Goal: Communication & Community: Answer question/provide support

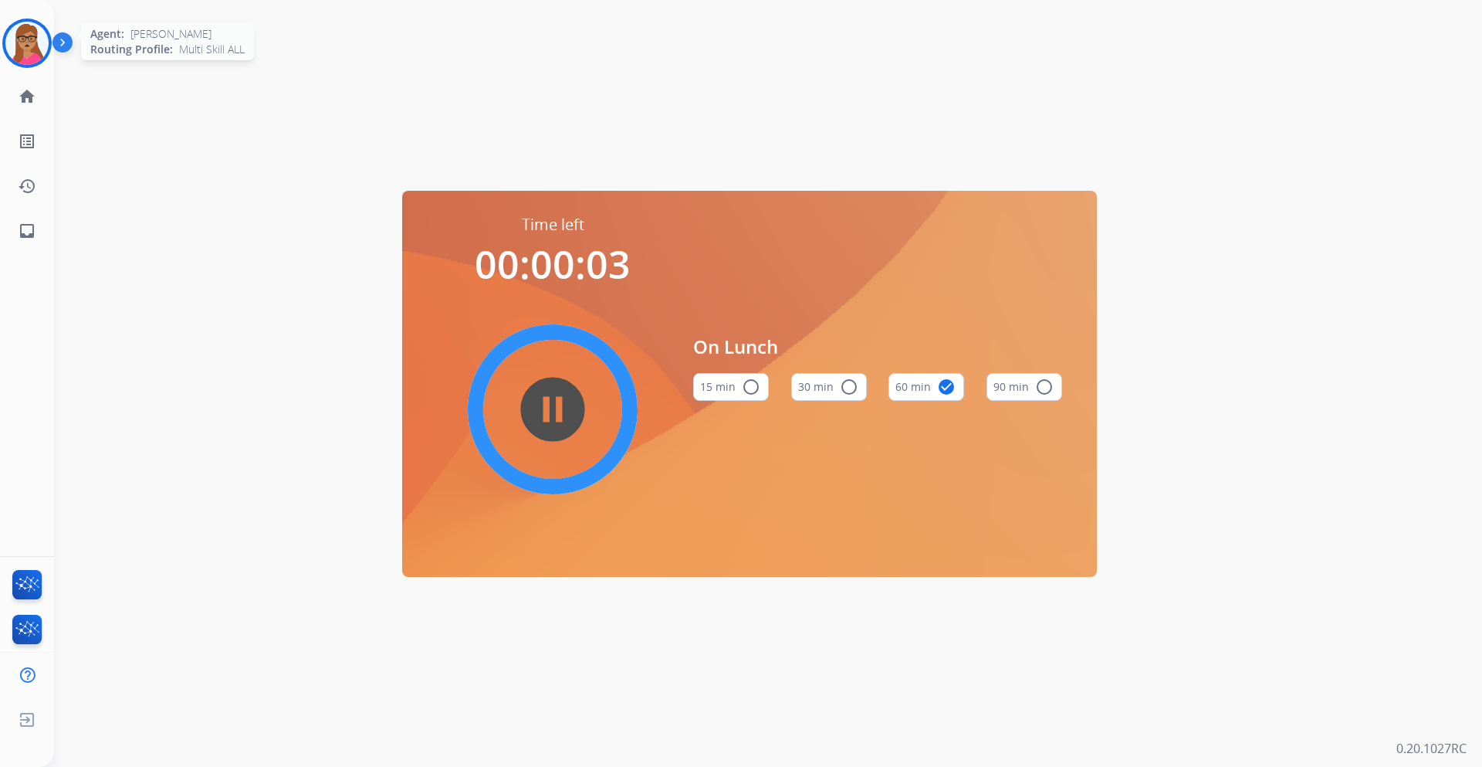
click at [50, 49] on div at bounding box center [26, 43] width 49 height 49
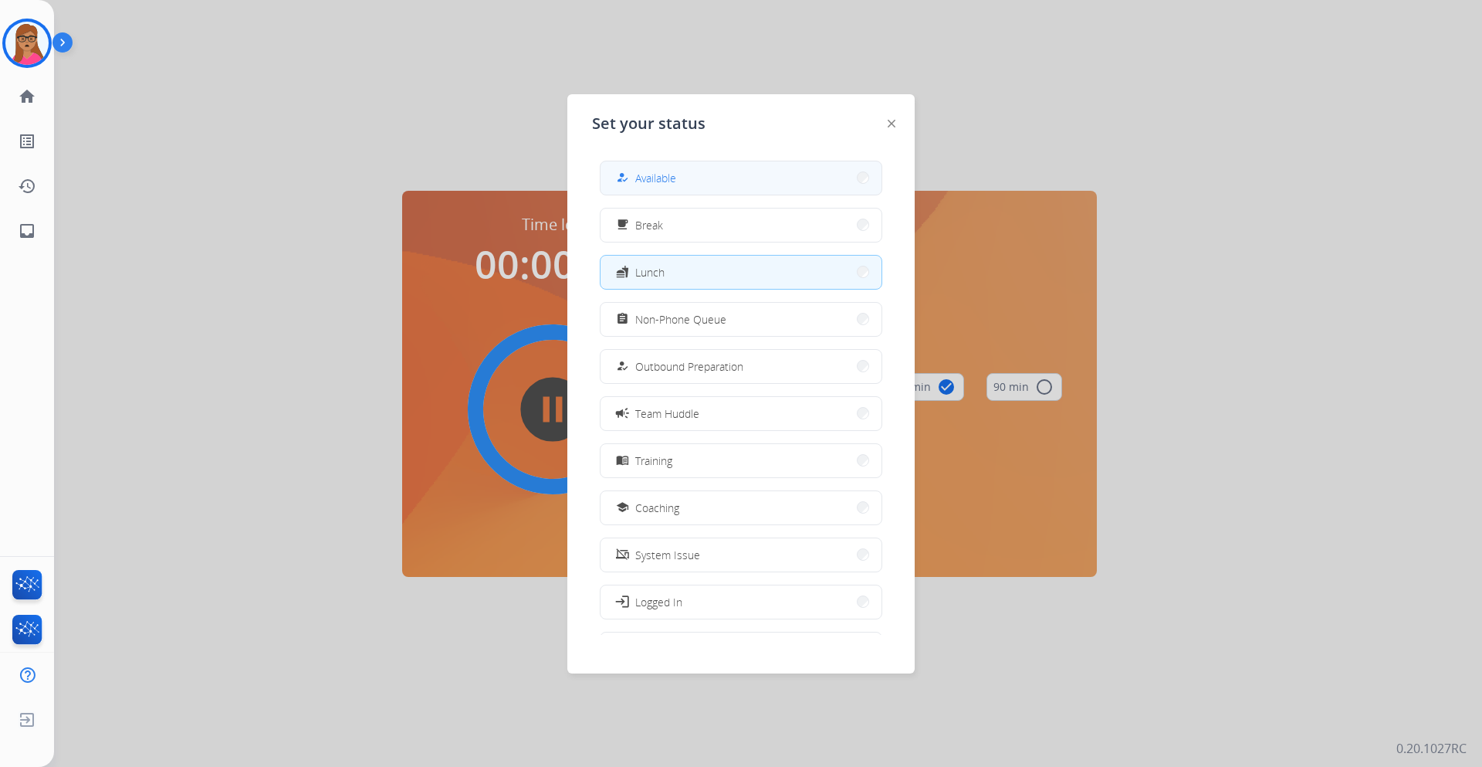
click at [703, 167] on button "how_to_reg Available" at bounding box center [741, 177] width 281 height 33
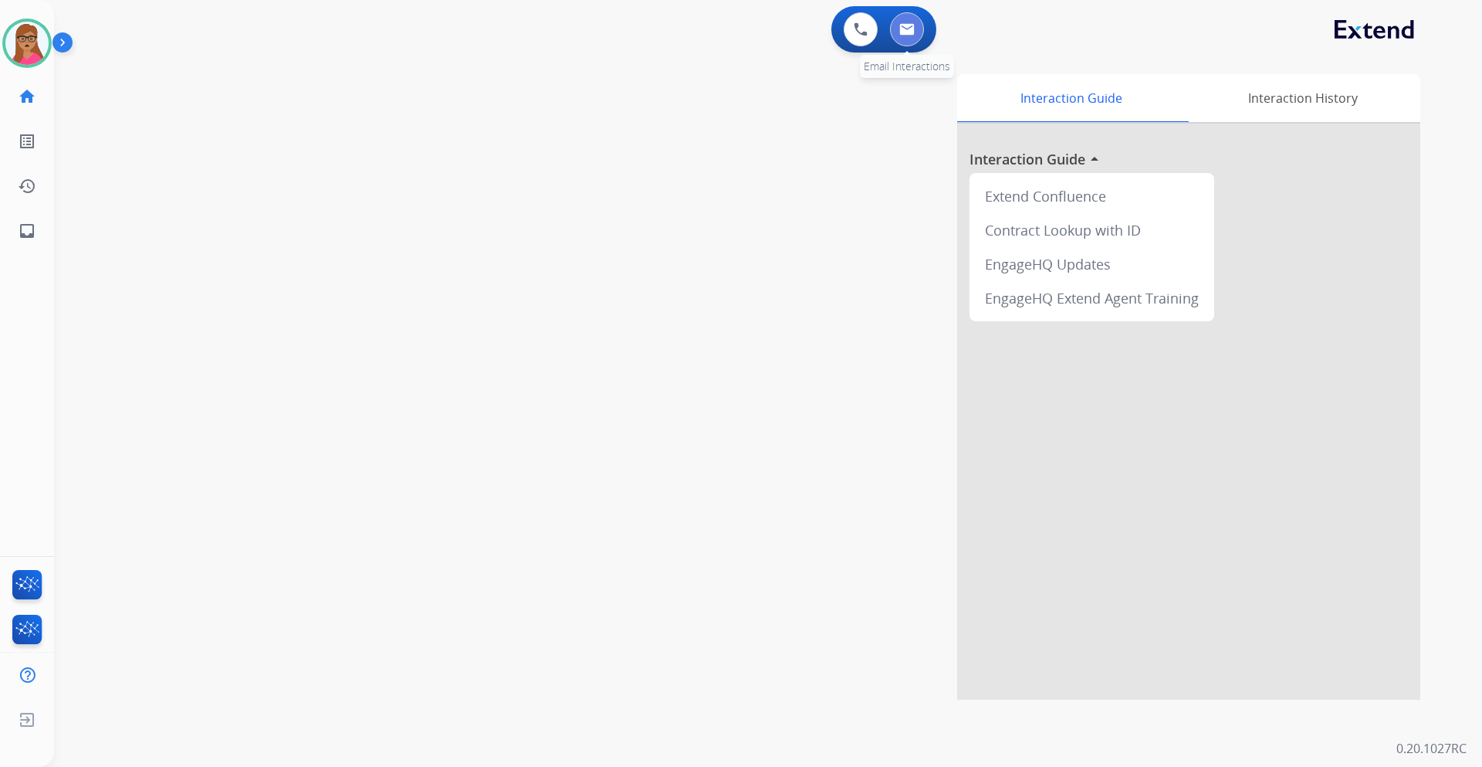
click at [912, 18] on button at bounding box center [907, 29] width 34 height 34
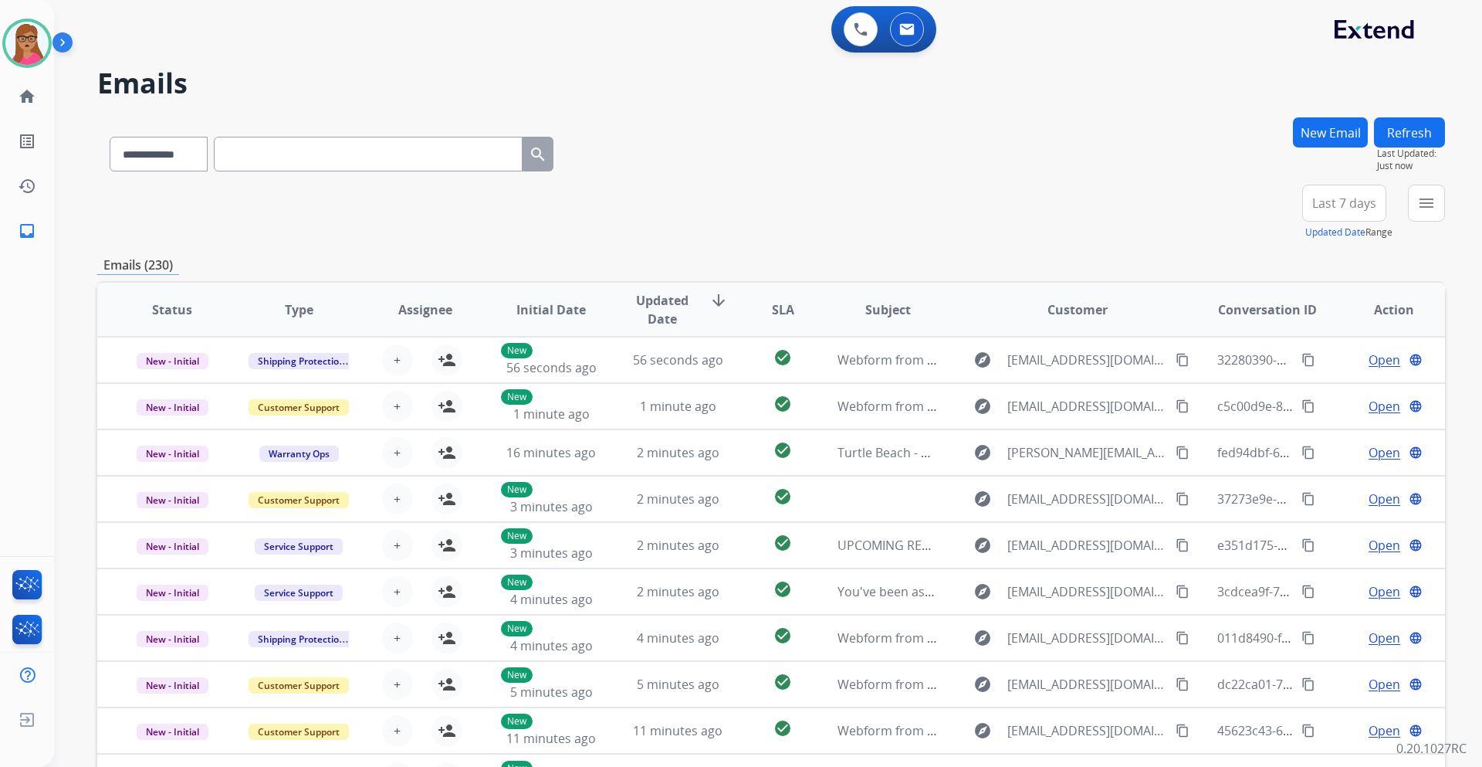
click at [1363, 206] on span "Last 7 days" at bounding box center [1345, 203] width 64 height 6
click at [1310, 395] on div "Last 90 days" at bounding box center [1339, 390] width 85 height 23
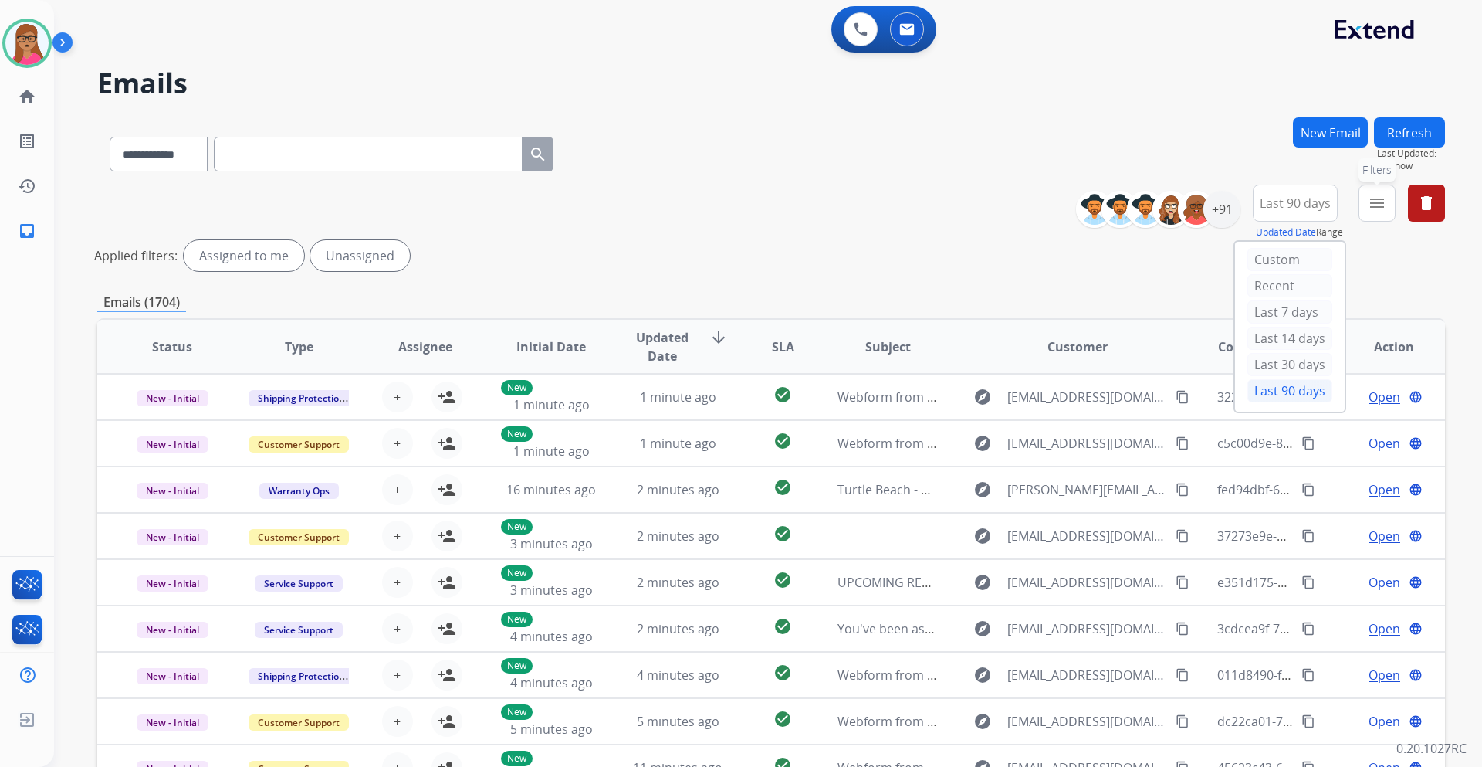
click at [1381, 208] on mat-icon "menu" at bounding box center [1377, 203] width 19 height 19
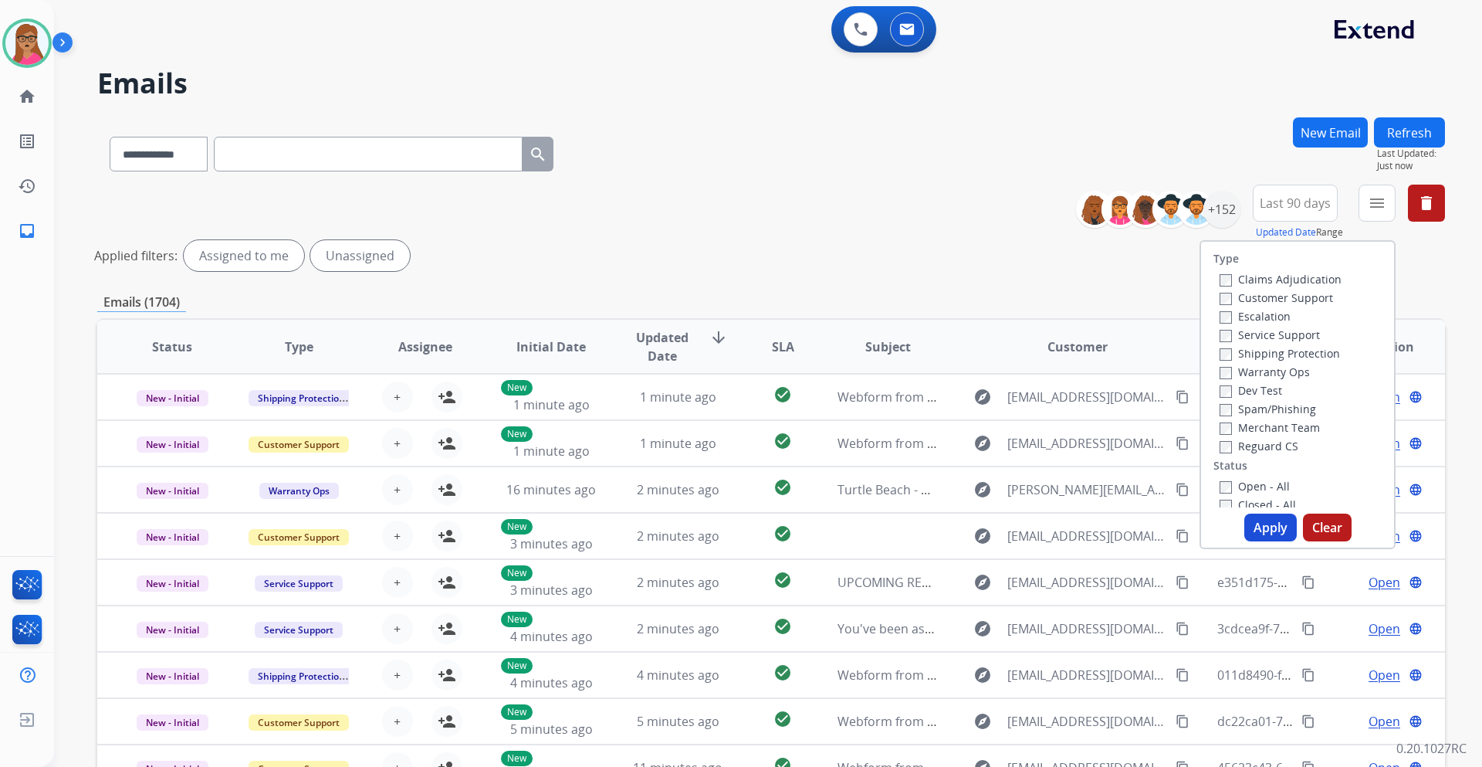
drag, startPoint x: 1318, startPoint y: 296, endPoint x: 1314, endPoint y: 303, distance: 7.9
click at [1316, 296] on label "Customer Support" at bounding box center [1277, 297] width 114 height 15
click at [1318, 357] on label "Shipping Protection" at bounding box center [1280, 353] width 120 height 15
drag, startPoint x: 1257, startPoint y: 452, endPoint x: 1251, endPoint y: 471, distance: 19.5
click at [1255, 452] on label "Reguard CS" at bounding box center [1259, 446] width 79 height 15
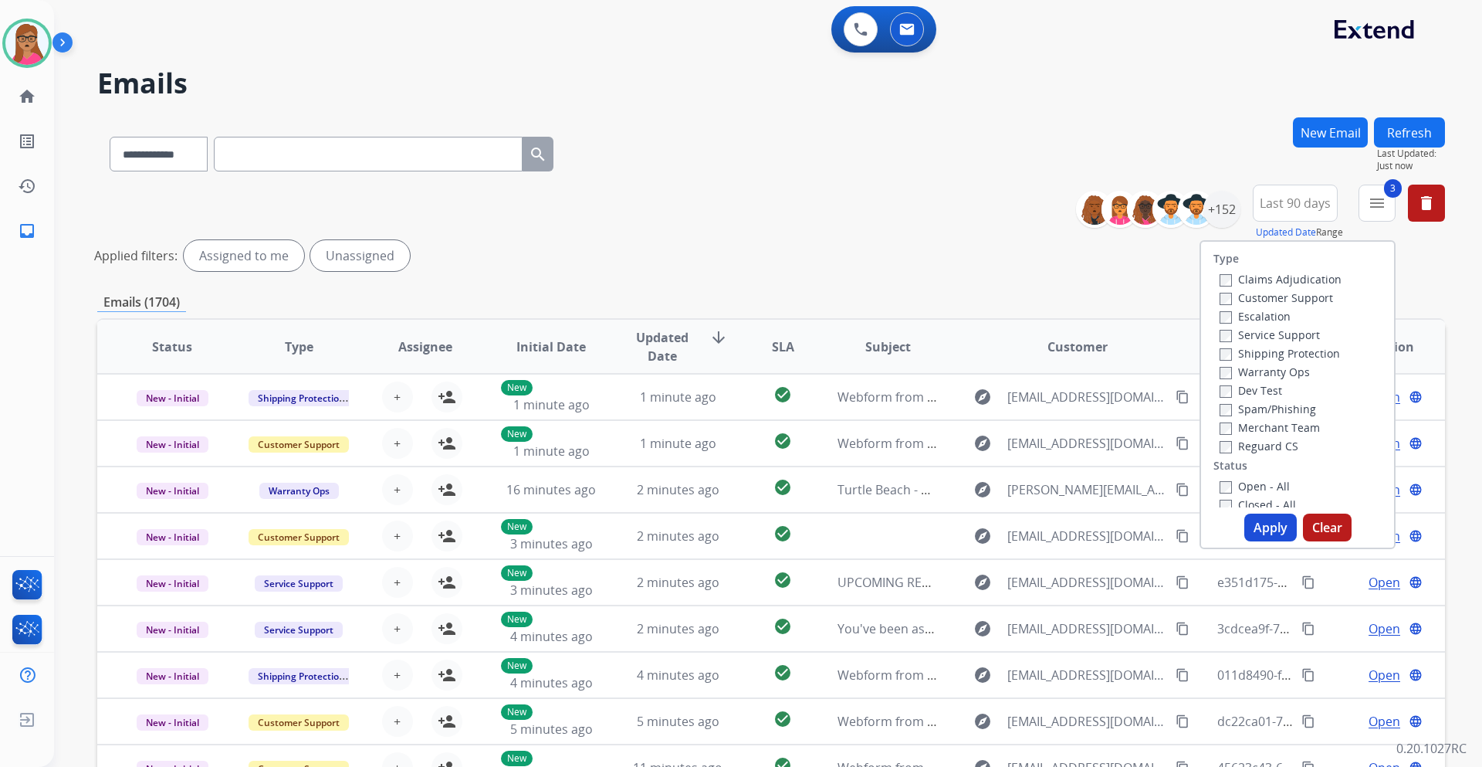
drag, startPoint x: 1233, startPoint y: 490, endPoint x: 1248, endPoint y: 500, distance: 17.8
click at [1232, 490] on label "Open - All" at bounding box center [1255, 486] width 70 height 15
click at [1272, 529] on button "Apply" at bounding box center [1271, 527] width 53 height 28
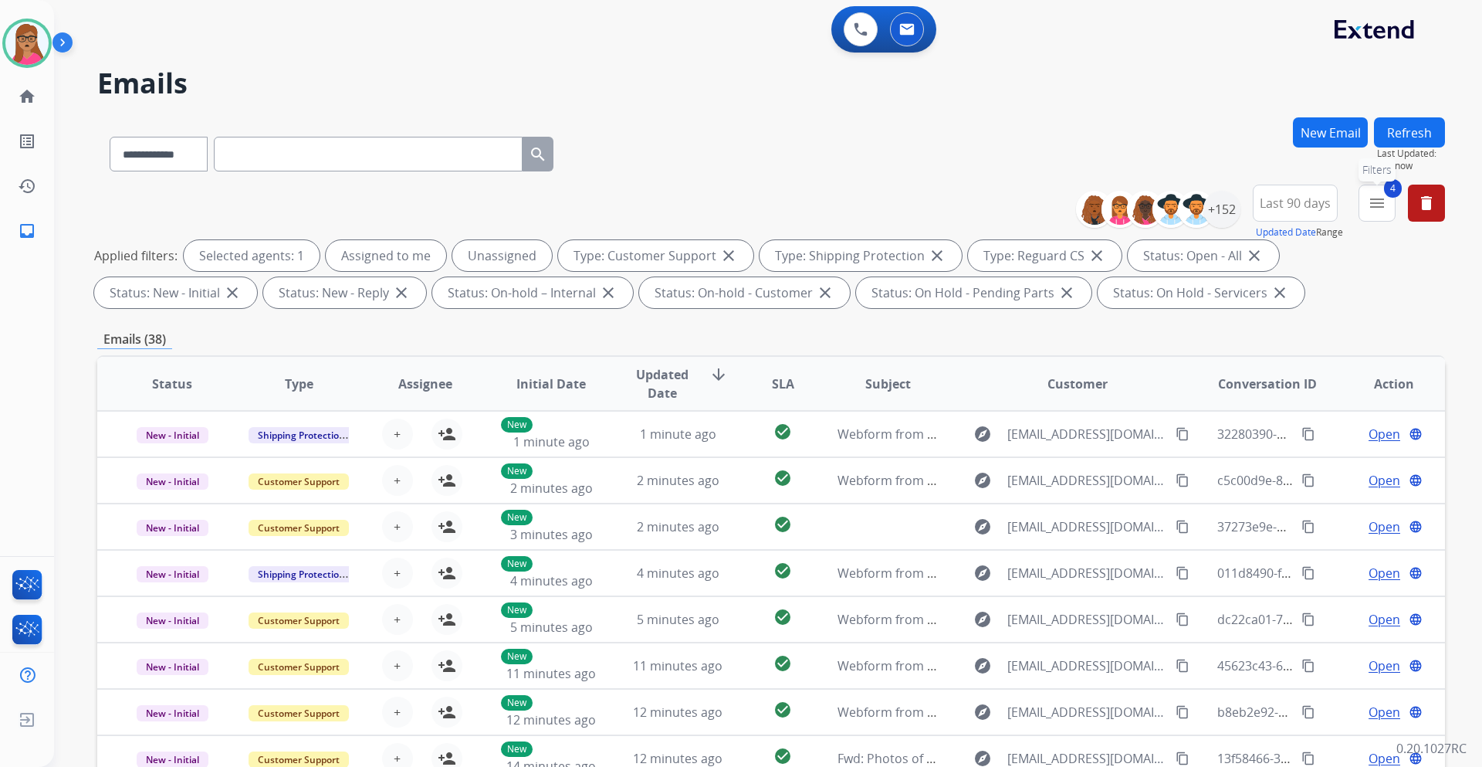
click at [1384, 214] on button "4 menu Filters" at bounding box center [1377, 203] width 37 height 37
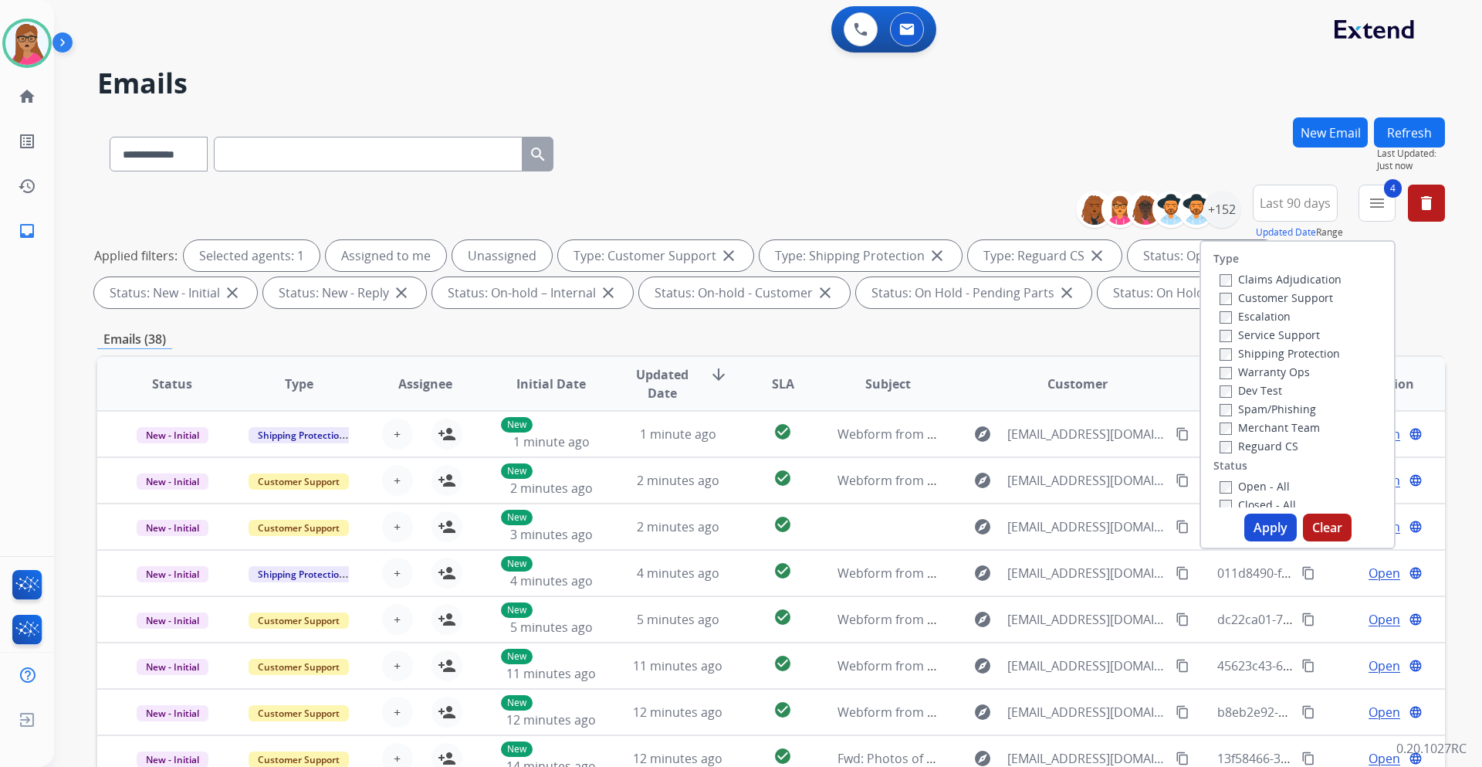
click at [1177, 106] on div "**********" at bounding box center [749, 439] width 1391 height 767
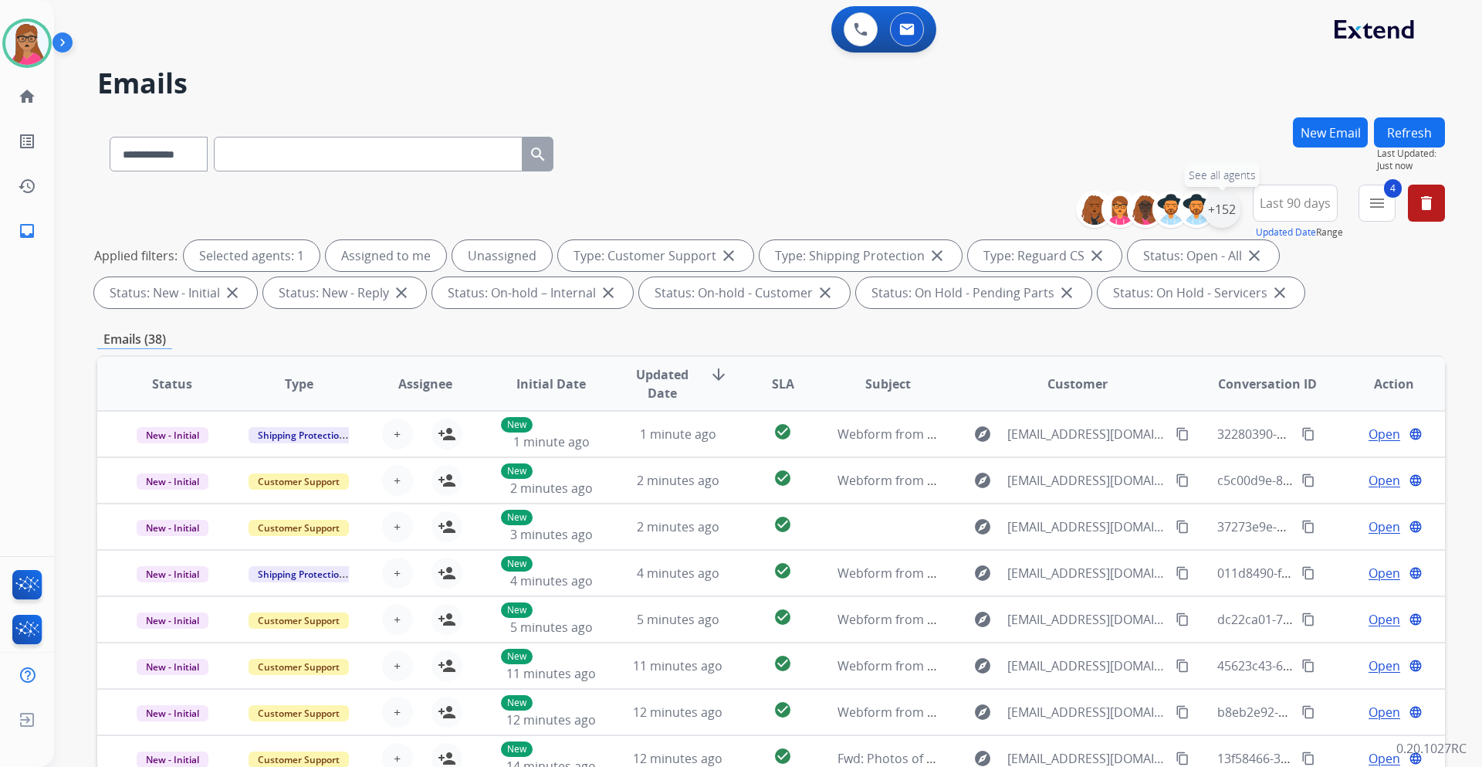
click at [1231, 212] on div "+152" at bounding box center [1222, 209] width 37 height 37
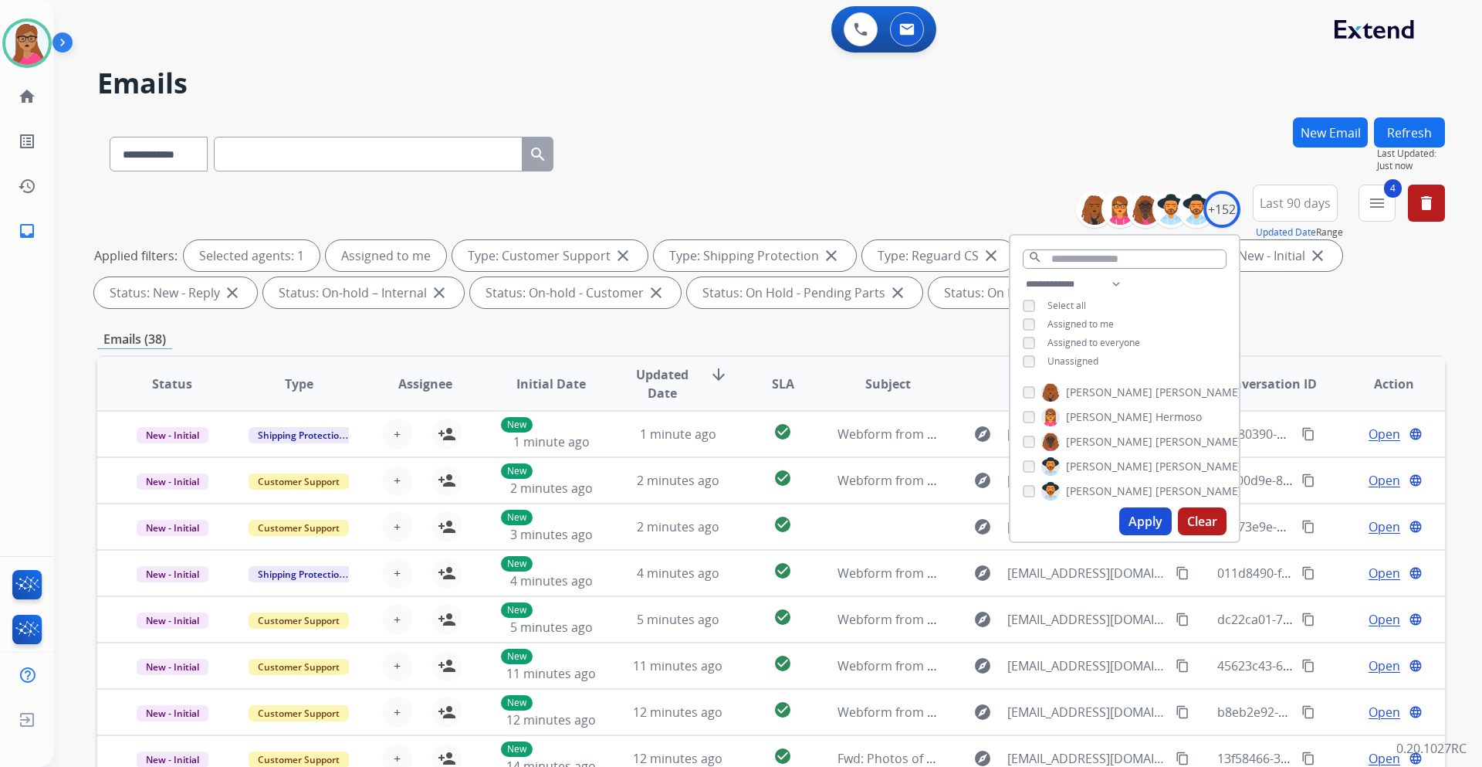
click at [1141, 521] on button "Apply" at bounding box center [1146, 521] width 53 height 28
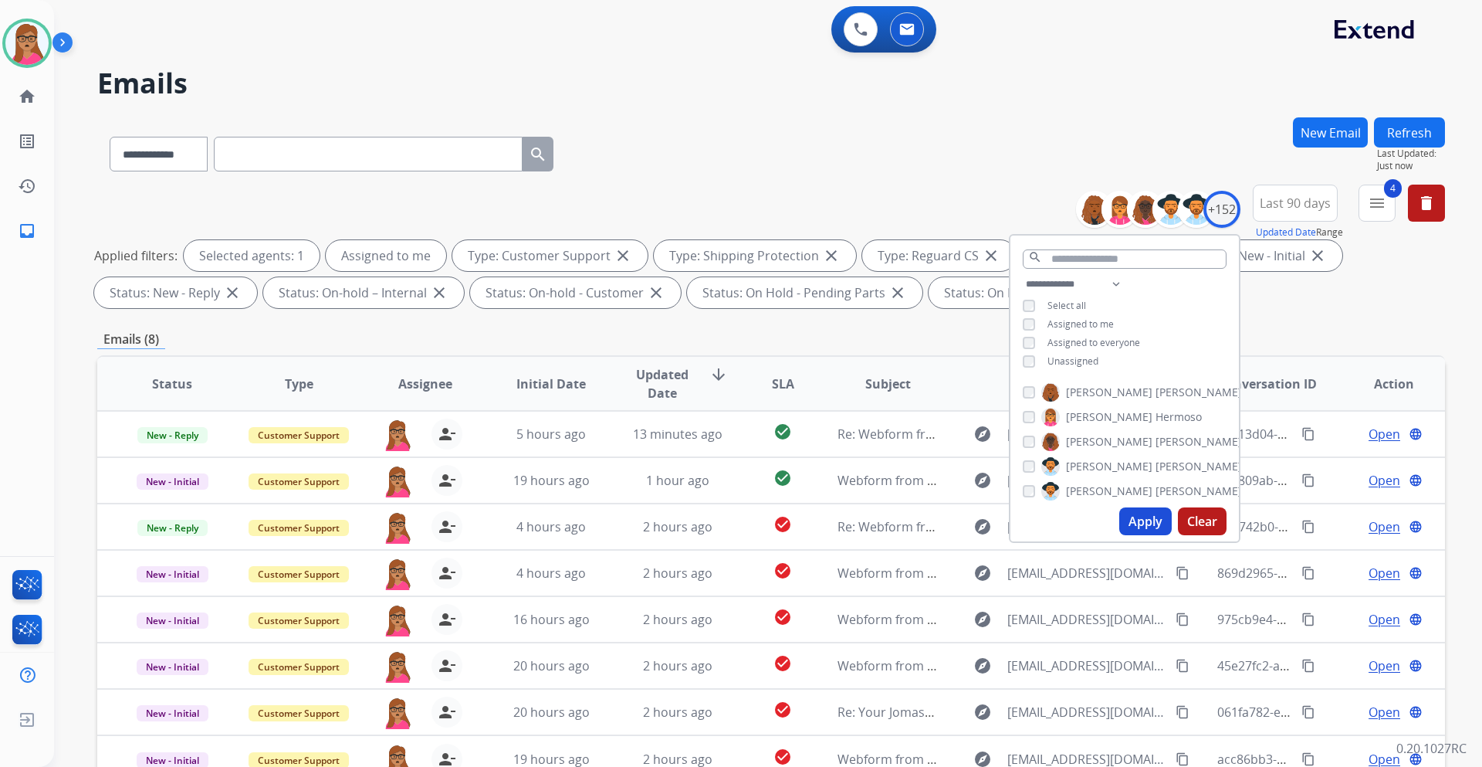
click at [855, 331] on div "Emails (8)" at bounding box center [771, 339] width 1348 height 19
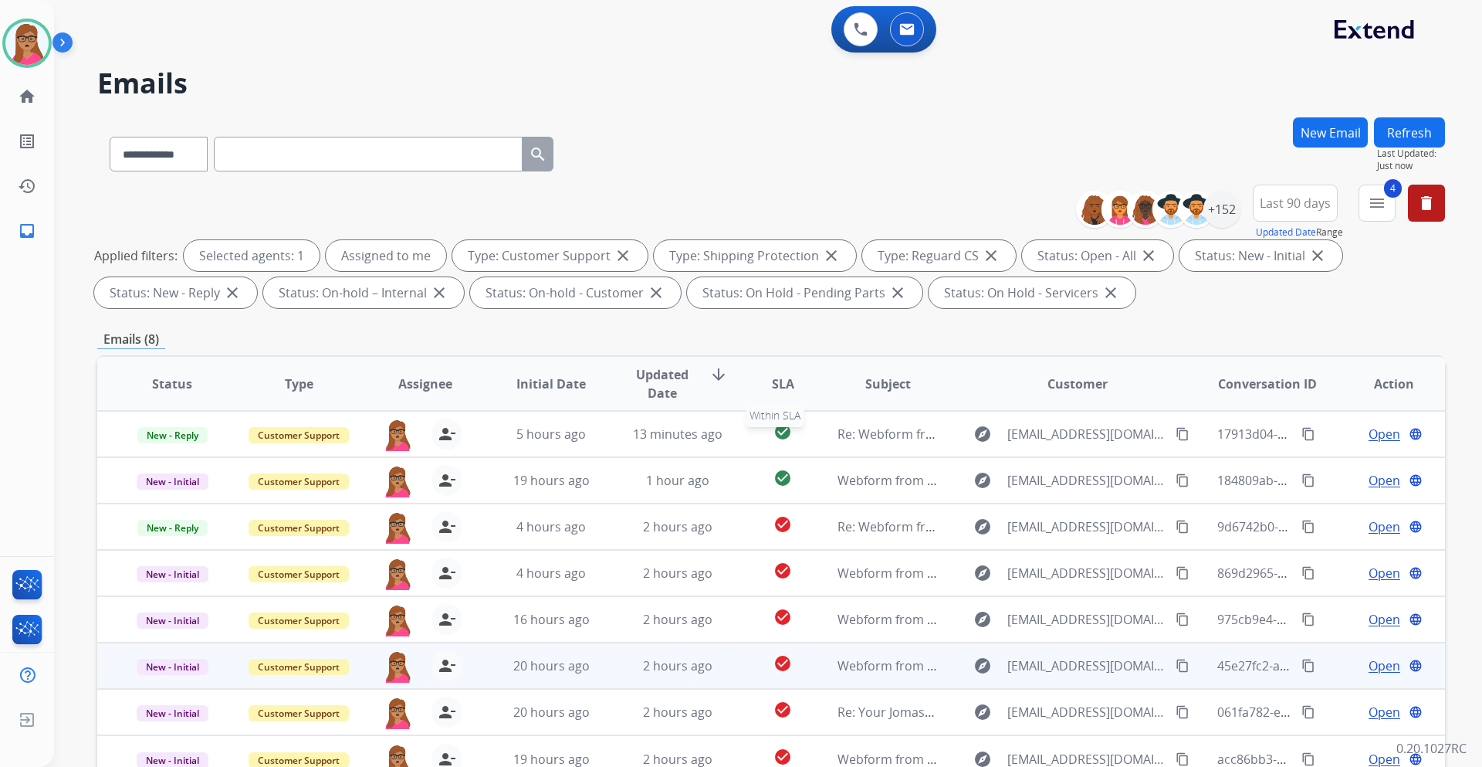
scroll to position [186, 0]
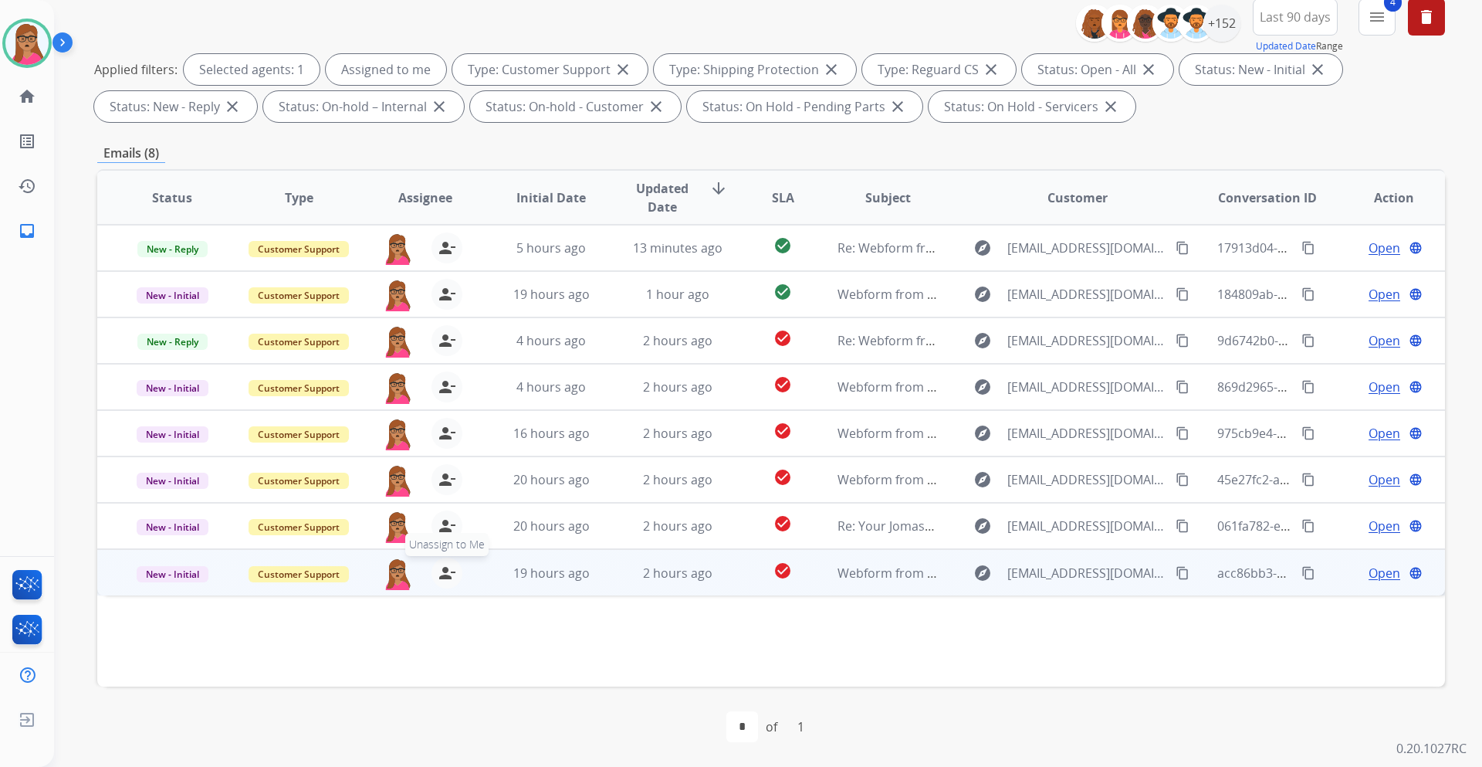
click at [447, 573] on mat-icon "person_remove" at bounding box center [447, 573] width 19 height 19
click at [447, 573] on mat-icon "person_add" at bounding box center [447, 573] width 19 height 19
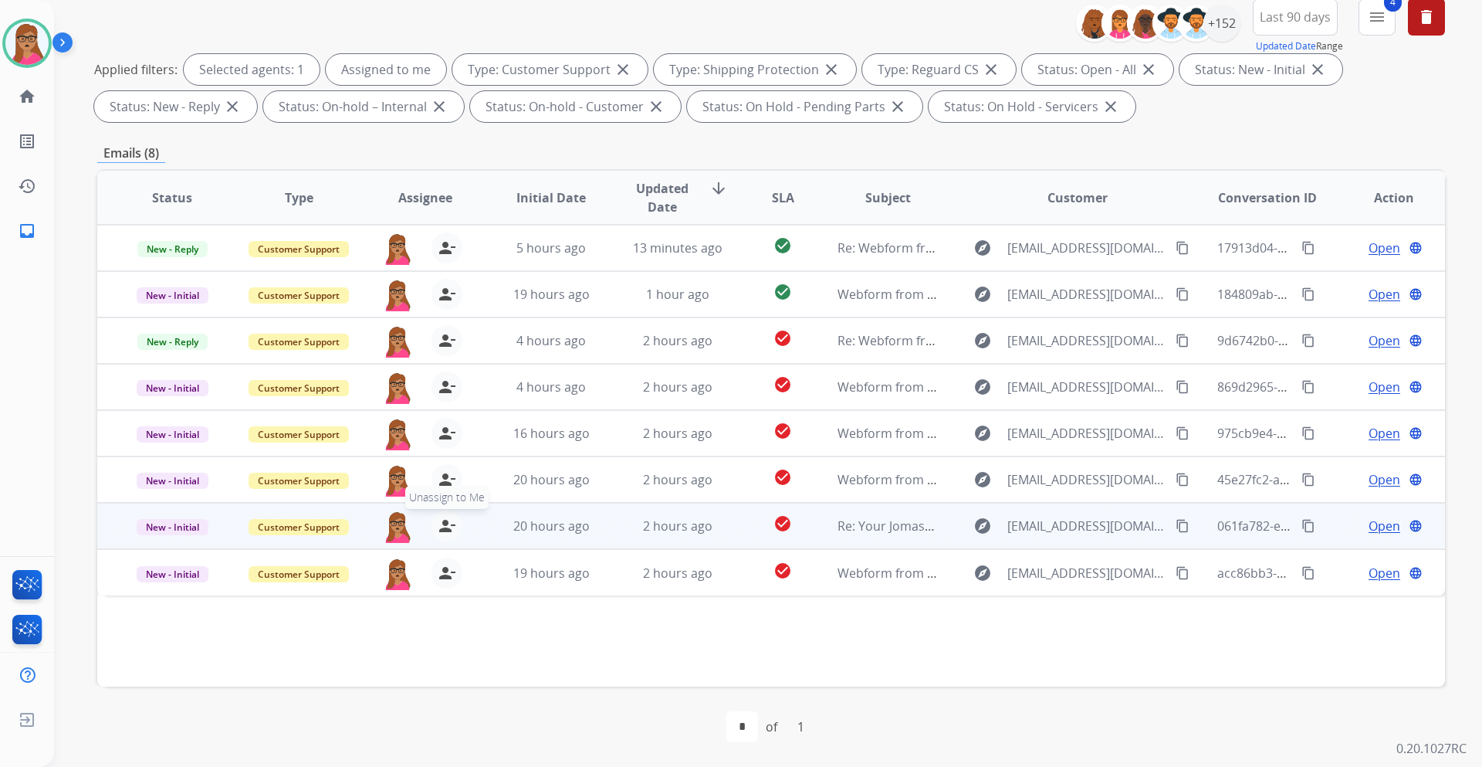
click at [441, 522] on mat-icon "person_remove" at bounding box center [447, 526] width 19 height 19
click at [441, 522] on mat-icon "person_add" at bounding box center [447, 526] width 19 height 19
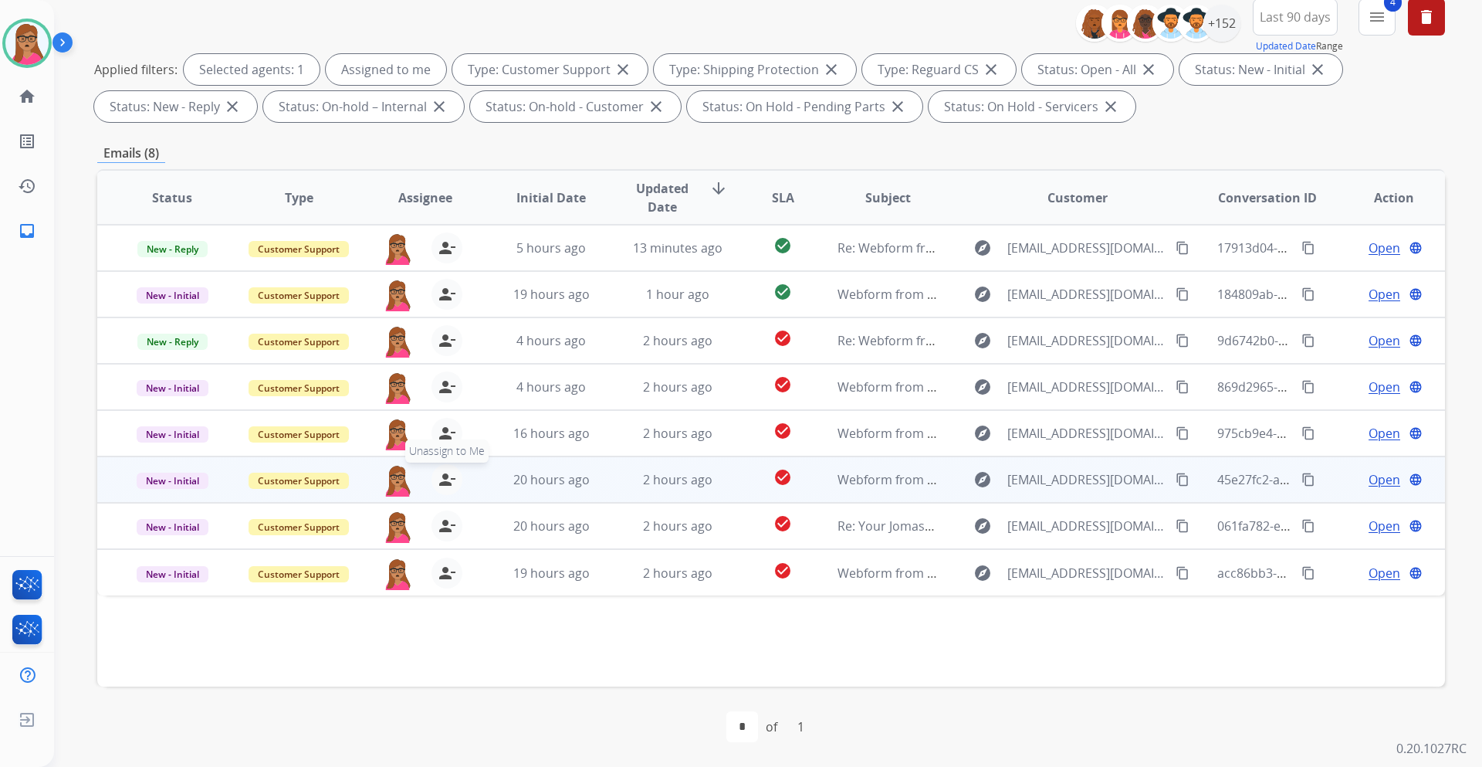
click at [441, 473] on mat-icon "person_remove" at bounding box center [447, 479] width 19 height 19
click at [442, 481] on mat-icon "person_add" at bounding box center [447, 479] width 19 height 19
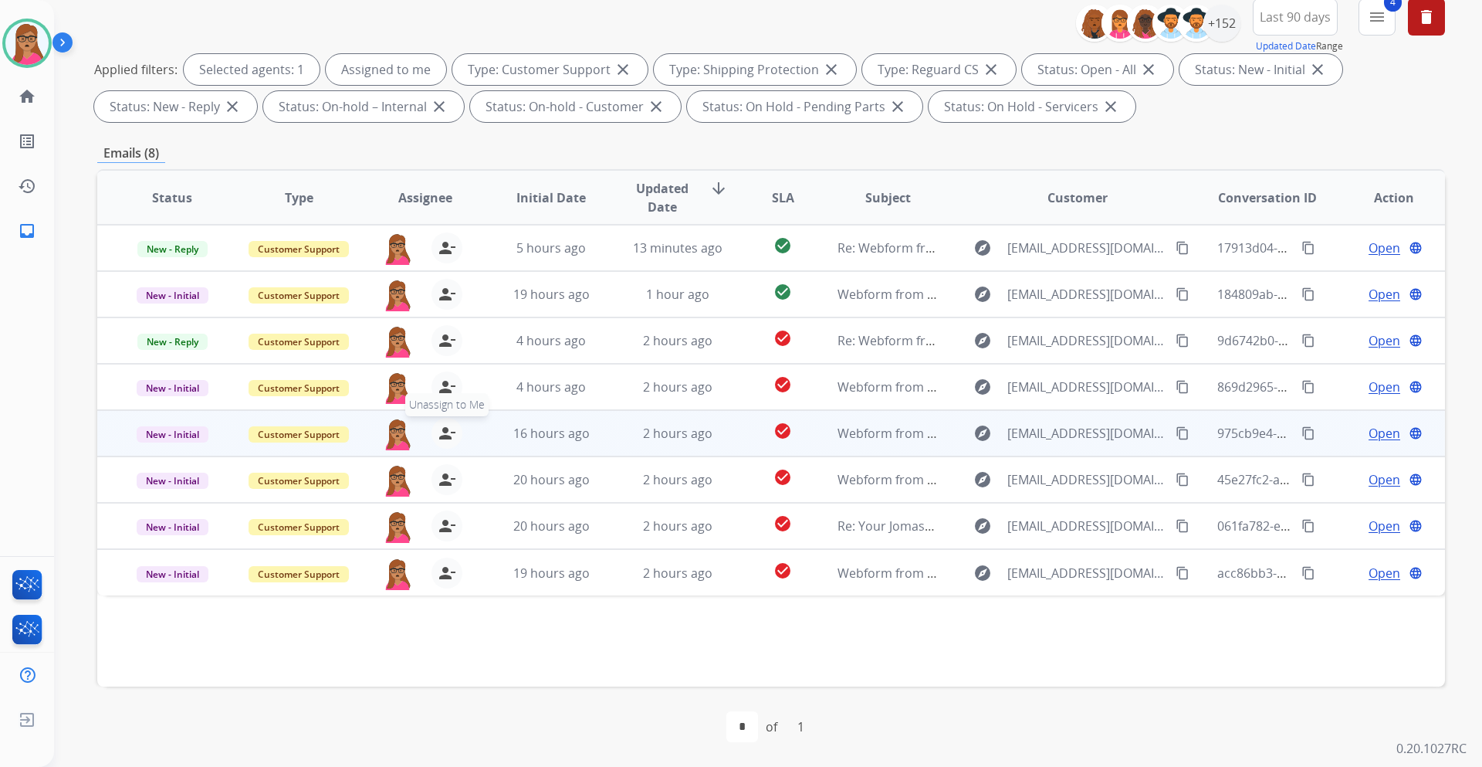
click at [448, 435] on mat-icon "person_remove" at bounding box center [447, 433] width 19 height 19
click at [448, 435] on mat-icon "person_add" at bounding box center [447, 433] width 19 height 19
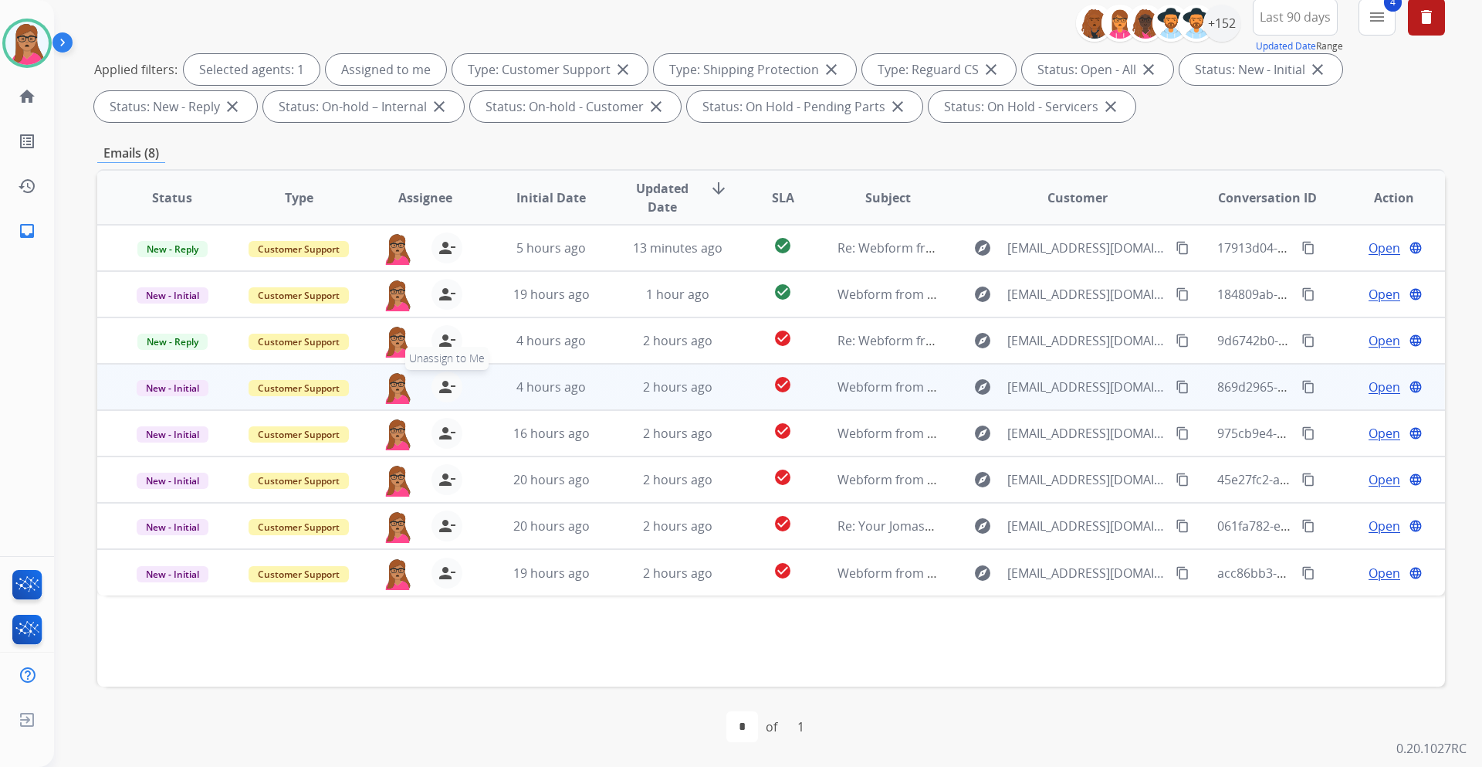
click at [442, 388] on mat-icon "person_remove" at bounding box center [447, 387] width 19 height 19
click at [442, 388] on mat-icon "person_add" at bounding box center [447, 387] width 19 height 19
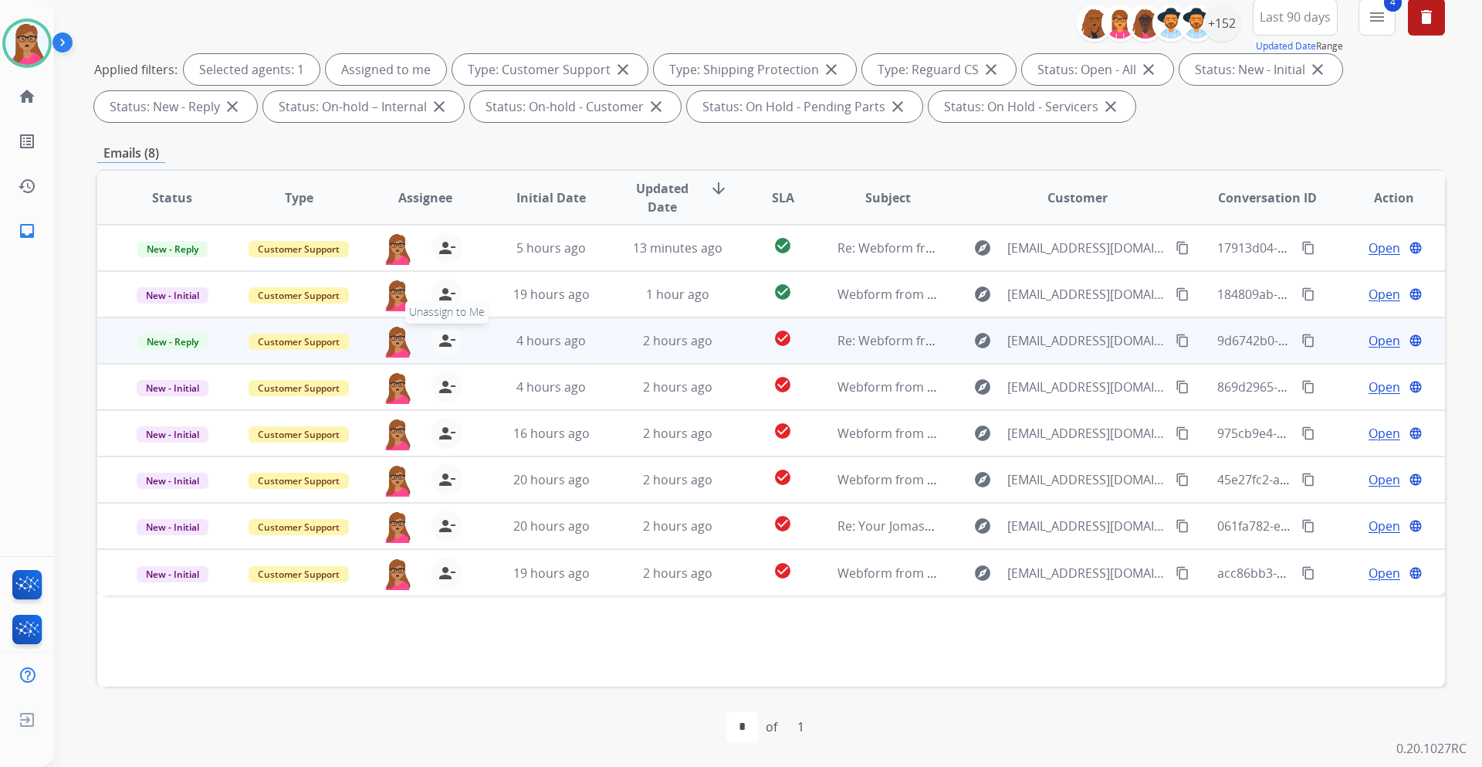
click at [446, 346] on mat-icon "person_remove" at bounding box center [447, 340] width 19 height 19
click at [446, 346] on mat-icon "person_add" at bounding box center [447, 340] width 19 height 19
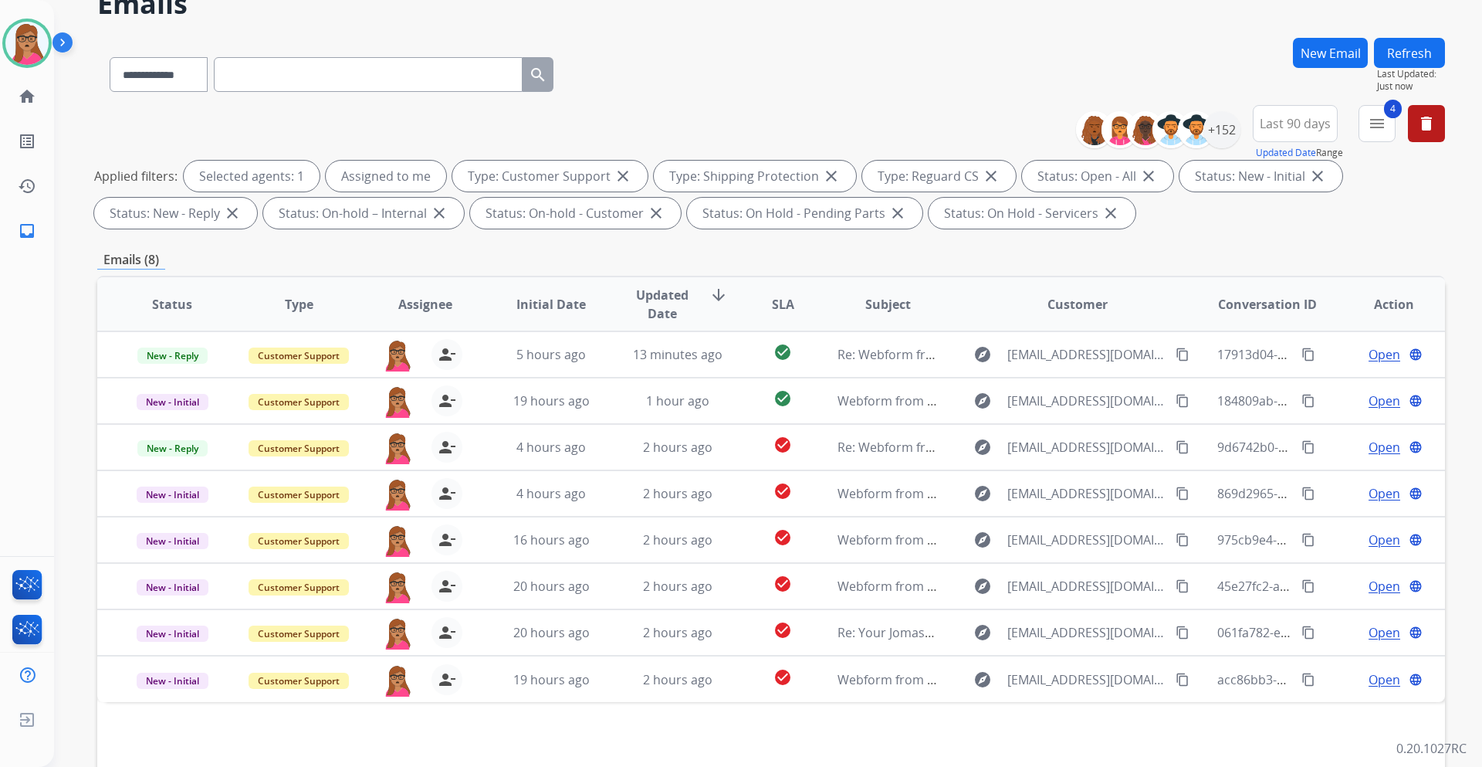
scroll to position [0, 0]
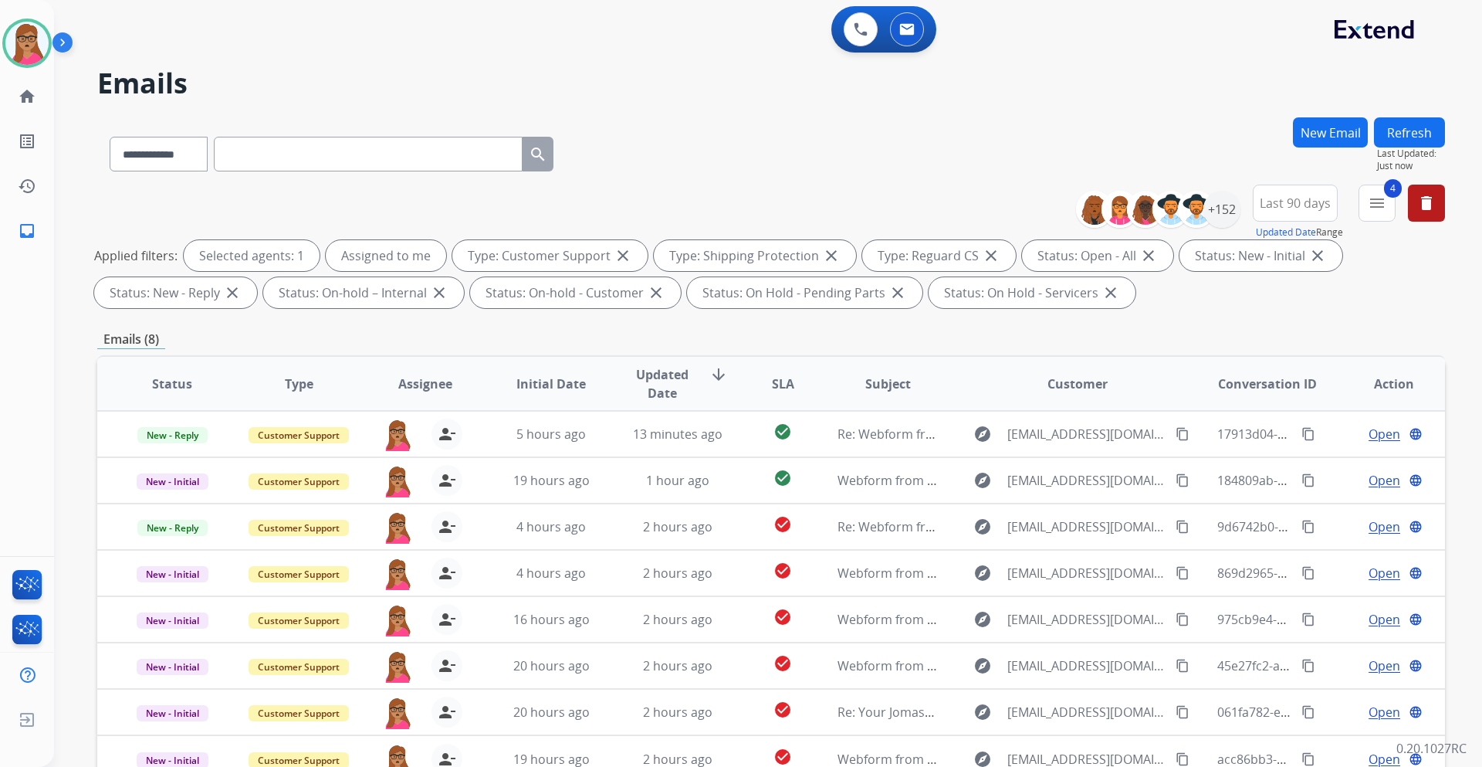
click at [1418, 124] on button "Refresh" at bounding box center [1409, 132] width 71 height 30
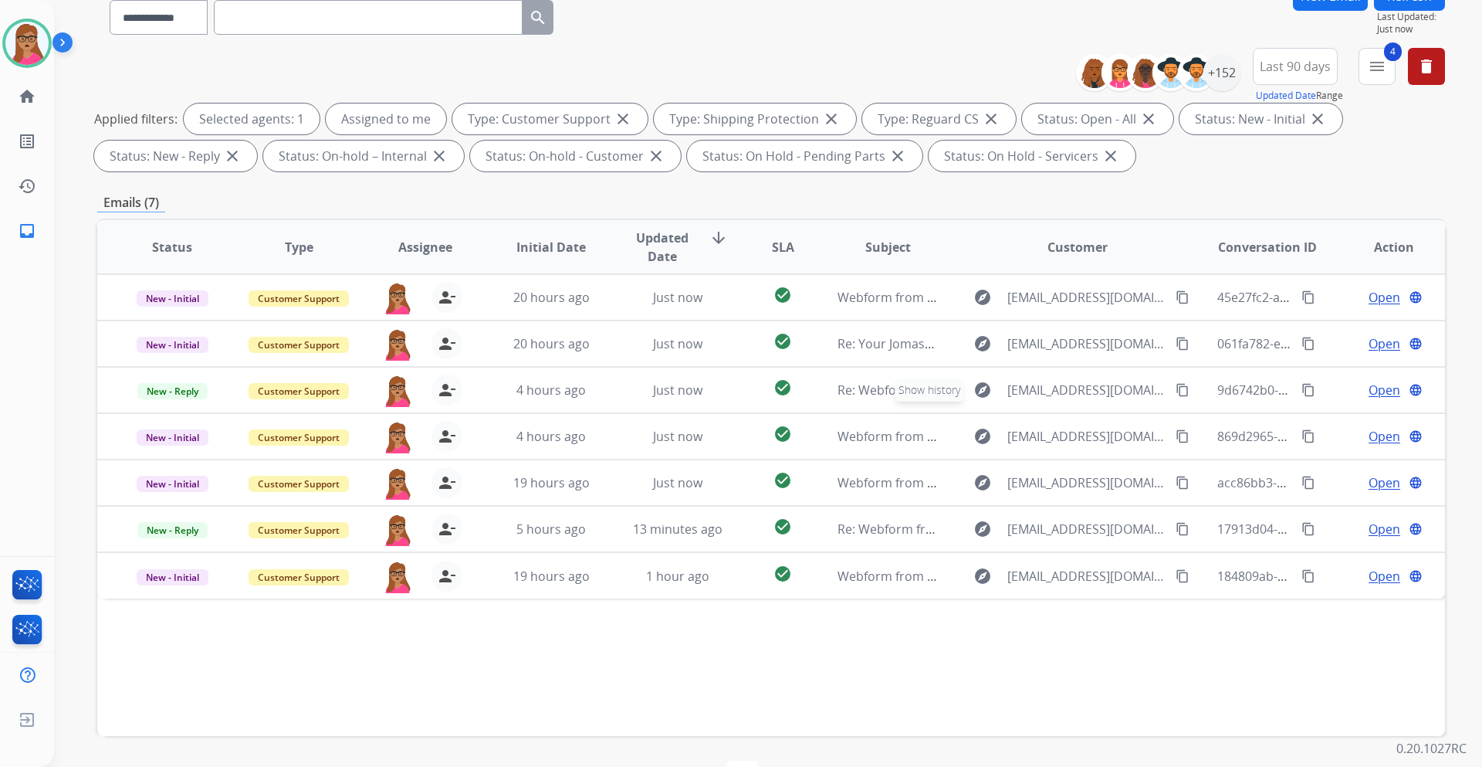
scroll to position [186, 0]
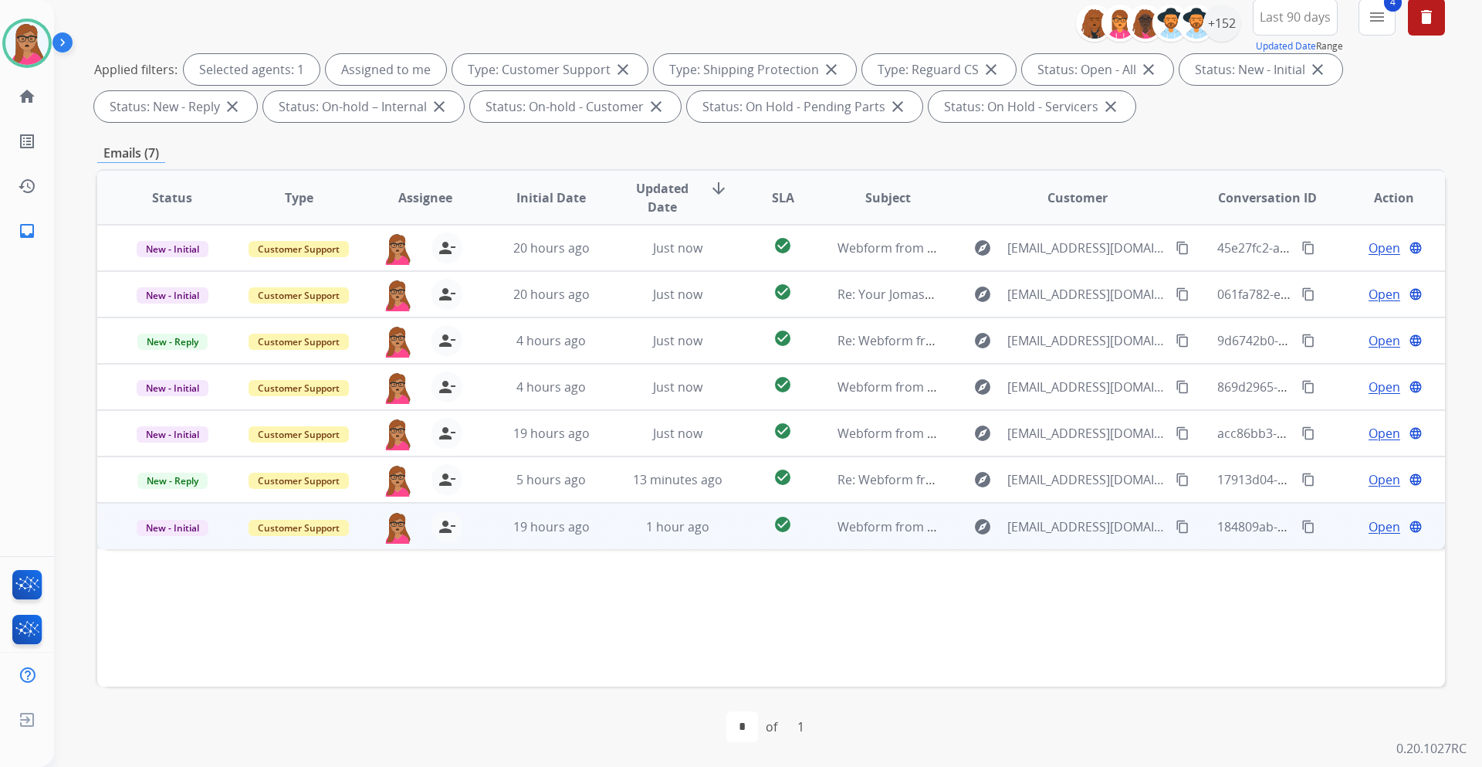
click at [1369, 530] on span "Open" at bounding box center [1385, 526] width 32 height 19
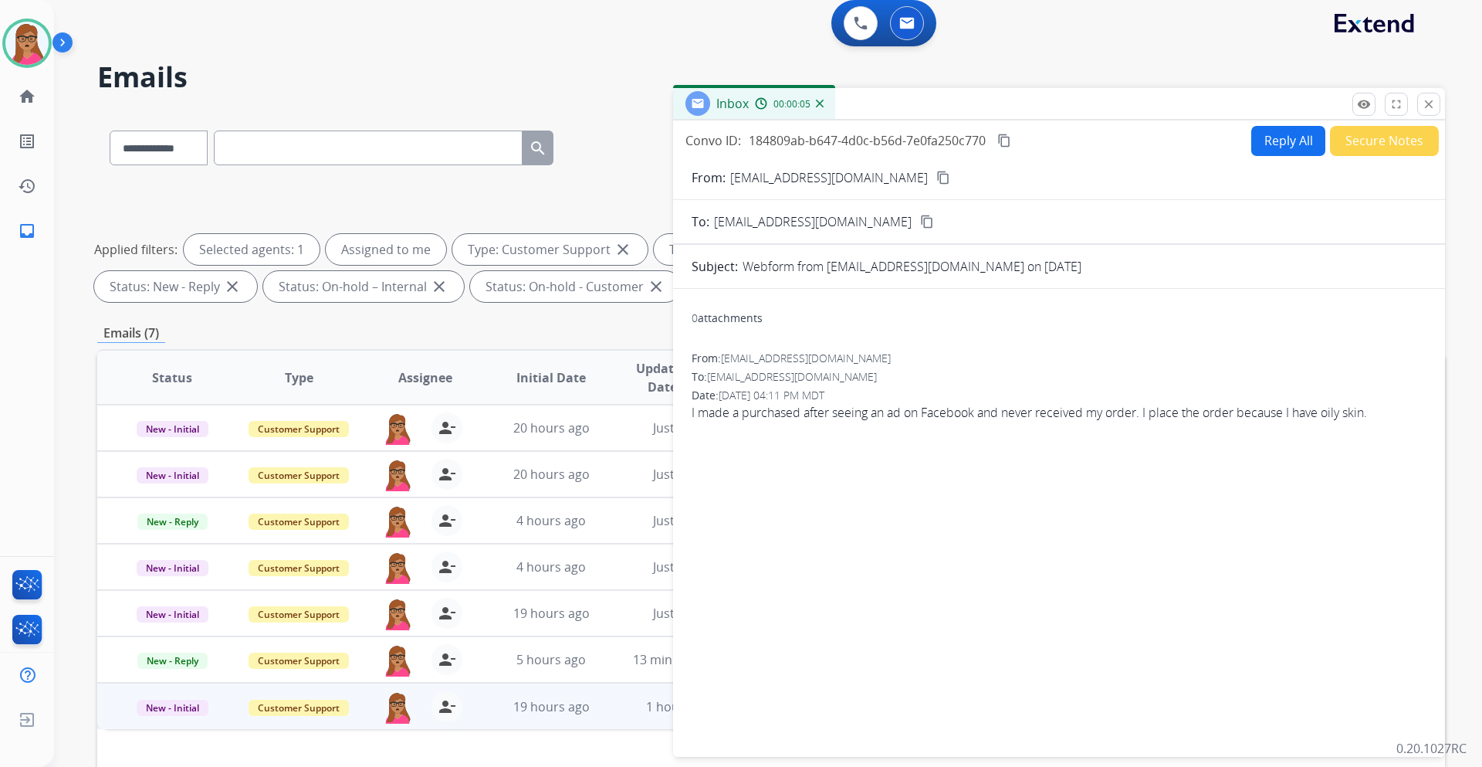
scroll to position [0, 0]
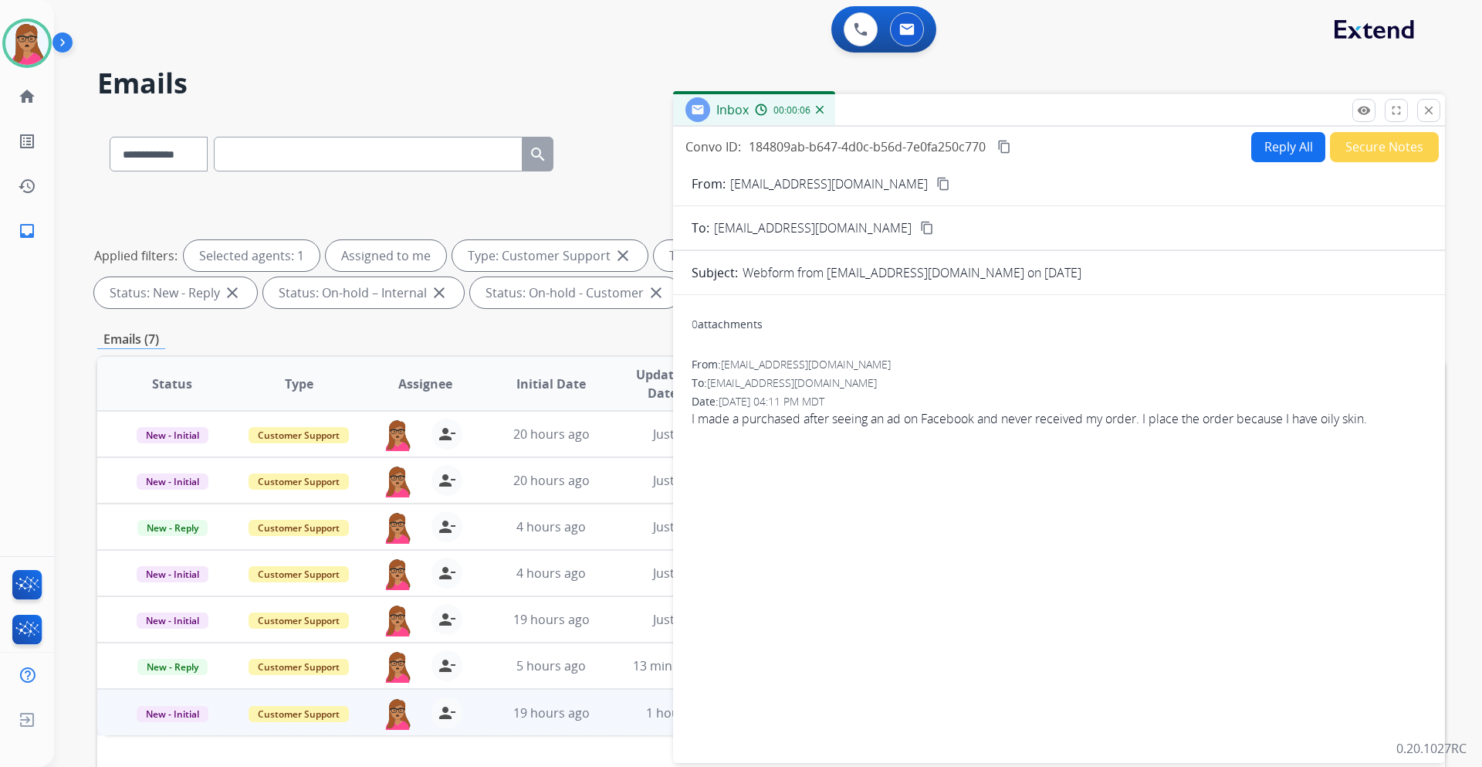
click at [937, 185] on mat-icon "content_copy" at bounding box center [944, 184] width 14 height 14
click at [1252, 147] on button "Reply All" at bounding box center [1289, 147] width 74 height 30
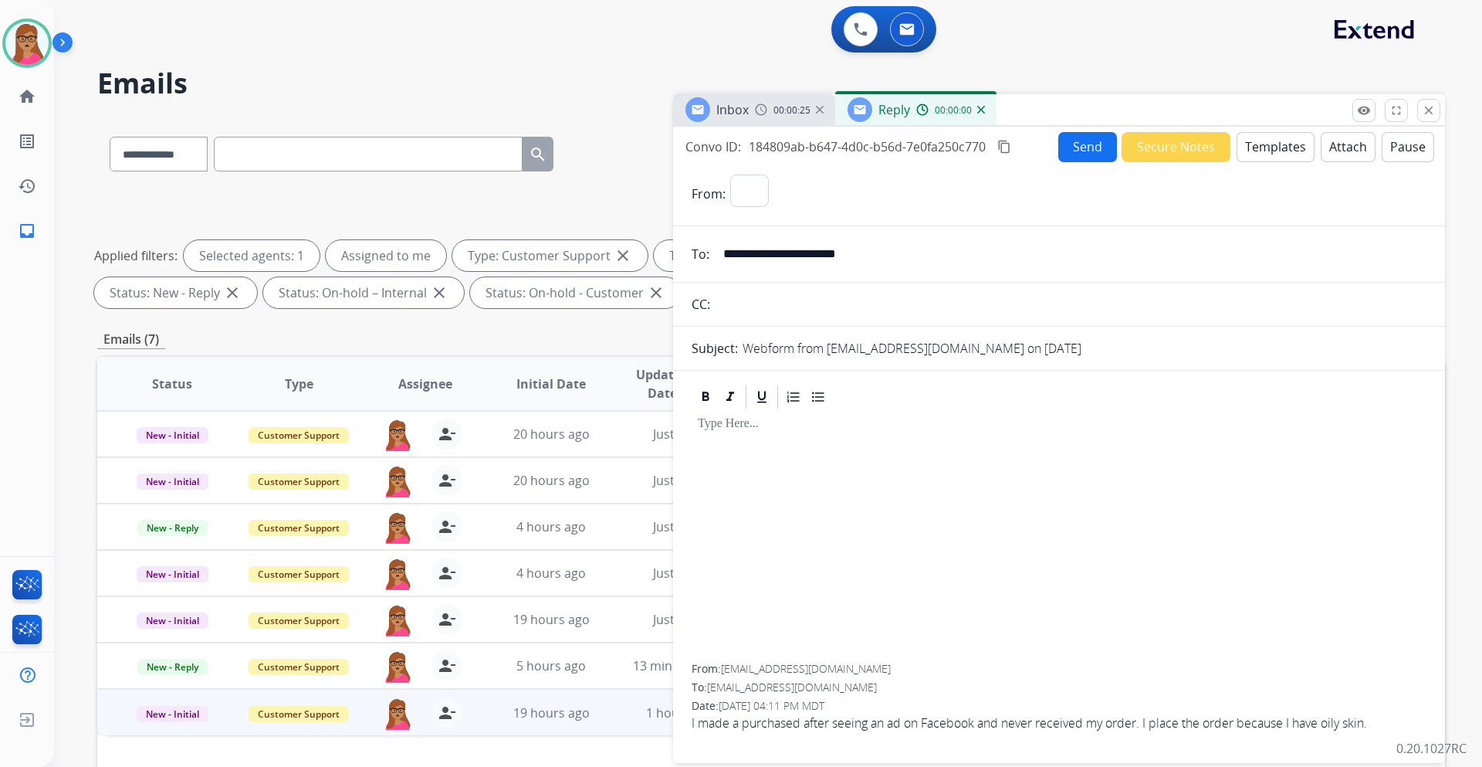
select select "**********"
click at [1265, 150] on button "Templates" at bounding box center [1276, 147] width 78 height 30
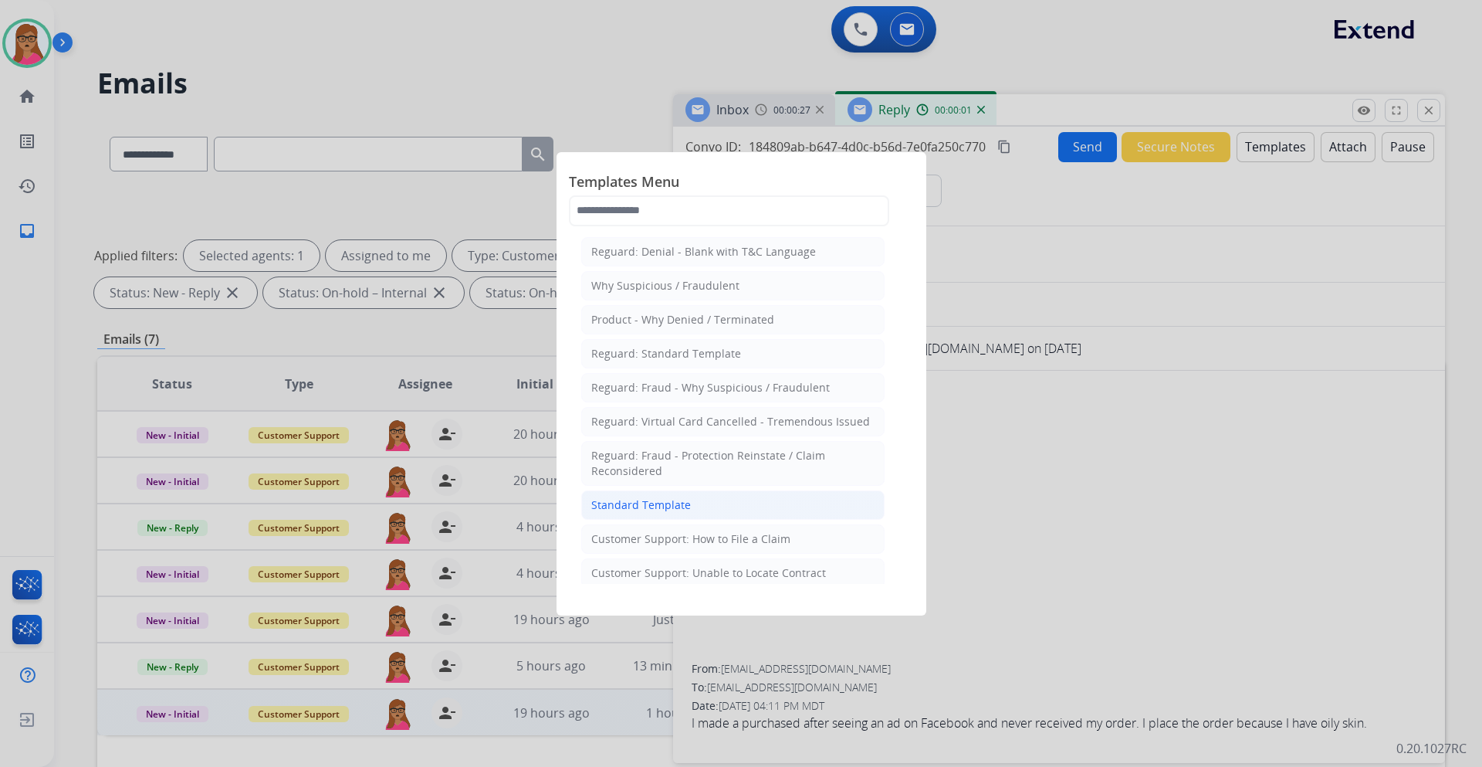
click at [666, 499] on div "Standard Template" at bounding box center [641, 504] width 100 height 15
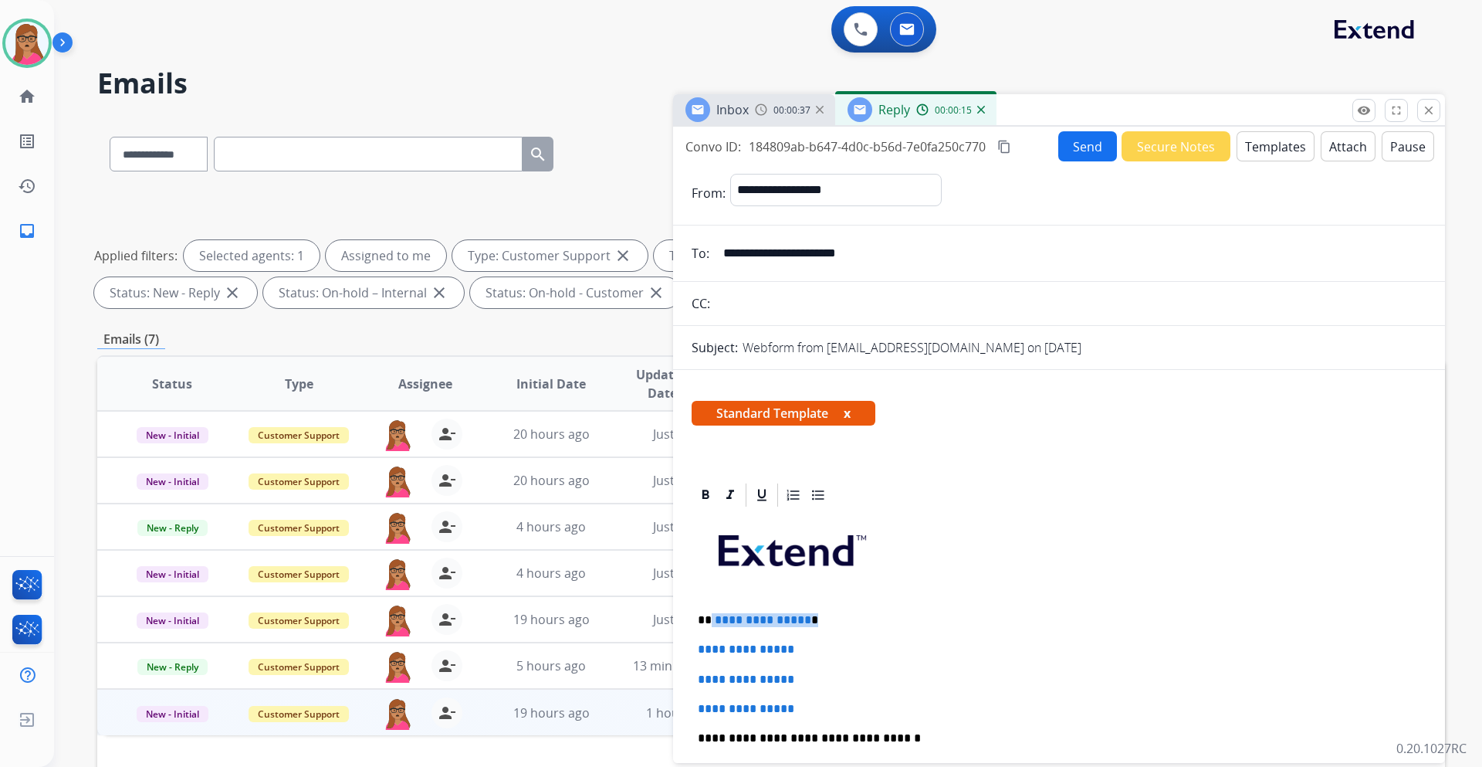
drag, startPoint x: 809, startPoint y: 616, endPoint x: 712, endPoint y: 621, distance: 97.4
click at [712, 621] on p "**********" at bounding box center [1053, 620] width 710 height 14
paste div
click at [710, 618] on p "*********" at bounding box center [1053, 620] width 710 height 14
click at [769, 624] on p "**********" at bounding box center [1053, 620] width 710 height 14
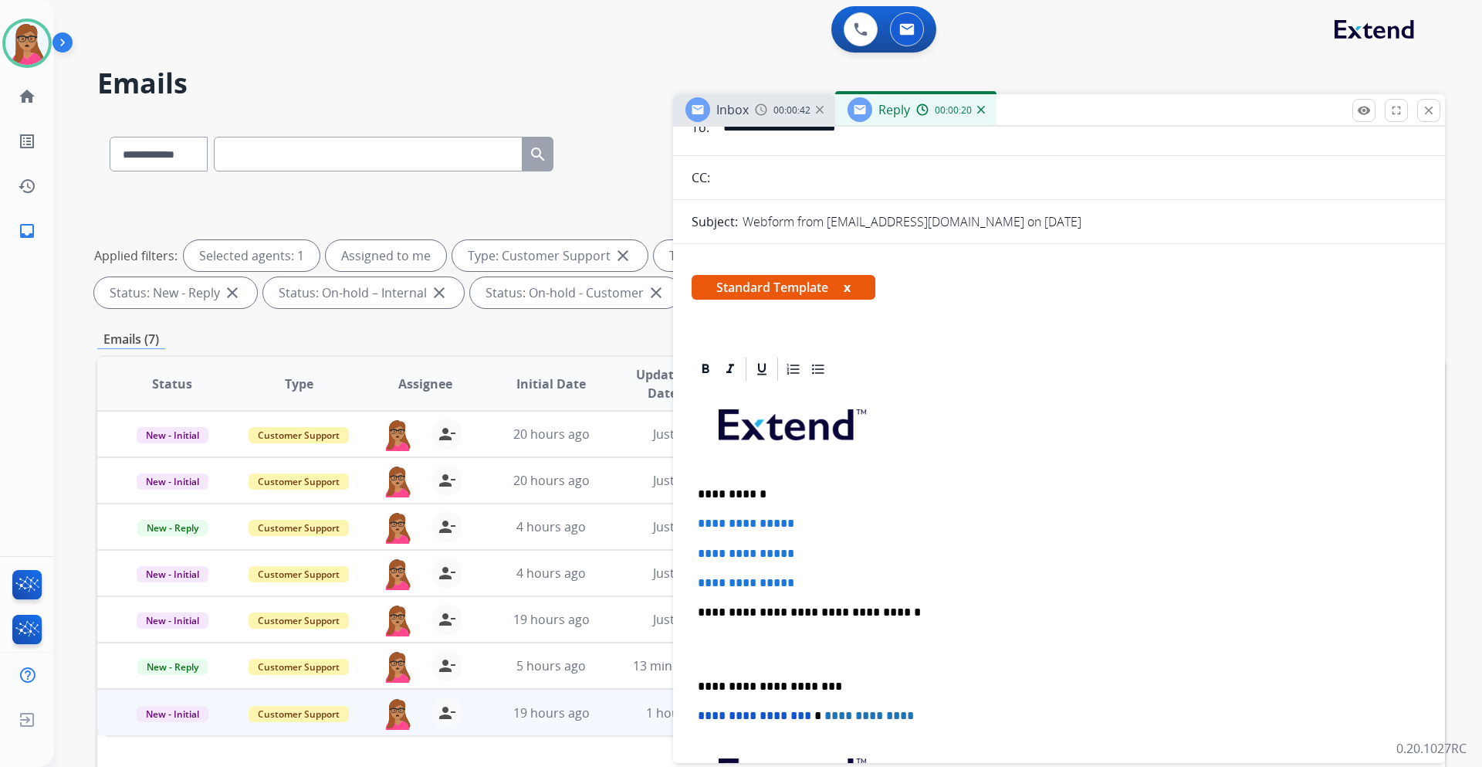
scroll to position [232, 0]
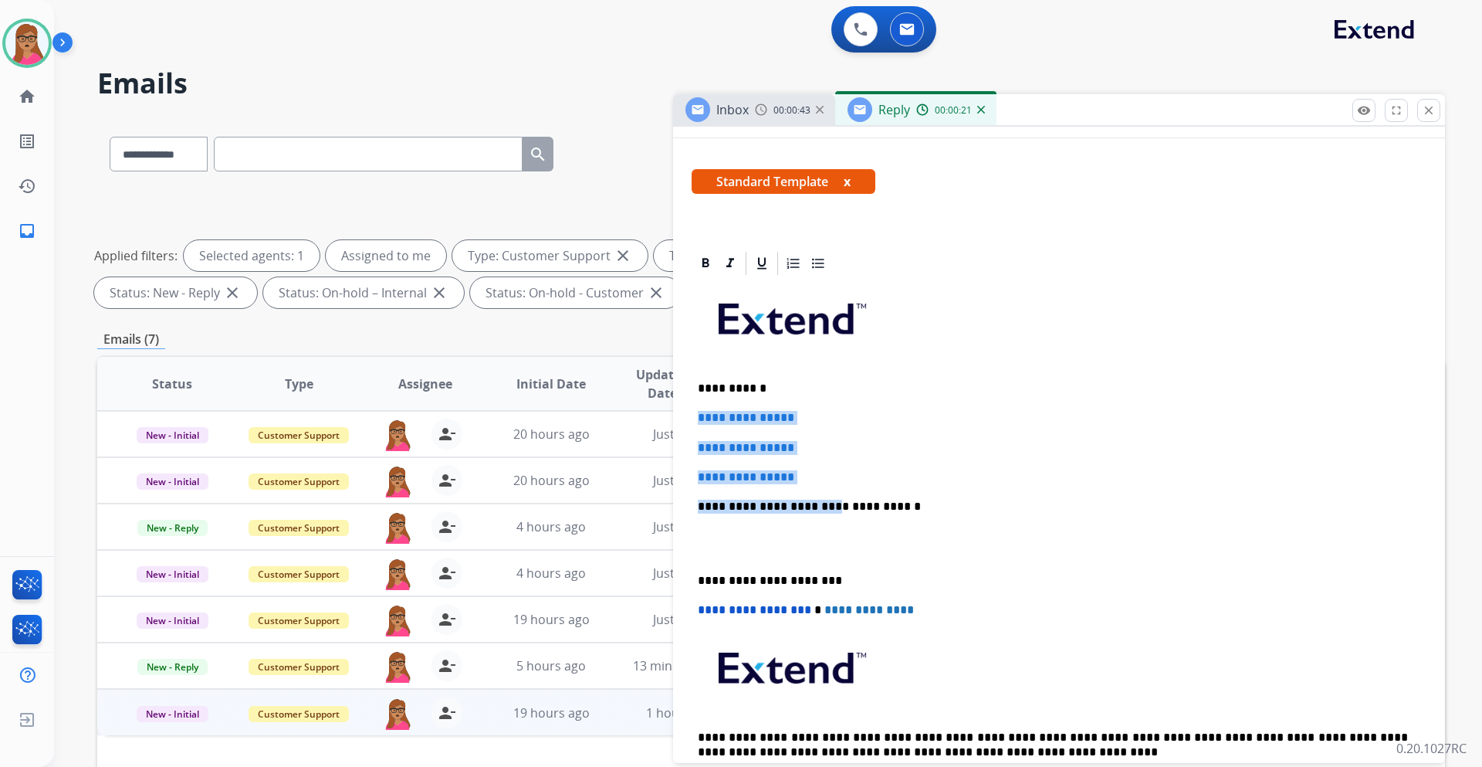
drag, startPoint x: 694, startPoint y: 414, endPoint x: 816, endPoint y: 486, distance: 141.6
click at [816, 486] on div "**********" at bounding box center [1059, 542] width 735 height 531
click at [825, 475] on p "**********" at bounding box center [1059, 477] width 723 height 14
drag, startPoint x: 788, startPoint y: 473, endPoint x: 704, endPoint y: 411, distance: 104.9
click at [704, 411] on div "**********" at bounding box center [1059, 542] width 735 height 531
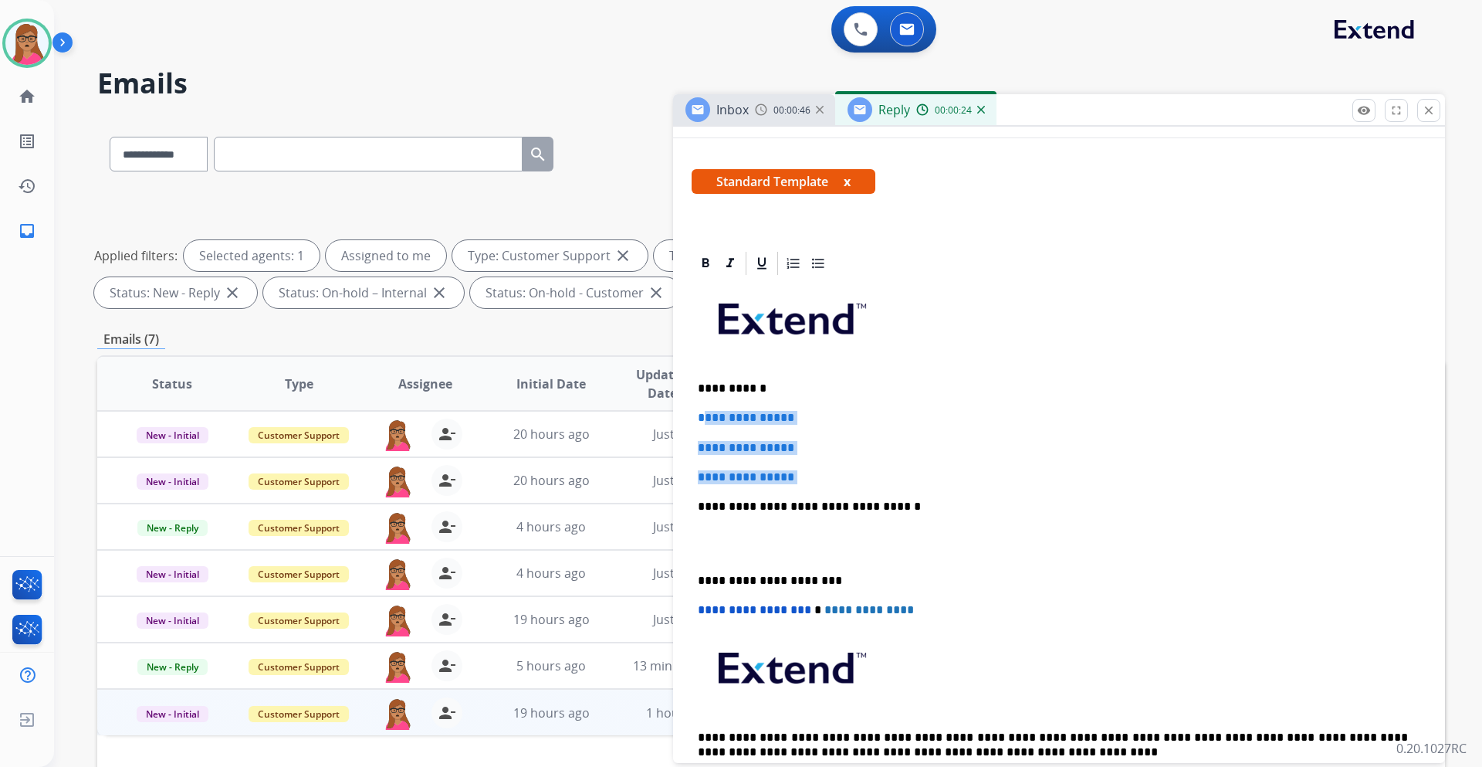
click at [832, 481] on p "**********" at bounding box center [1059, 477] width 723 height 14
drag, startPoint x: 826, startPoint y: 479, endPoint x: 693, endPoint y: 418, distance: 146.8
click at [693, 418] on div "**********" at bounding box center [1059, 542] width 735 height 531
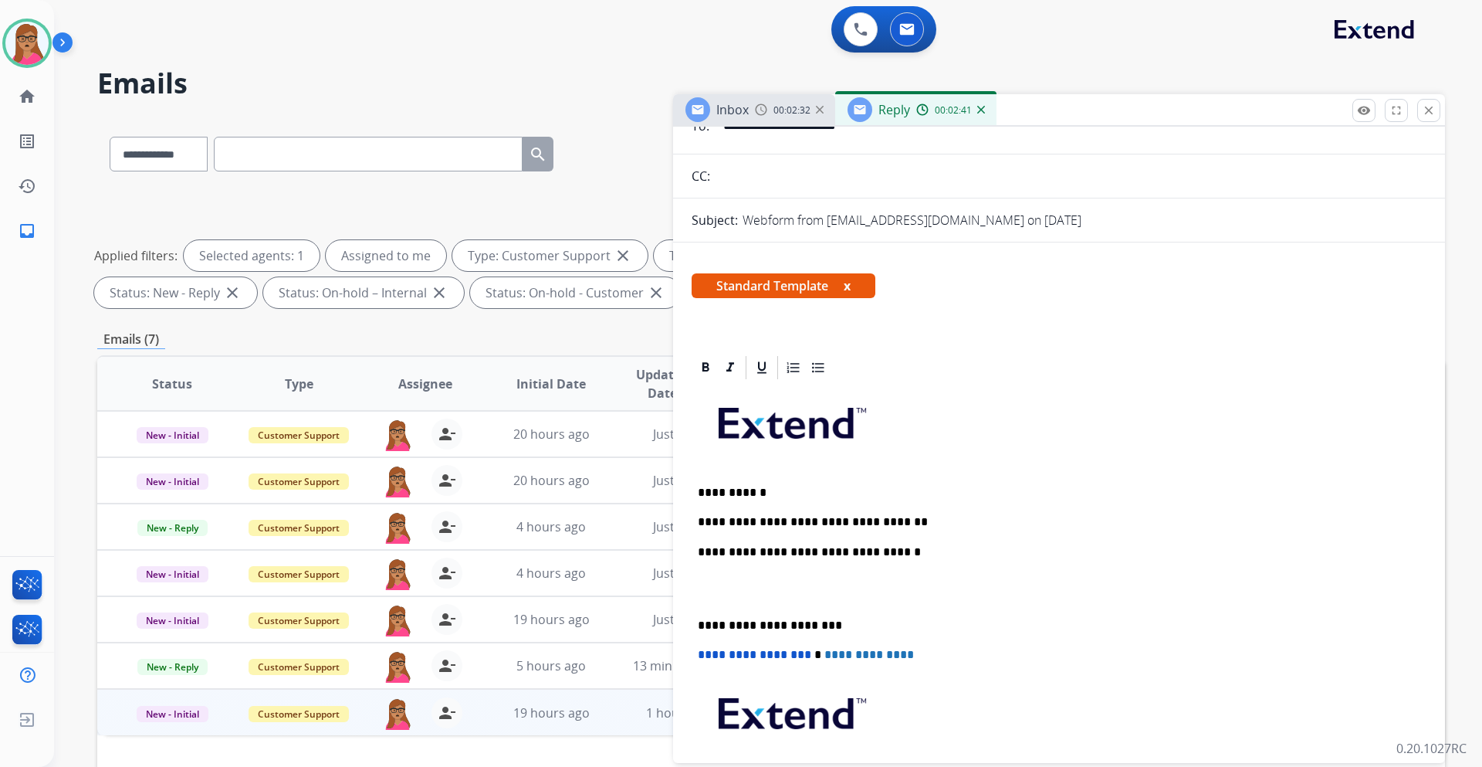
scroll to position [0, 0]
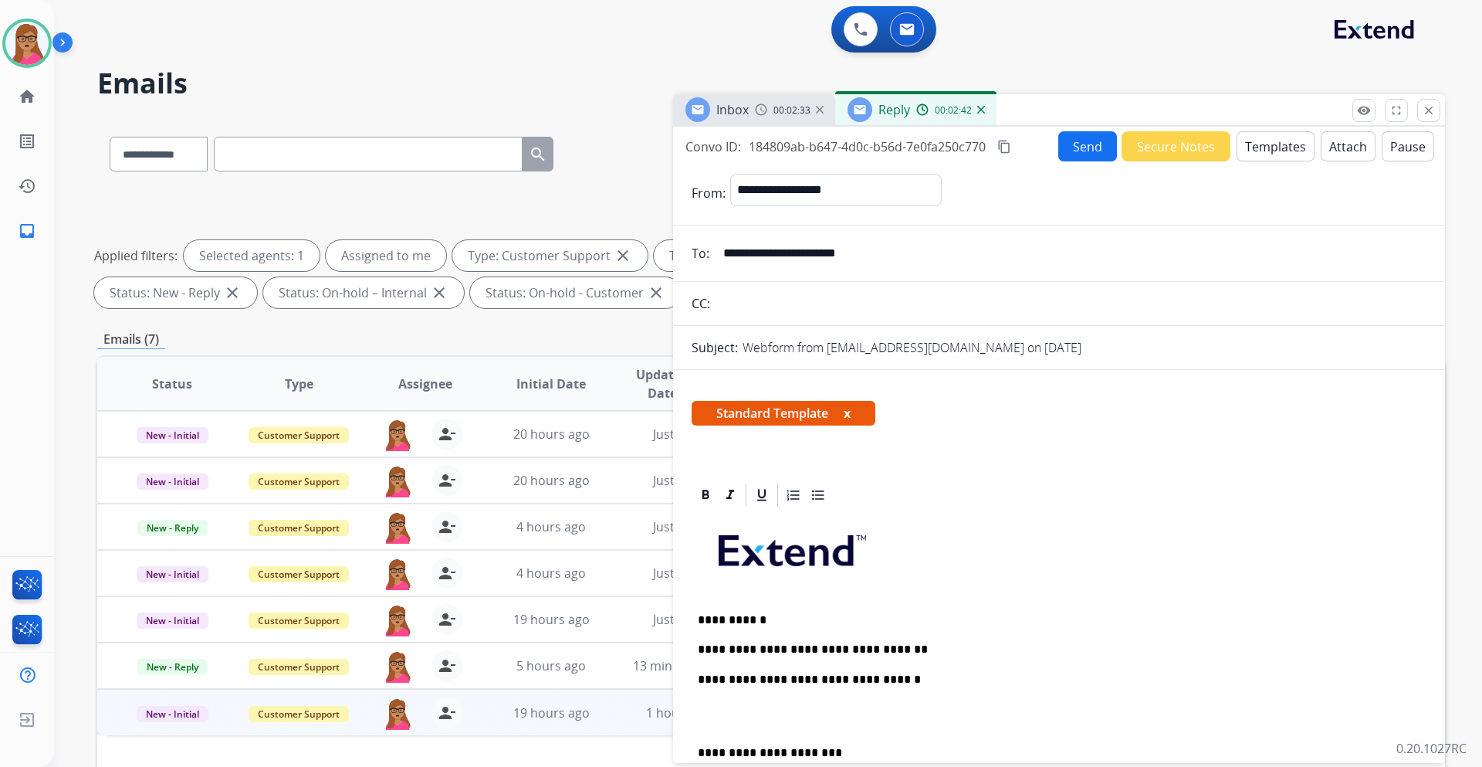
click at [1004, 140] on mat-icon "content_copy" at bounding box center [1005, 147] width 14 height 14
click at [906, 649] on p "**********" at bounding box center [1053, 649] width 710 height 14
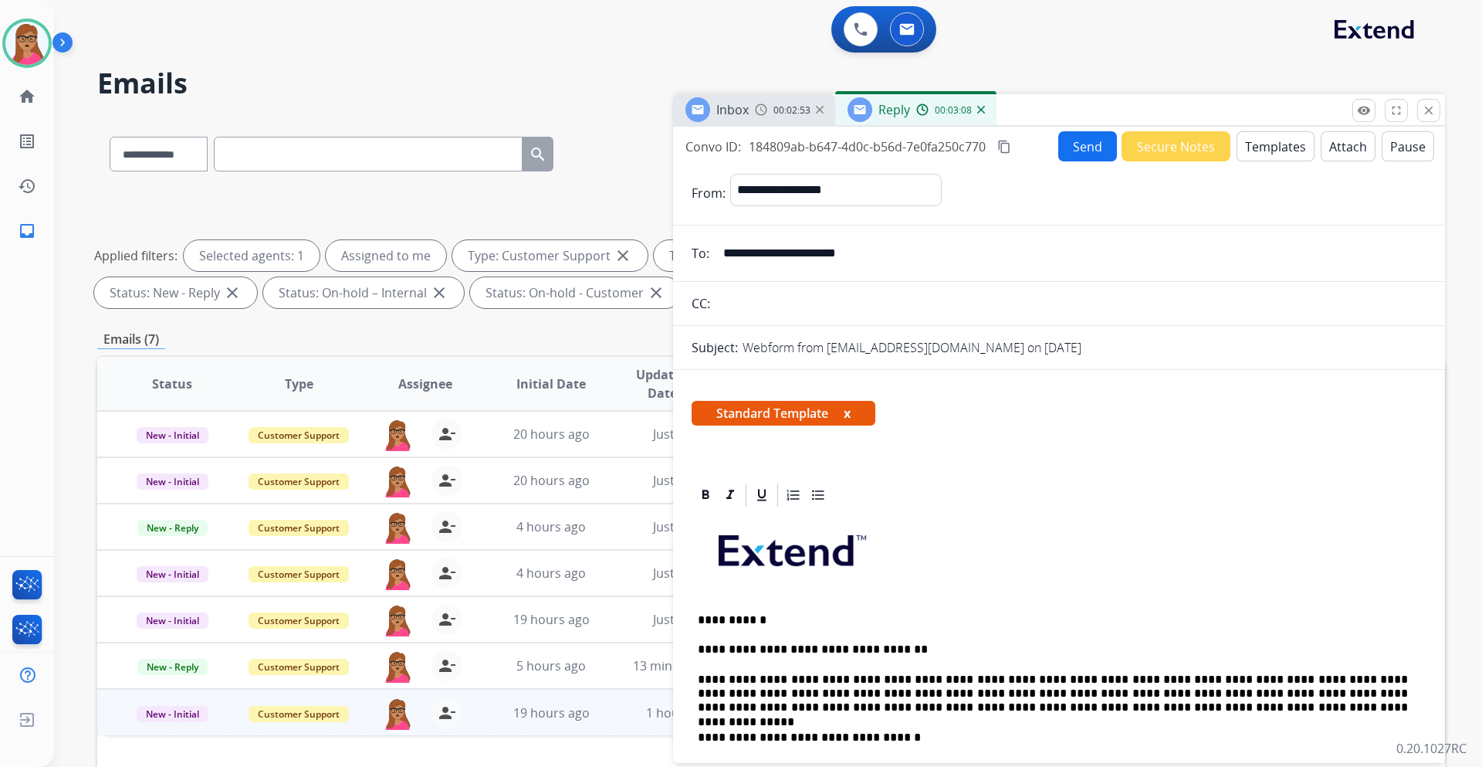
scroll to position [154, 0]
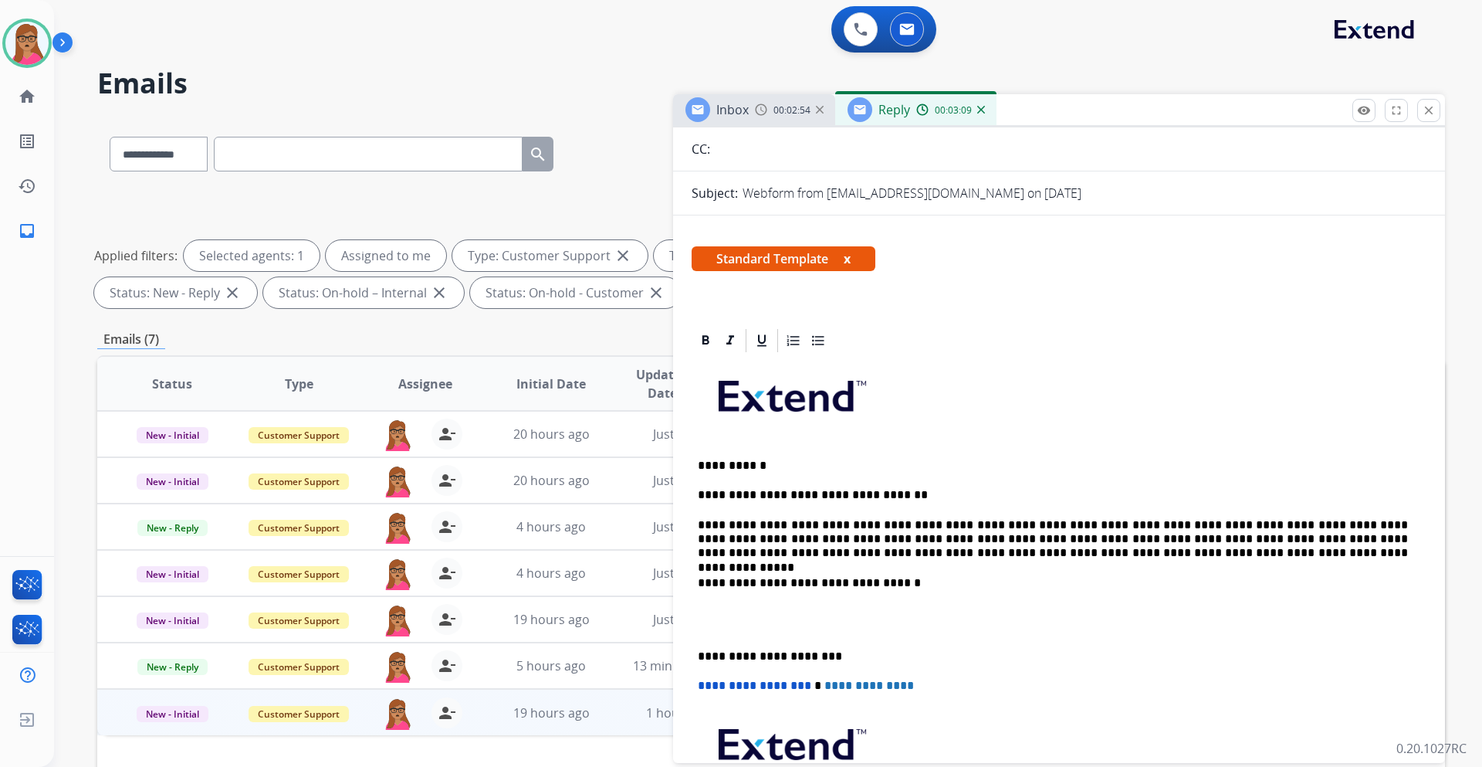
click at [699, 652] on p "**********" at bounding box center [1053, 656] width 710 height 14
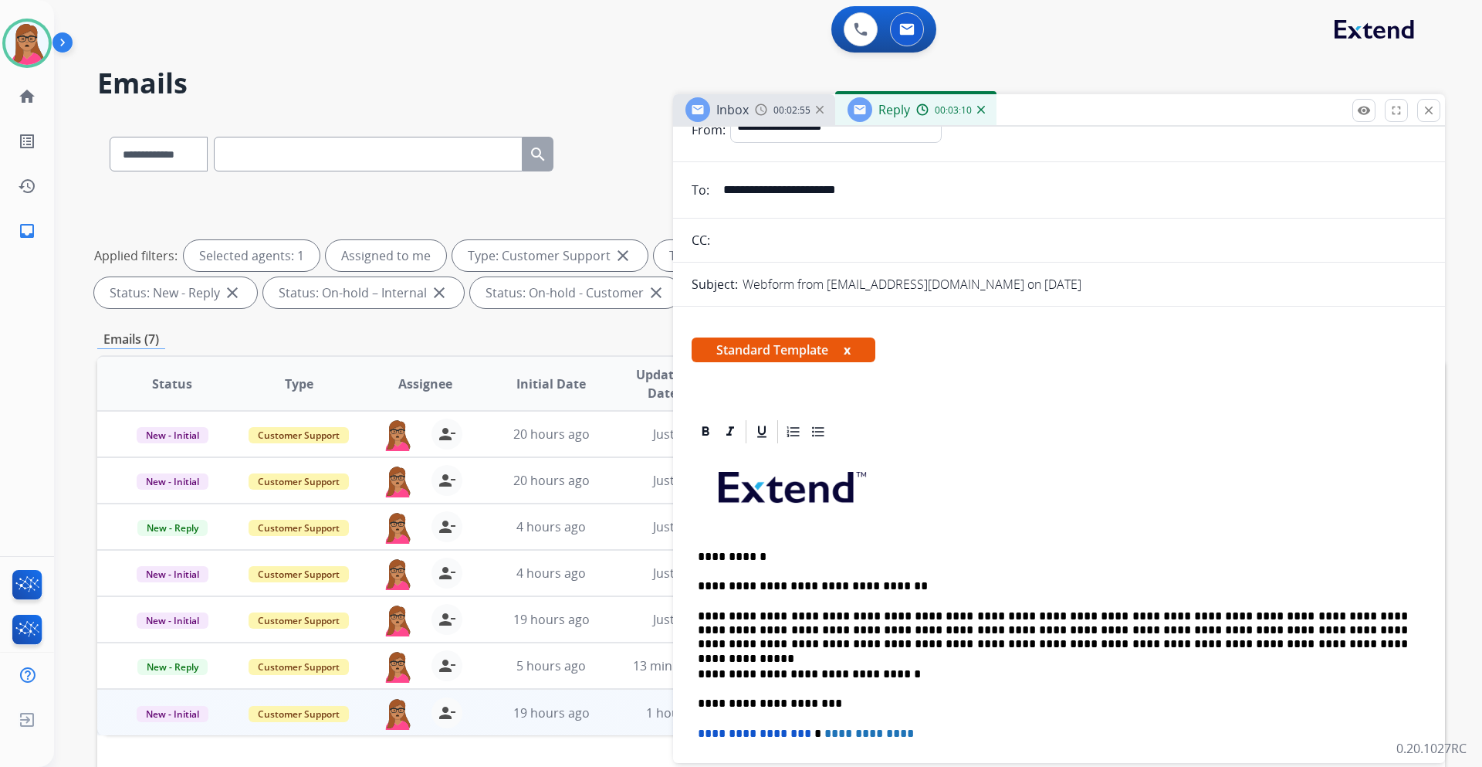
scroll to position [0, 0]
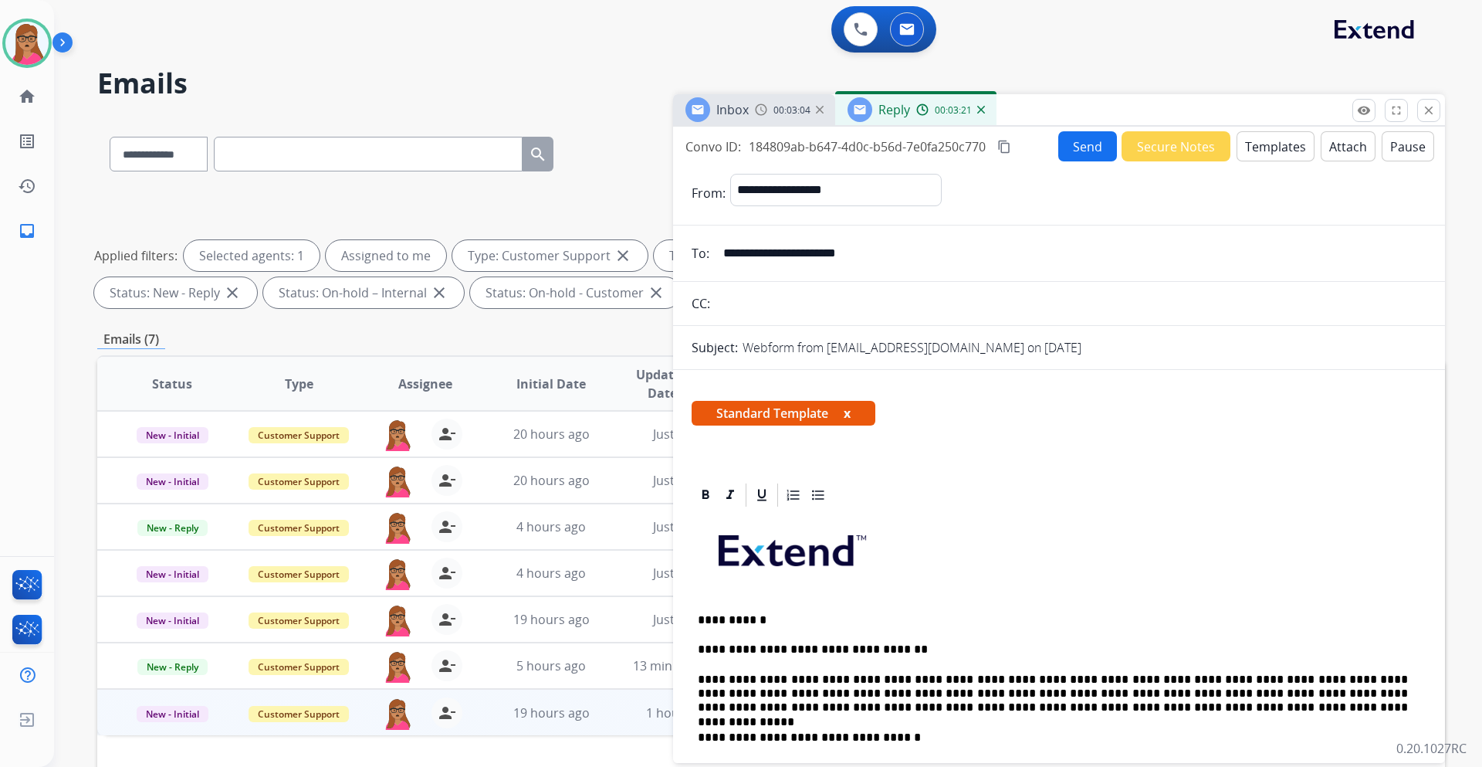
click at [1083, 145] on button "Send" at bounding box center [1088, 146] width 59 height 30
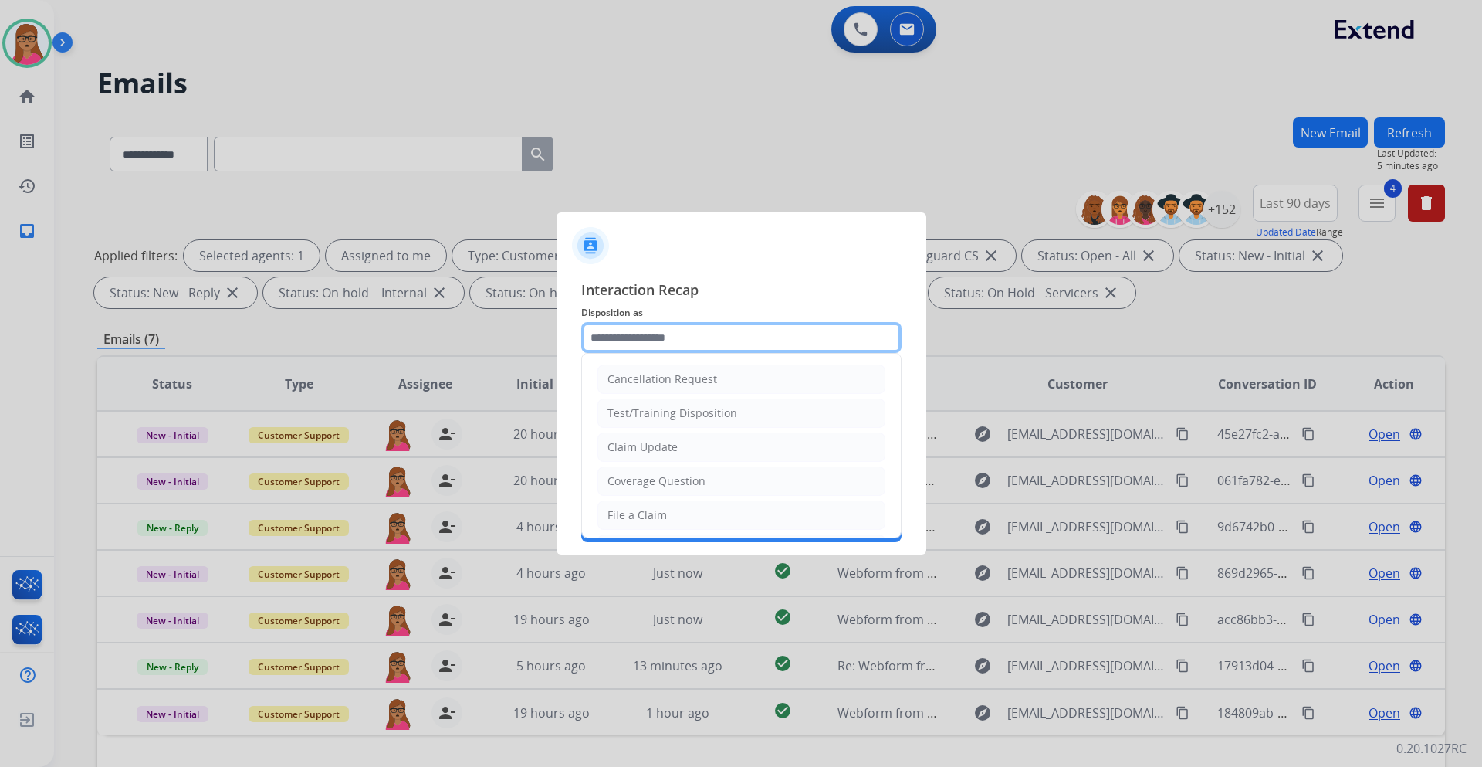
click at [672, 333] on input "text" at bounding box center [741, 337] width 320 height 31
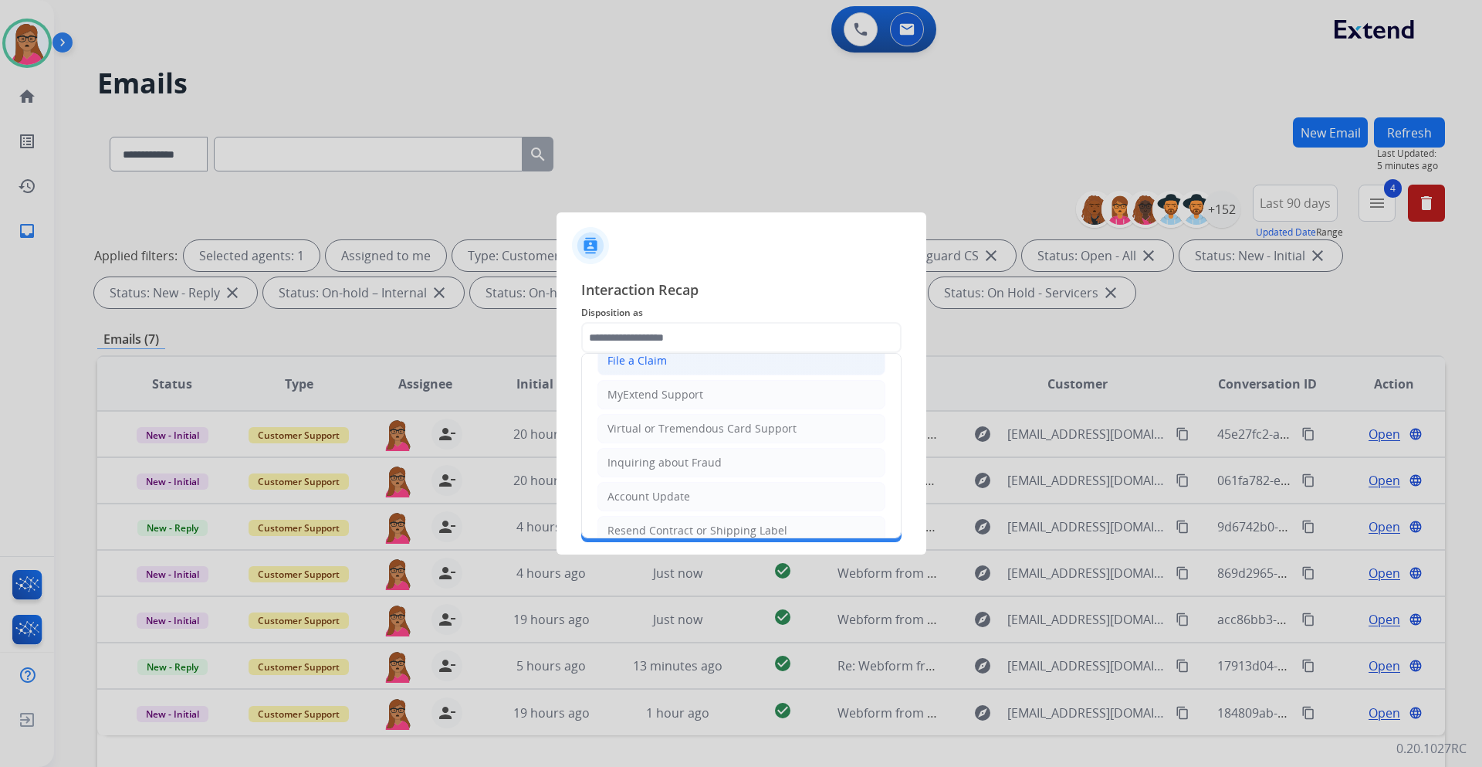
click at [678, 361] on li "File a Claim" at bounding box center [742, 360] width 288 height 29
type input "**********"
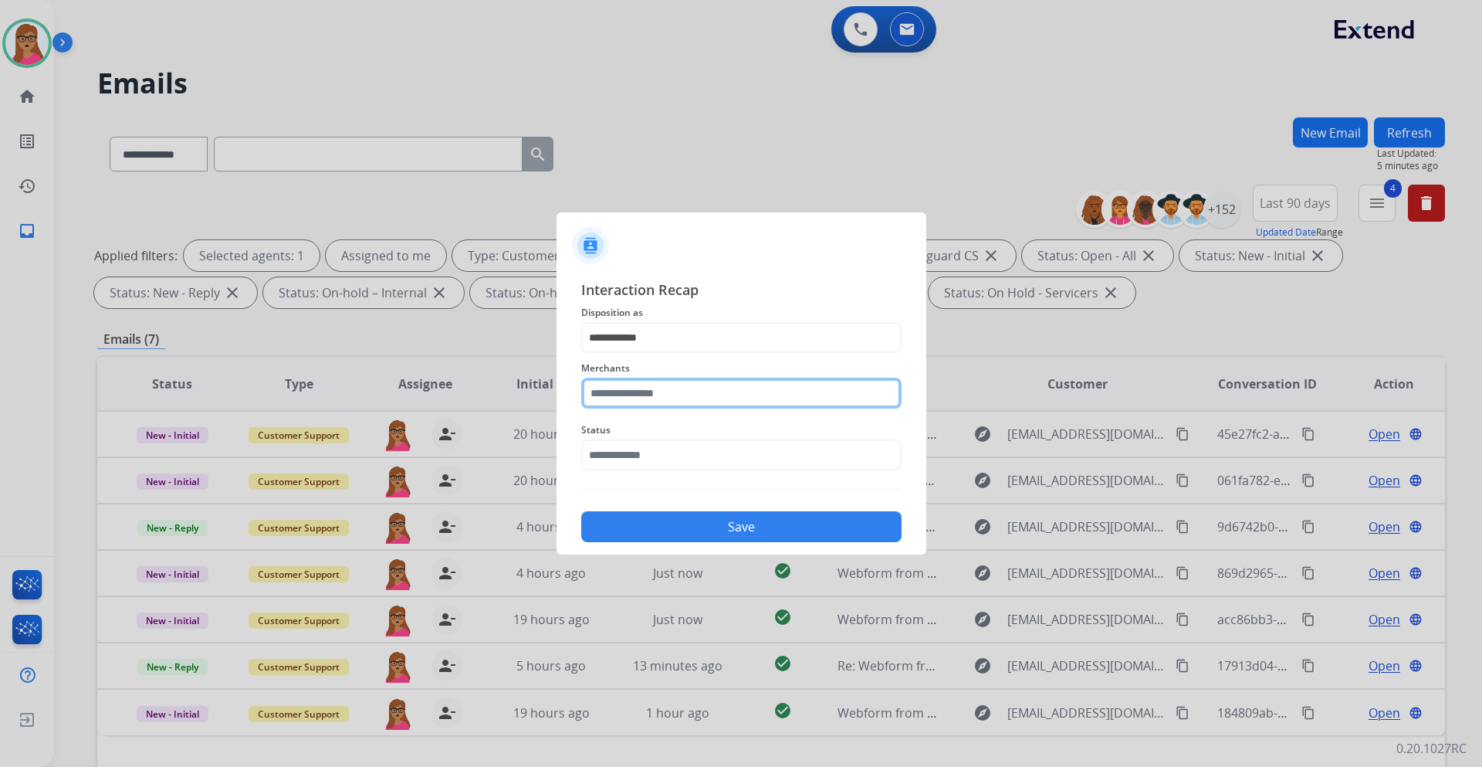
click at [701, 397] on input "text" at bounding box center [741, 393] width 320 height 31
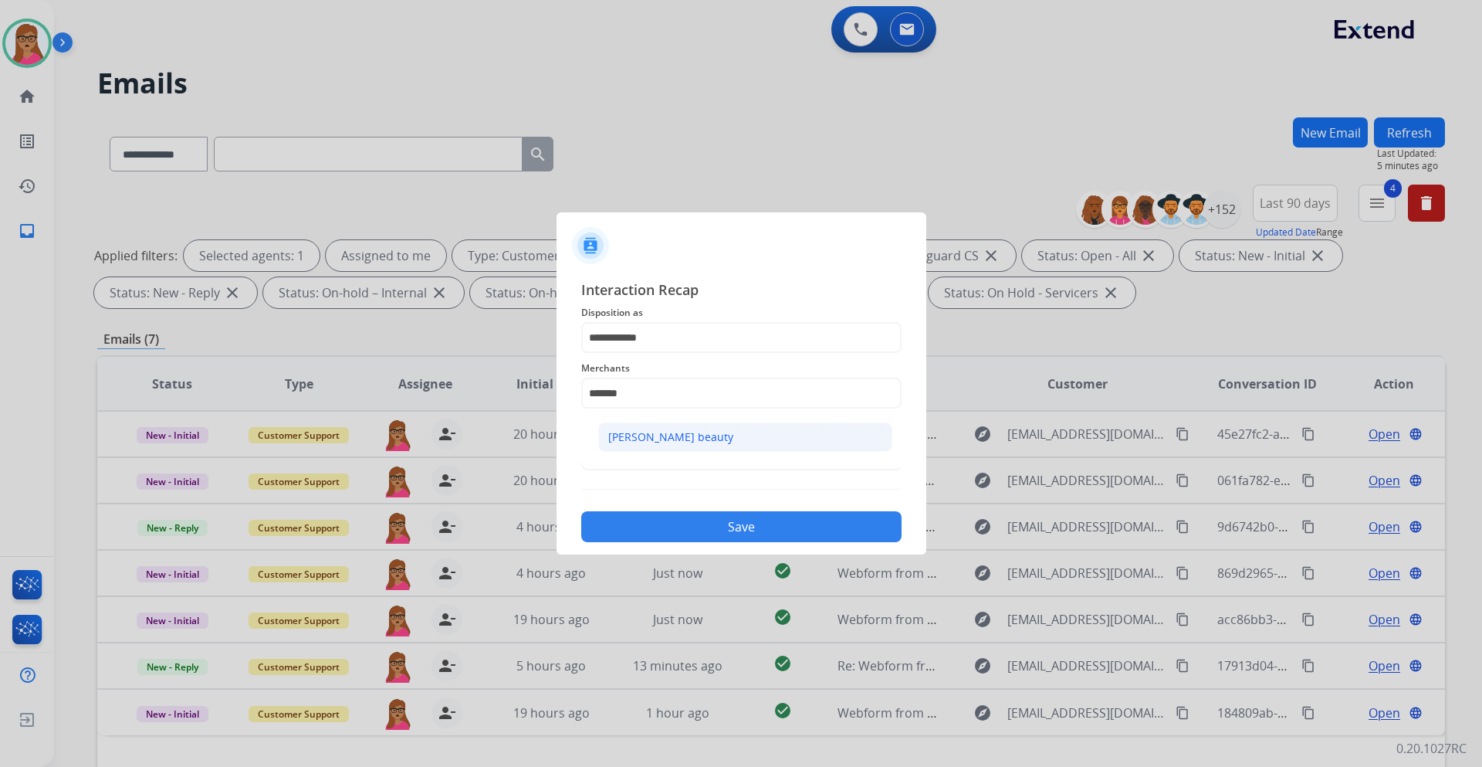
click at [673, 437] on div "[PERSON_NAME] beauty" at bounding box center [670, 436] width 125 height 15
type input "**********"
click at [666, 445] on input "text" at bounding box center [741, 454] width 320 height 31
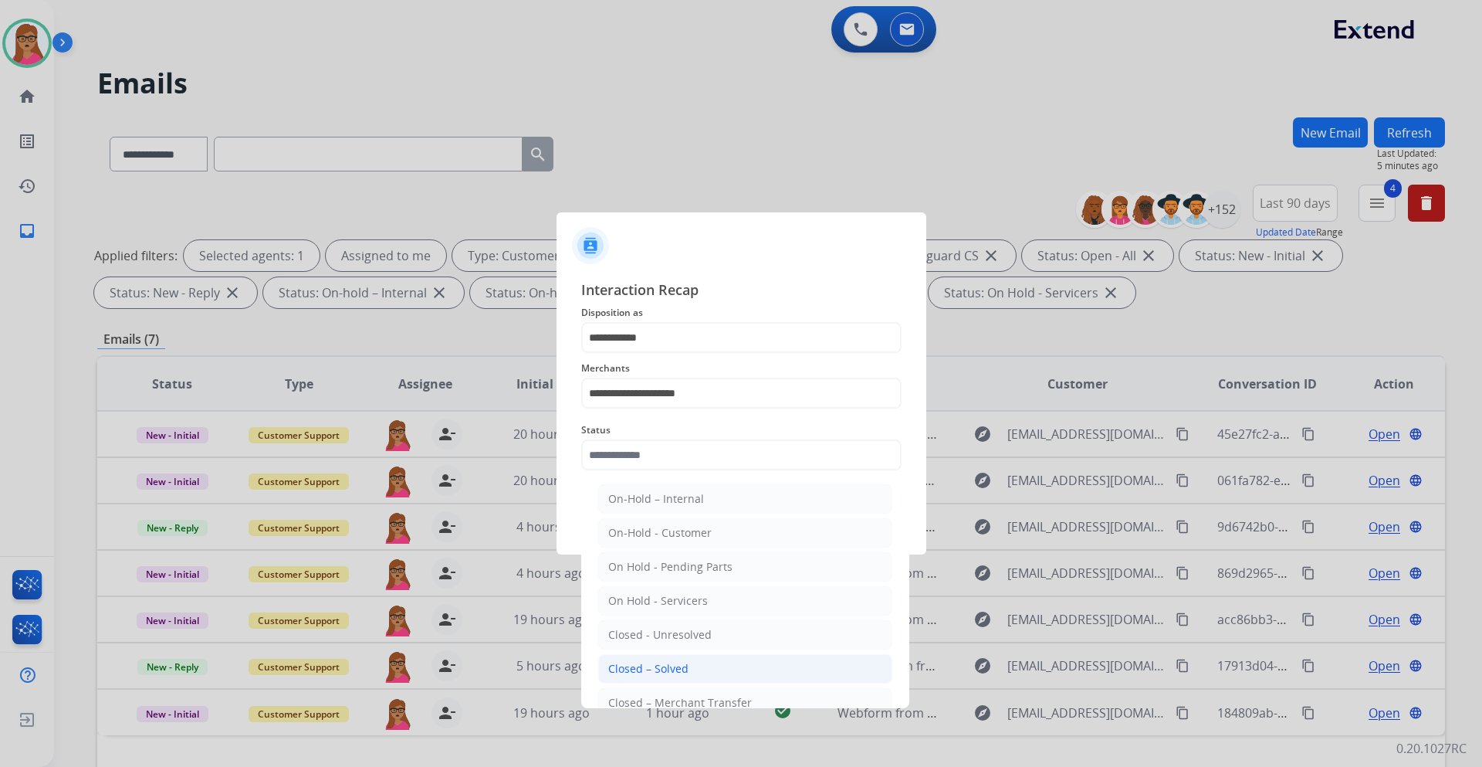
click at [699, 662] on li "Closed – Solved" at bounding box center [745, 668] width 294 height 29
type input "**********"
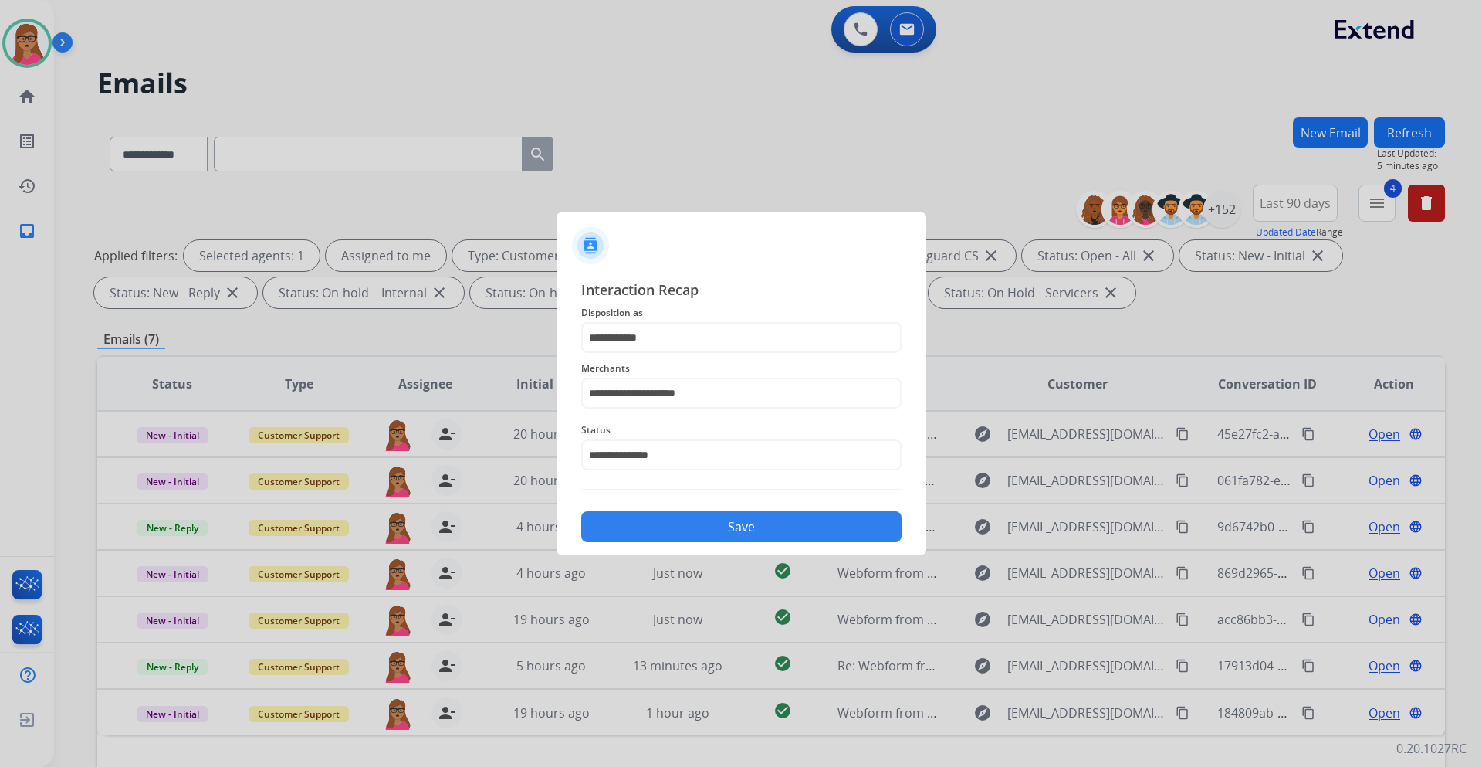
click at [710, 522] on button "Save" at bounding box center [741, 526] width 320 height 31
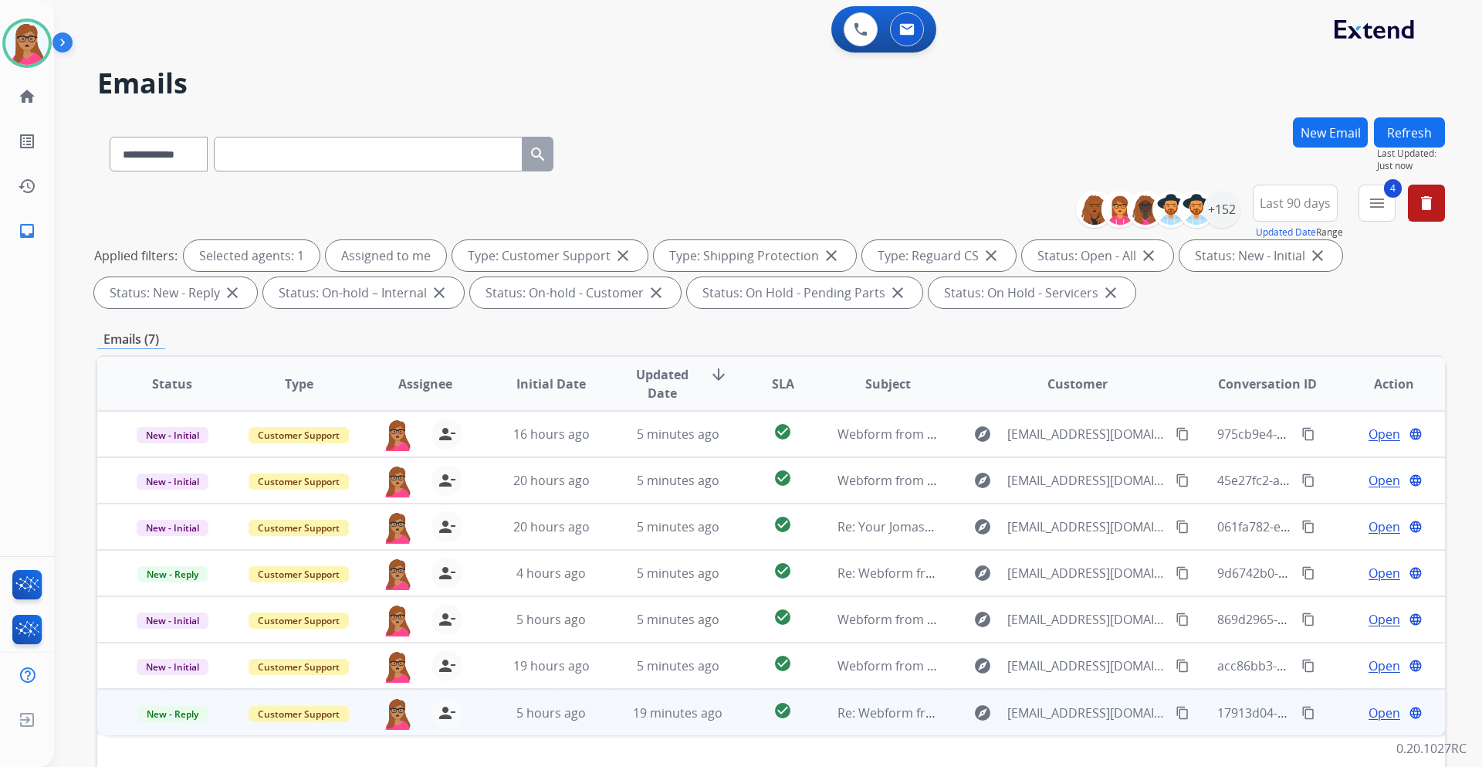
click at [1369, 710] on span "Open" at bounding box center [1385, 712] width 32 height 19
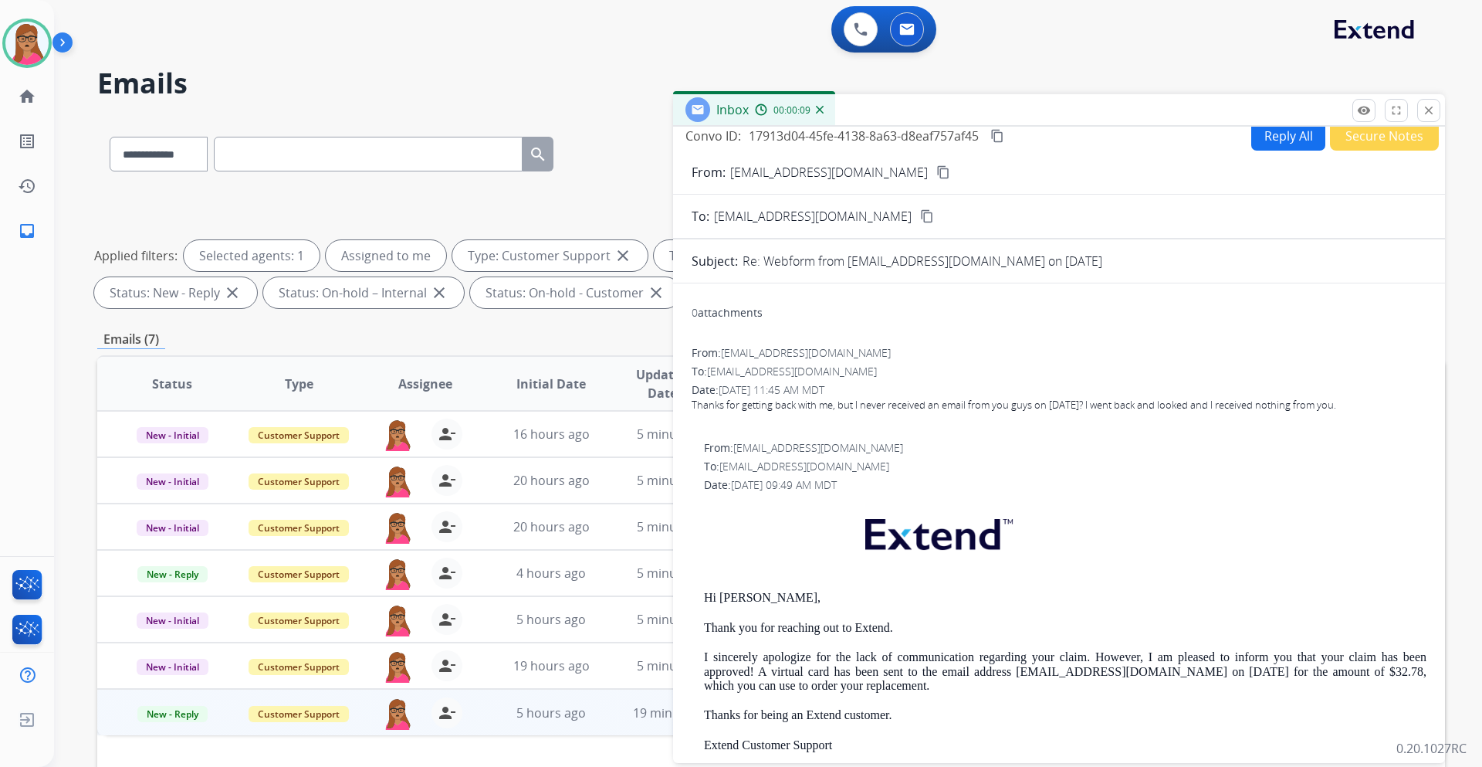
scroll to position [0, 0]
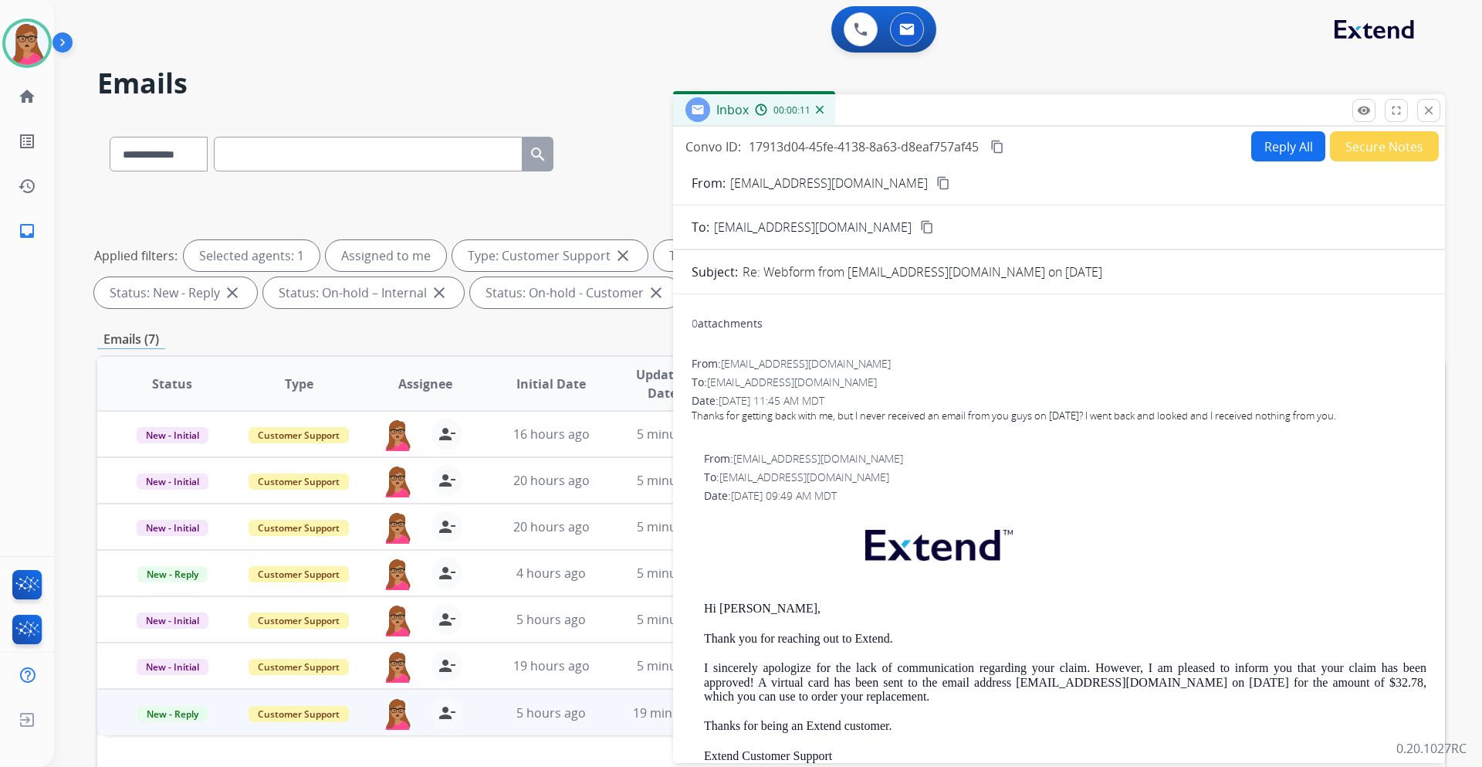
click at [937, 184] on mat-icon "content_copy" at bounding box center [944, 183] width 14 height 14
click at [998, 152] on mat-icon "content_copy" at bounding box center [998, 147] width 14 height 14
click at [1269, 152] on button "Reply All" at bounding box center [1289, 146] width 74 height 30
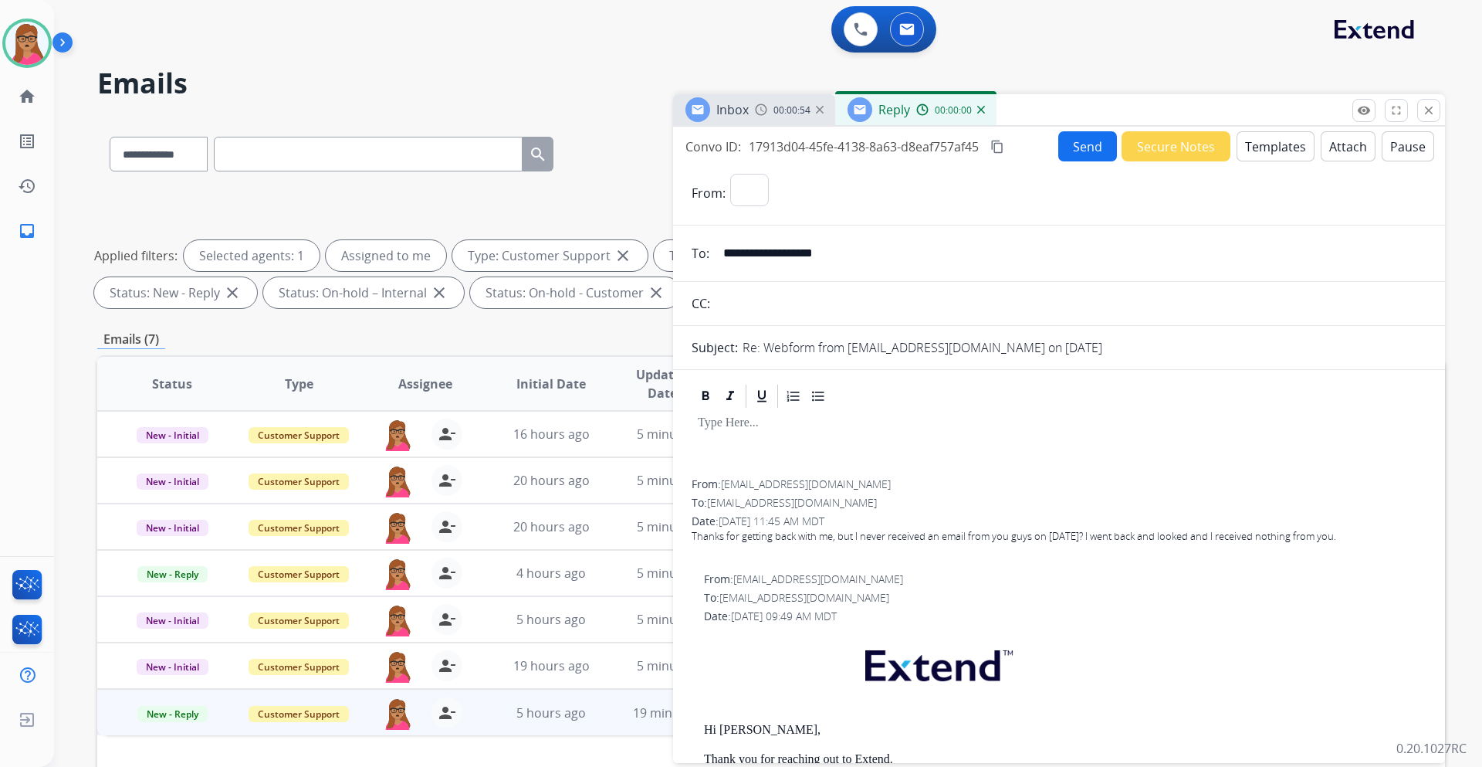
select select "**********"
click at [1263, 145] on button "Templates" at bounding box center [1276, 146] width 78 height 30
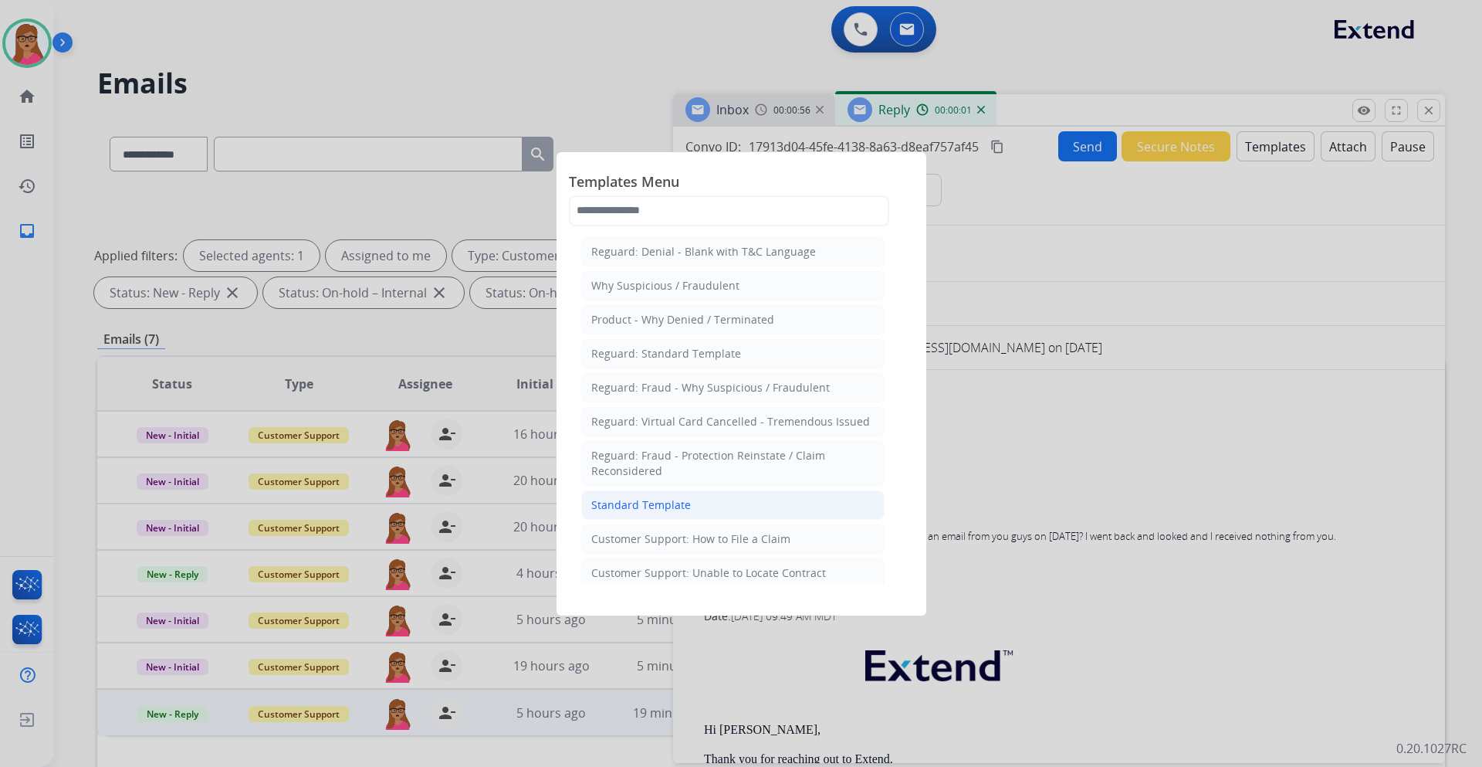
click at [713, 507] on li "Standard Template" at bounding box center [732, 504] width 303 height 29
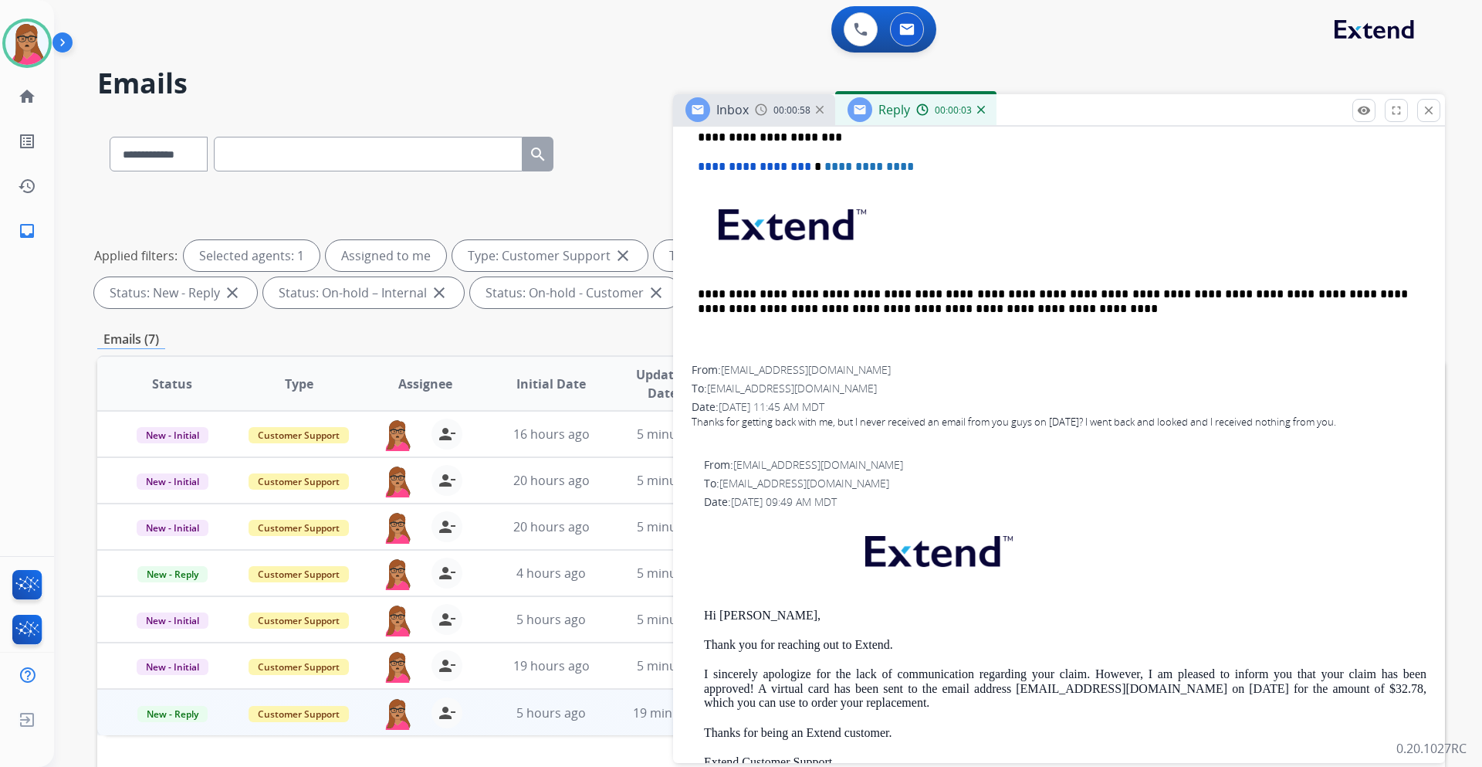
scroll to position [772, 0]
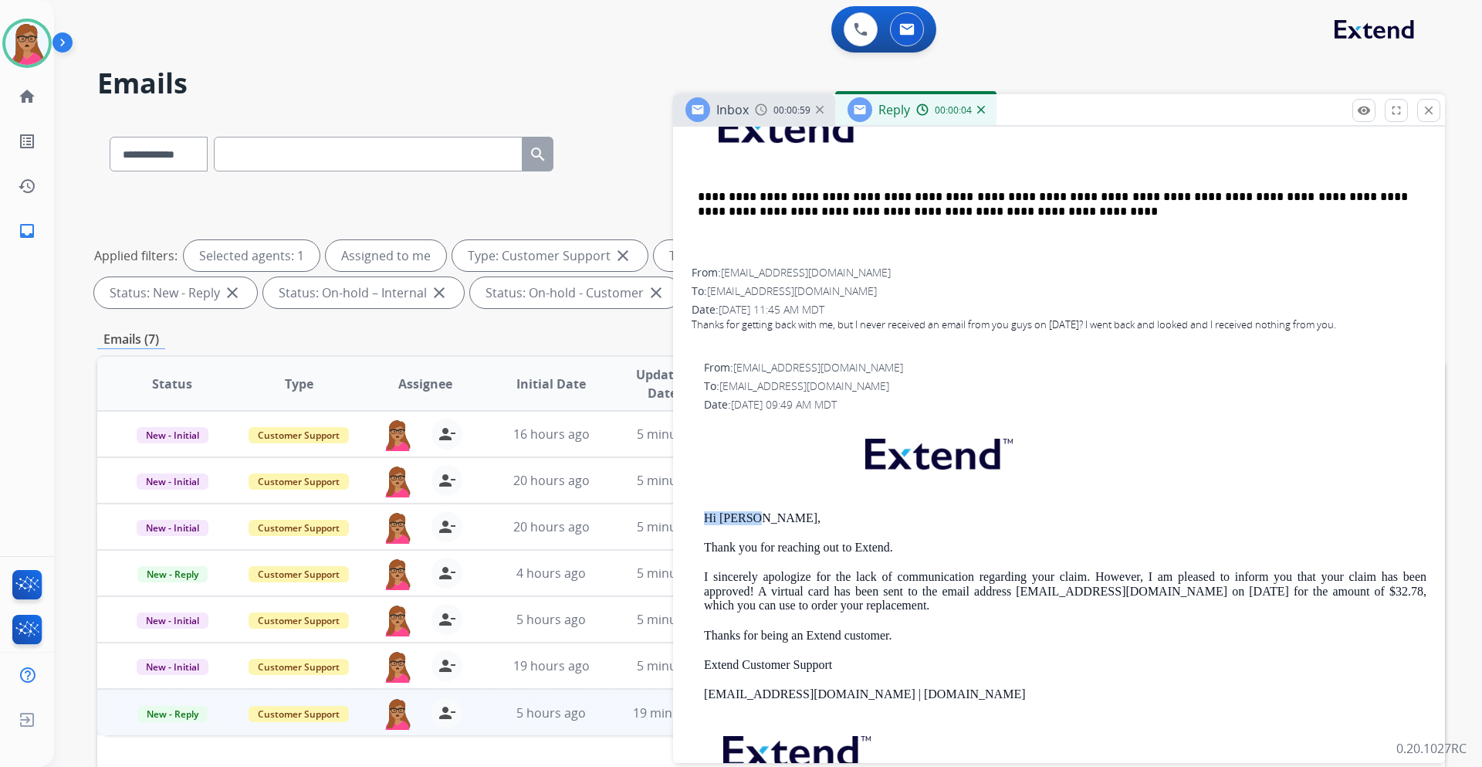
drag, startPoint x: 752, startPoint y: 516, endPoint x: 705, endPoint y: 517, distance: 47.1
click at [705, 517] on p "Hi [PERSON_NAME]," at bounding box center [1065, 518] width 723 height 14
copy p "Hi [PERSON_NAME],"
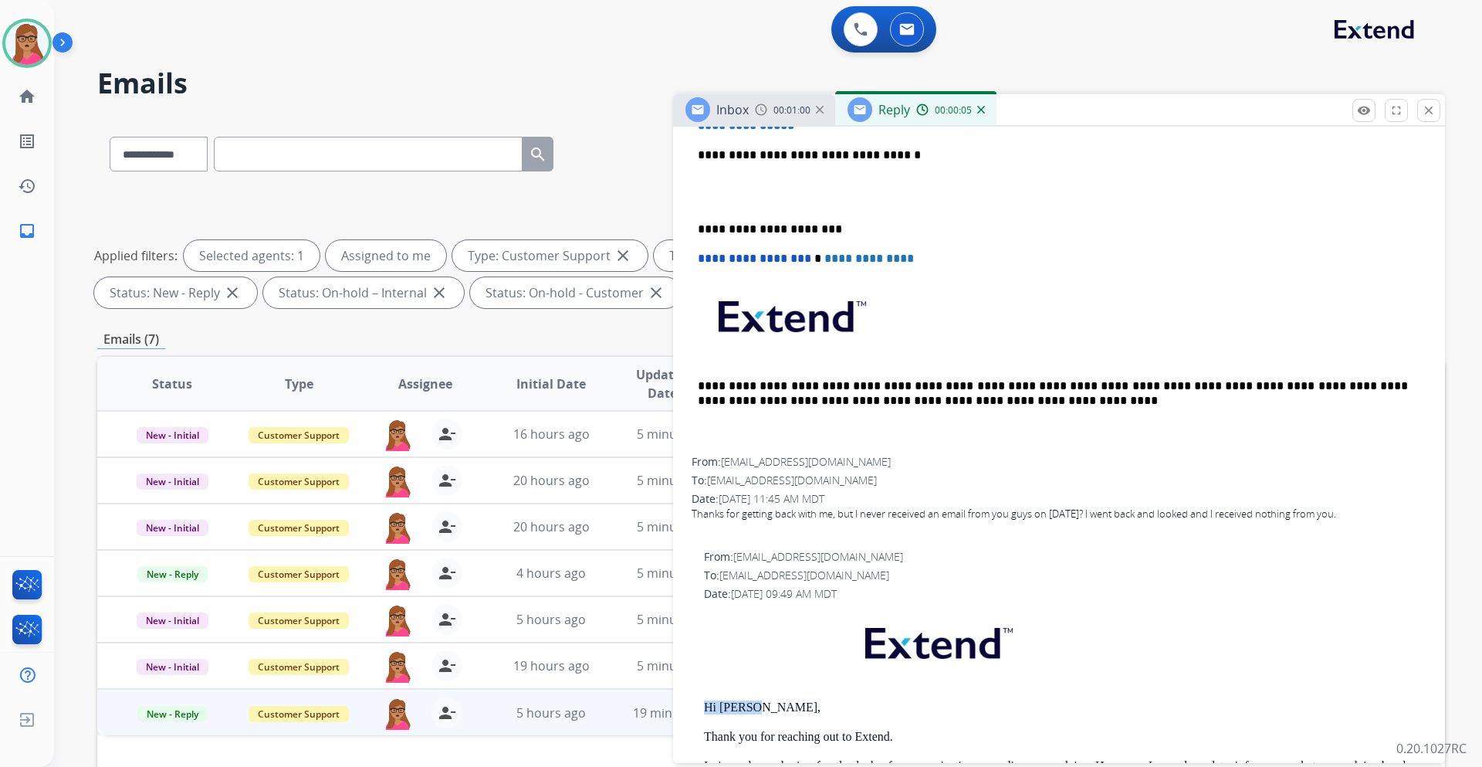
scroll to position [309, 0]
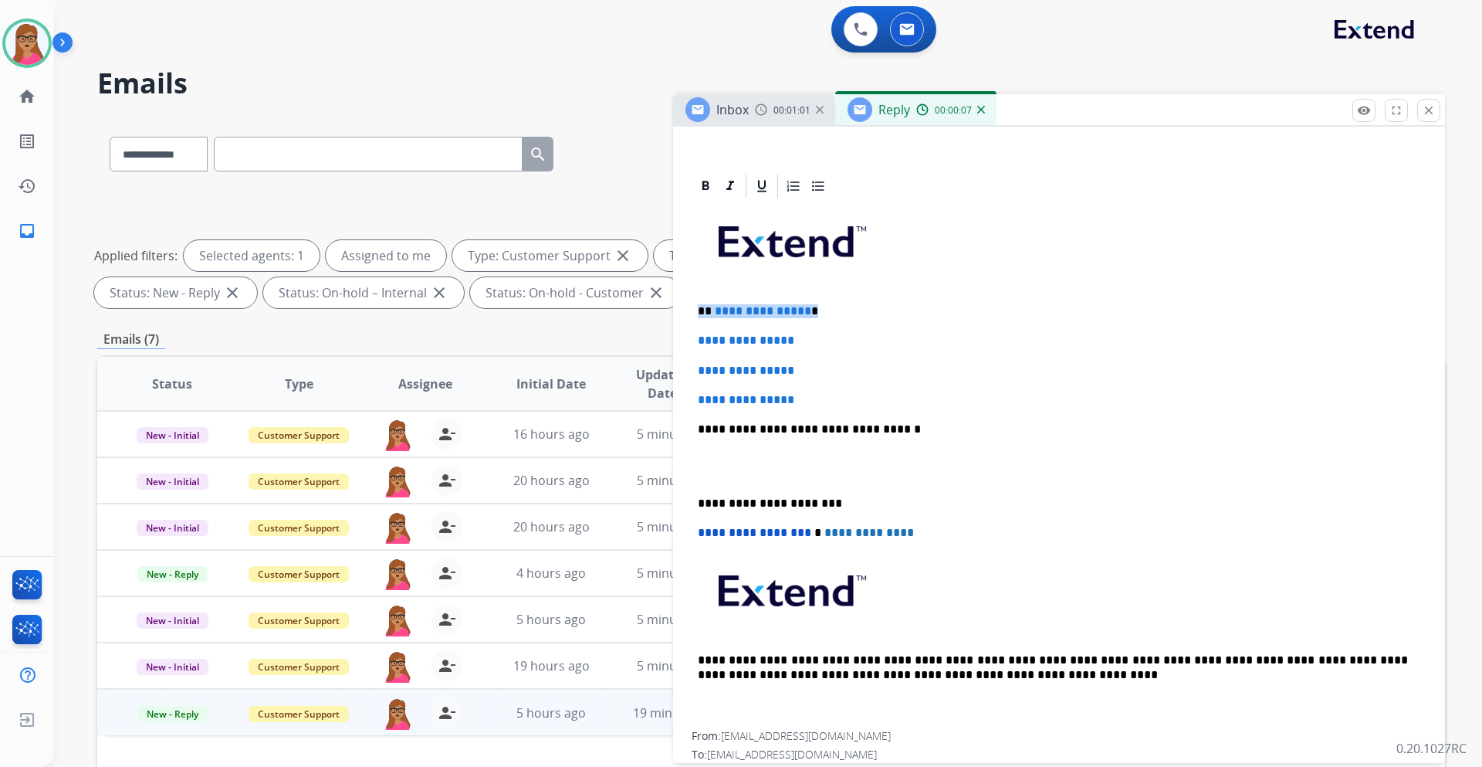
drag, startPoint x: 818, startPoint y: 313, endPoint x: 683, endPoint y: 317, distance: 135.9
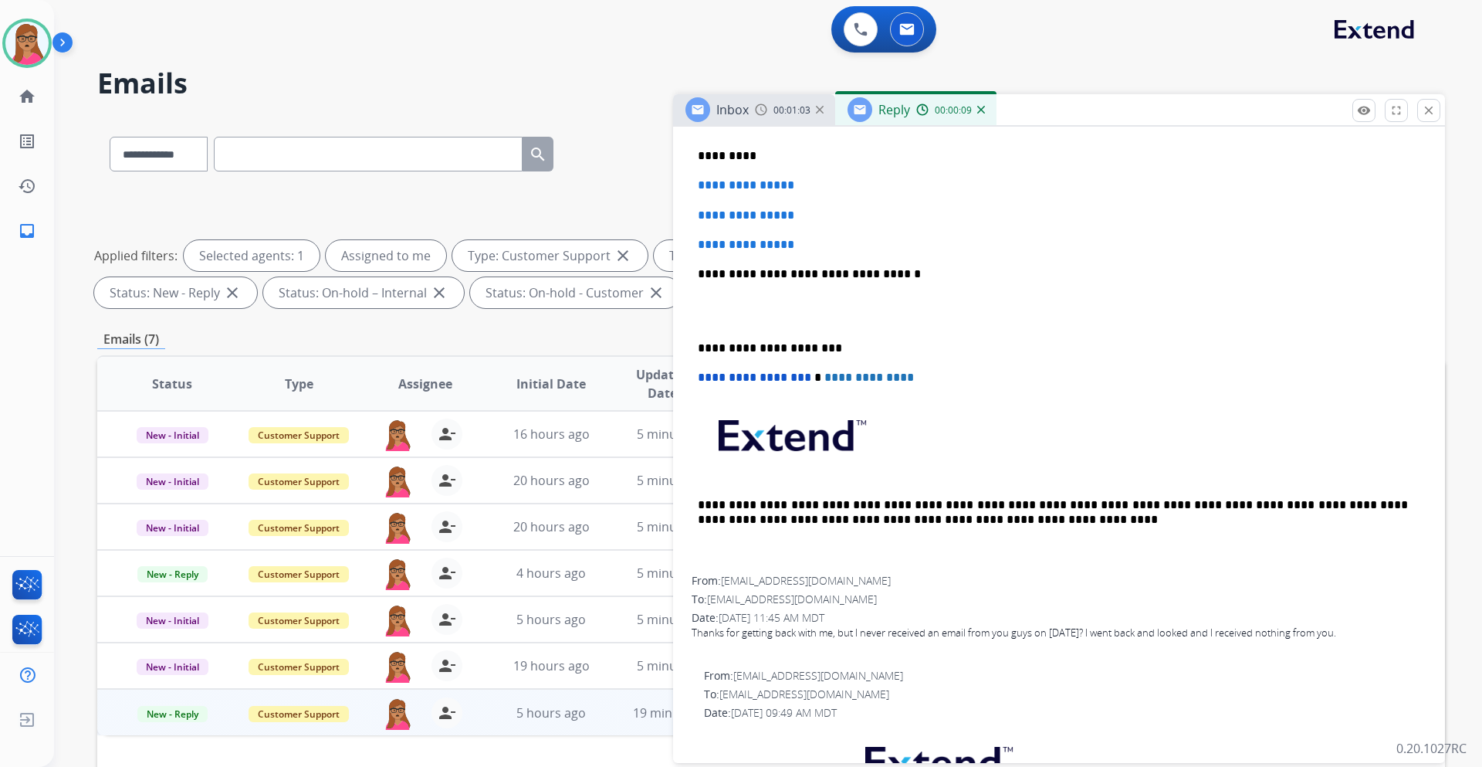
scroll to position [618, 0]
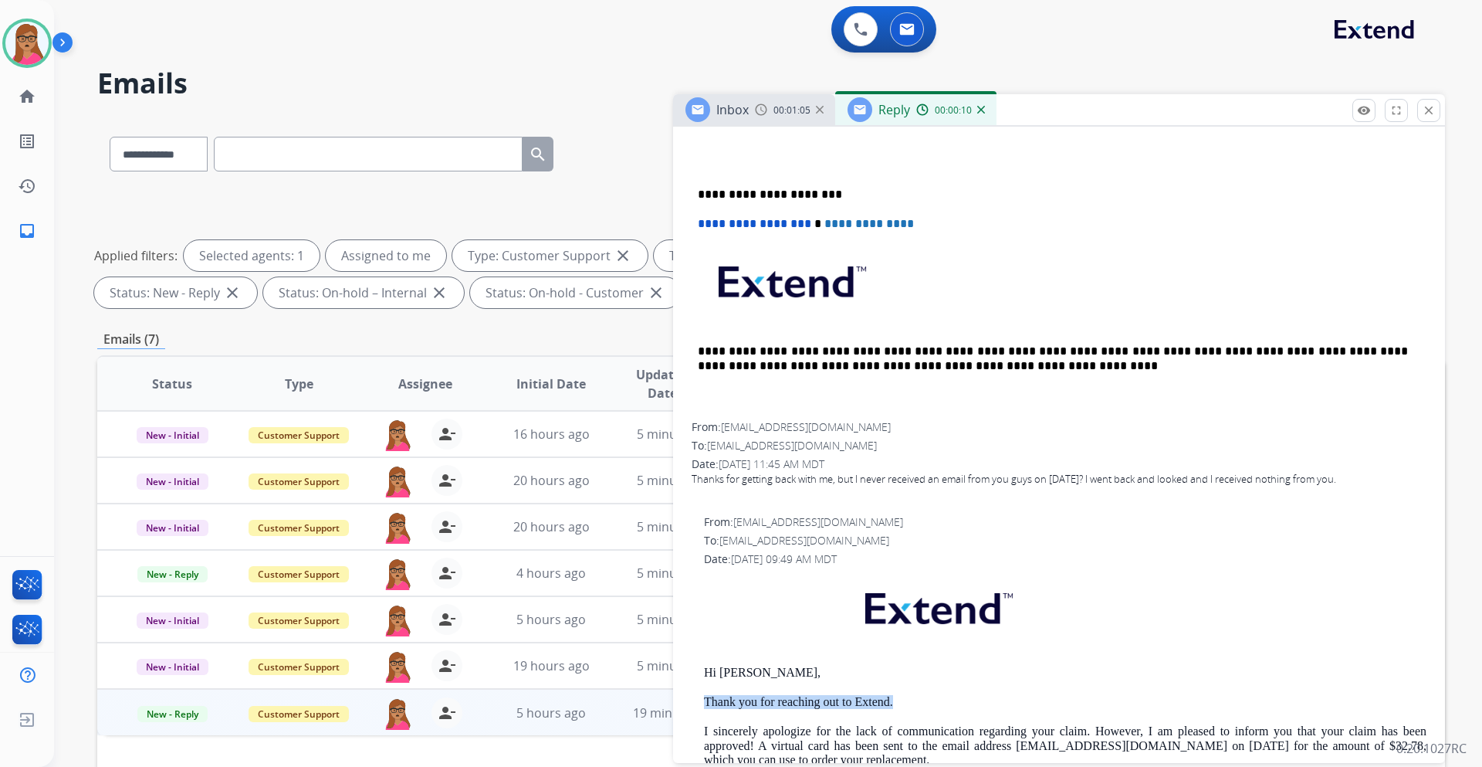
drag, startPoint x: 801, startPoint y: 698, endPoint x: 697, endPoint y: 693, distance: 103.6
click at [697, 693] on div "From: [EMAIL_ADDRESS][DOMAIN_NAME] To: [EMAIL_ADDRESS][DOMAIN_NAME] Date: [DATE…" at bounding box center [1059, 764] width 735 height 501
copy p "Thank you for reaching out to Extend."
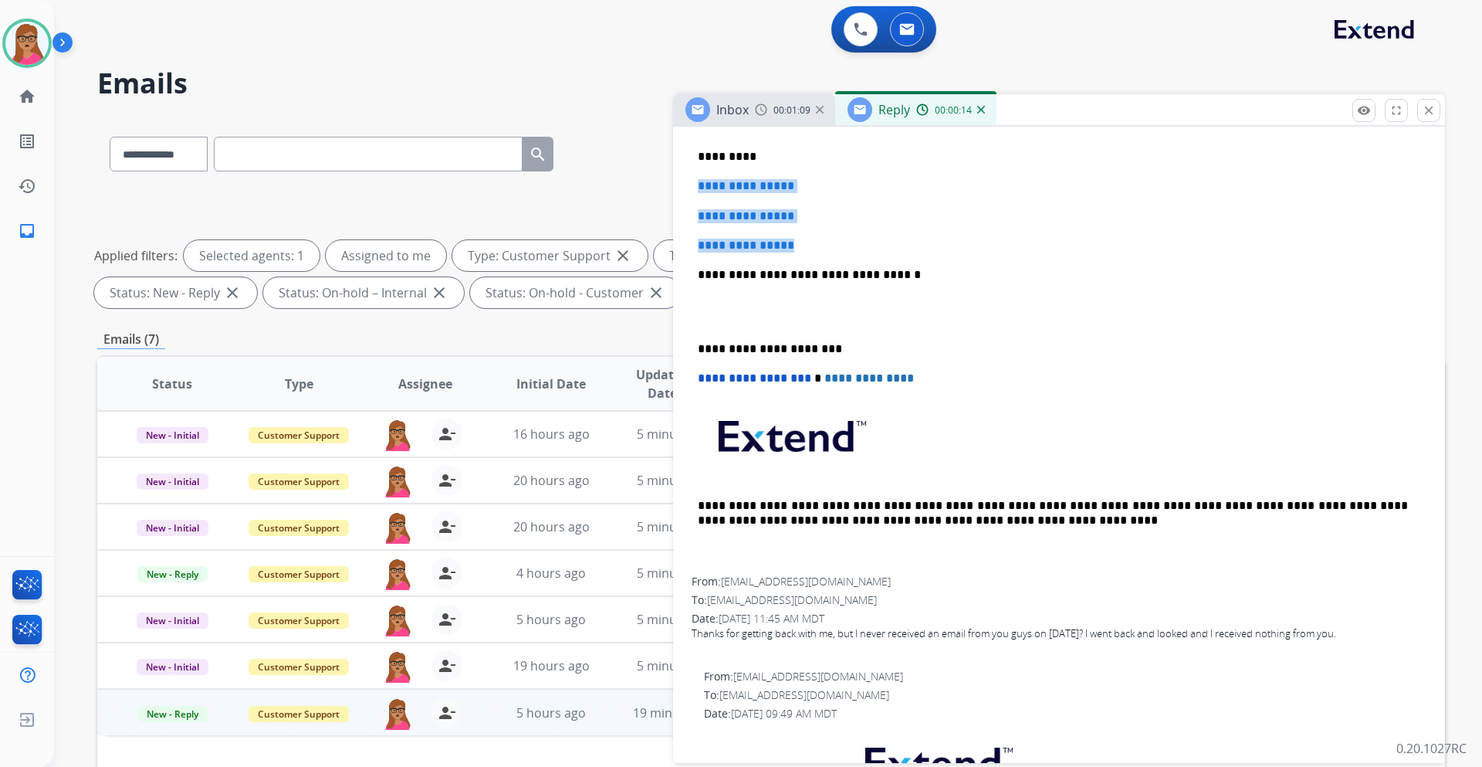
drag, startPoint x: 693, startPoint y: 180, endPoint x: 806, endPoint y: 238, distance: 126.7
click at [806, 238] on div "**********" at bounding box center [1059, 311] width 735 height 531
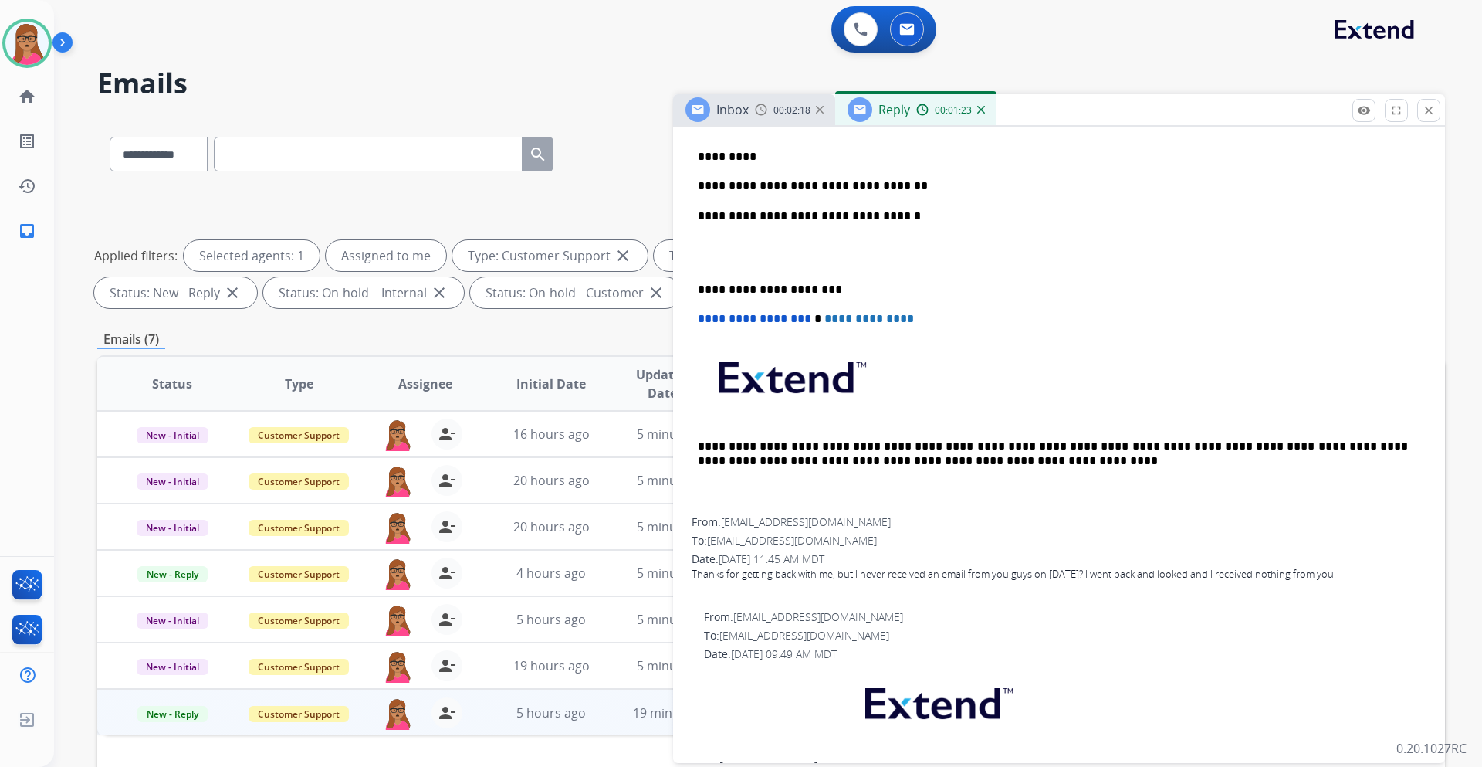
click at [906, 188] on p "**********" at bounding box center [1053, 186] width 710 height 14
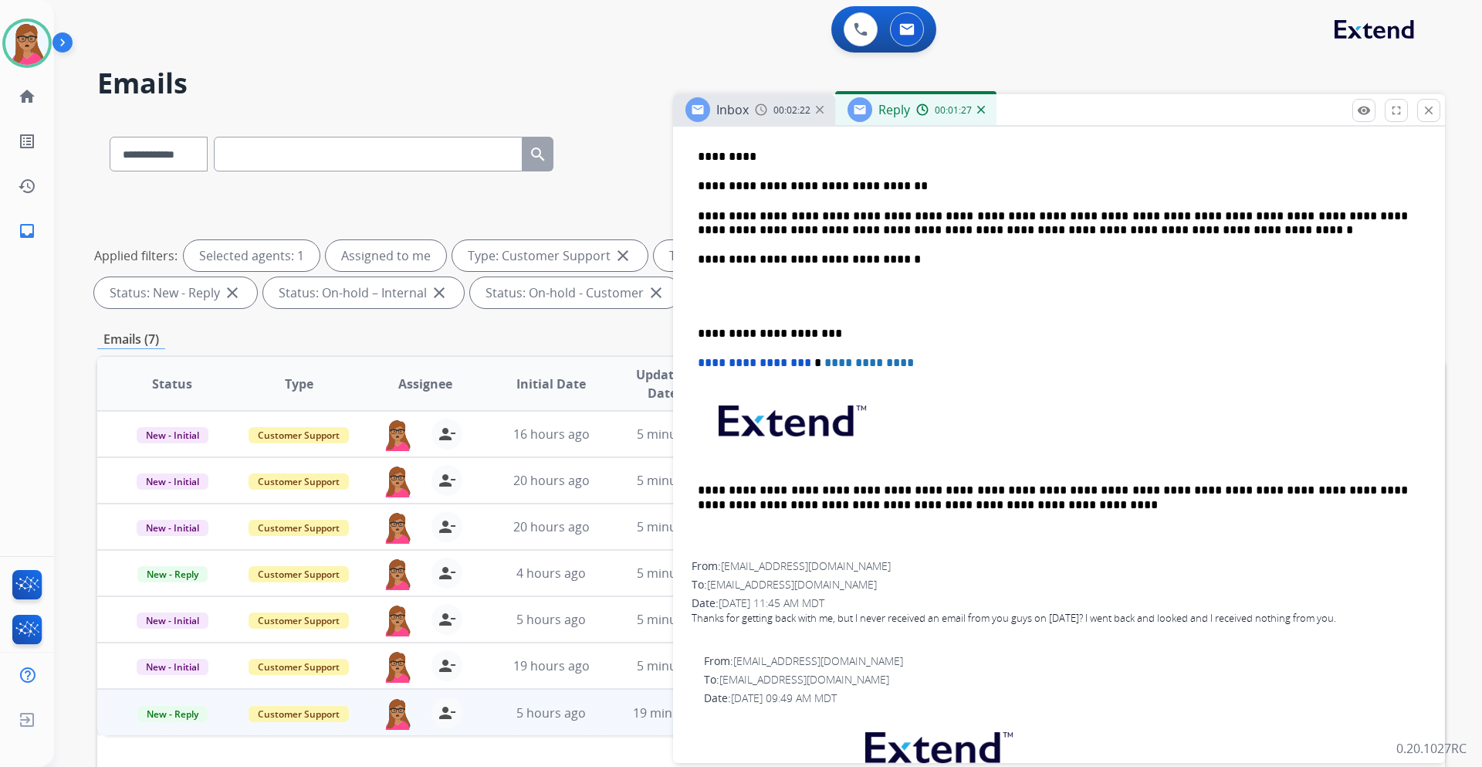
click at [690, 326] on div "**********" at bounding box center [1059, 643] width 772 height 1251
click at [696, 330] on div "**********" at bounding box center [1059, 304] width 735 height 516
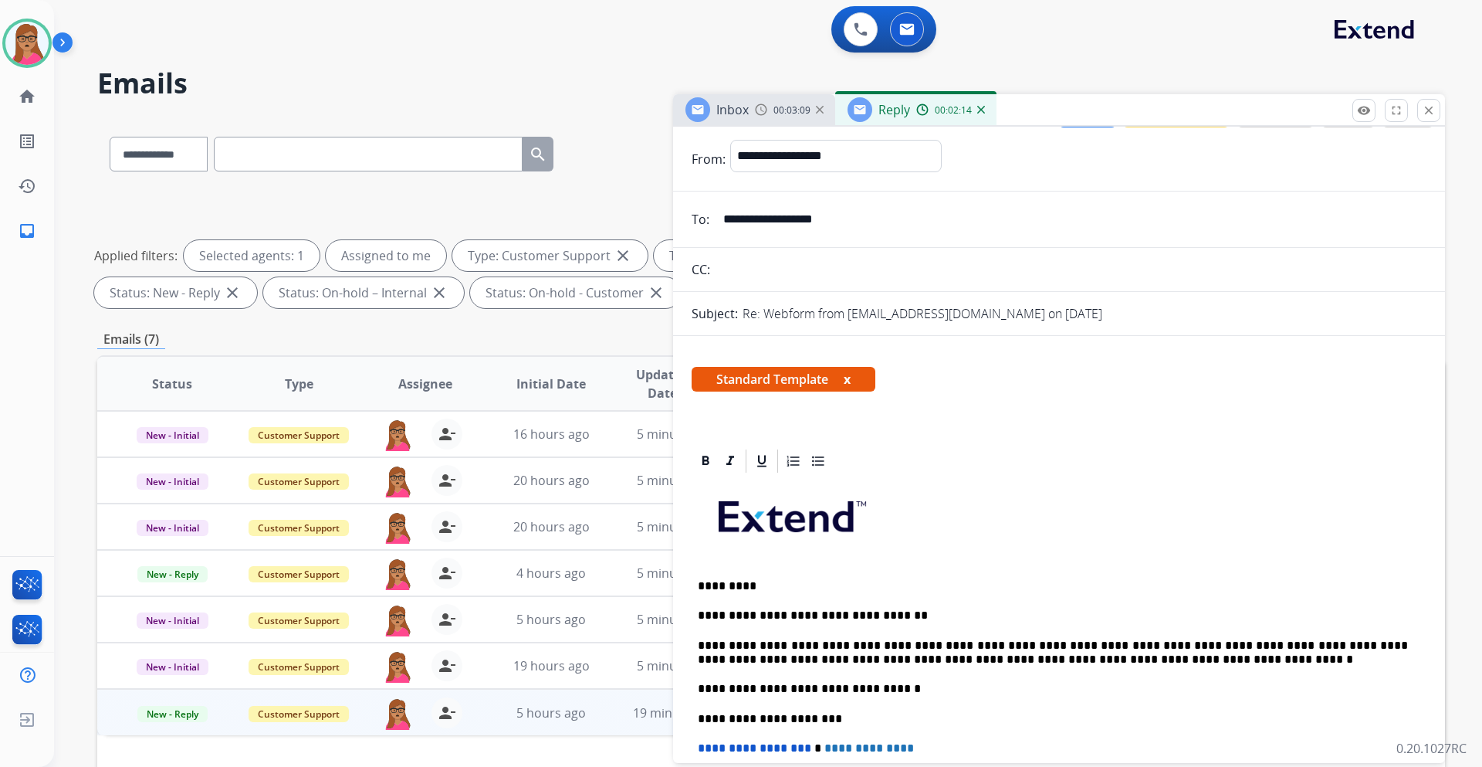
scroll to position [0, 0]
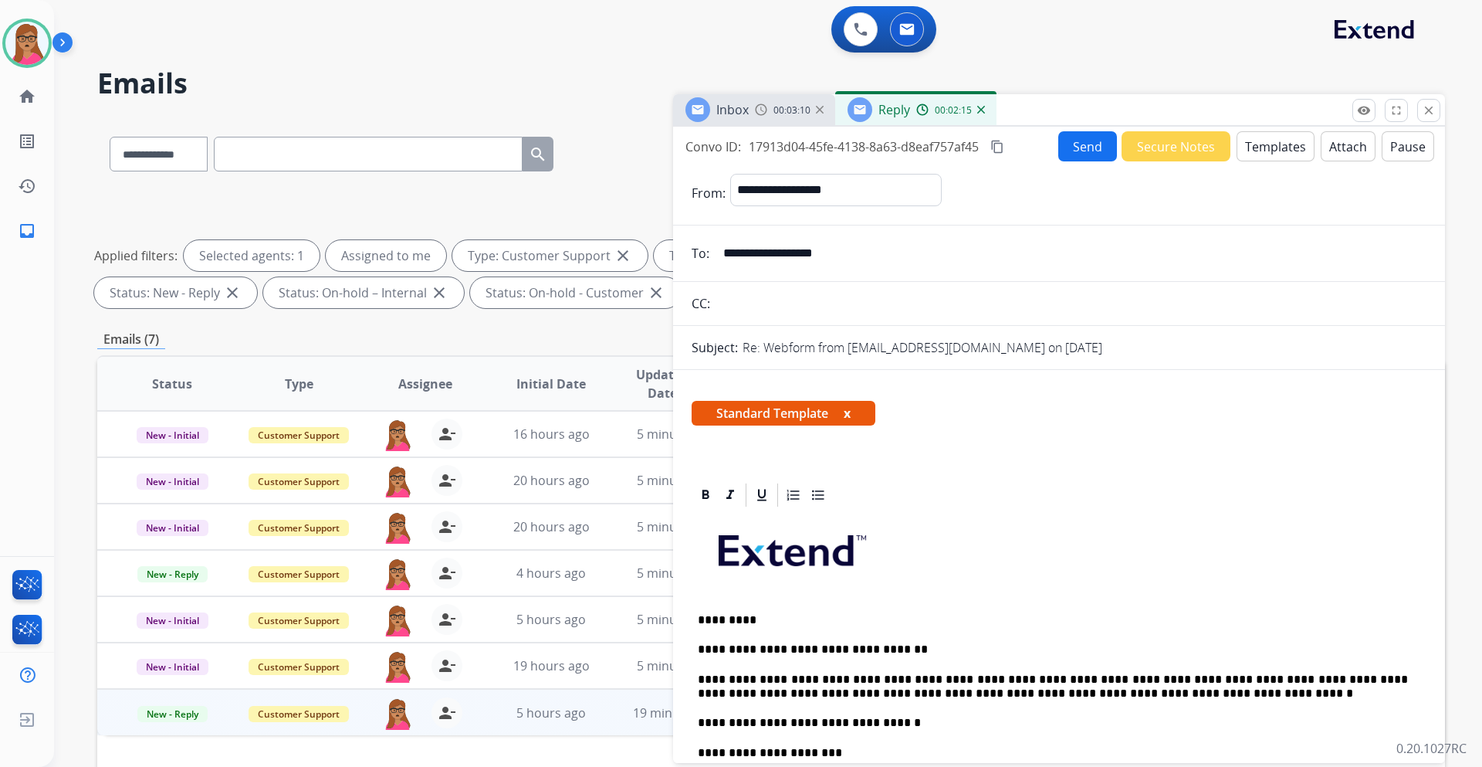
click at [1059, 148] on button "Send" at bounding box center [1088, 146] width 59 height 30
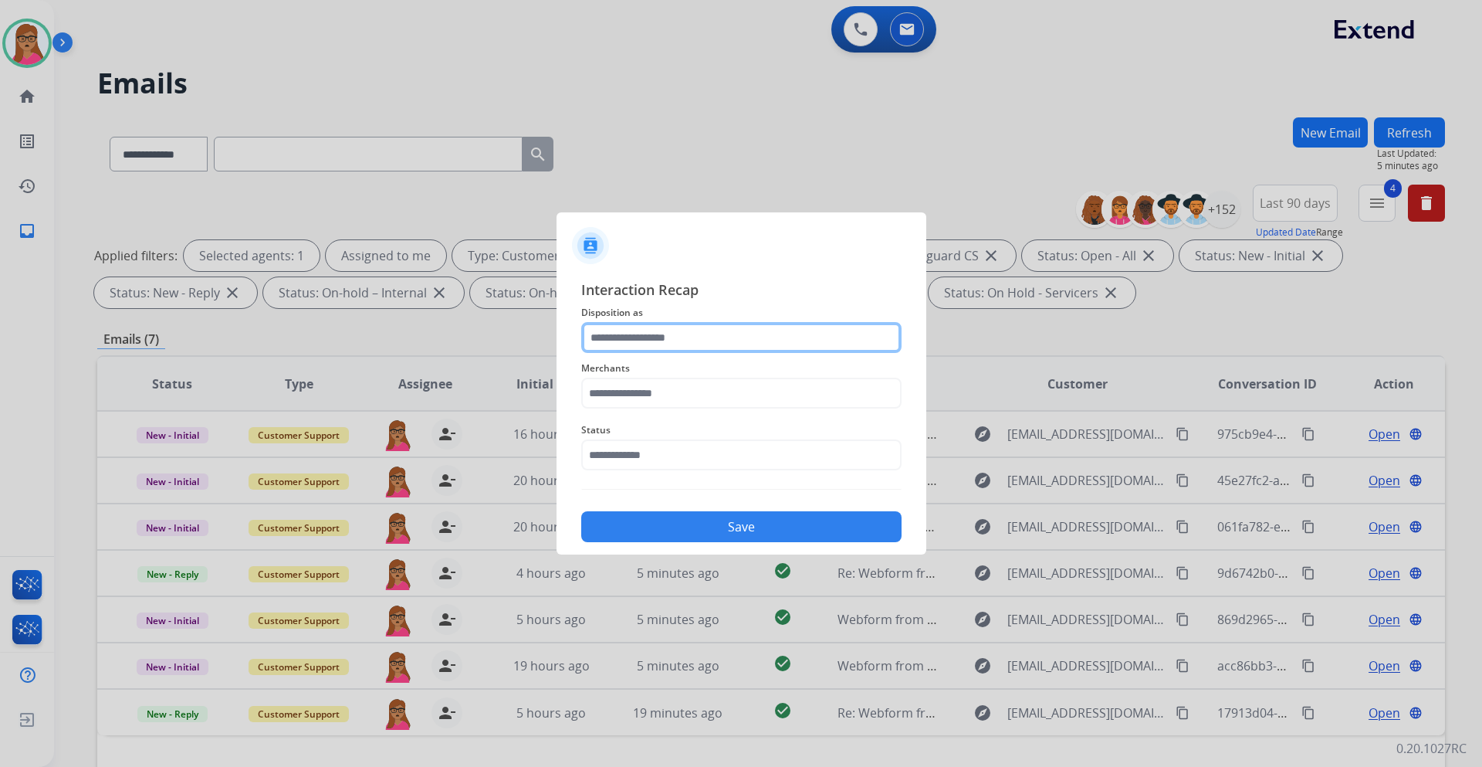
click at [670, 332] on input "text" at bounding box center [741, 337] width 320 height 31
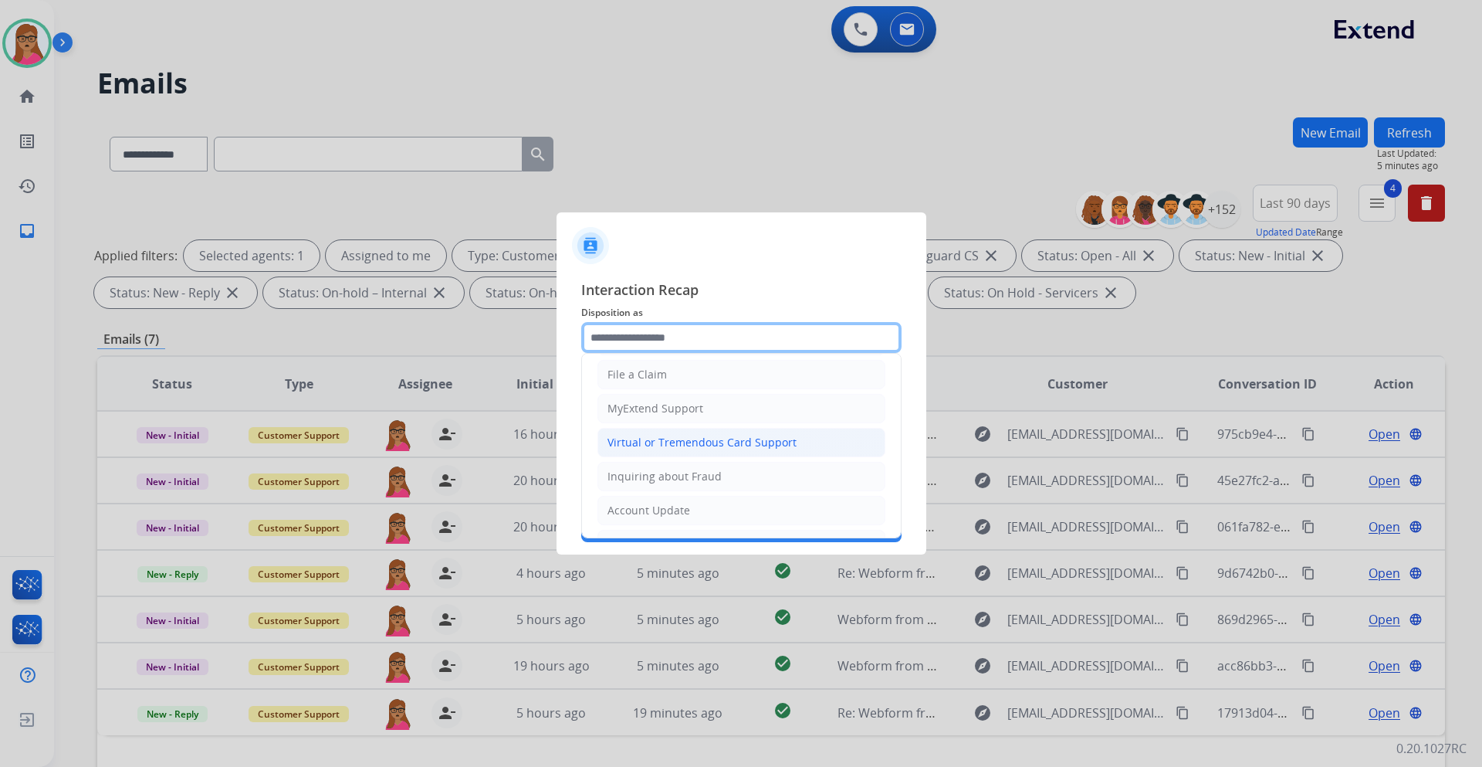
scroll to position [154, 0]
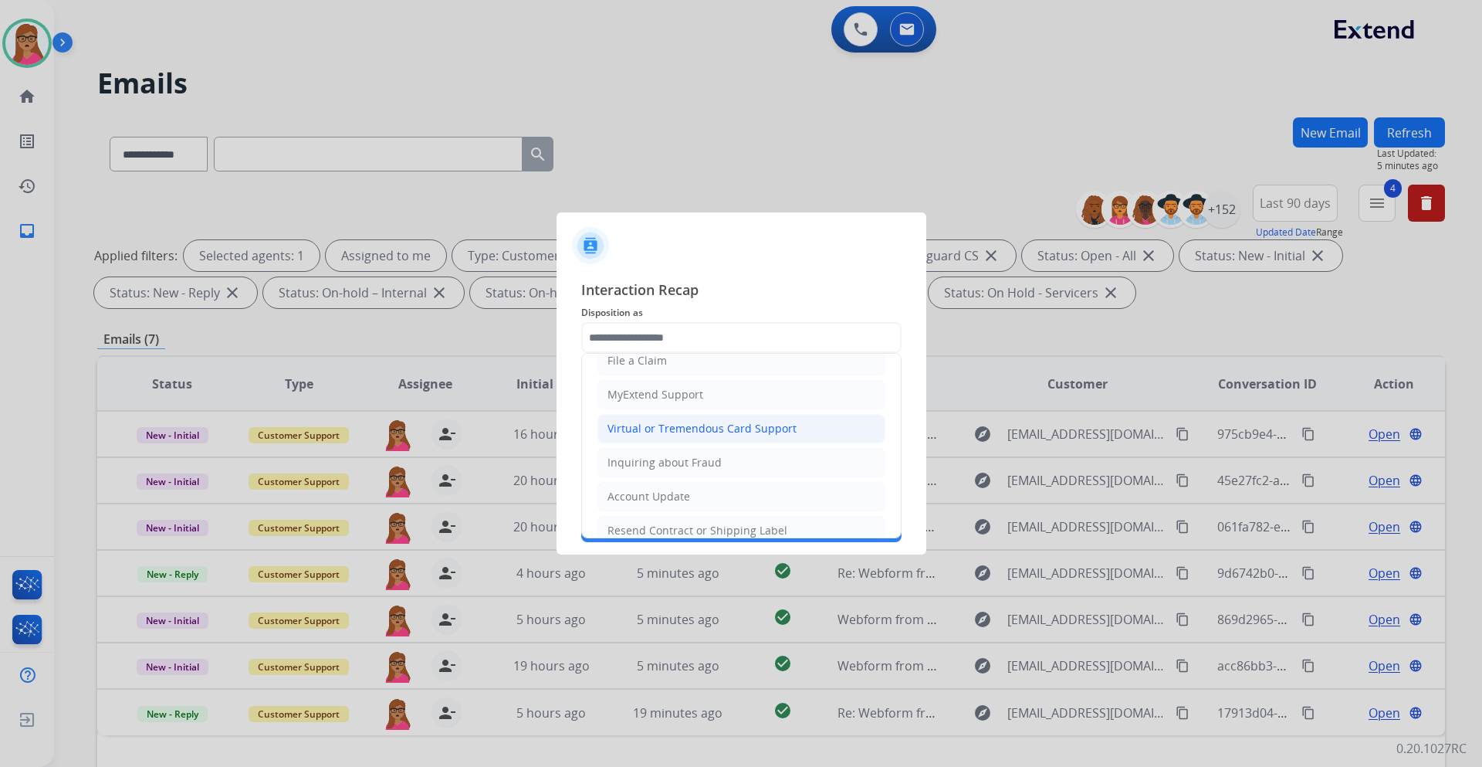
click at [706, 418] on li "Virtual or Tremendous Card Support" at bounding box center [742, 428] width 288 height 29
type input "**********"
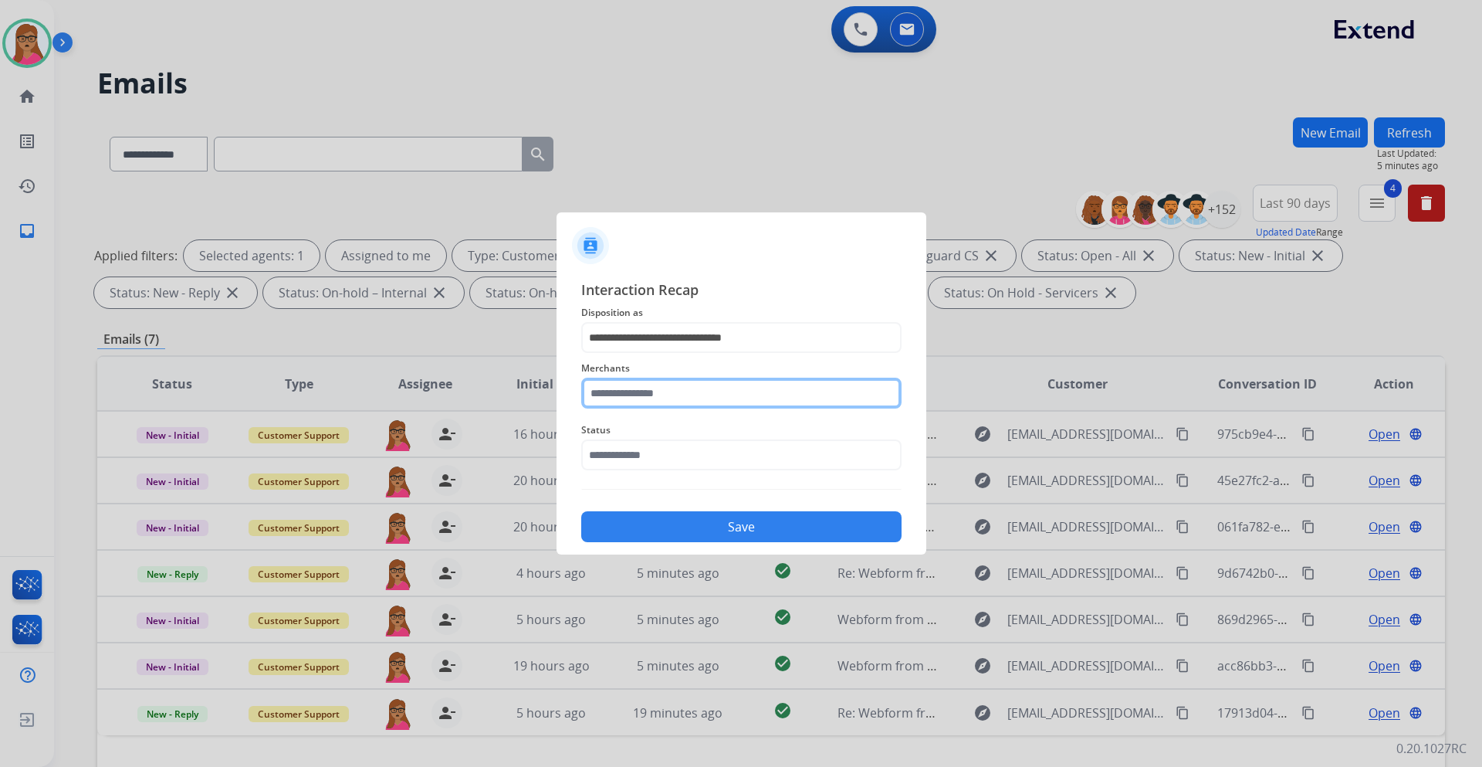
click at [699, 391] on input "text" at bounding box center [741, 393] width 320 height 31
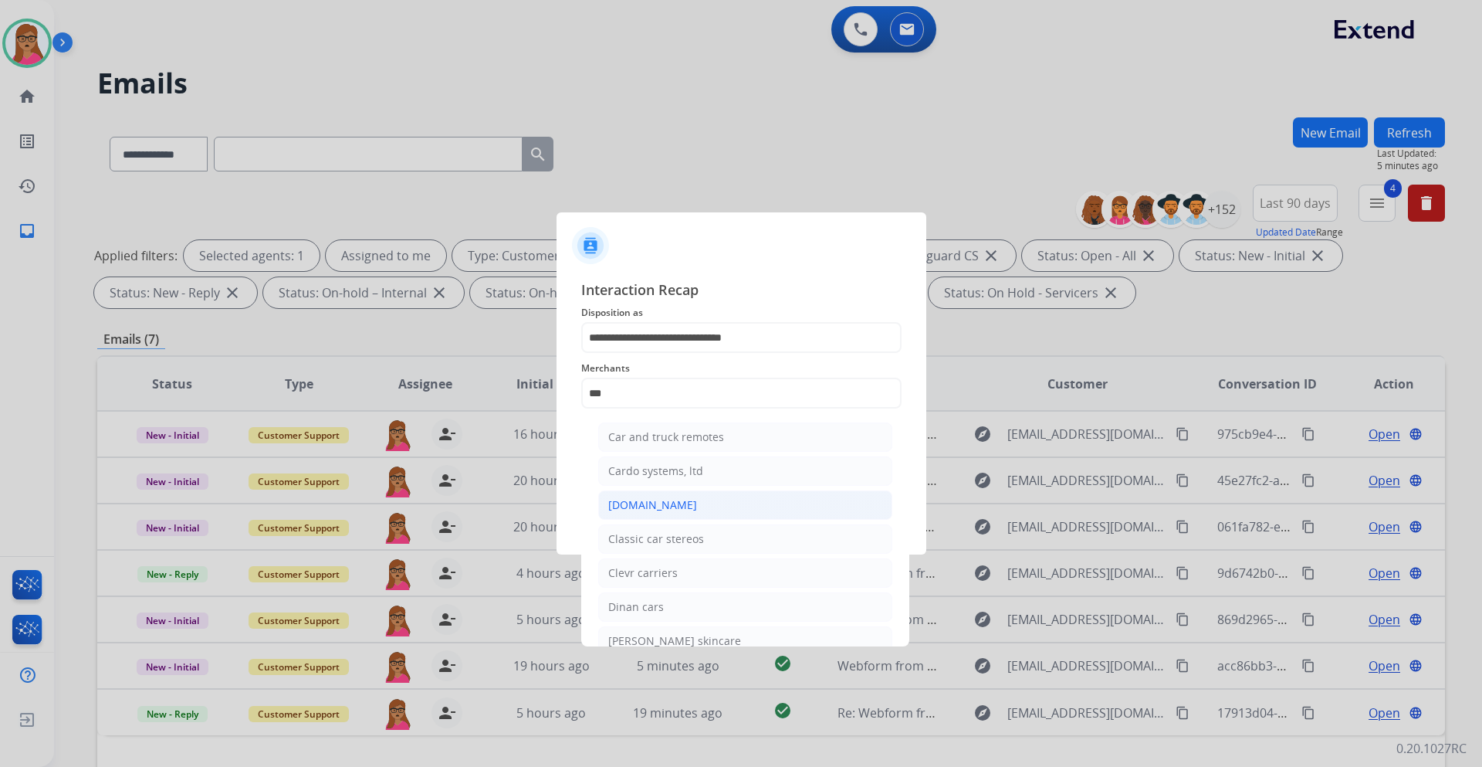
click at [642, 509] on div "[DOMAIN_NAME]" at bounding box center [652, 504] width 89 height 15
type input "**********"
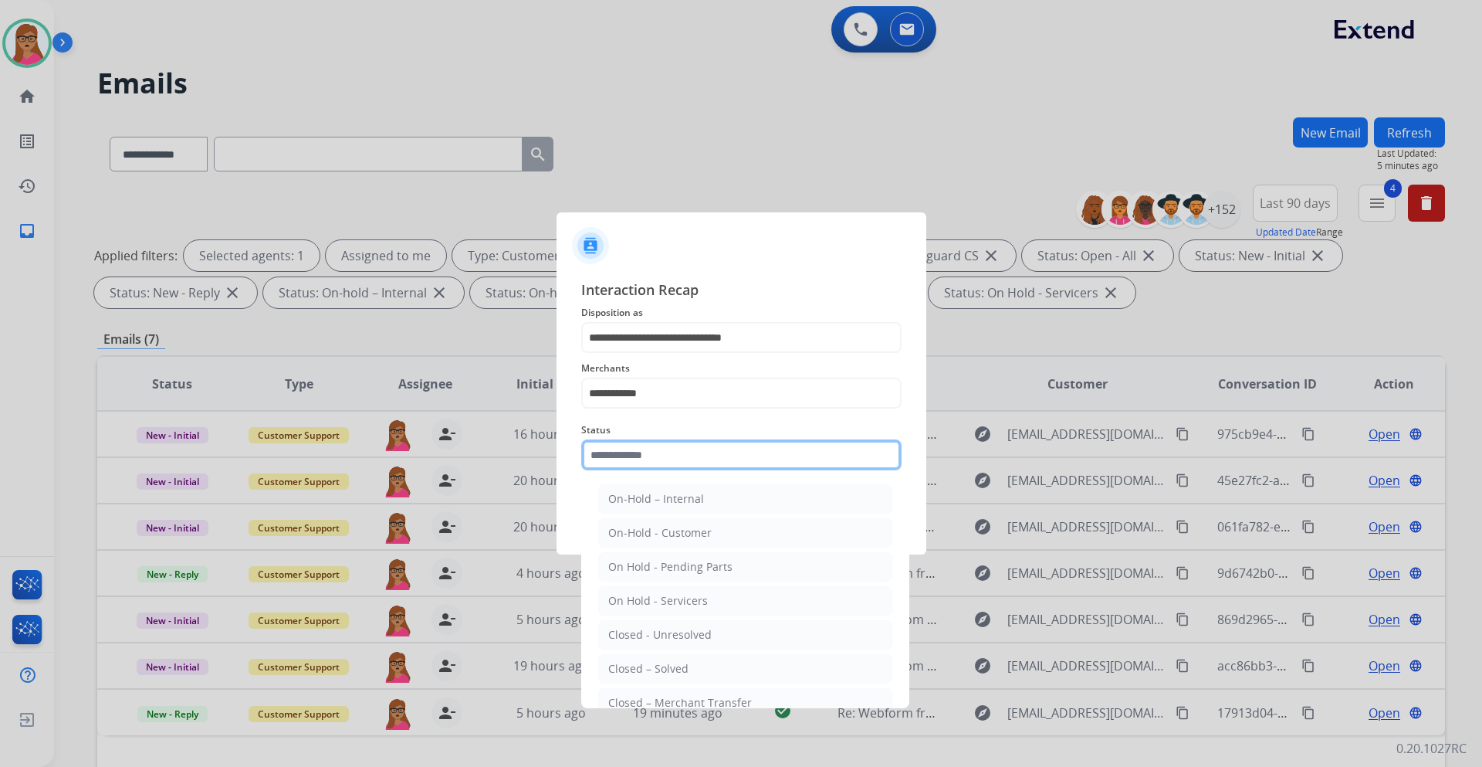
click at [659, 452] on input "text" at bounding box center [741, 454] width 320 height 31
click at [675, 671] on div "Closed – Solved" at bounding box center [648, 668] width 80 height 15
type input "**********"
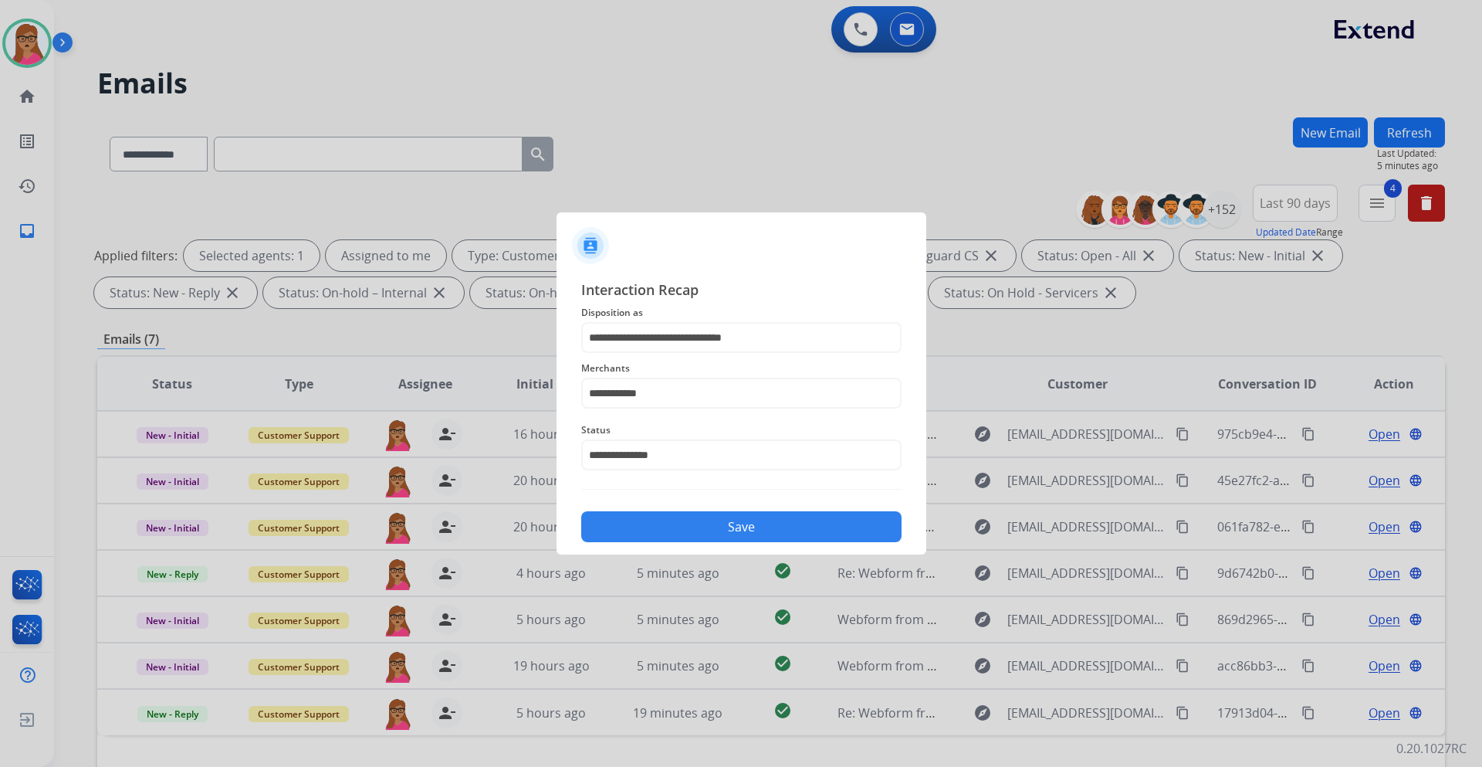
click at [735, 519] on button "Save" at bounding box center [741, 526] width 320 height 31
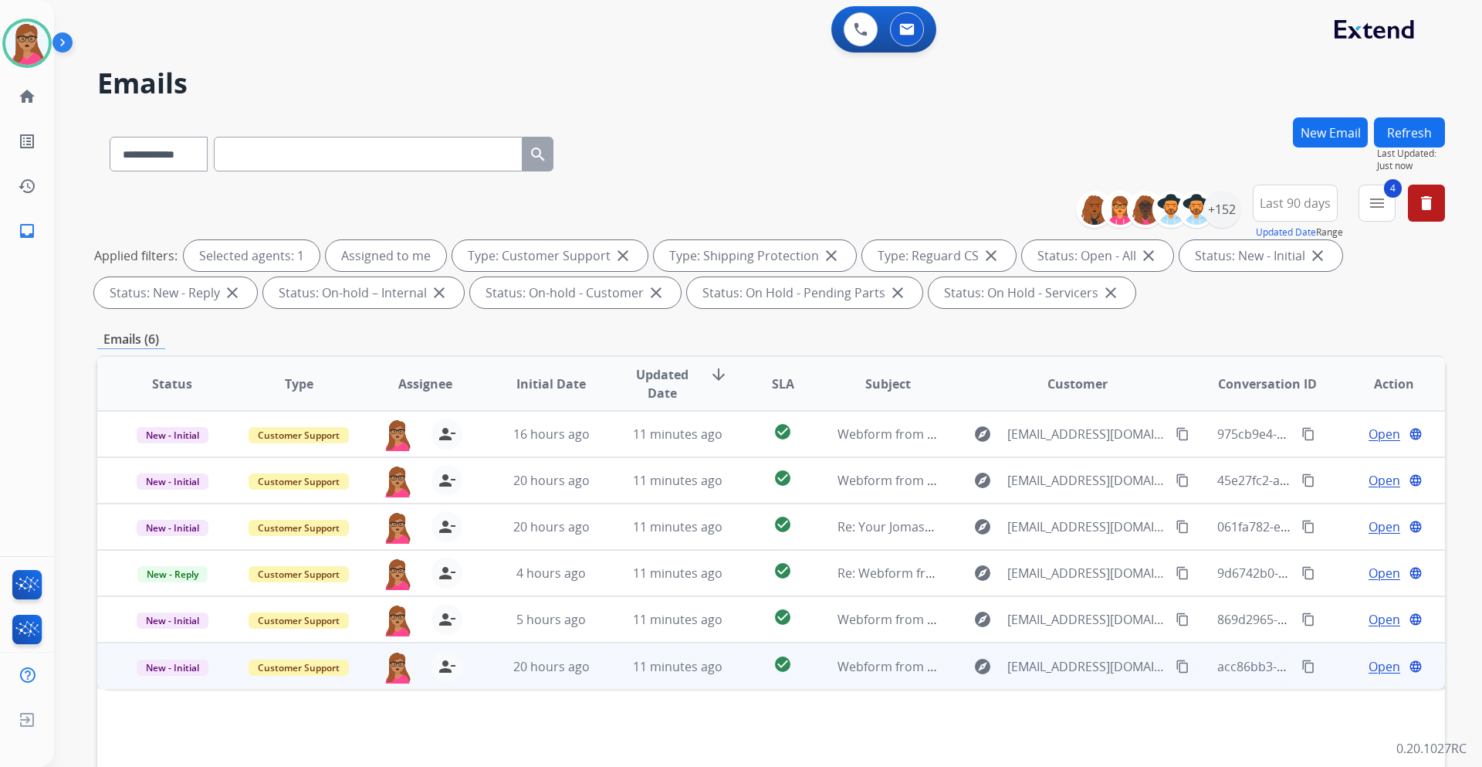
click at [1381, 662] on span "Open" at bounding box center [1385, 666] width 32 height 19
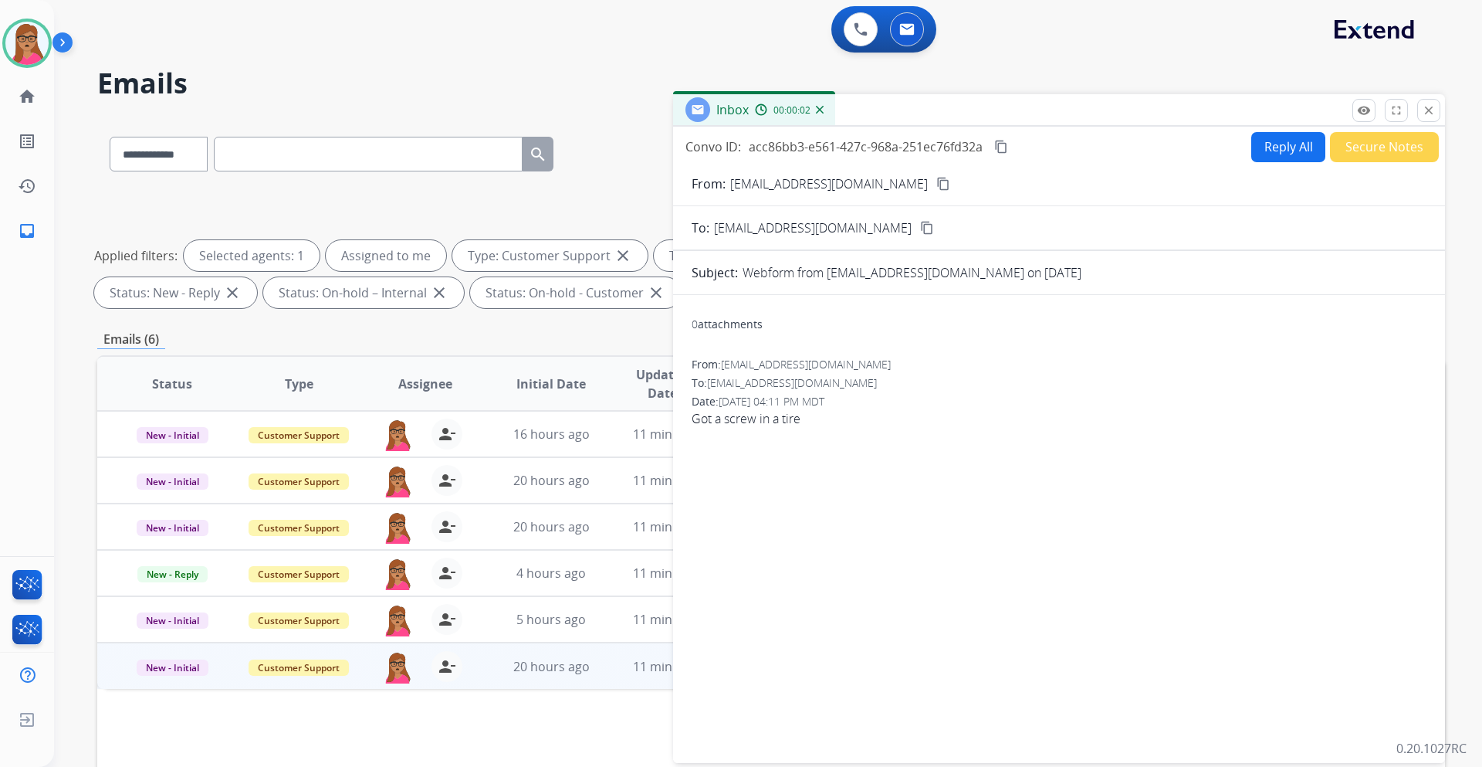
click at [937, 185] on mat-icon "content_copy" at bounding box center [944, 184] width 14 height 14
click at [1266, 156] on button "Reply All" at bounding box center [1289, 147] width 74 height 30
select select "**********"
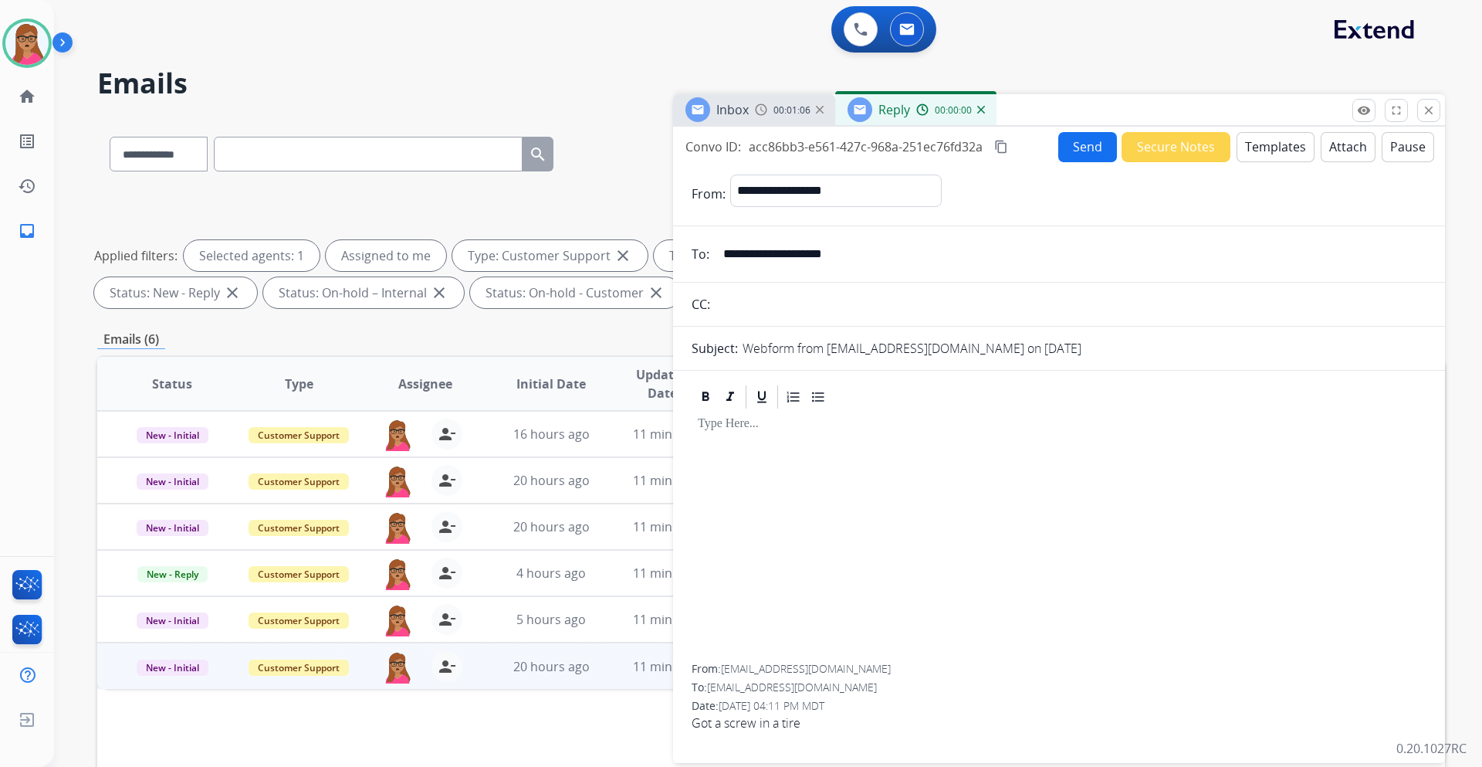
click at [1280, 161] on button "Templates" at bounding box center [1276, 147] width 78 height 30
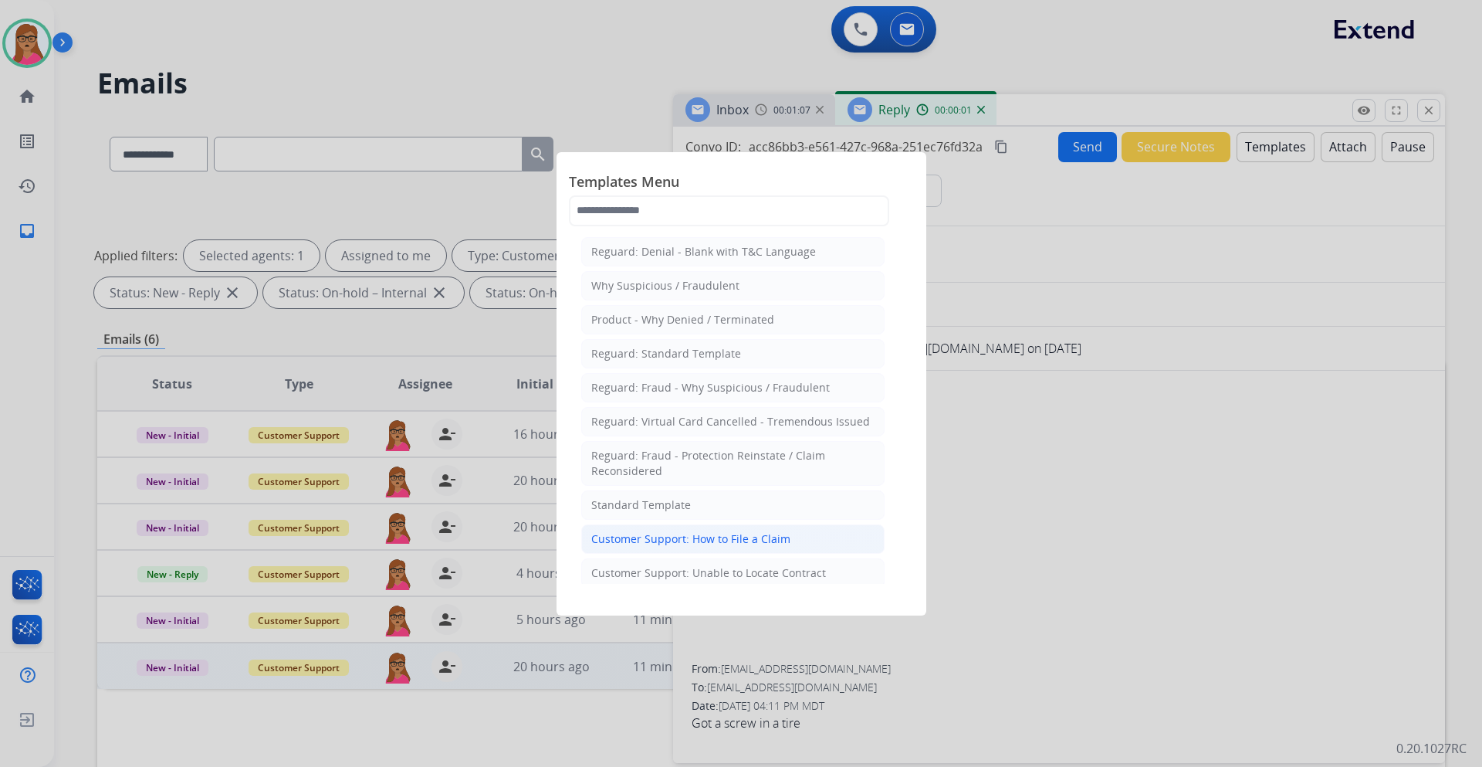
click at [730, 540] on div "Customer Support: How to File a Claim" at bounding box center [690, 538] width 199 height 15
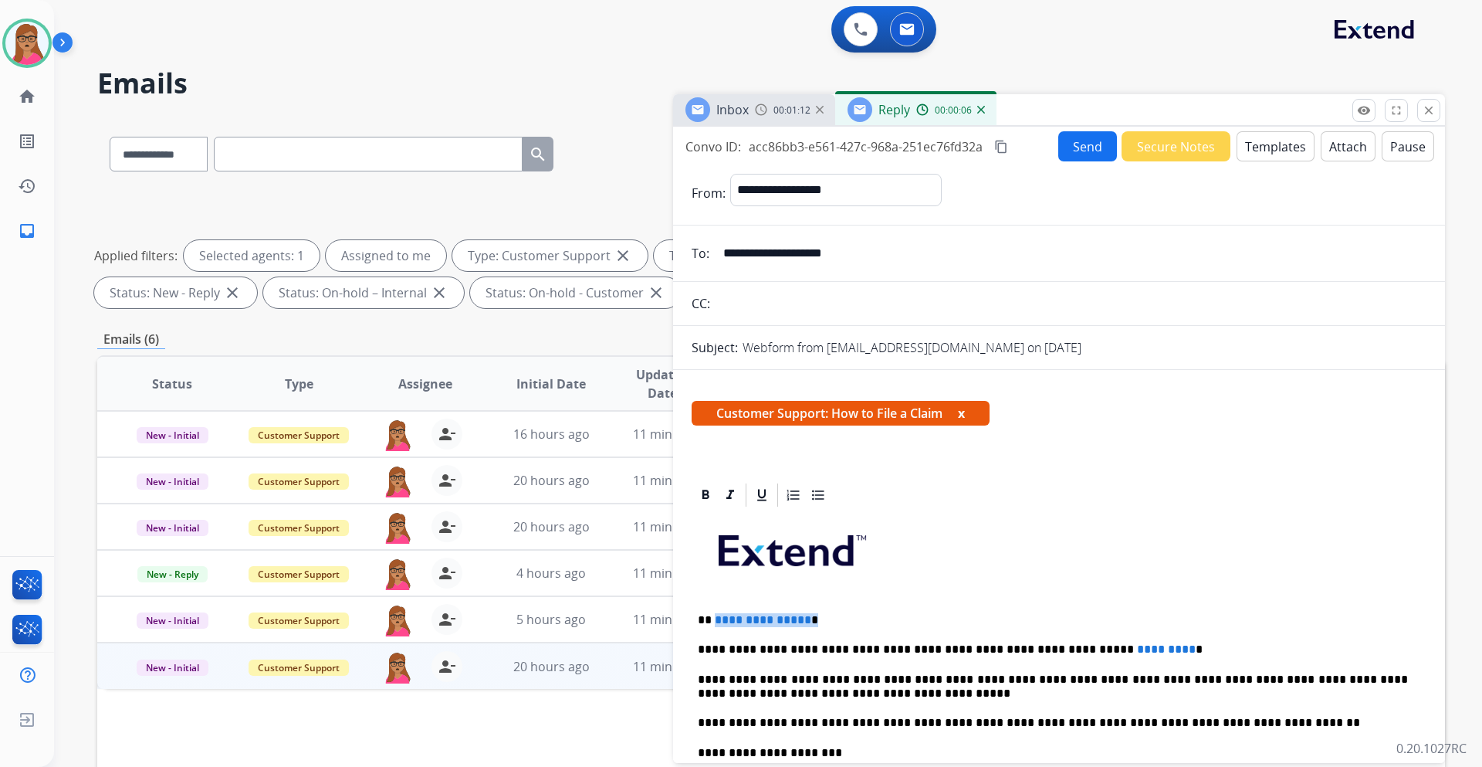
drag, startPoint x: 823, startPoint y: 622, endPoint x: 715, endPoint y: 616, distance: 108.3
click at [715, 616] on p "**********" at bounding box center [1053, 620] width 710 height 14
click at [1135, 645] on p "**********" at bounding box center [1053, 649] width 710 height 14
click at [996, 149] on mat-icon "content_copy" at bounding box center [1001, 147] width 14 height 14
click at [1071, 151] on button "Send" at bounding box center [1088, 146] width 59 height 30
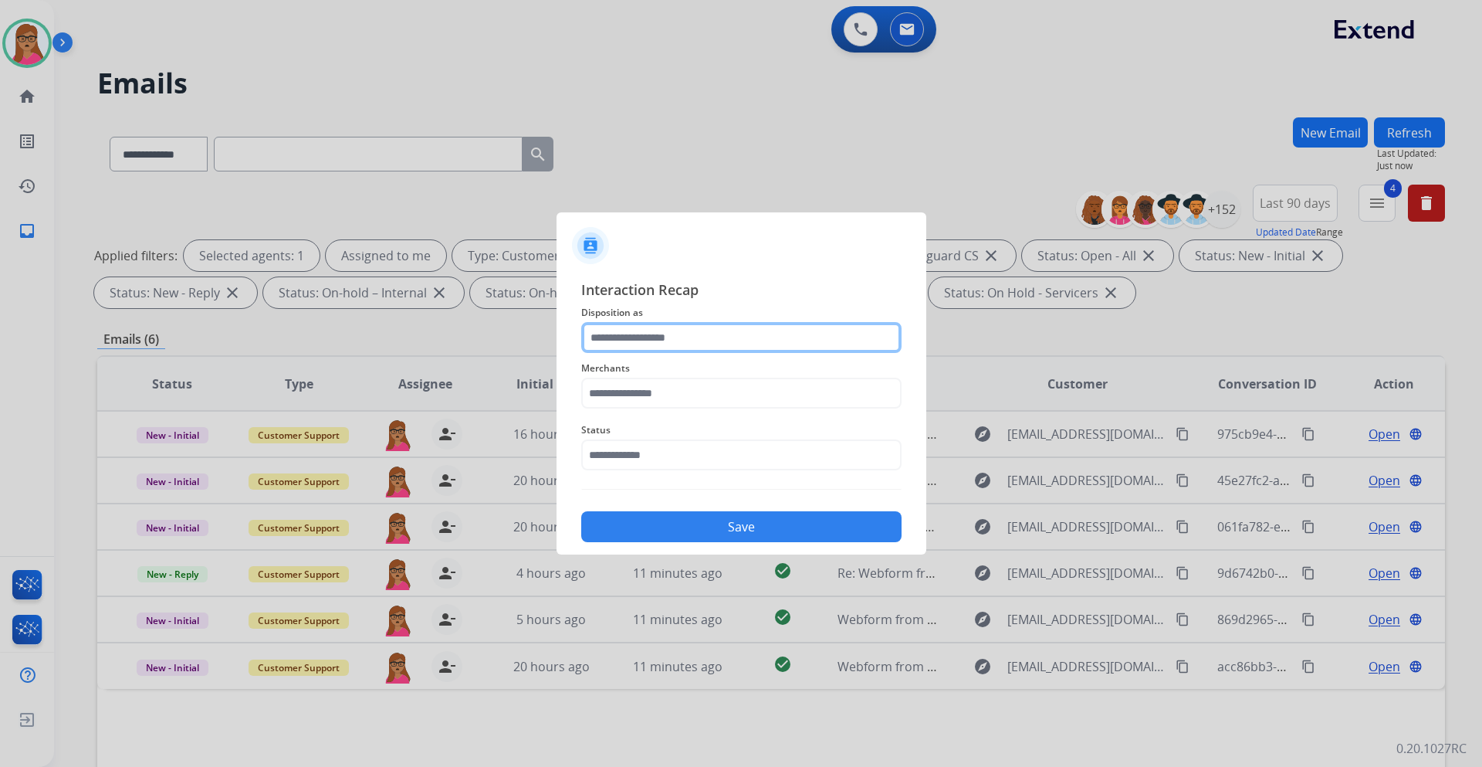
click at [666, 341] on input "text" at bounding box center [741, 337] width 320 height 31
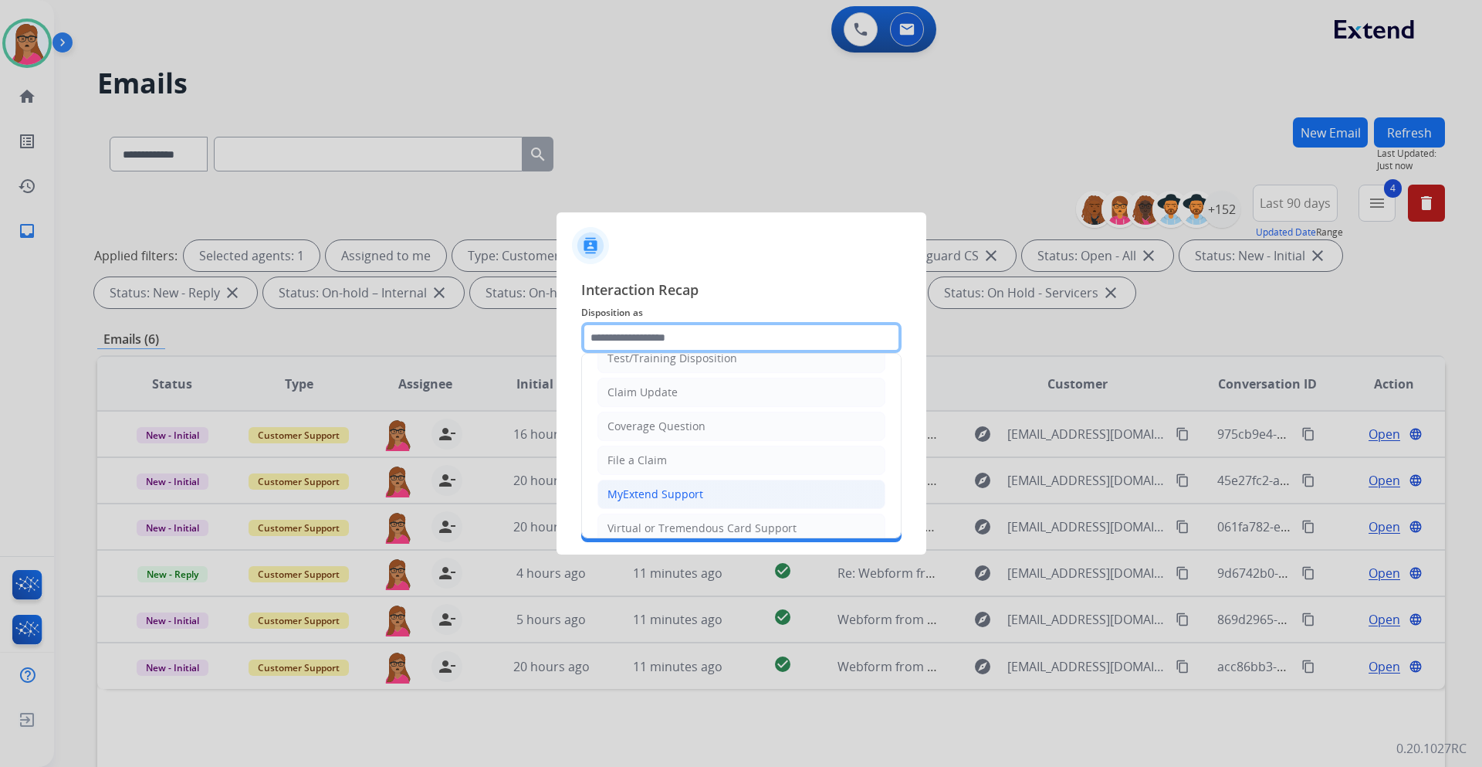
scroll to position [77, 0]
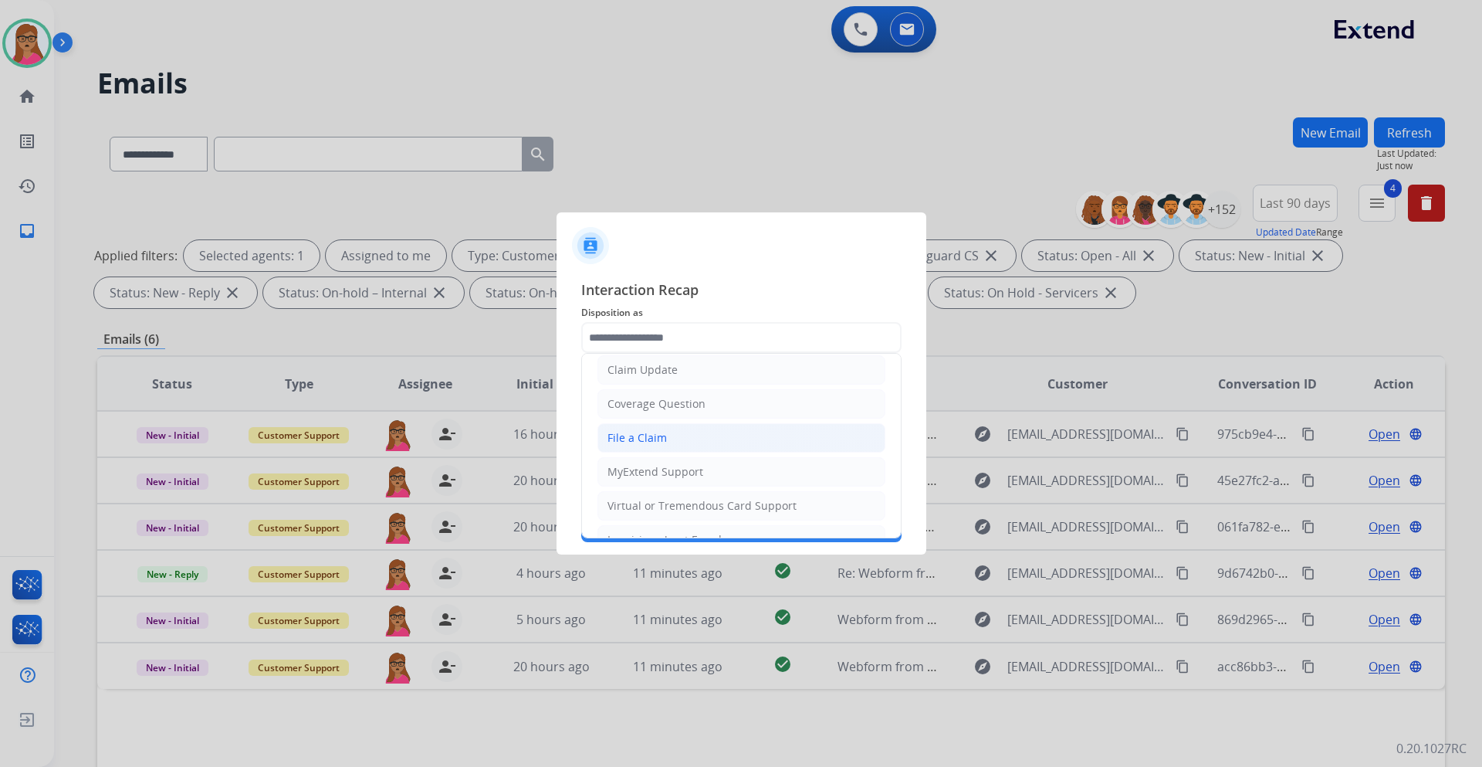
click at [639, 432] on div "File a Claim" at bounding box center [637, 437] width 59 height 15
type input "**********"
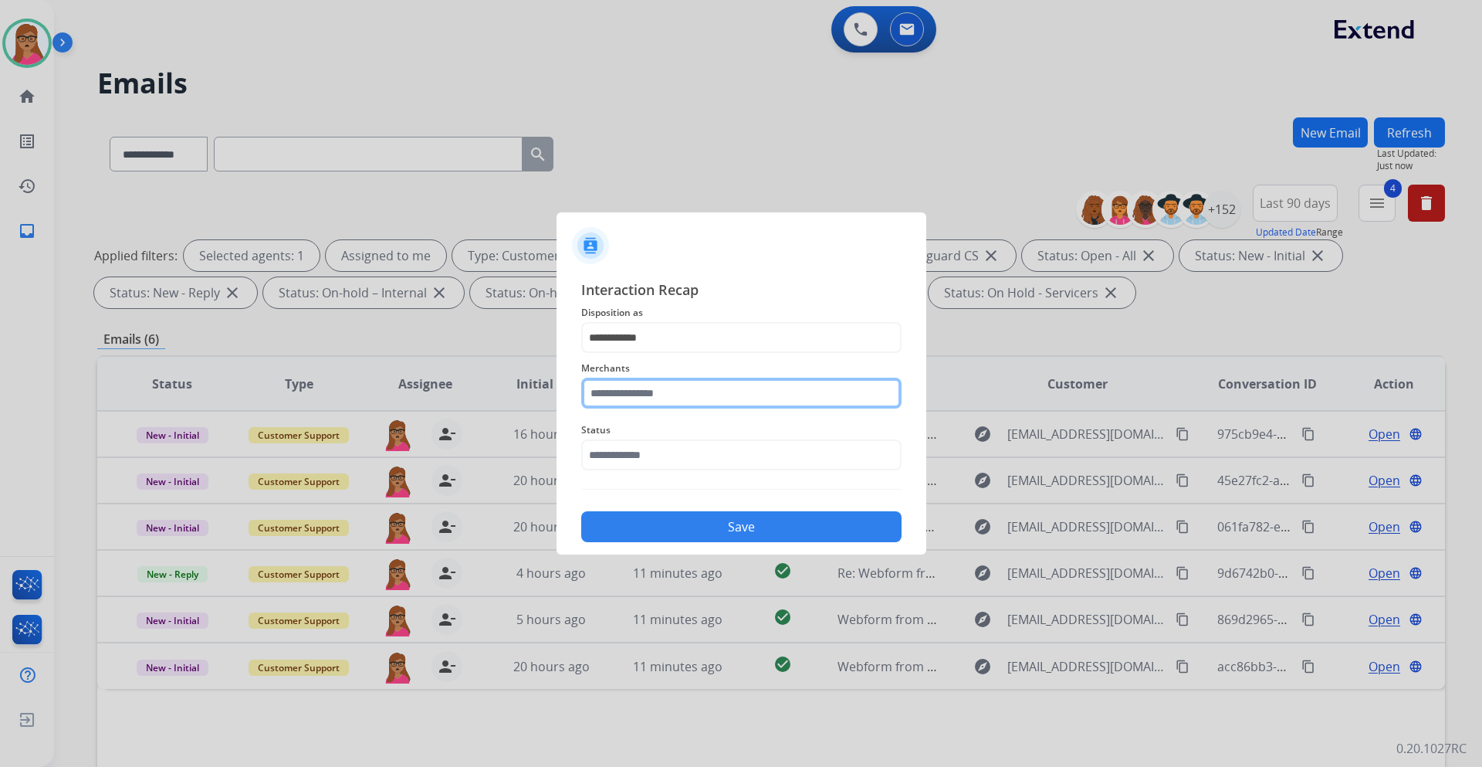
click at [642, 391] on input "text" at bounding box center [741, 393] width 320 height 31
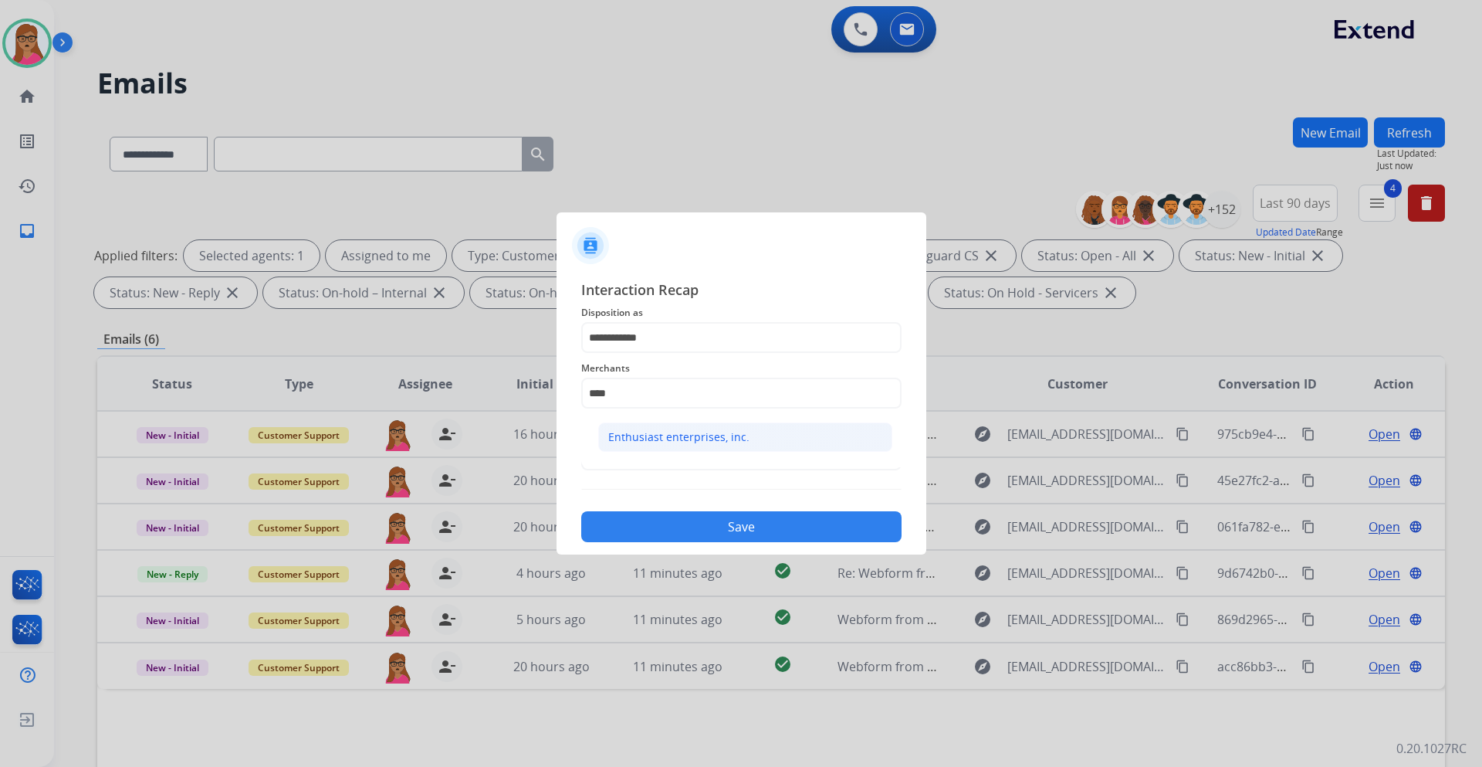
click at [645, 437] on div "Enthusiast enterprises, inc." at bounding box center [678, 436] width 141 height 15
type input "**********"
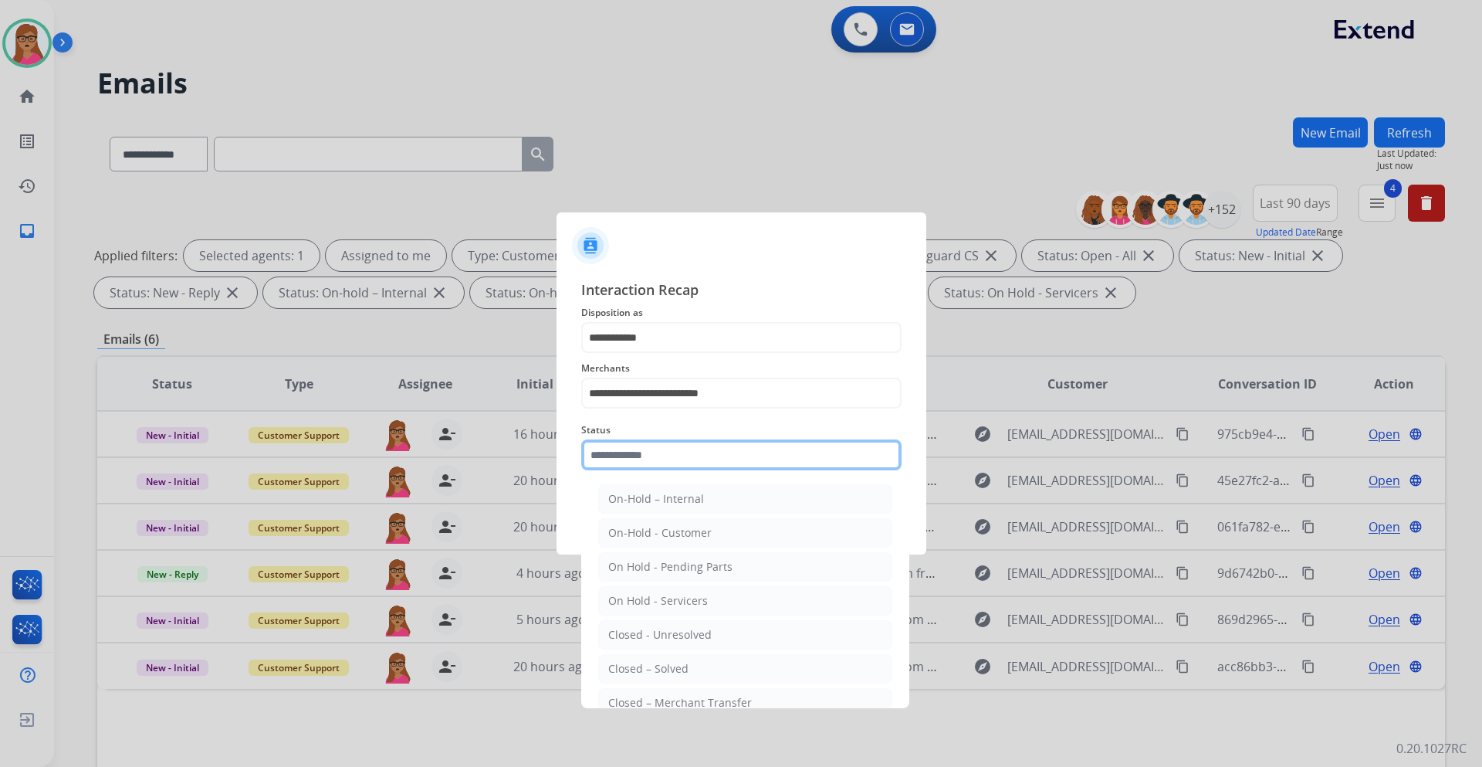
click at [649, 456] on input "text" at bounding box center [741, 454] width 320 height 31
click at [679, 676] on div "Closed – Solved" at bounding box center [648, 668] width 80 height 15
type input "**********"
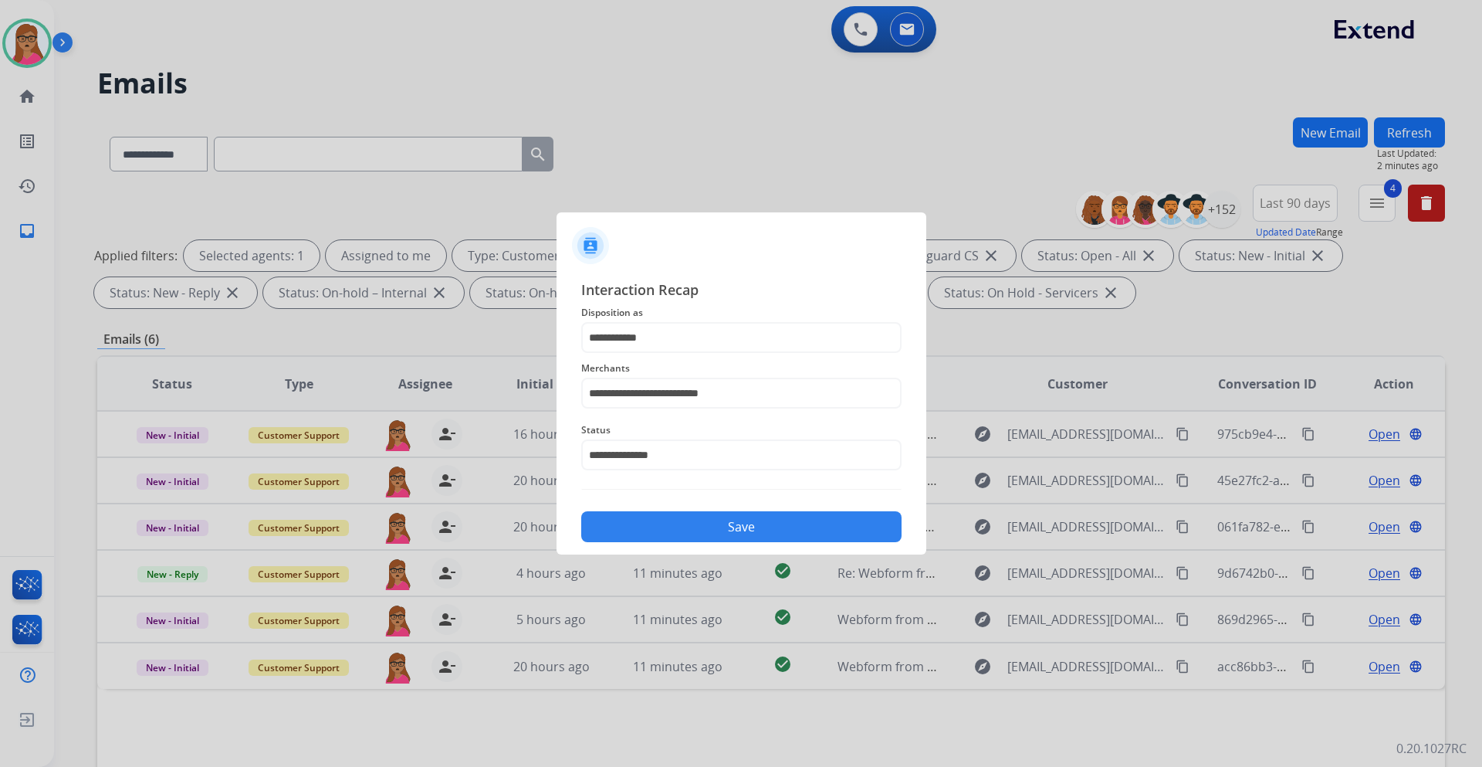
click at [736, 537] on button "Save" at bounding box center [741, 526] width 320 height 31
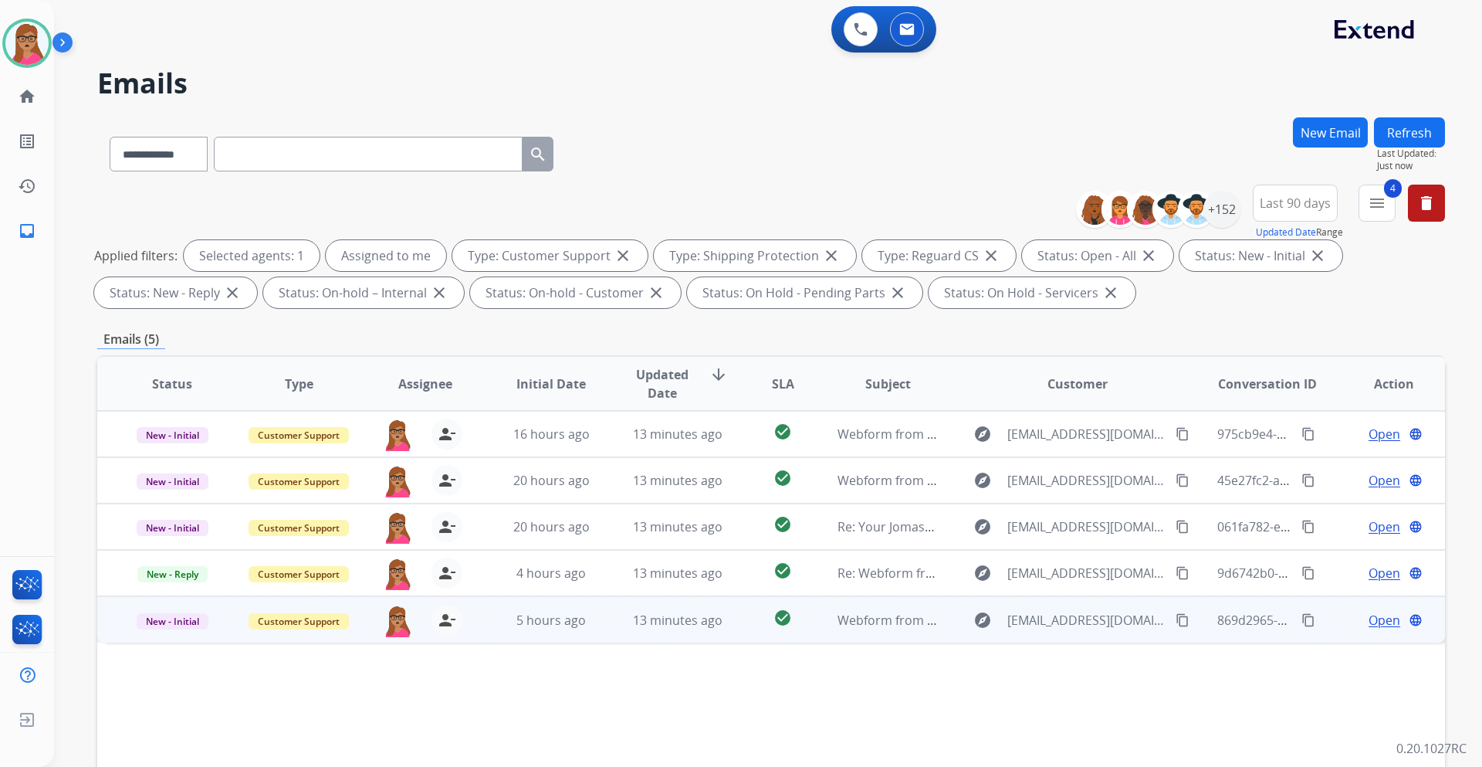
click at [1369, 622] on span "Open" at bounding box center [1385, 620] width 32 height 19
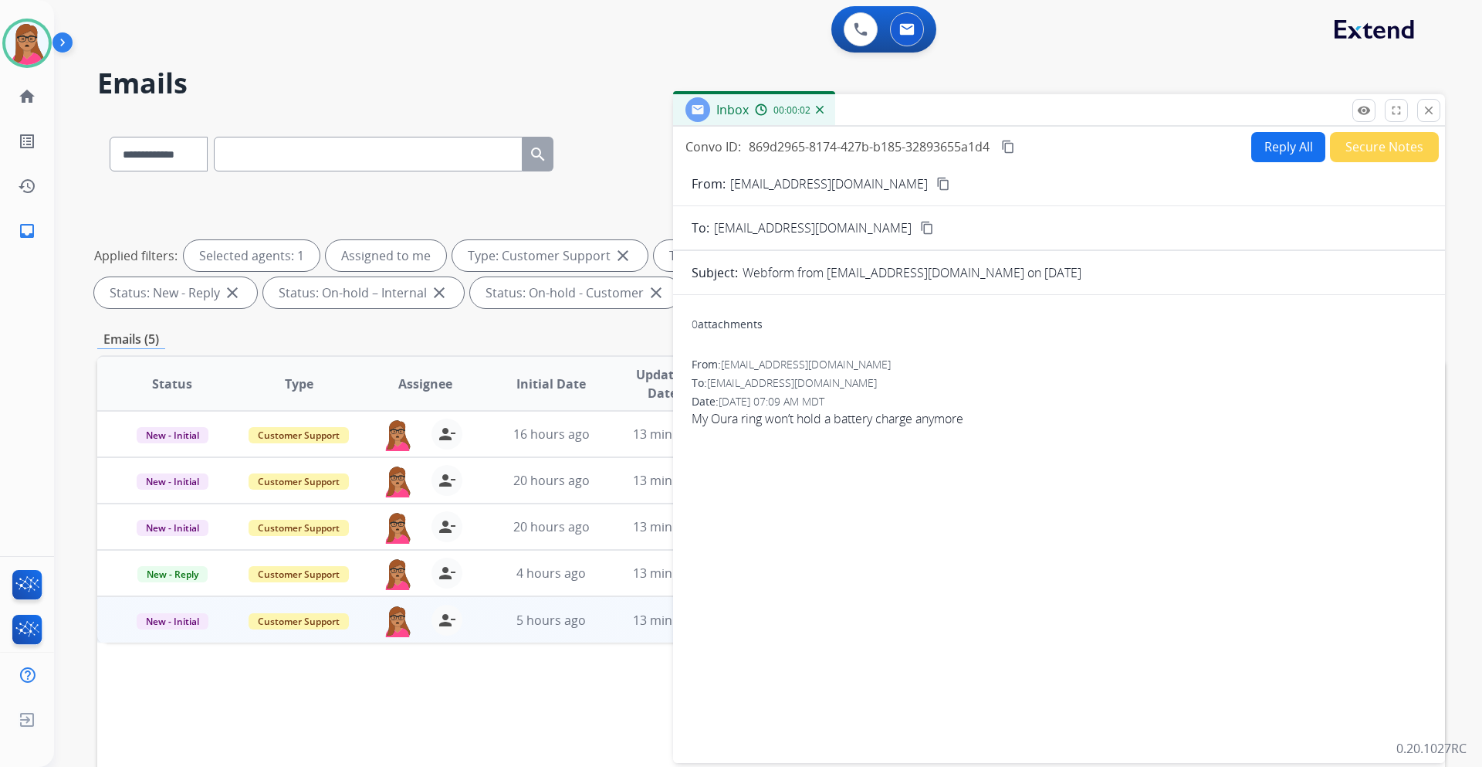
click at [937, 181] on mat-icon "content_copy" at bounding box center [944, 184] width 14 height 14
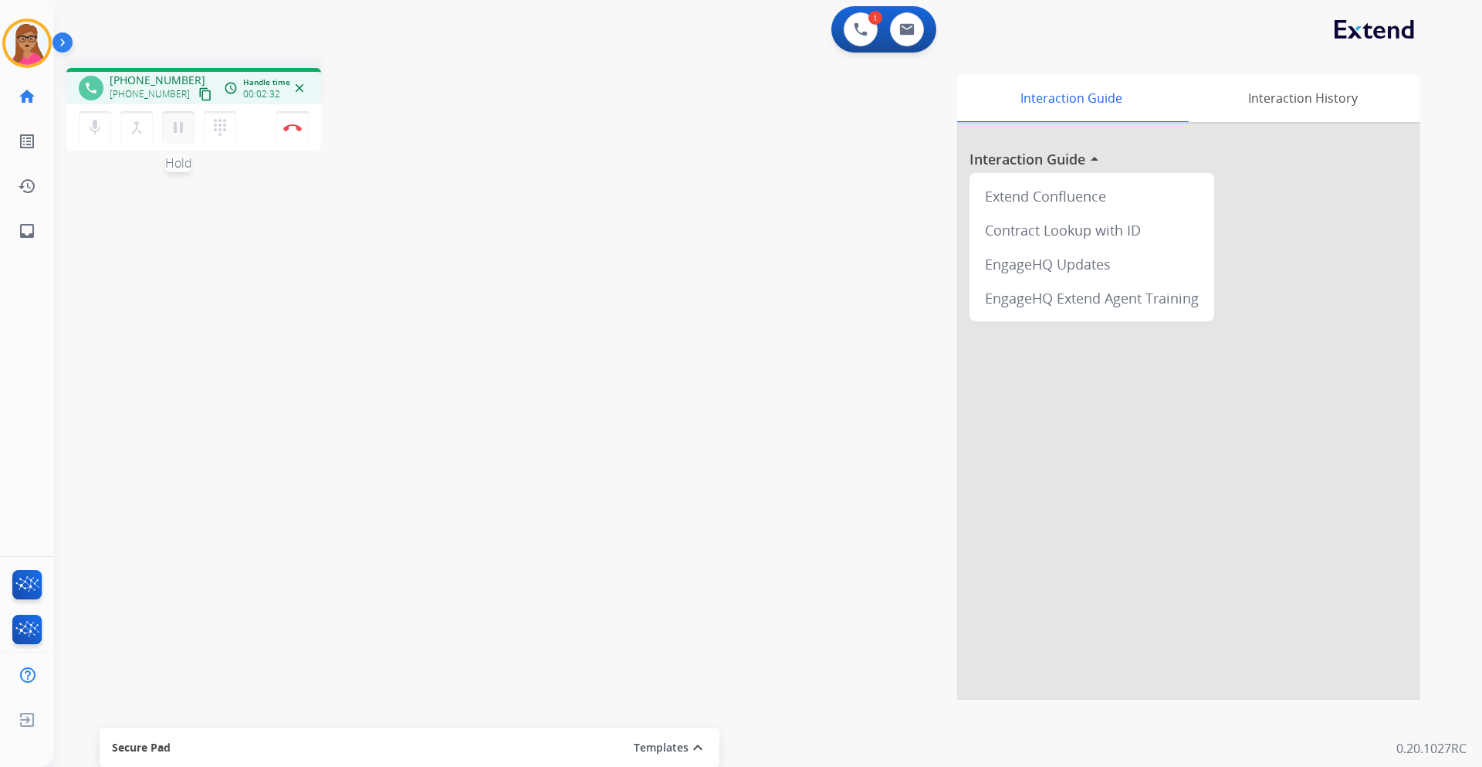
click at [181, 134] on mat-icon "pause" at bounding box center [178, 127] width 19 height 19
click at [174, 130] on mat-icon "play_arrow" at bounding box center [178, 127] width 19 height 19
click at [296, 130] on img at bounding box center [292, 128] width 19 height 8
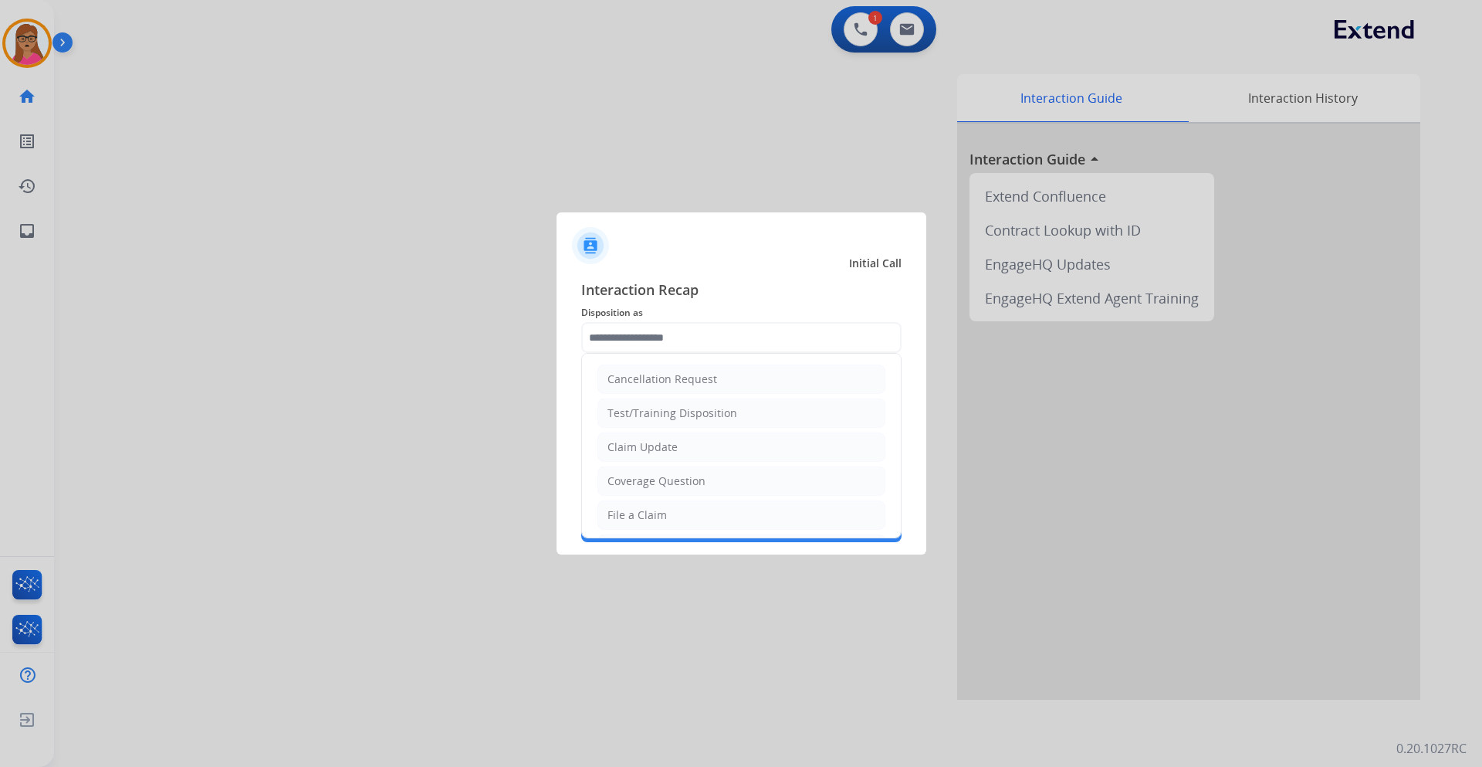
click at [678, 339] on input "text" at bounding box center [741, 337] width 320 height 31
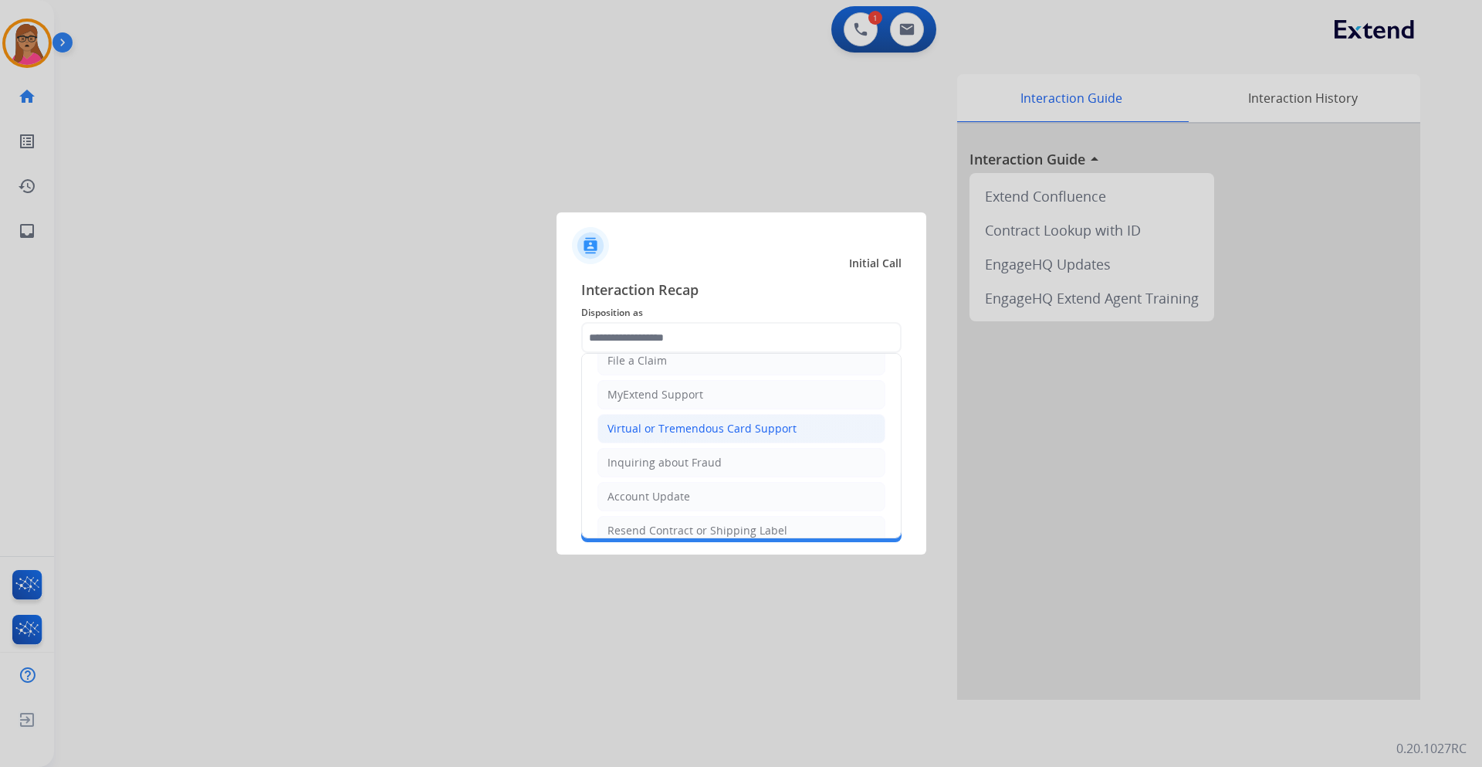
click at [764, 435] on div "Virtual or Tremendous Card Support" at bounding box center [702, 428] width 189 height 15
type input "**********"
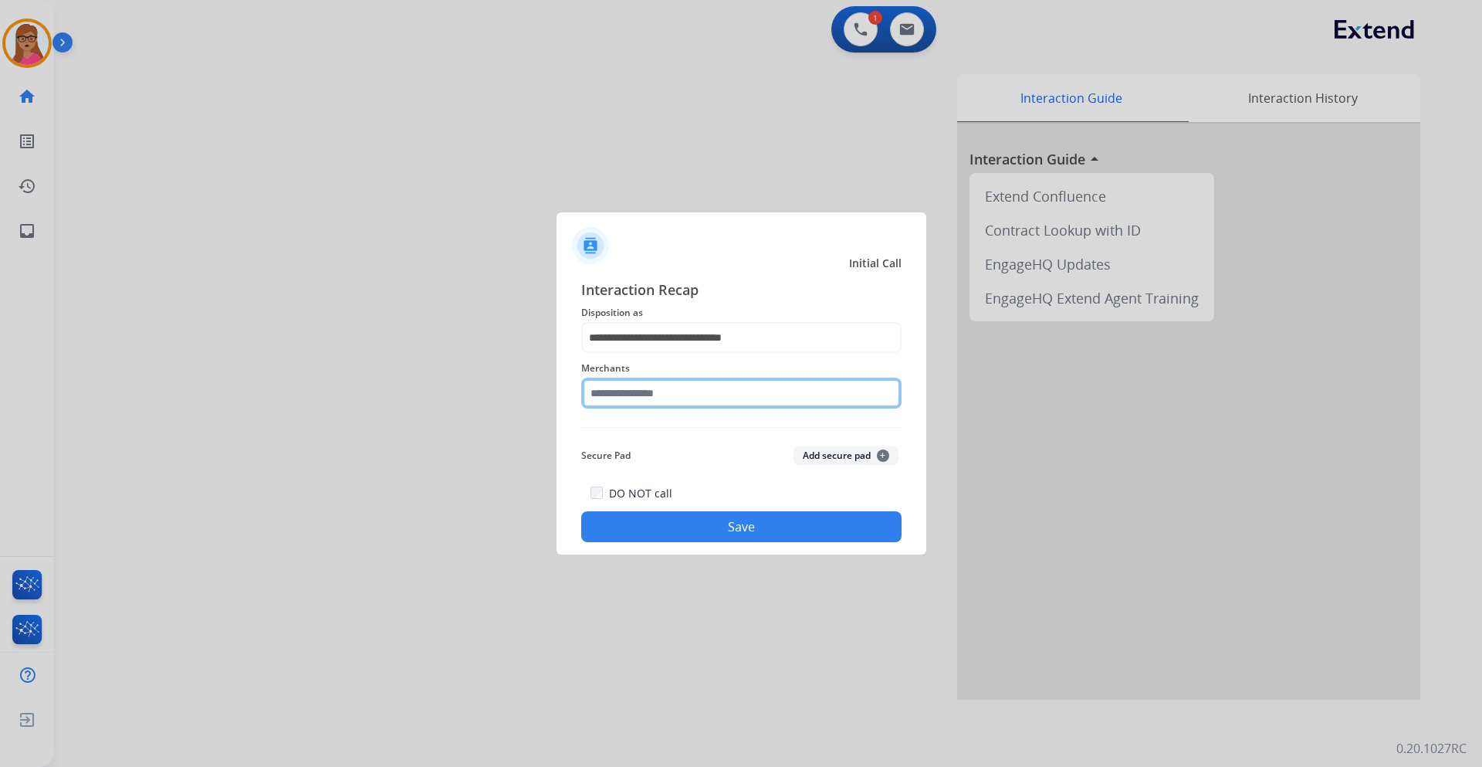
click at [649, 396] on input "text" at bounding box center [741, 393] width 320 height 31
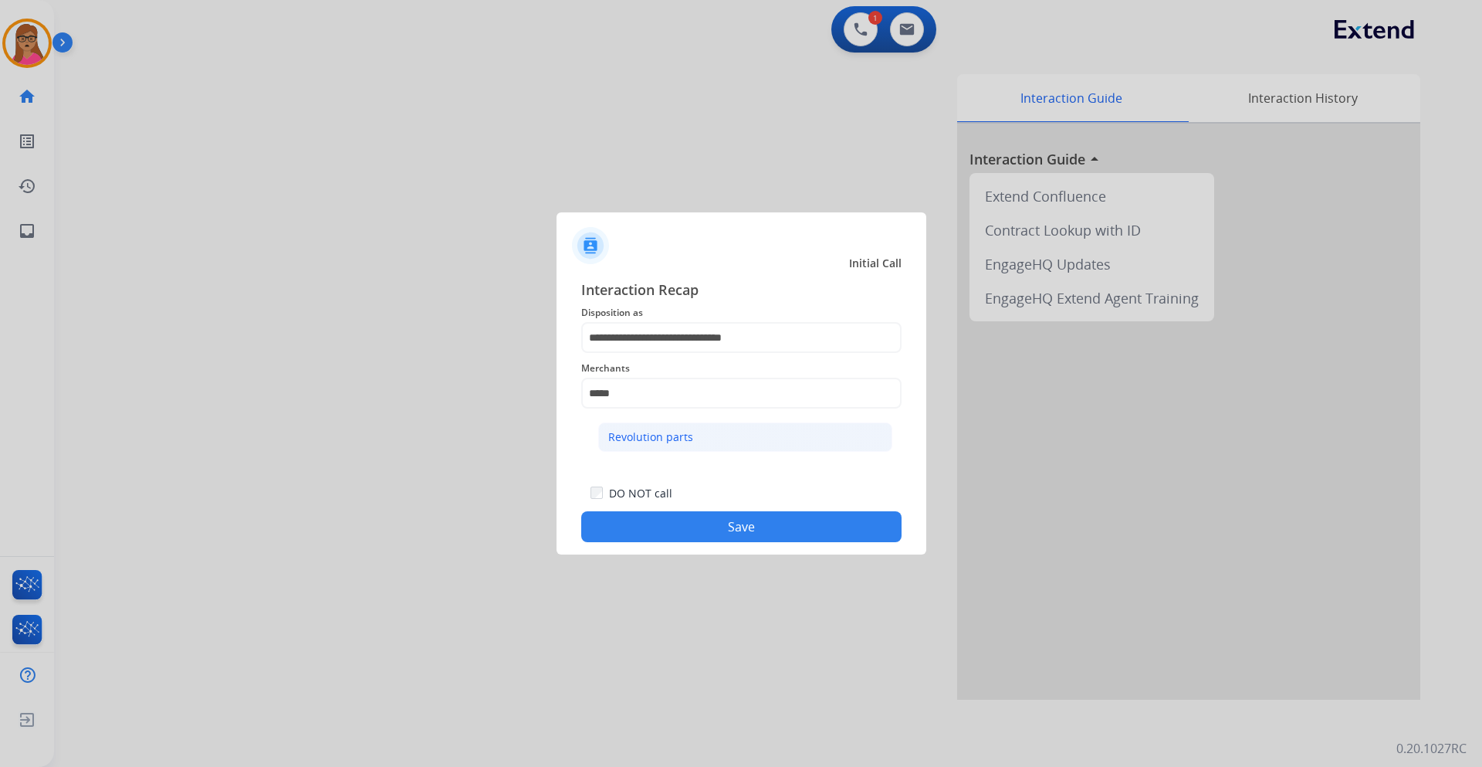
click at [701, 442] on li "Revolution parts" at bounding box center [745, 436] width 294 height 29
type input "**********"
click at [731, 530] on button "Save" at bounding box center [741, 526] width 320 height 31
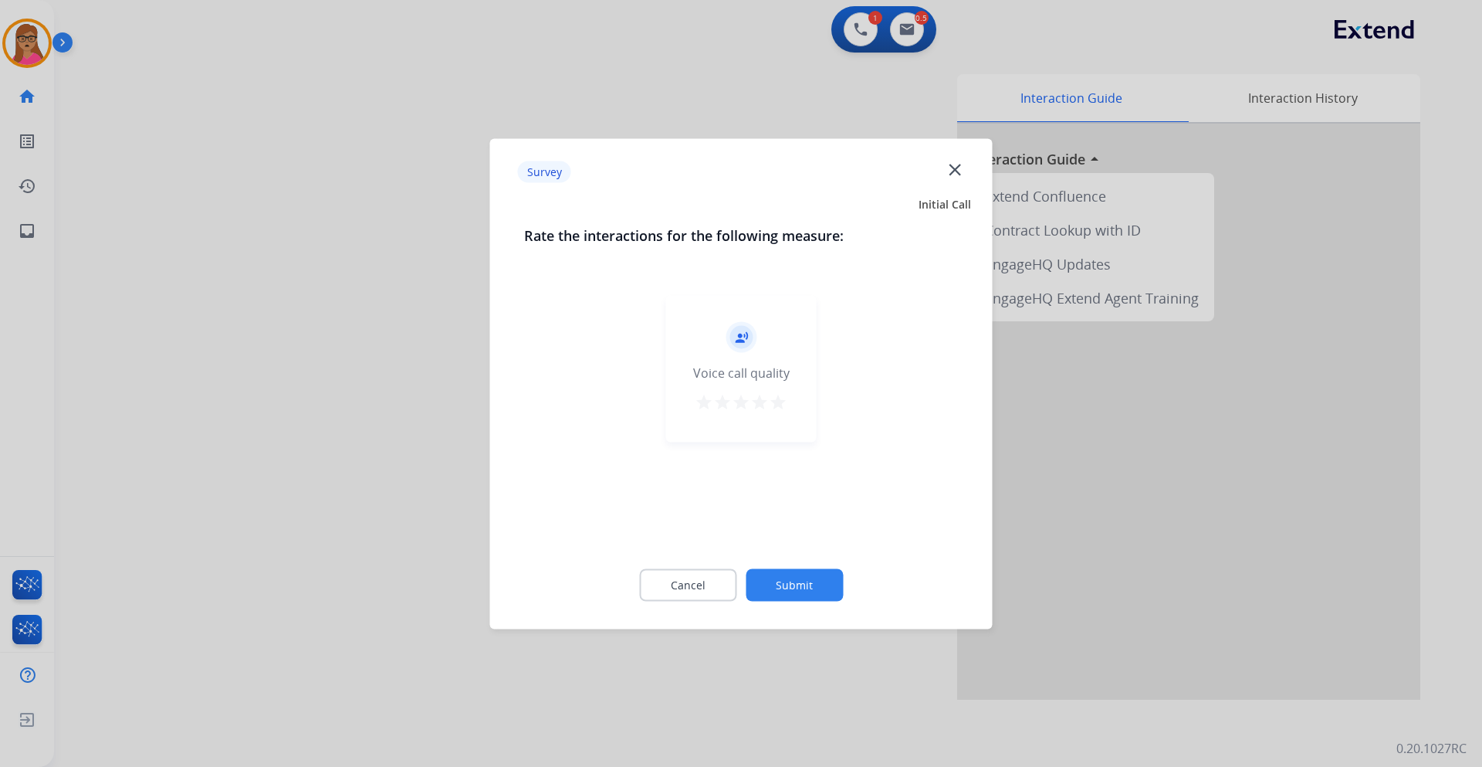
click at [363, 348] on div at bounding box center [741, 383] width 1482 height 767
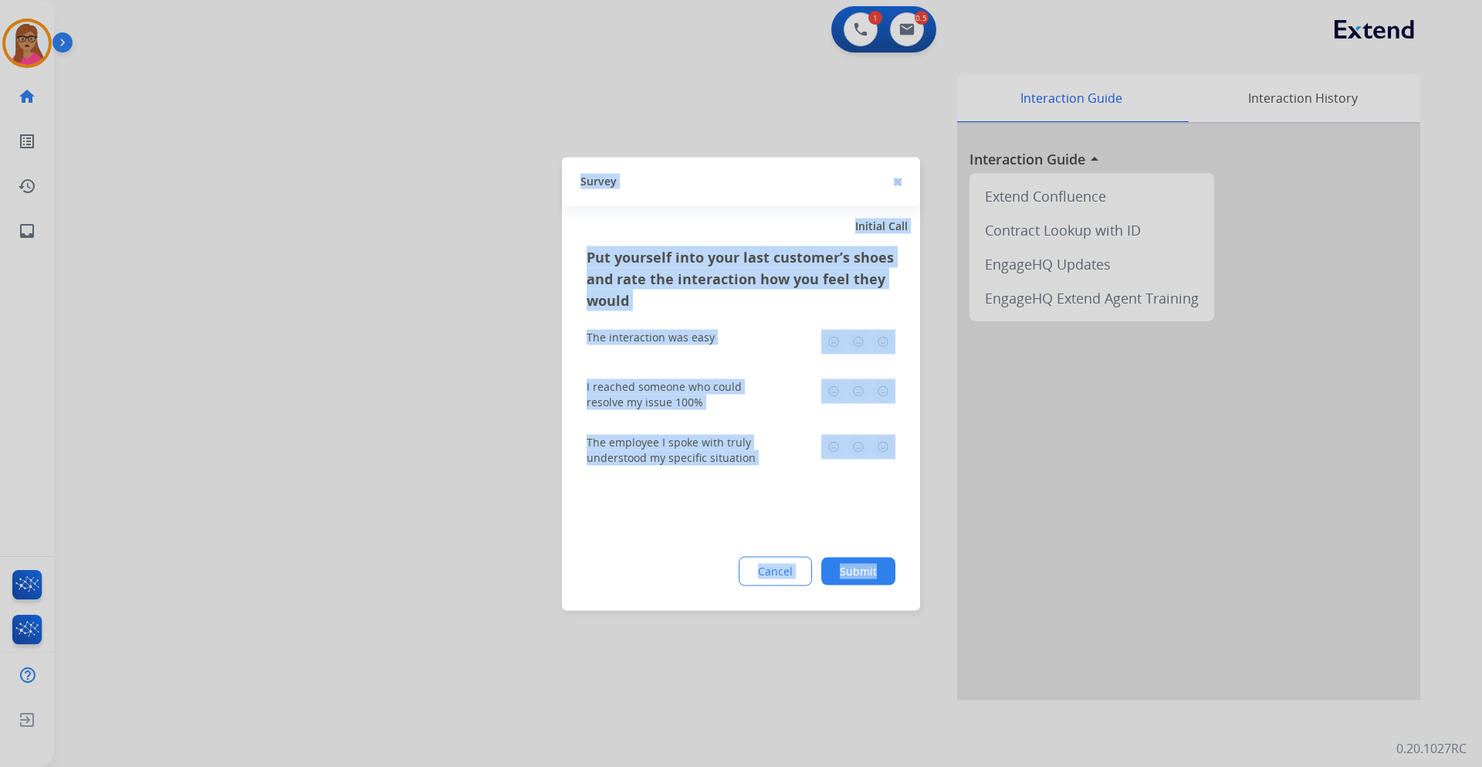
click at [363, 348] on div at bounding box center [741, 383] width 1482 height 767
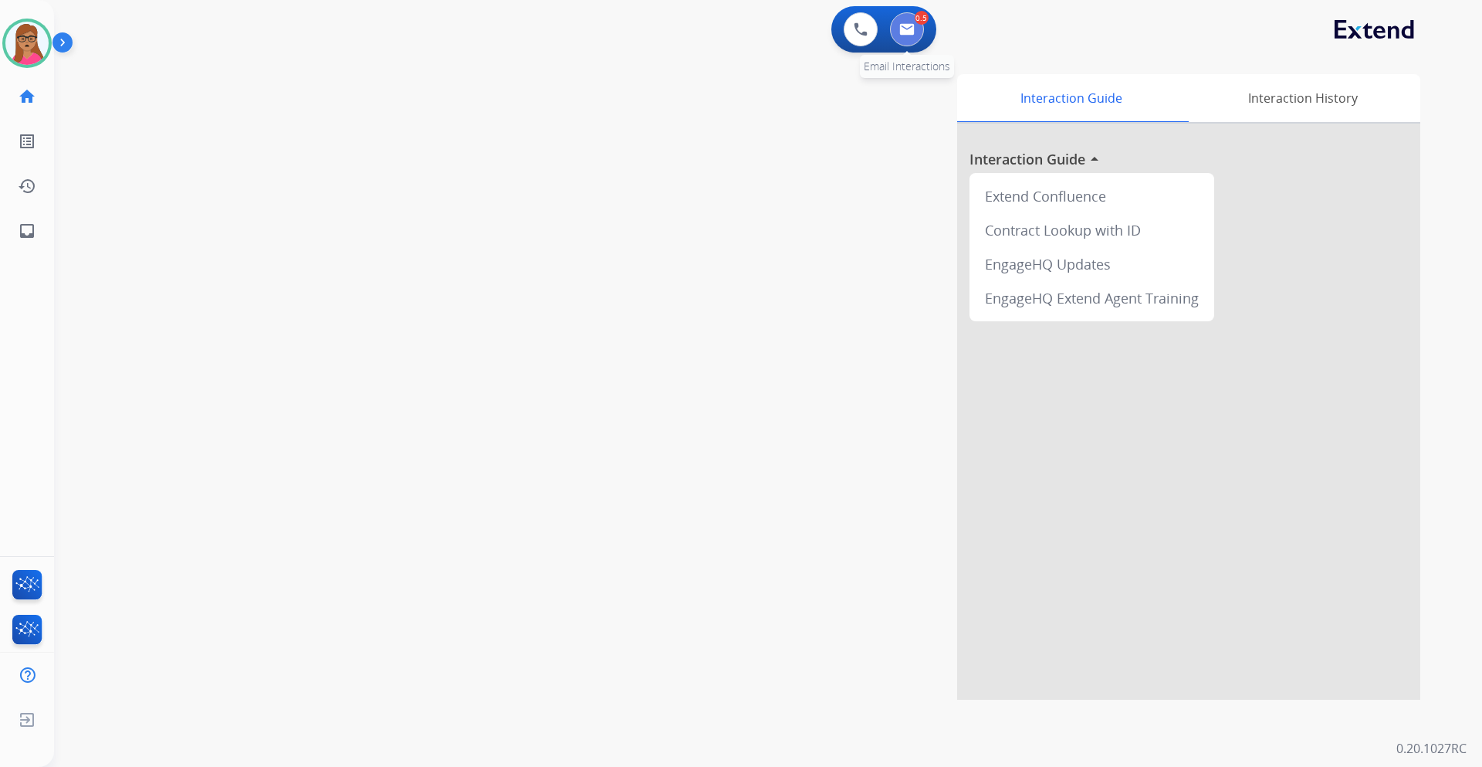
click at [902, 33] on img at bounding box center [907, 29] width 15 height 12
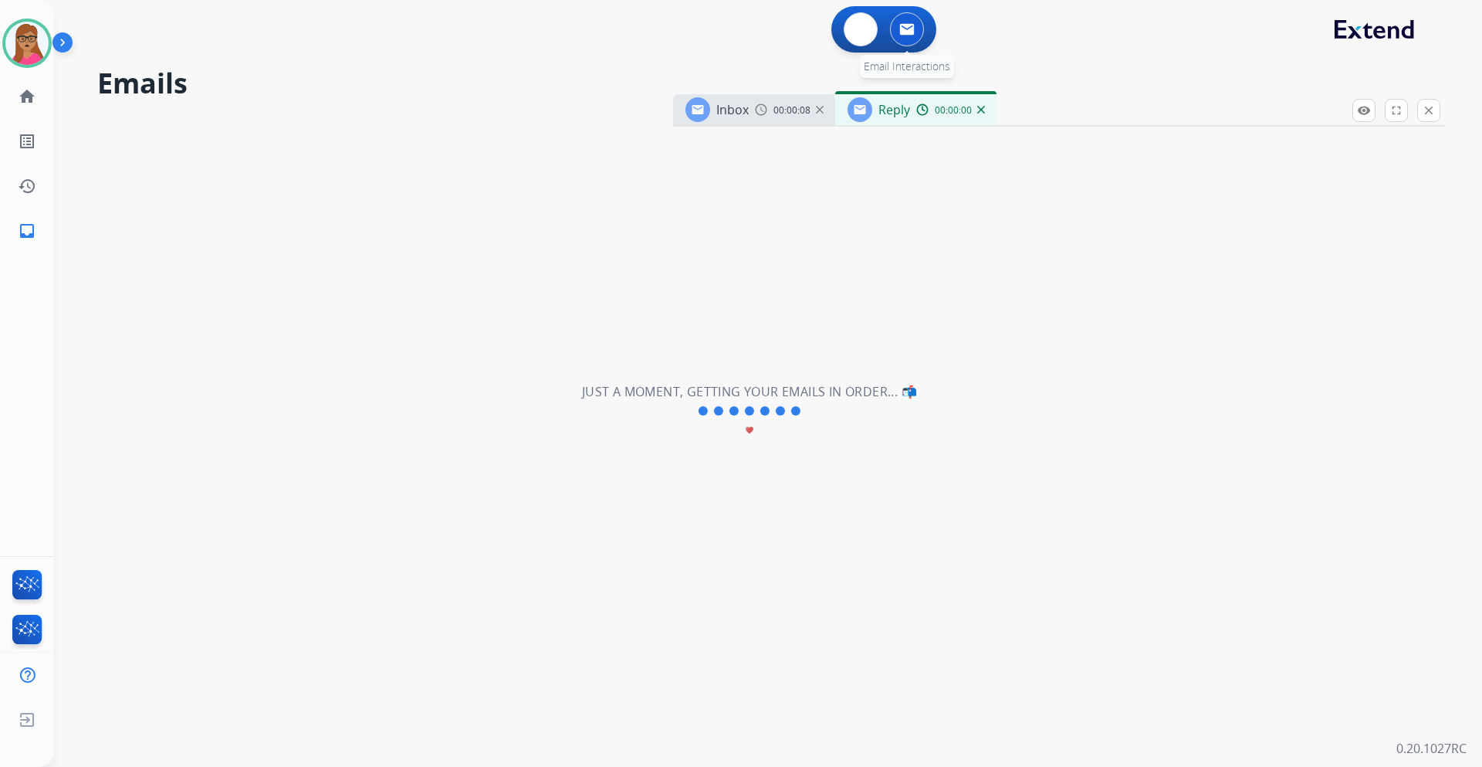
select select "**********"
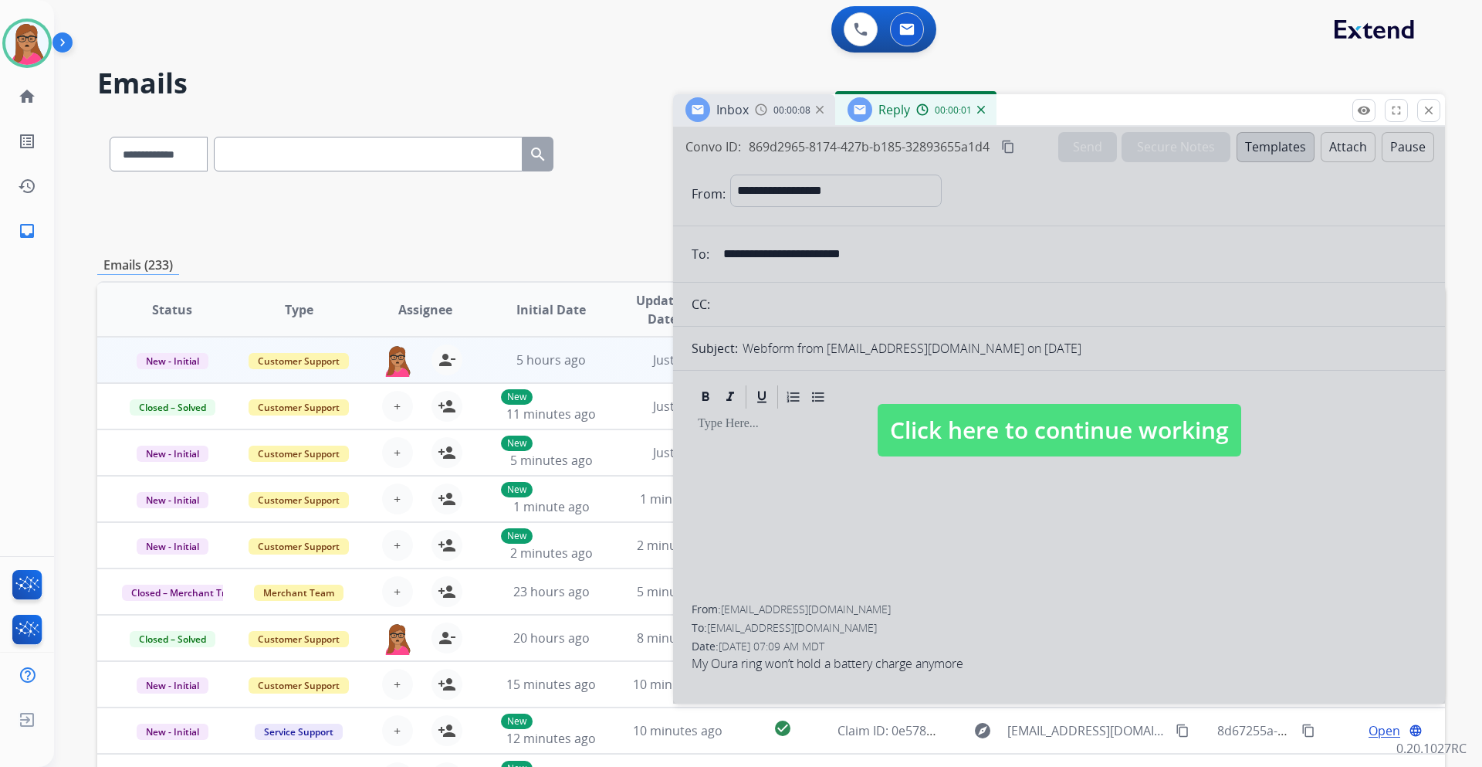
click at [757, 113] on img at bounding box center [761, 109] width 12 height 12
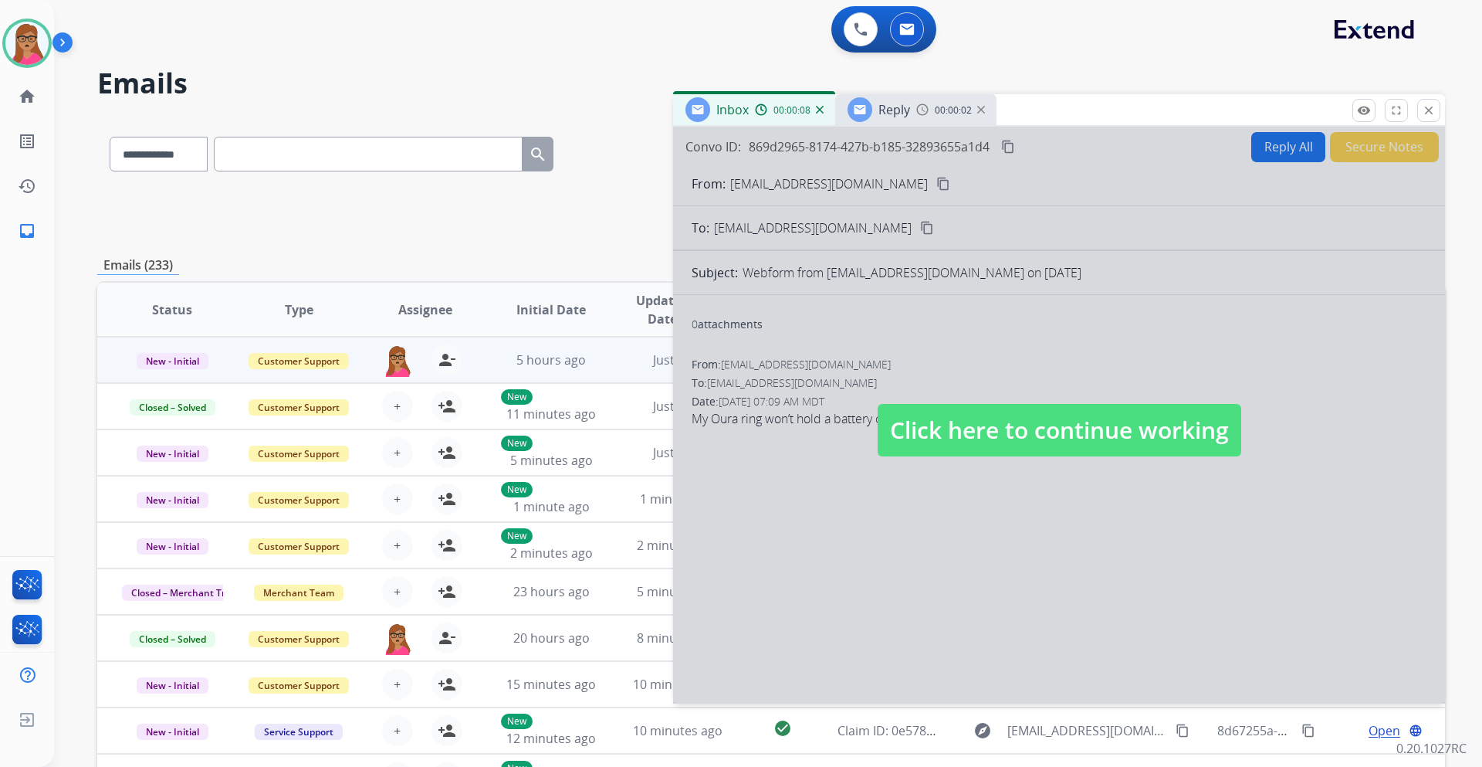
click at [908, 114] on span "Reply" at bounding box center [895, 109] width 32 height 17
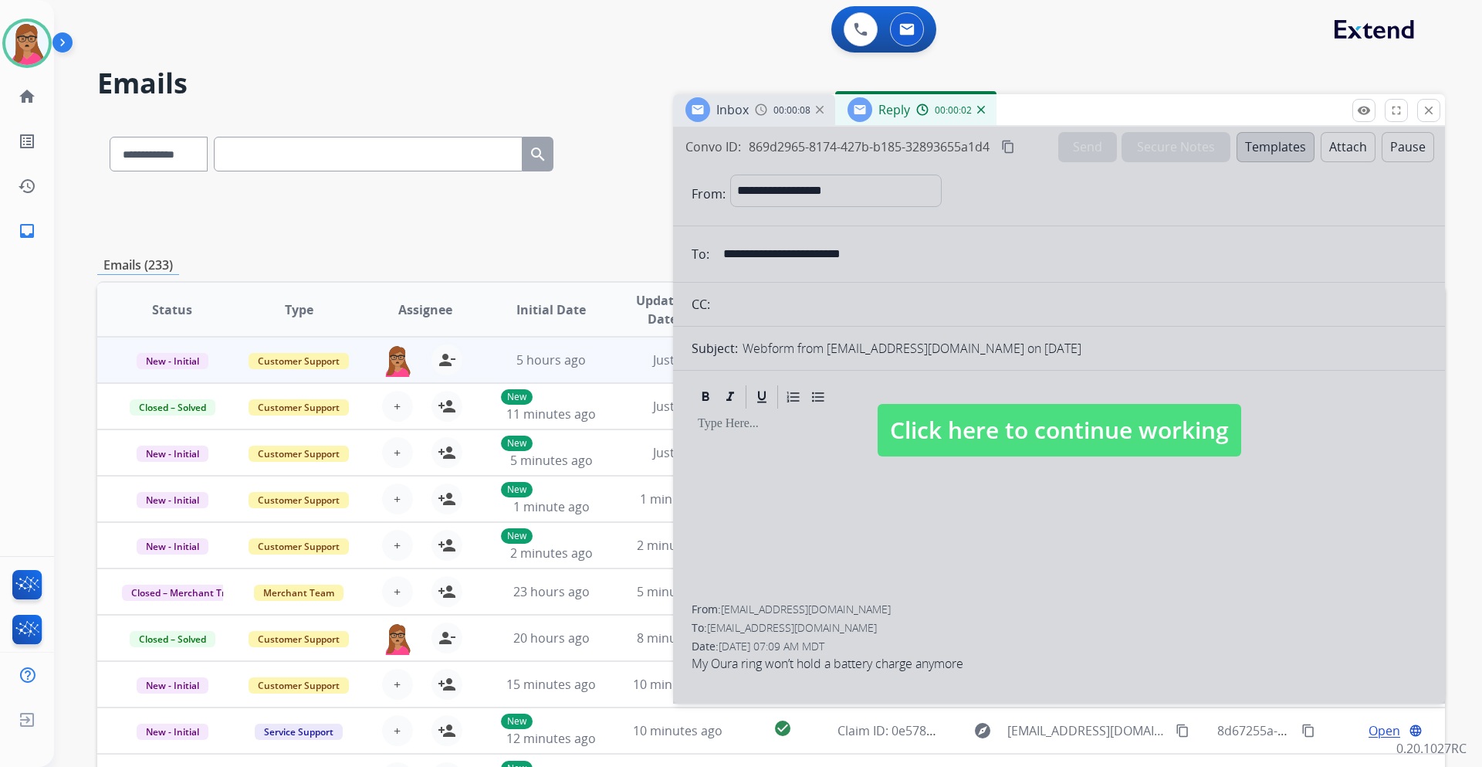
click at [720, 128] on div at bounding box center [1059, 415] width 772 height 577
select select
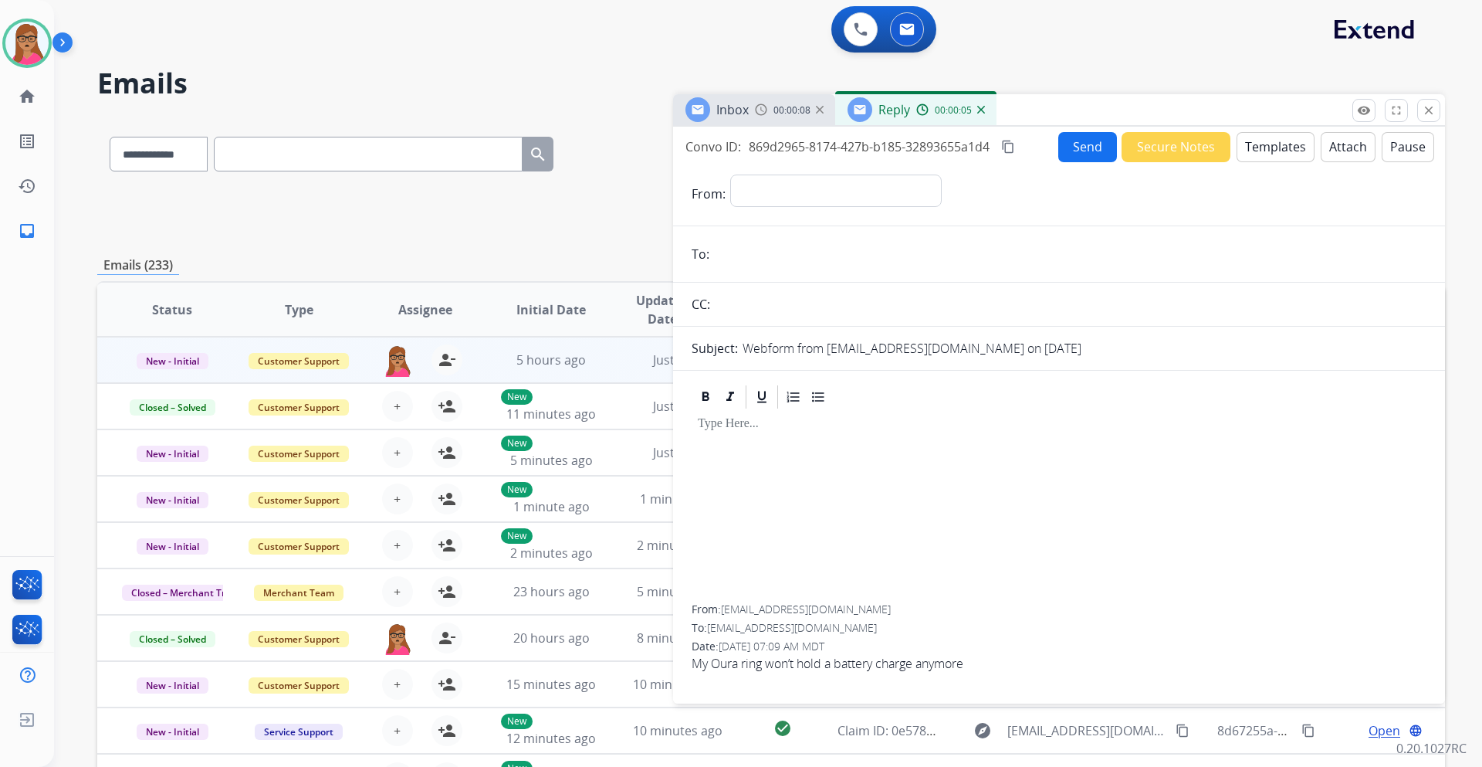
click at [887, 115] on span "Reply" at bounding box center [895, 109] width 32 height 17
drag, startPoint x: 777, startPoint y: 187, endPoint x: 786, endPoint y: 204, distance: 19.3
click at [777, 187] on select "**********" at bounding box center [835, 189] width 210 height 31
select select "**********"
click at [730, 174] on select "**********" at bounding box center [835, 189] width 210 height 31
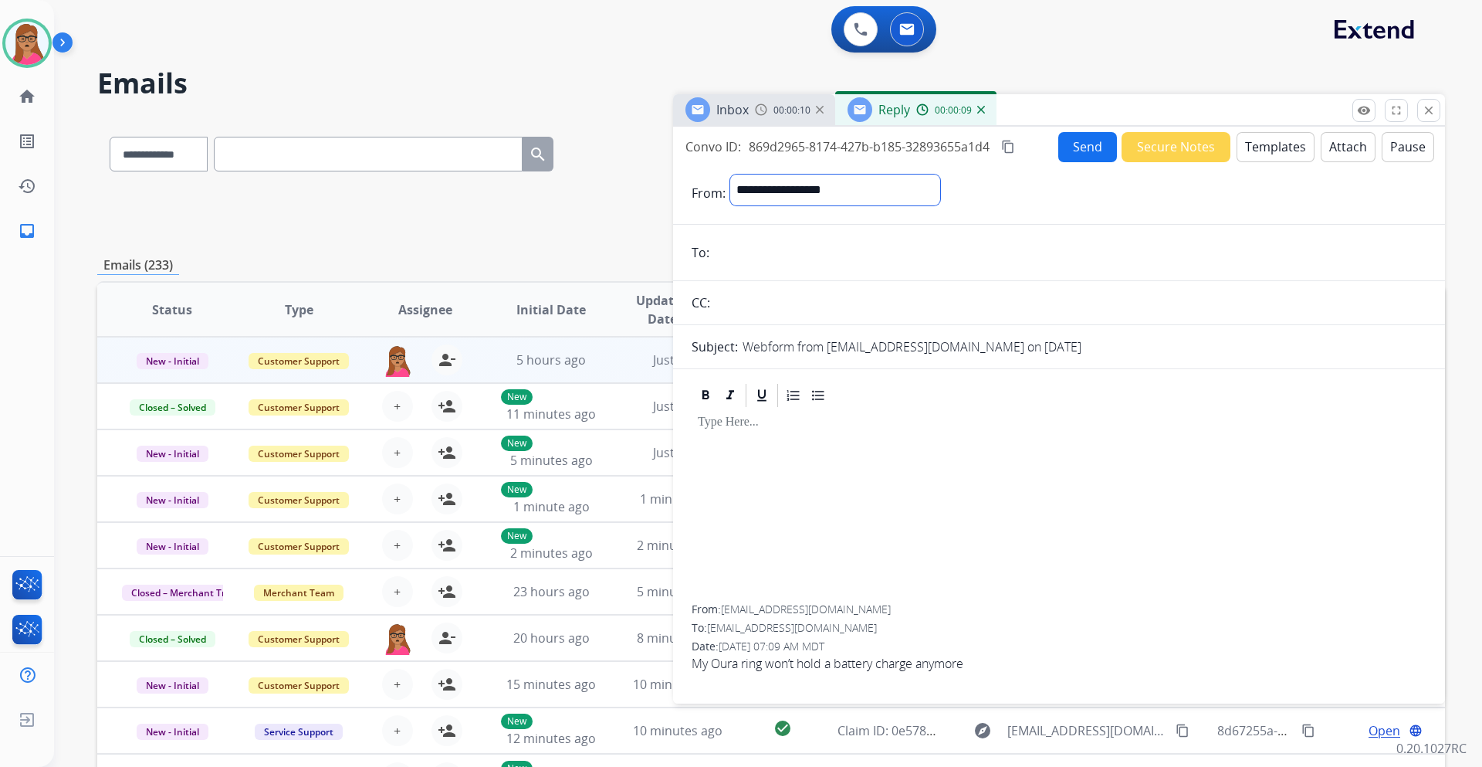
click at [755, 114] on img at bounding box center [761, 109] width 12 height 12
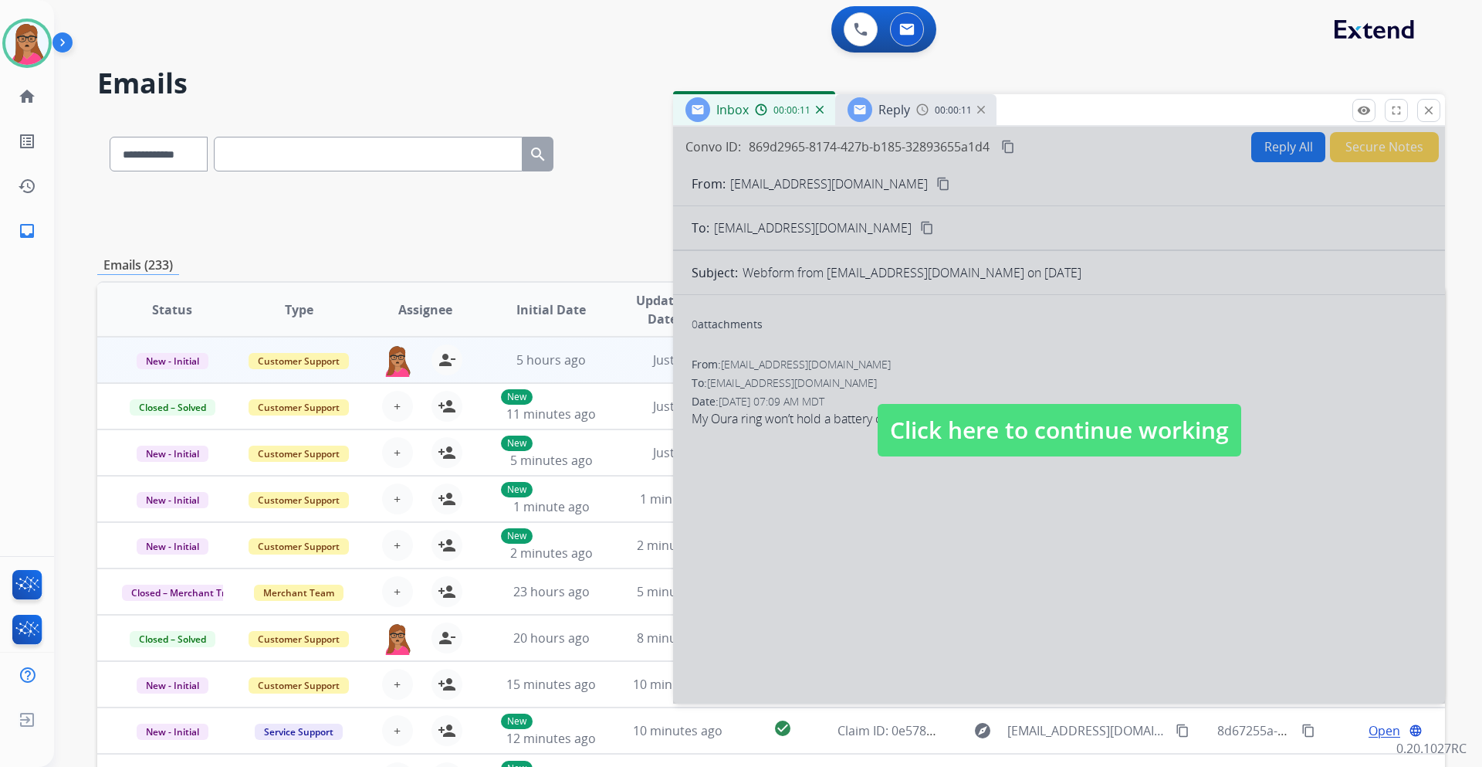
click at [934, 186] on div at bounding box center [1059, 415] width 772 height 577
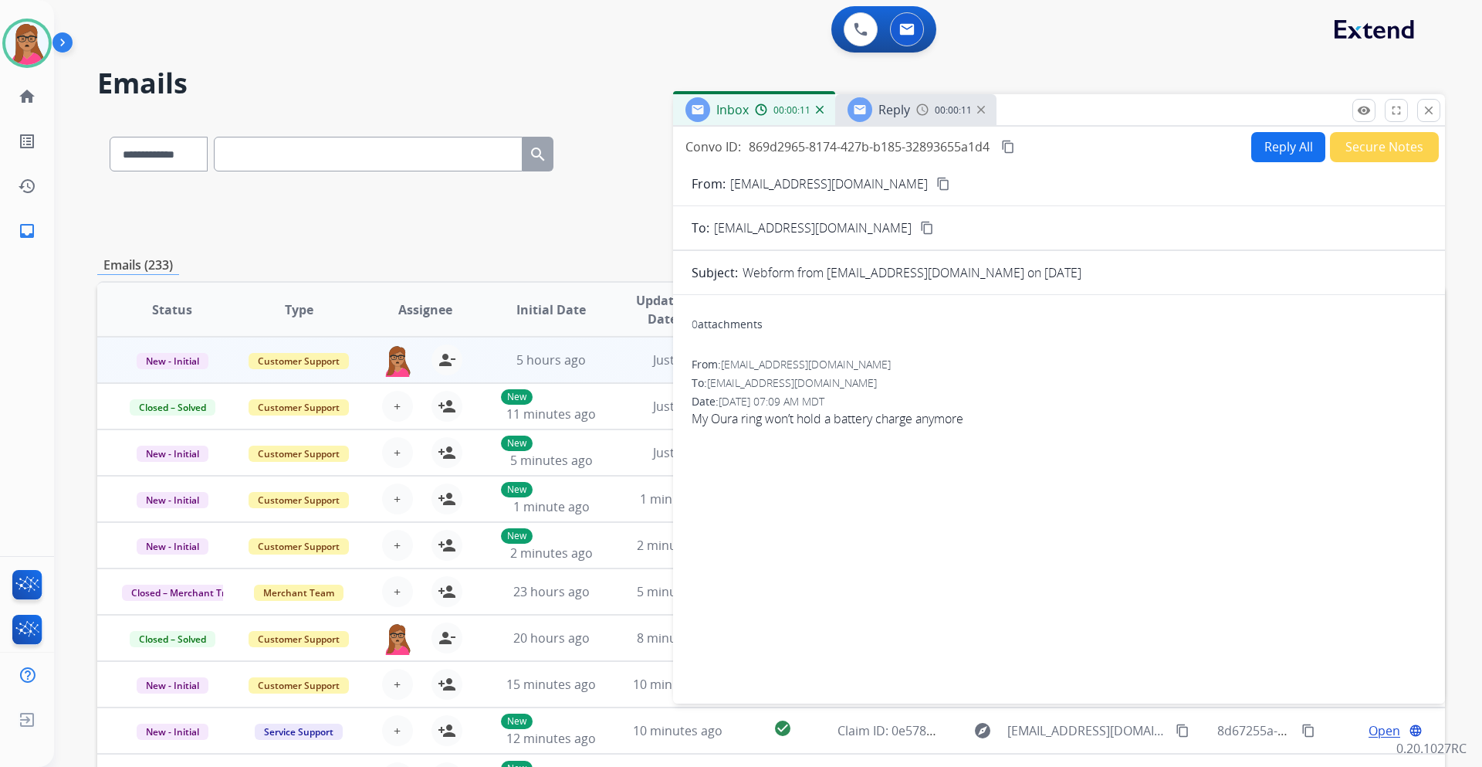
click at [937, 181] on mat-icon "content_copy" at bounding box center [944, 184] width 14 height 14
click at [879, 100] on div "Reply" at bounding box center [895, 109] width 32 height 19
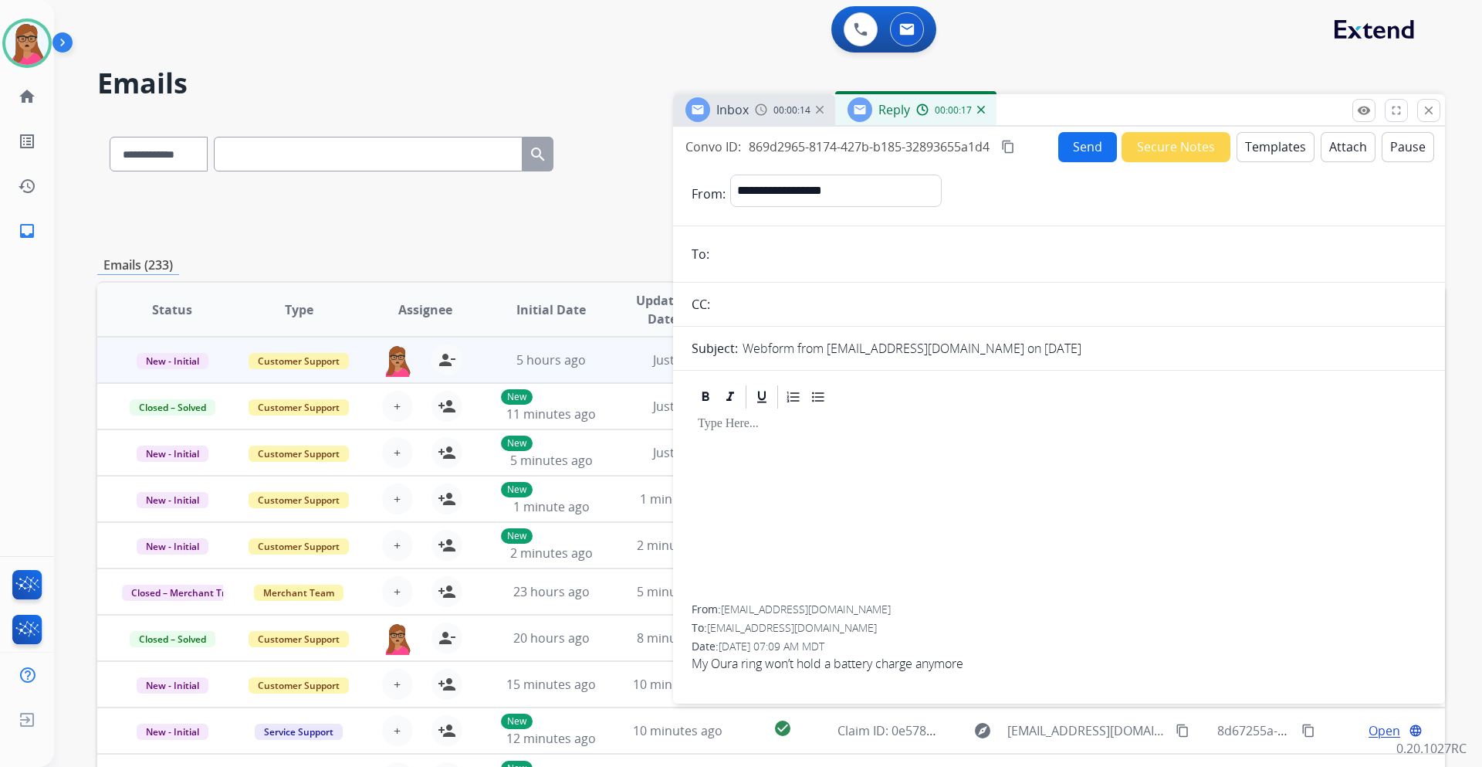
paste input "**********"
type input "**********"
click at [905, 114] on span "Reply" at bounding box center [895, 109] width 32 height 17
click at [1256, 138] on button "Templates" at bounding box center [1276, 147] width 78 height 30
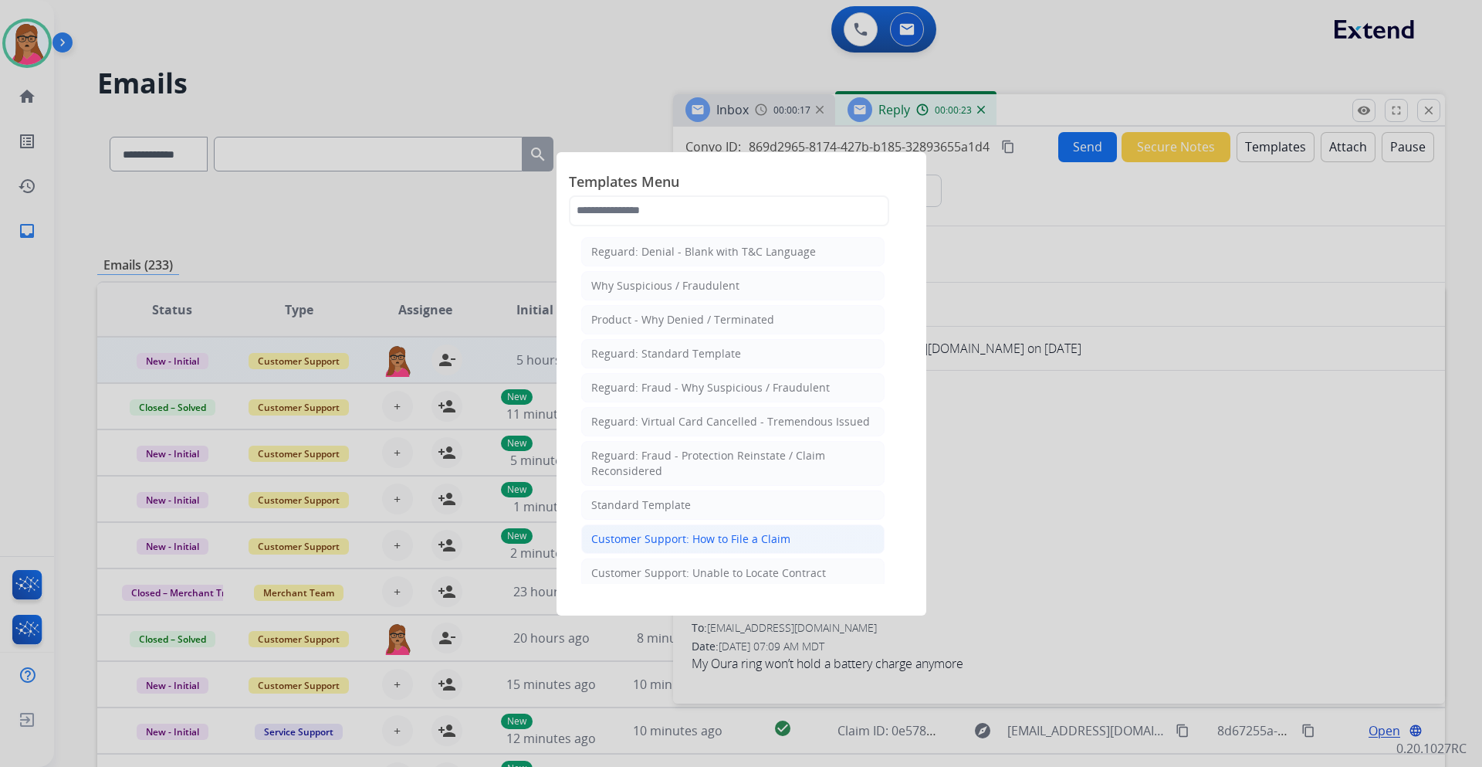
click at [716, 544] on div "Customer Support: How to File a Claim" at bounding box center [690, 538] width 199 height 15
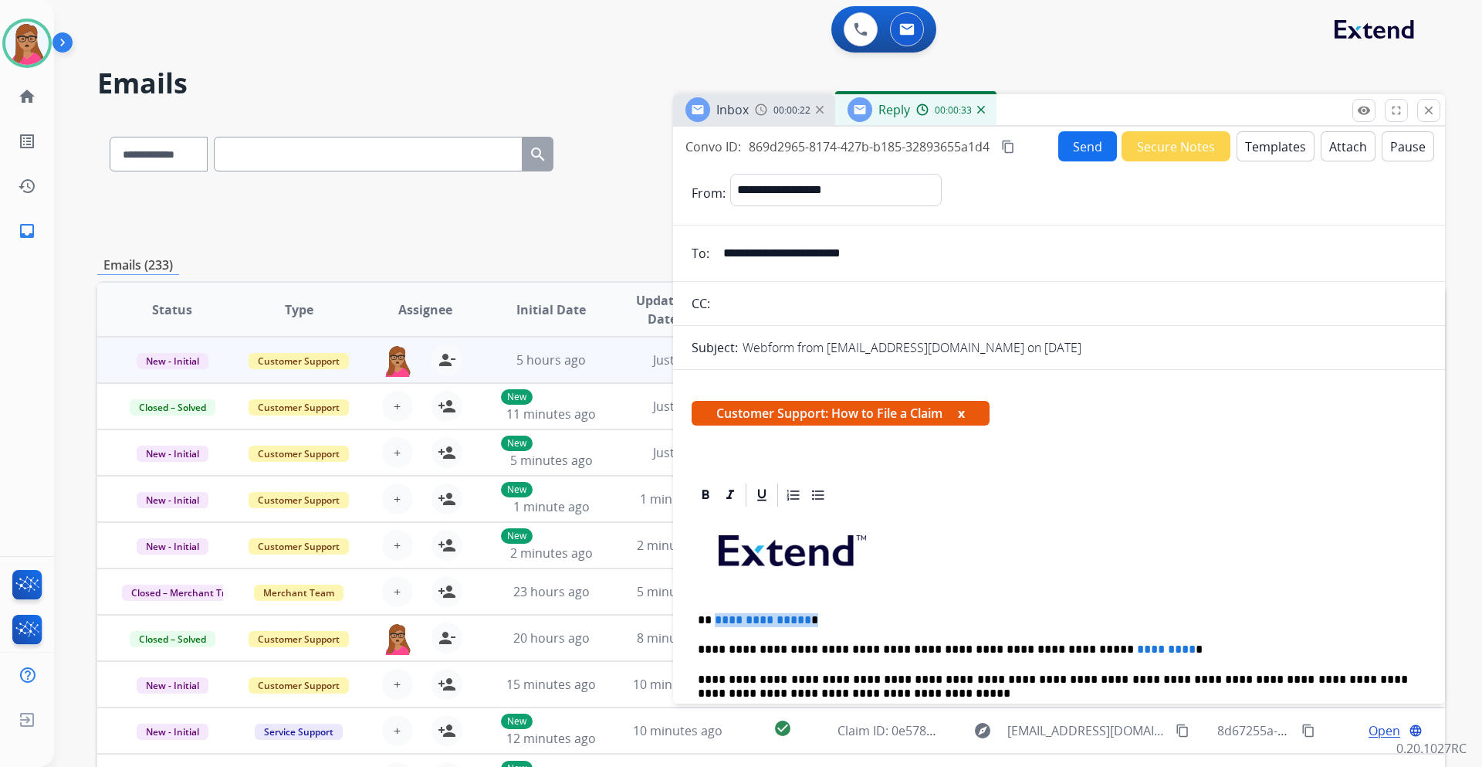
drag, startPoint x: 816, startPoint y: 618, endPoint x: 713, endPoint y: 623, distance: 103.6
click at [713, 623] on p "**********" at bounding box center [1053, 620] width 710 height 14
drag, startPoint x: 1126, startPoint y: 648, endPoint x: 1053, endPoint y: 648, distance: 72.6
click at [1053, 648] on p "**********" at bounding box center [1053, 649] width 710 height 14
click at [753, 112] on div "Inbox 00:00:38" at bounding box center [754, 109] width 162 height 31
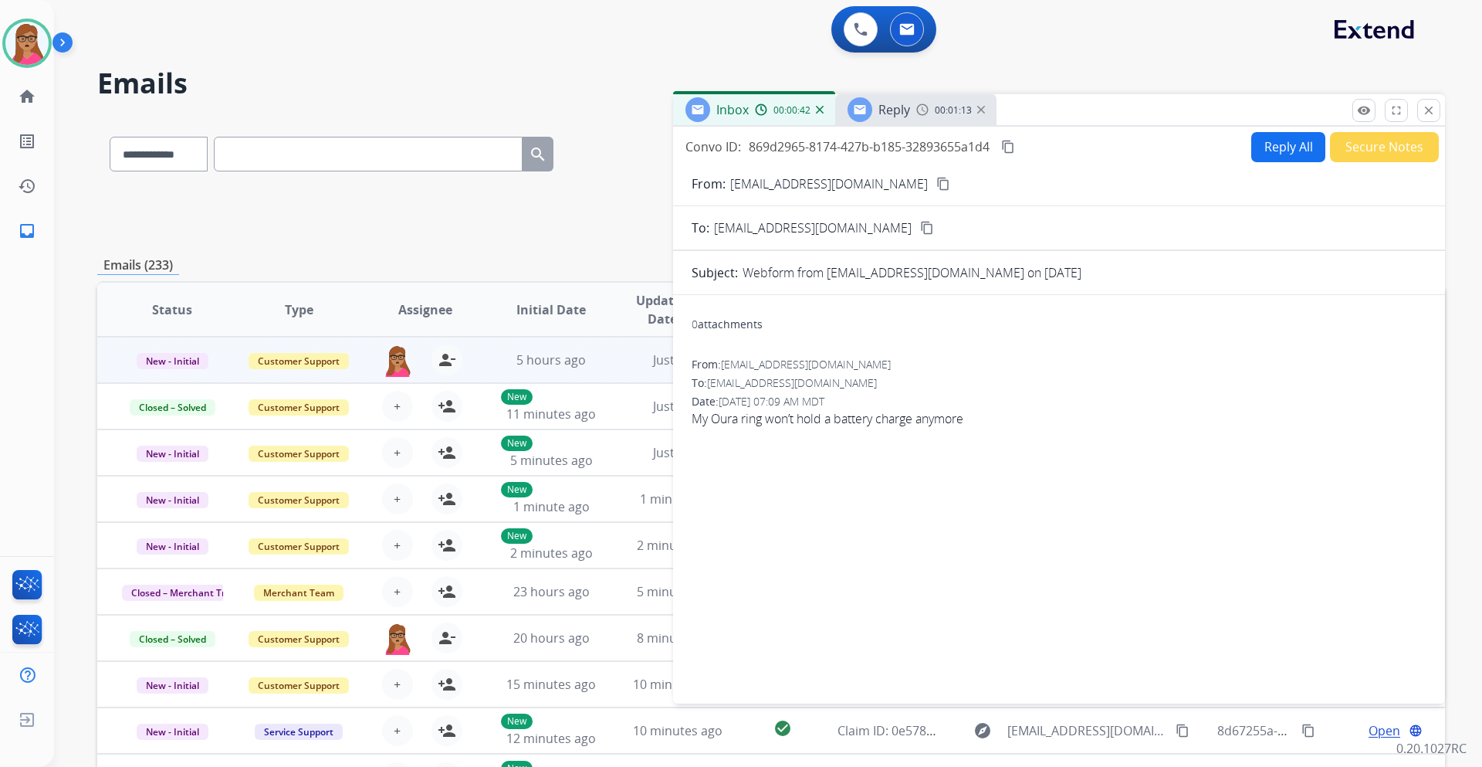
click at [892, 117] on span "Reply" at bounding box center [895, 109] width 32 height 17
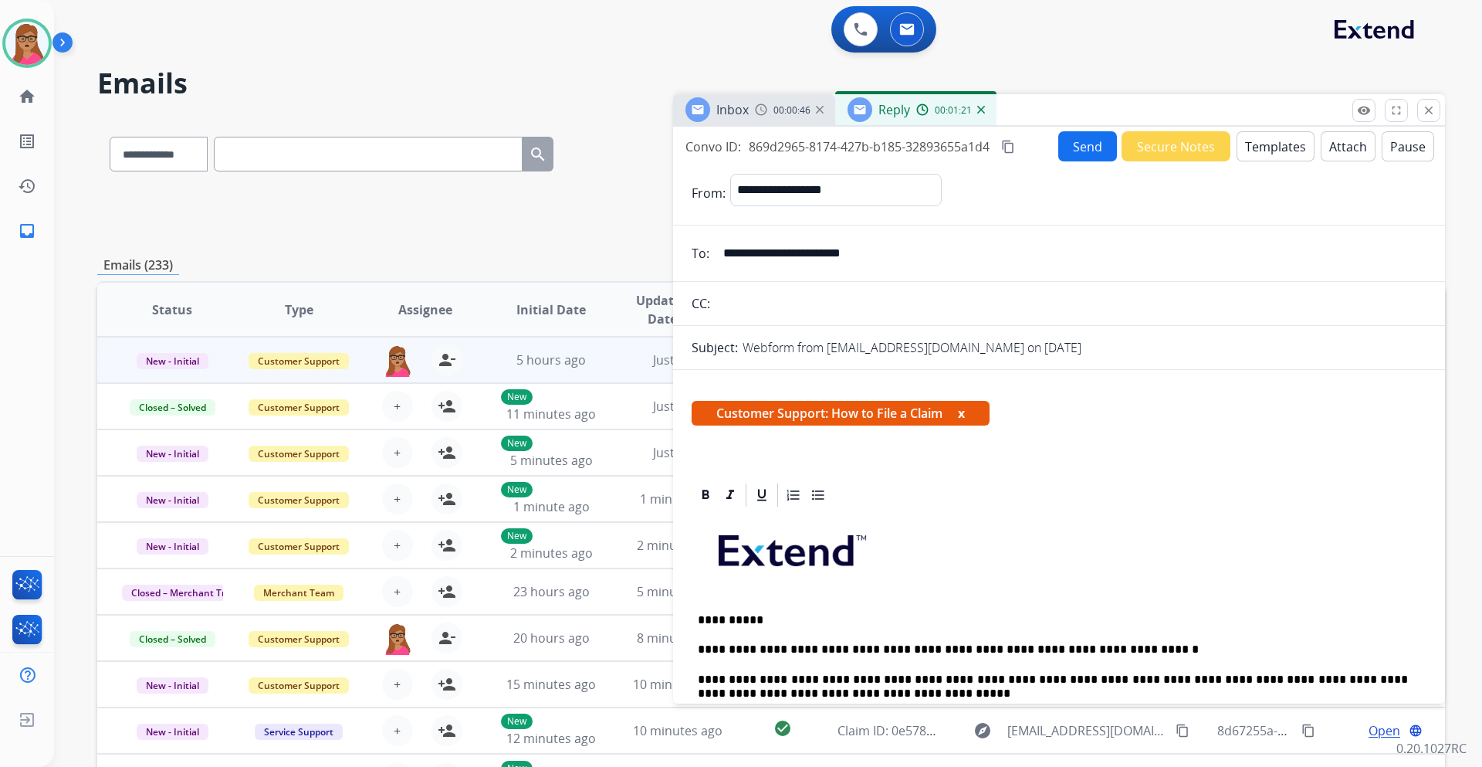
click at [1011, 150] on mat-icon "content_copy" at bounding box center [1008, 147] width 14 height 14
click at [1091, 154] on button "Send" at bounding box center [1089, 147] width 58 height 30
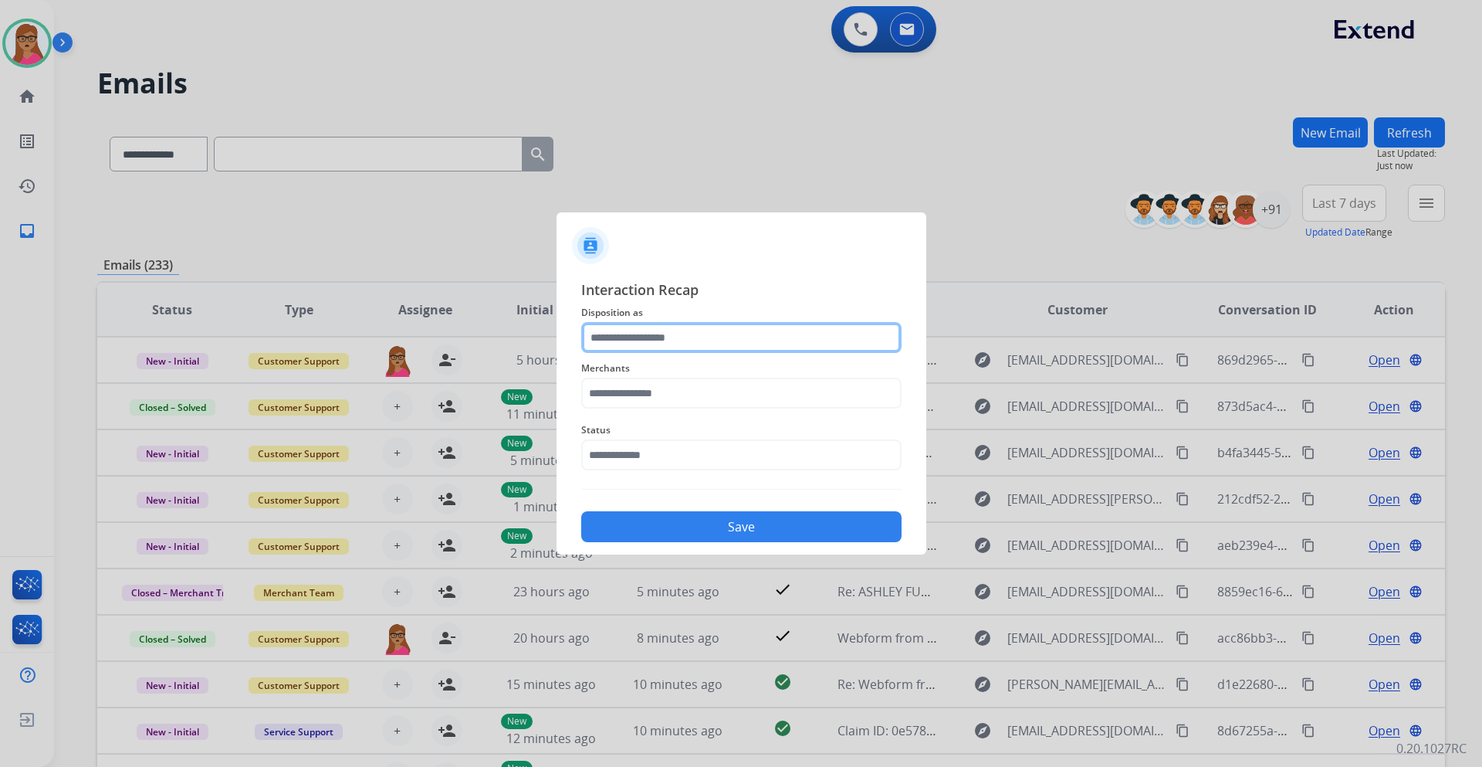
click at [686, 333] on input "text" at bounding box center [741, 337] width 320 height 31
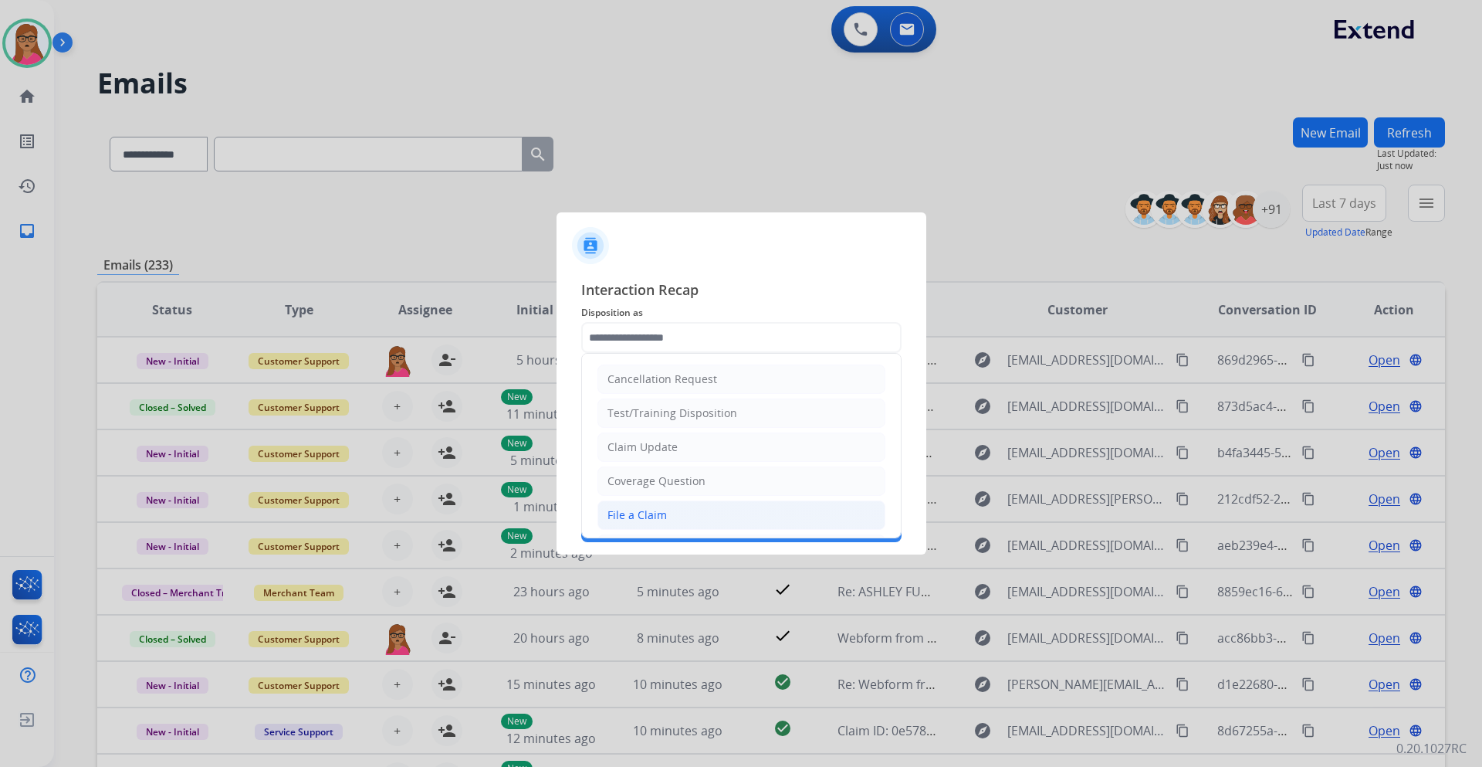
click at [643, 512] on div "File a Claim" at bounding box center [637, 514] width 59 height 15
type input "**********"
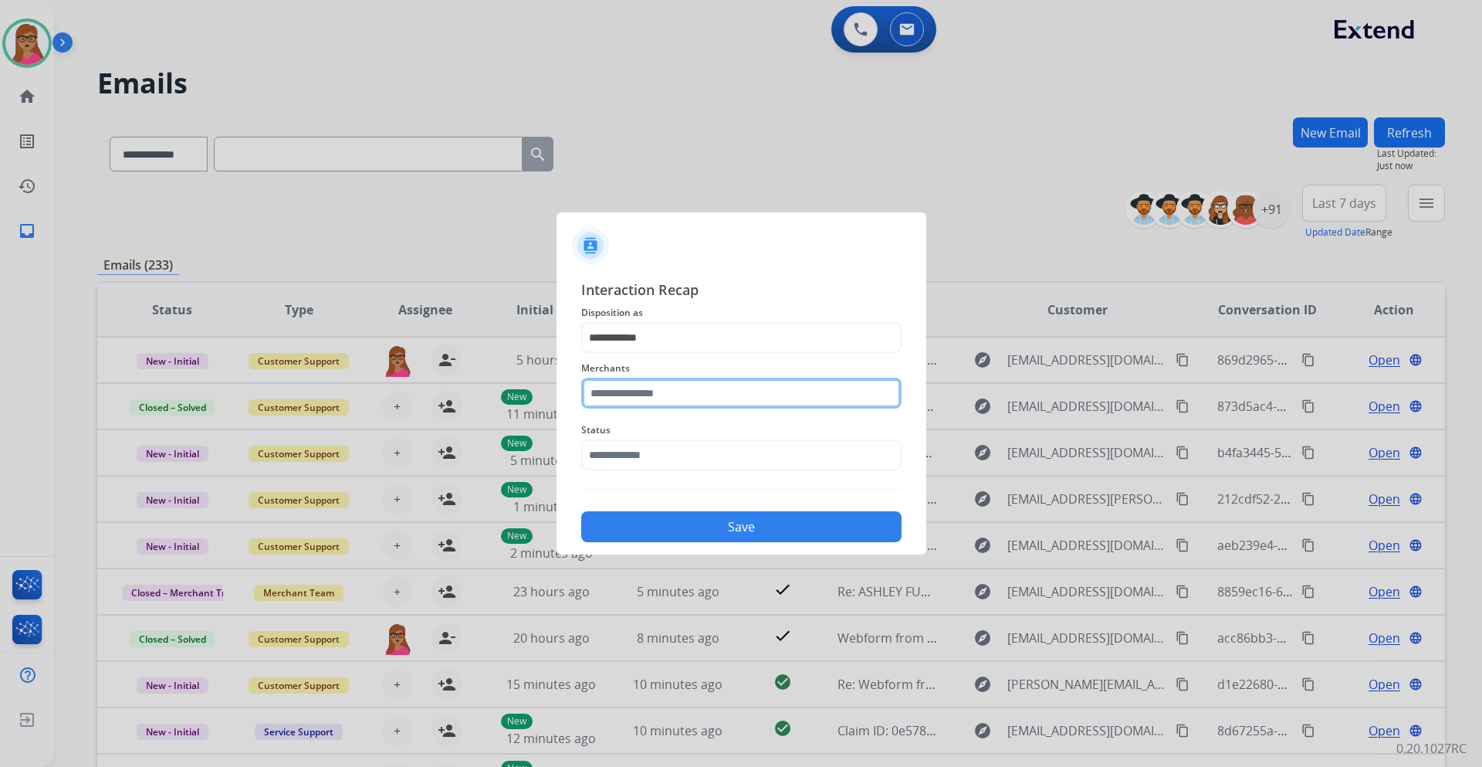
click at [673, 390] on input "text" at bounding box center [741, 393] width 320 height 31
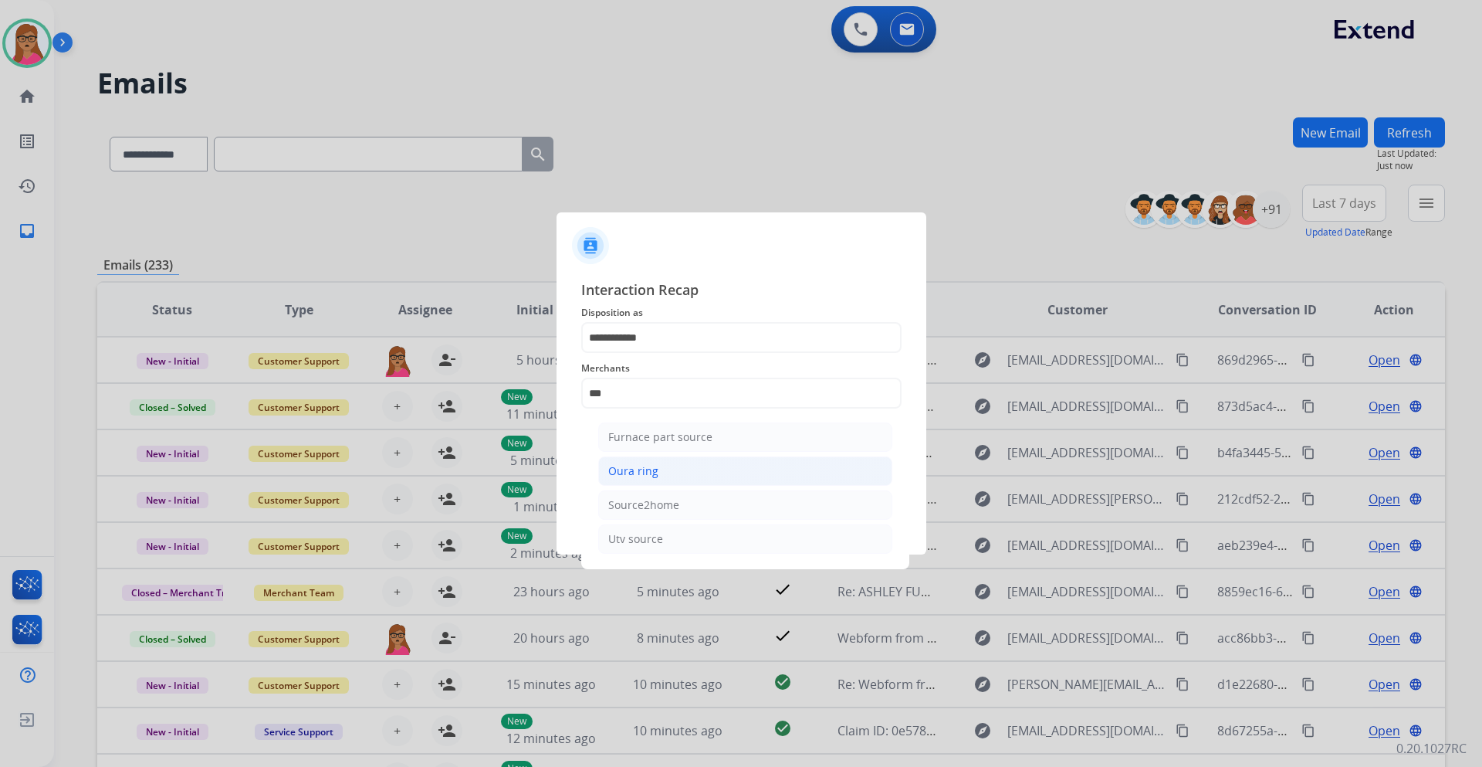
click at [619, 473] on div "Oura ring" at bounding box center [633, 470] width 50 height 15
type input "*********"
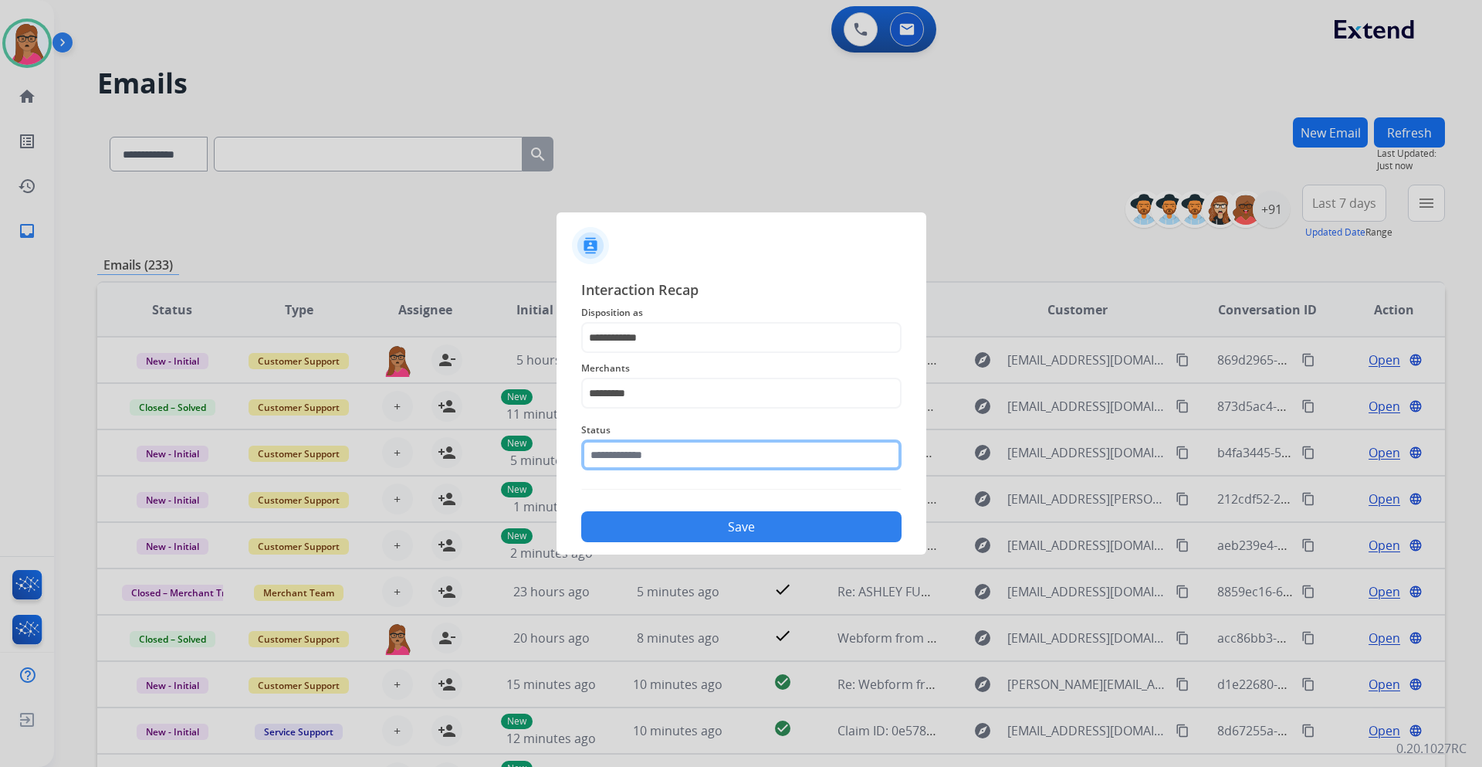
click at [628, 452] on input "text" at bounding box center [741, 454] width 320 height 31
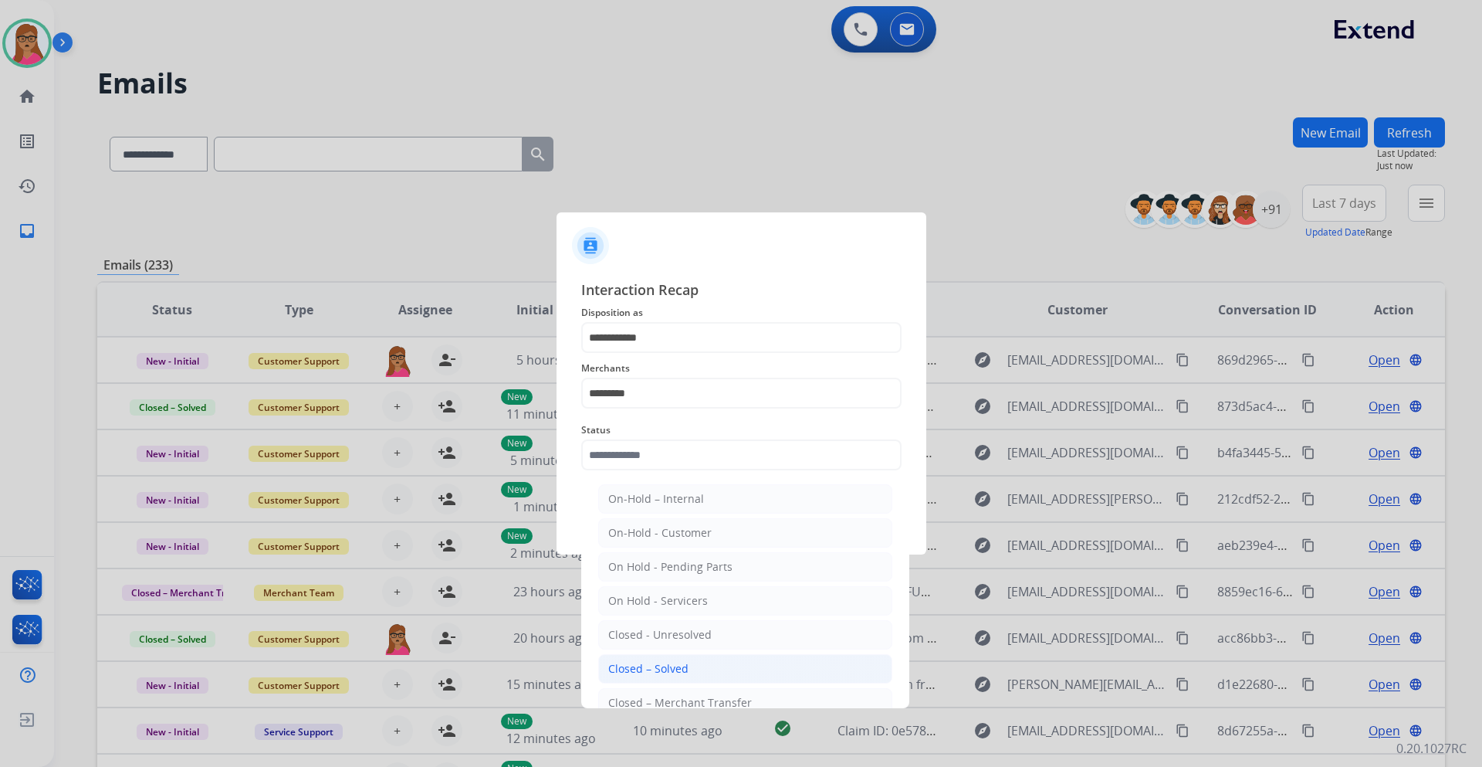
click at [685, 673] on div "Closed – Solved" at bounding box center [648, 668] width 80 height 15
type input "**********"
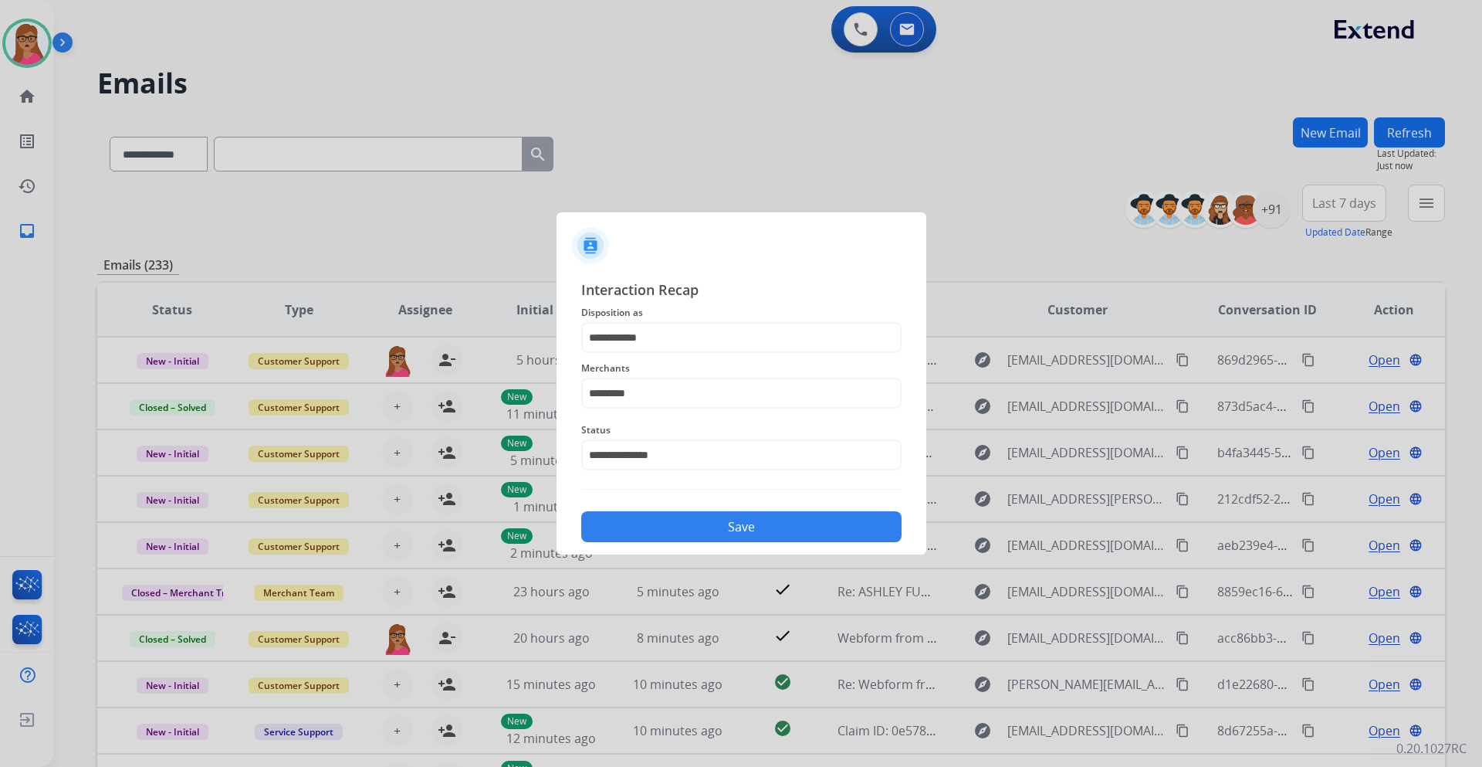
click at [745, 537] on button "Save" at bounding box center [741, 526] width 320 height 31
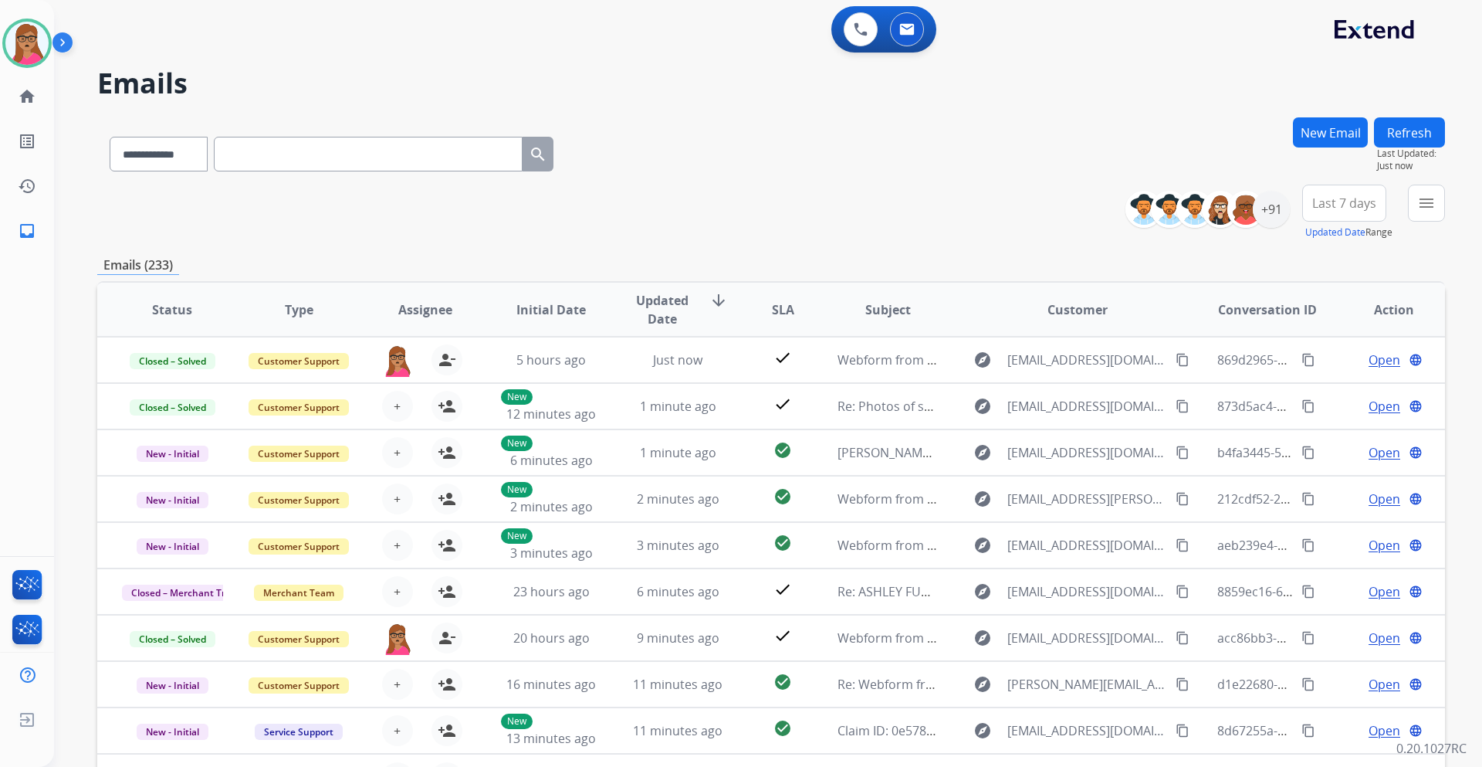
click at [1327, 206] on span "Last 7 days" at bounding box center [1345, 203] width 64 height 6
click at [1328, 389] on div "Last 90 days" at bounding box center [1339, 390] width 85 height 23
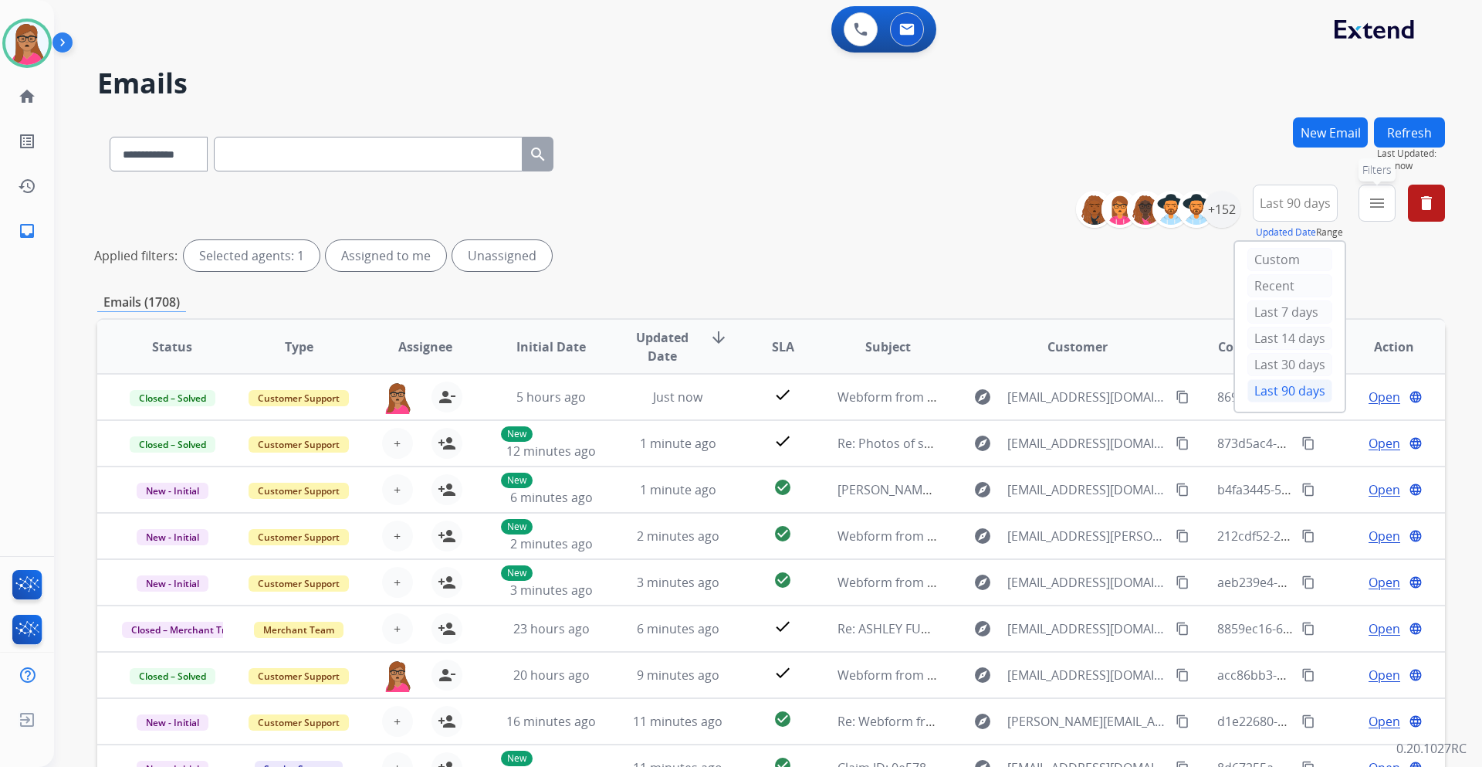
click at [1385, 197] on mat-icon "menu" at bounding box center [1377, 203] width 19 height 19
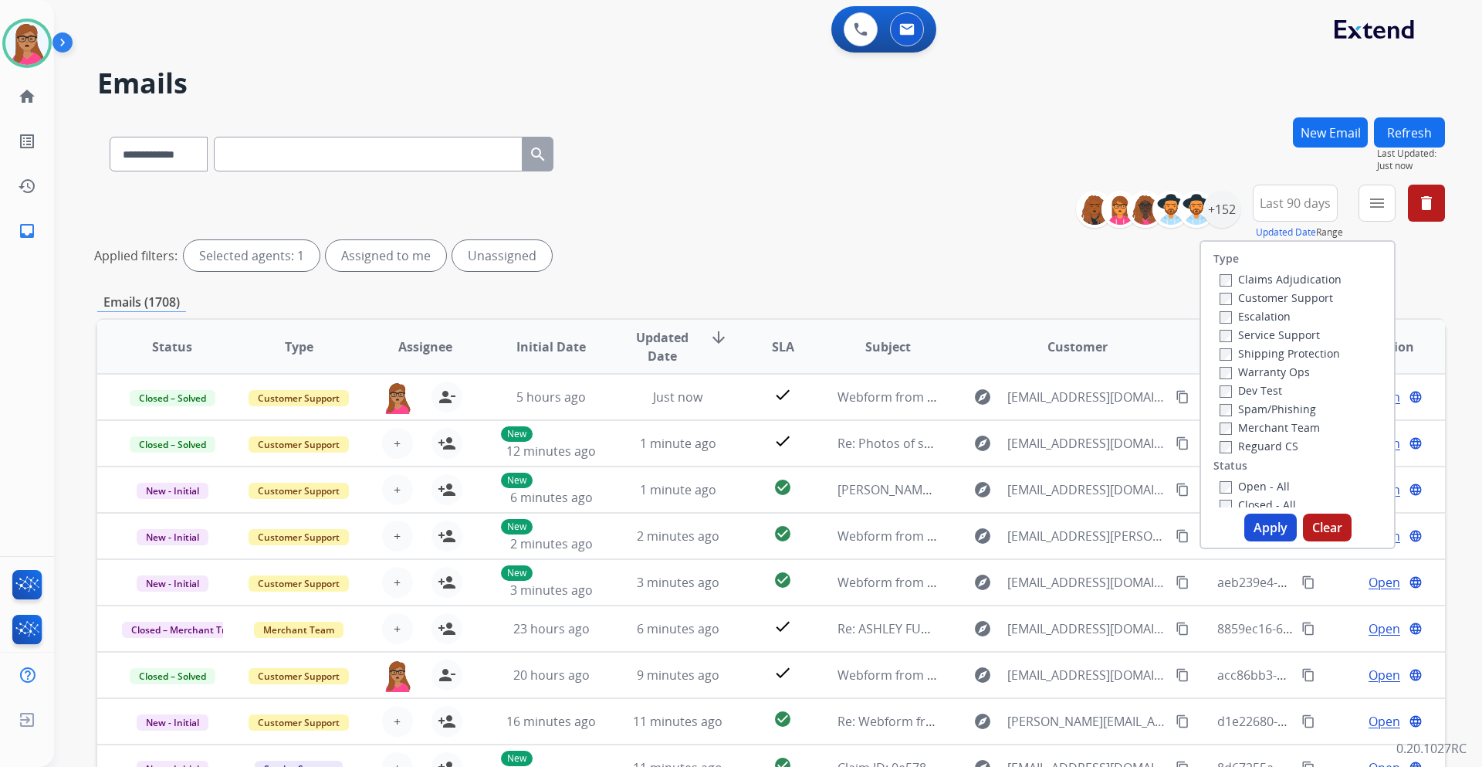
click at [1308, 296] on label "Customer Support" at bounding box center [1277, 297] width 114 height 15
click at [1316, 355] on label "Shipping Protection" at bounding box center [1280, 353] width 120 height 15
click at [1262, 449] on label "Reguard CS" at bounding box center [1259, 446] width 79 height 15
click at [1259, 536] on button "Apply" at bounding box center [1271, 527] width 53 height 28
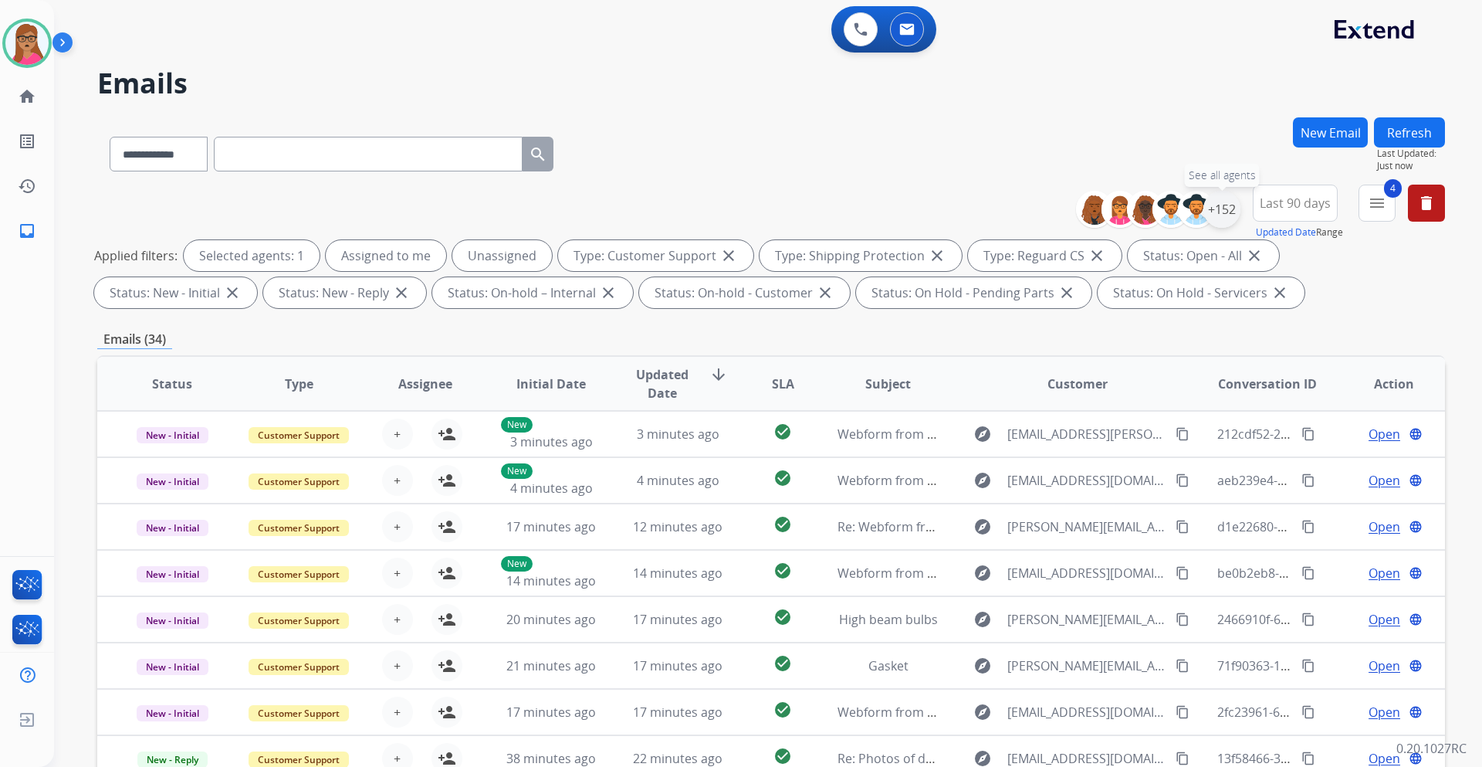
click at [1235, 210] on div "+152" at bounding box center [1222, 209] width 37 height 37
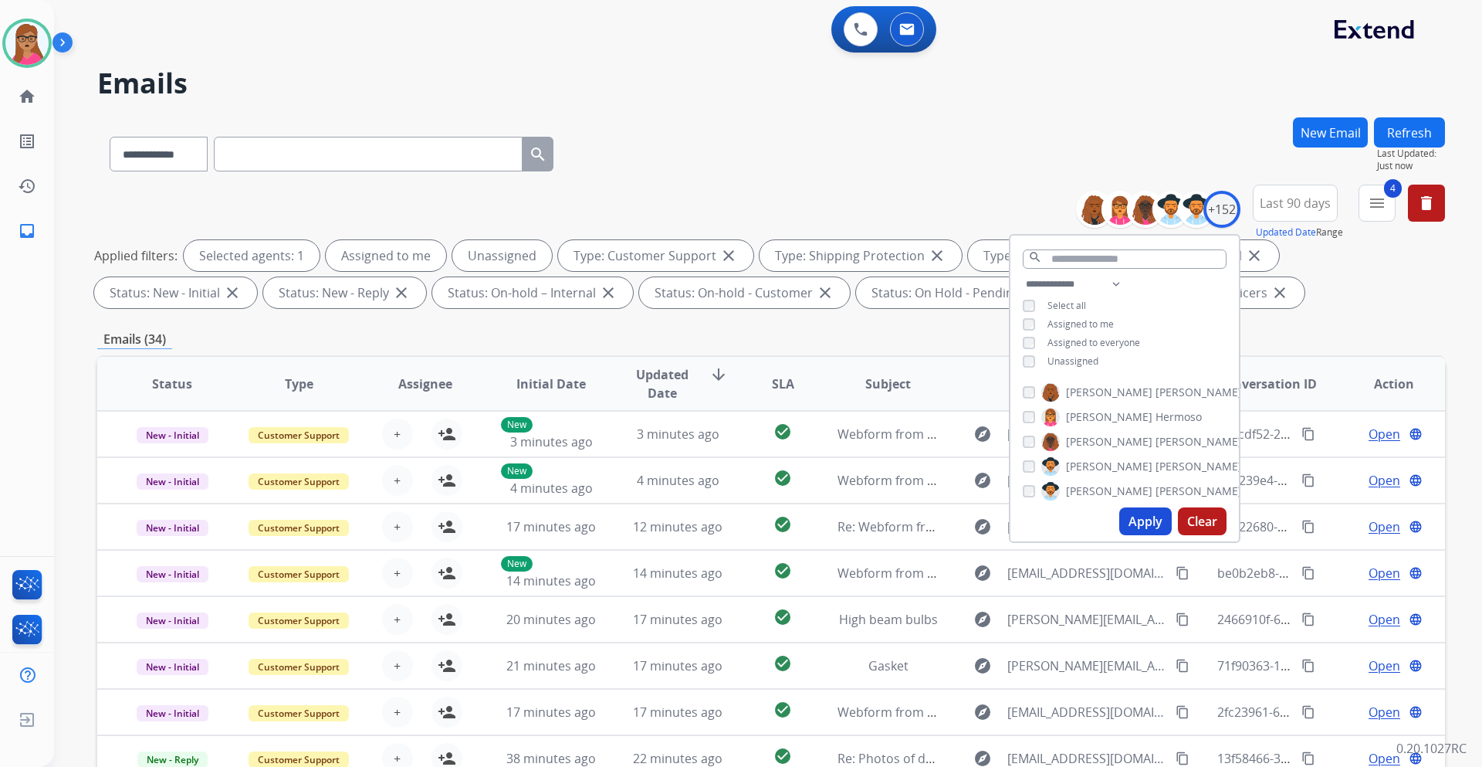
click at [1029, 366] on div "**********" at bounding box center [1125, 324] width 229 height 99
click at [1141, 526] on button "Apply" at bounding box center [1146, 521] width 53 height 28
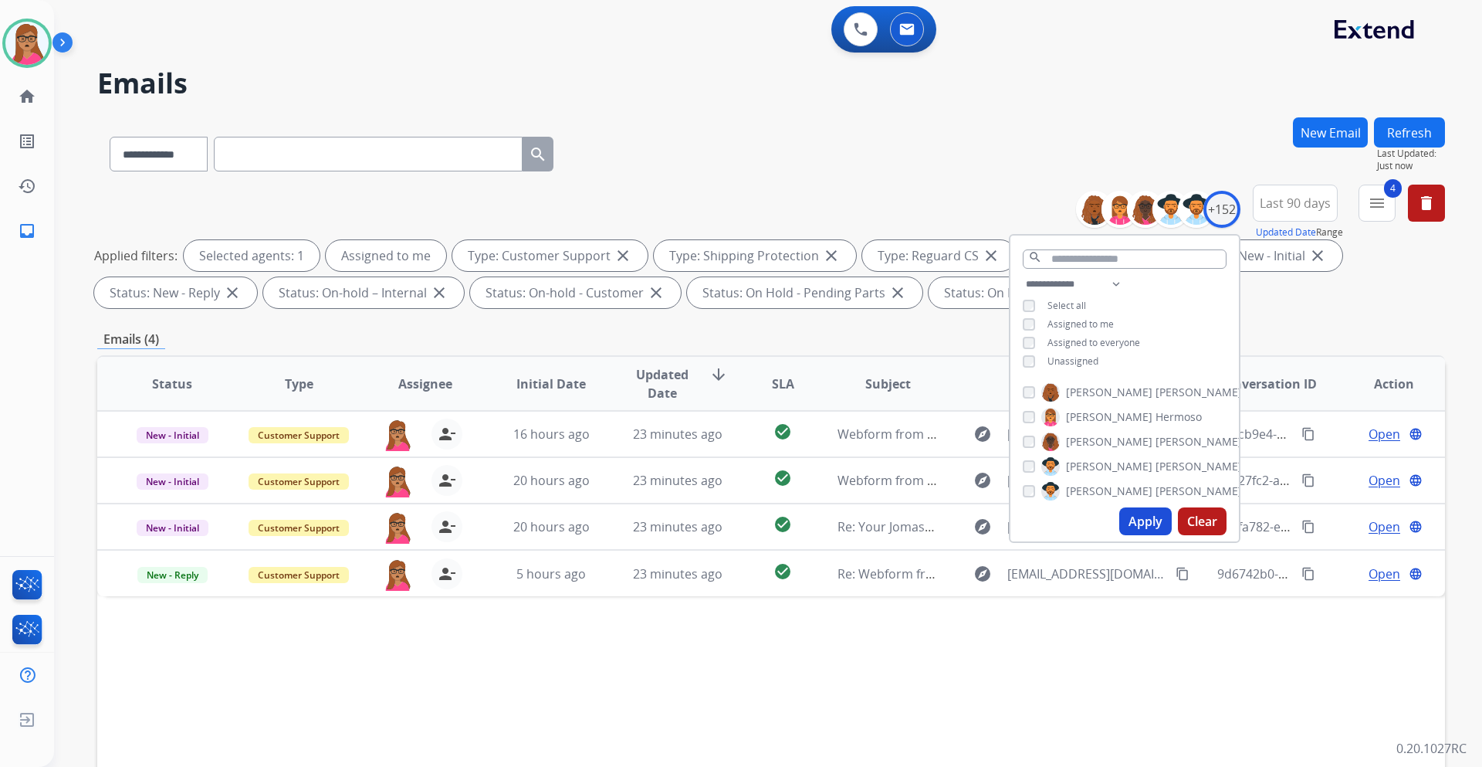
click at [927, 652] on div "Status Type Assignee Initial Date Updated Date arrow_downward SLA Subject Custo…" at bounding box center [771, 613] width 1348 height 517
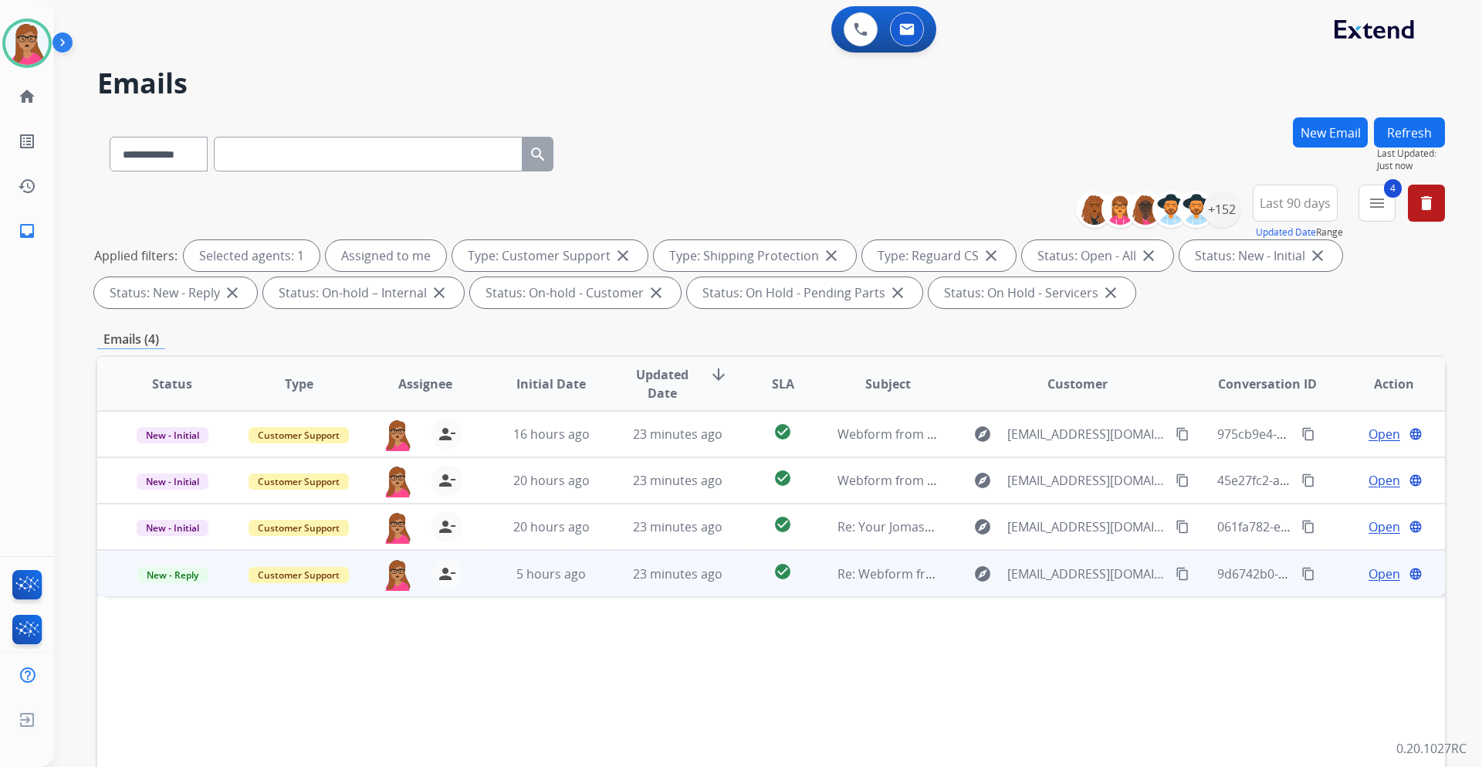
click at [1369, 569] on span "Open" at bounding box center [1385, 573] width 32 height 19
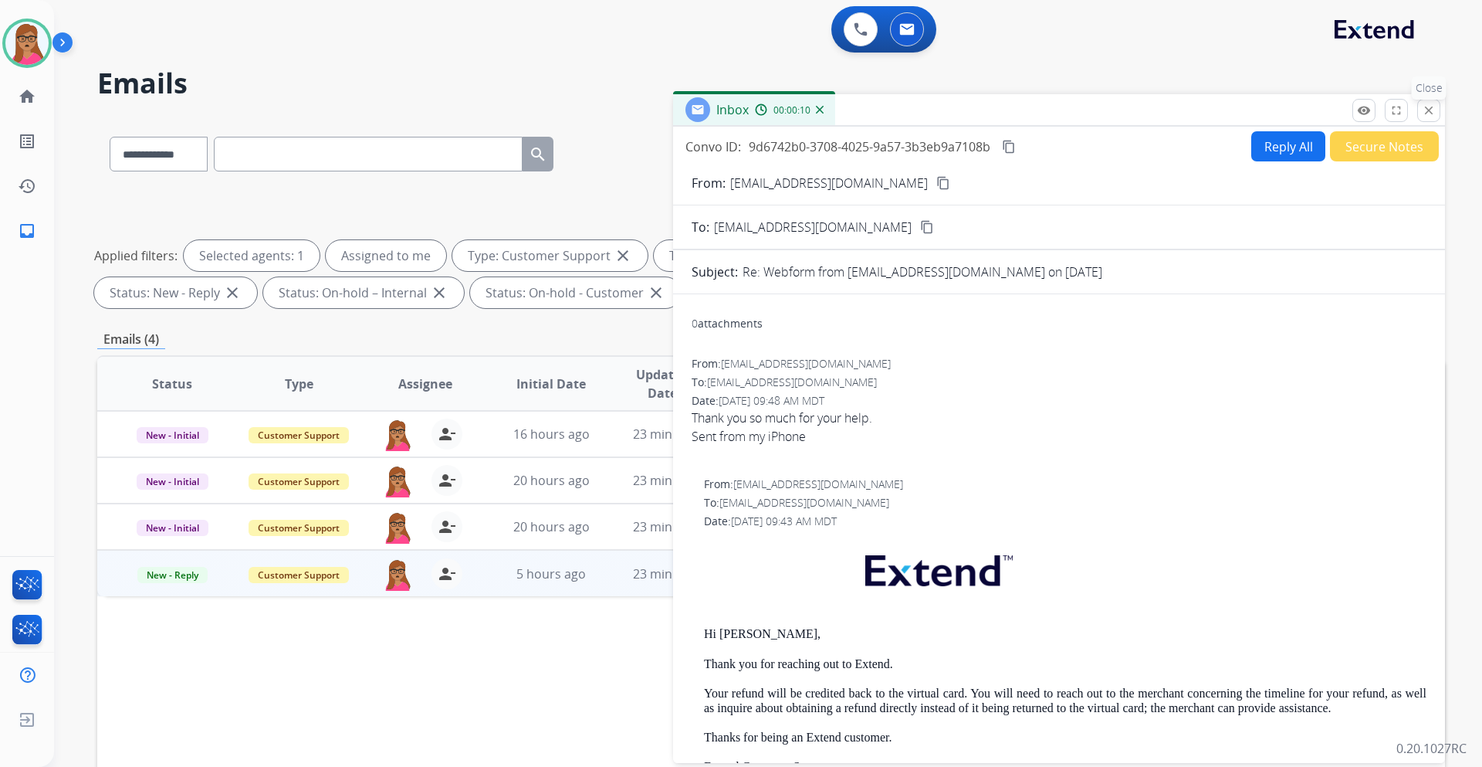
click at [1429, 118] on button "close Close" at bounding box center [1429, 110] width 23 height 23
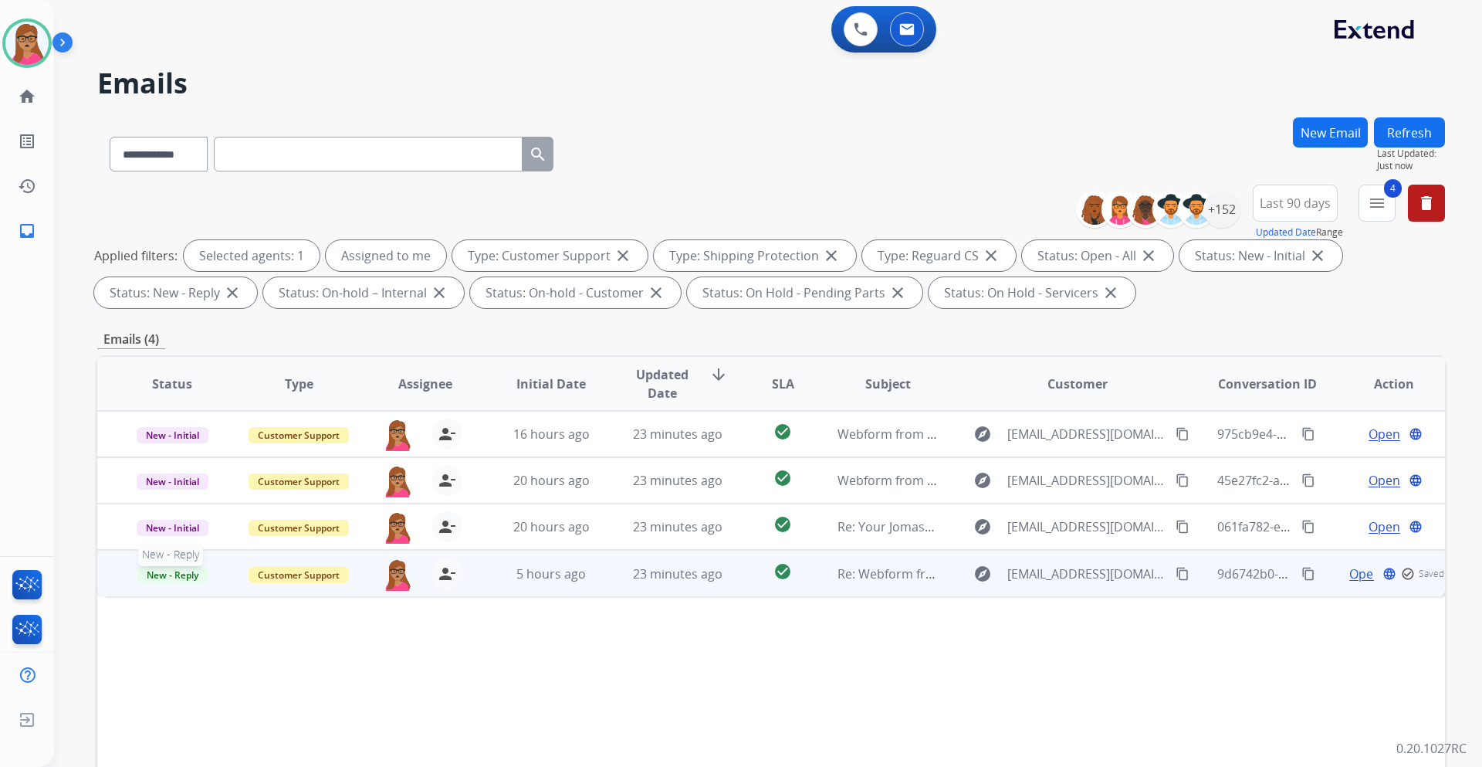
click at [174, 574] on span "New - Reply" at bounding box center [172, 575] width 70 height 16
click at [483, 639] on div "Status Type Assignee Initial Date Updated Date arrow_downward SLA Subject Custo…" at bounding box center [771, 613] width 1348 height 517
click at [1381, 572] on span "Open" at bounding box center [1385, 573] width 32 height 19
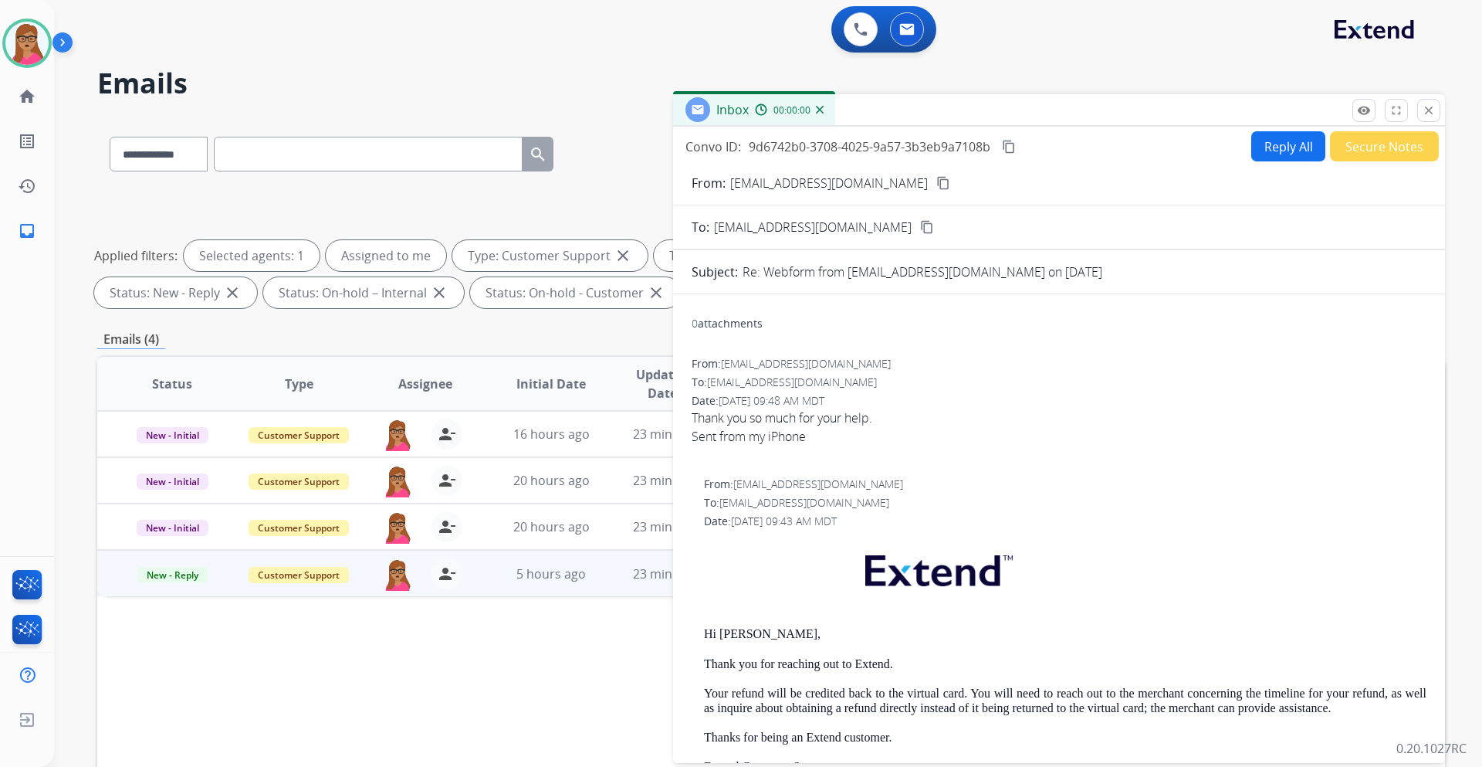
click at [1361, 148] on button "Secure Notes" at bounding box center [1384, 146] width 109 height 30
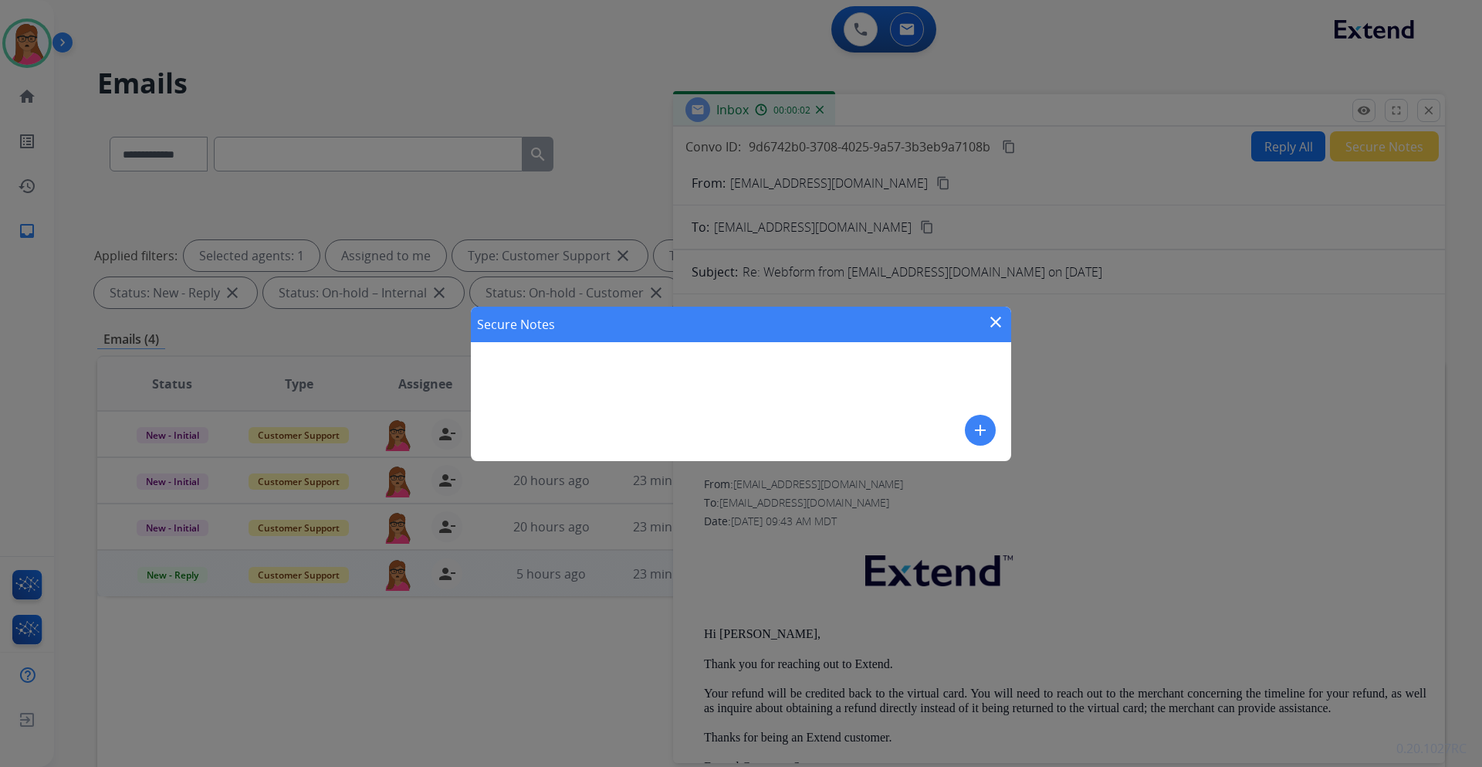
click at [992, 431] on button "add" at bounding box center [980, 430] width 31 height 31
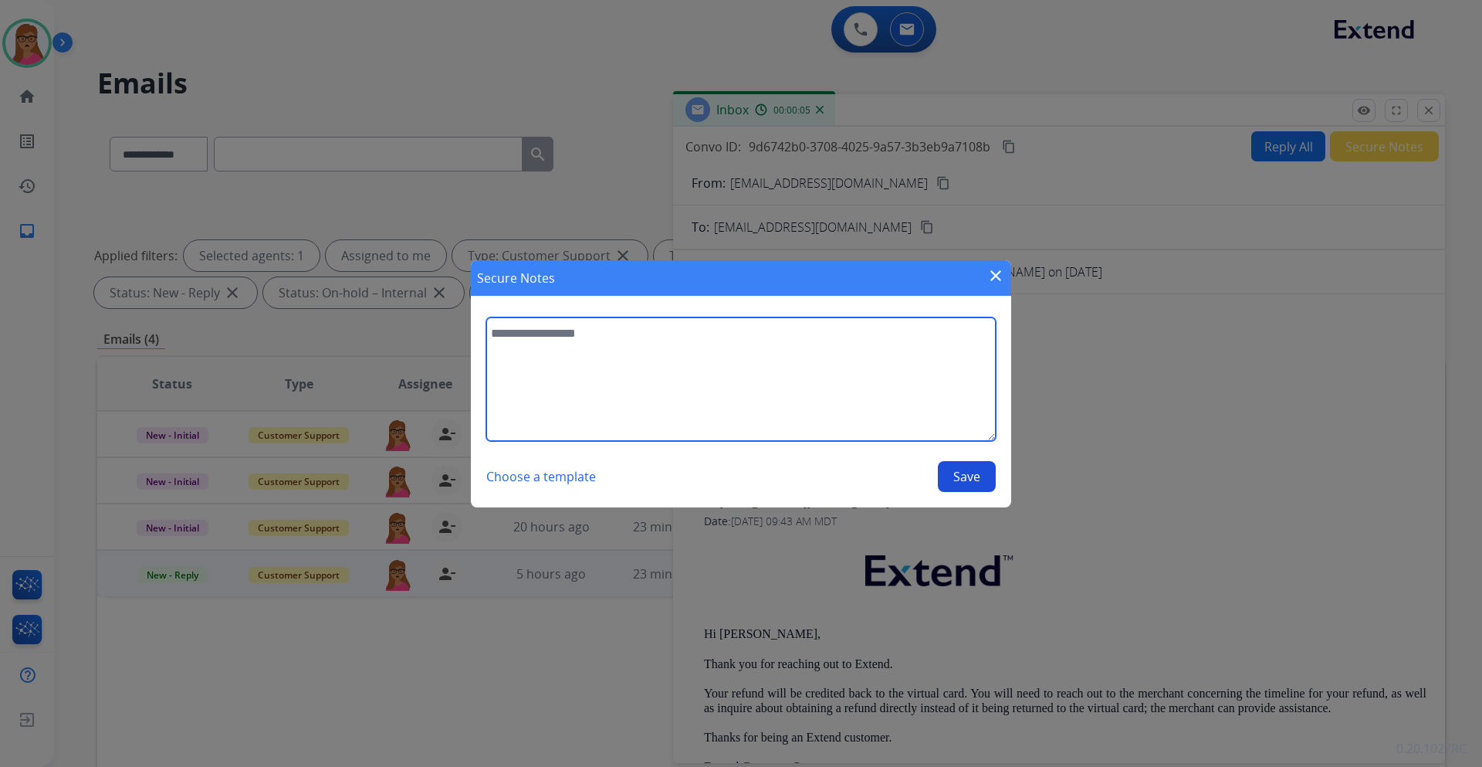
click at [621, 365] on textarea at bounding box center [741, 379] width 510 height 124
type textarea "**********"
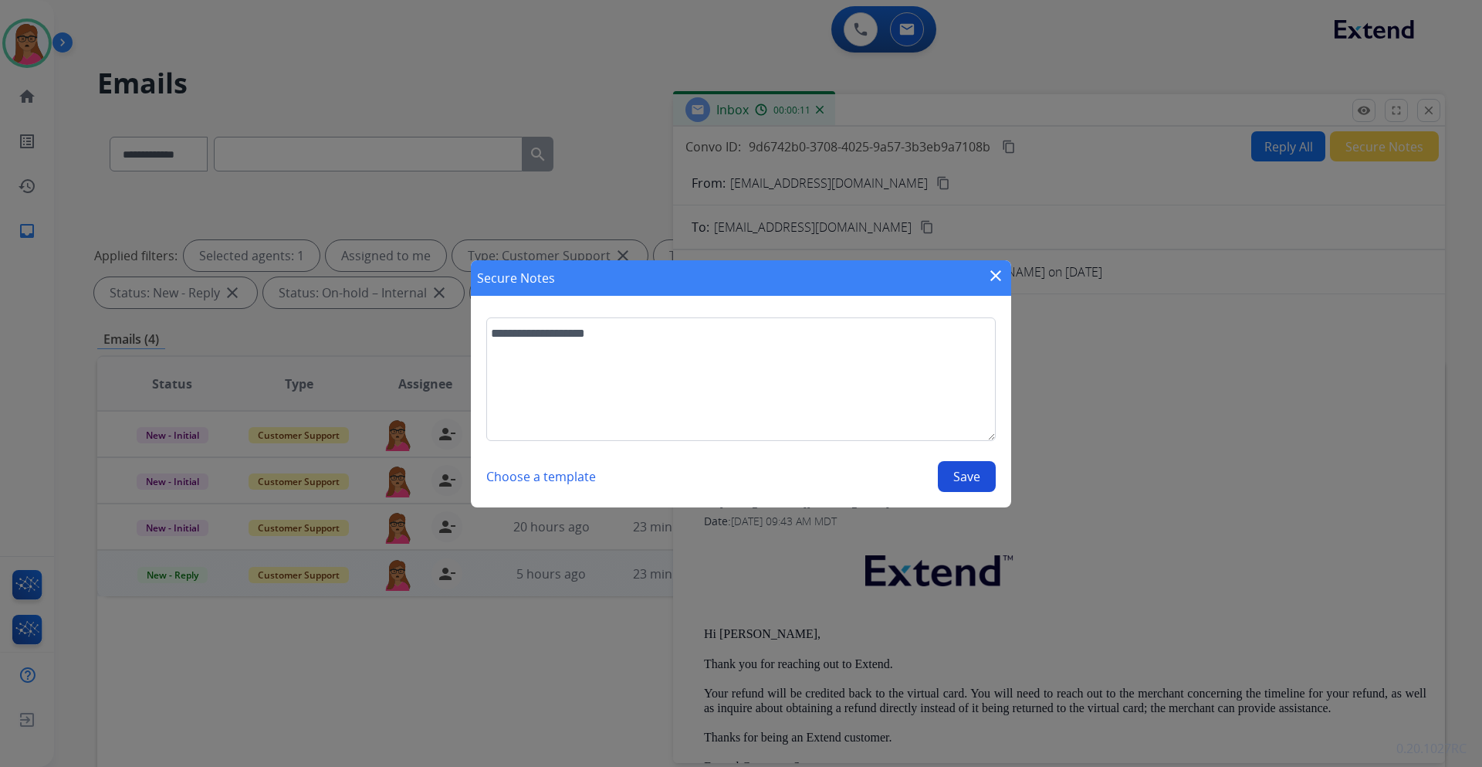
click at [972, 484] on button "Save" at bounding box center [967, 476] width 58 height 31
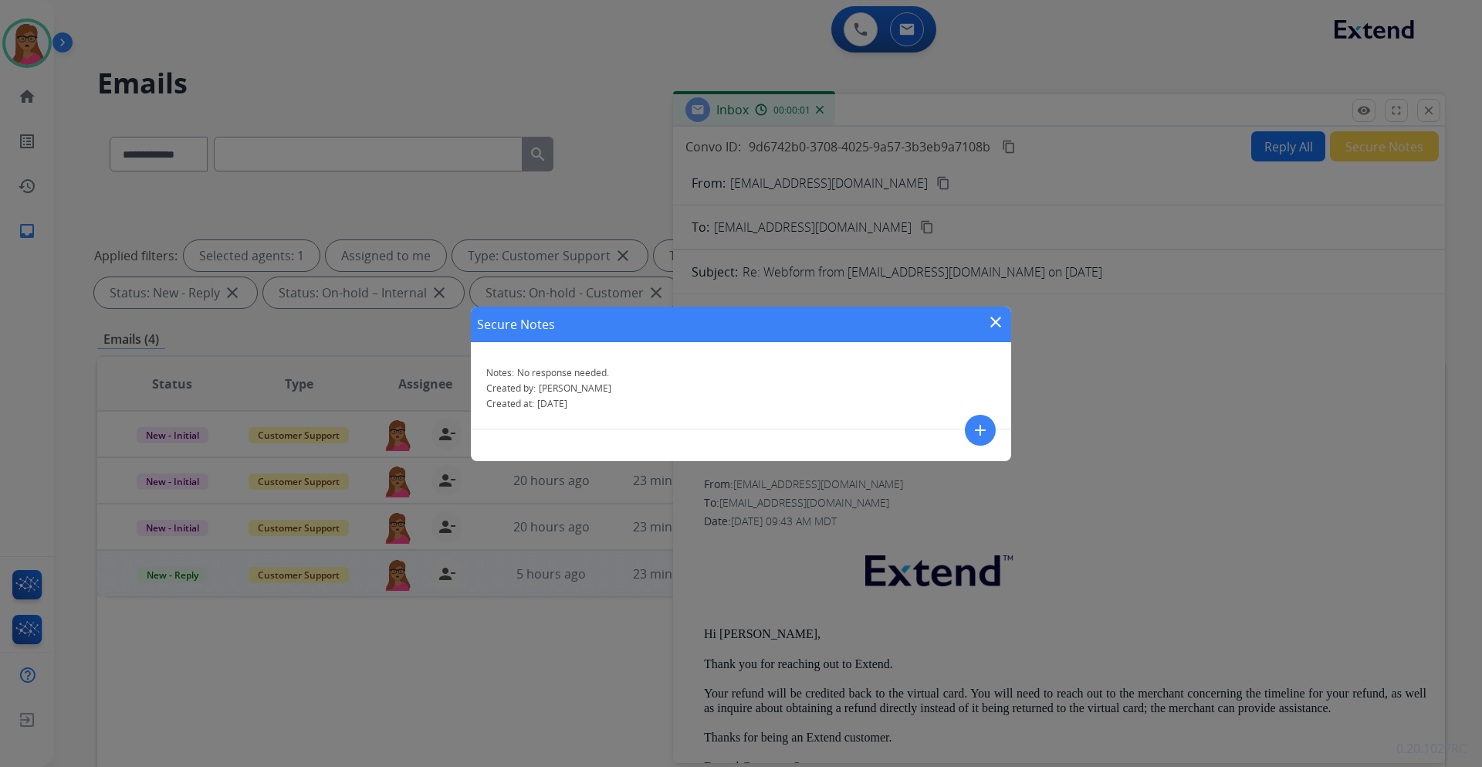
click at [992, 316] on mat-icon "close" at bounding box center [996, 322] width 19 height 19
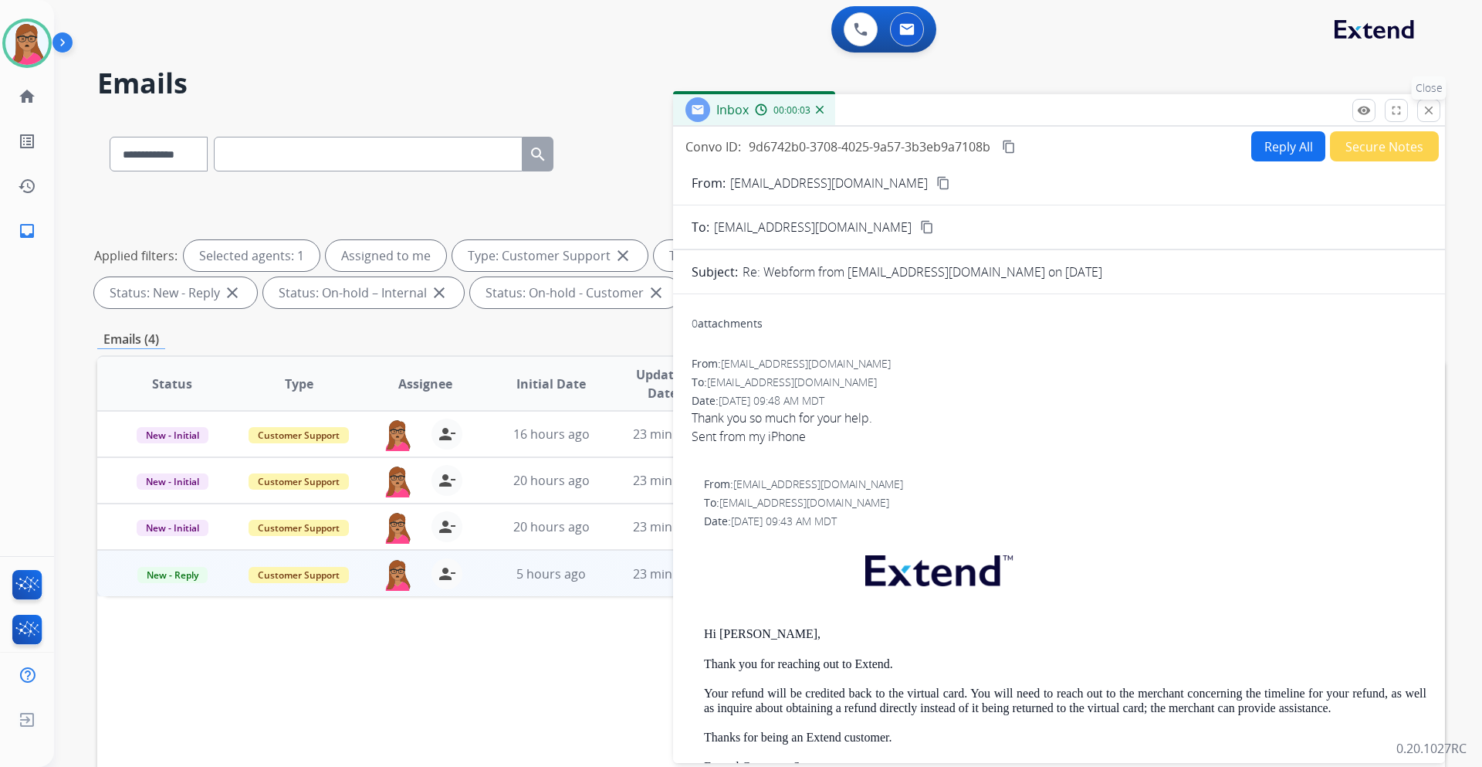
click at [1425, 107] on mat-icon "close" at bounding box center [1429, 110] width 14 height 14
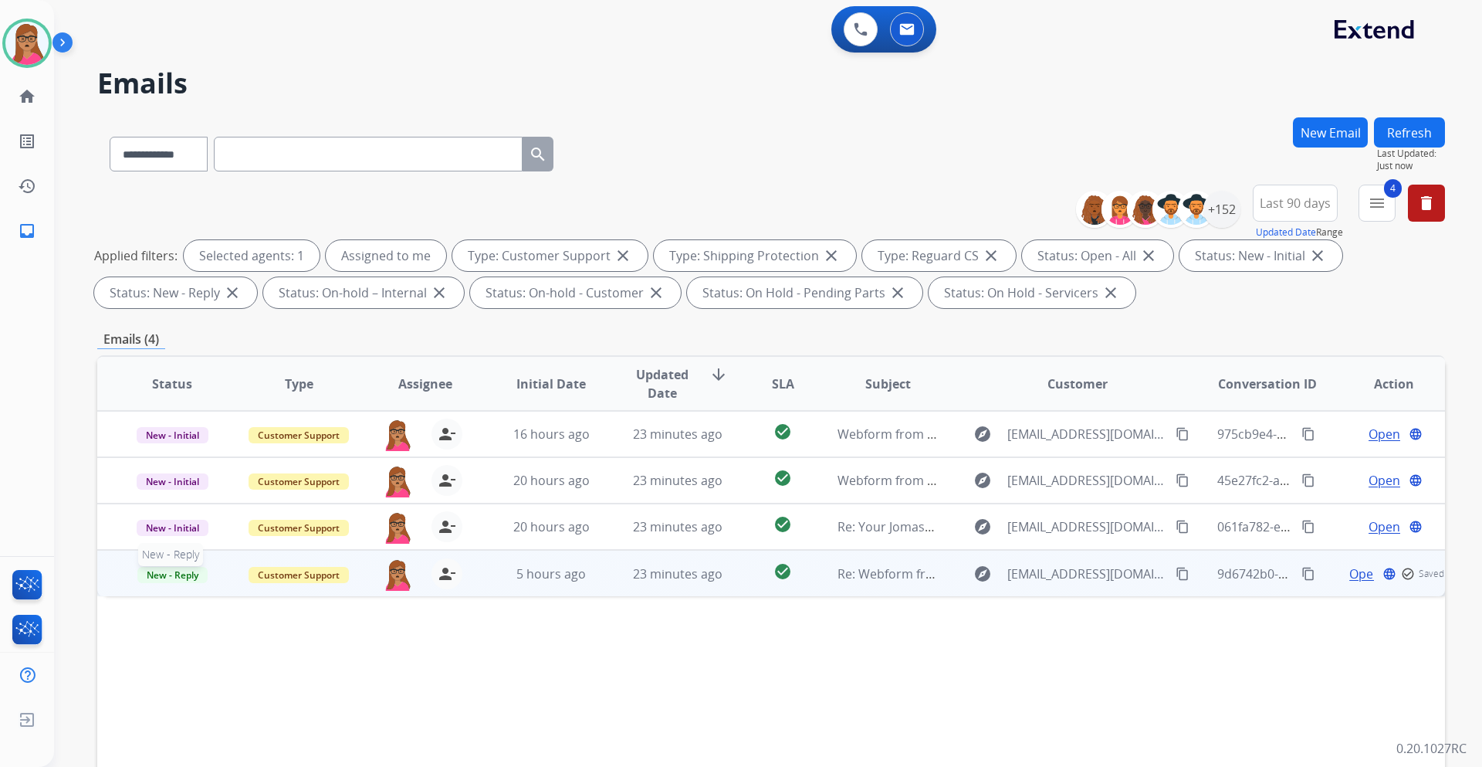
click at [153, 575] on span "New - Reply" at bounding box center [172, 575] width 70 height 16
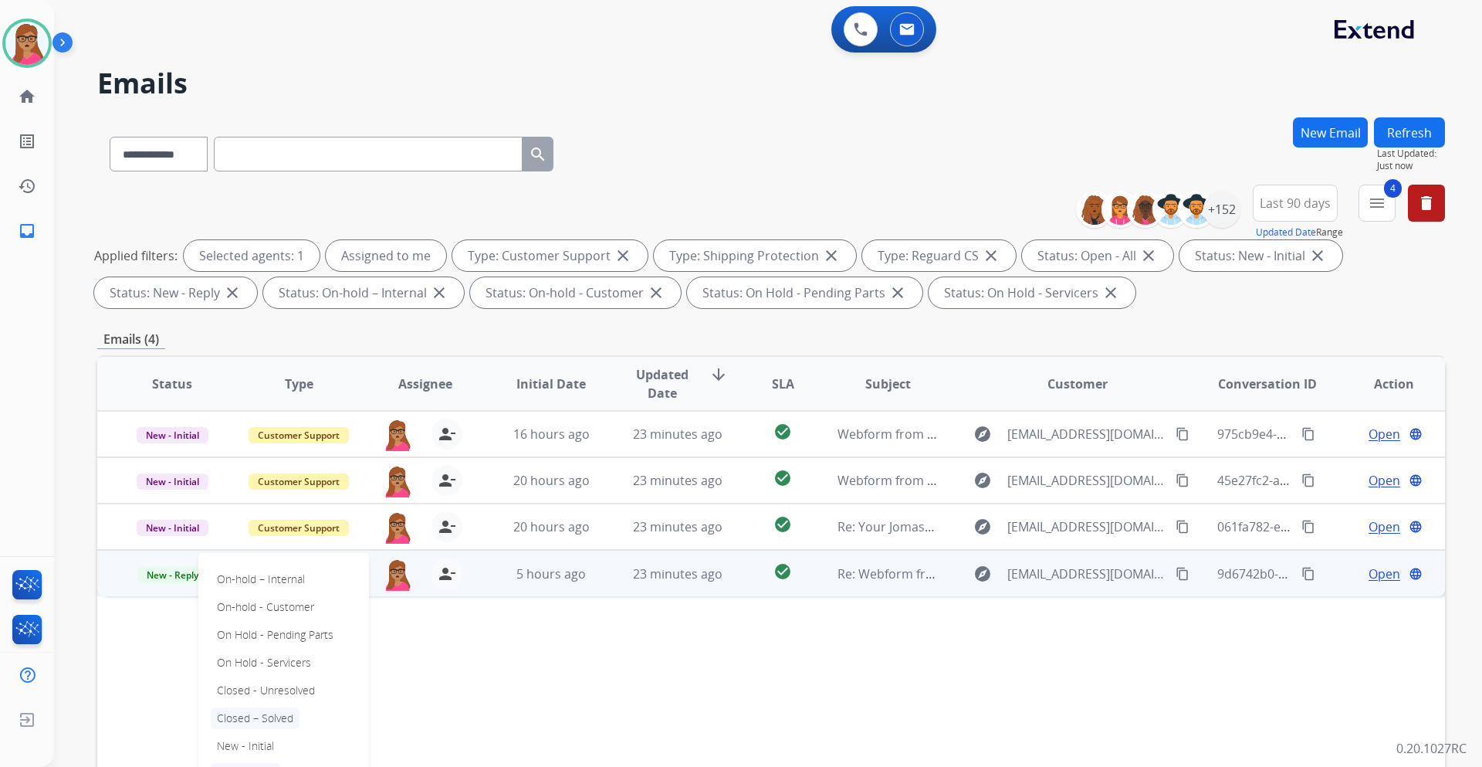
click at [270, 720] on p "Closed – Solved" at bounding box center [255, 718] width 89 height 22
click at [720, 645] on div "Status Type Assignee Initial Date Updated Date arrow_downward SLA Subject Custo…" at bounding box center [771, 613] width 1348 height 517
click at [1419, 137] on button "Refresh" at bounding box center [1409, 132] width 71 height 30
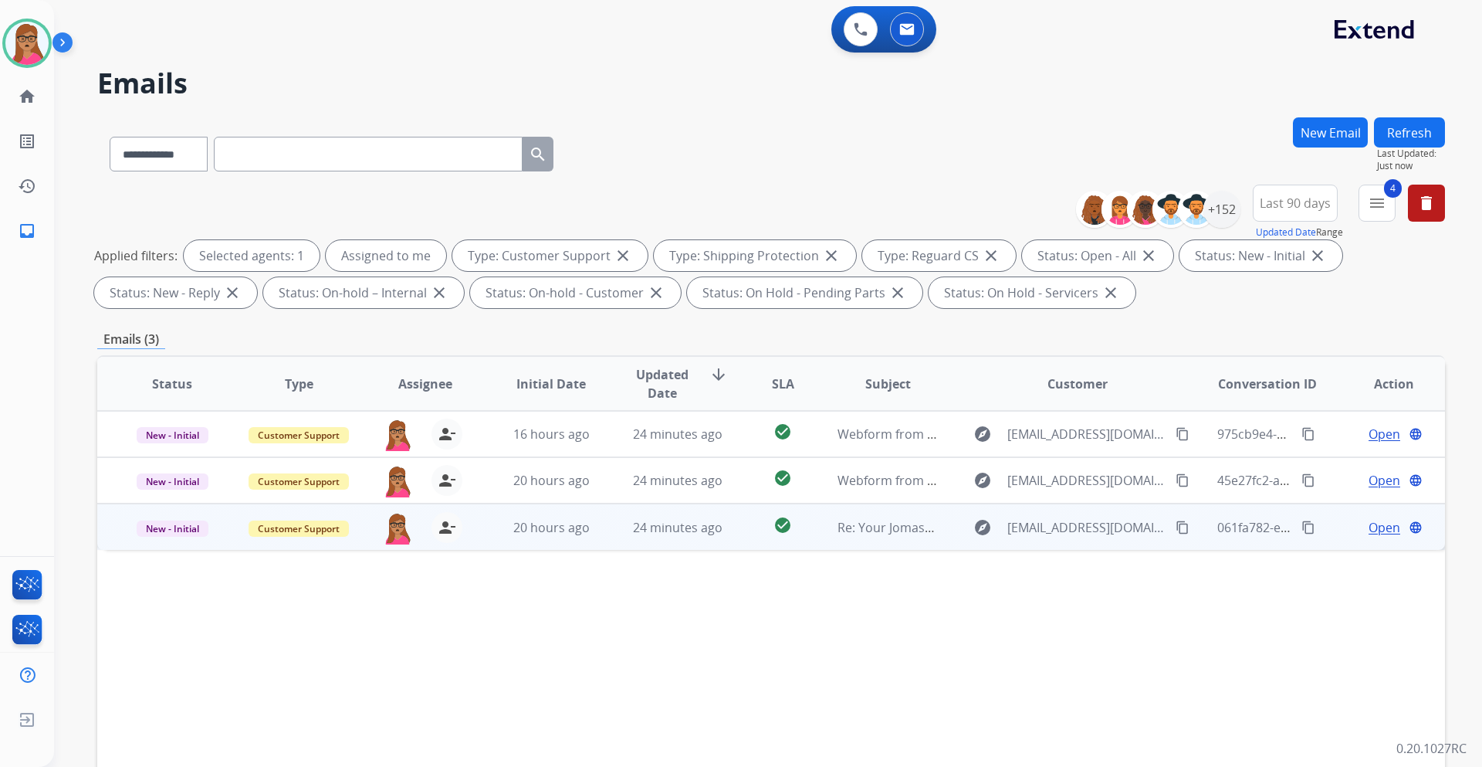
click at [1372, 532] on span "Open" at bounding box center [1385, 527] width 32 height 19
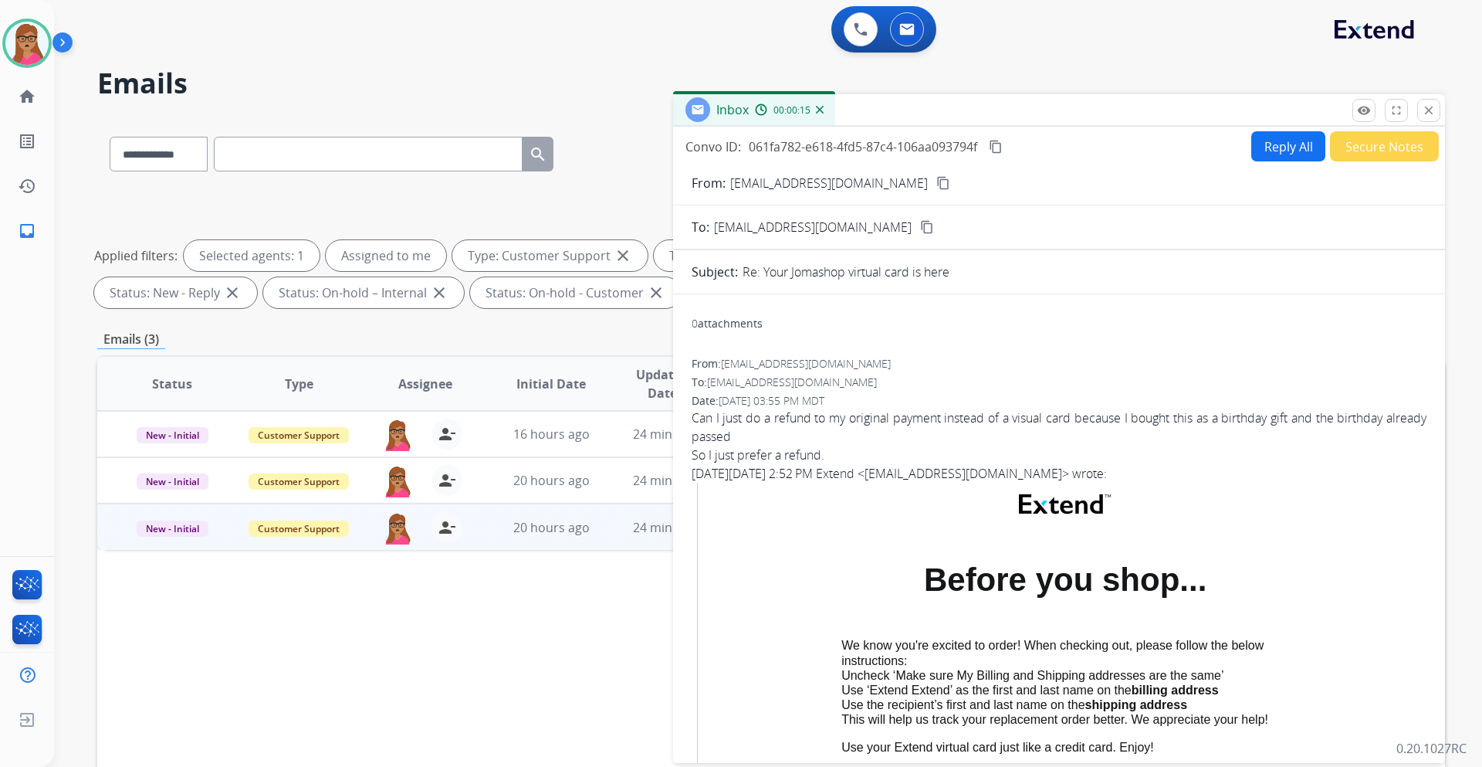
click at [937, 182] on mat-icon "content_copy" at bounding box center [944, 183] width 14 height 14
click at [1284, 152] on button "Reply All" at bounding box center [1289, 146] width 74 height 30
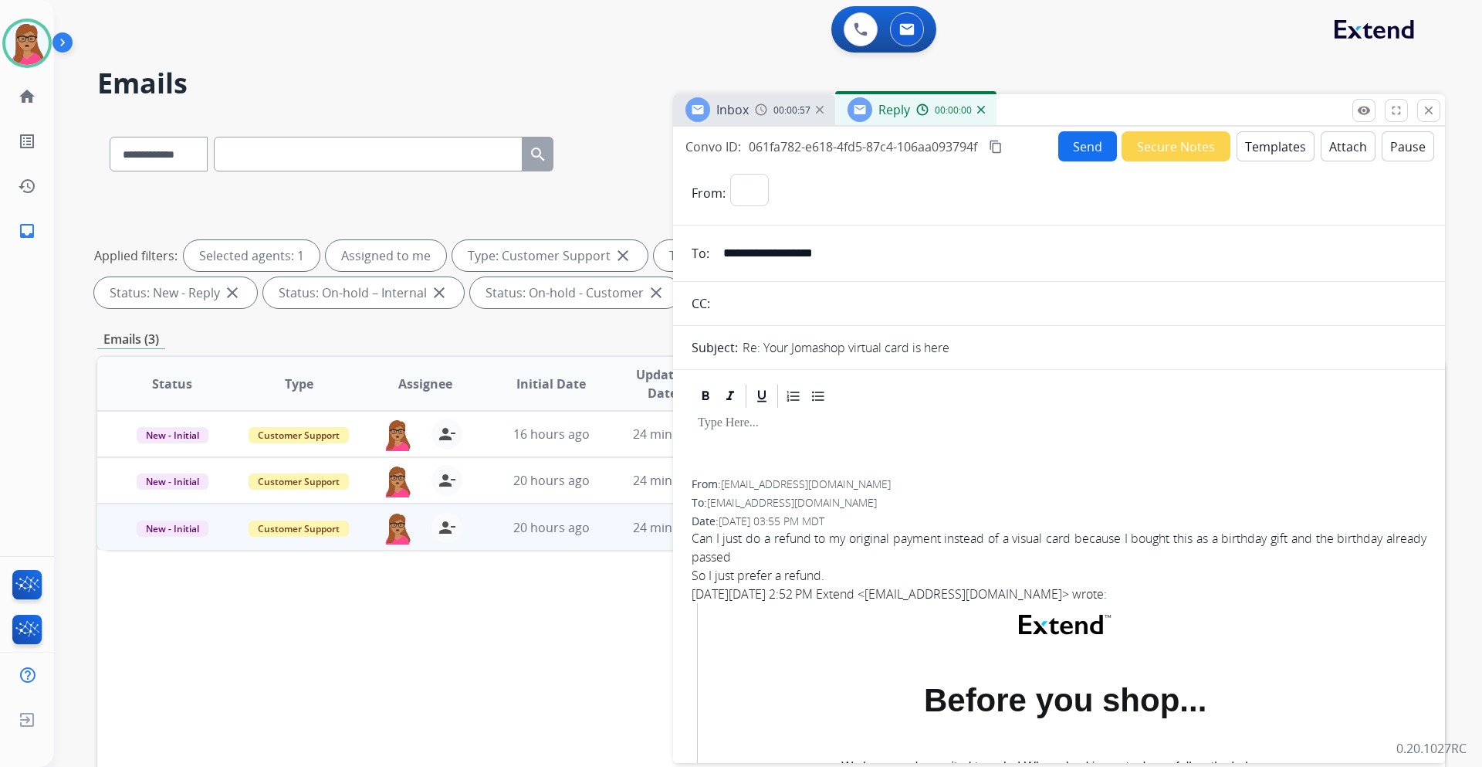
select select "**********"
click at [1260, 145] on button "Templates" at bounding box center [1276, 146] width 78 height 30
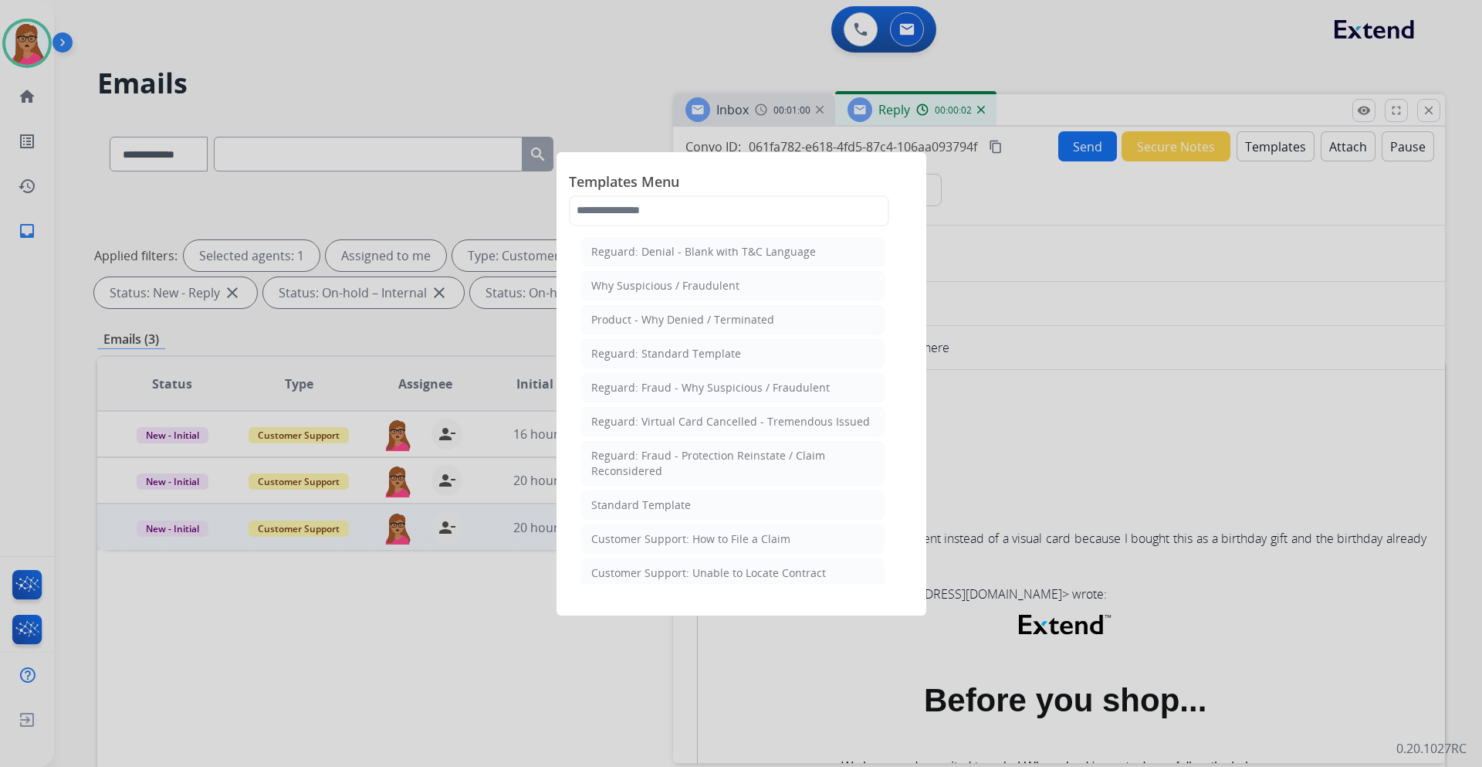
drag, startPoint x: 666, startPoint y: 502, endPoint x: 693, endPoint y: 493, distance: 29.1
click at [666, 501] on div "Standard Template" at bounding box center [641, 504] width 100 height 15
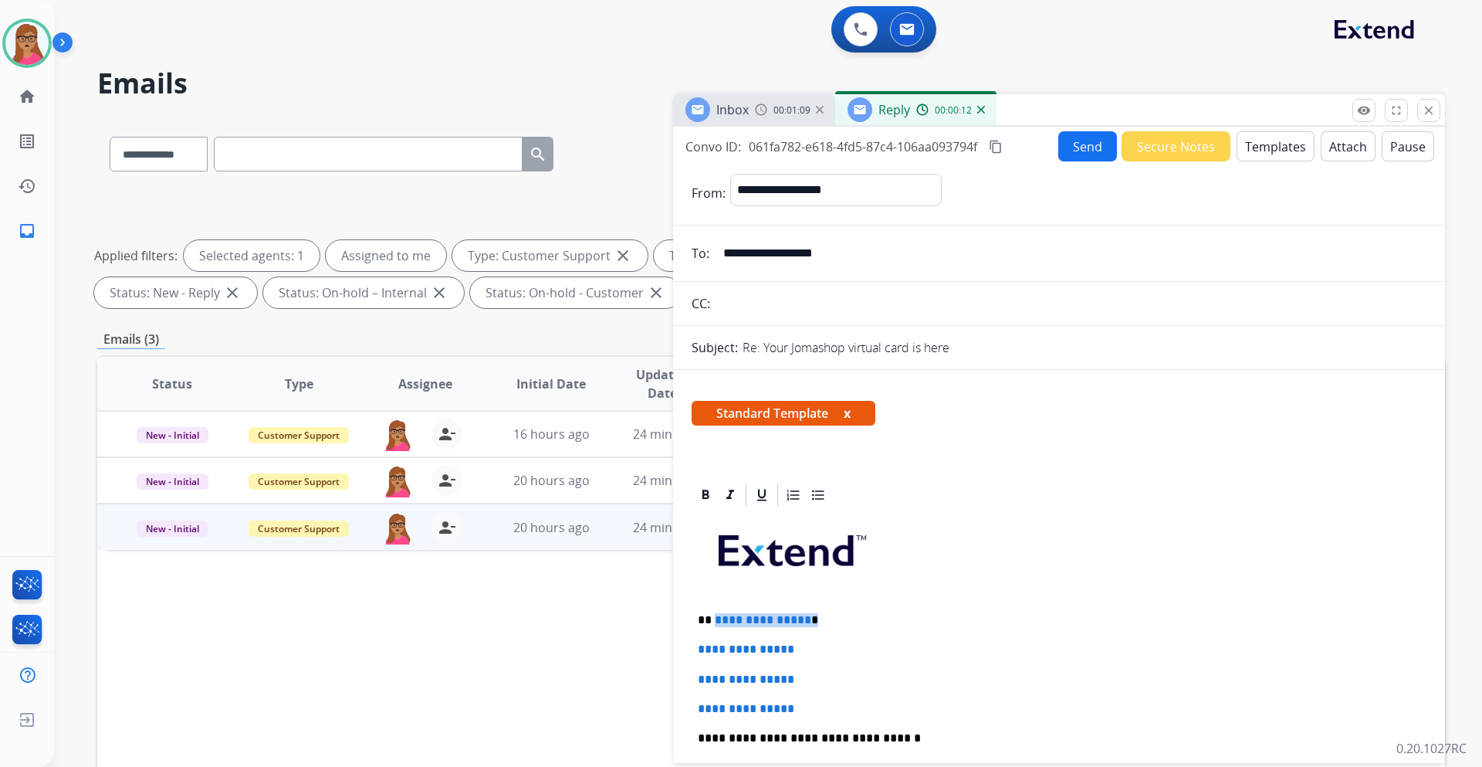
drag, startPoint x: 823, startPoint y: 618, endPoint x: 715, endPoint y: 619, distance: 108.1
click at [715, 619] on p "**********" at bounding box center [1053, 620] width 710 height 14
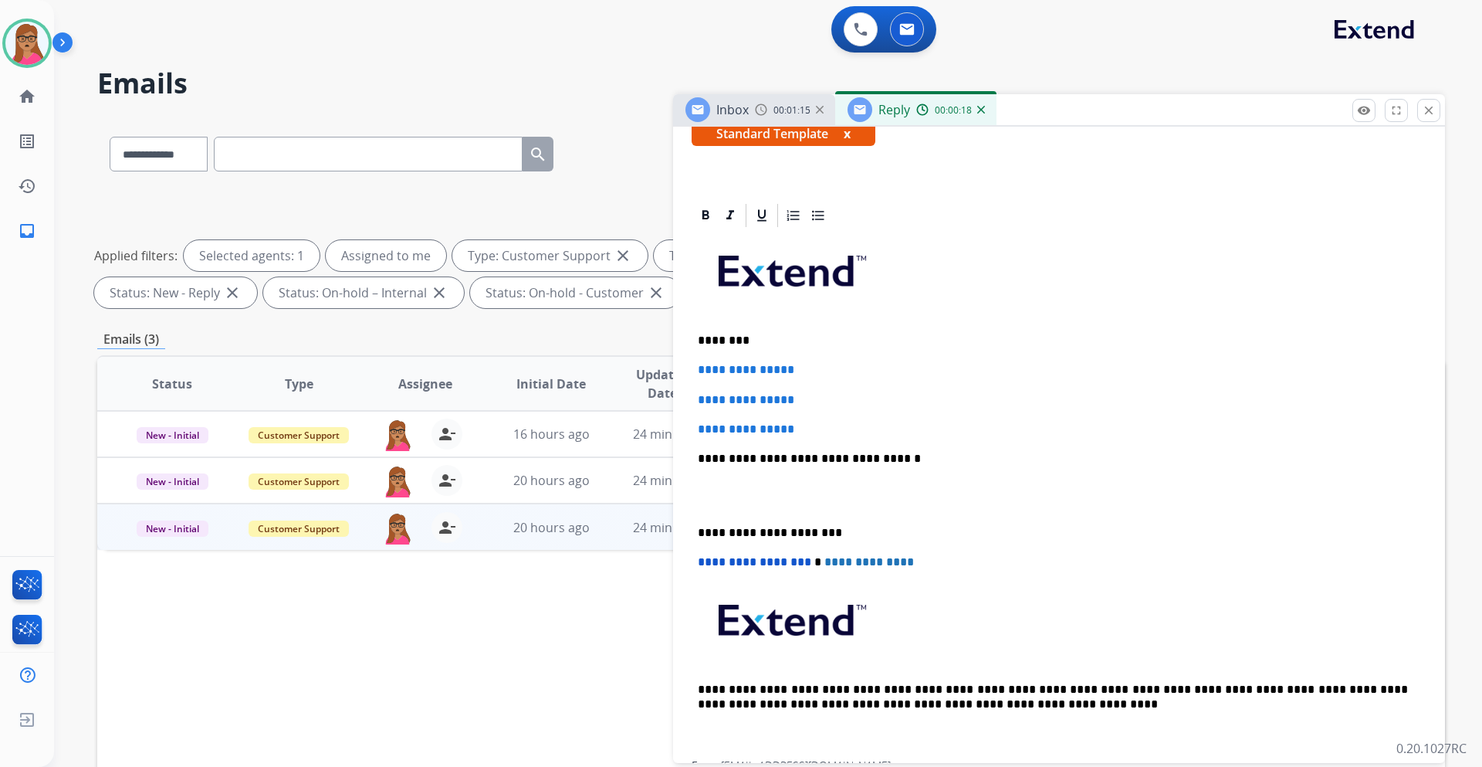
scroll to position [309, 0]
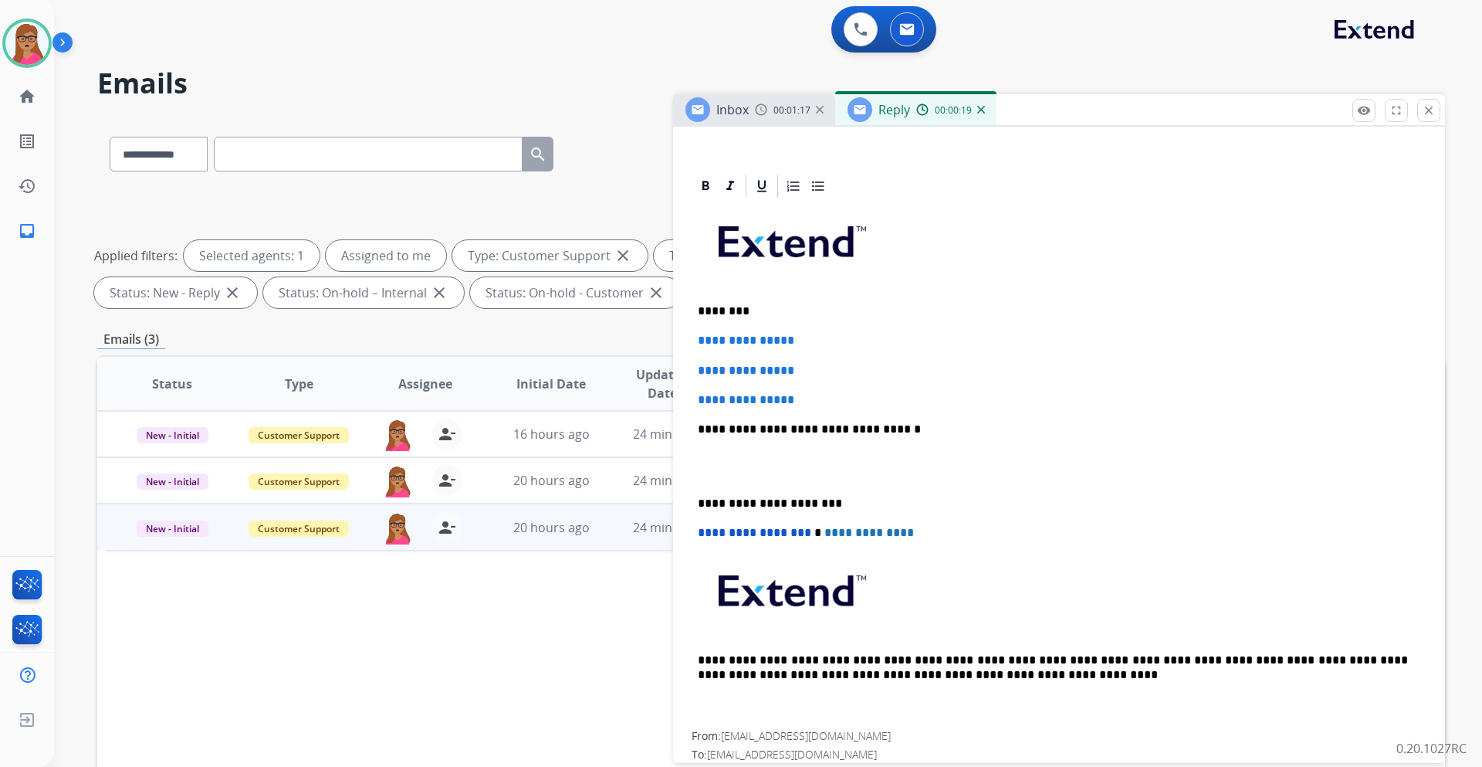
drag, startPoint x: 696, startPoint y: 334, endPoint x: 809, endPoint y: 385, distance: 124.4
click at [817, 396] on div "**********" at bounding box center [1059, 465] width 735 height 531
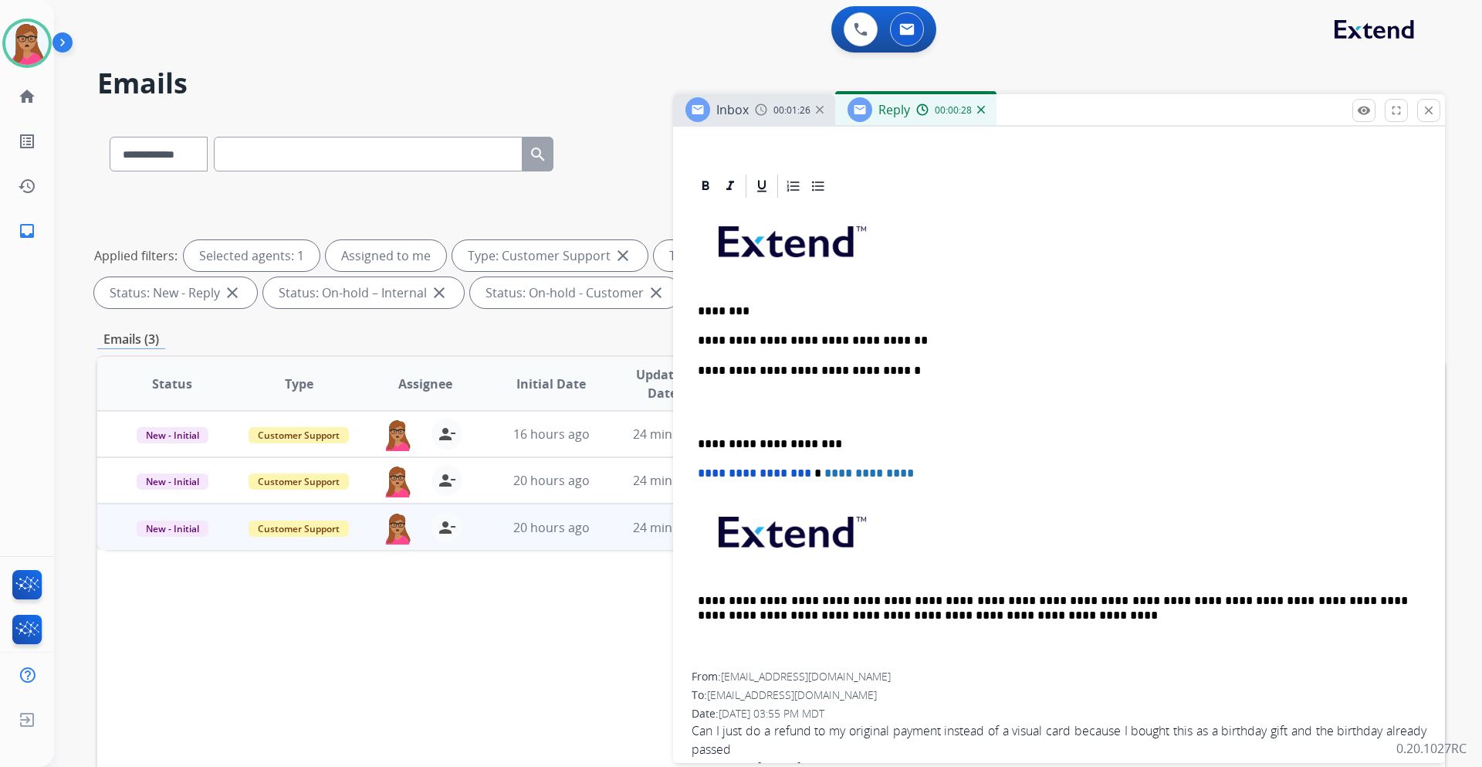
click at [737, 120] on div "Inbox" at bounding box center [717, 109] width 63 height 25
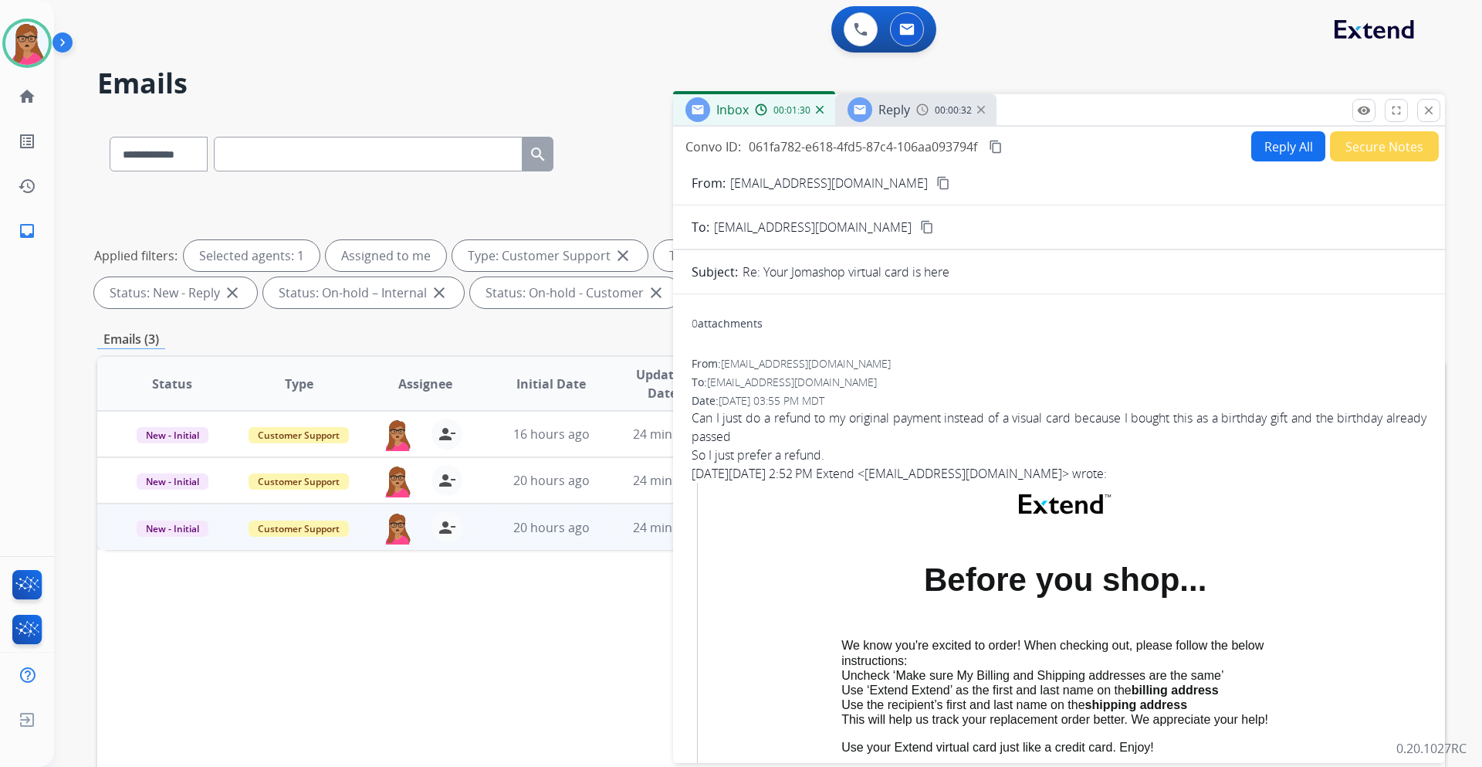
click at [894, 117] on span "Reply" at bounding box center [895, 109] width 32 height 17
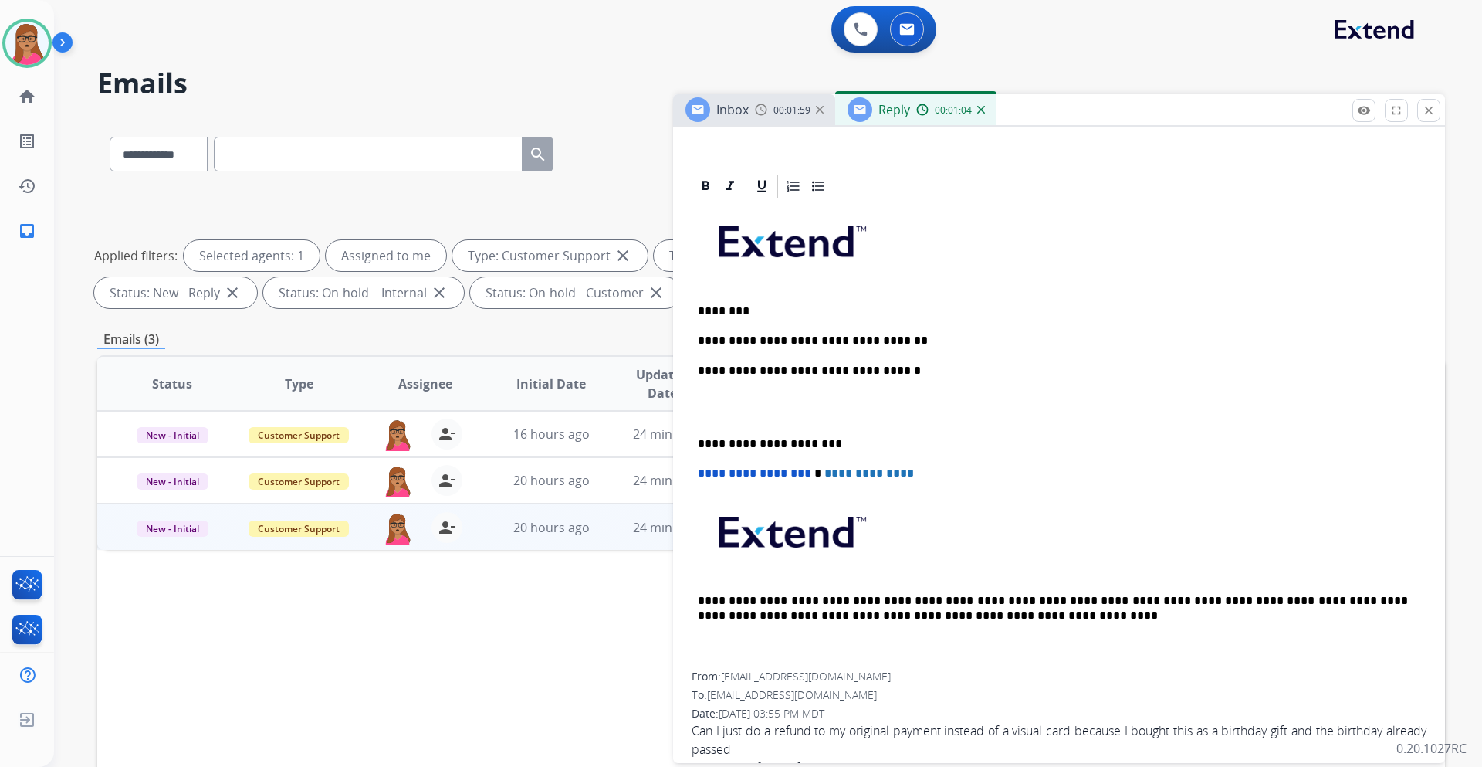
scroll to position [0, 0]
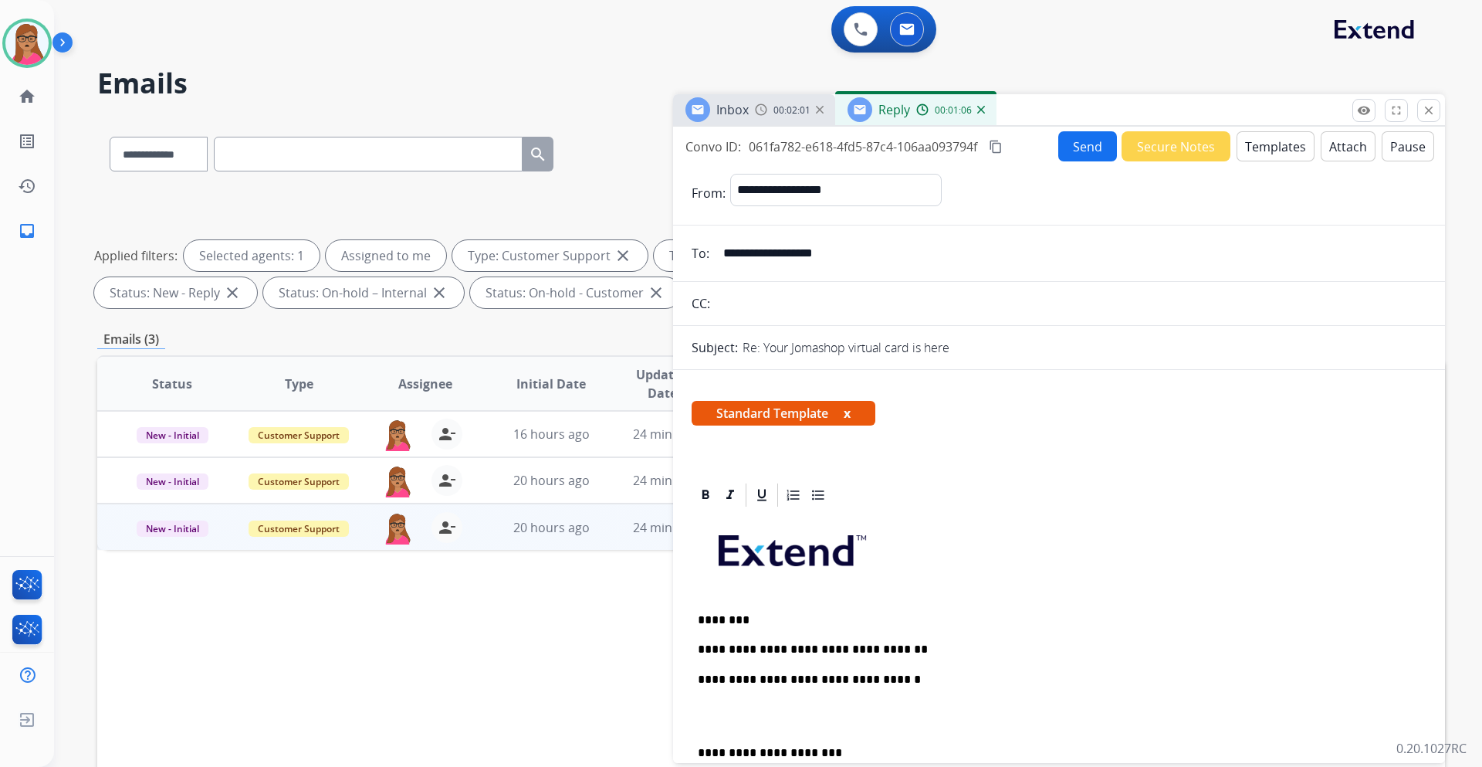
click at [982, 110] on img at bounding box center [982, 110] width 8 height 8
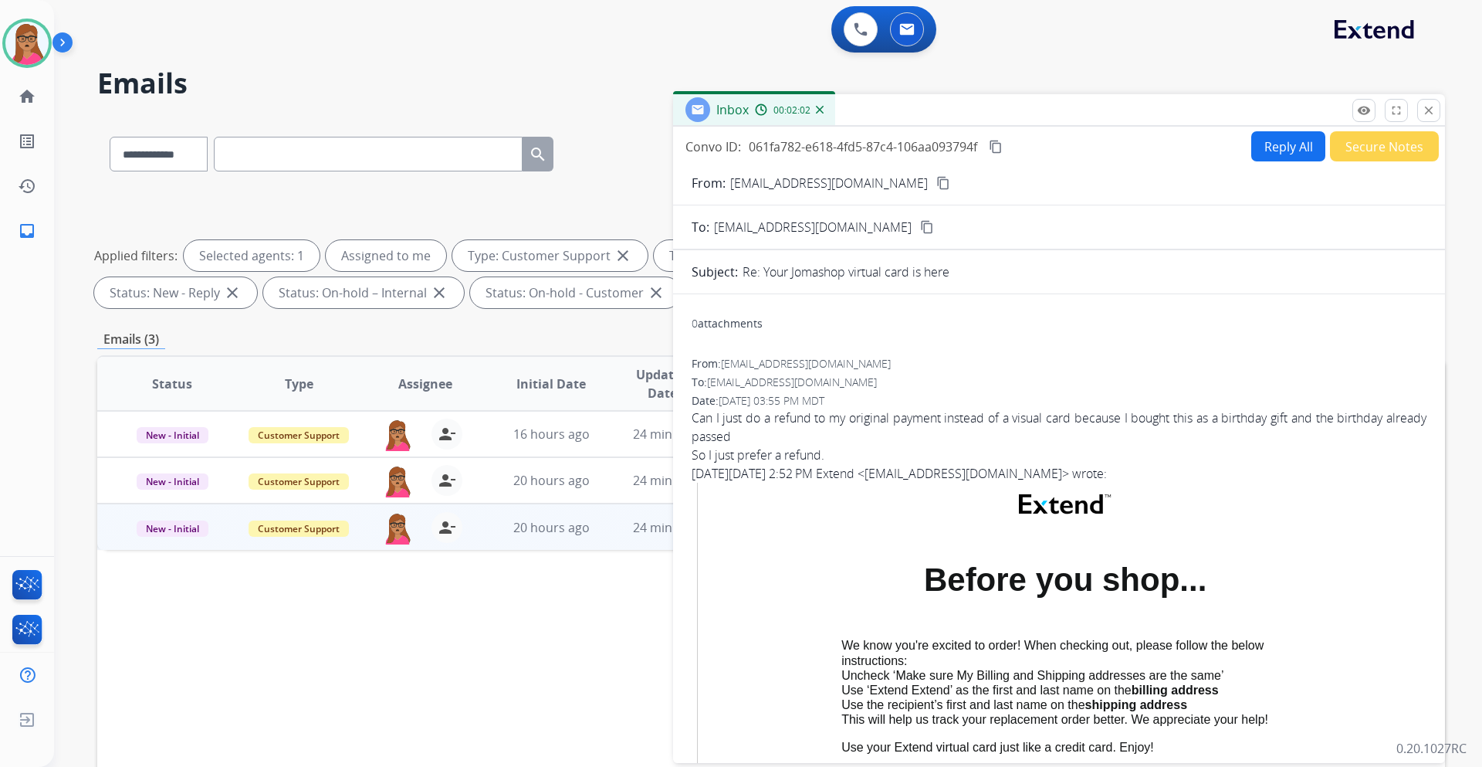
click at [818, 109] on img at bounding box center [820, 110] width 8 height 8
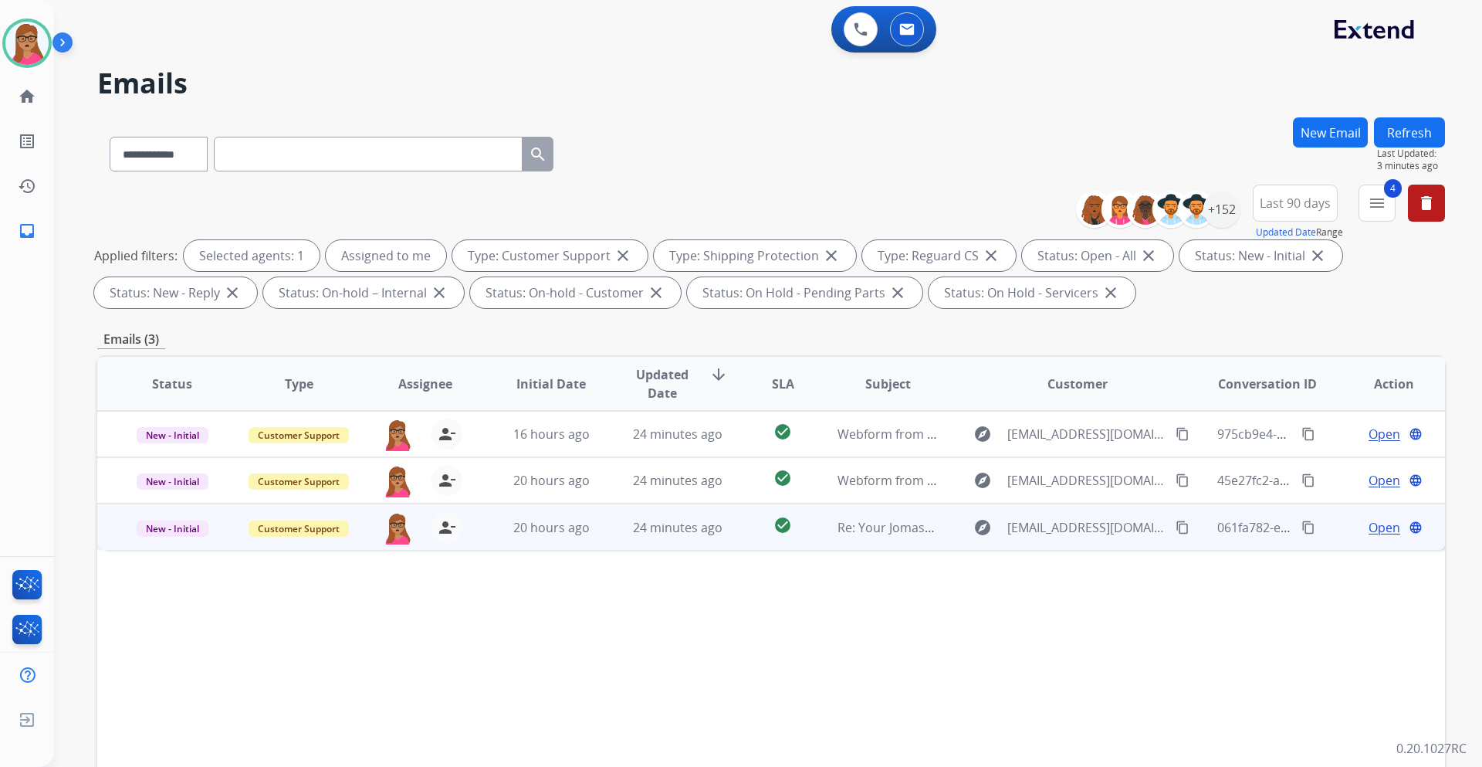
click at [1176, 530] on mat-icon "content_copy" at bounding box center [1183, 527] width 14 height 14
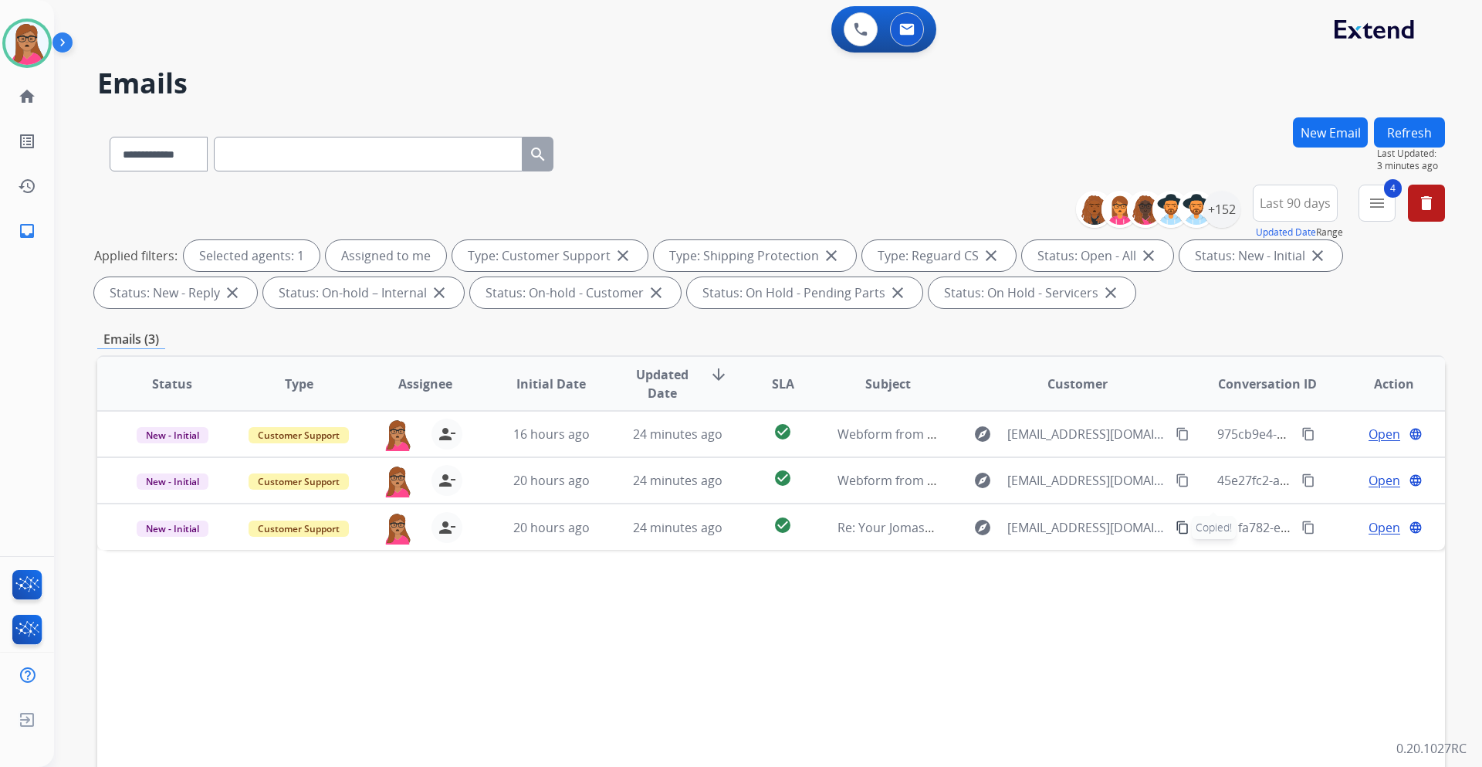
paste input "**********"
type input "**********"
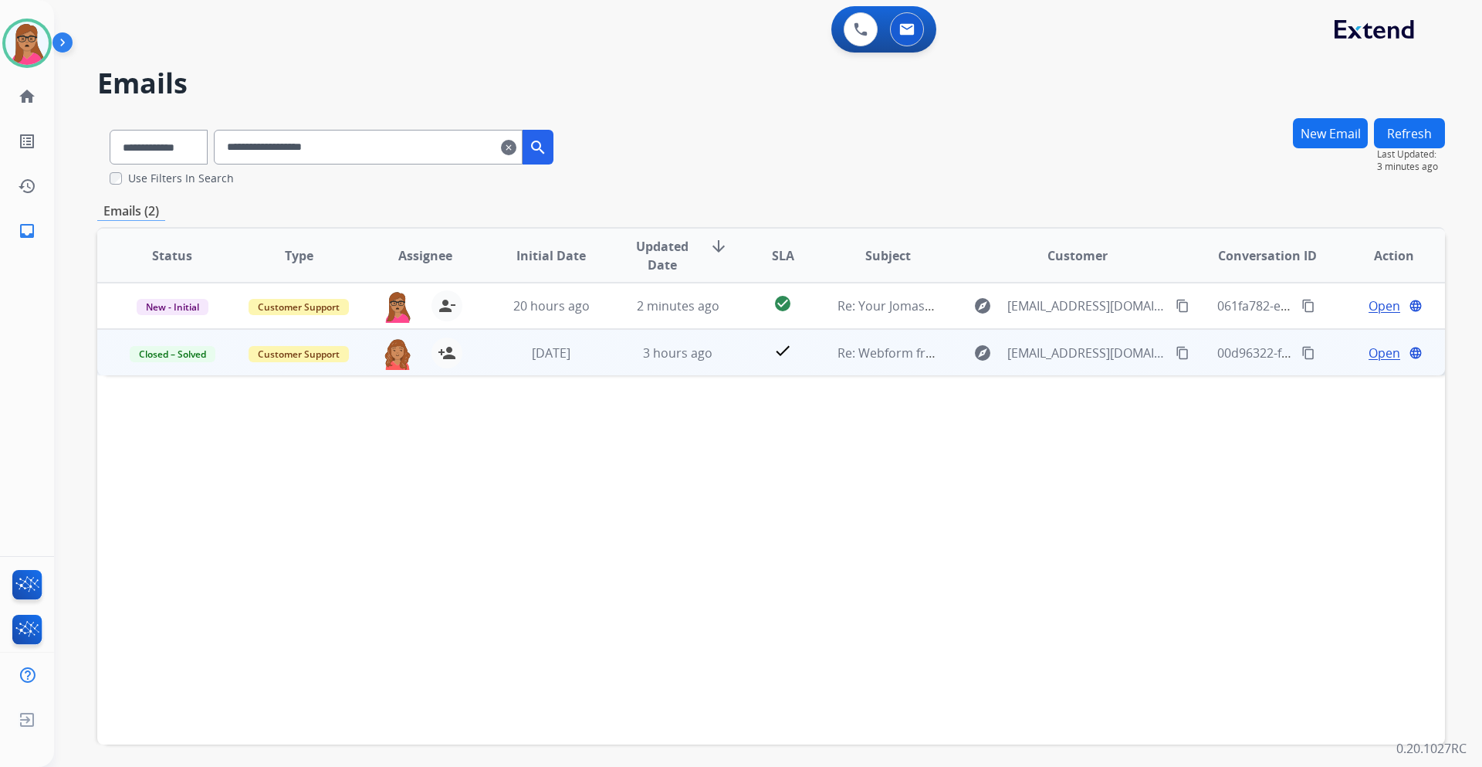
click at [1371, 354] on span "Open" at bounding box center [1385, 353] width 32 height 19
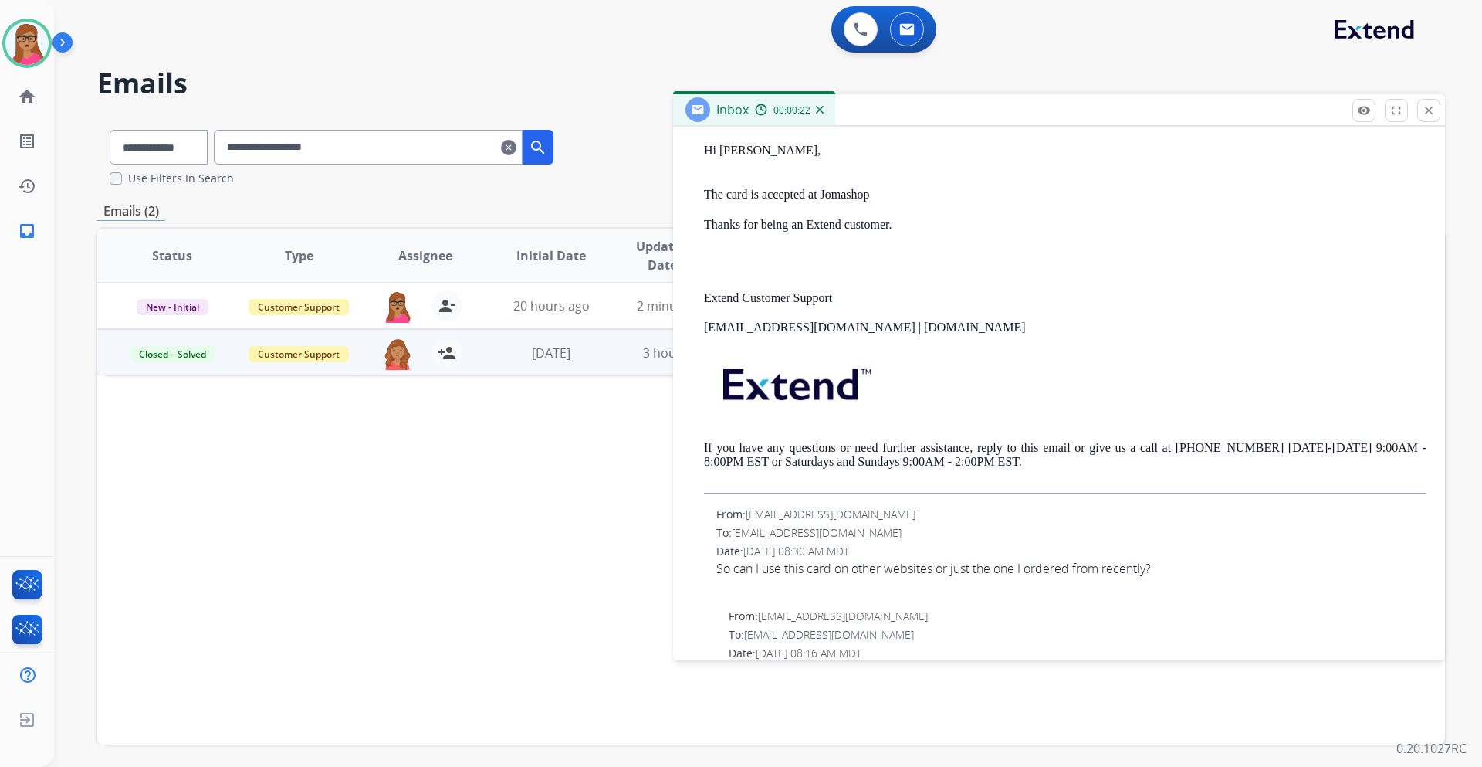
scroll to position [309, 0]
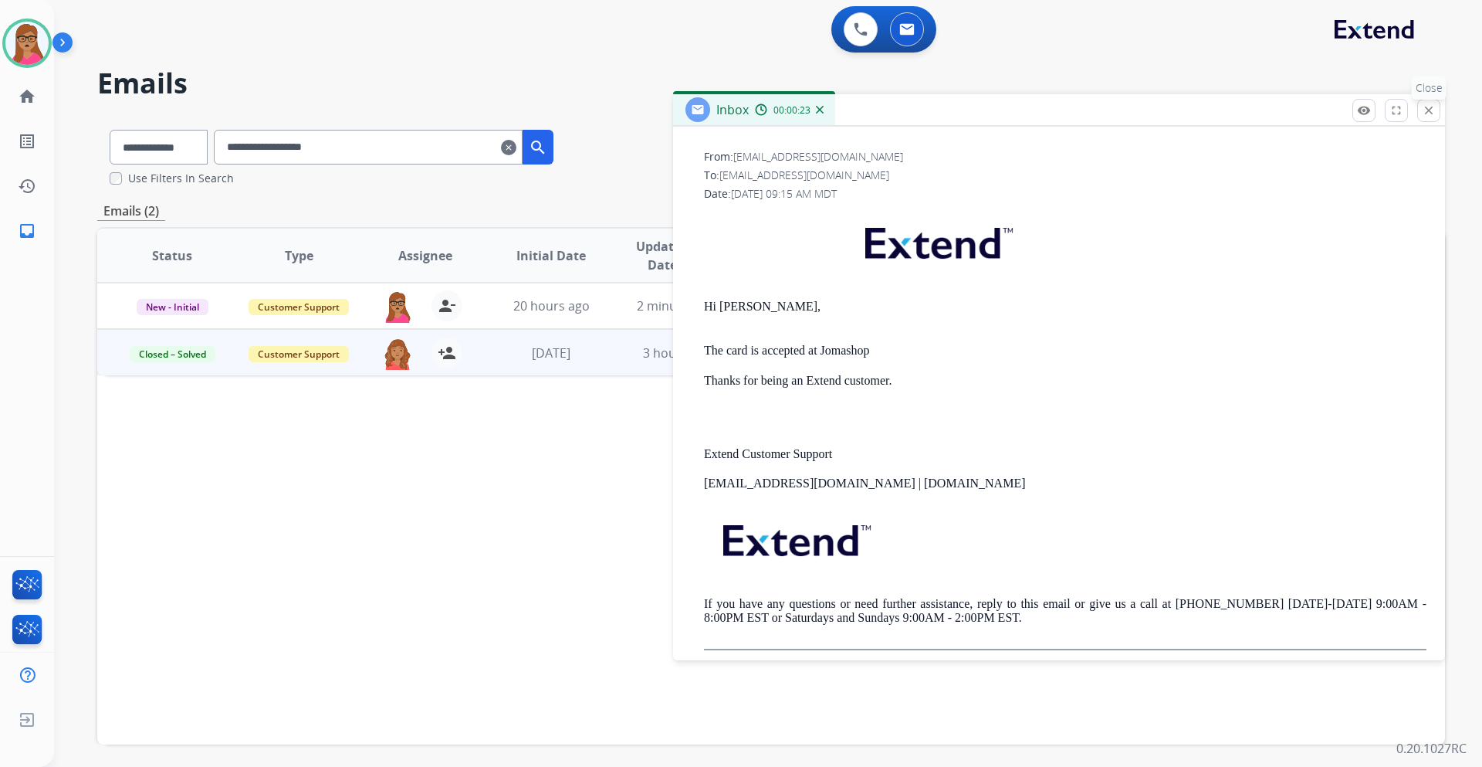
click at [1435, 110] on mat-icon "close" at bounding box center [1429, 110] width 14 height 14
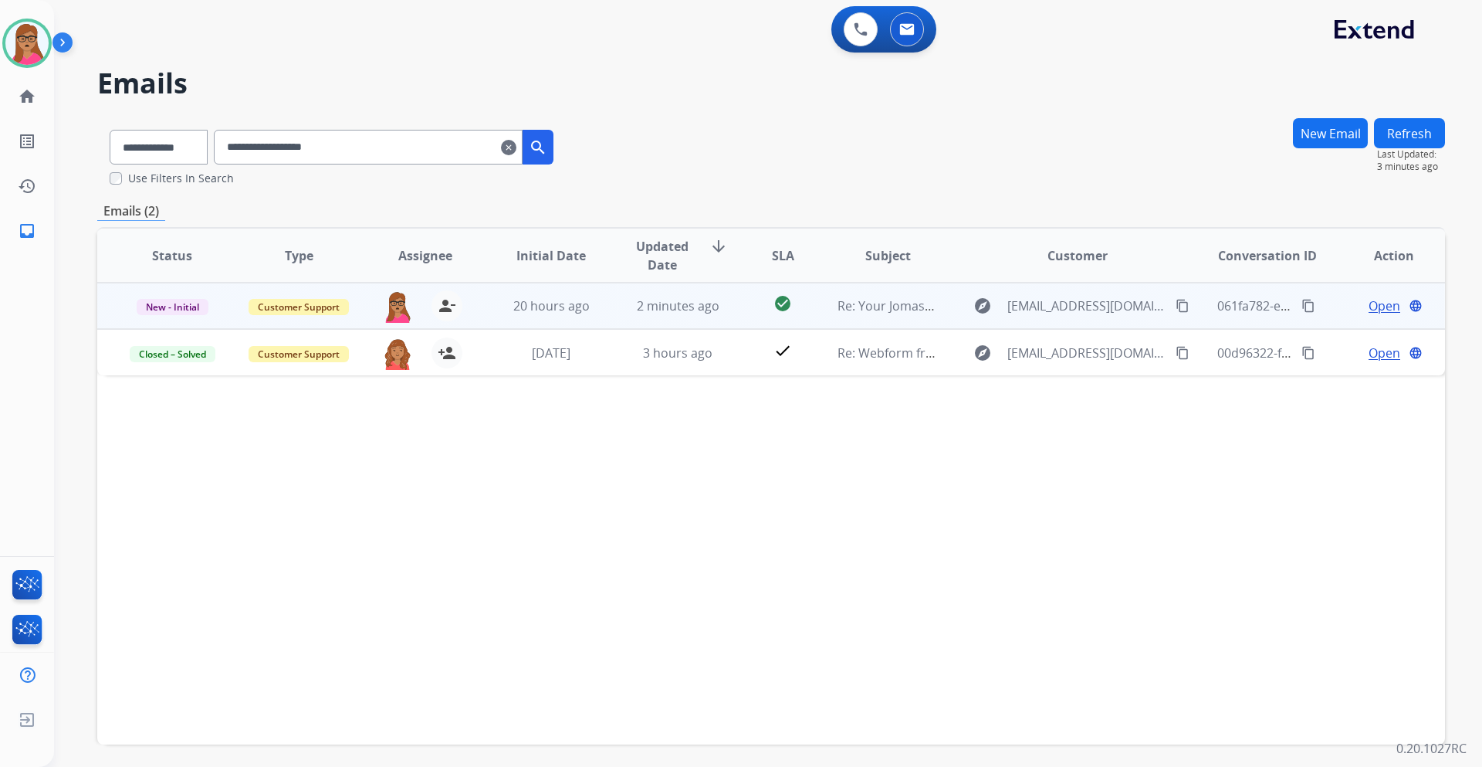
click at [1369, 304] on span "Open" at bounding box center [1385, 305] width 32 height 19
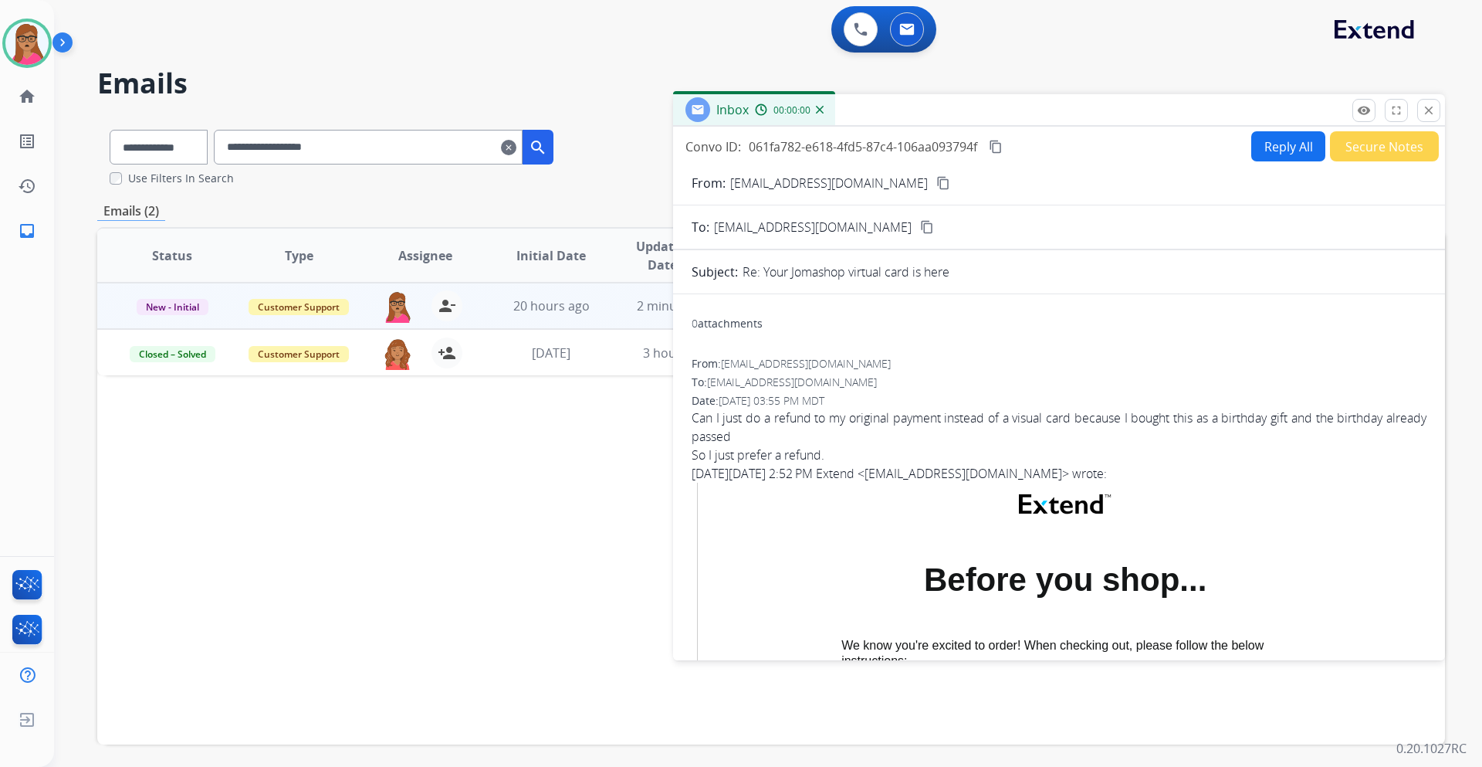
click at [1382, 154] on button "Secure Notes" at bounding box center [1384, 146] width 109 height 30
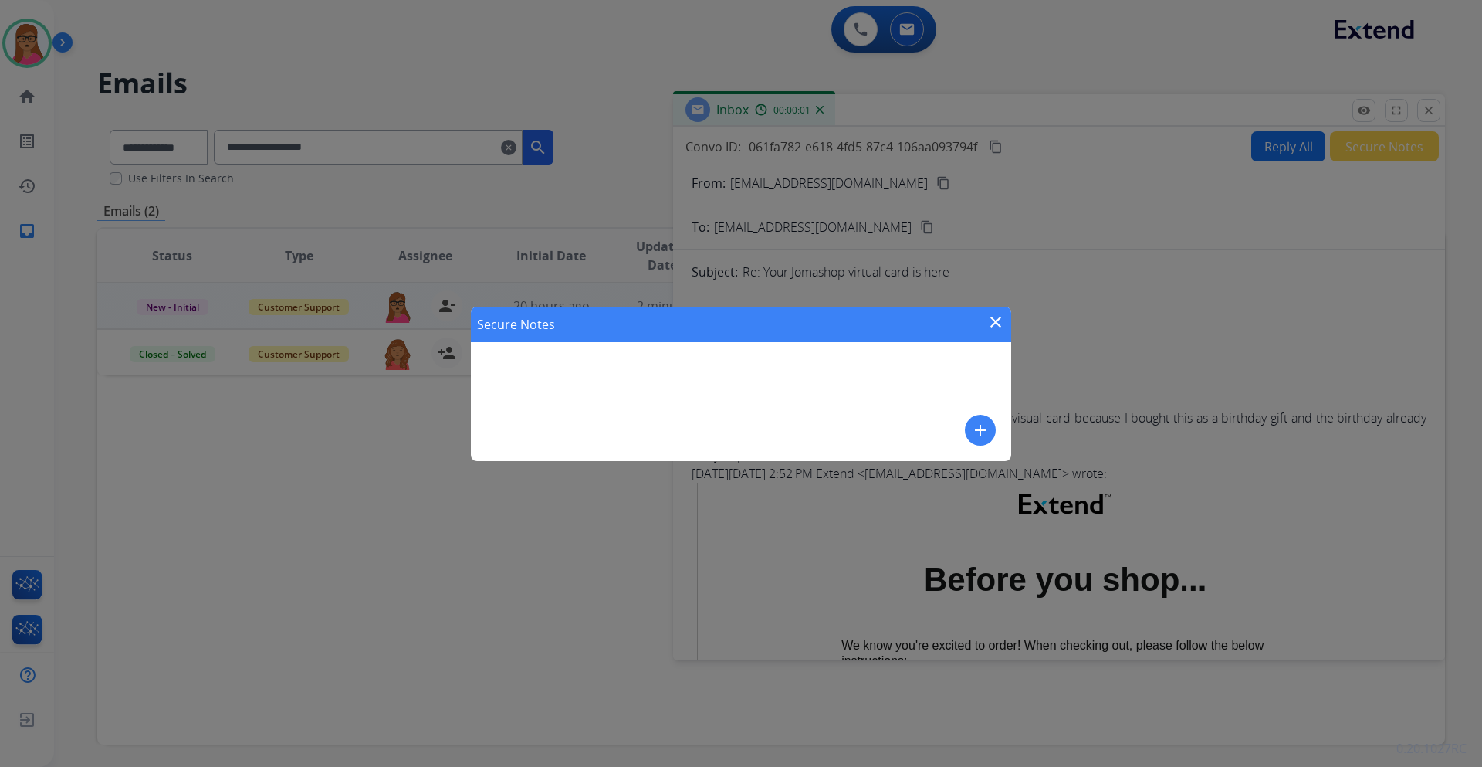
click at [978, 441] on button "add" at bounding box center [980, 430] width 31 height 31
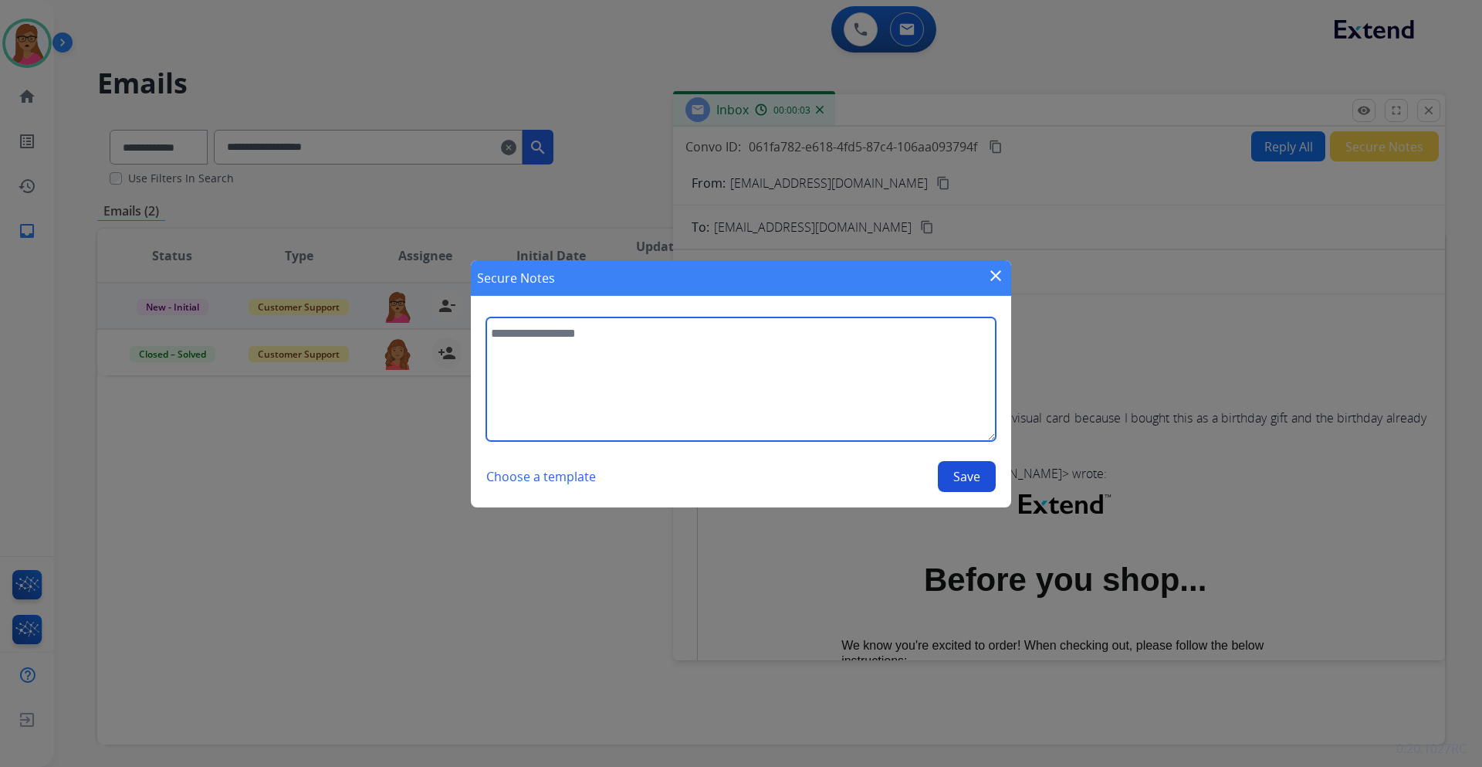
click at [751, 344] on textarea at bounding box center [741, 379] width 510 height 124
type textarea "*"
type textarea "**********"
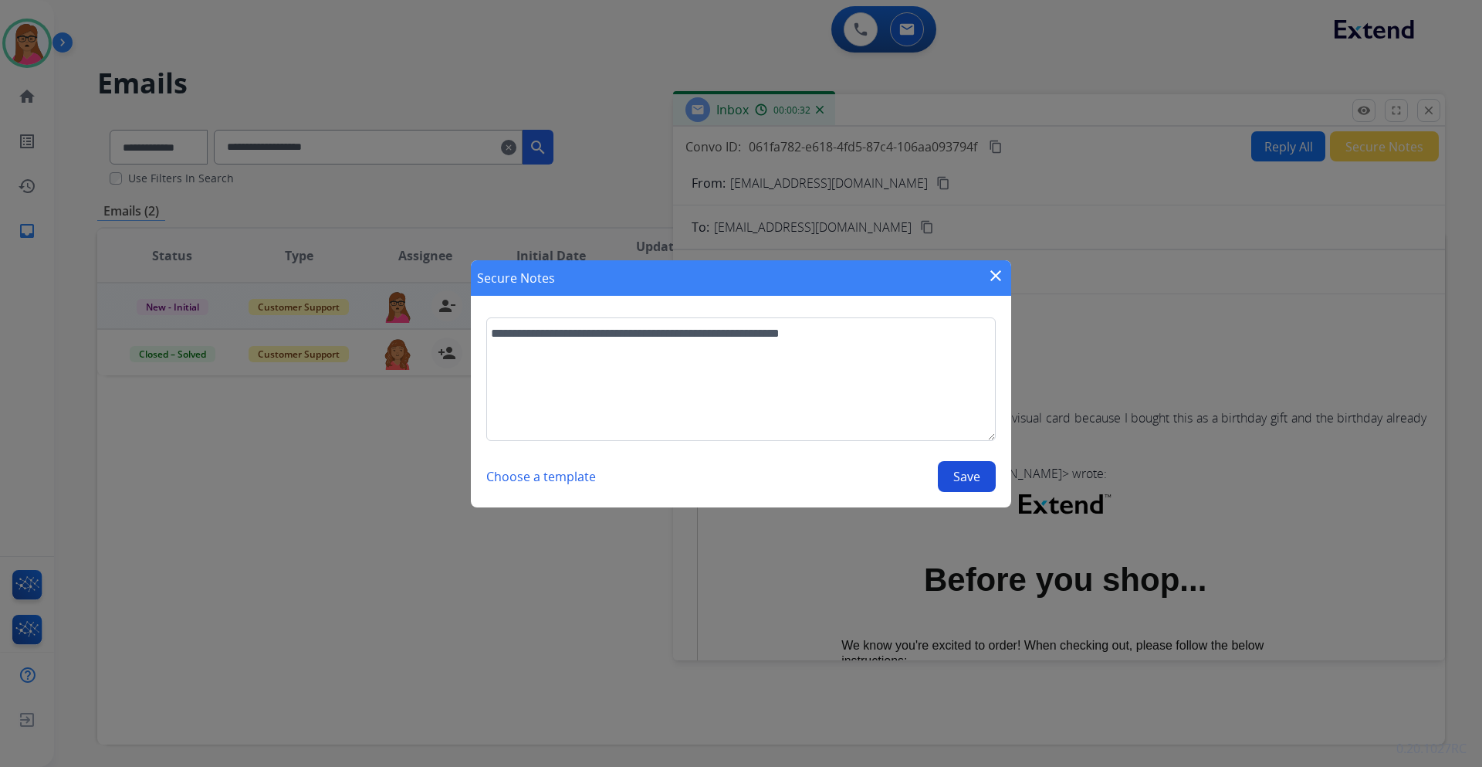
click at [978, 475] on button "Save" at bounding box center [967, 476] width 58 height 31
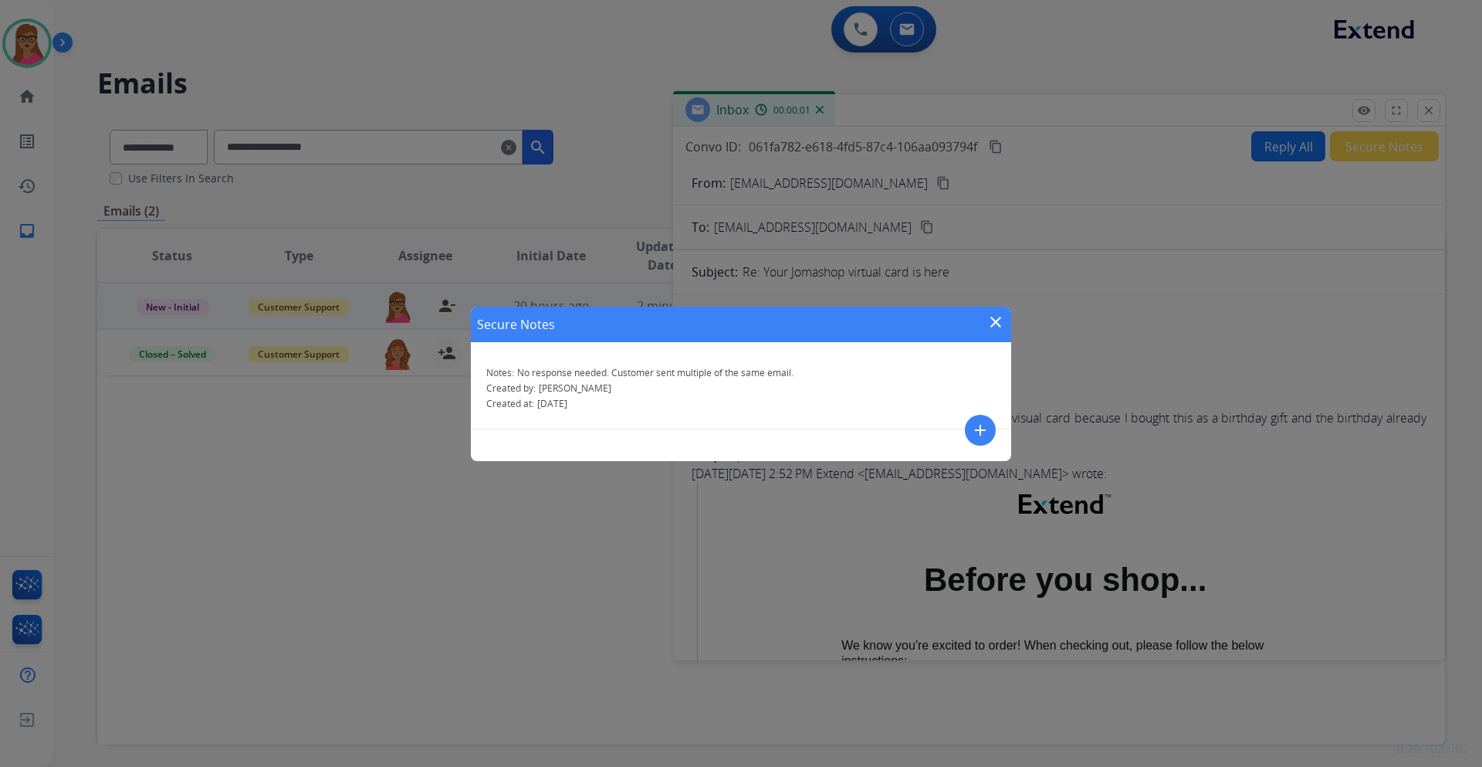
click at [996, 318] on mat-icon "close" at bounding box center [996, 322] width 19 height 19
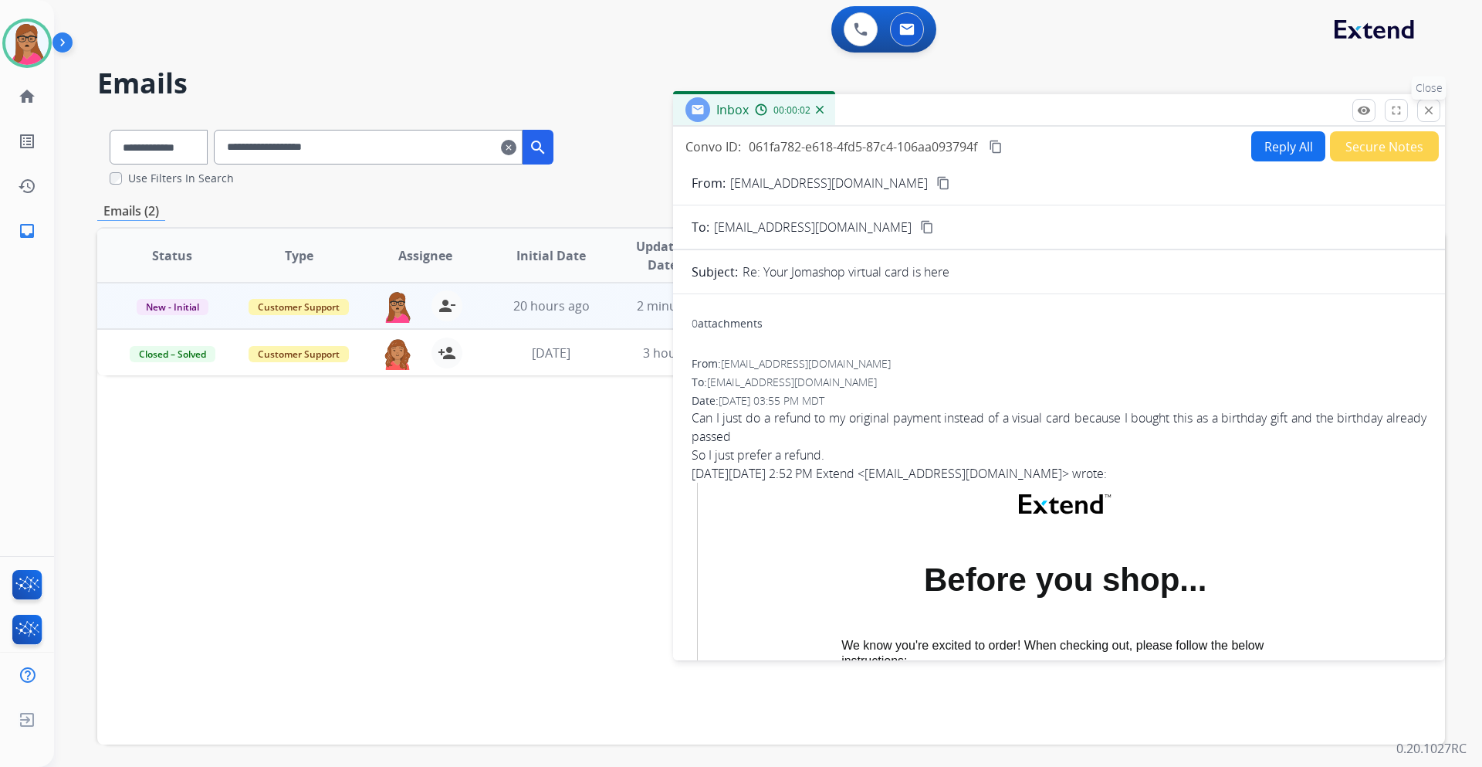
click at [1425, 116] on mat-icon "close" at bounding box center [1429, 110] width 14 height 14
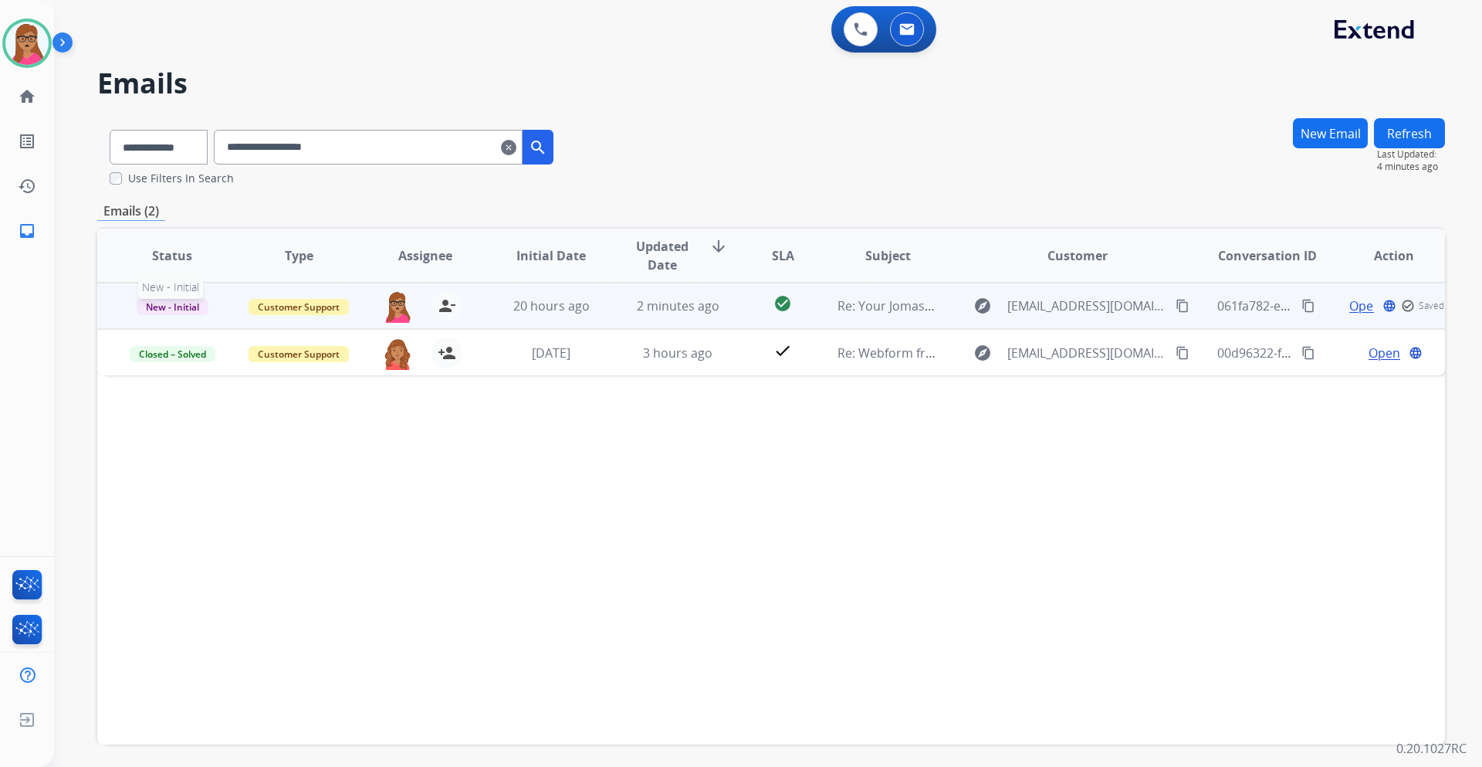
click at [170, 299] on span "New - Initial" at bounding box center [173, 307] width 72 height 16
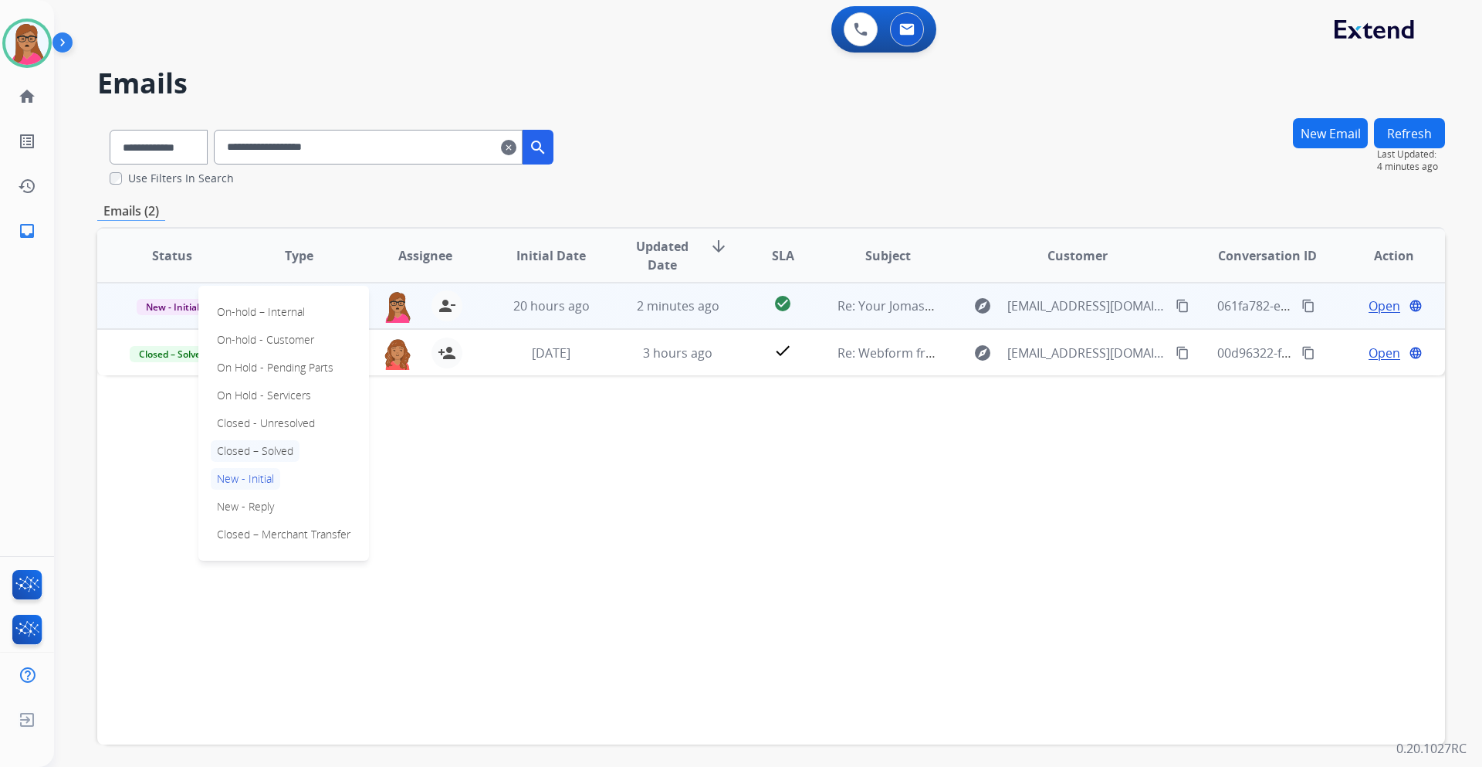
click at [264, 456] on p "Closed – Solved" at bounding box center [255, 451] width 89 height 22
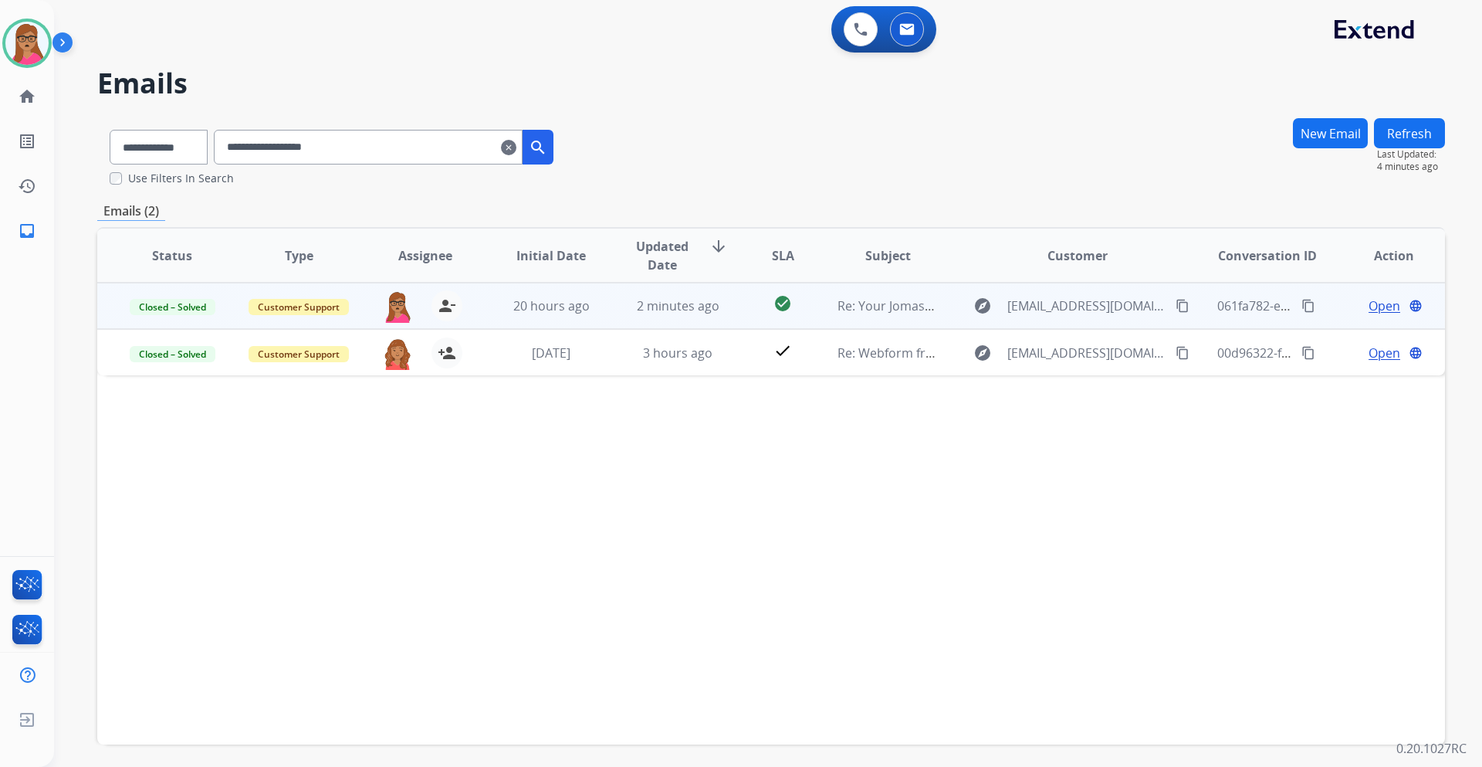
click at [625, 469] on div "Status Type Assignee Initial Date Updated Date arrow_downward SLA Subject Custo…" at bounding box center [771, 485] width 1348 height 517
click at [846, 29] on button at bounding box center [861, 29] width 34 height 34
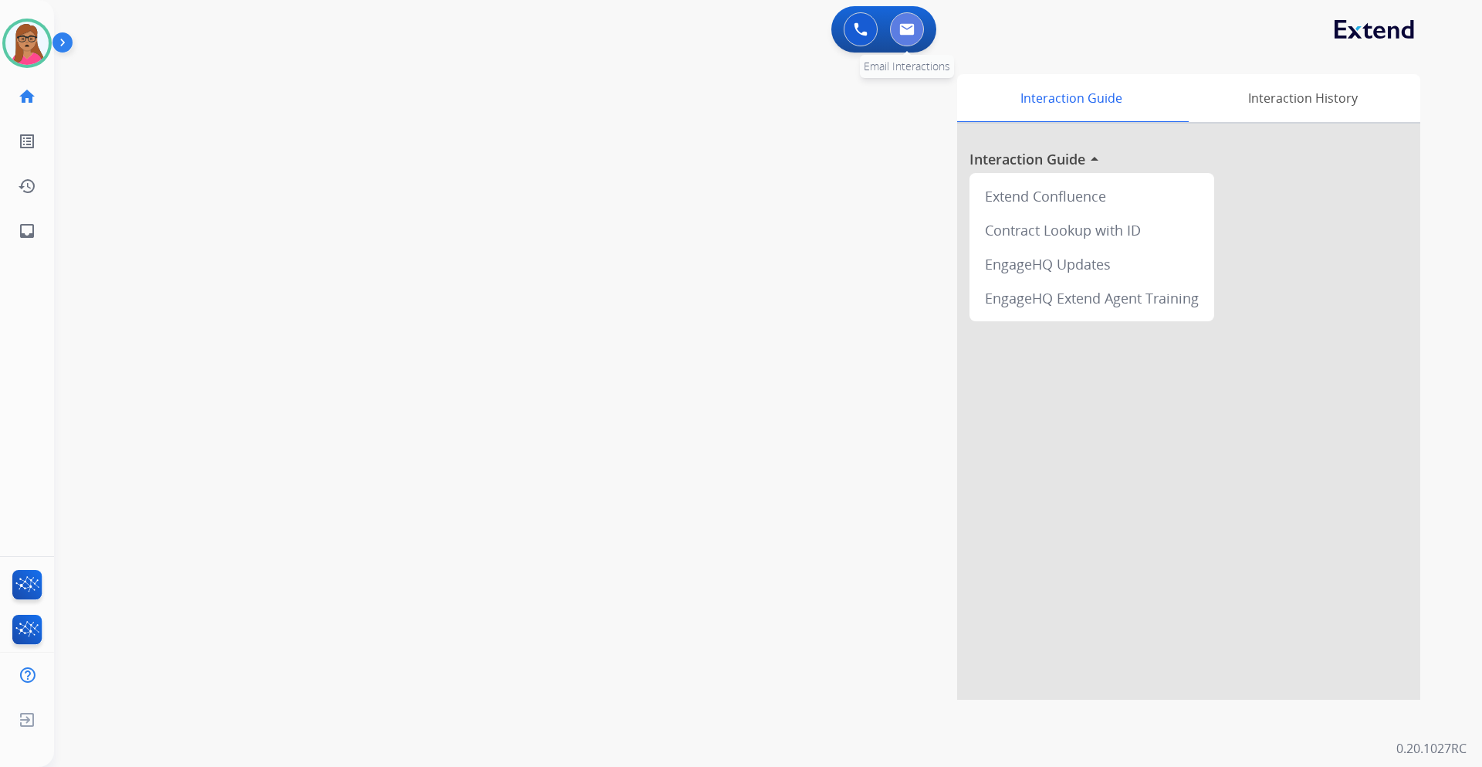
click at [917, 29] on button at bounding box center [907, 29] width 34 height 34
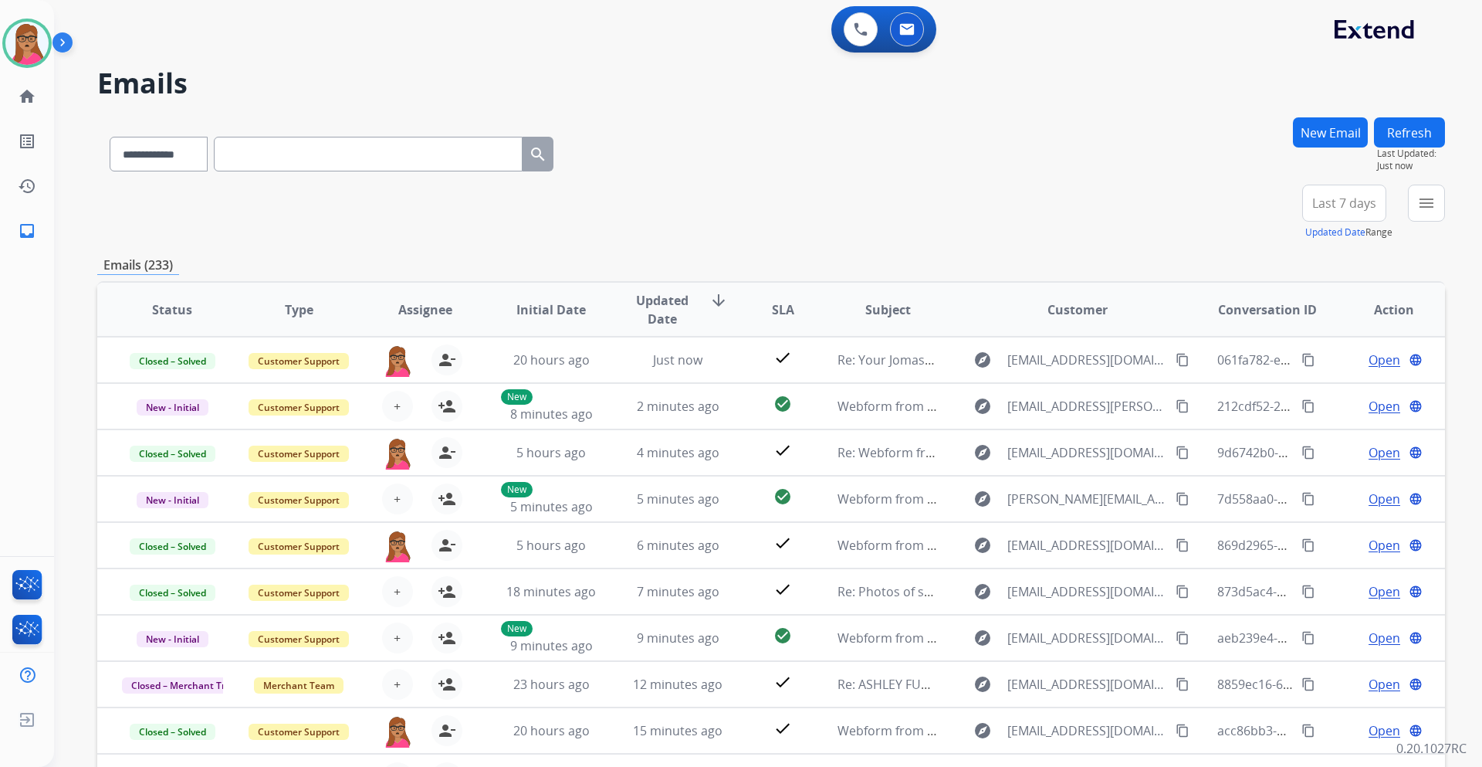
click at [1344, 193] on button "Last 7 days" at bounding box center [1345, 203] width 84 height 37
click at [1335, 391] on div "Last 90 days" at bounding box center [1339, 390] width 85 height 23
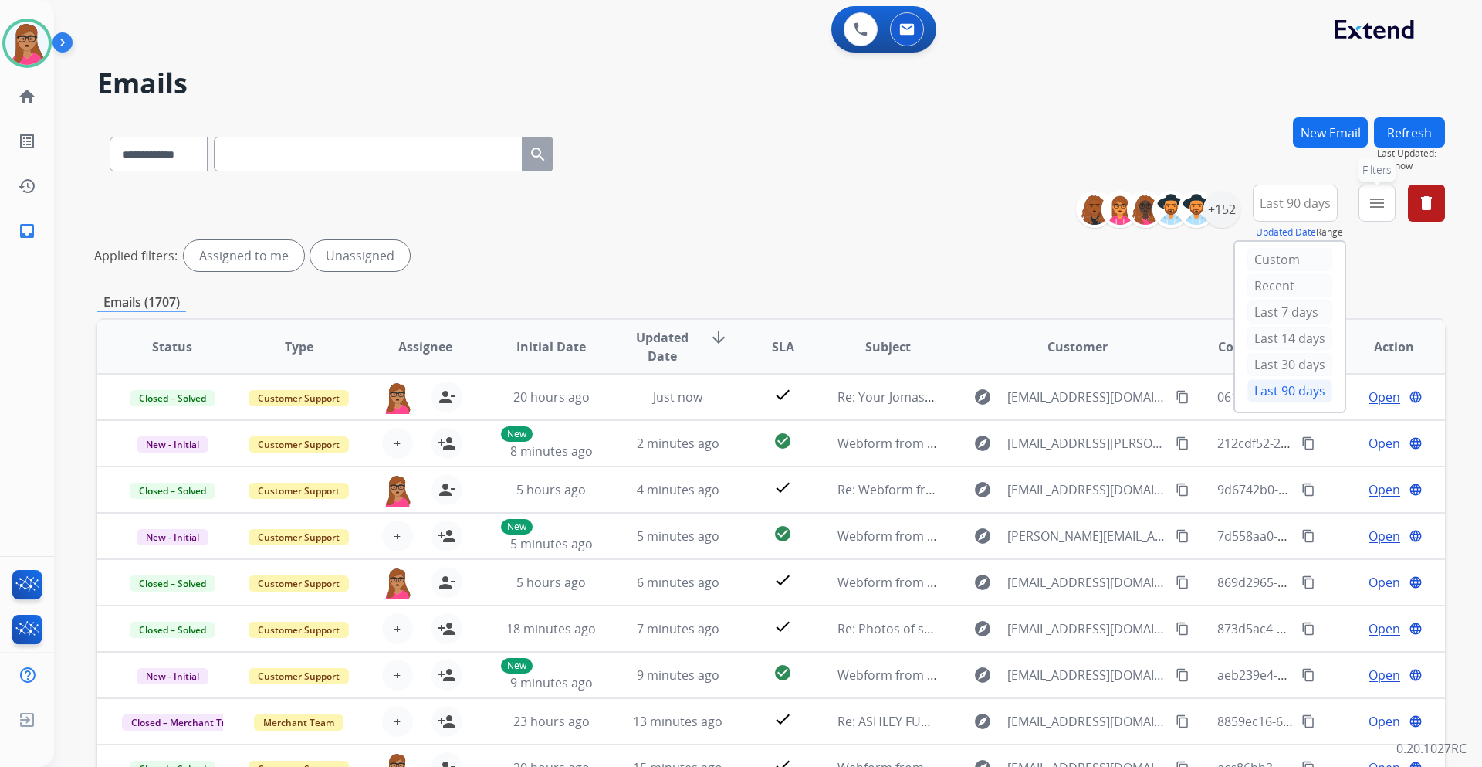
click at [1377, 202] on mat-icon "menu" at bounding box center [1377, 203] width 19 height 19
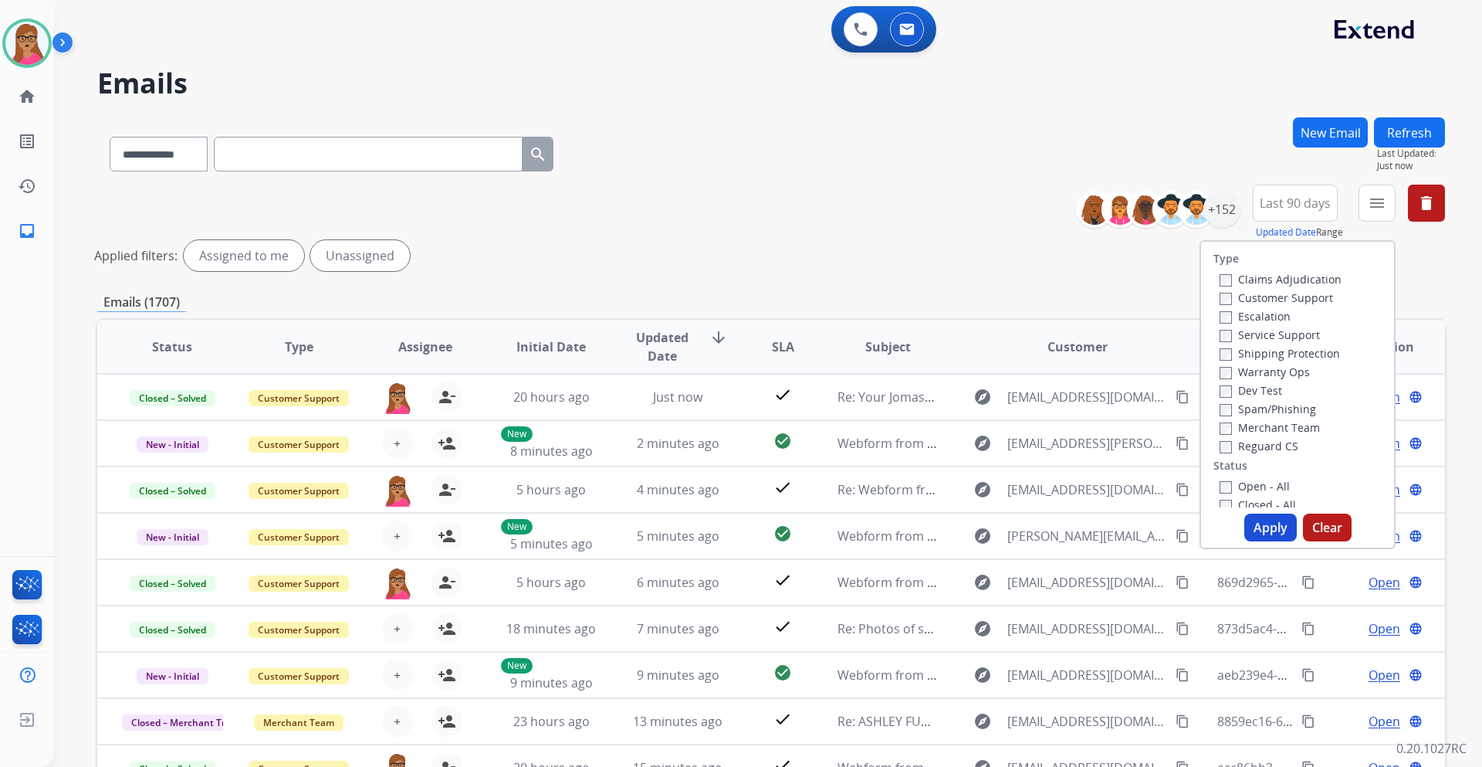
click at [1293, 296] on label "Customer Support" at bounding box center [1277, 297] width 114 height 15
click at [1306, 351] on label "Shipping Protection" at bounding box center [1280, 353] width 120 height 15
click at [1274, 444] on label "Reguard CS" at bounding box center [1259, 446] width 79 height 15
click at [1244, 484] on label "Open - All" at bounding box center [1255, 486] width 70 height 15
click at [1258, 531] on button "Apply" at bounding box center [1271, 527] width 53 height 28
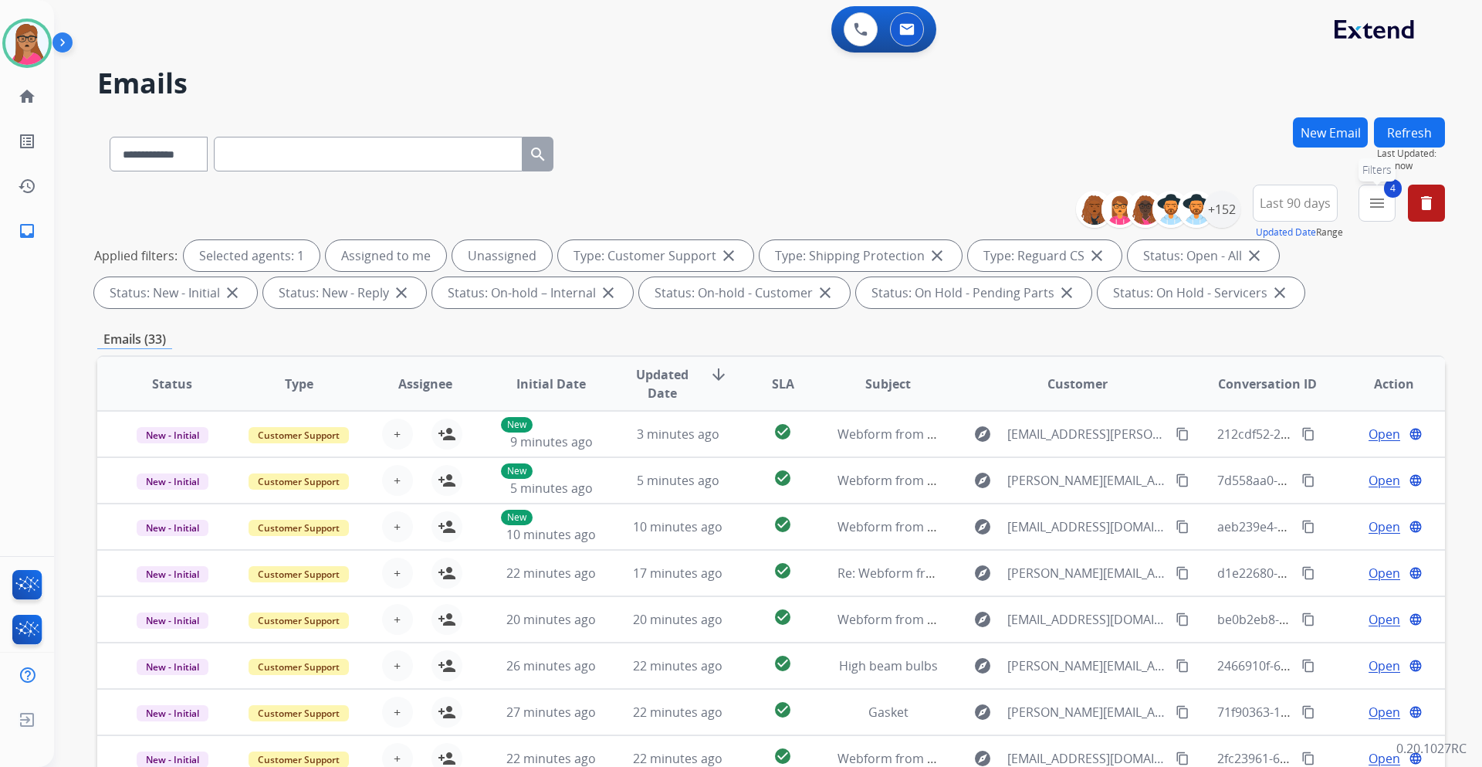
click at [1364, 208] on button "4 menu Filters" at bounding box center [1377, 203] width 37 height 37
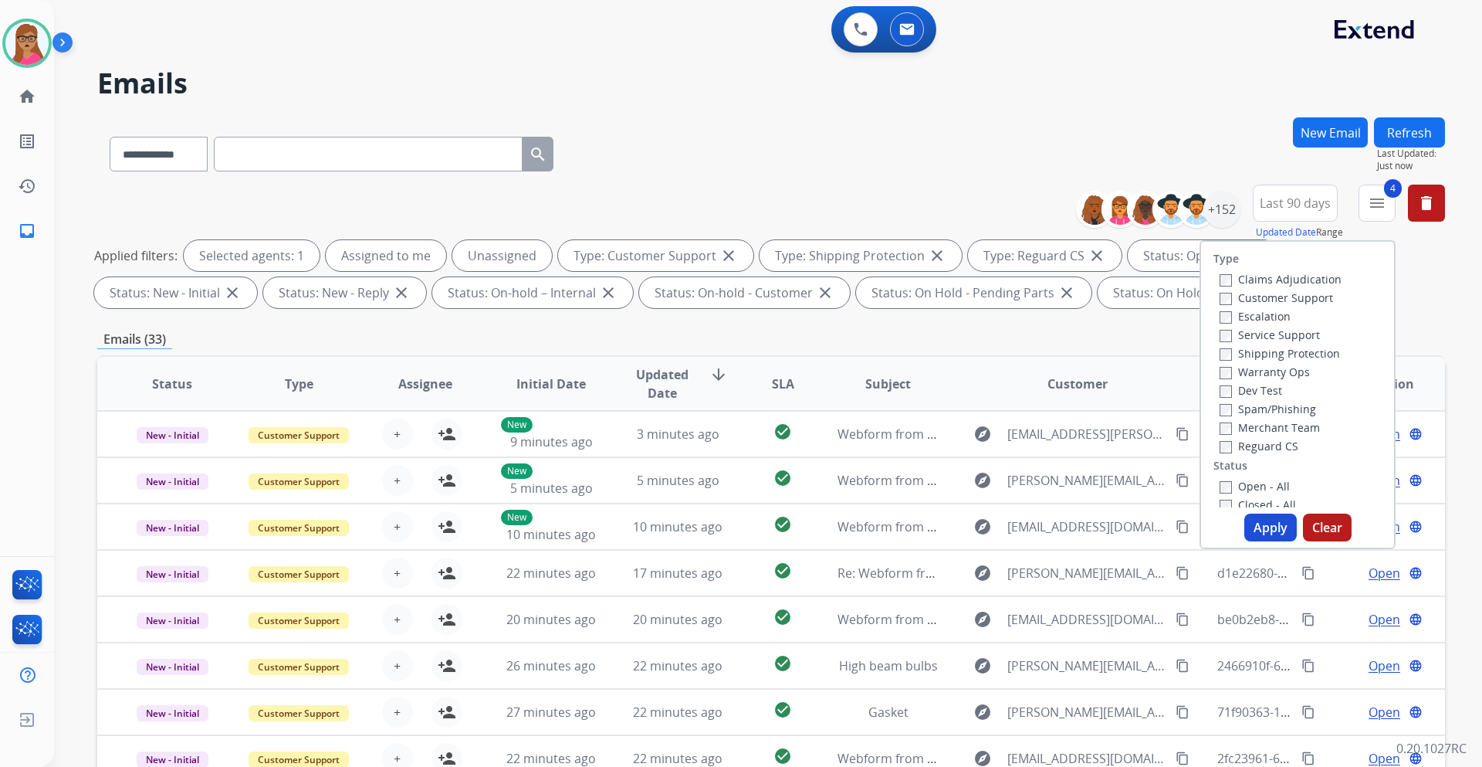
click at [1129, 125] on div "**********" at bounding box center [771, 150] width 1348 height 67
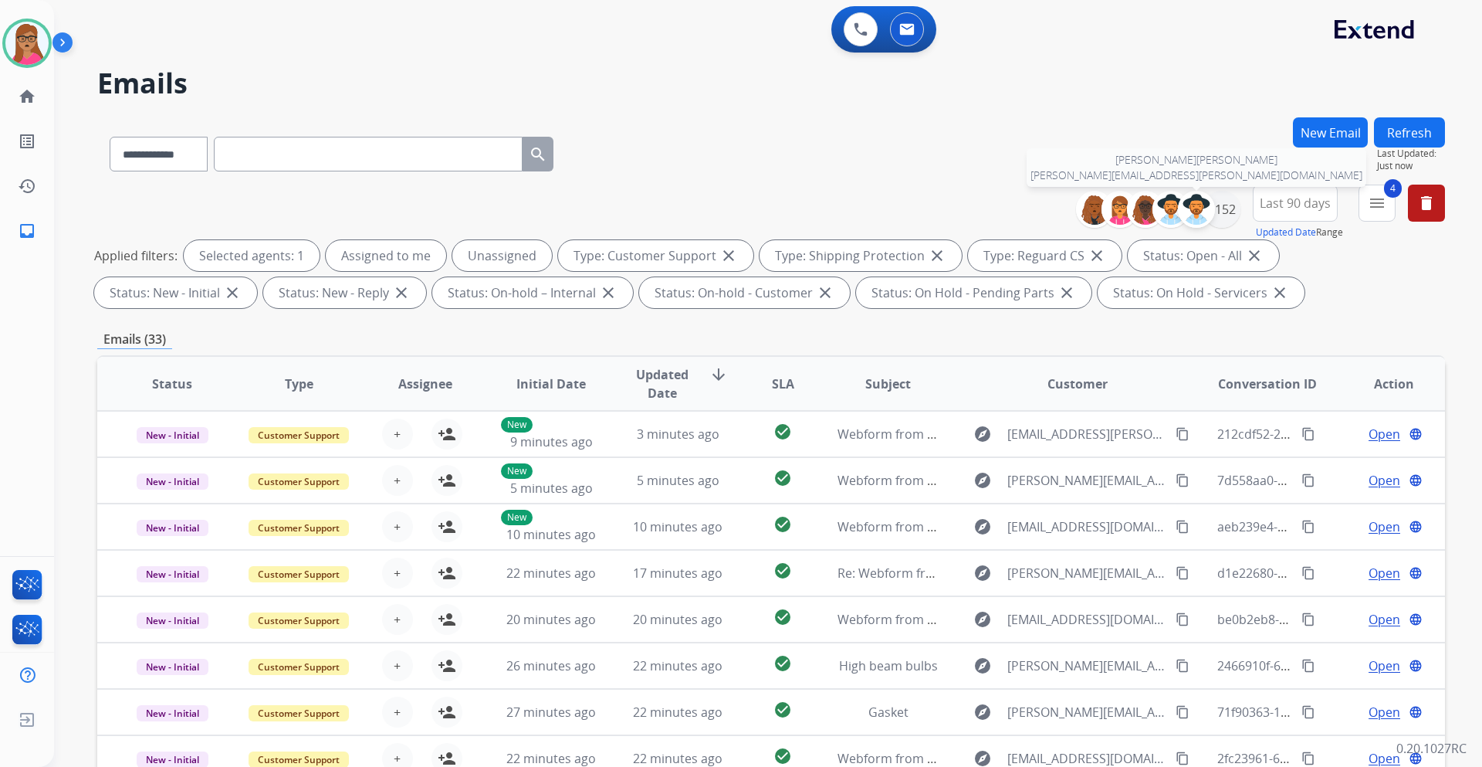
click at [1211, 210] on div at bounding box center [1196, 209] width 37 height 37
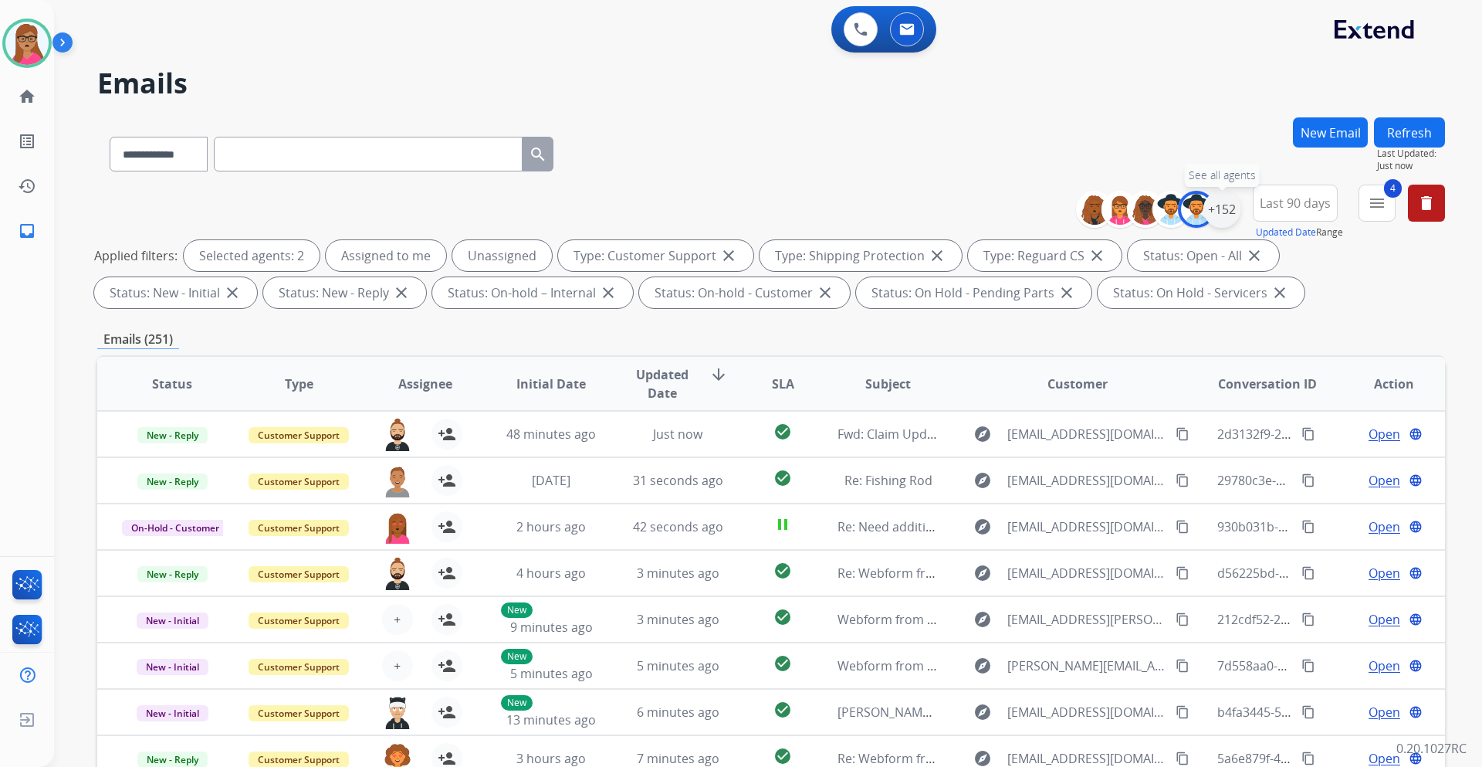
click at [1215, 214] on div "+152" at bounding box center [1222, 209] width 37 height 37
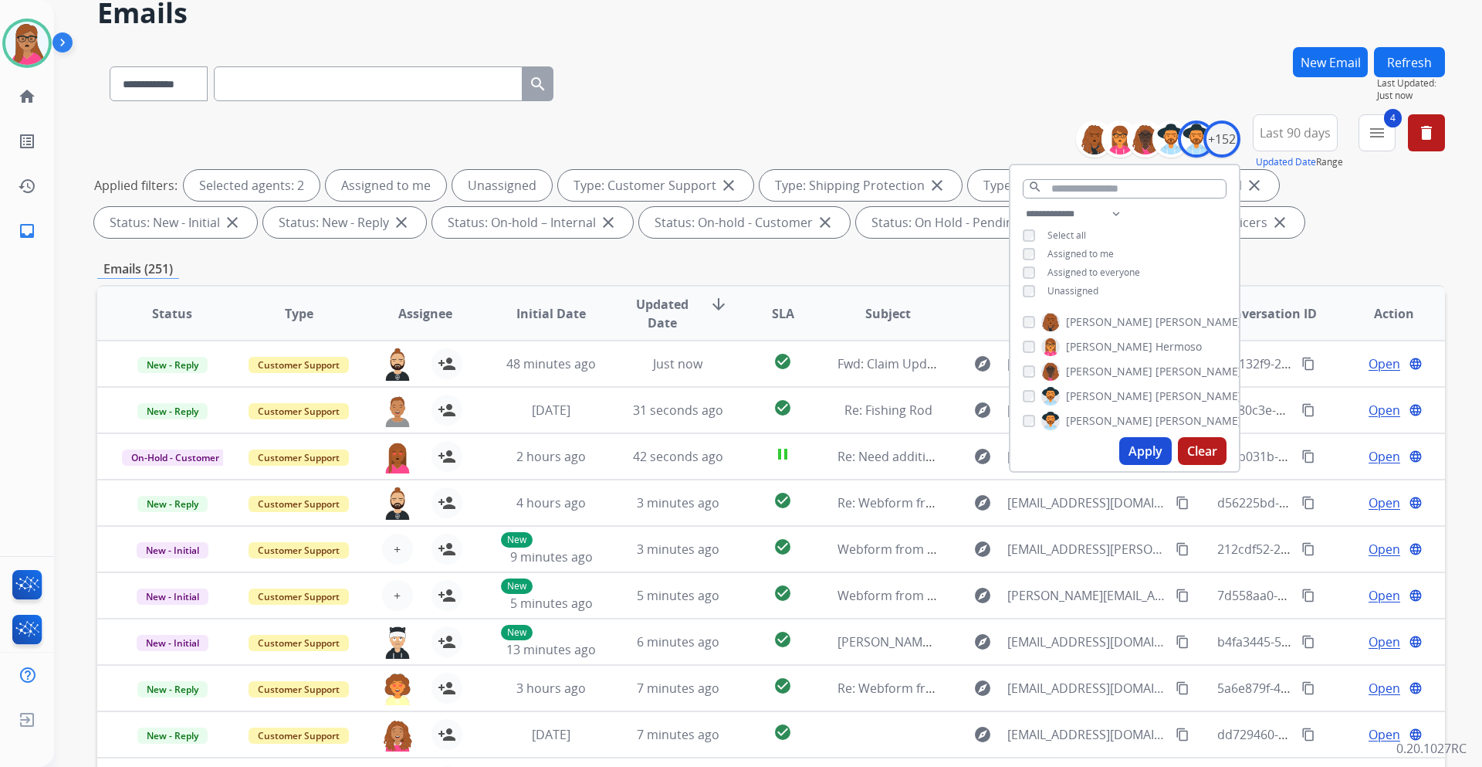
scroll to position [77, 0]
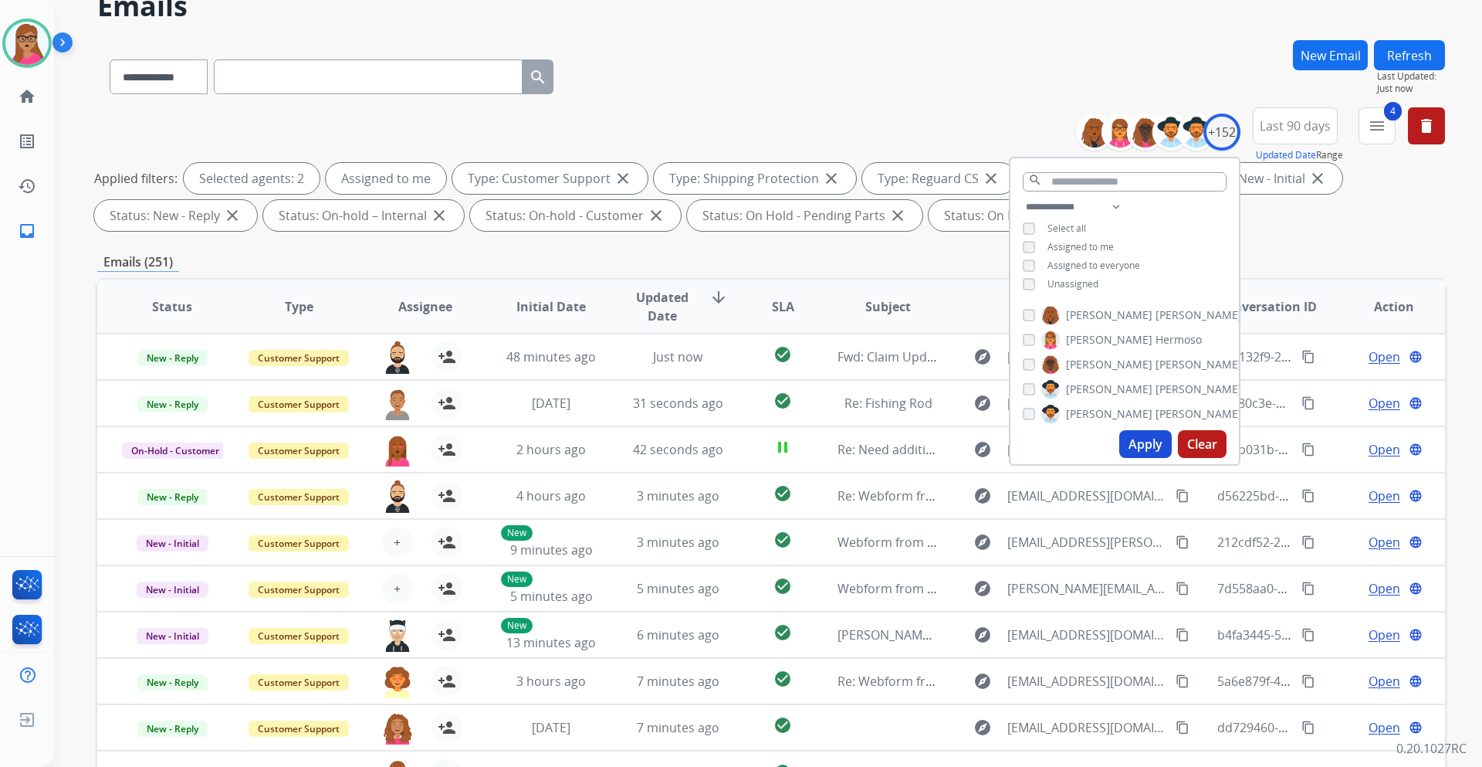
click at [1144, 452] on button "Apply" at bounding box center [1146, 444] width 53 height 28
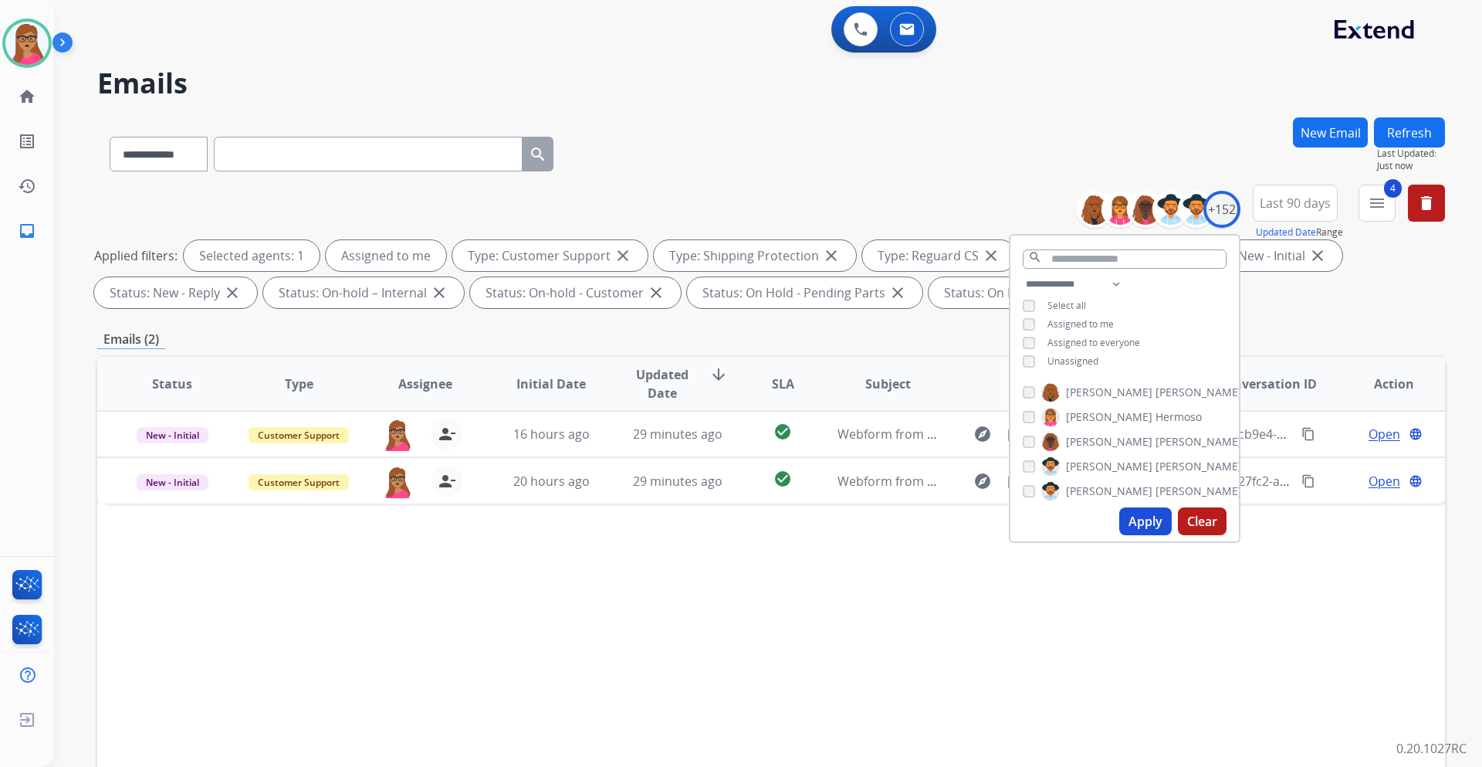
click at [877, 656] on div "Status Type Assignee Initial Date Updated Date arrow_downward SLA Subject Custo…" at bounding box center [771, 613] width 1348 height 517
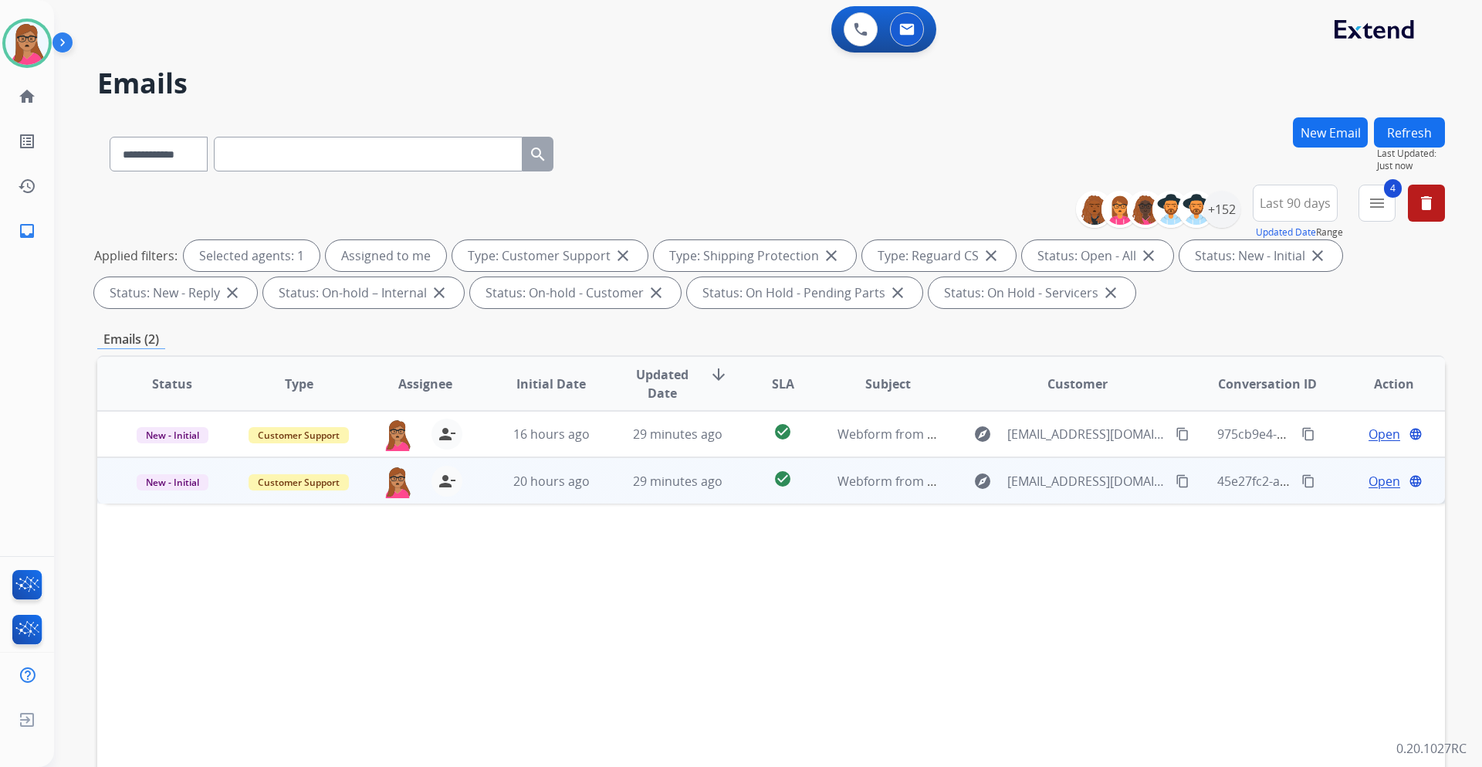
click at [1369, 479] on span "Open" at bounding box center [1385, 481] width 32 height 19
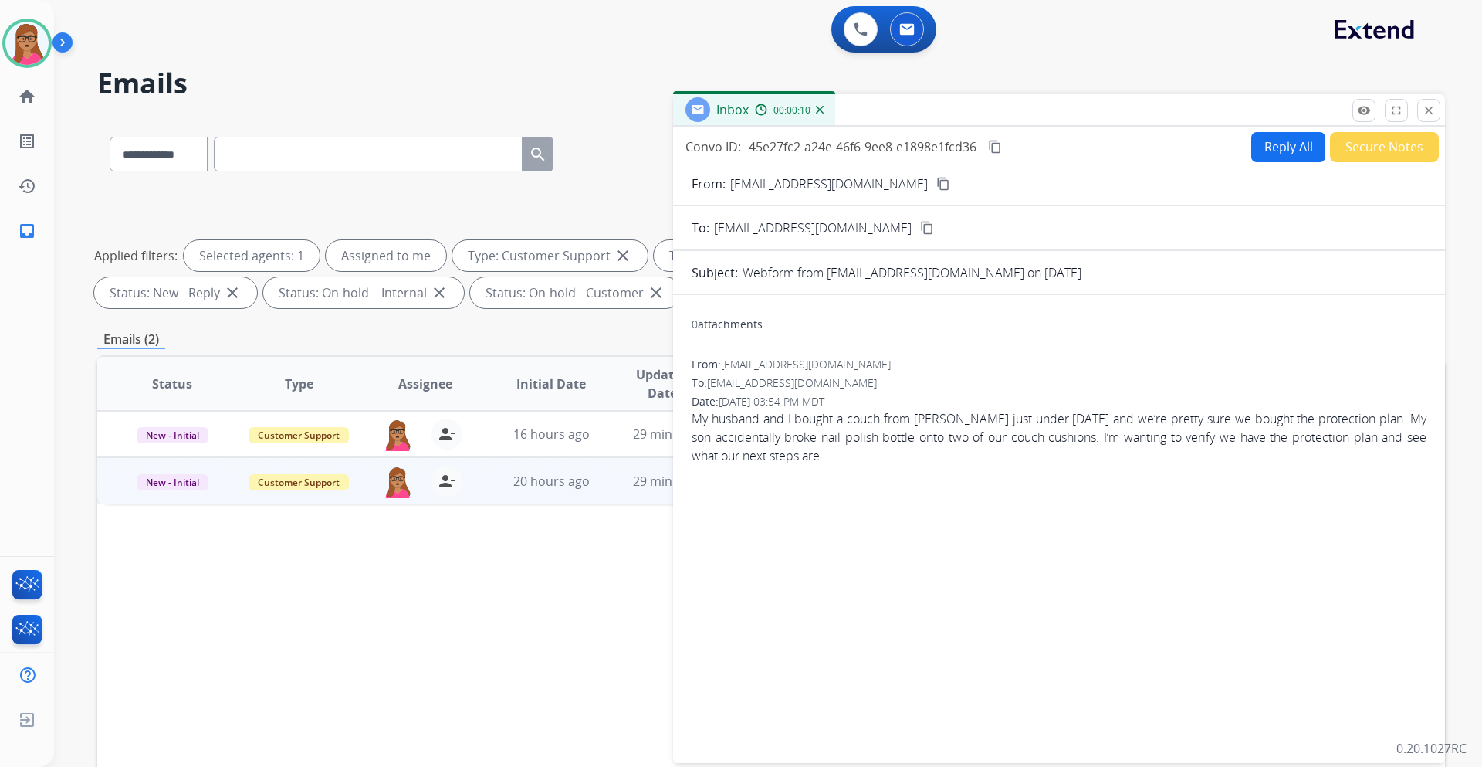
click at [937, 180] on mat-icon "content_copy" at bounding box center [944, 184] width 14 height 14
click at [1287, 150] on button "Reply All" at bounding box center [1289, 147] width 74 height 30
select select "**********"
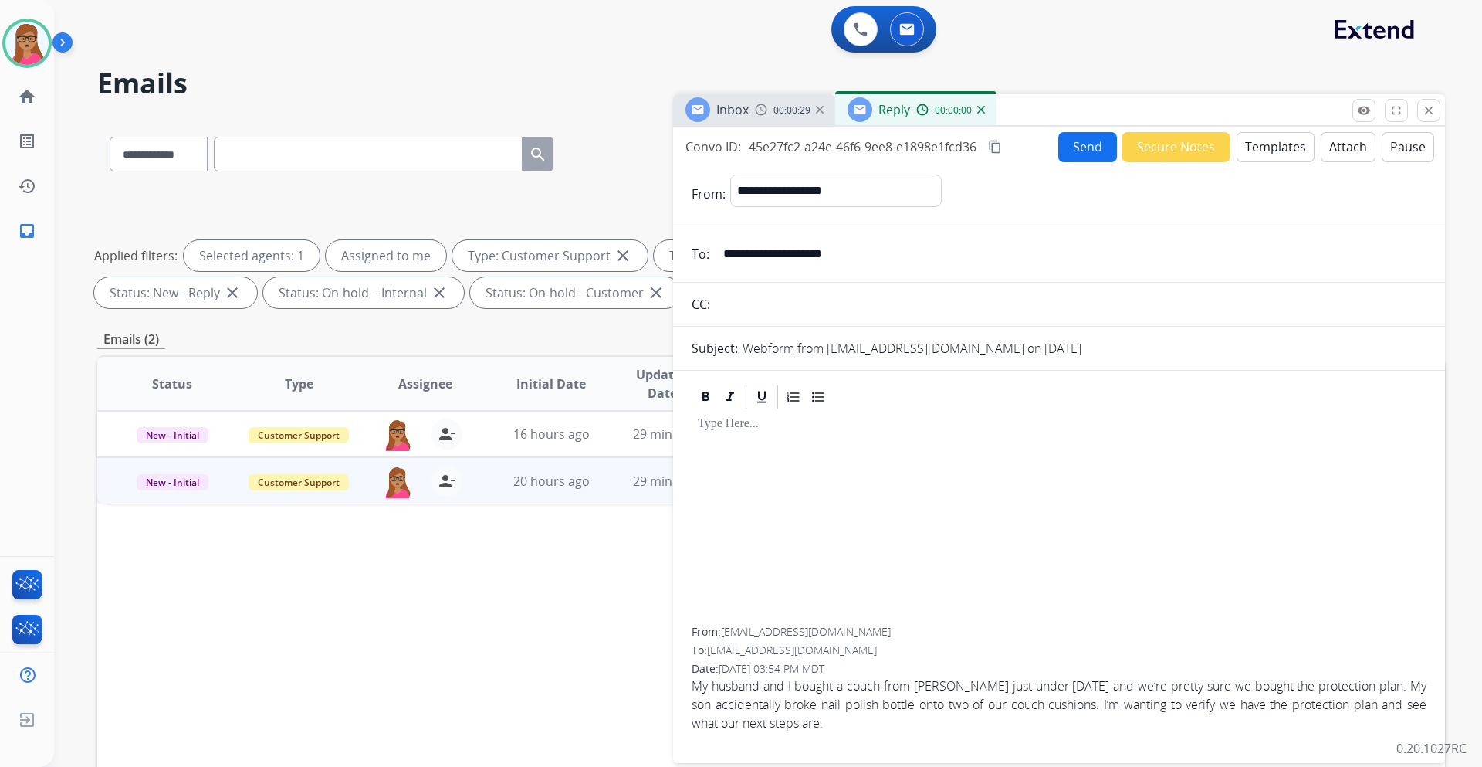
click at [1265, 155] on button "Templates" at bounding box center [1276, 147] width 78 height 30
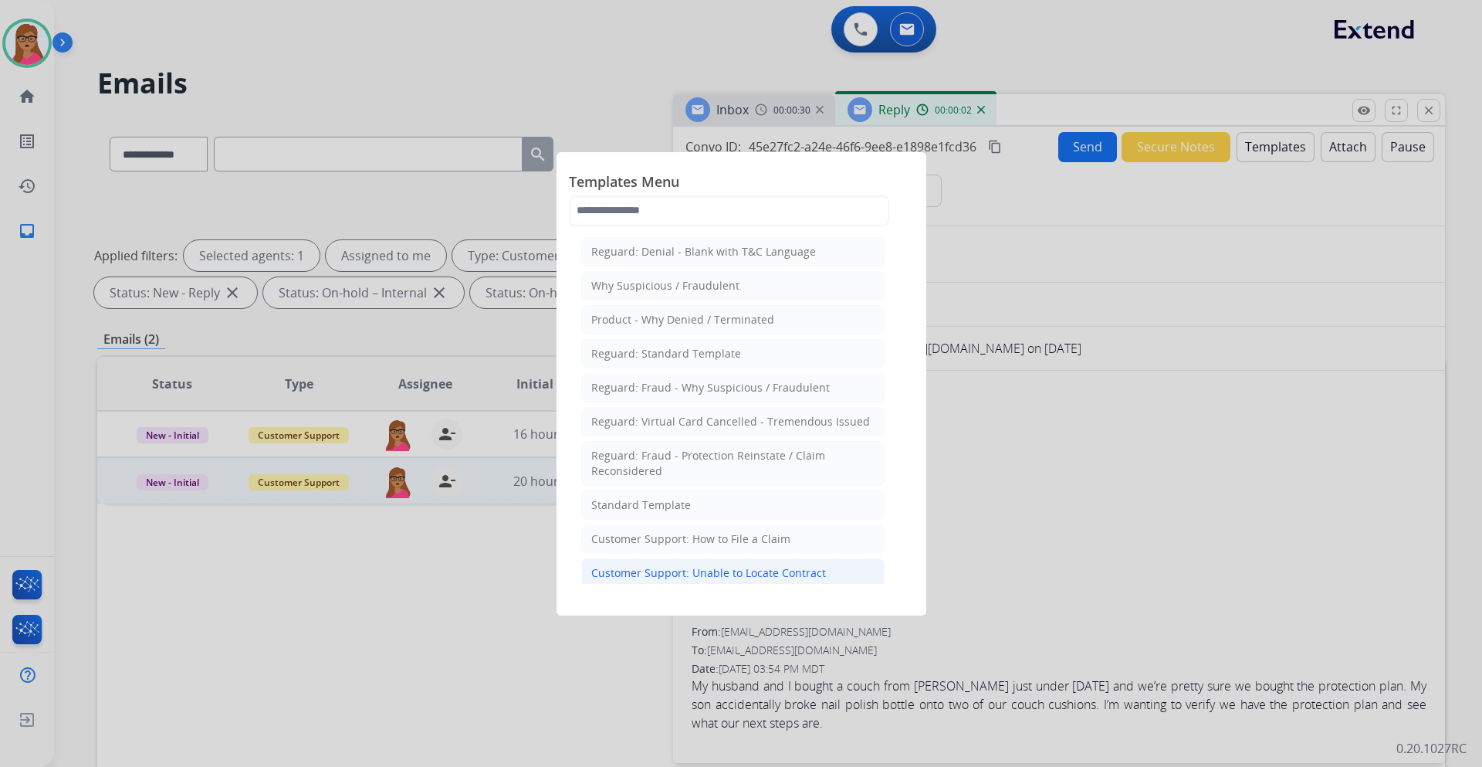
click at [787, 576] on div "Customer Support: Unable to Locate Contract" at bounding box center [708, 572] width 235 height 15
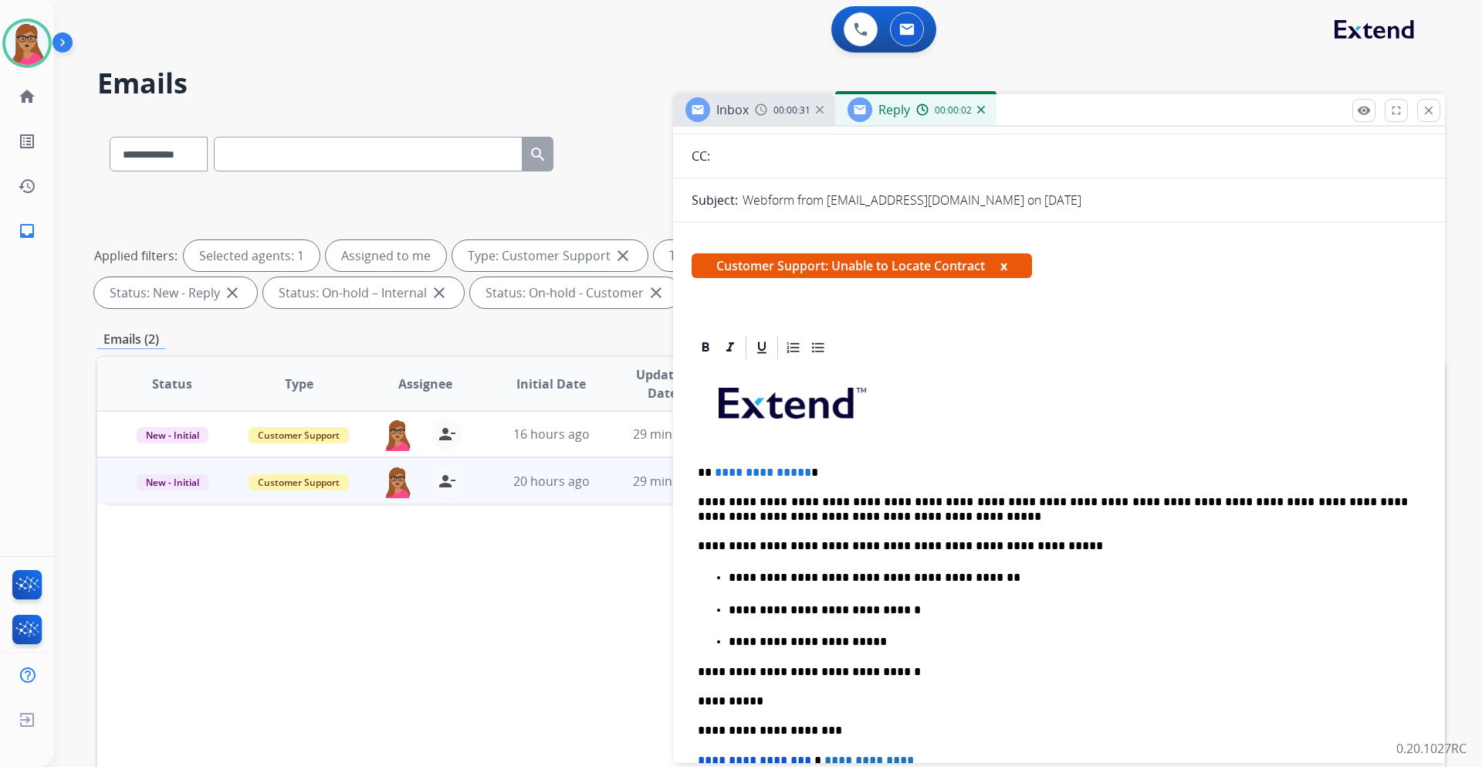
scroll to position [154, 0]
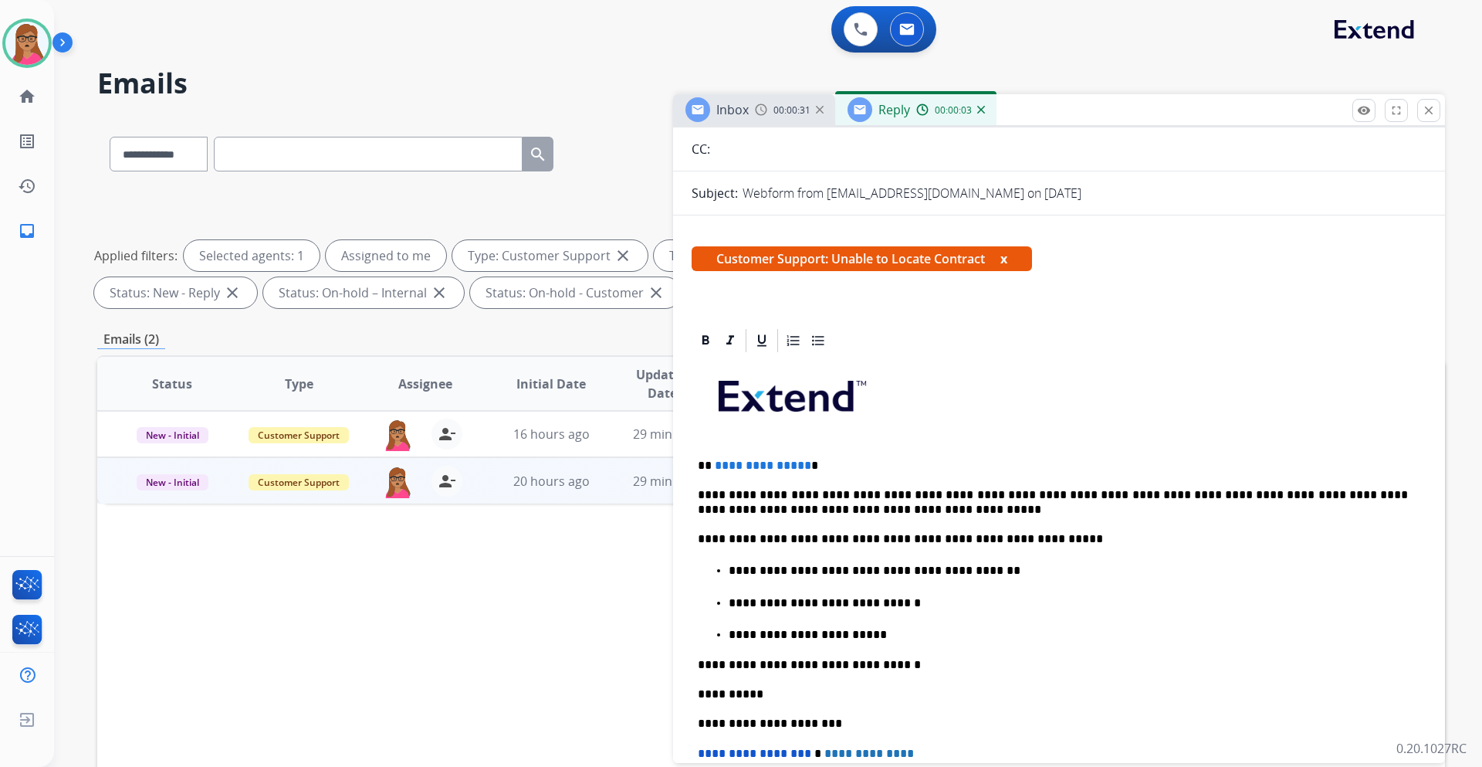
click at [820, 467] on p "**********" at bounding box center [1053, 466] width 710 height 14
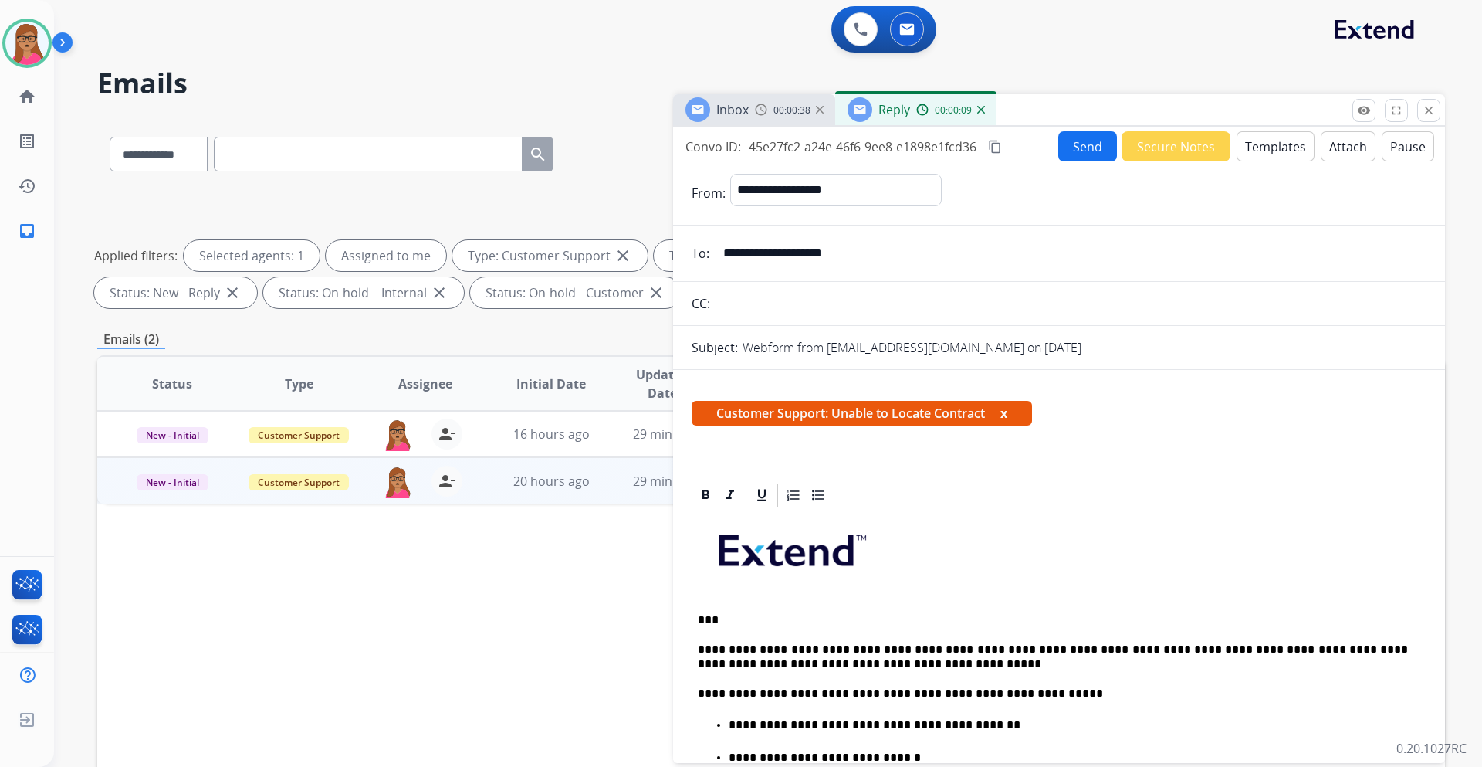
click at [1089, 151] on button "Send" at bounding box center [1088, 146] width 59 height 30
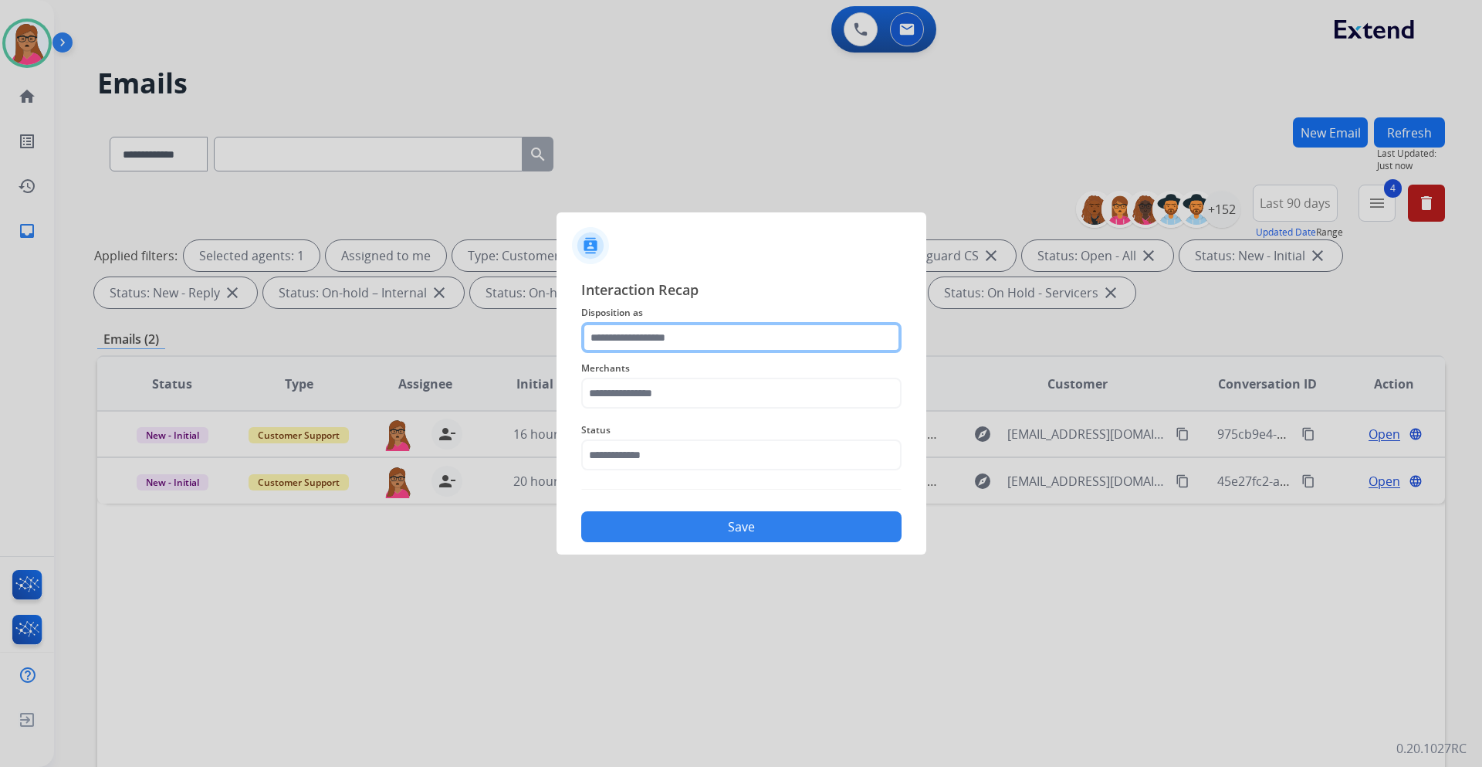
click at [668, 334] on input "text" at bounding box center [741, 337] width 320 height 31
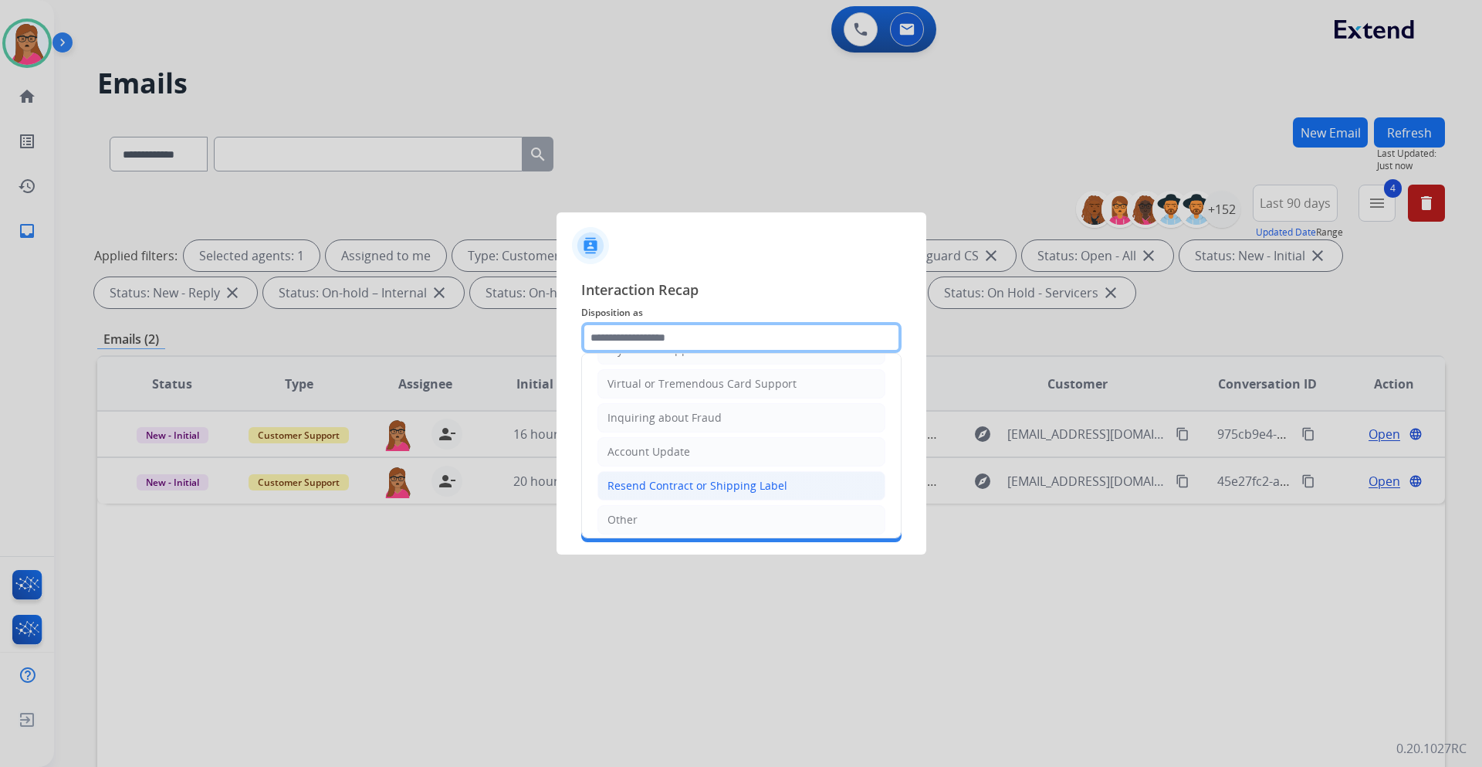
scroll to position [241, 0]
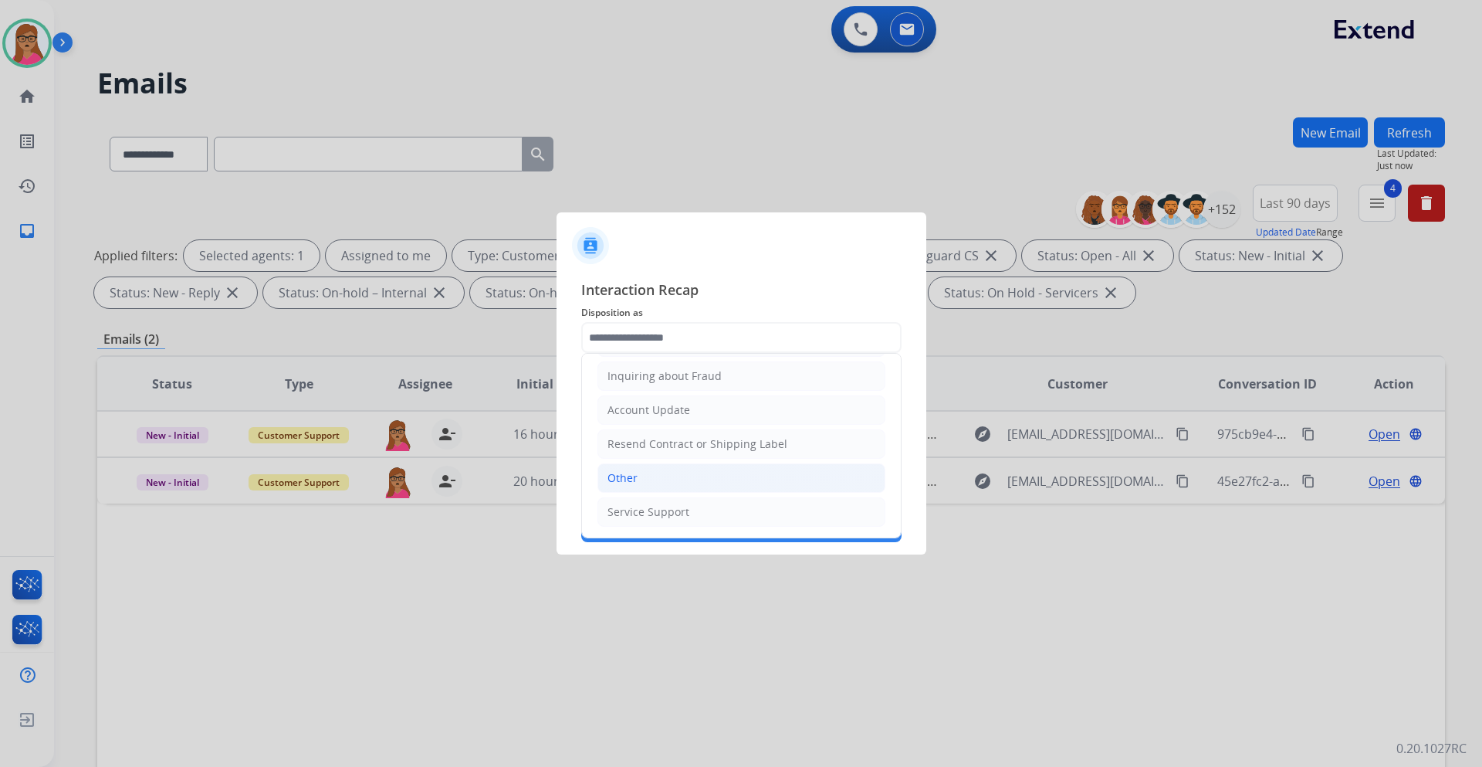
click at [656, 469] on li "Other" at bounding box center [742, 477] width 288 height 29
type input "*****"
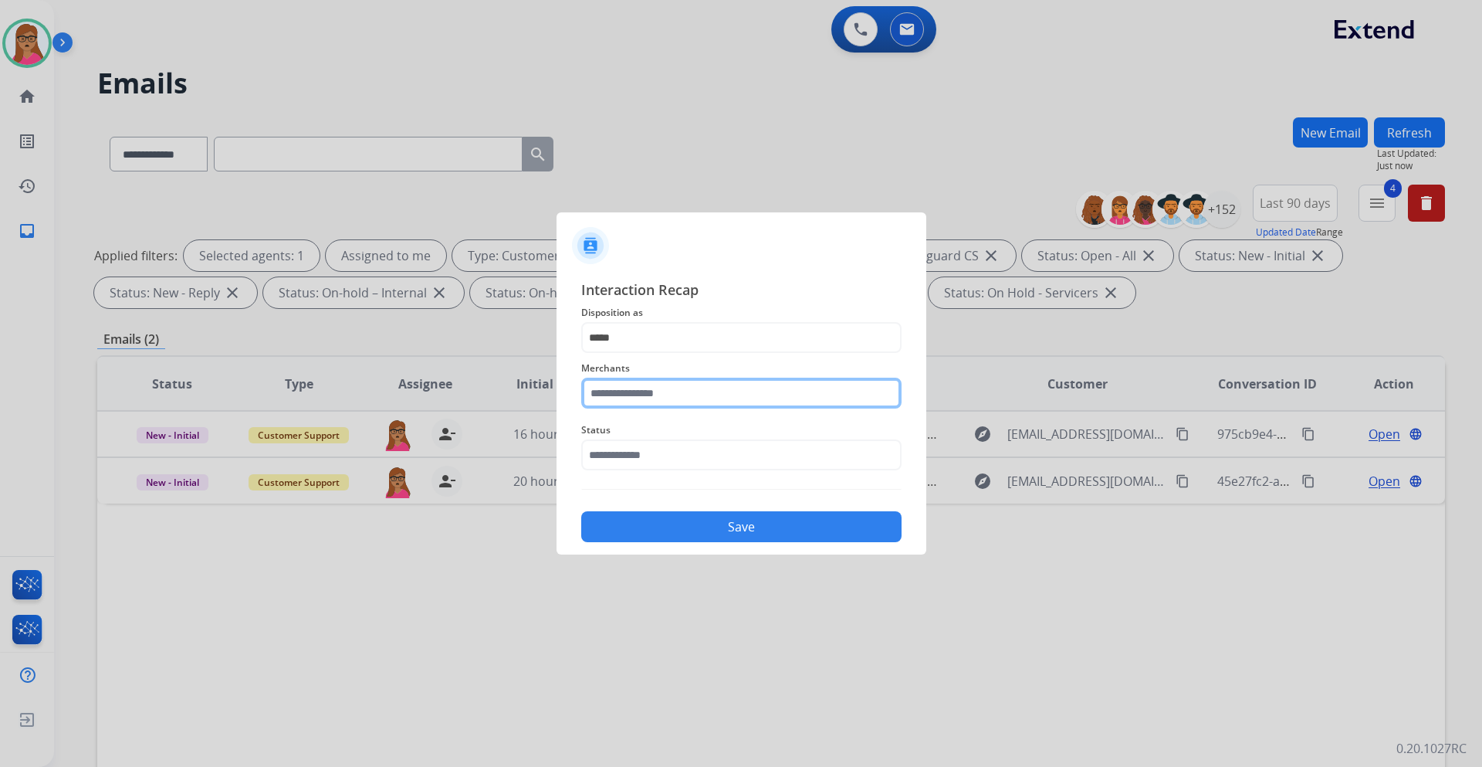
click at [654, 382] on input "text" at bounding box center [741, 393] width 320 height 31
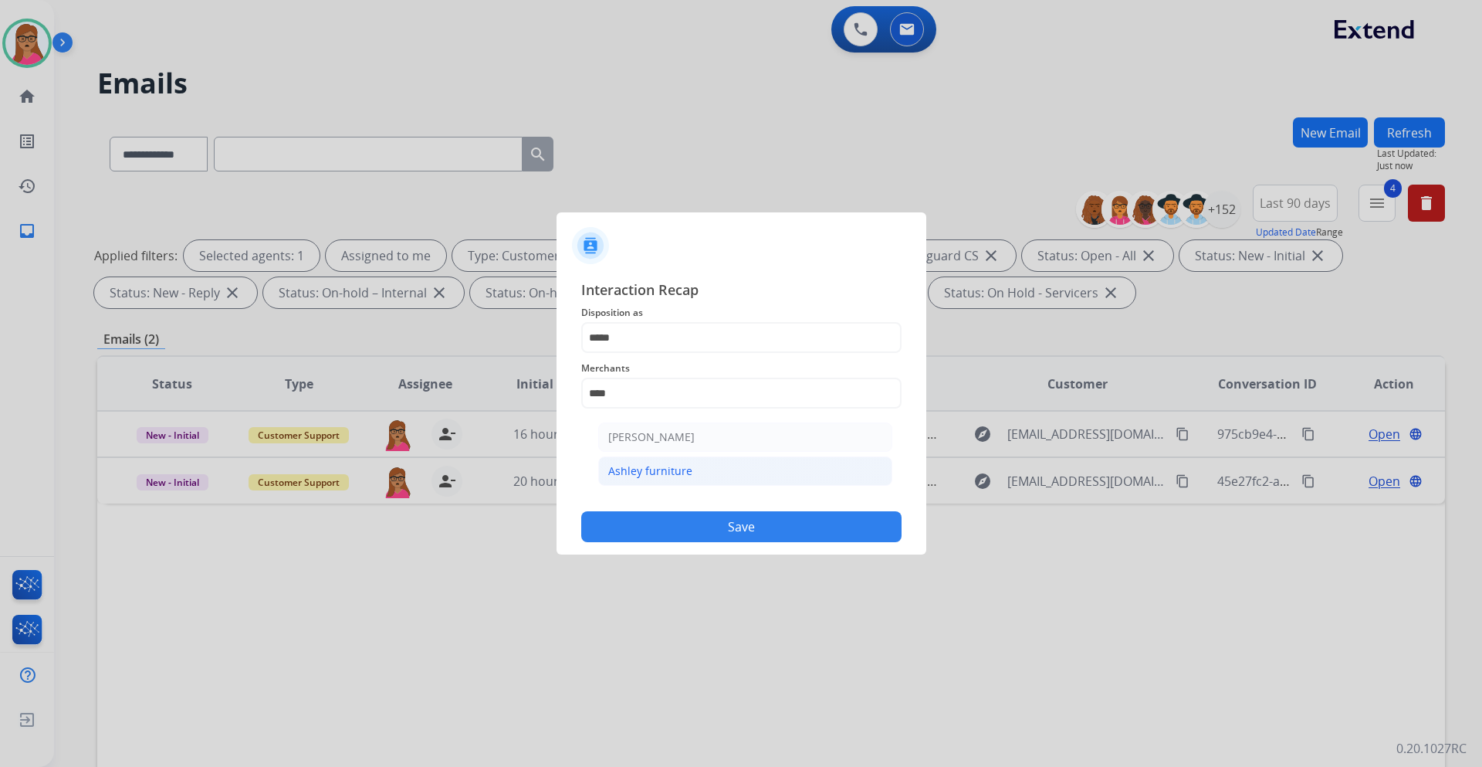
click at [652, 468] on div "Ashley furniture" at bounding box center [650, 470] width 84 height 15
type input "**********"
click at [649, 457] on input "text" at bounding box center [741, 454] width 320 height 31
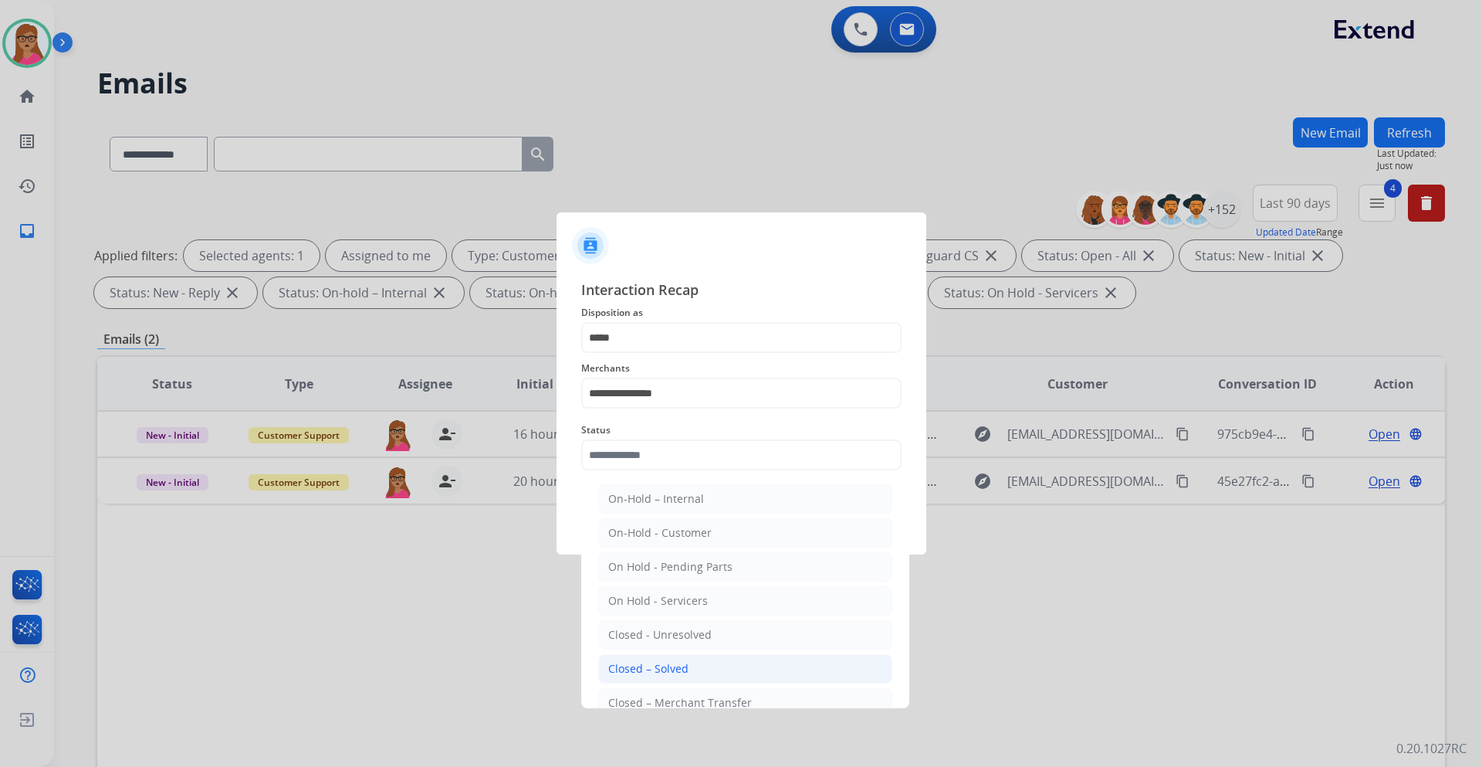
click at [679, 671] on div "Closed – Solved" at bounding box center [648, 668] width 80 height 15
type input "**********"
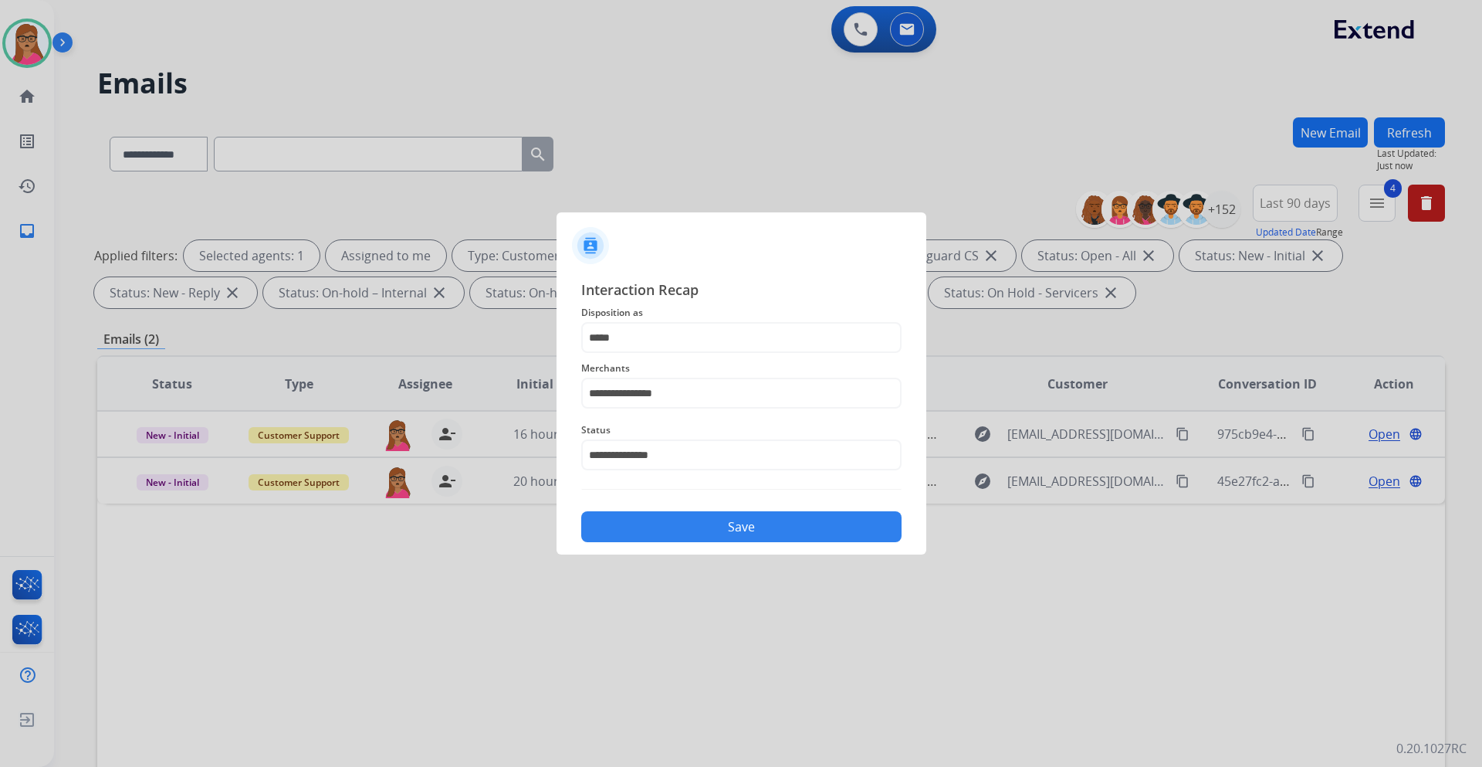
click at [743, 517] on button "Save" at bounding box center [741, 526] width 320 height 31
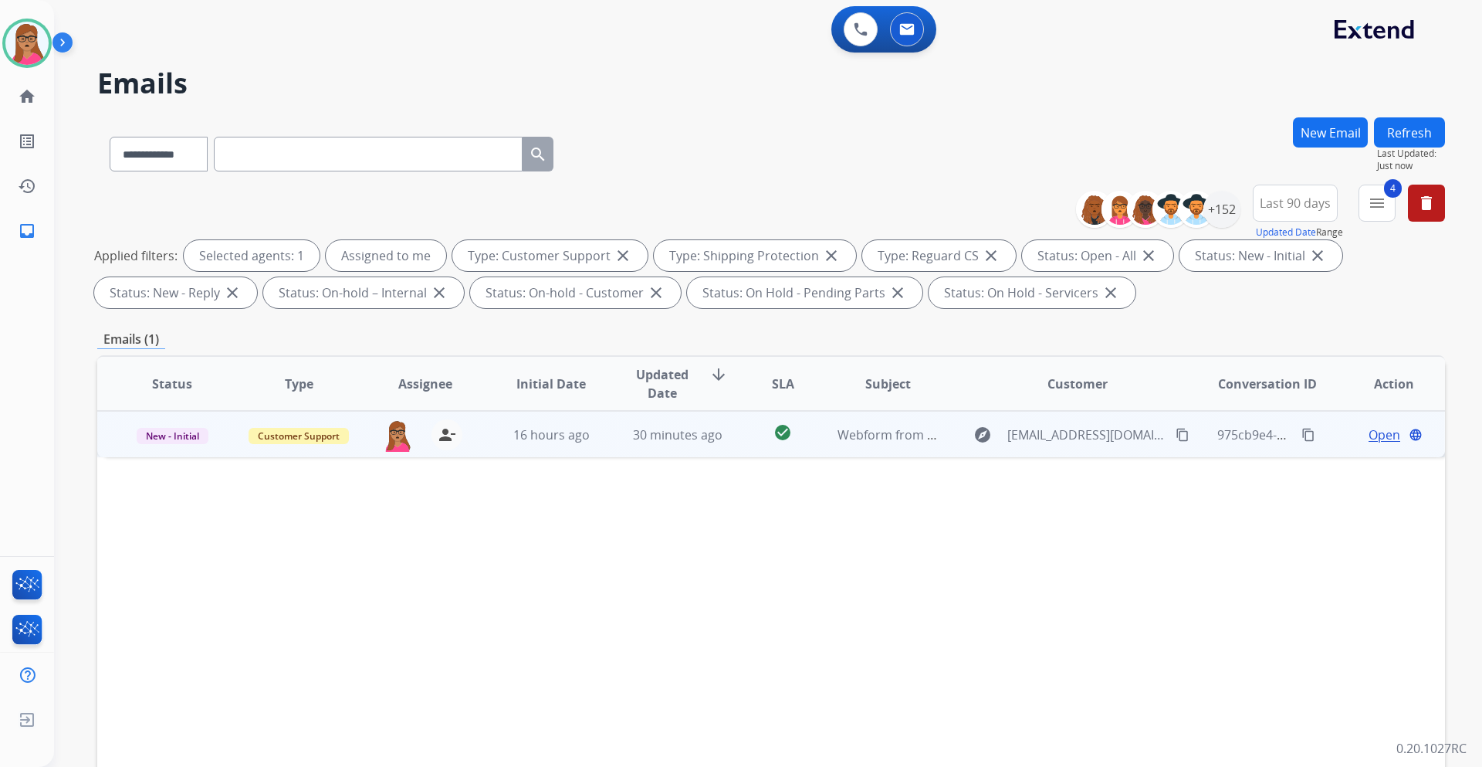
click at [1369, 435] on span "Open" at bounding box center [1385, 434] width 32 height 19
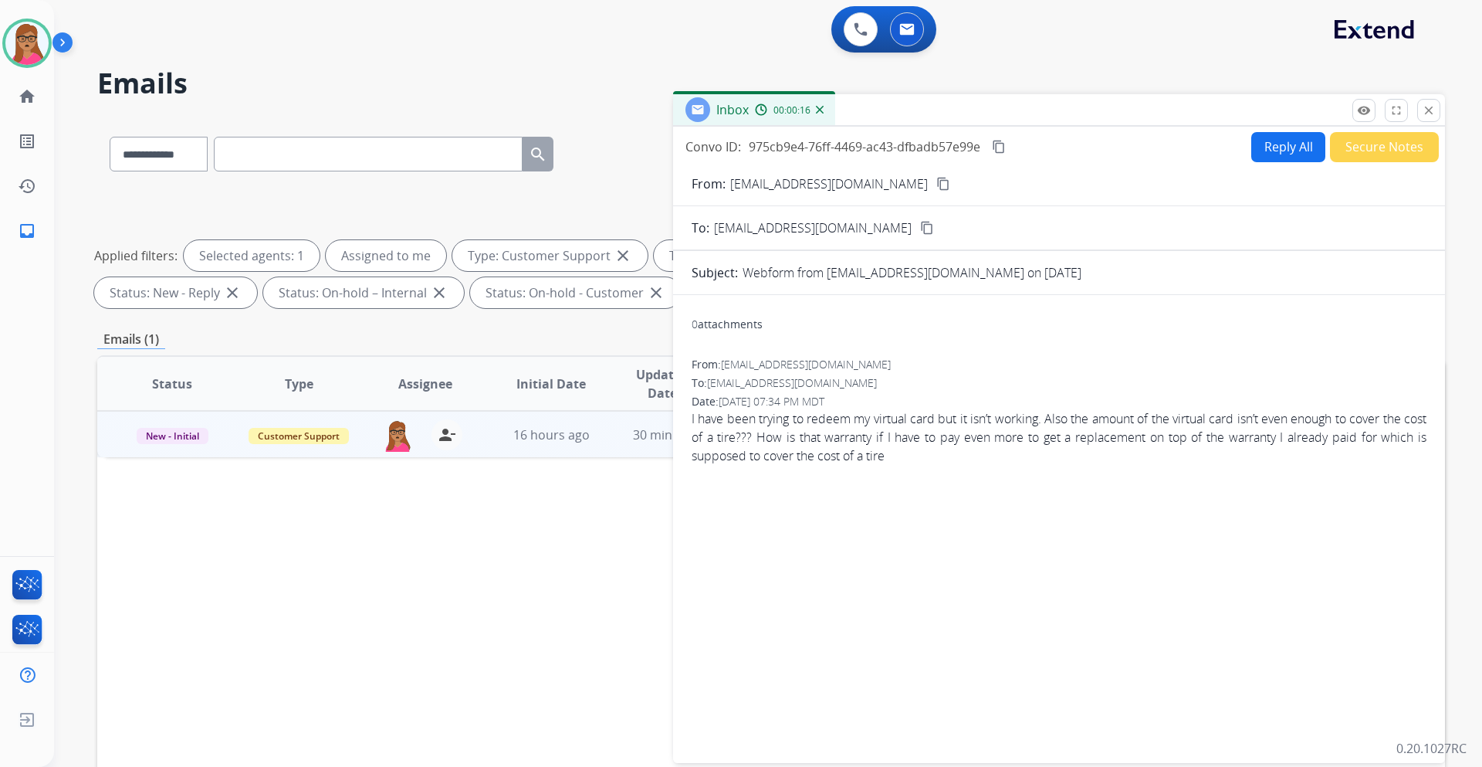
click at [937, 188] on mat-icon "content_copy" at bounding box center [944, 184] width 14 height 14
click at [1269, 144] on button "Reply All" at bounding box center [1289, 147] width 74 height 30
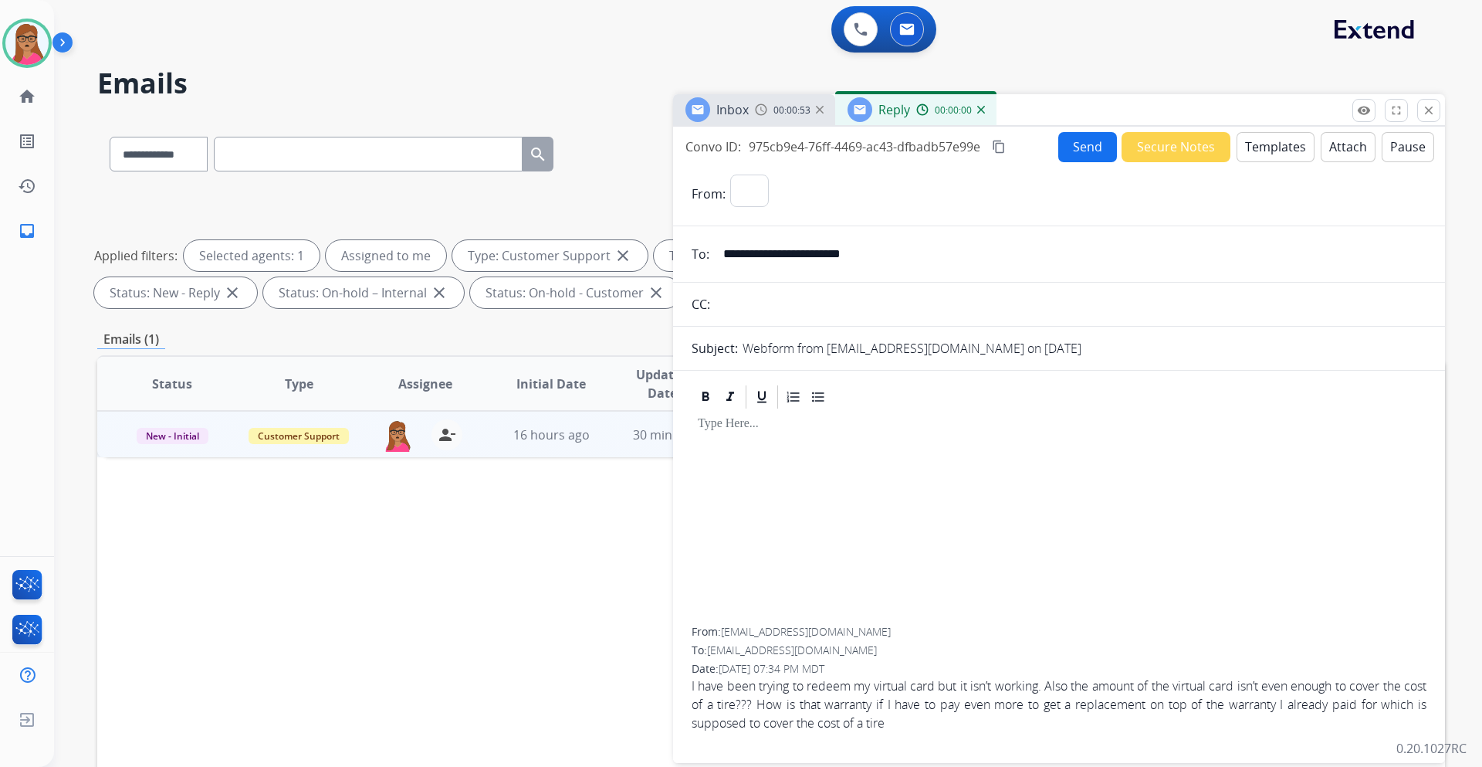
select select "**********"
click at [737, 107] on span "Inbox" at bounding box center [733, 109] width 32 height 17
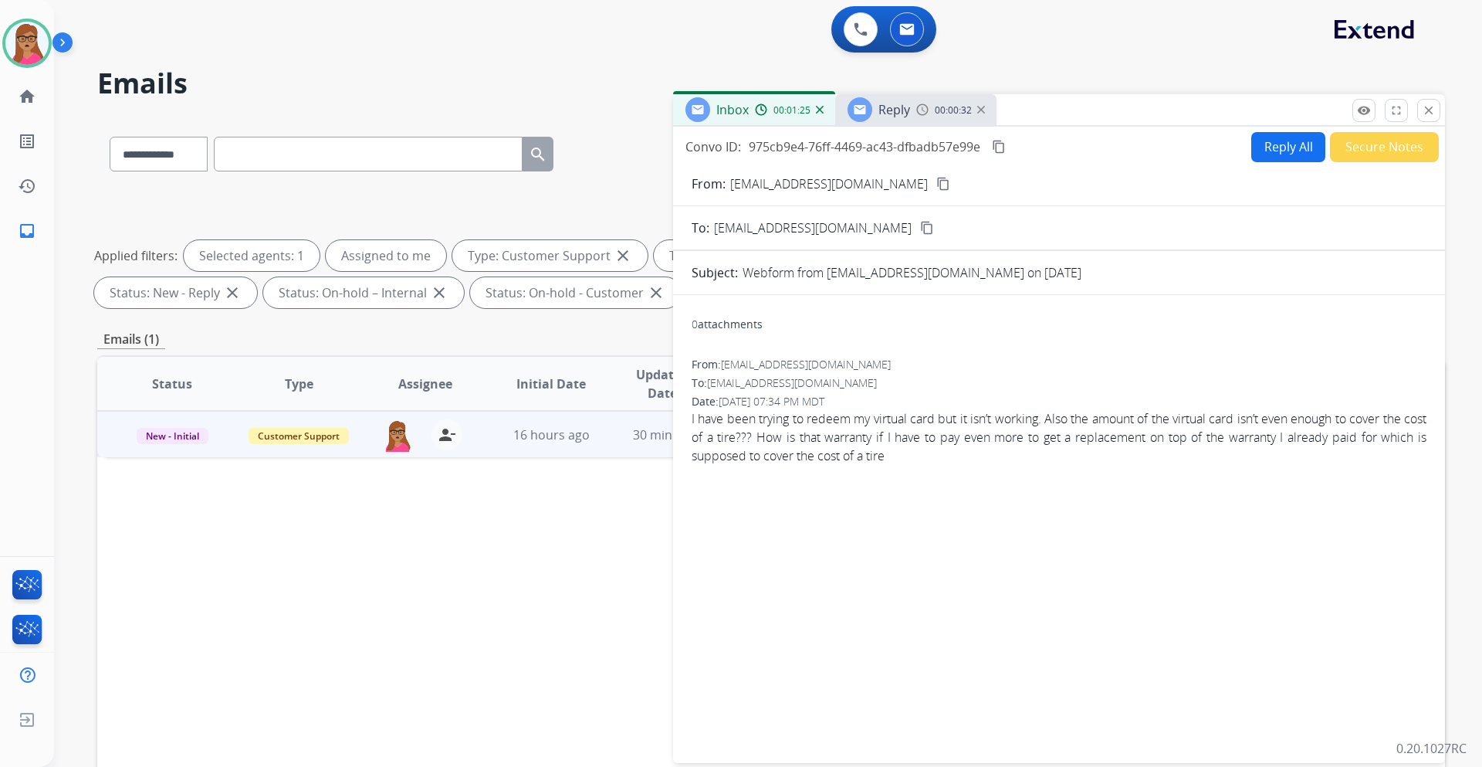
click at [937, 181] on mat-icon "content_copy" at bounding box center [944, 184] width 14 height 14
paste input "**********"
type input "**********"
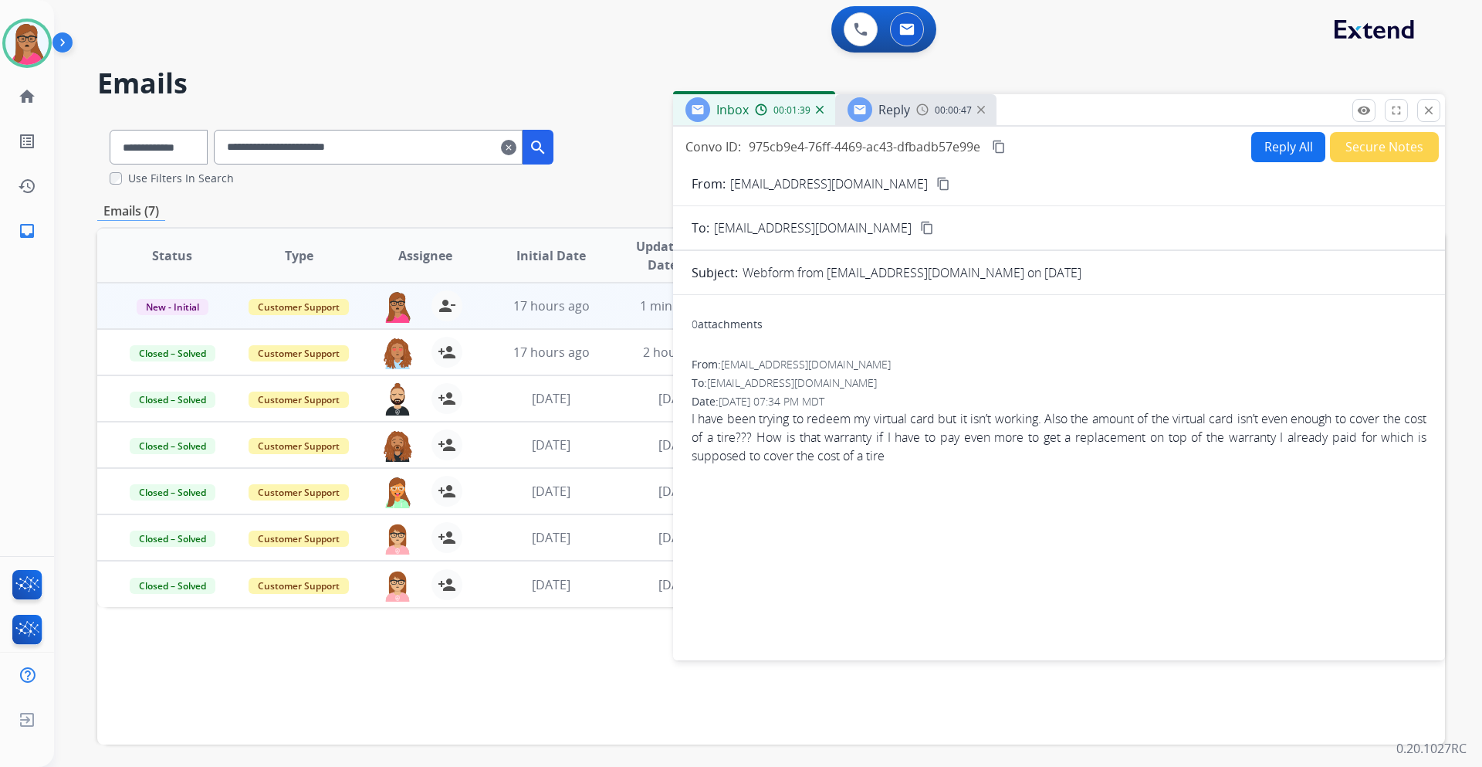
click at [466, 191] on div "**********" at bounding box center [771, 470] width 1348 height 707
click at [1438, 110] on button "close Close" at bounding box center [1429, 110] width 23 height 23
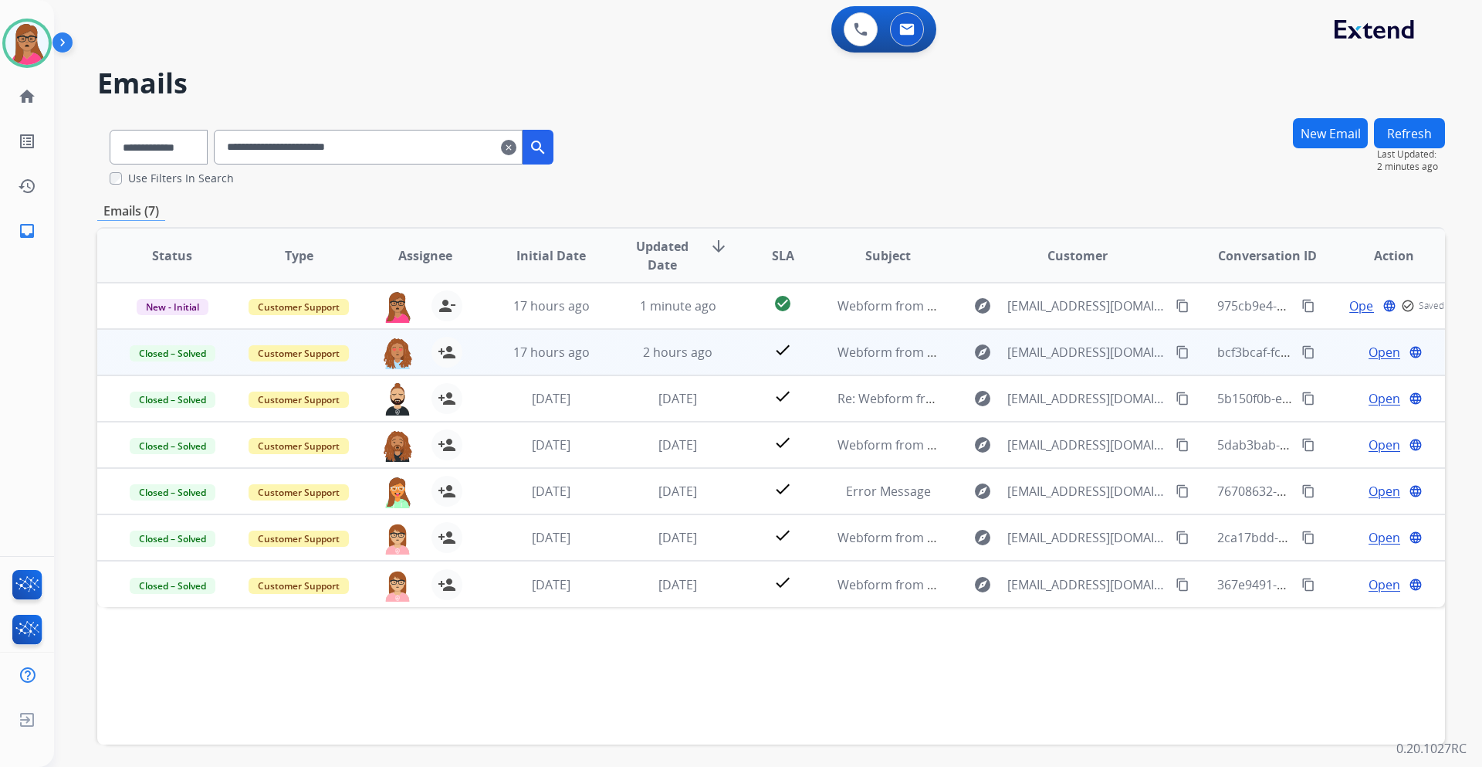
click at [1369, 351] on span "Open" at bounding box center [1385, 352] width 32 height 19
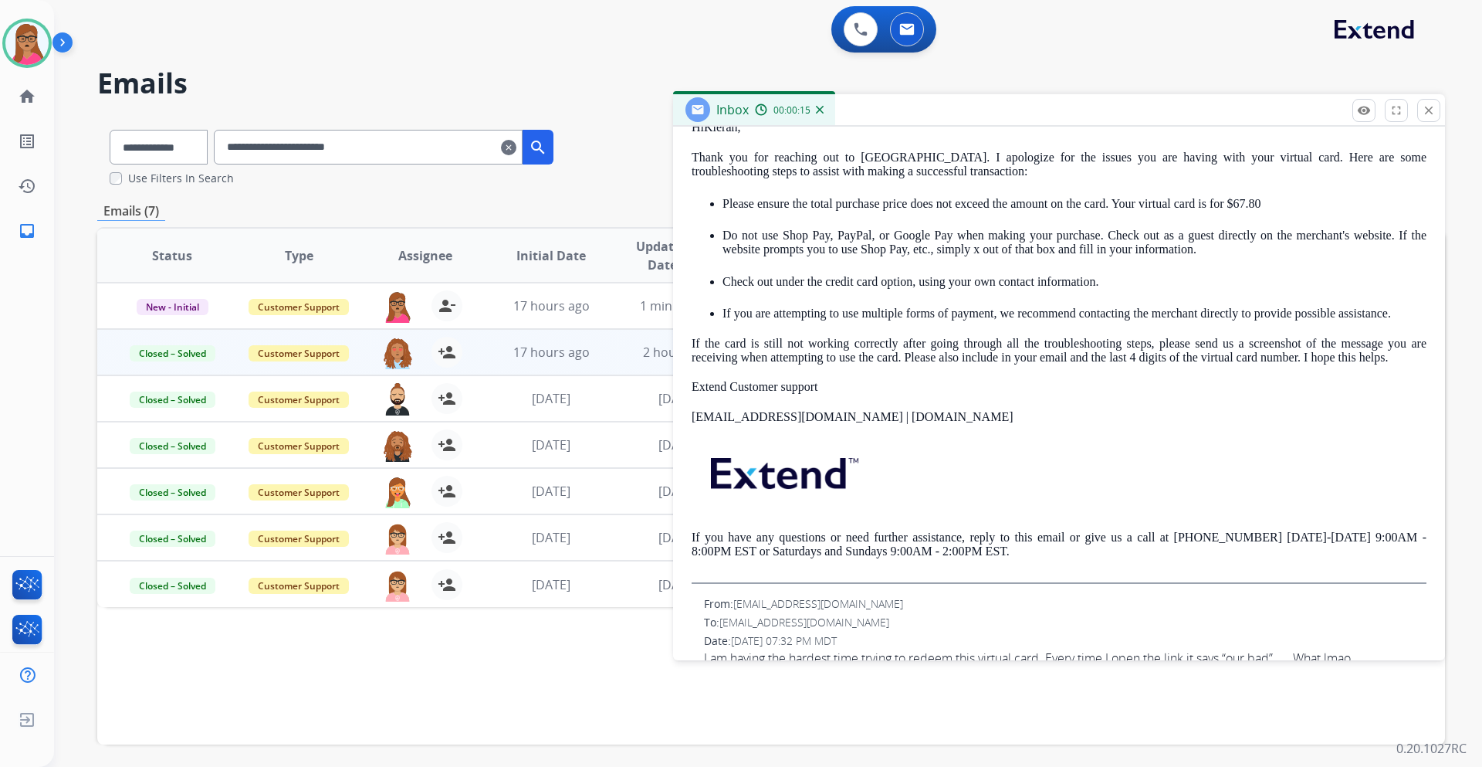
scroll to position [0, 0]
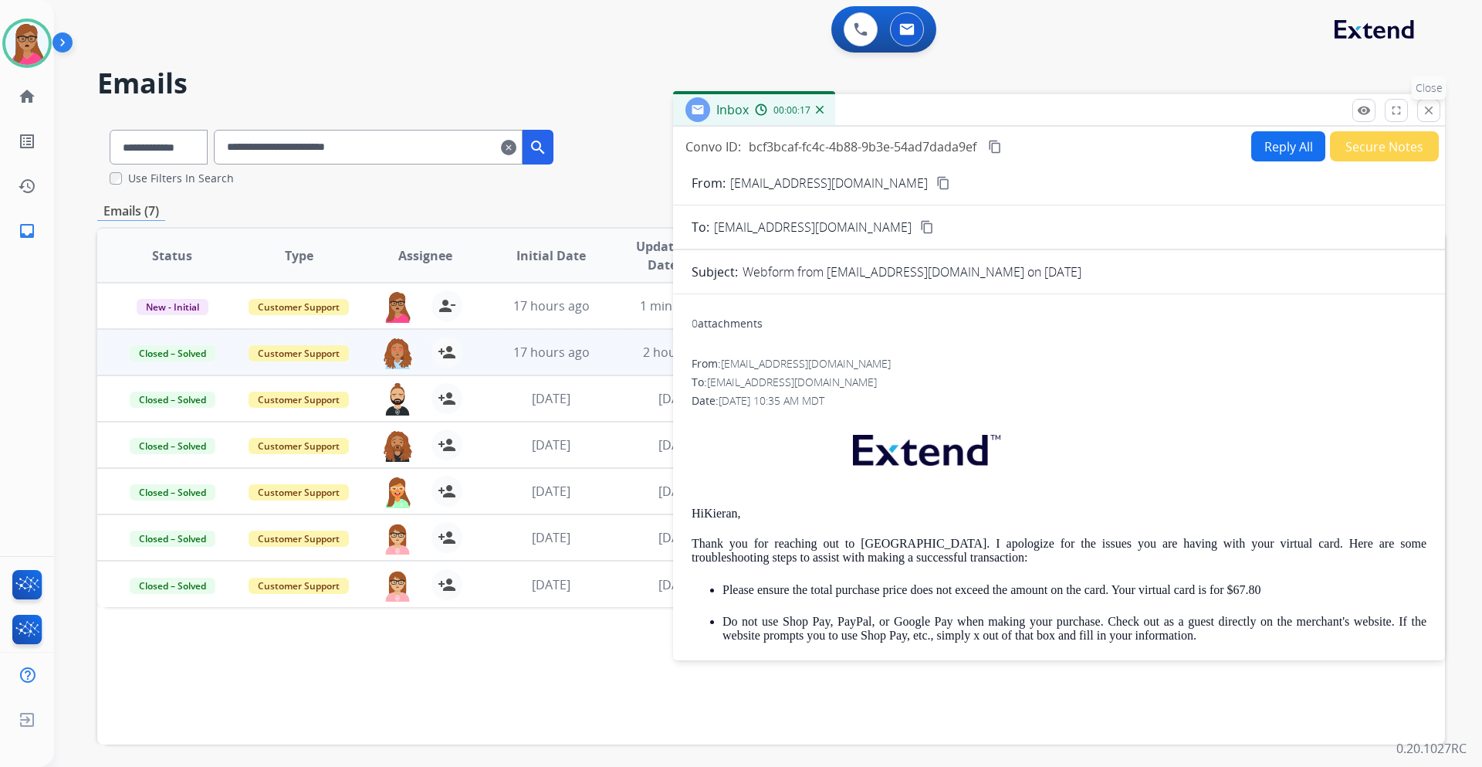
click at [1438, 114] on button "close Close" at bounding box center [1429, 110] width 23 height 23
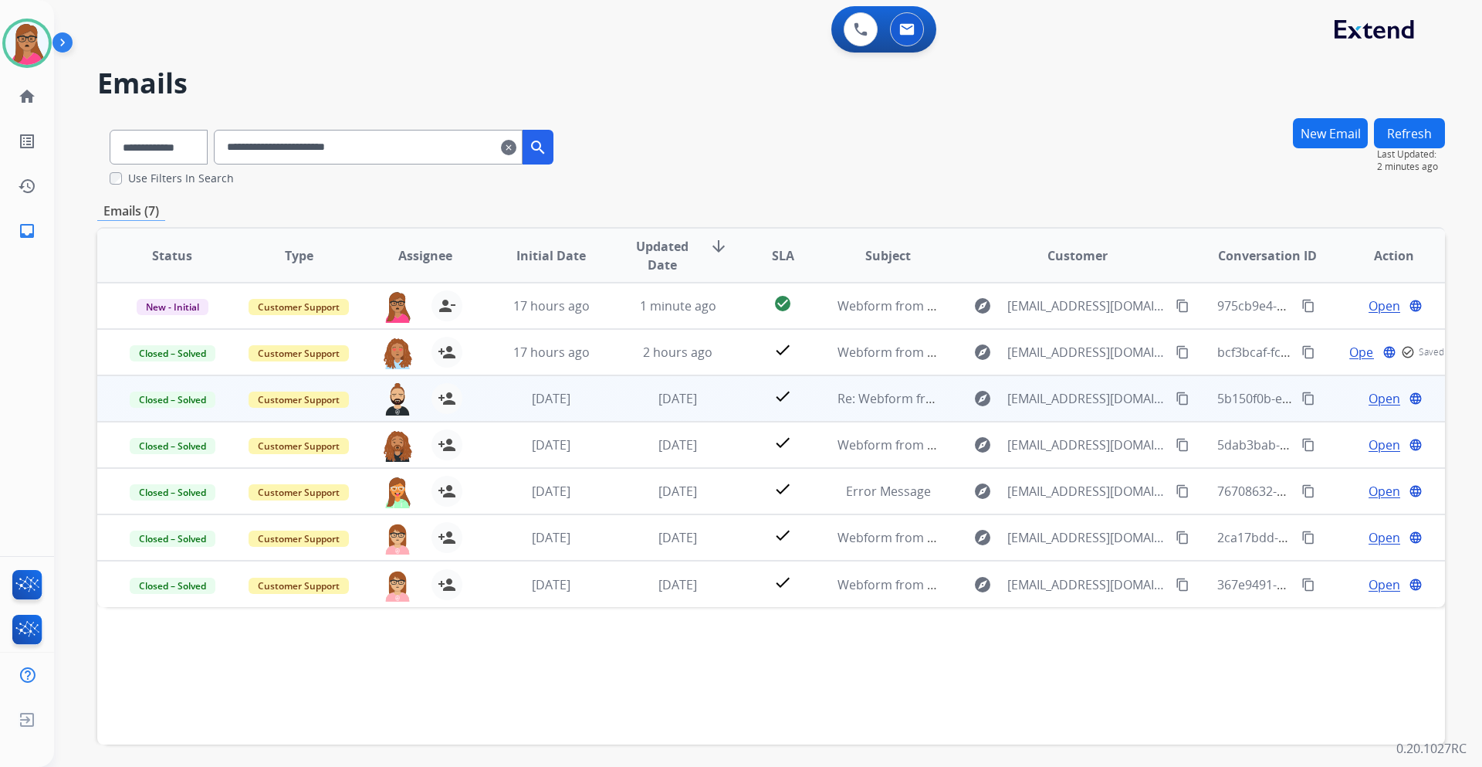
click at [1369, 399] on span "Open" at bounding box center [1385, 398] width 32 height 19
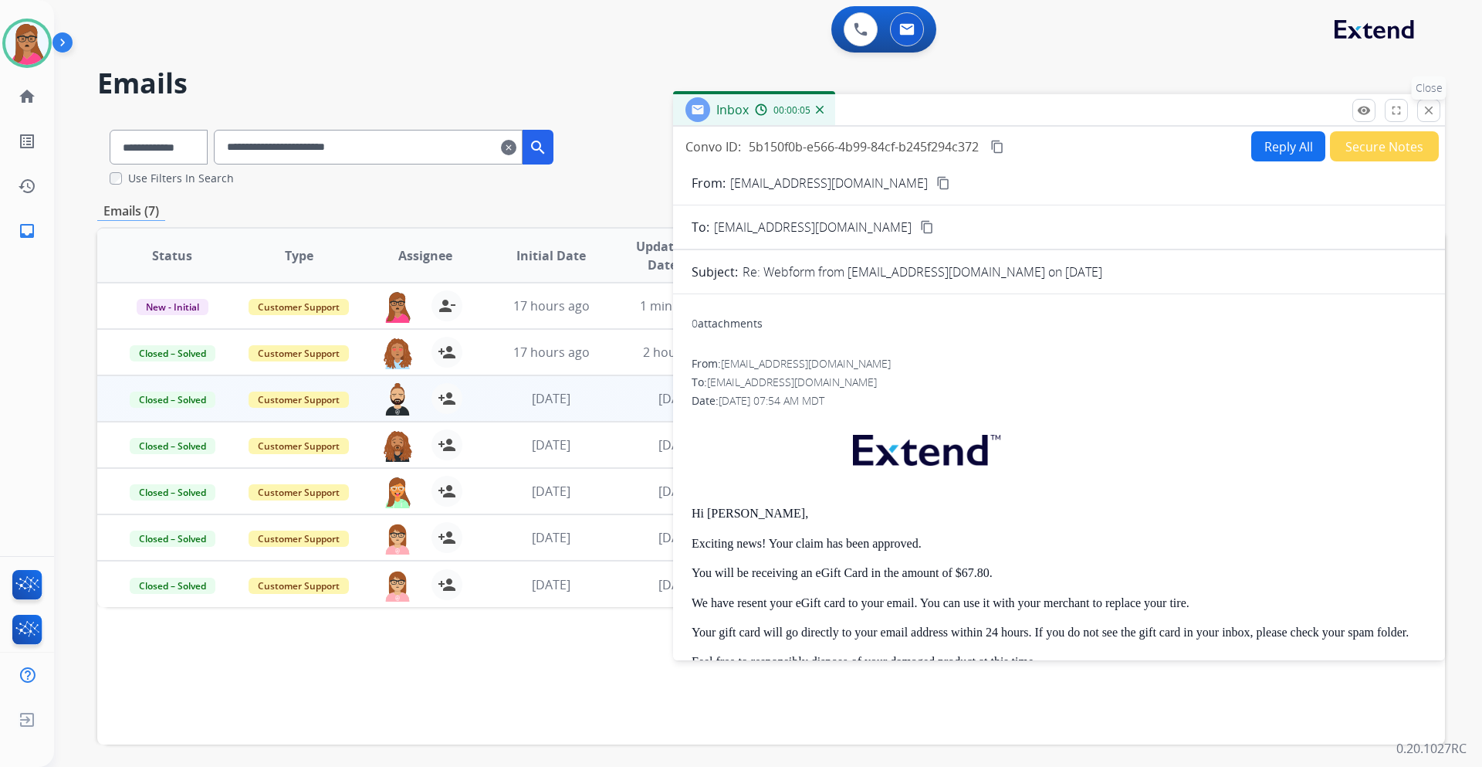
click at [1438, 106] on button "close Close" at bounding box center [1429, 110] width 23 height 23
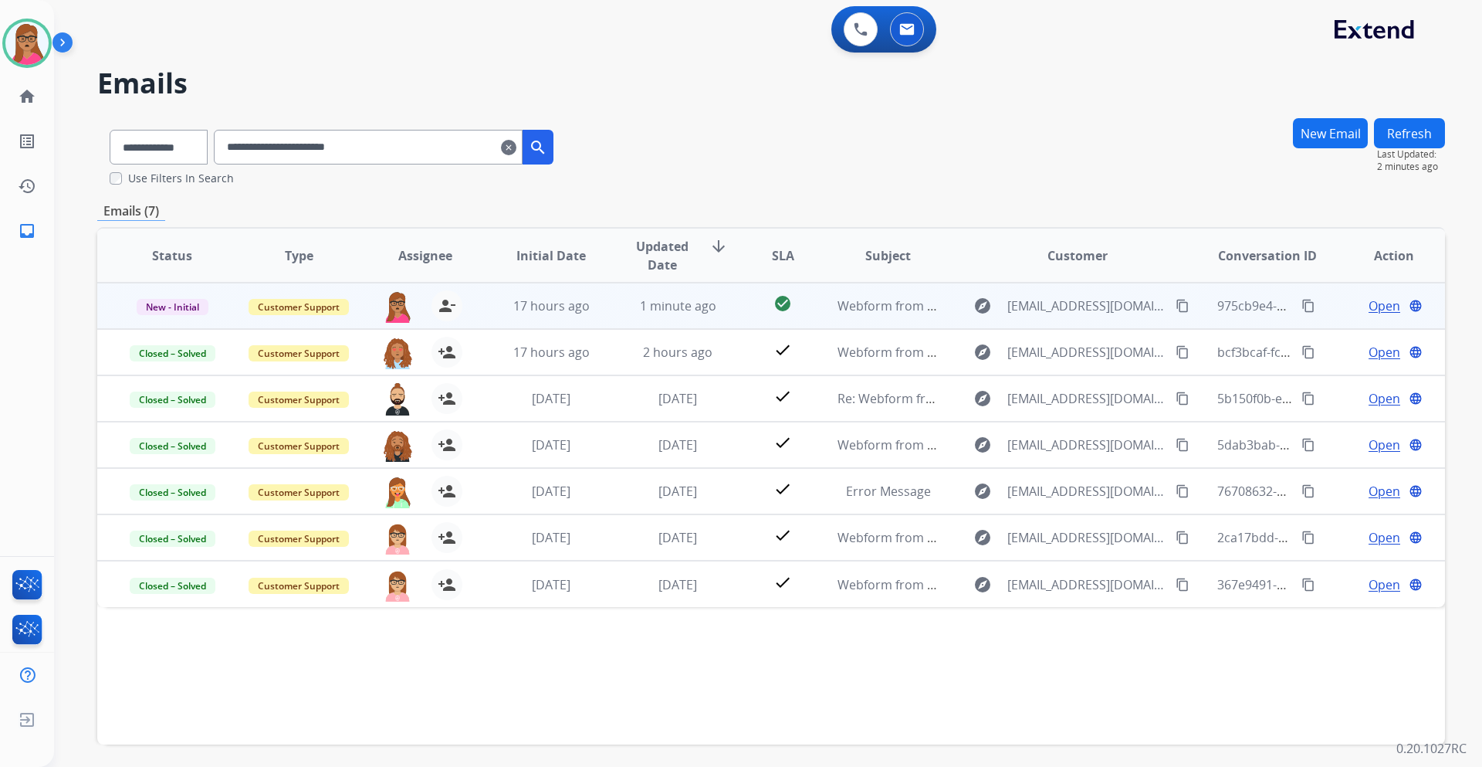
click at [1371, 302] on span "Open" at bounding box center [1385, 305] width 32 height 19
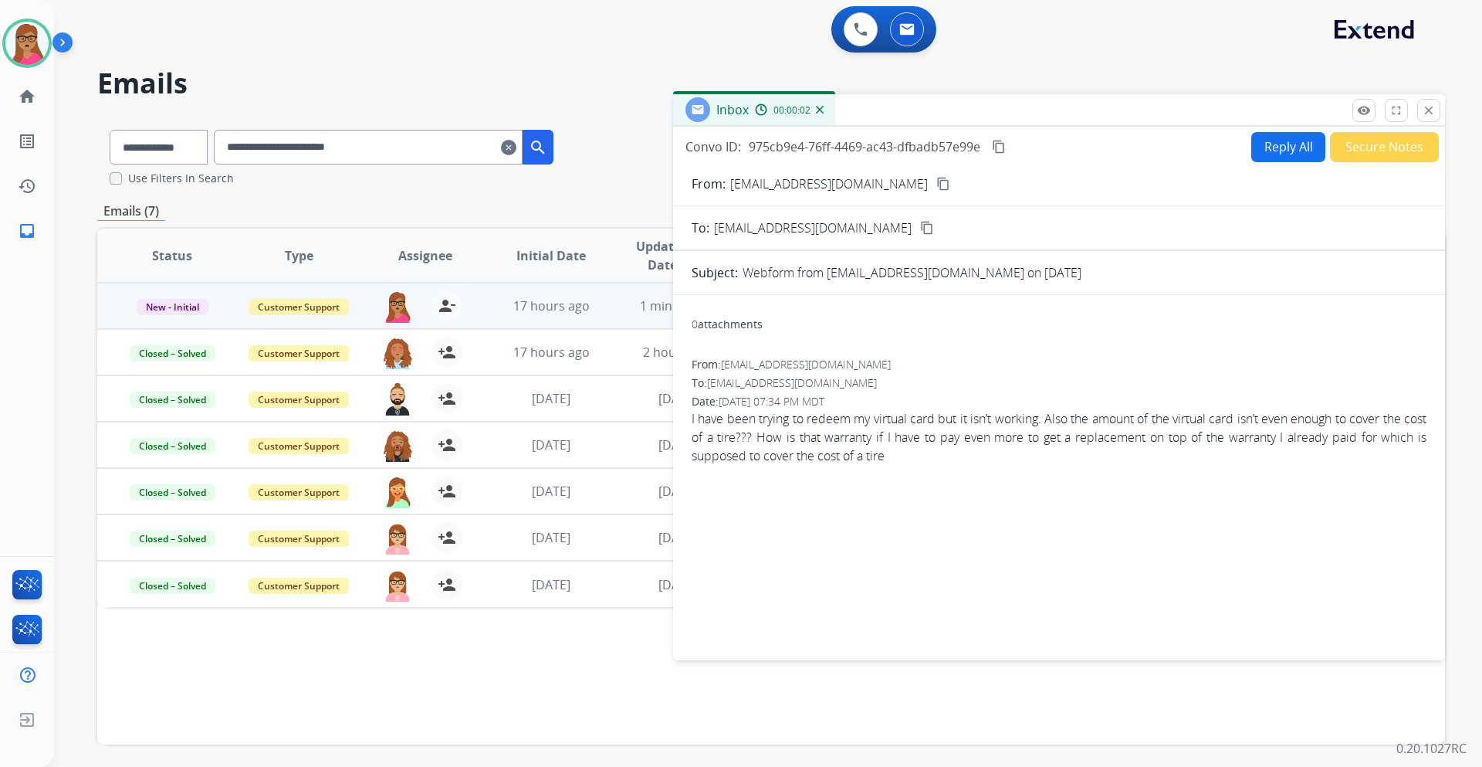
click at [1283, 146] on button "Reply All" at bounding box center [1289, 147] width 74 height 30
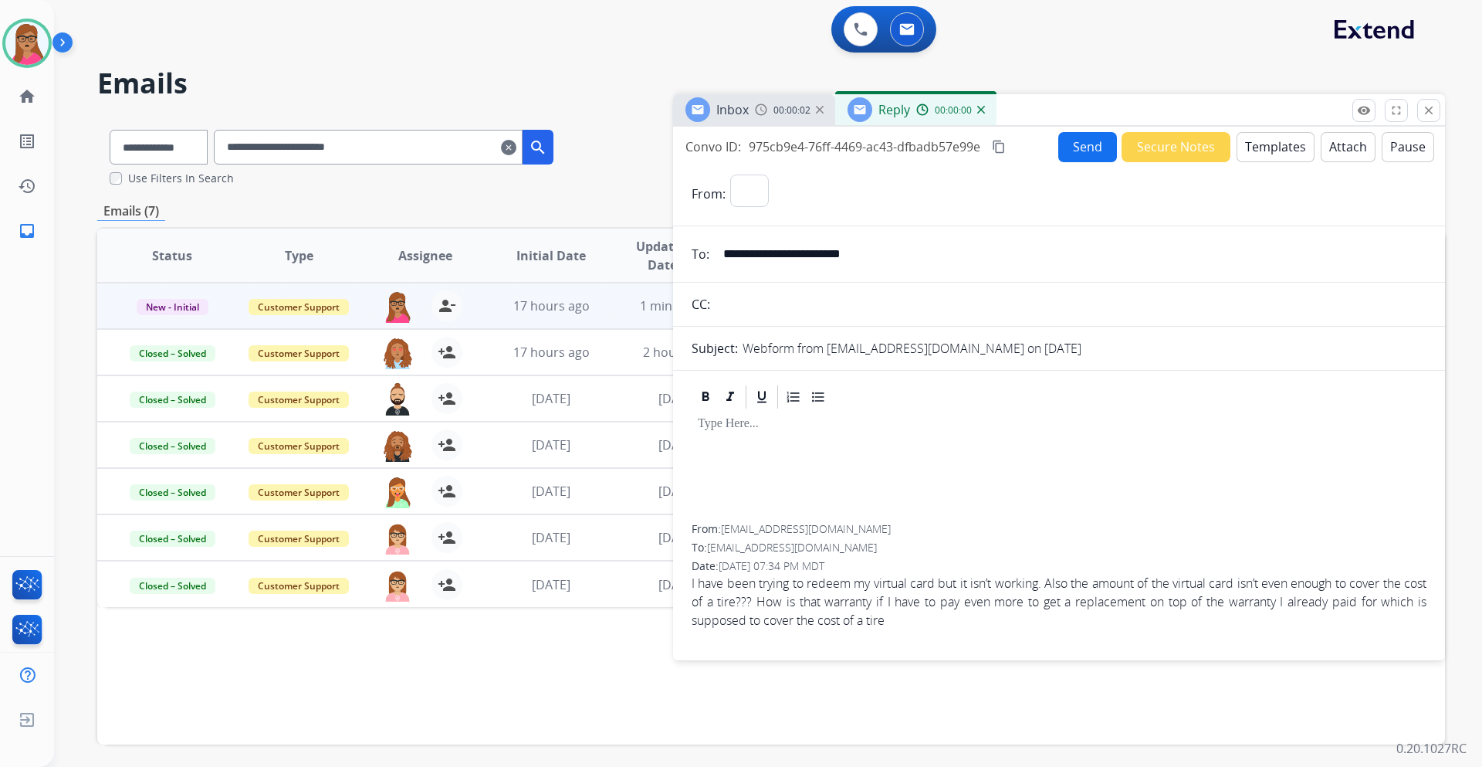
select select "**********"
click at [763, 114] on img at bounding box center [761, 109] width 12 height 12
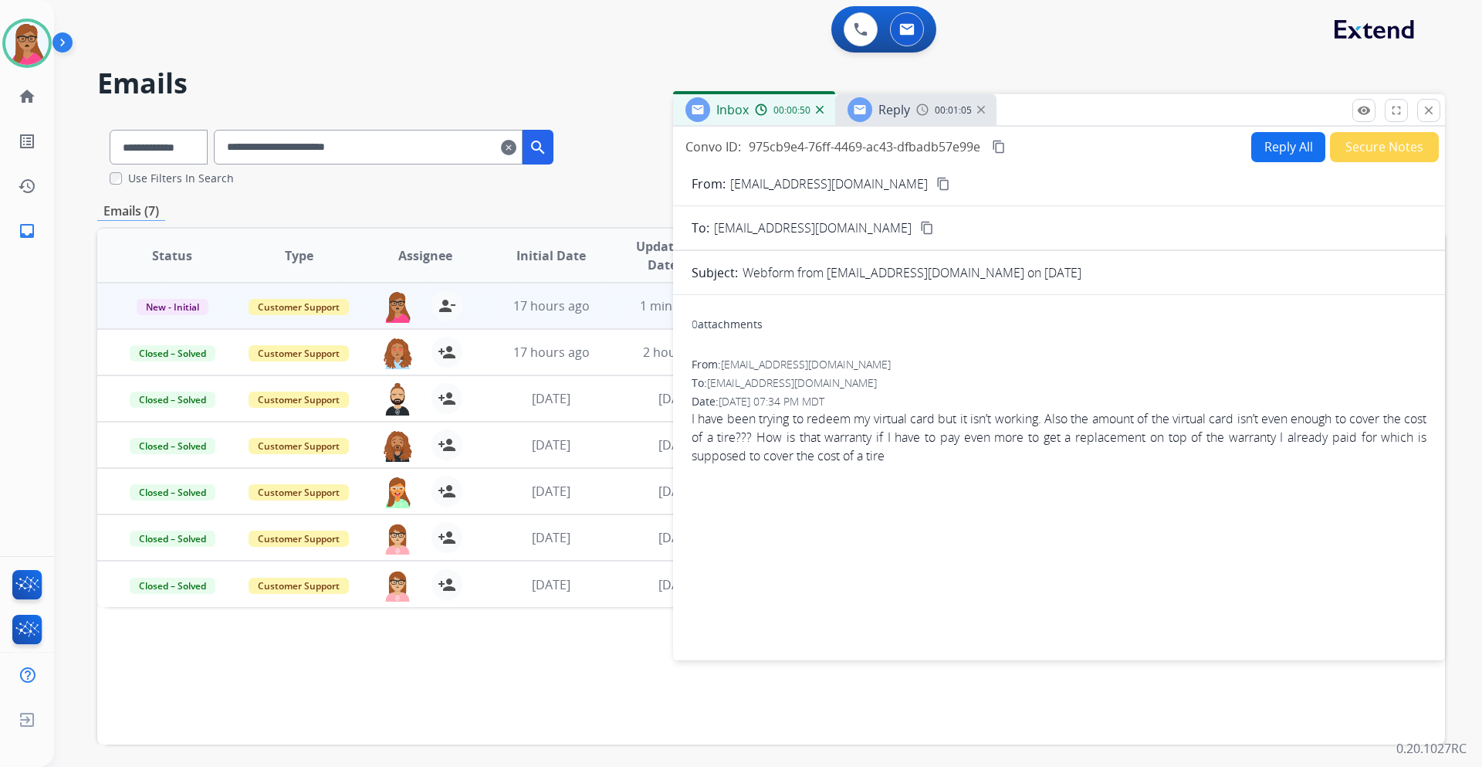
click at [900, 119] on div "Reply" at bounding box center [879, 109] width 63 height 25
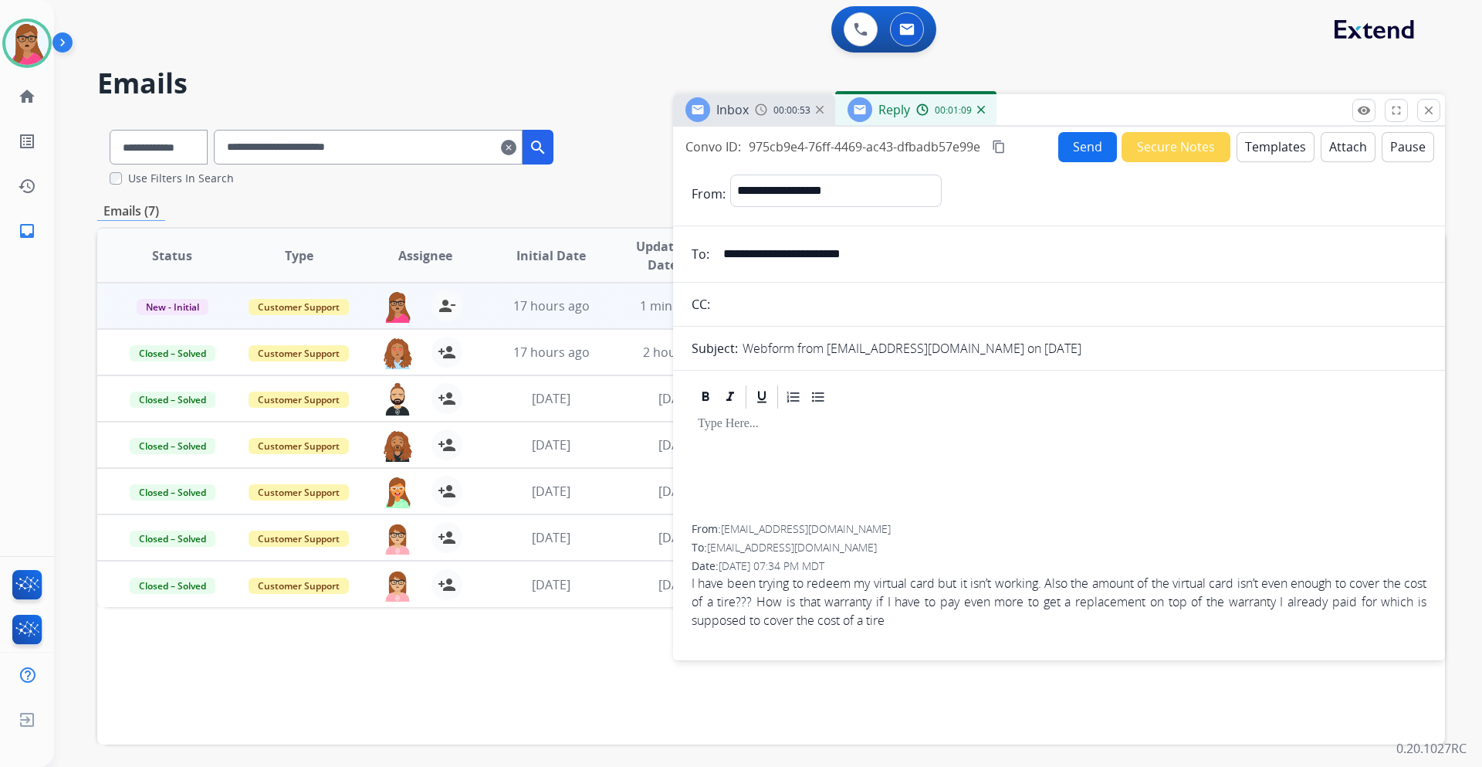
click at [1268, 144] on button "Templates" at bounding box center [1276, 147] width 78 height 30
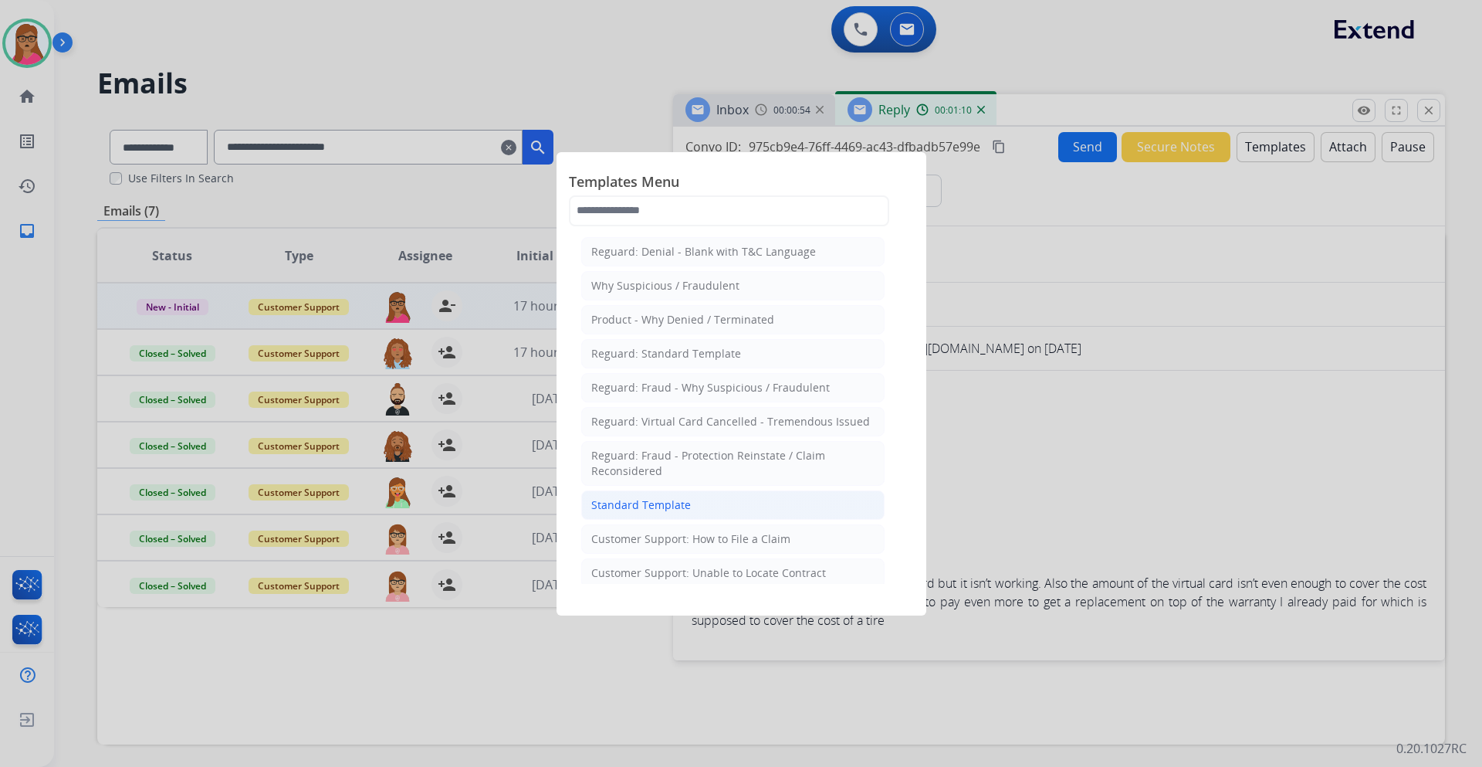
click at [661, 509] on div "Standard Template" at bounding box center [641, 504] width 100 height 15
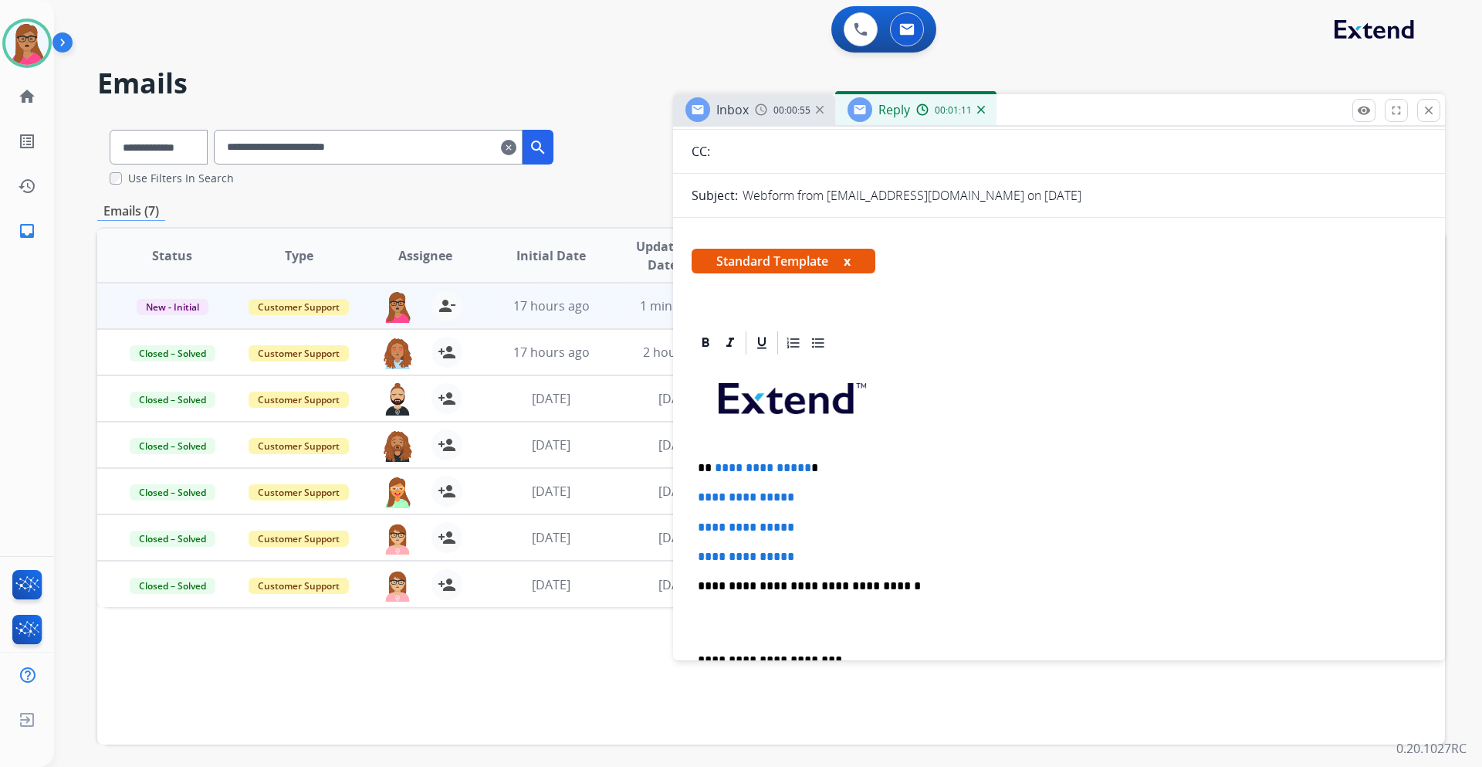
scroll to position [232, 0]
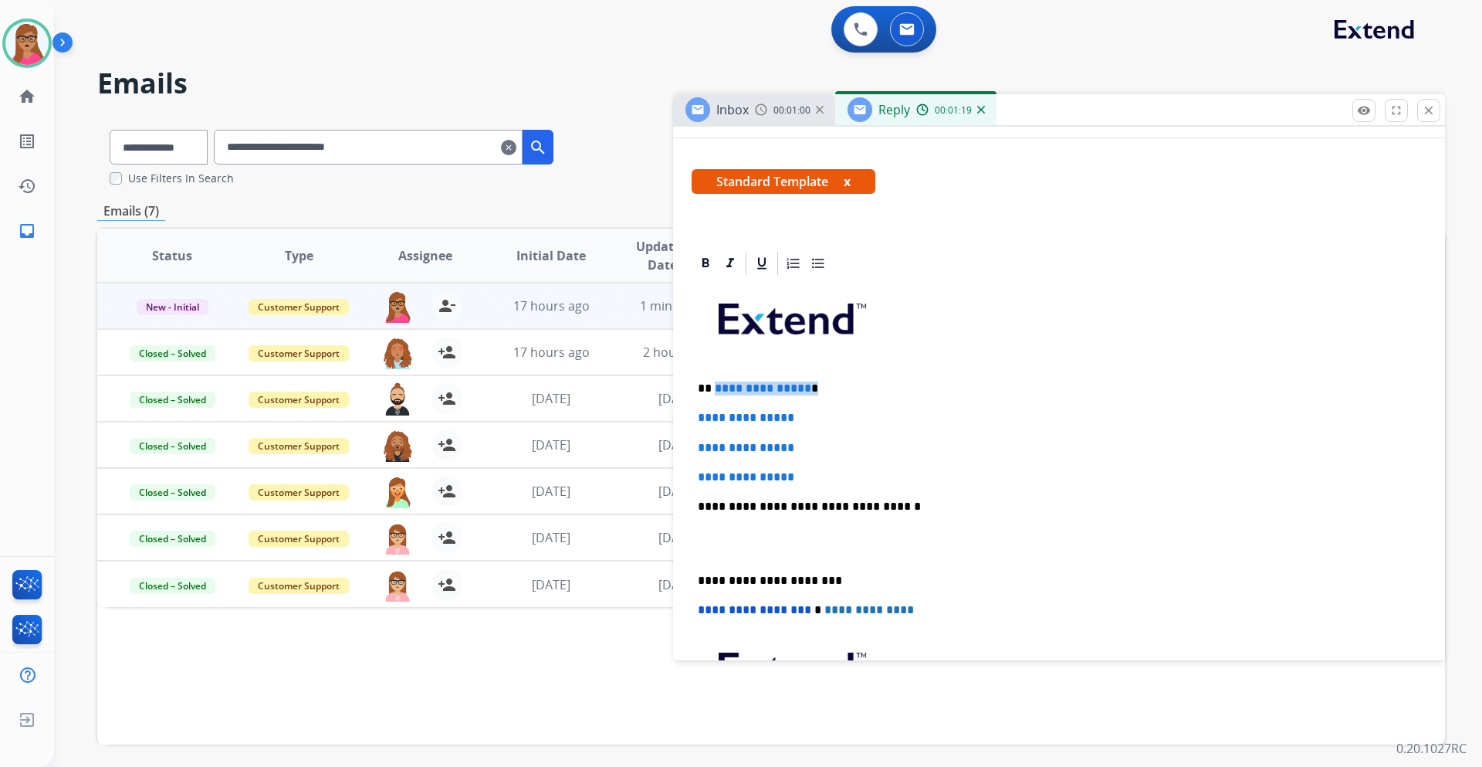
drag, startPoint x: 816, startPoint y: 388, endPoint x: 713, endPoint y: 381, distance: 103.7
click at [713, 381] on p "**********" at bounding box center [1053, 388] width 710 height 14
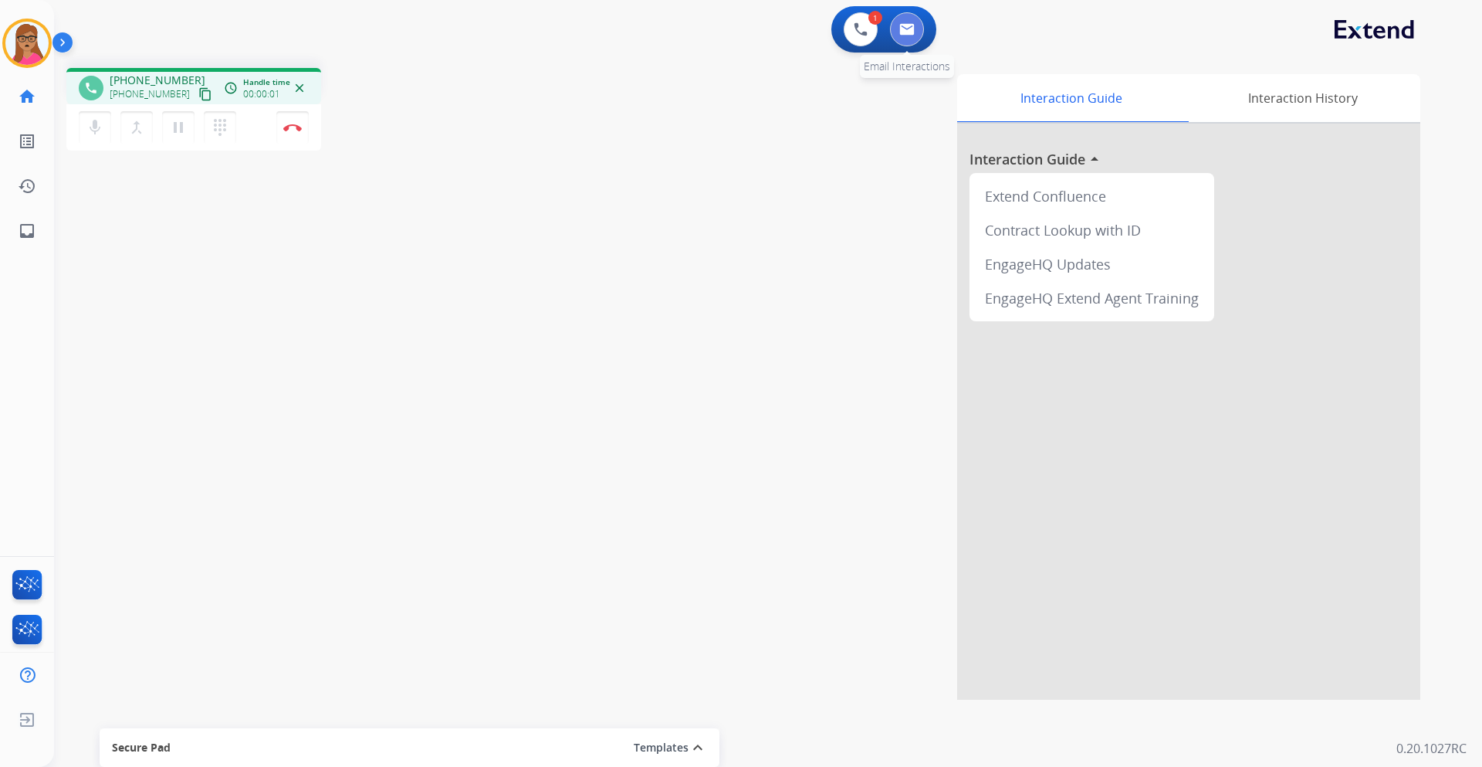
click at [900, 31] on img at bounding box center [907, 29] width 15 height 12
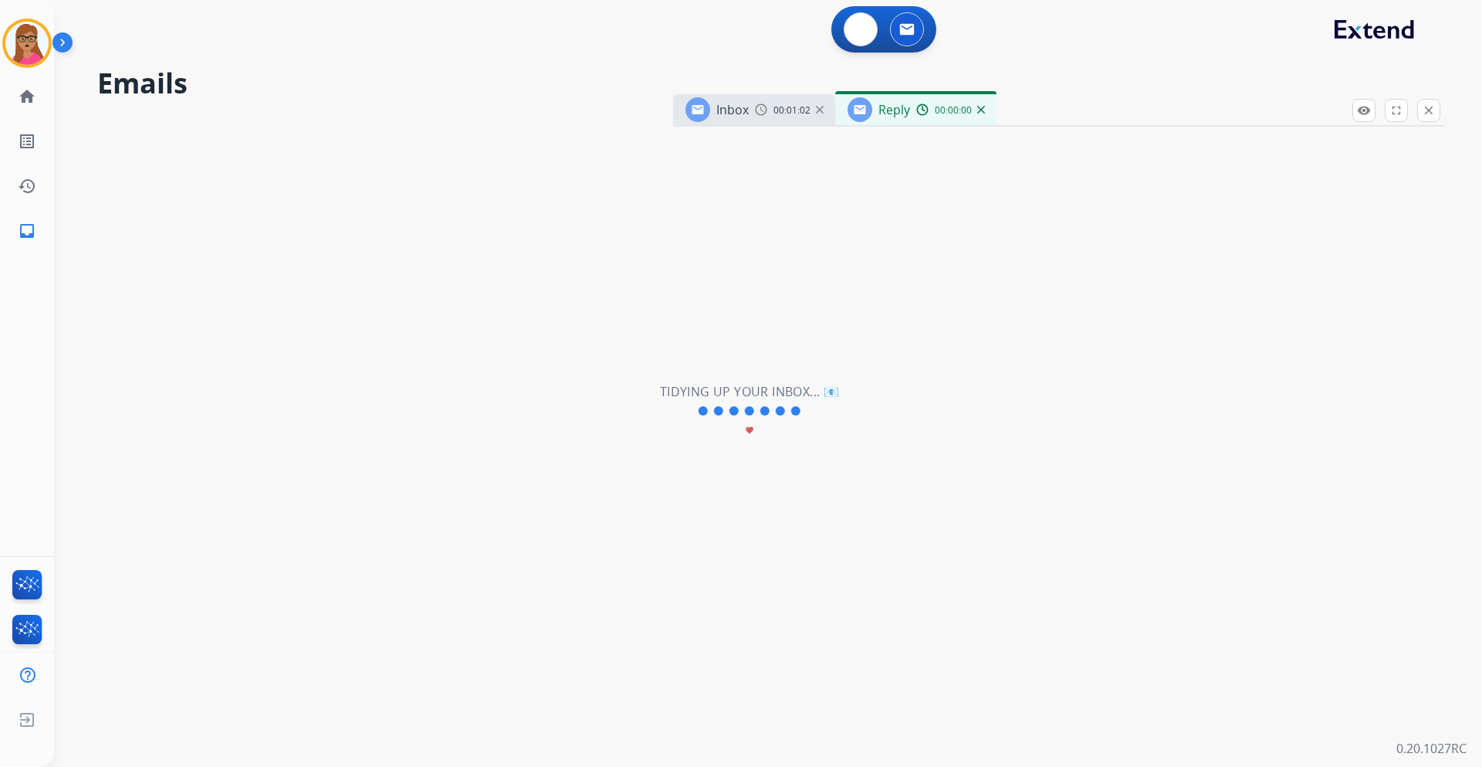
select select "**********"
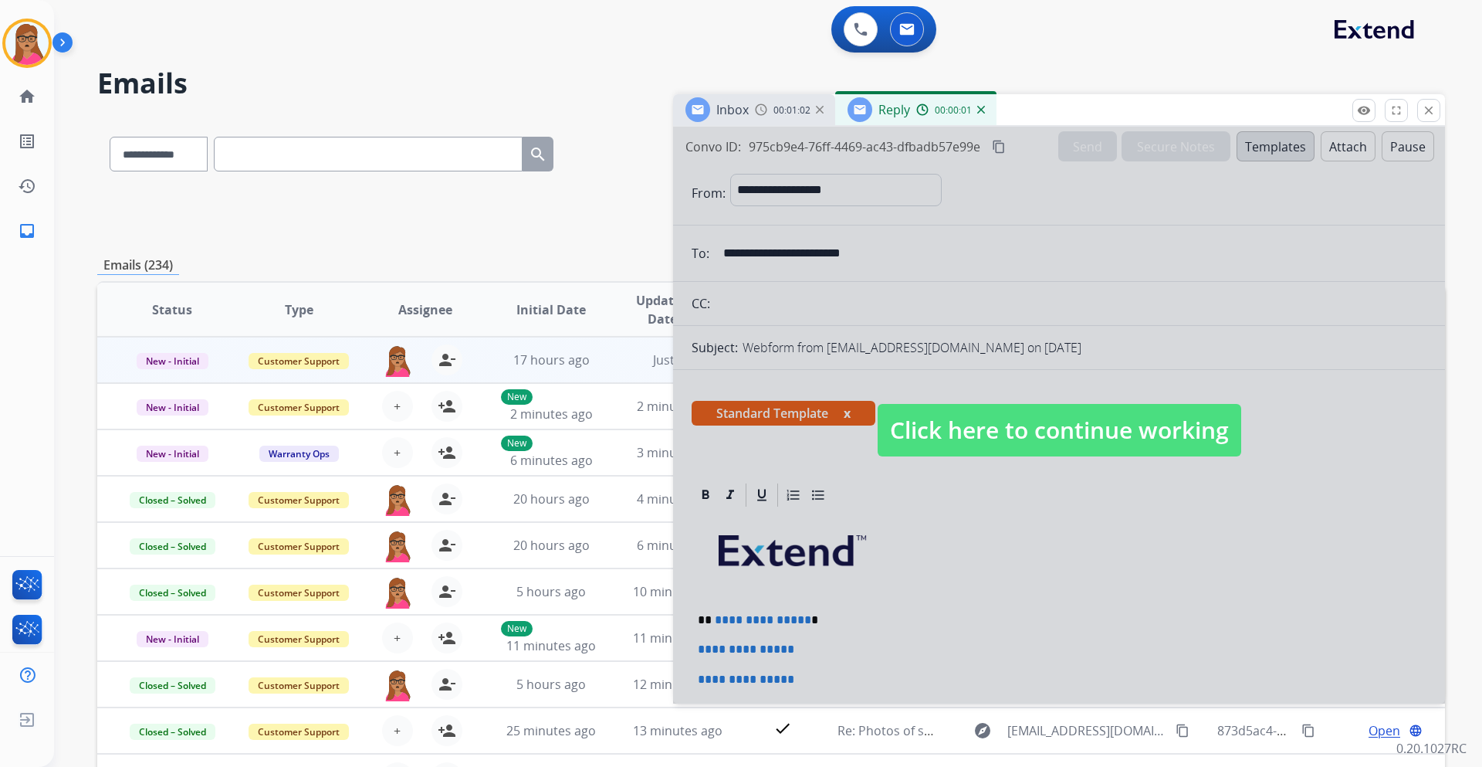
click at [940, 441] on span "Click here to continue working" at bounding box center [1060, 430] width 364 height 53
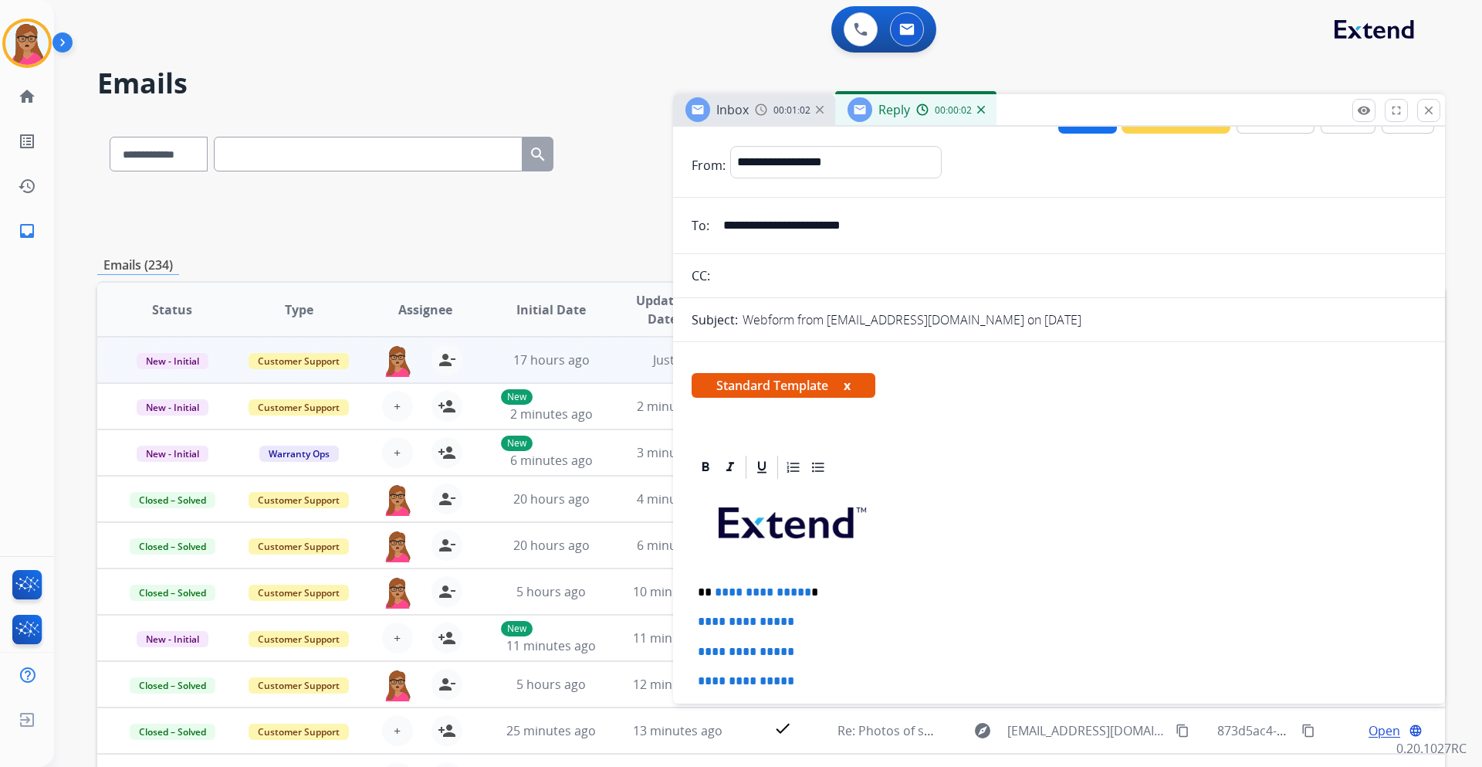
scroll to position [77, 0]
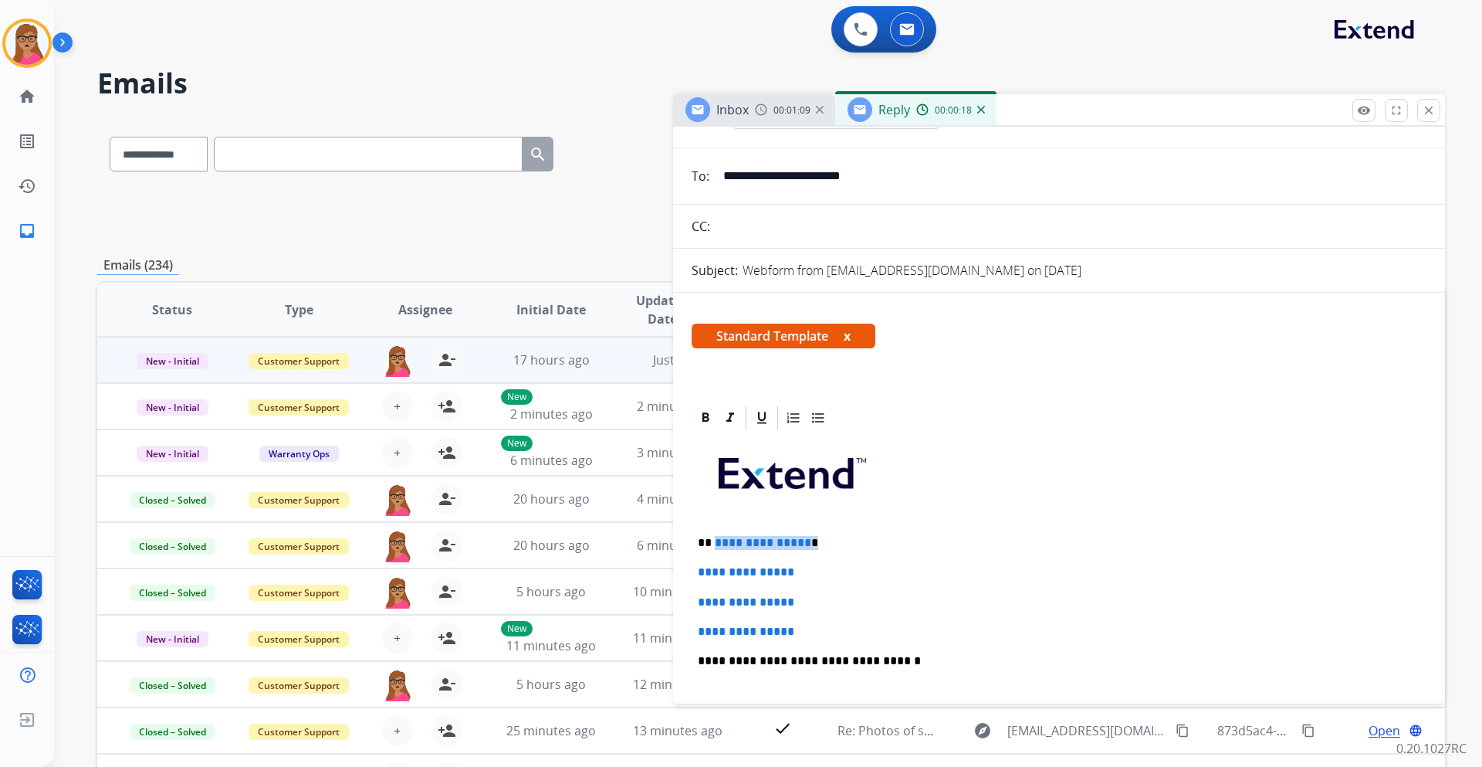
drag, startPoint x: 816, startPoint y: 540, endPoint x: 713, endPoint y: 542, distance: 102.7
click at [713, 542] on p "**********" at bounding box center [1053, 543] width 710 height 14
paste div
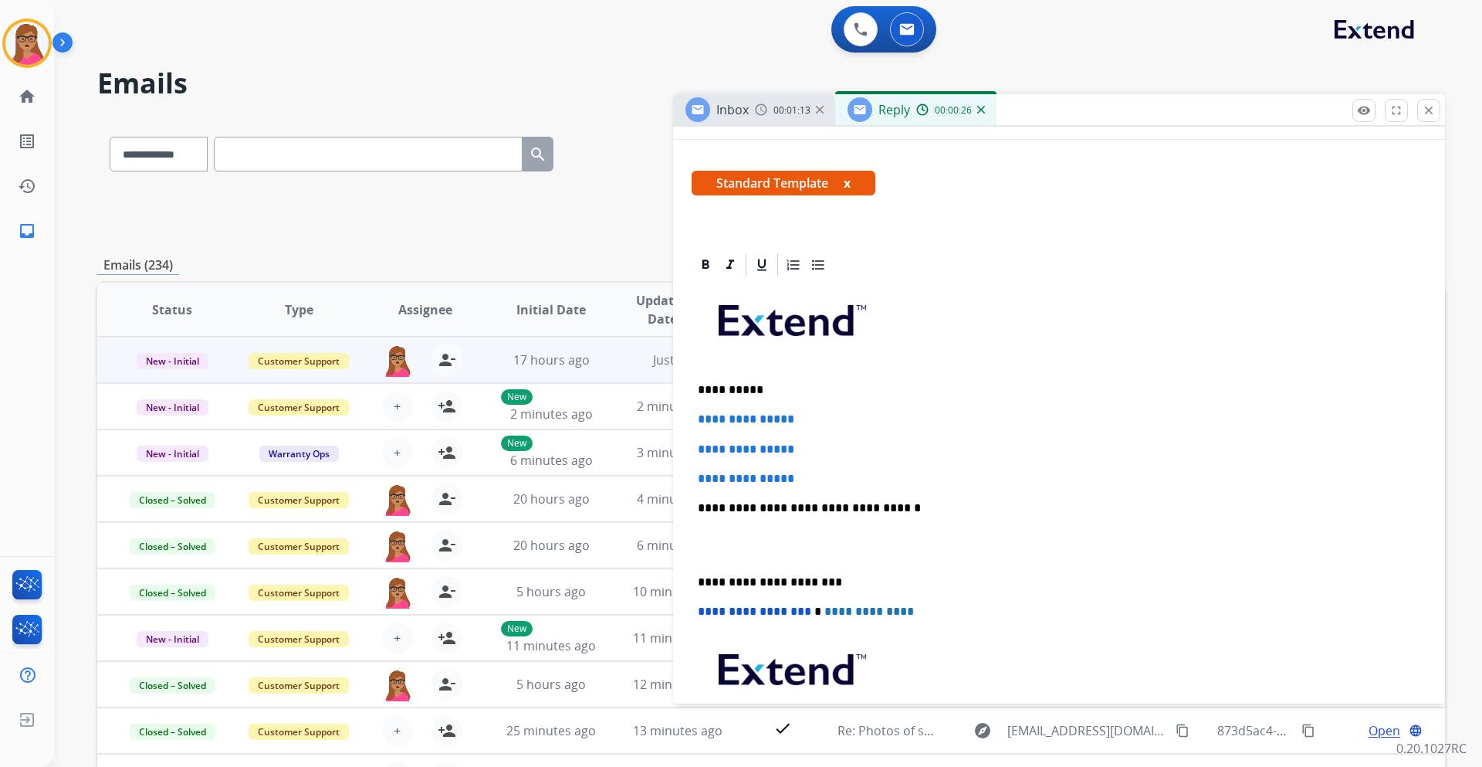
scroll to position [232, 0]
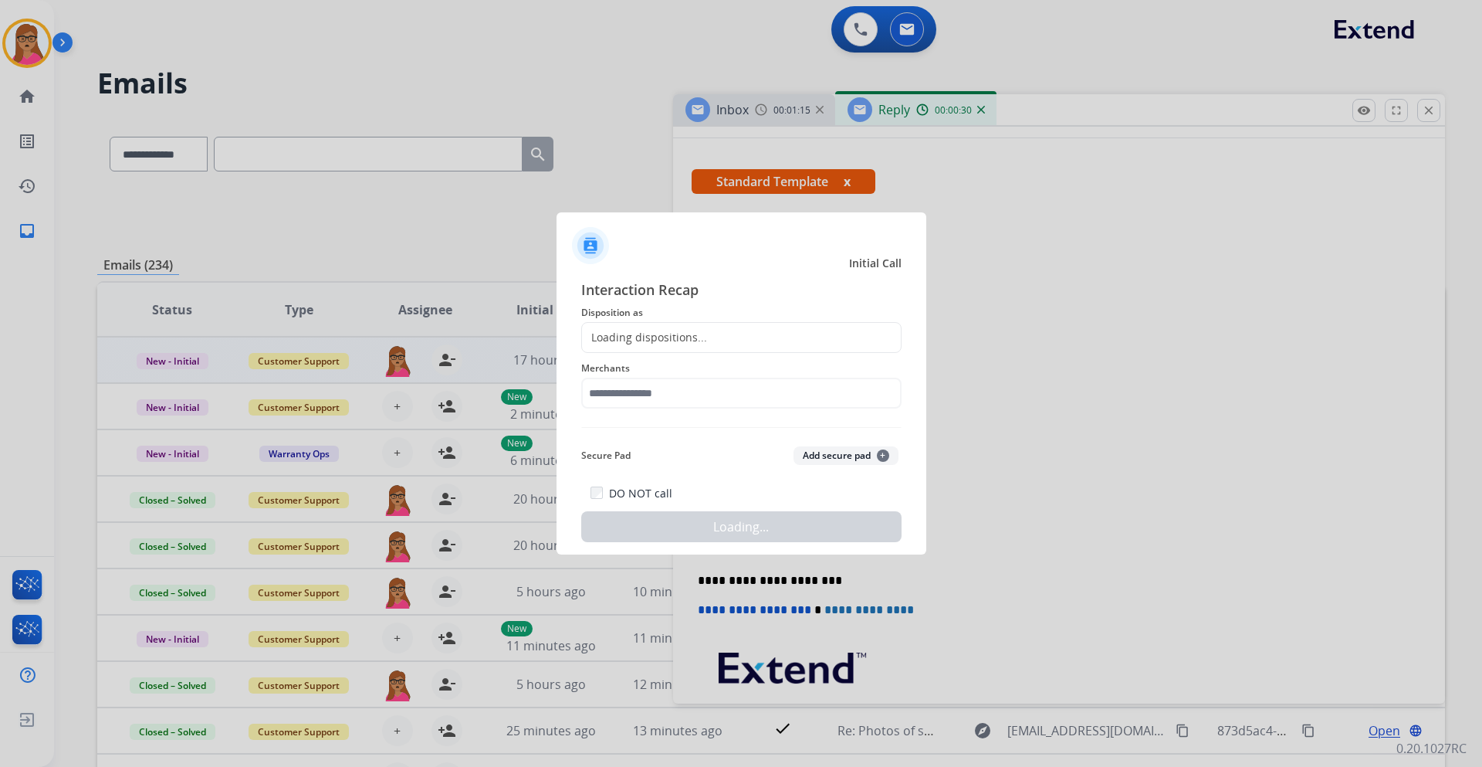
drag, startPoint x: 696, startPoint y: 410, endPoint x: 814, endPoint y: 467, distance: 130.5
click at [814, 467] on div "**********" at bounding box center [741, 383] width 1482 height 767
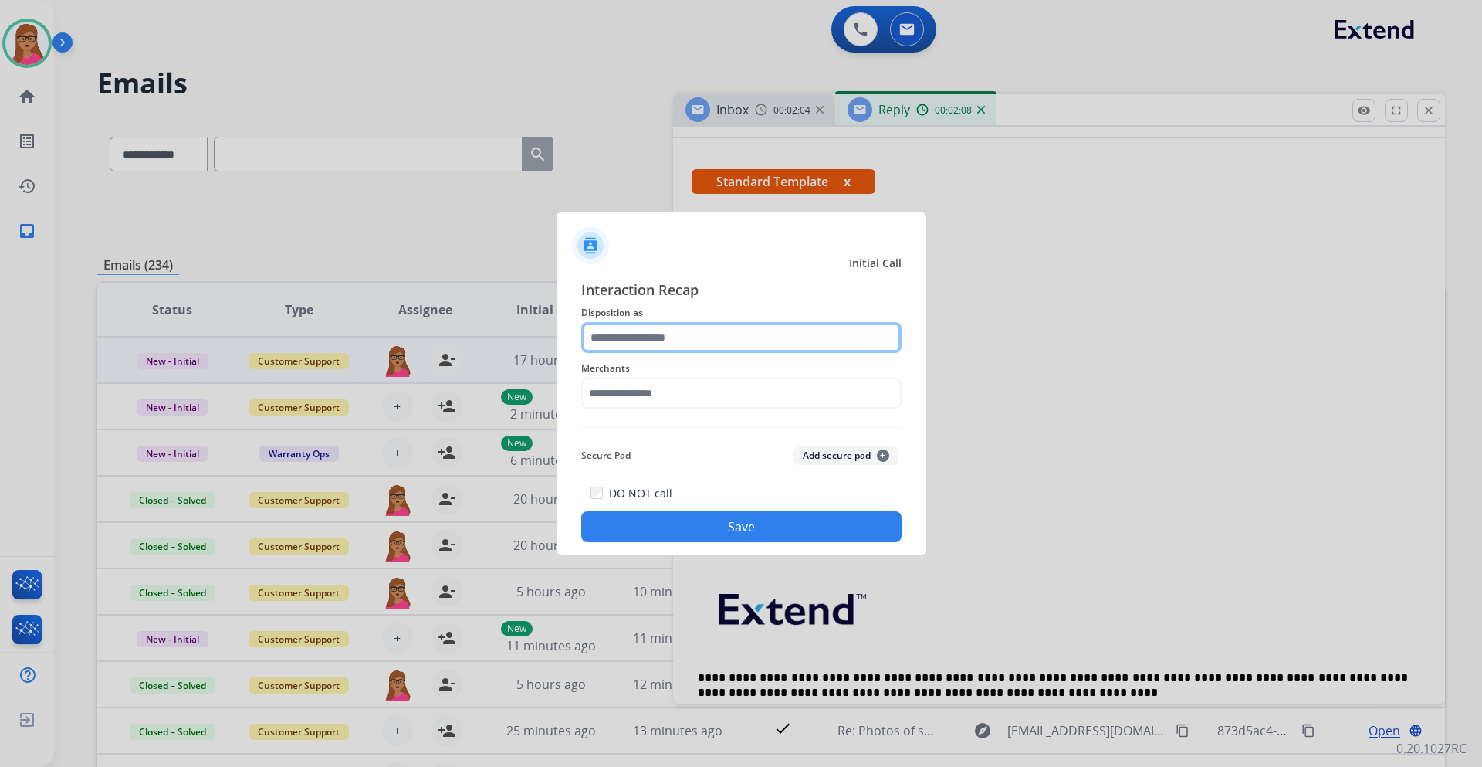
click at [609, 330] on input "text" at bounding box center [741, 337] width 320 height 31
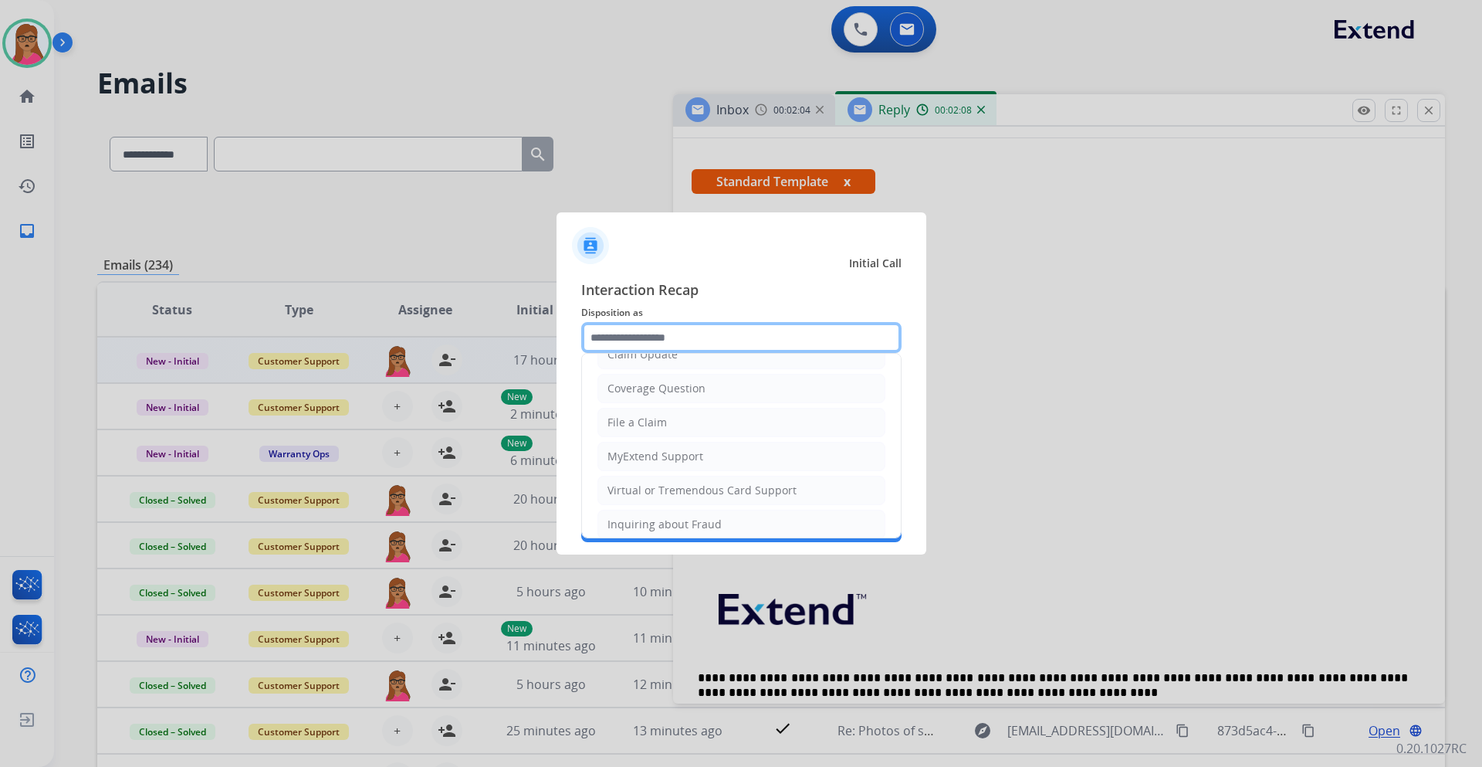
scroll to position [241, 0]
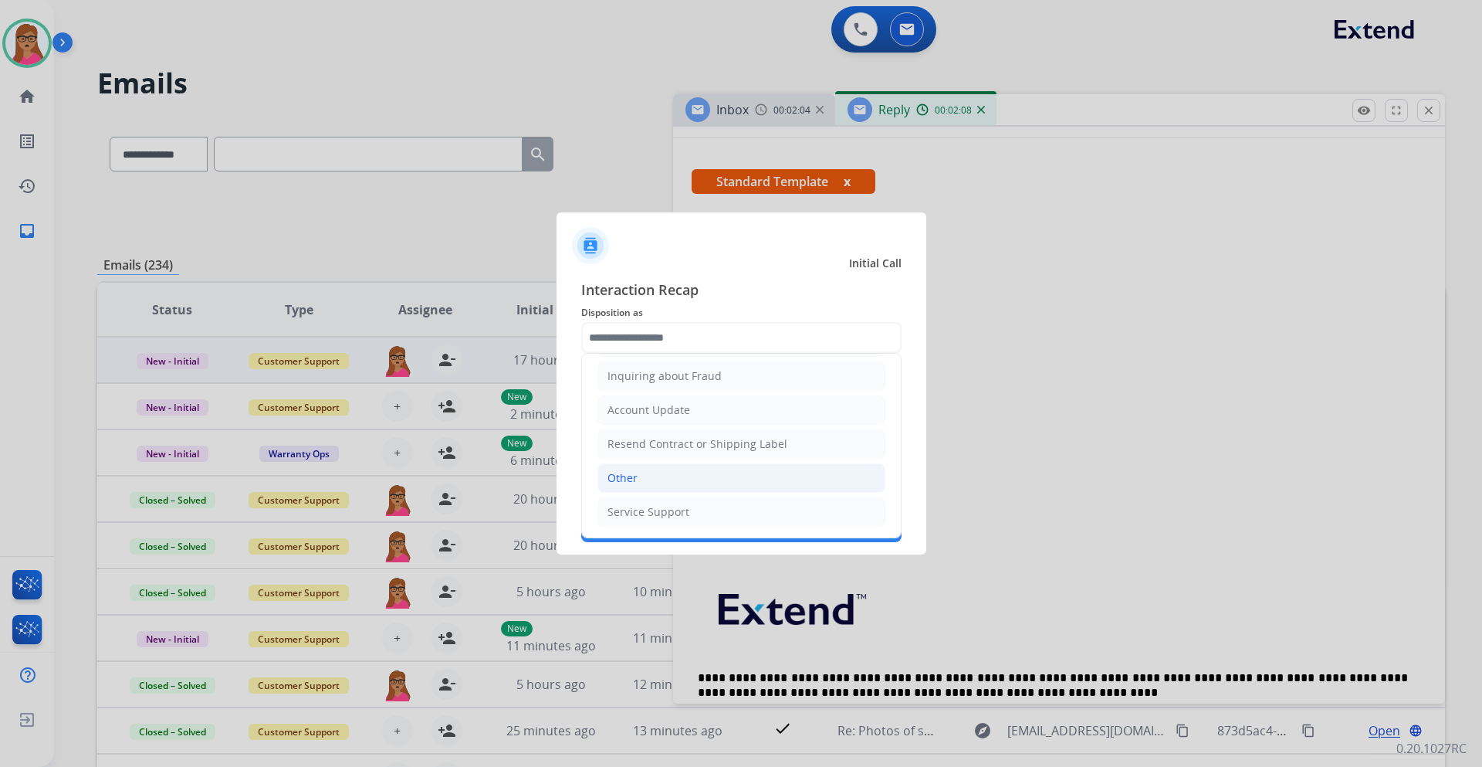
click at [644, 474] on li "Other" at bounding box center [742, 477] width 288 height 29
type input "*****"
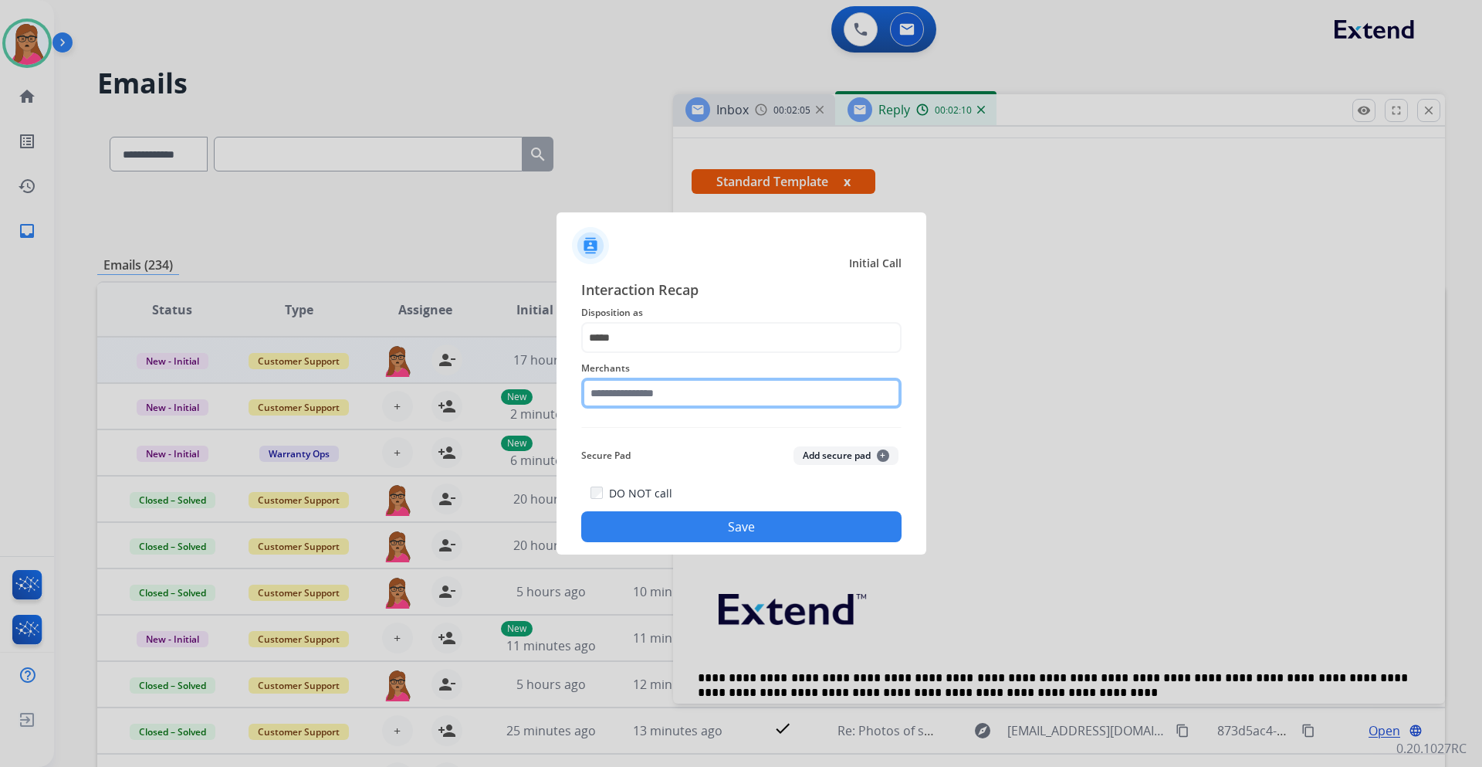
click at [646, 395] on input "text" at bounding box center [741, 393] width 320 height 31
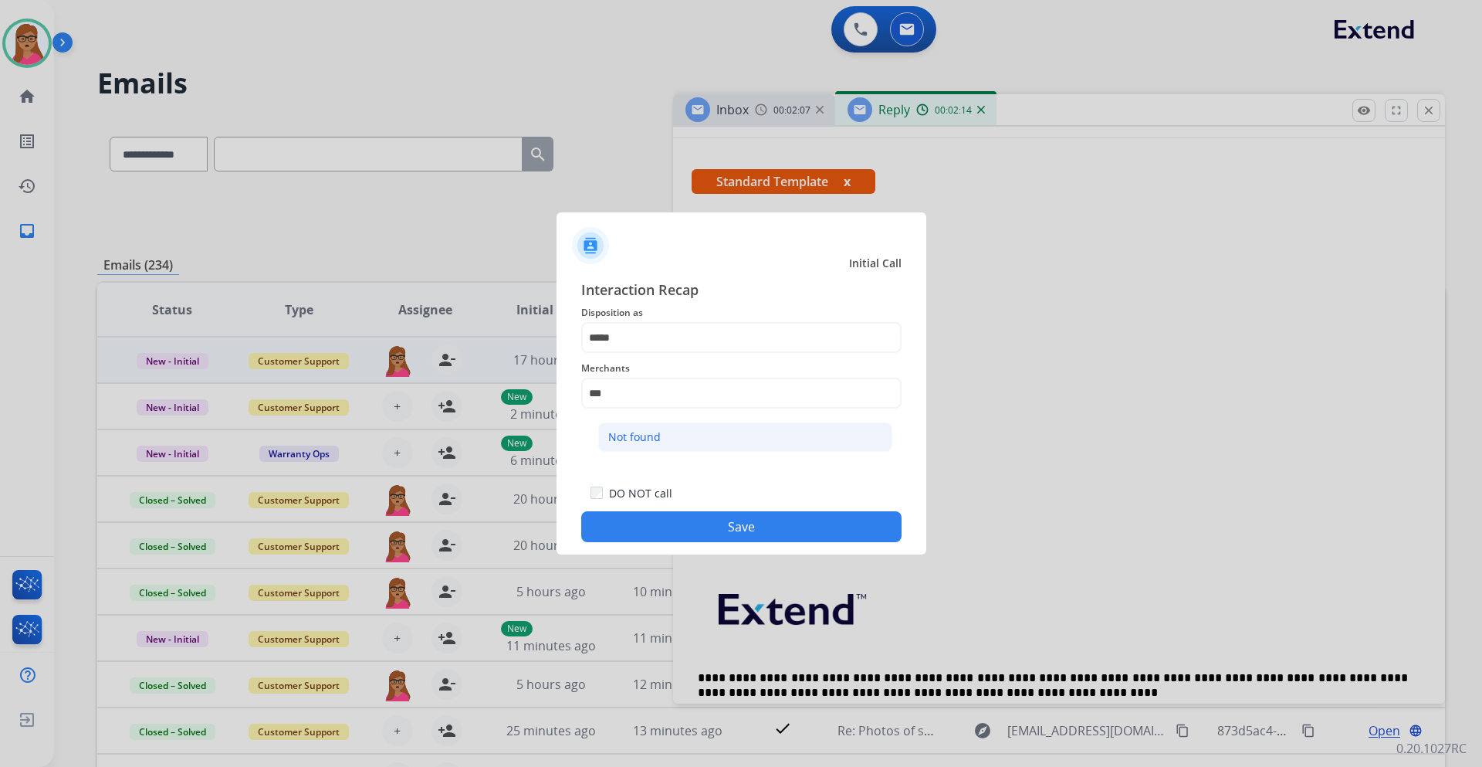
click at [628, 430] on div "Not found" at bounding box center [634, 436] width 53 height 15
type input "*********"
click at [730, 530] on button "Save" at bounding box center [741, 526] width 320 height 31
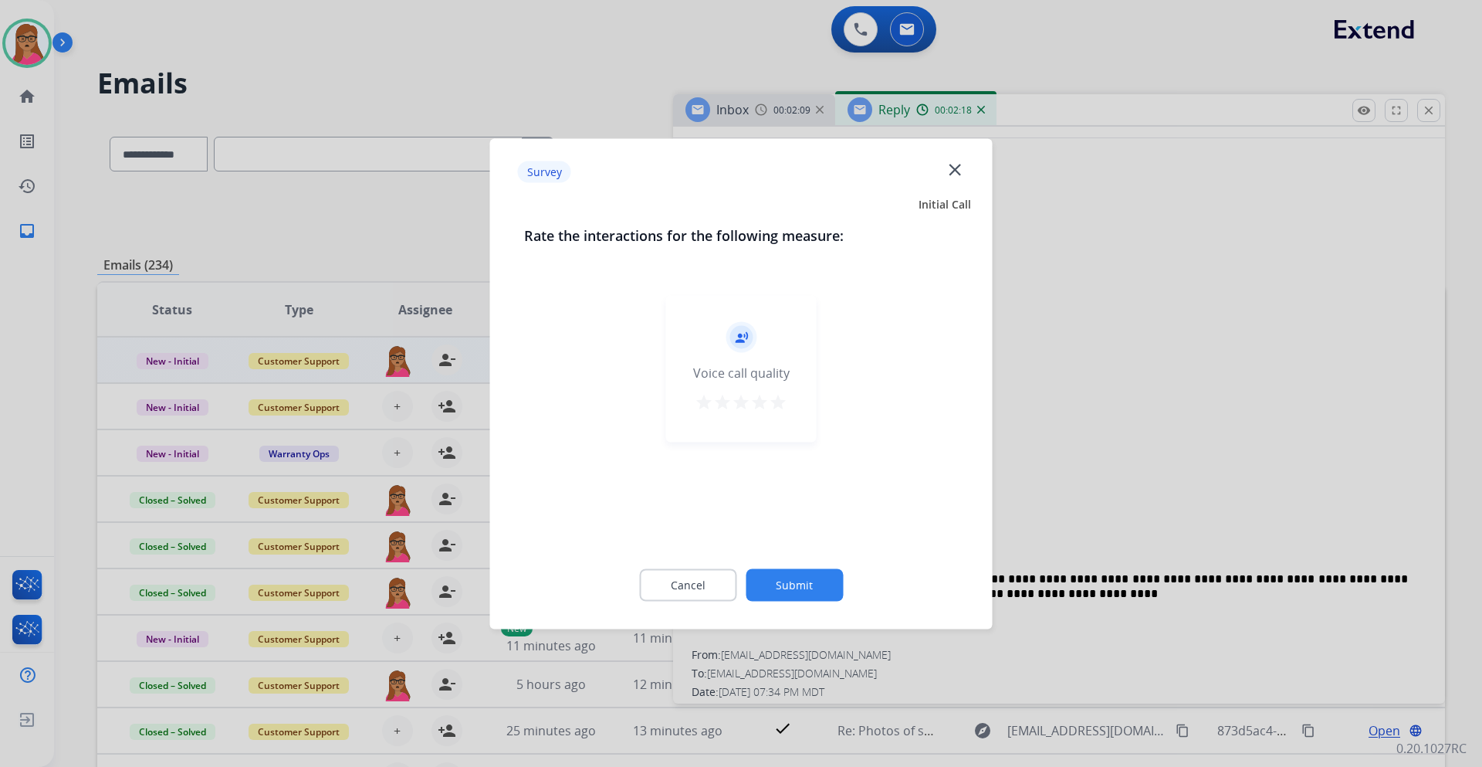
click at [246, 199] on div at bounding box center [741, 383] width 1482 height 767
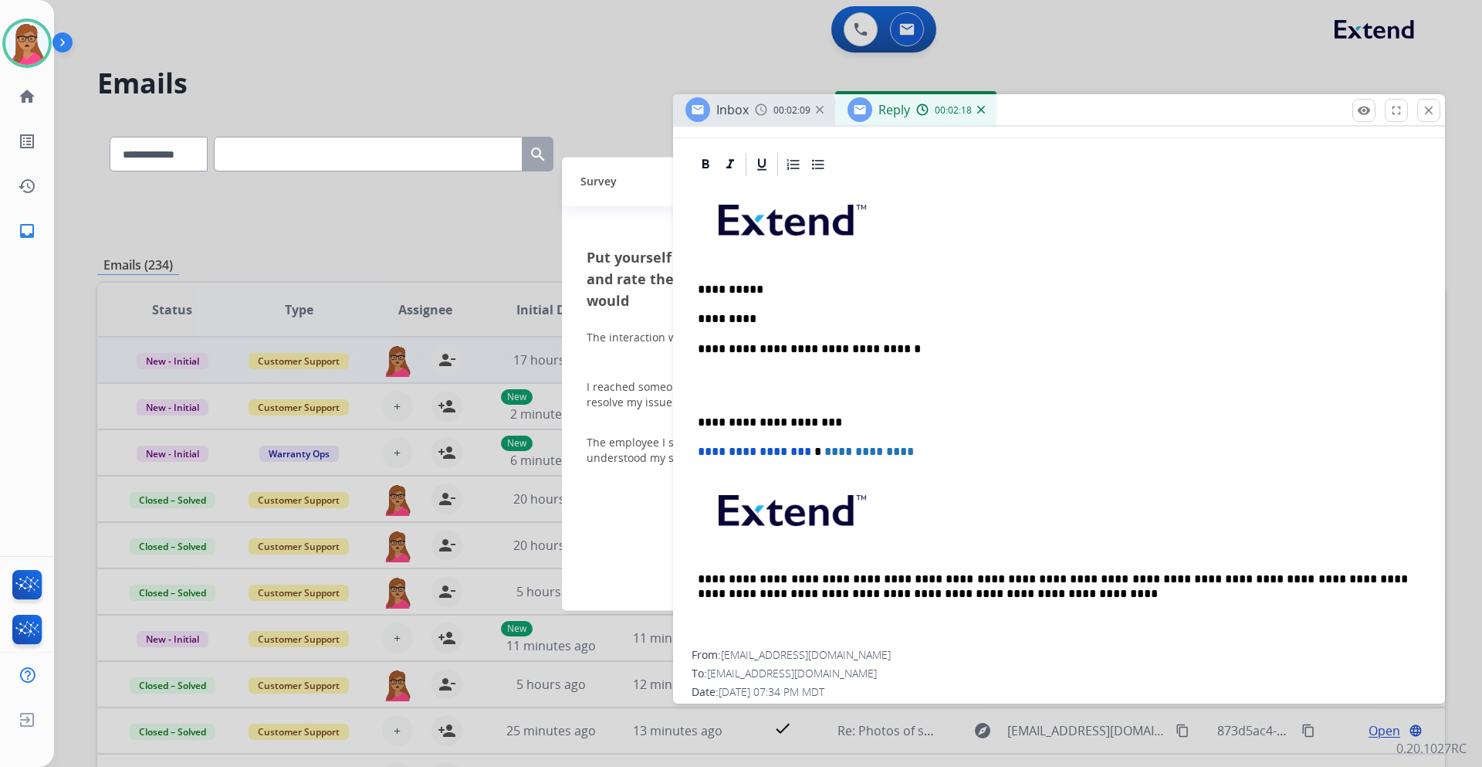
click at [246, 199] on div at bounding box center [741, 383] width 1482 height 767
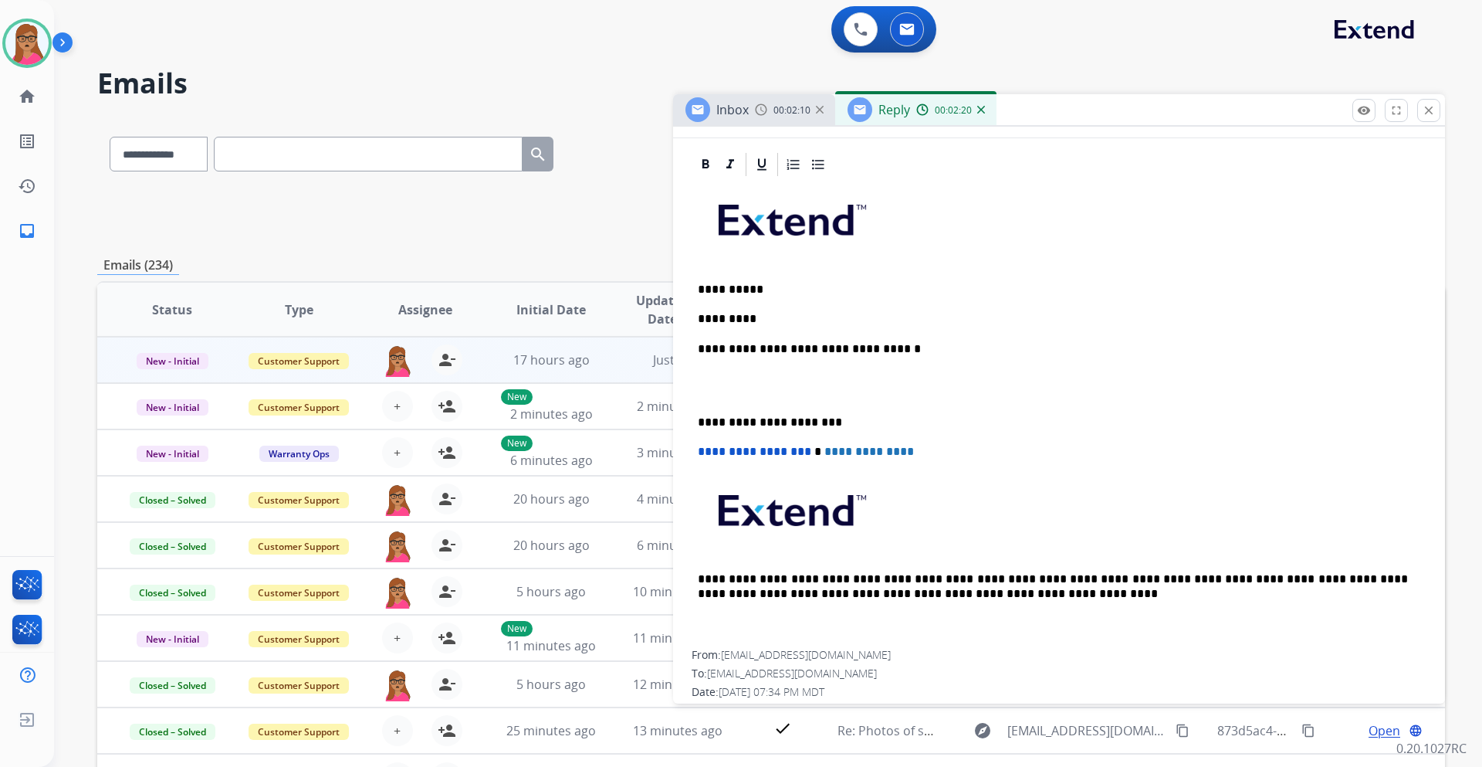
click at [779, 317] on p "*********" at bounding box center [1053, 319] width 710 height 14
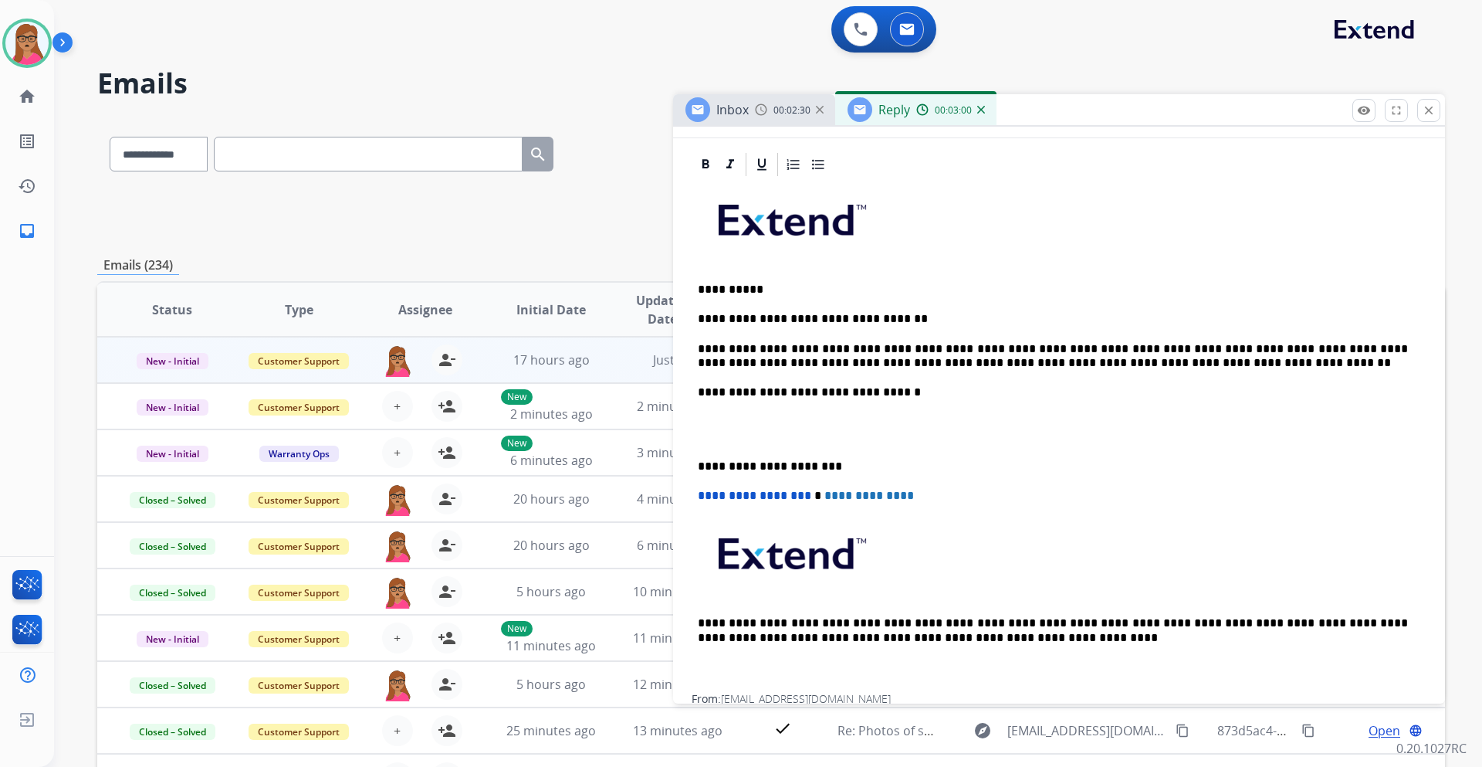
click at [697, 468] on div "**********" at bounding box center [1059, 436] width 735 height 516
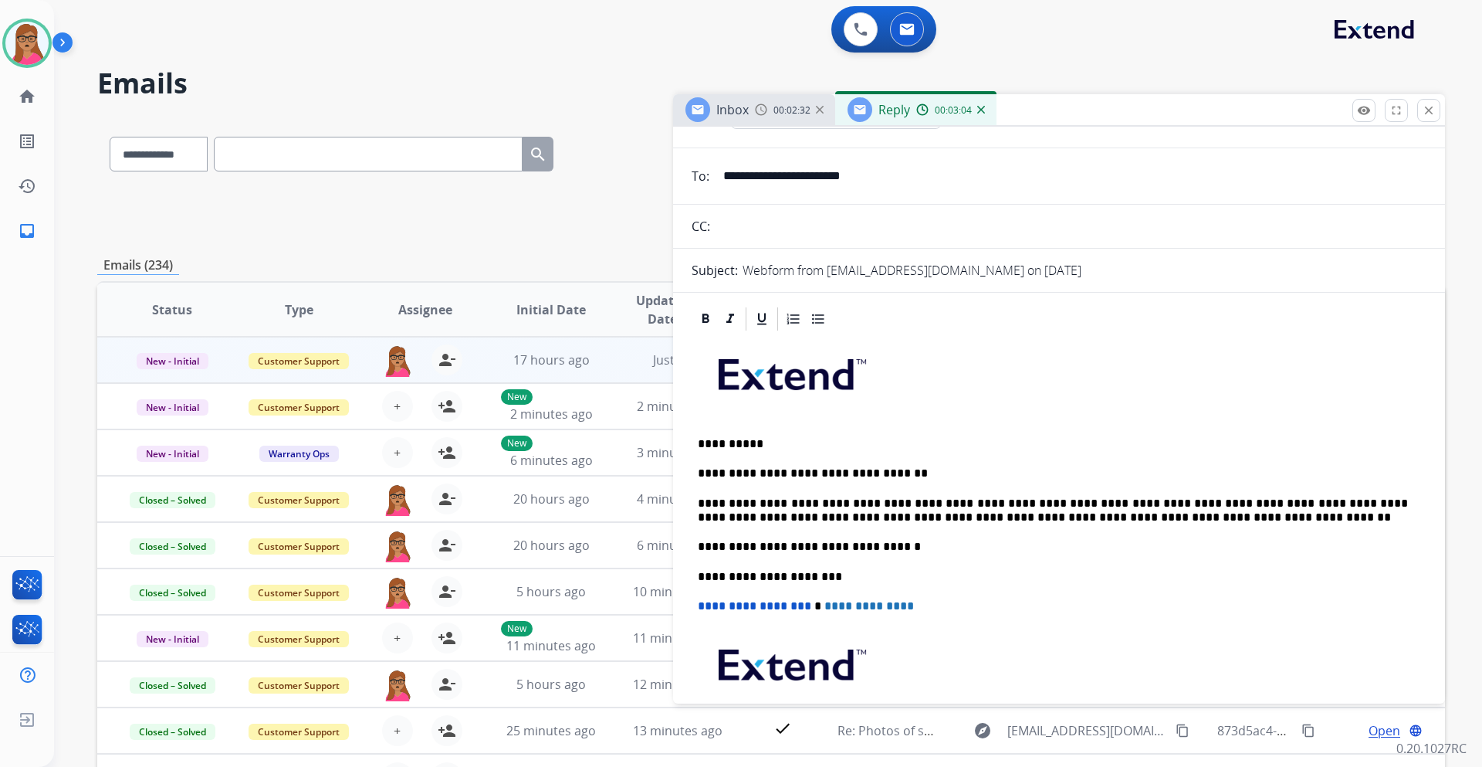
scroll to position [0, 0]
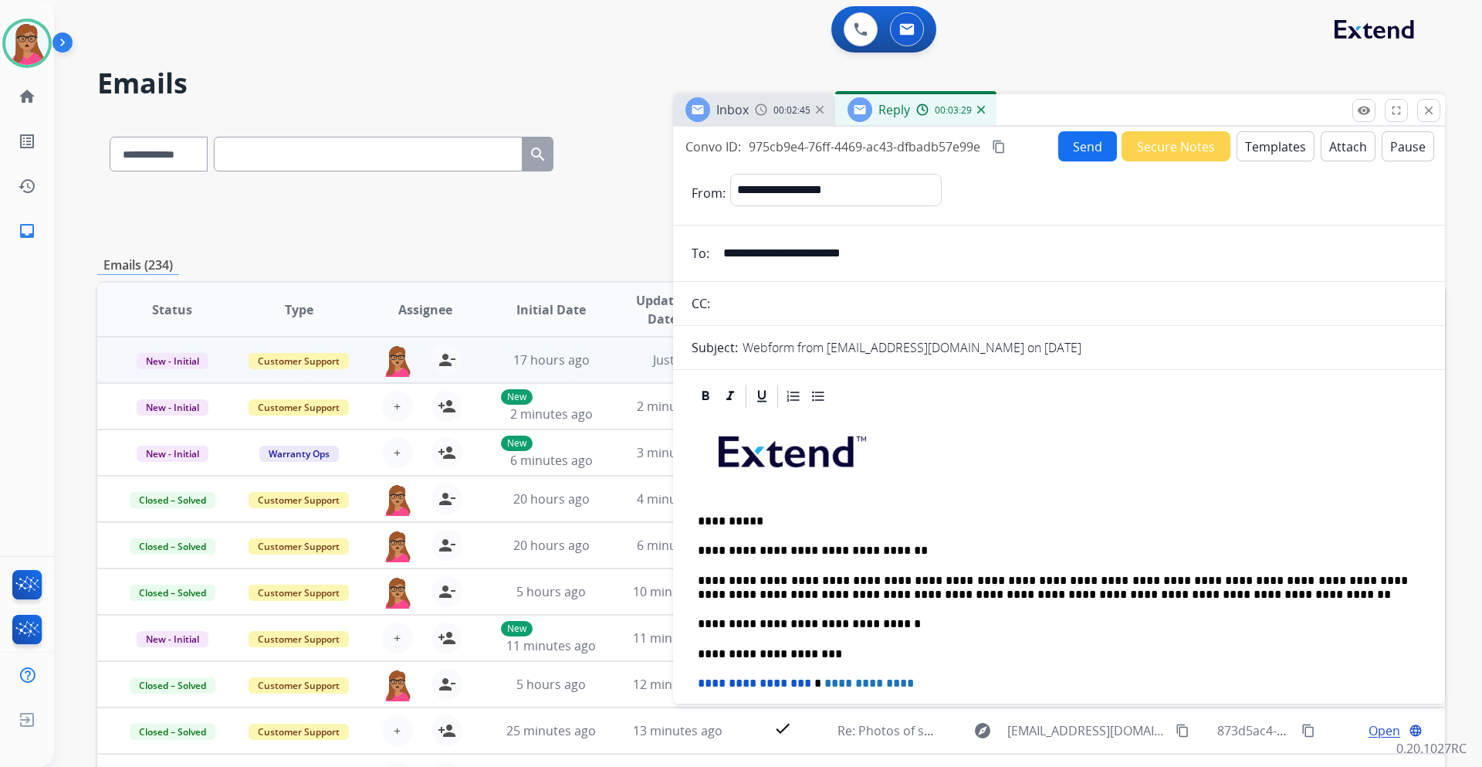
click at [998, 148] on mat-icon "content_copy" at bounding box center [999, 147] width 14 height 14
click at [1087, 136] on button "Send" at bounding box center [1088, 146] width 59 height 30
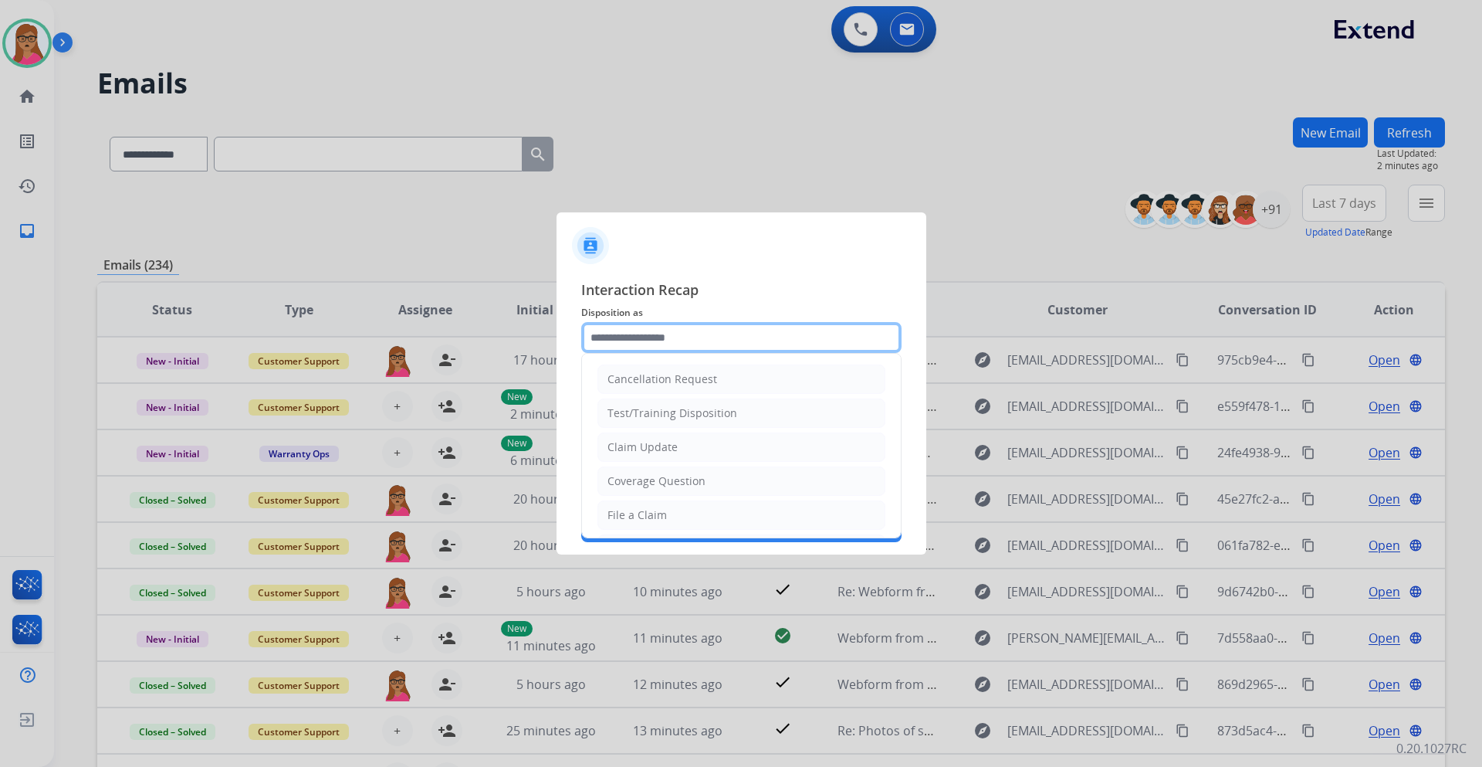
click at [655, 334] on input "text" at bounding box center [741, 337] width 320 height 31
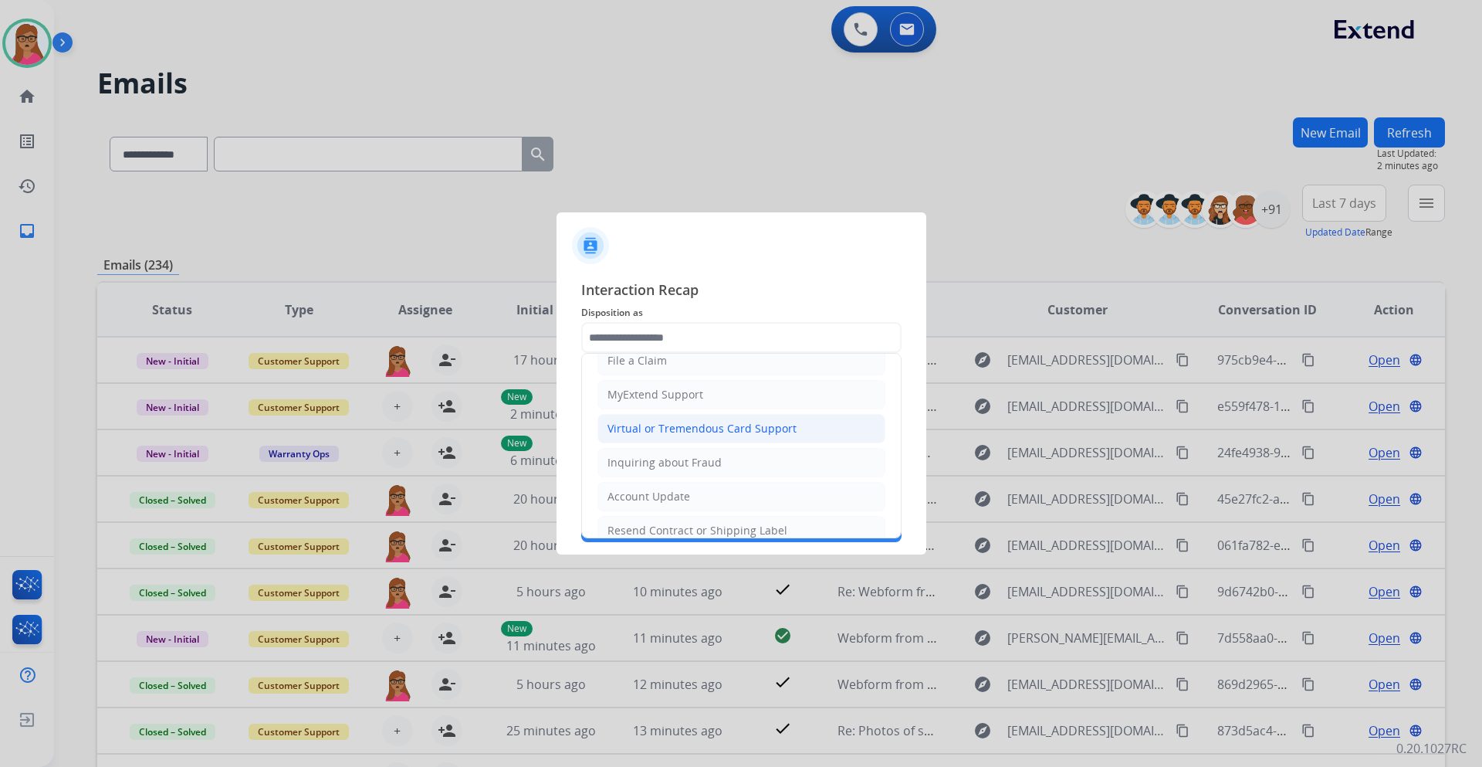
click at [714, 419] on li "Virtual or Tremendous Card Support" at bounding box center [742, 428] width 288 height 29
type input "**********"
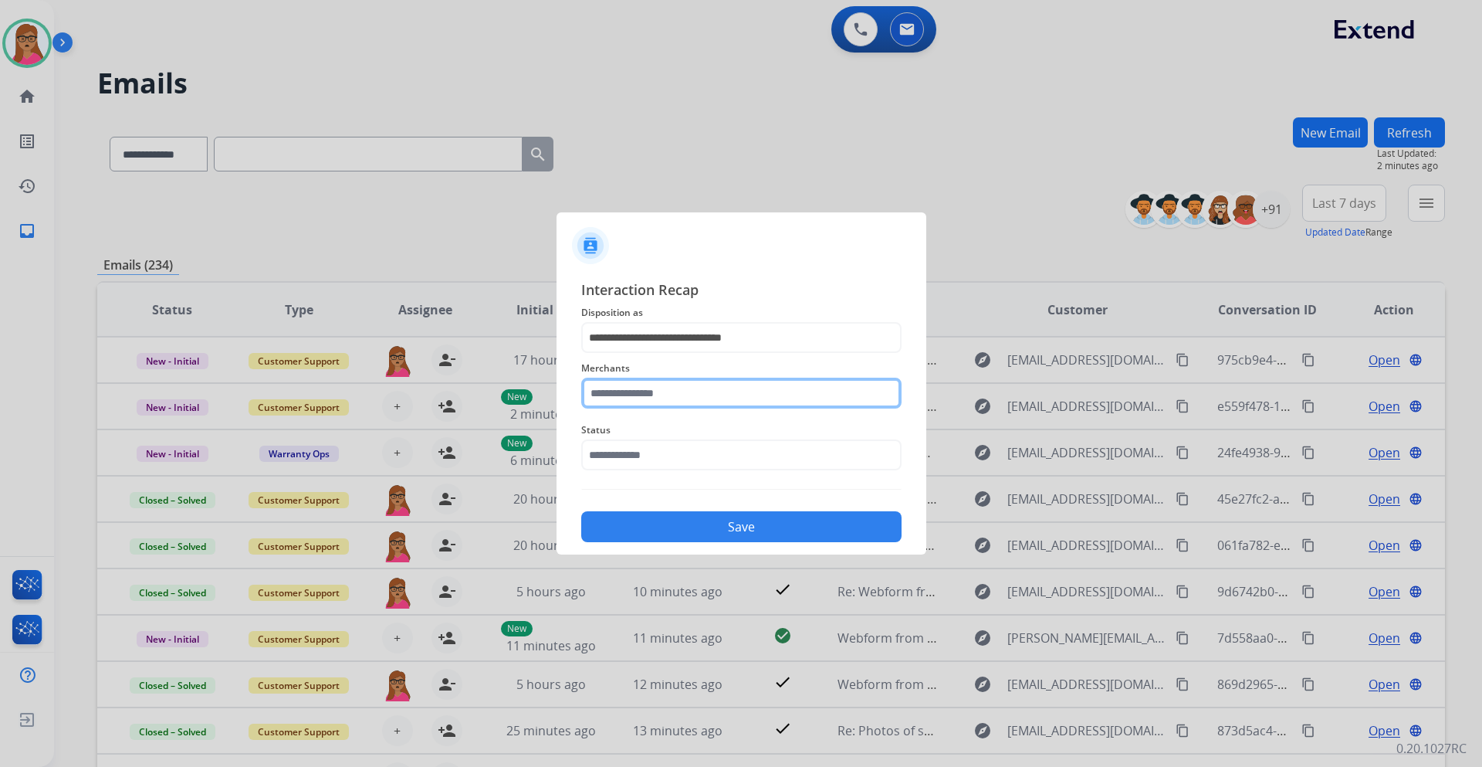
click at [674, 402] on input "text" at bounding box center [741, 393] width 320 height 31
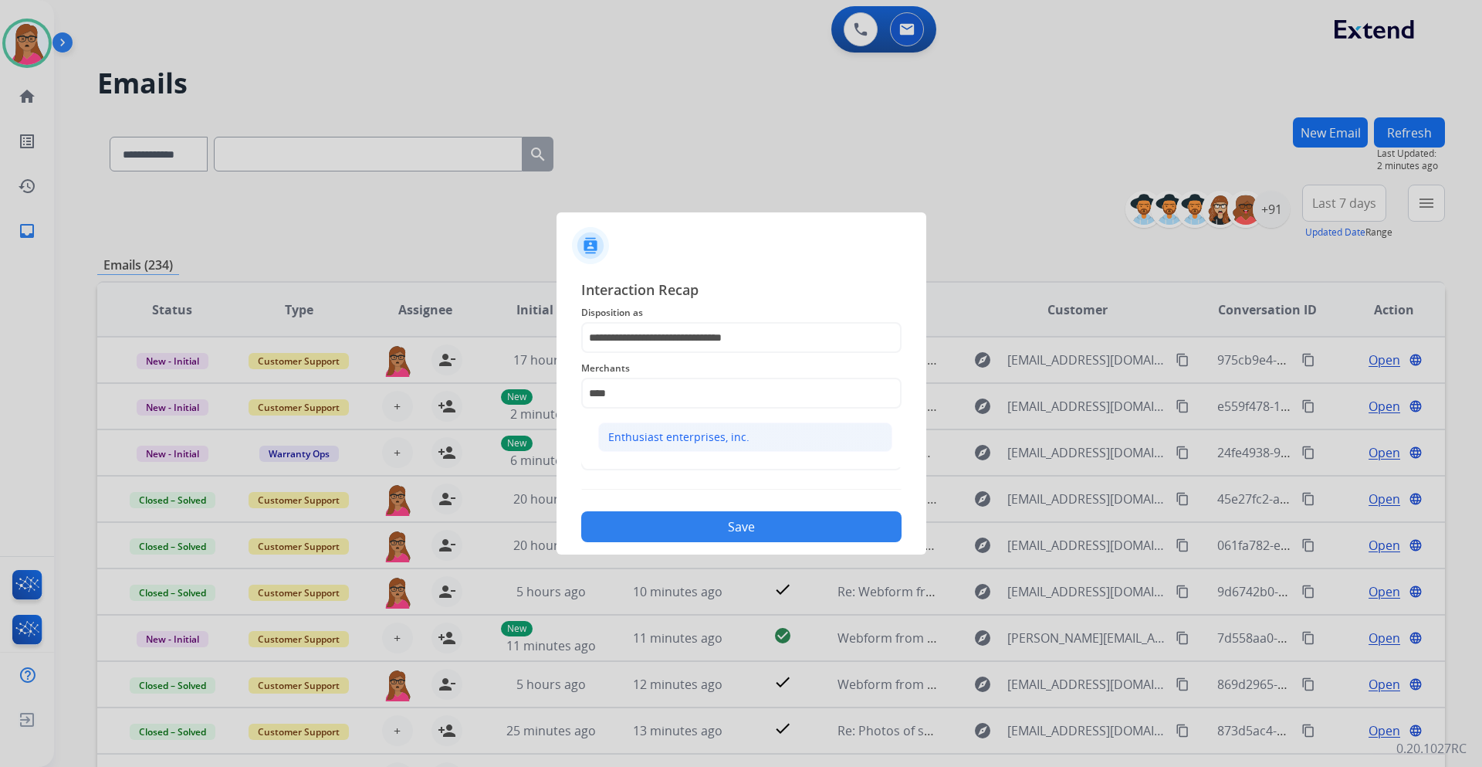
click at [666, 436] on div "Enthusiast enterprises, inc." at bounding box center [678, 436] width 141 height 15
type input "**********"
click at [644, 452] on input "text" at bounding box center [741, 454] width 320 height 31
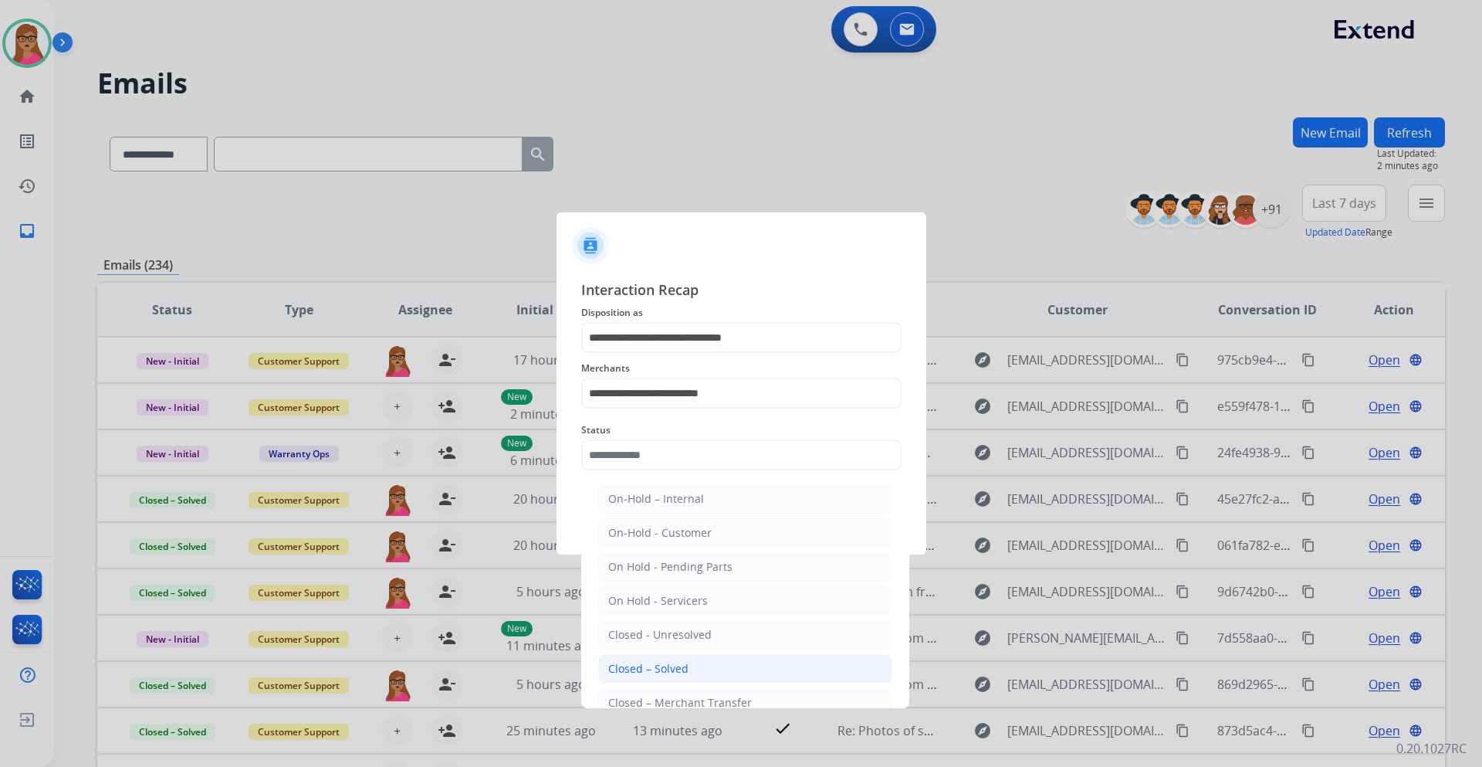
click at [681, 657] on li "Closed – Solved" at bounding box center [745, 668] width 294 height 29
type input "**********"
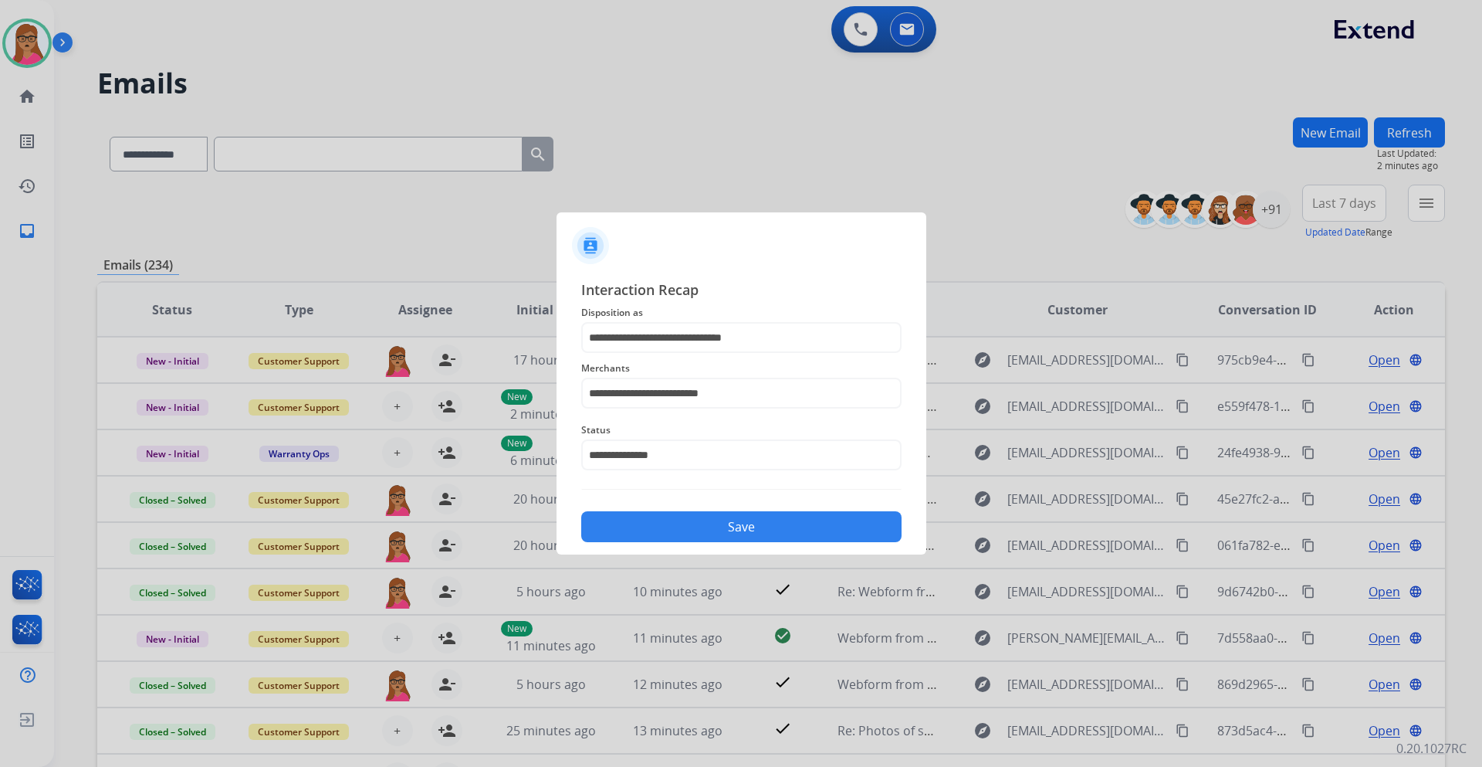
click at [714, 528] on button "Save" at bounding box center [741, 526] width 320 height 31
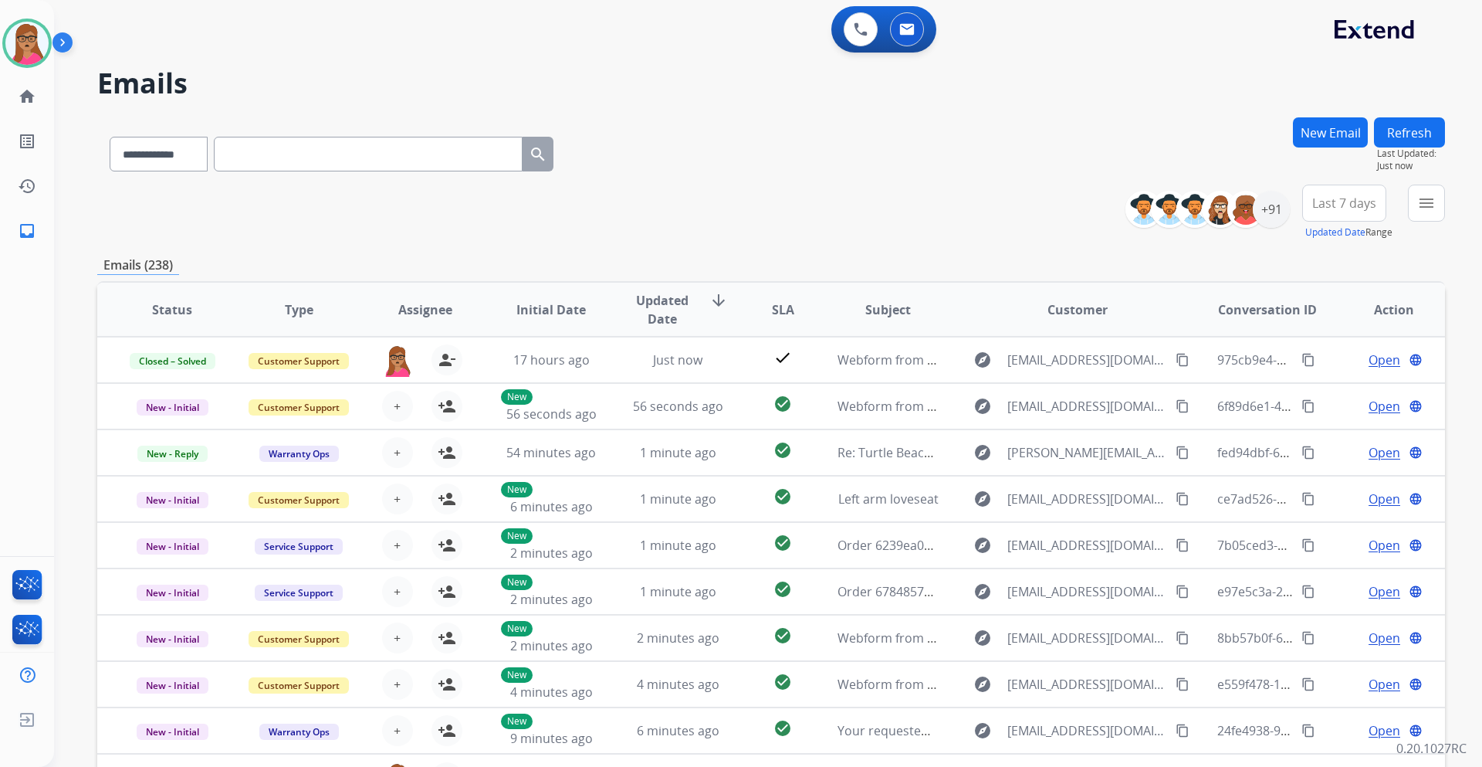
click at [1361, 205] on span "Last 7 days" at bounding box center [1345, 203] width 64 height 6
click at [1323, 386] on div "Last 90 days" at bounding box center [1339, 390] width 85 height 23
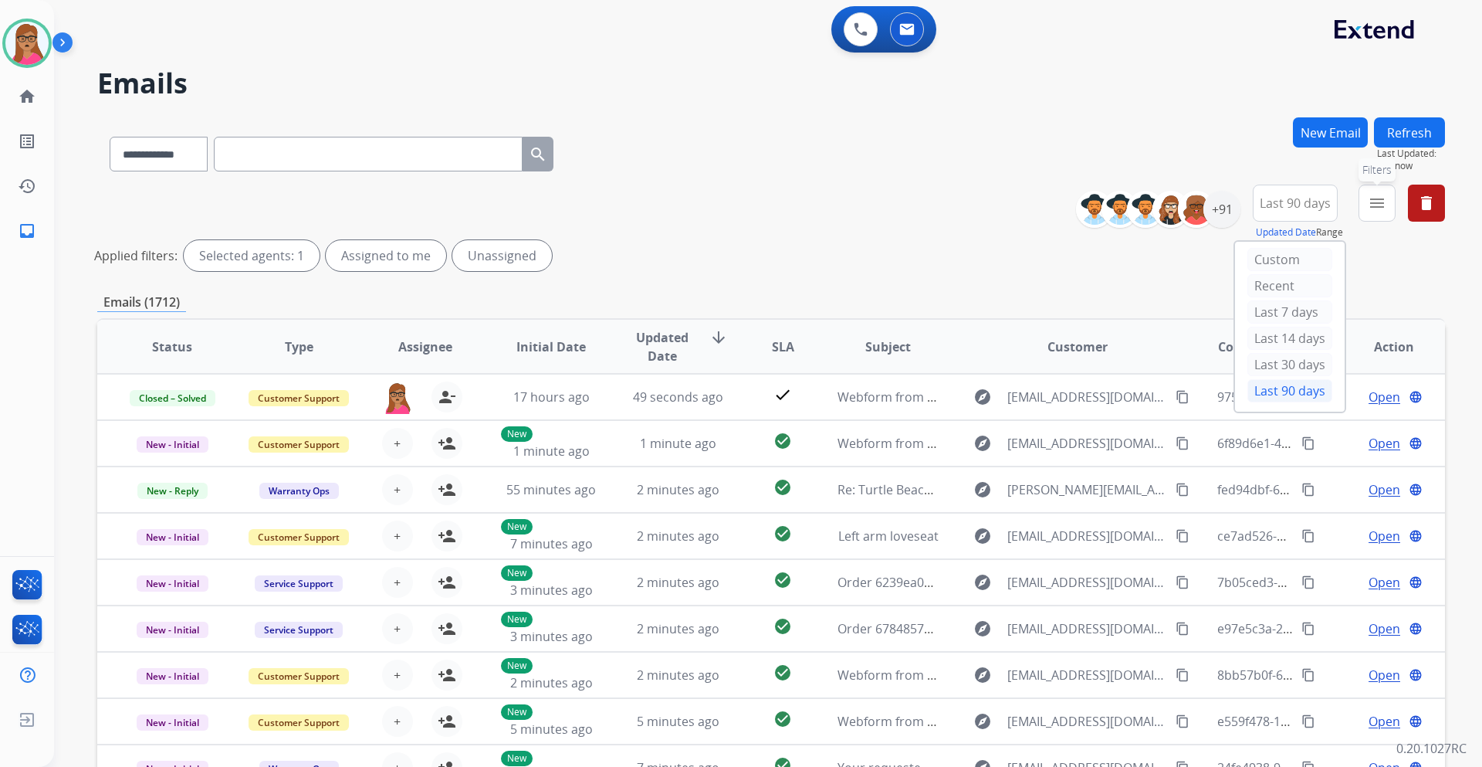
click at [1371, 208] on mat-icon "menu" at bounding box center [1377, 203] width 19 height 19
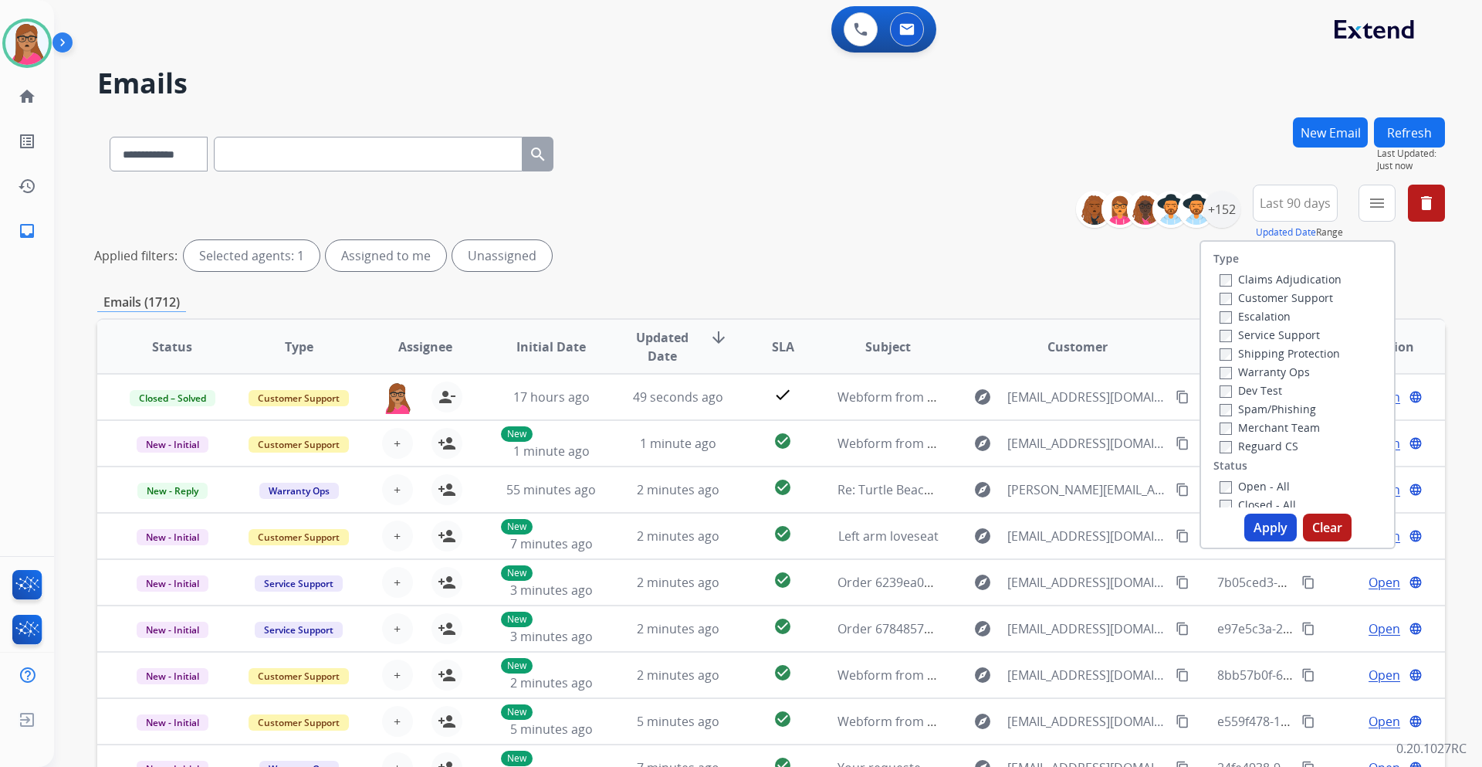
click at [1283, 300] on label "Customer Support" at bounding box center [1277, 297] width 114 height 15
click at [1308, 352] on label "Shipping Protection" at bounding box center [1280, 353] width 120 height 15
click at [1265, 449] on label "Reguard CS" at bounding box center [1259, 446] width 79 height 15
click at [1265, 486] on label "Open - All" at bounding box center [1255, 486] width 70 height 15
click at [1262, 532] on button "Apply" at bounding box center [1271, 527] width 53 height 28
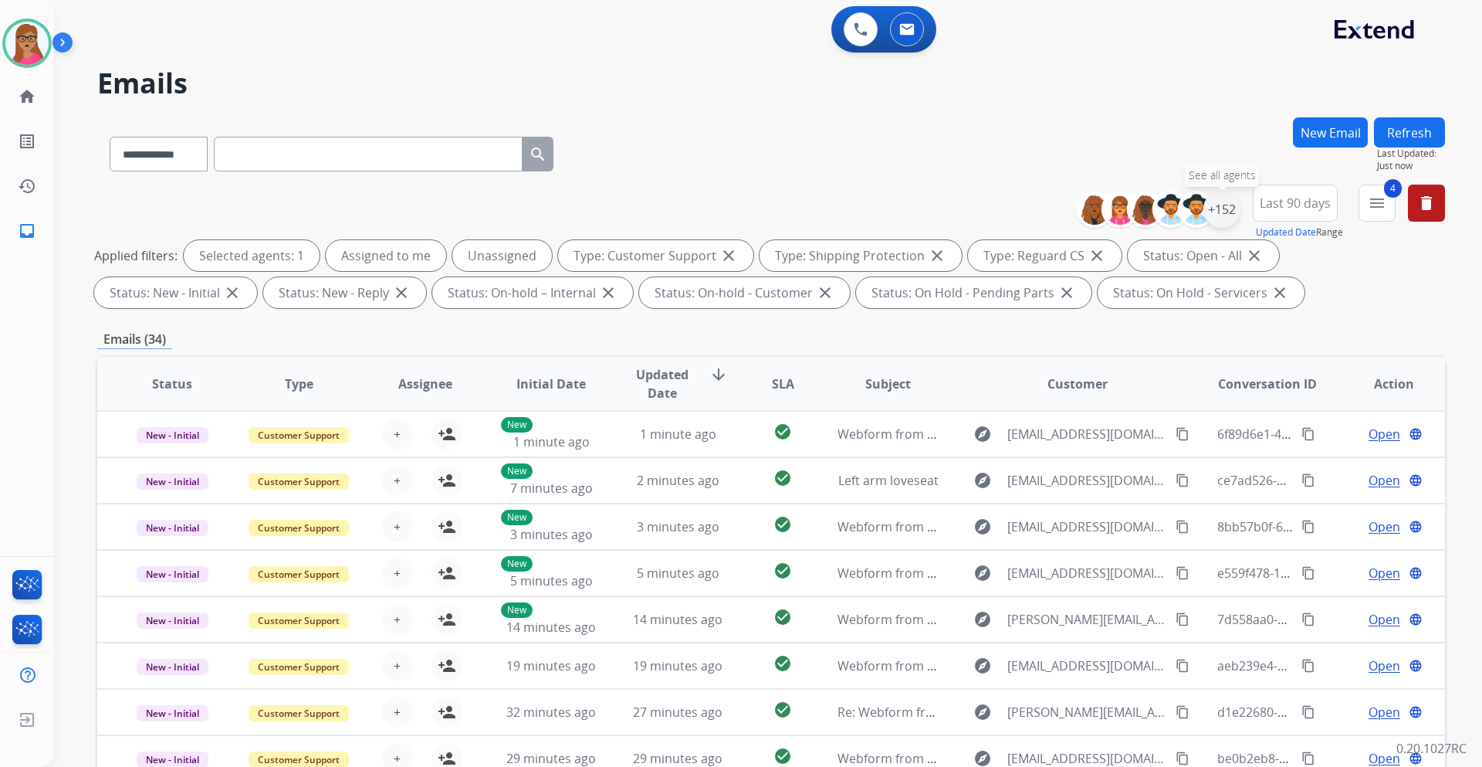
click at [1220, 219] on div "+152" at bounding box center [1222, 209] width 37 height 37
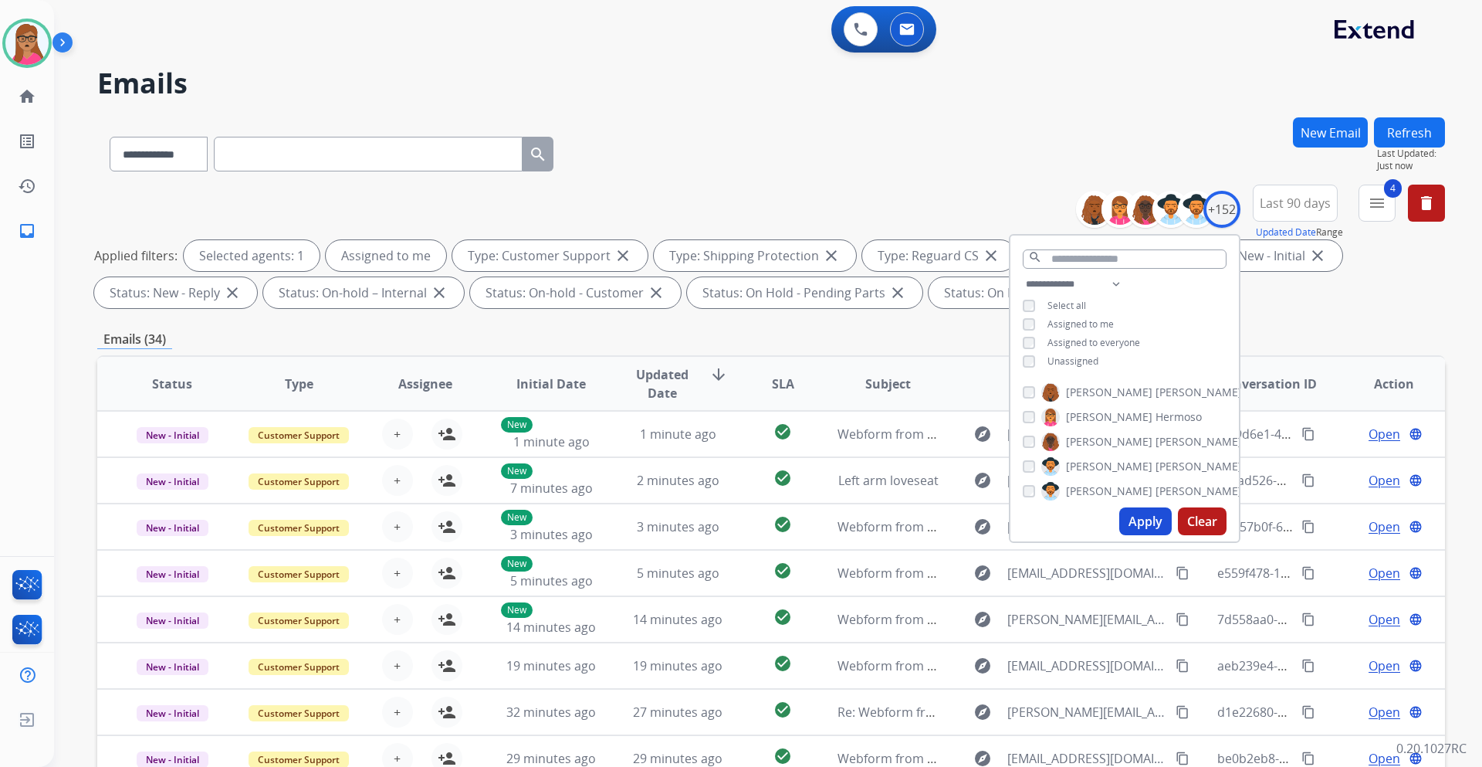
click at [1146, 523] on button "Apply" at bounding box center [1146, 521] width 53 height 28
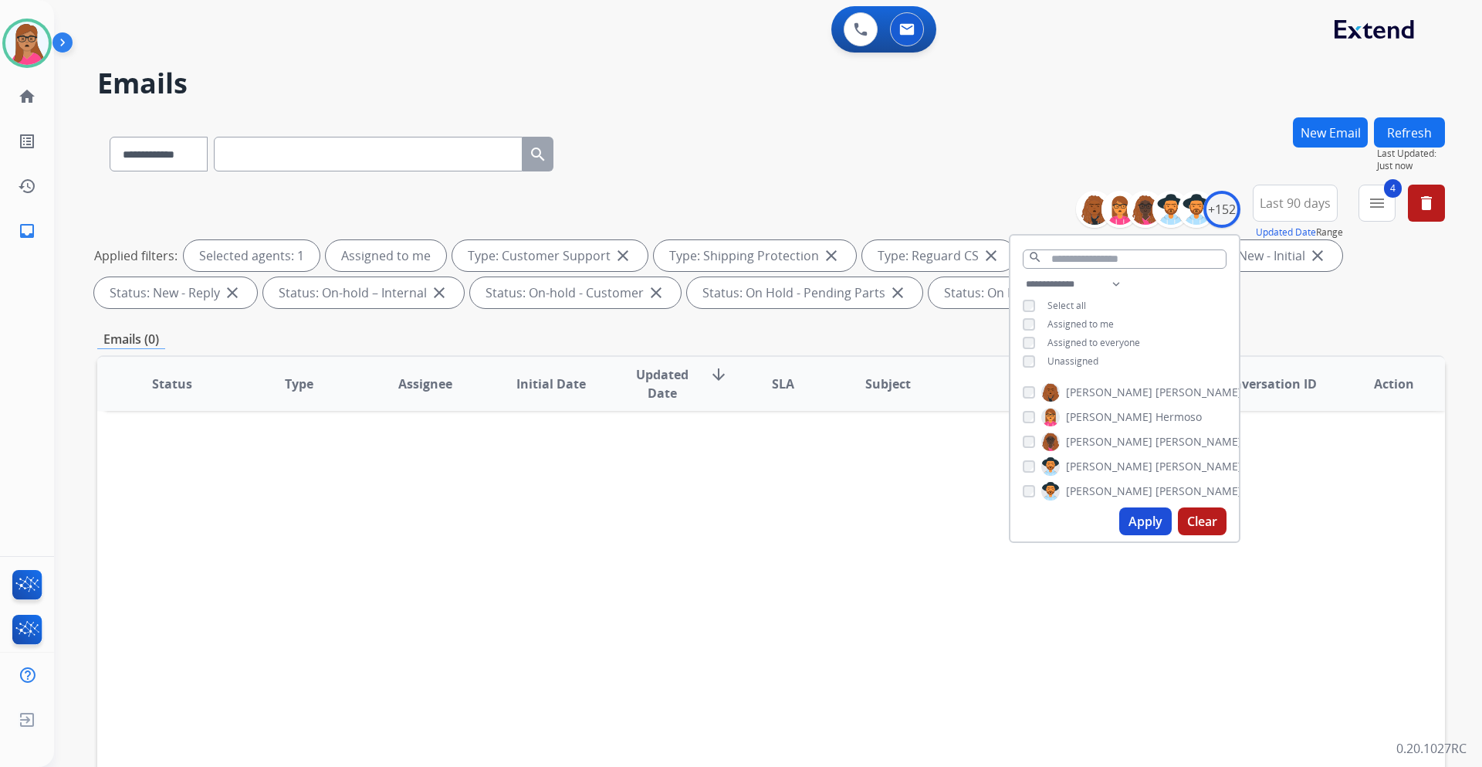
click at [1346, 439] on div "Status Type Assignee Initial Date Updated Date arrow_downward SLA Subject Custo…" at bounding box center [771, 613] width 1348 height 517
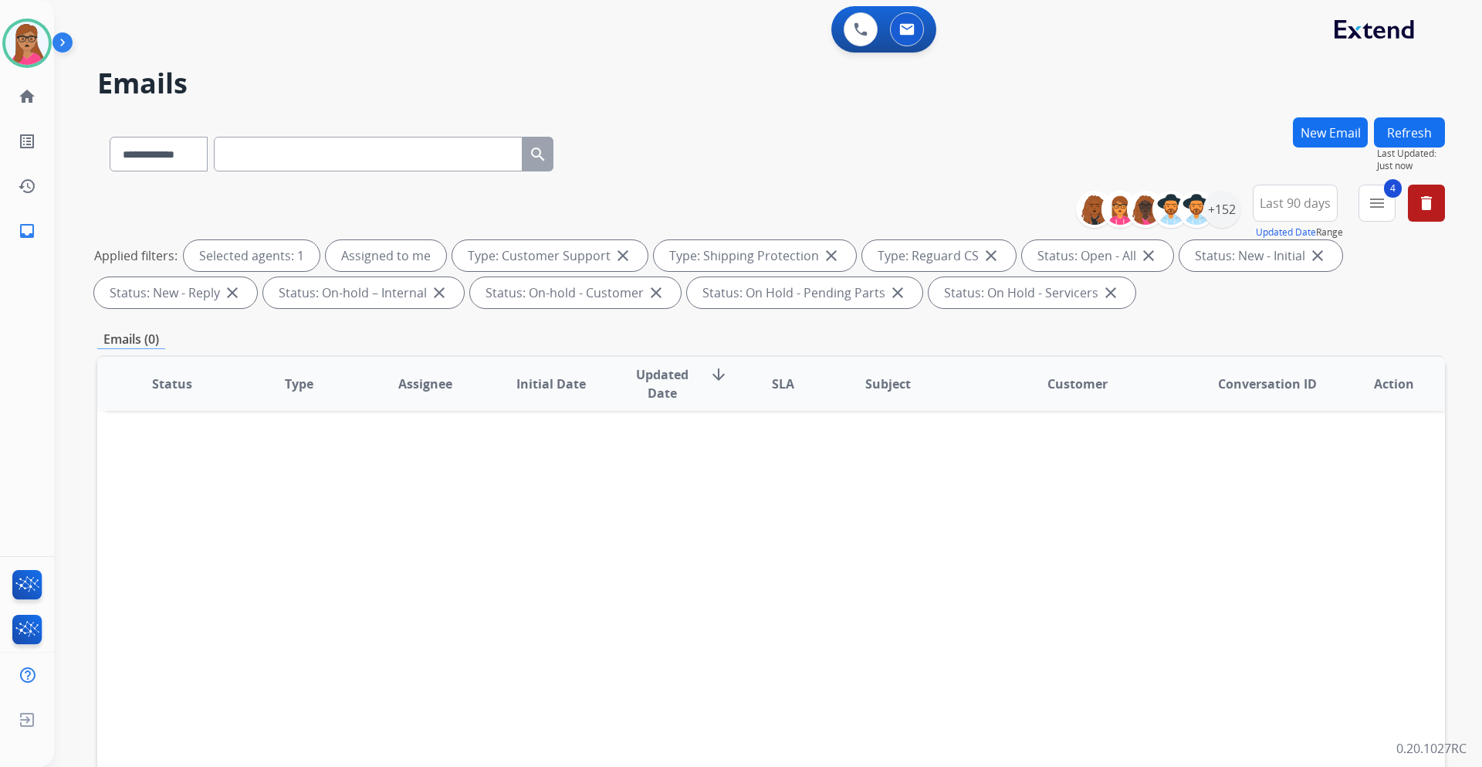
click at [1290, 200] on span "Last 90 days" at bounding box center [1295, 203] width 71 height 6
click at [1269, 255] on div "Custom" at bounding box center [1290, 259] width 85 height 23
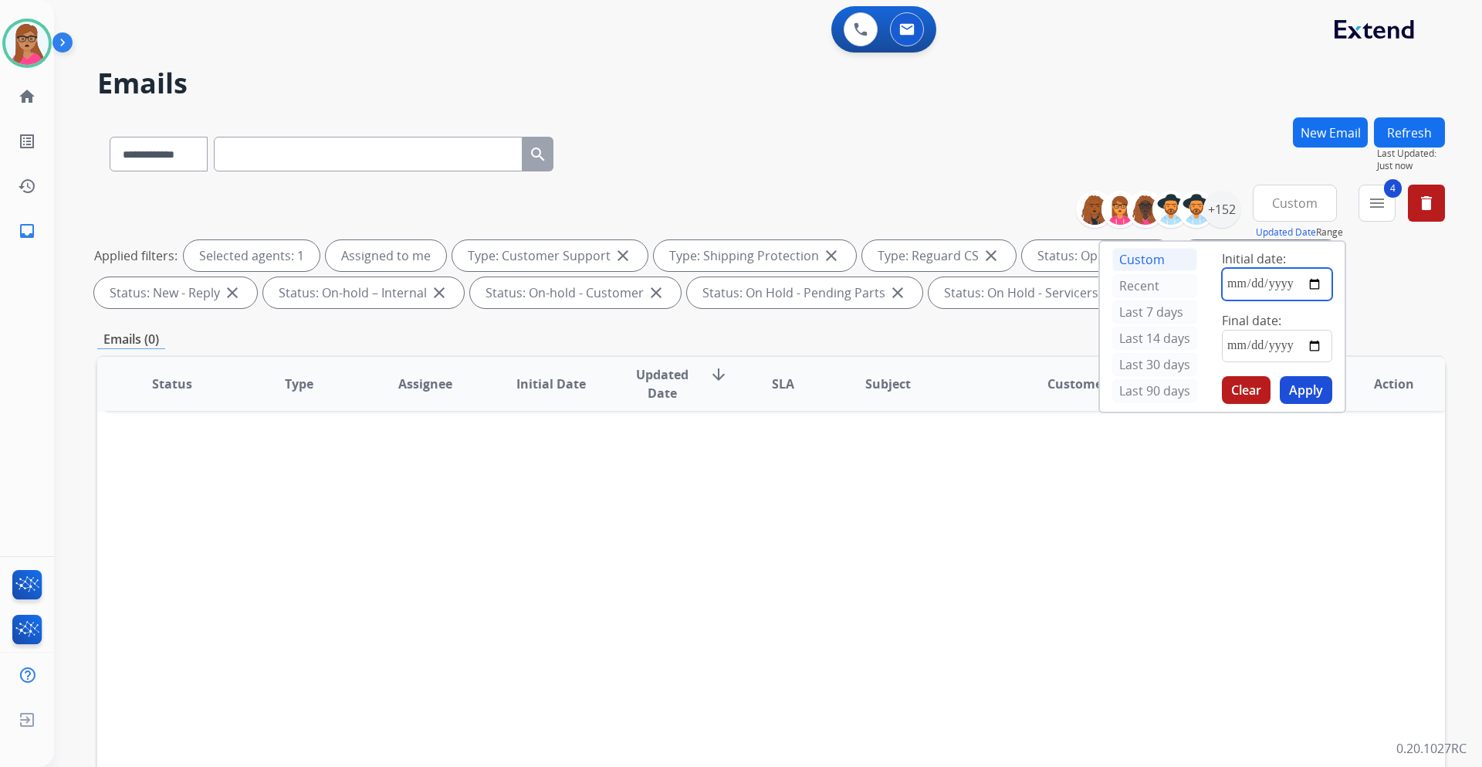
click at [1315, 286] on input "date" at bounding box center [1277, 284] width 110 height 32
type input "**********"
click at [1320, 343] on input "date" at bounding box center [1277, 346] width 110 height 32
type input "**********"
click at [1311, 391] on button "Apply" at bounding box center [1306, 390] width 53 height 28
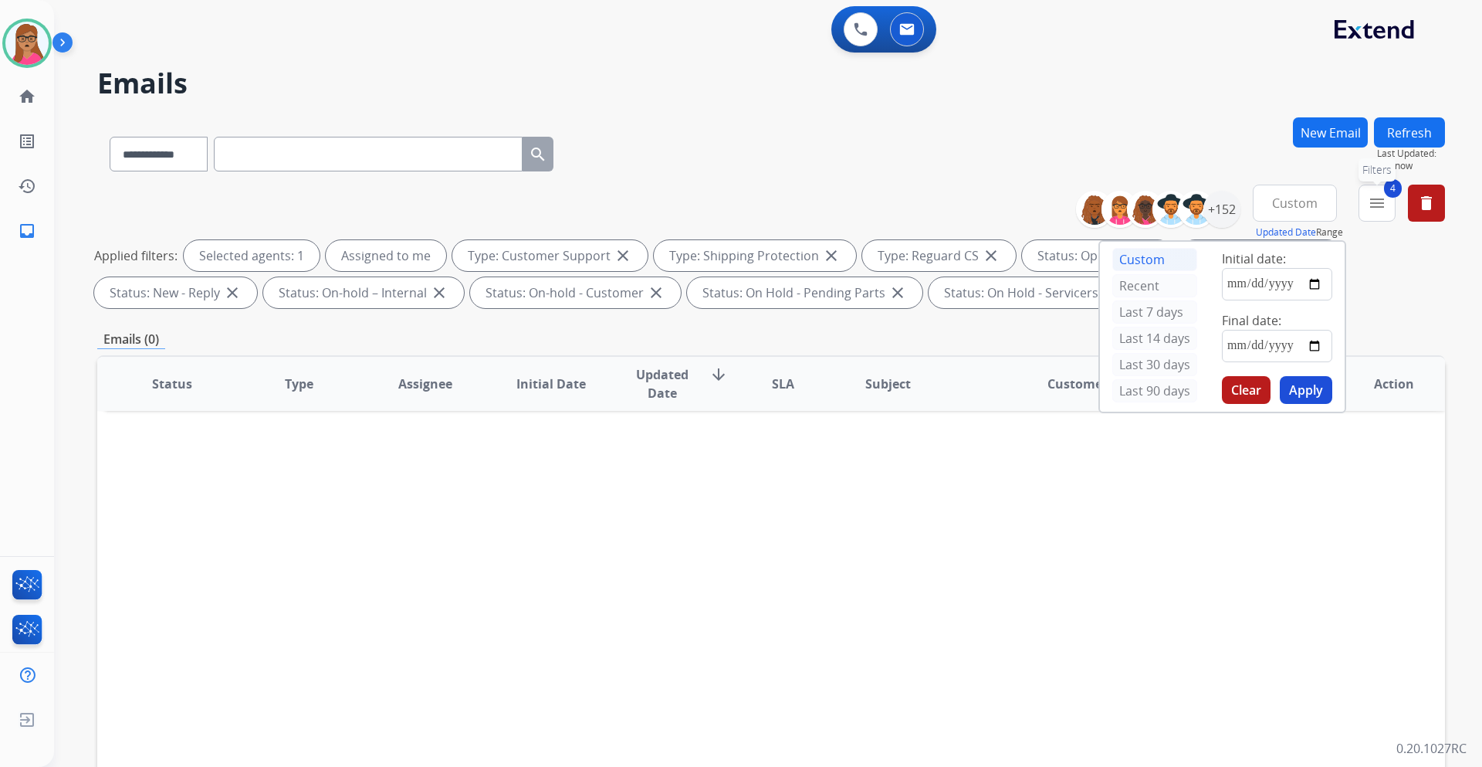
click at [1378, 201] on mat-icon "menu" at bounding box center [1377, 203] width 19 height 19
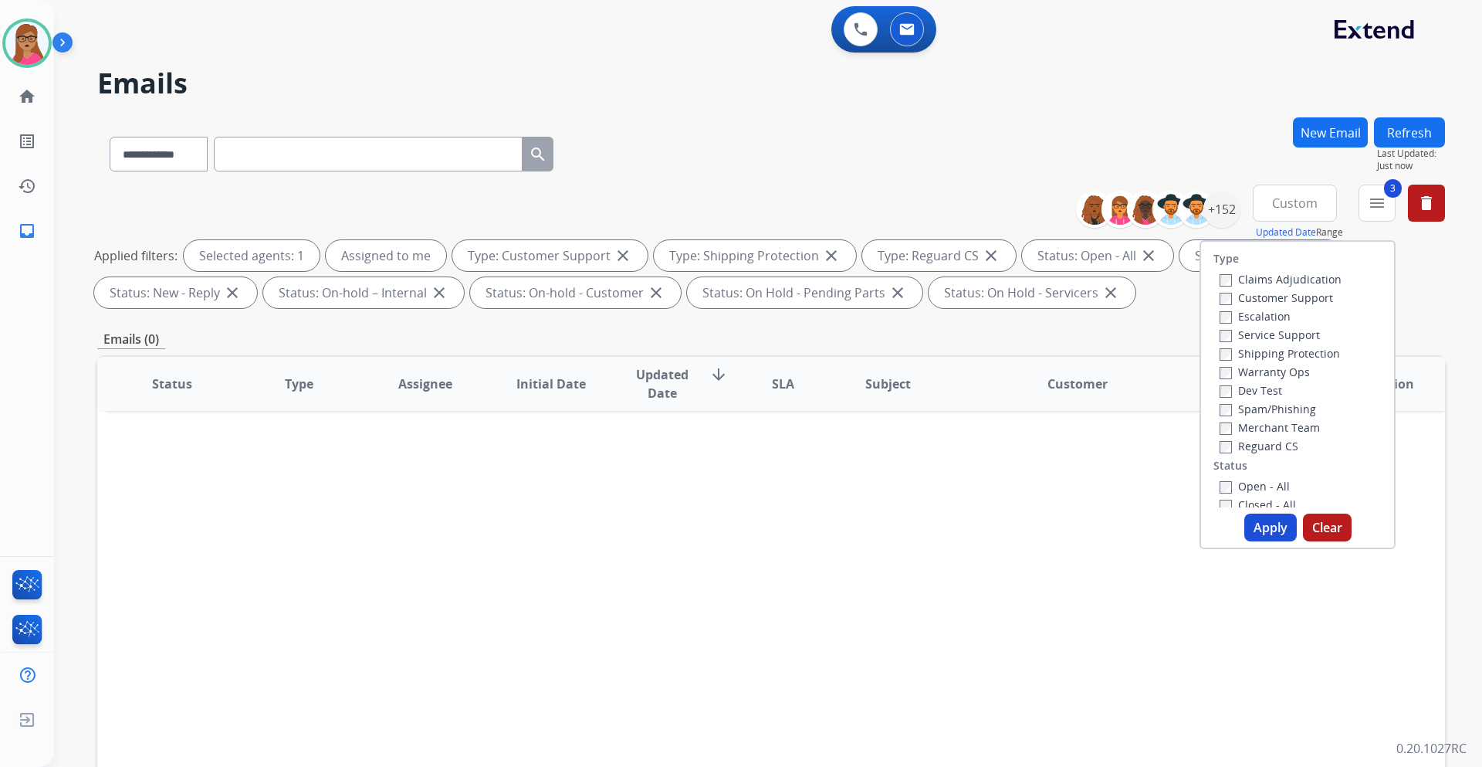
click at [1220, 499] on label "Closed - All" at bounding box center [1258, 504] width 76 height 15
click at [1266, 520] on button "Apply" at bounding box center [1271, 527] width 53 height 28
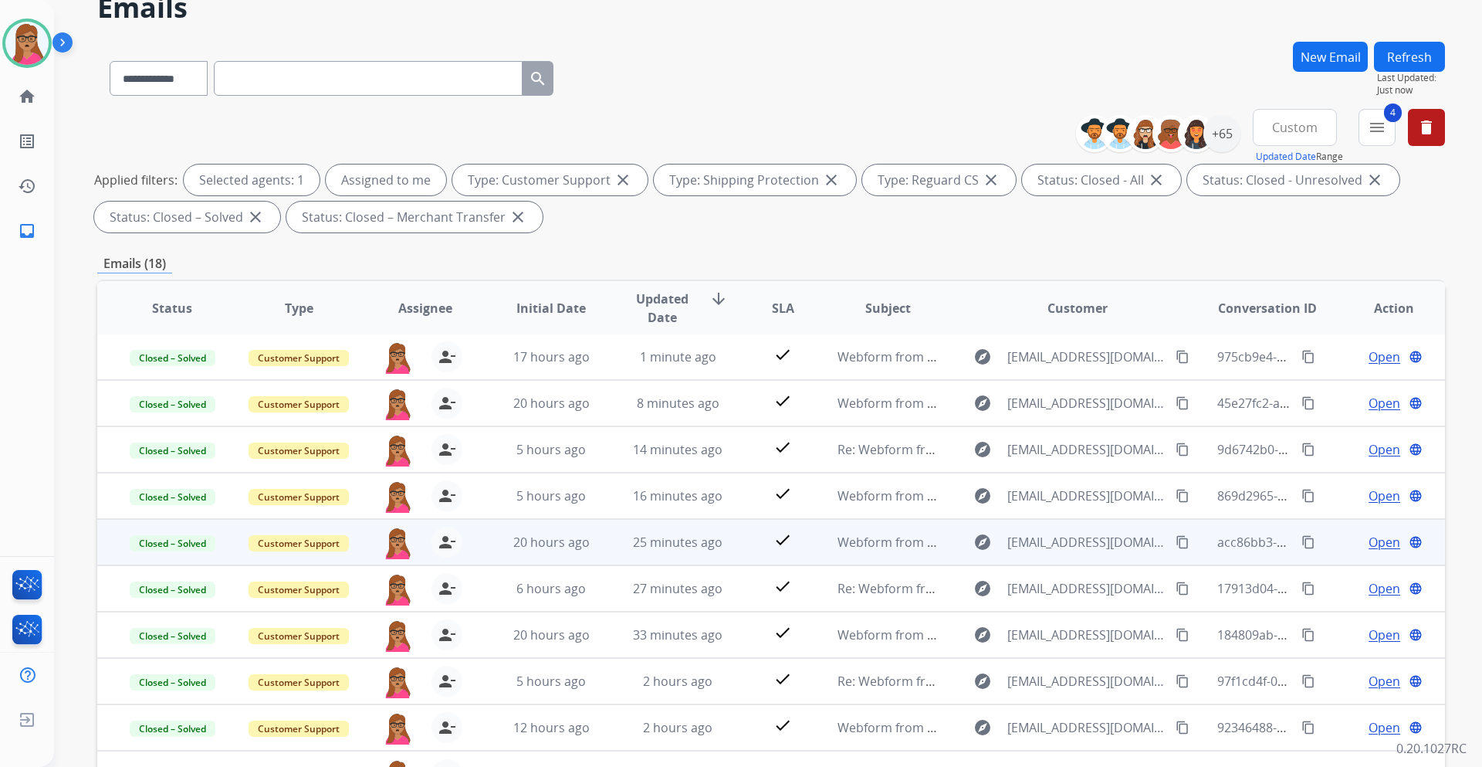
scroll to position [186, 0]
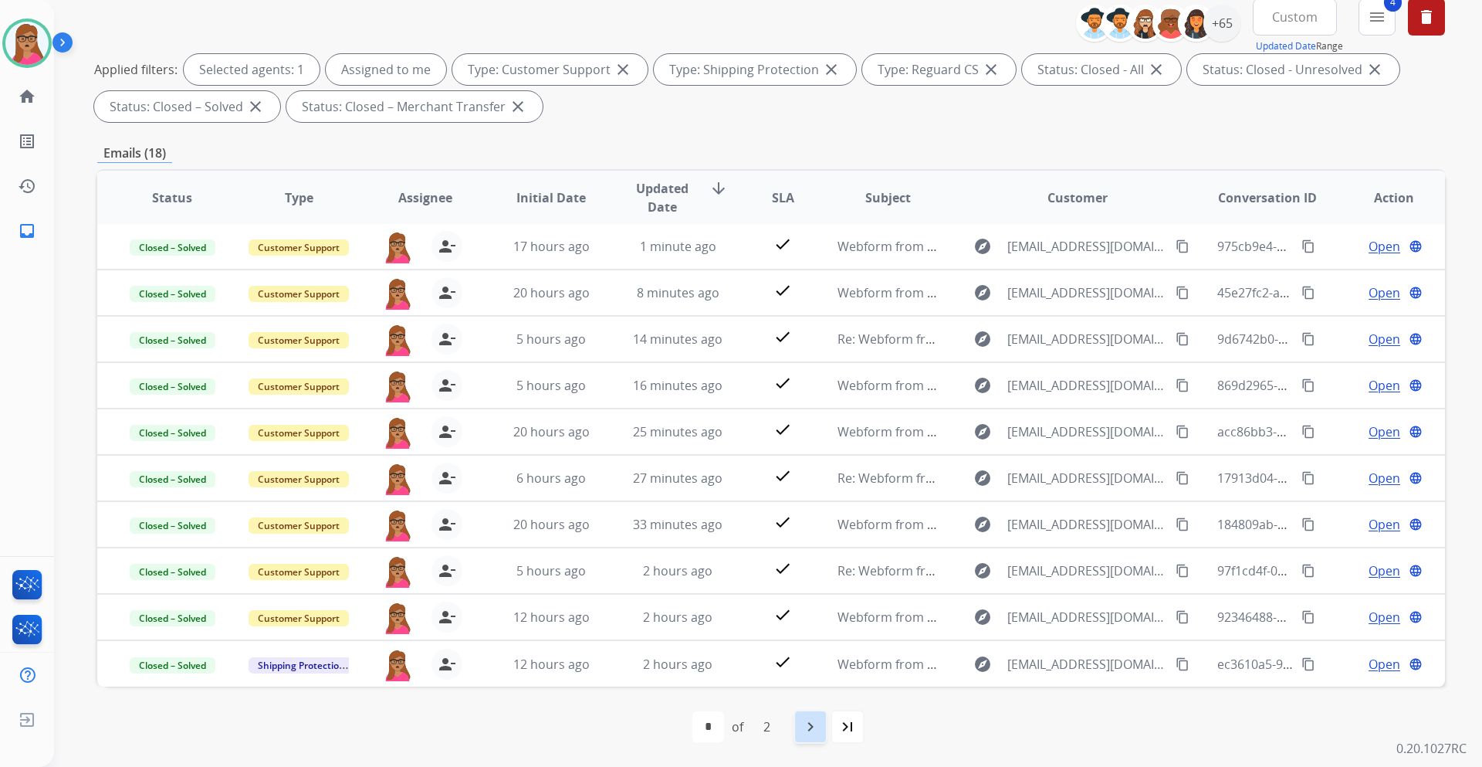
click at [810, 725] on mat-icon "navigate_next" at bounding box center [810, 726] width 19 height 19
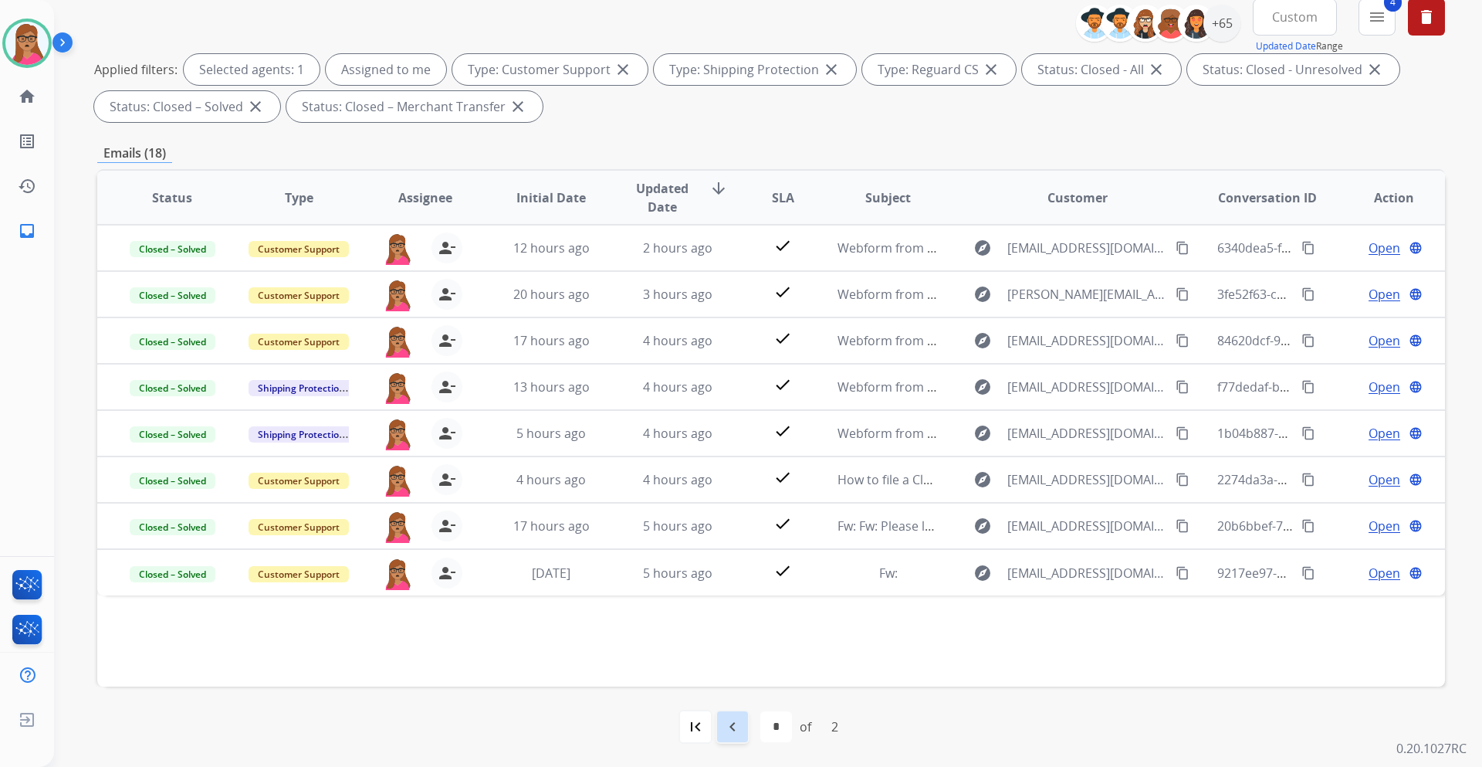
click at [727, 727] on mat-icon "navigate_before" at bounding box center [732, 726] width 19 height 19
select select "*"
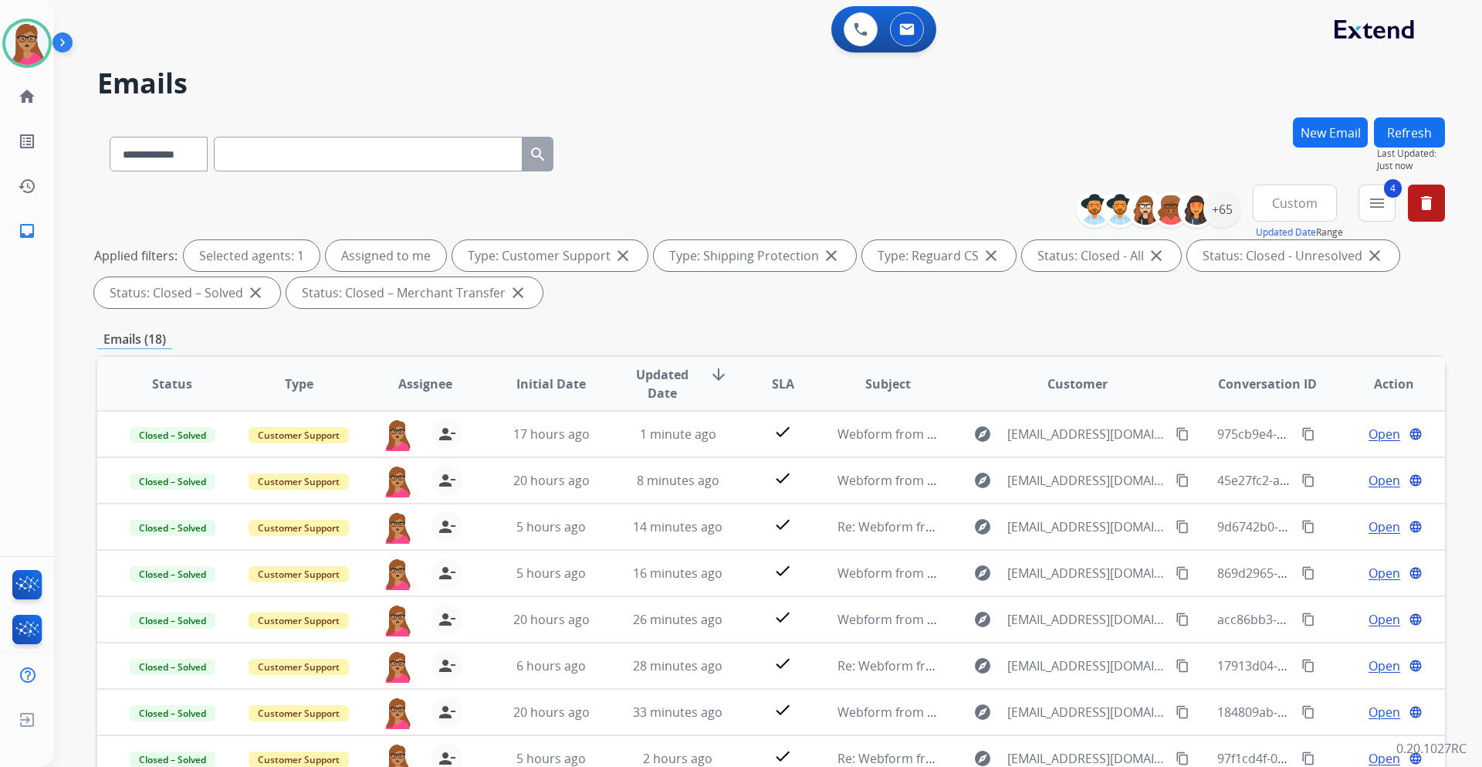
click at [1303, 202] on span "Custom" at bounding box center [1295, 203] width 46 height 6
click at [1295, 397] on div "Last 90 days" at bounding box center [1290, 390] width 85 height 23
click at [1374, 199] on mat-icon "menu" at bounding box center [1377, 203] width 19 height 19
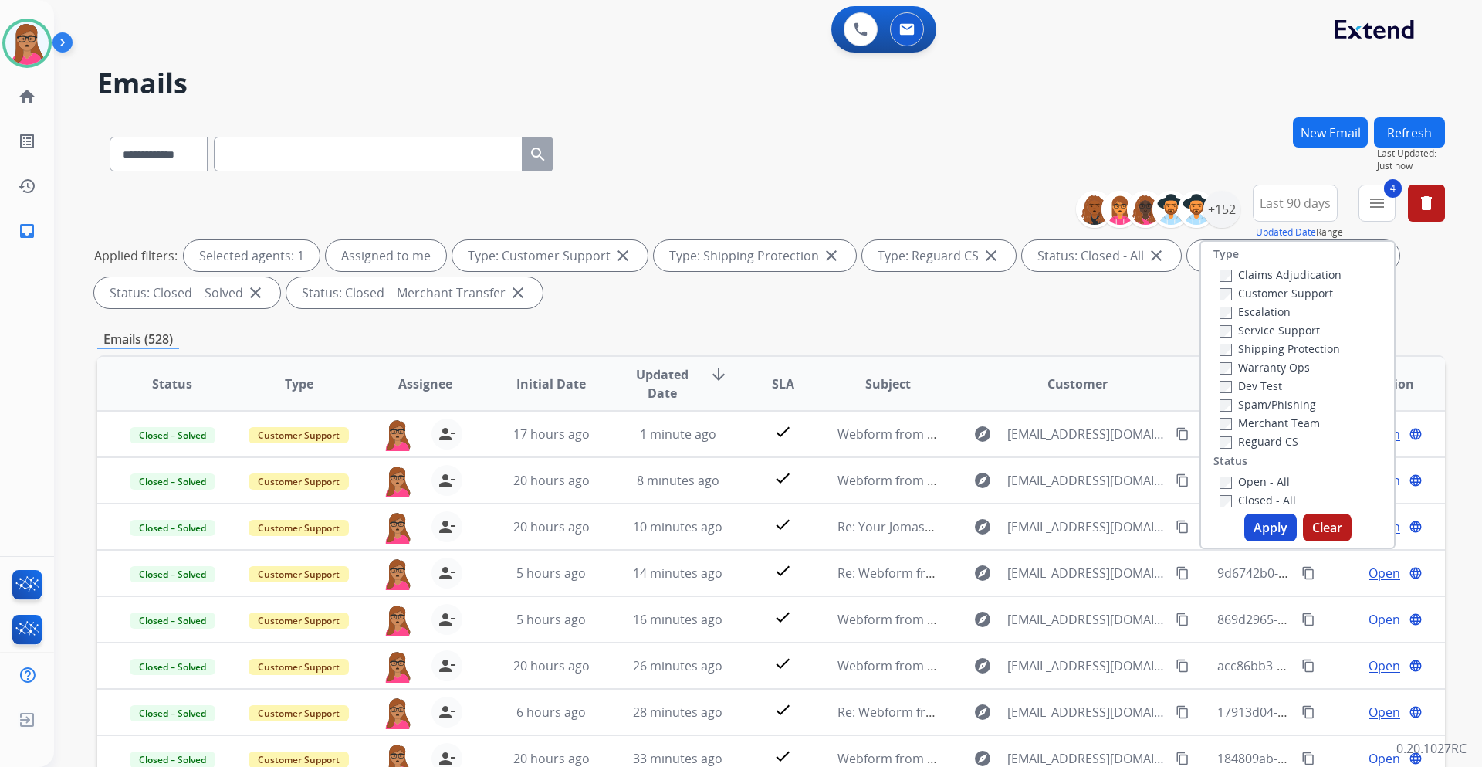
click at [1277, 523] on button "Apply" at bounding box center [1271, 527] width 53 height 28
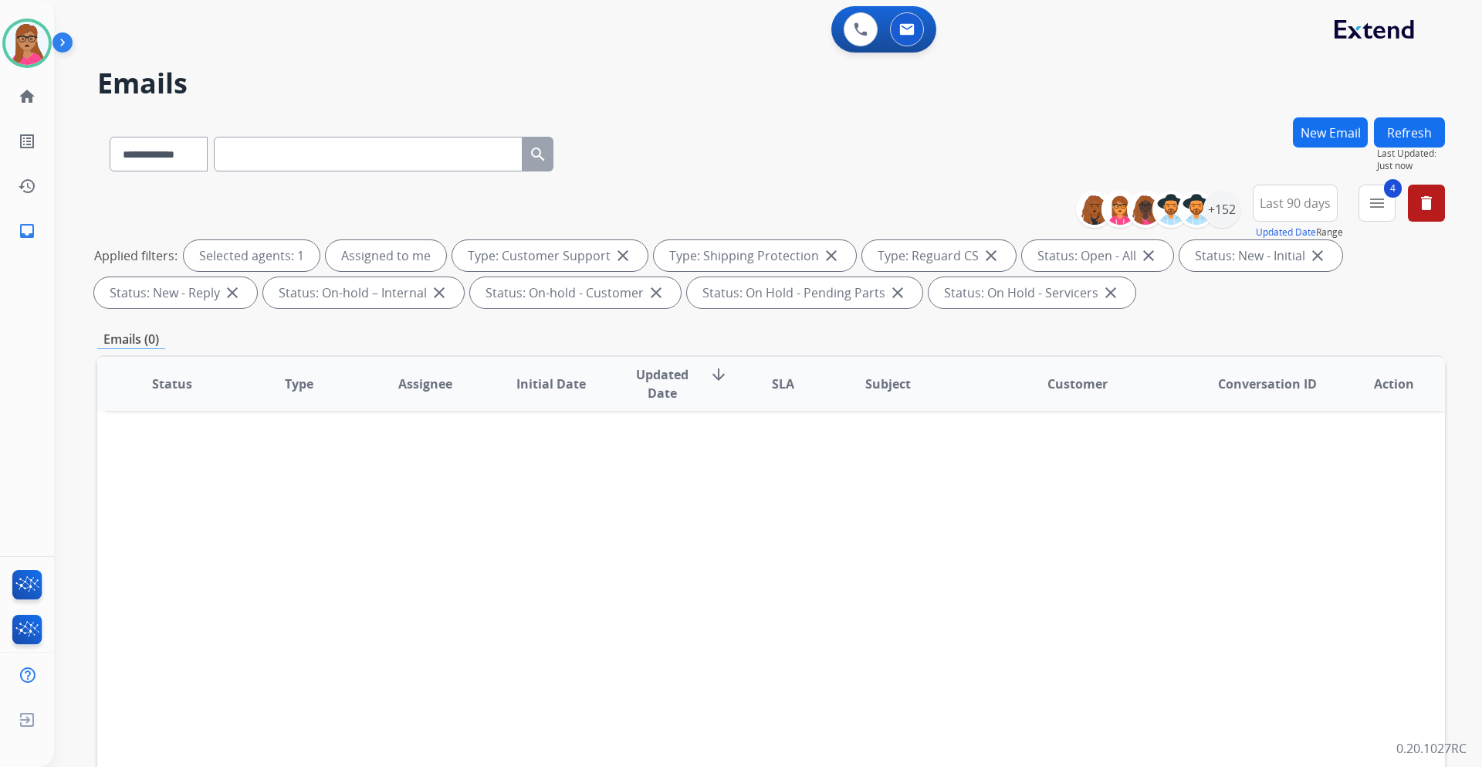
click at [1090, 516] on div "Status Type Assignee Initial Date Updated Date arrow_downward SLA Subject Custo…" at bounding box center [771, 613] width 1348 height 517
click at [1228, 207] on div "+152" at bounding box center [1222, 209] width 37 height 37
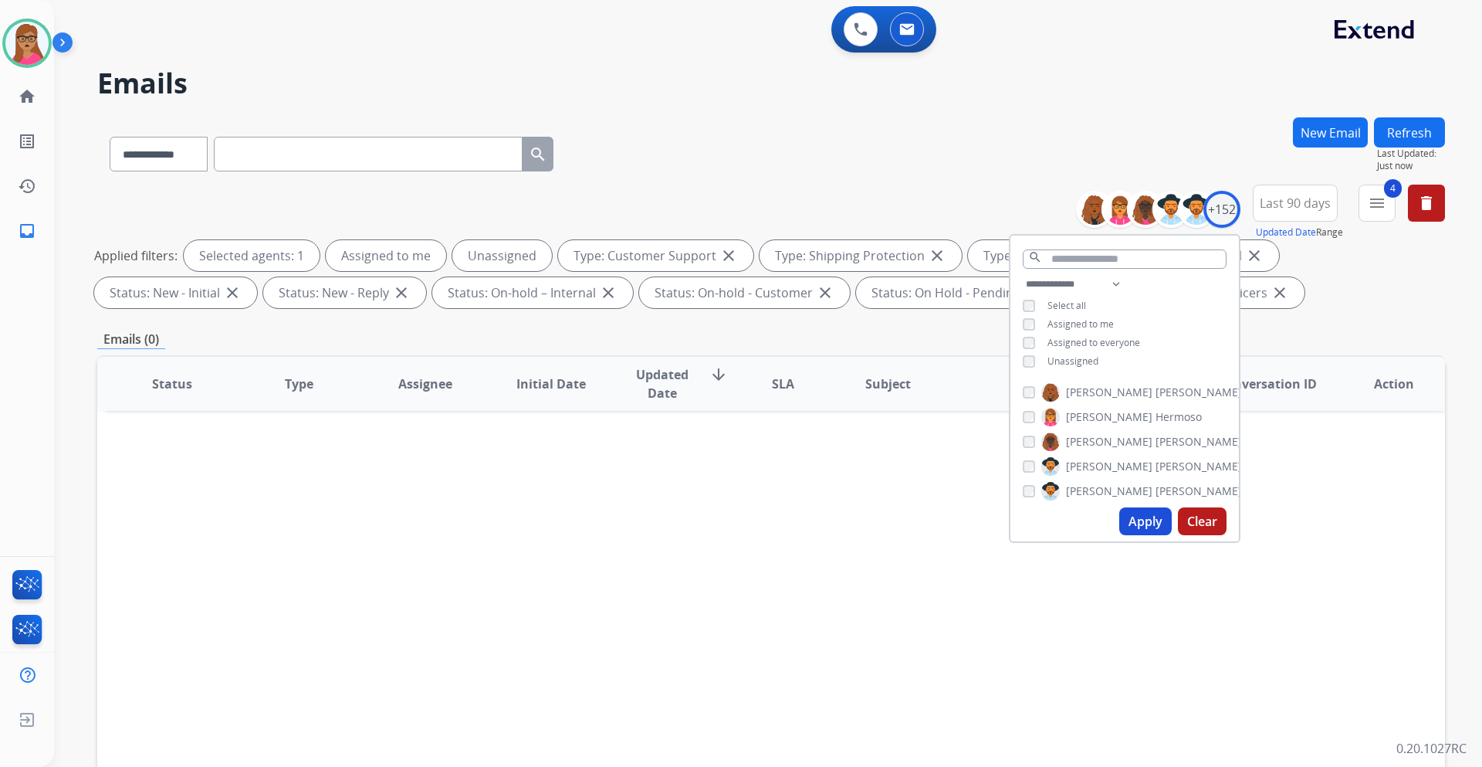
click at [1135, 520] on button "Apply" at bounding box center [1146, 521] width 53 height 28
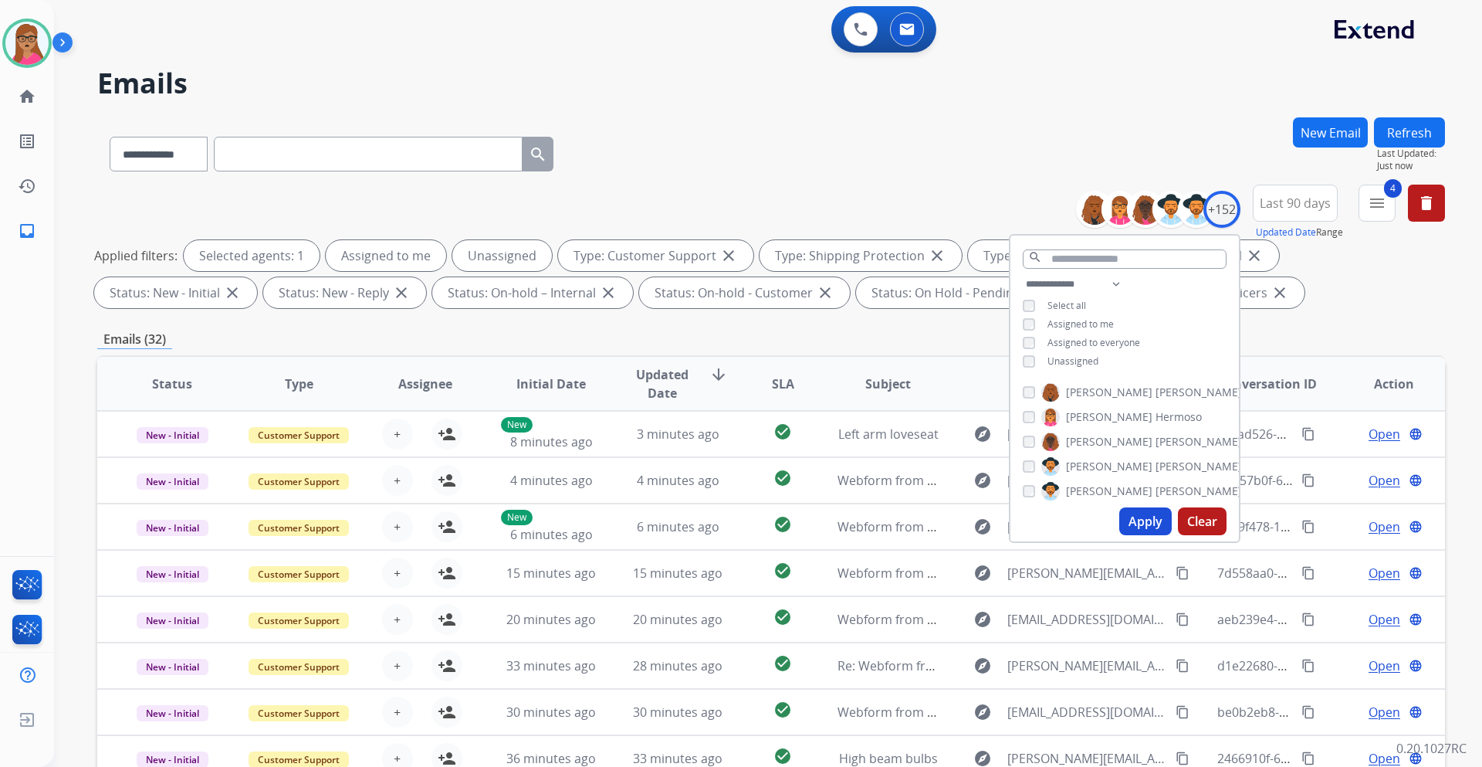
scroll to position [2, 0]
click at [764, 318] on div "**********" at bounding box center [771, 534] width 1348 height 835
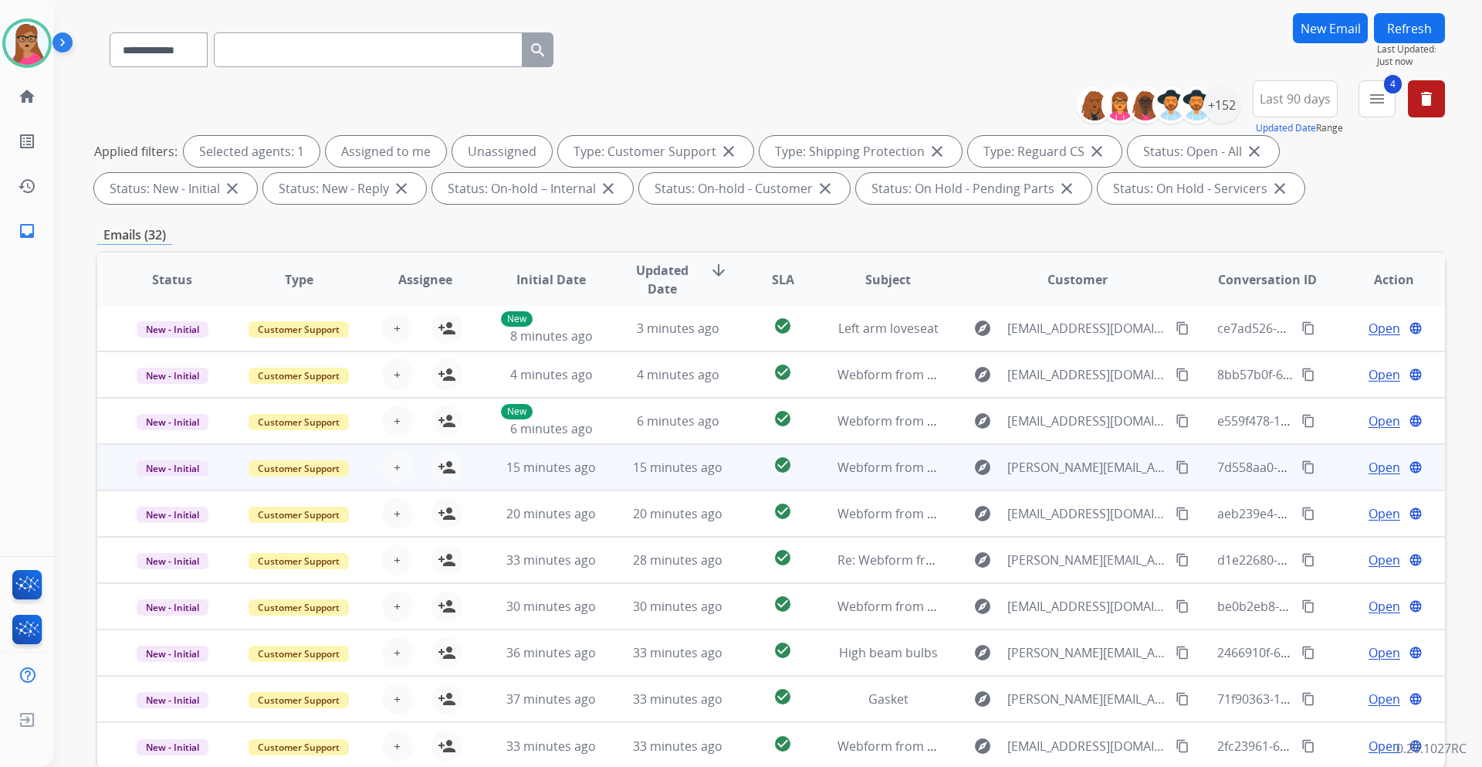
scroll to position [186, 0]
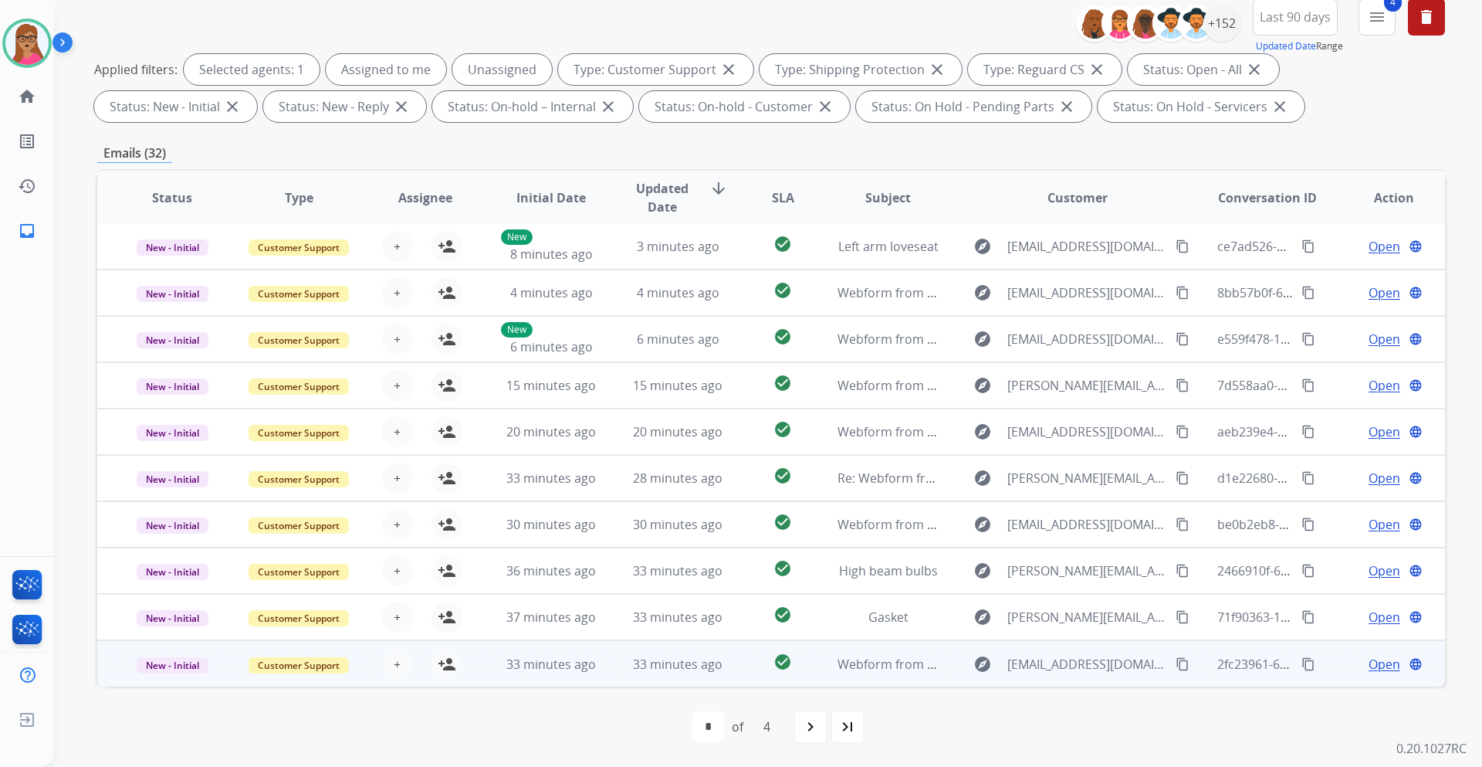
click at [183, 683] on td "New - Initial" at bounding box center [160, 663] width 127 height 46
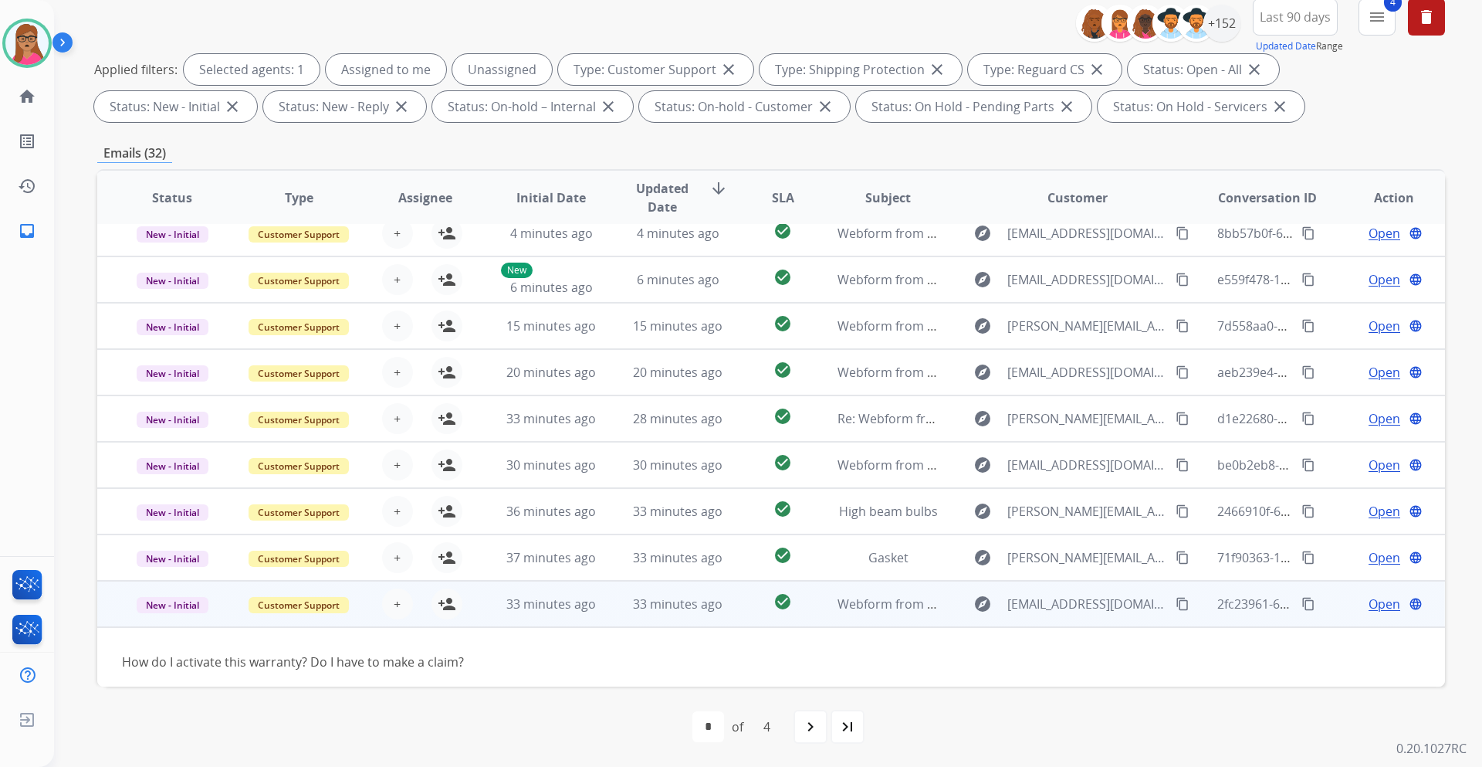
scroll to position [70, 0]
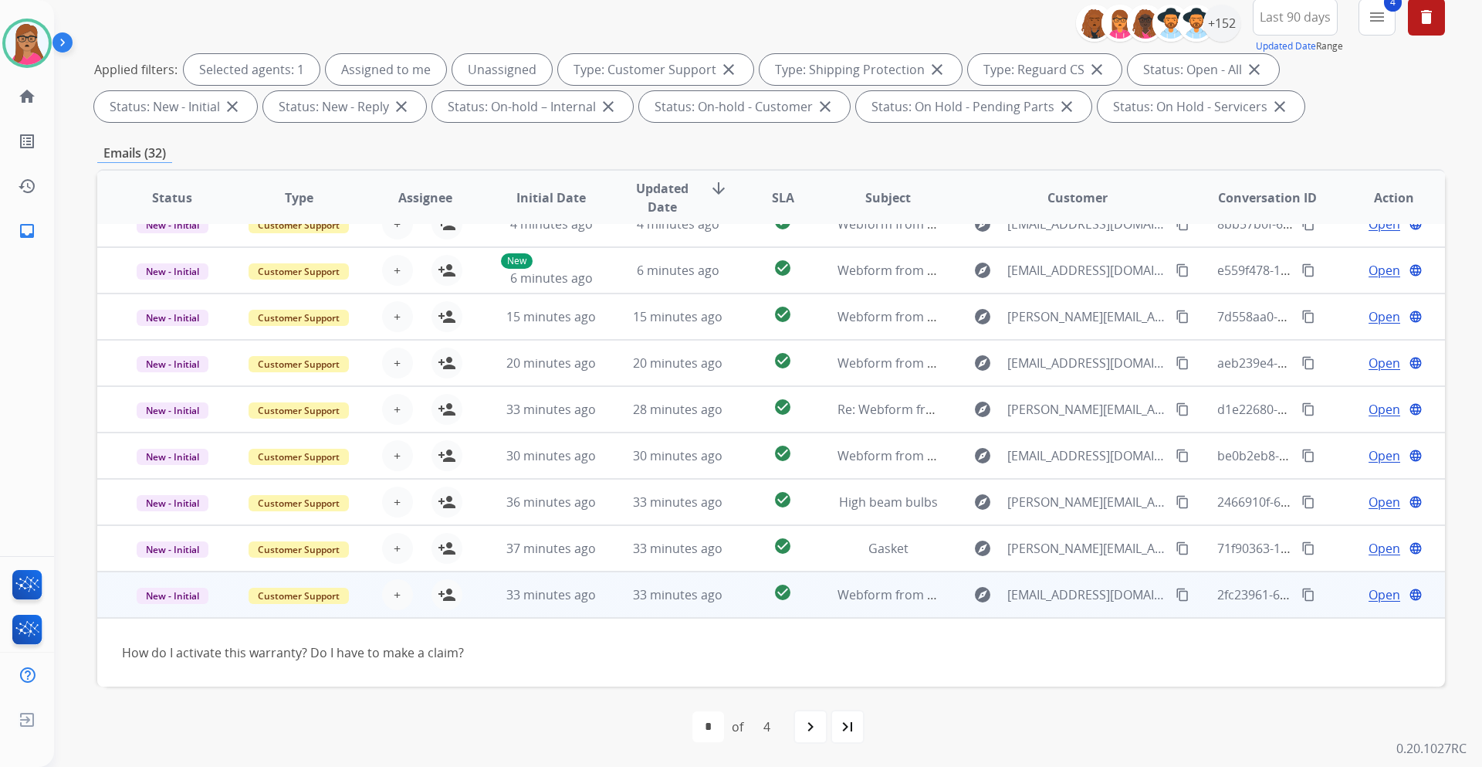
click at [1176, 593] on mat-icon "content_copy" at bounding box center [1183, 595] width 14 height 14
click at [185, 618] on td "How do I activate this warranty? Do I have to make a claim?" at bounding box center [645, 652] width 1096 height 69
click at [175, 615] on td "New - Initial" at bounding box center [160, 594] width 127 height 46
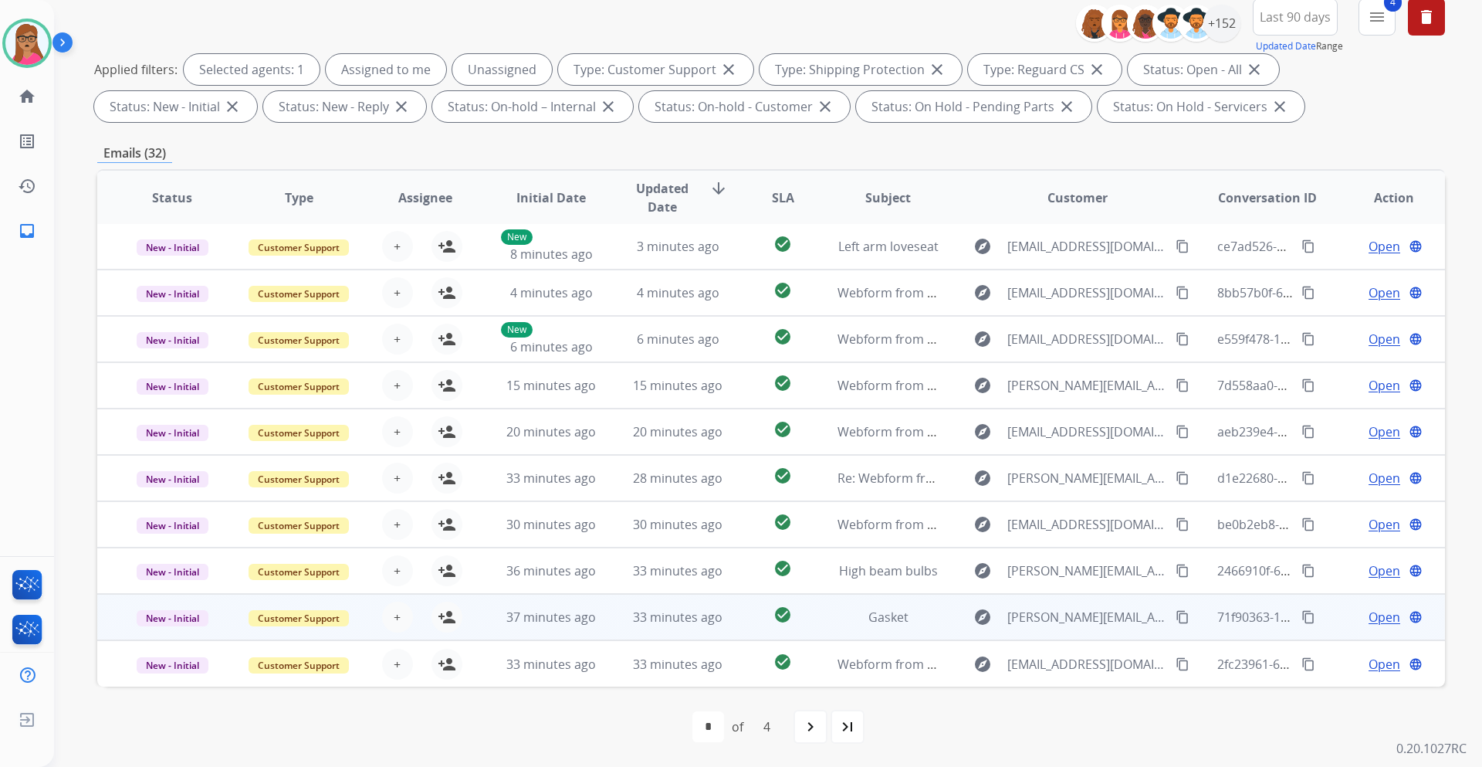
click at [188, 637] on td "New - Initial" at bounding box center [160, 617] width 127 height 46
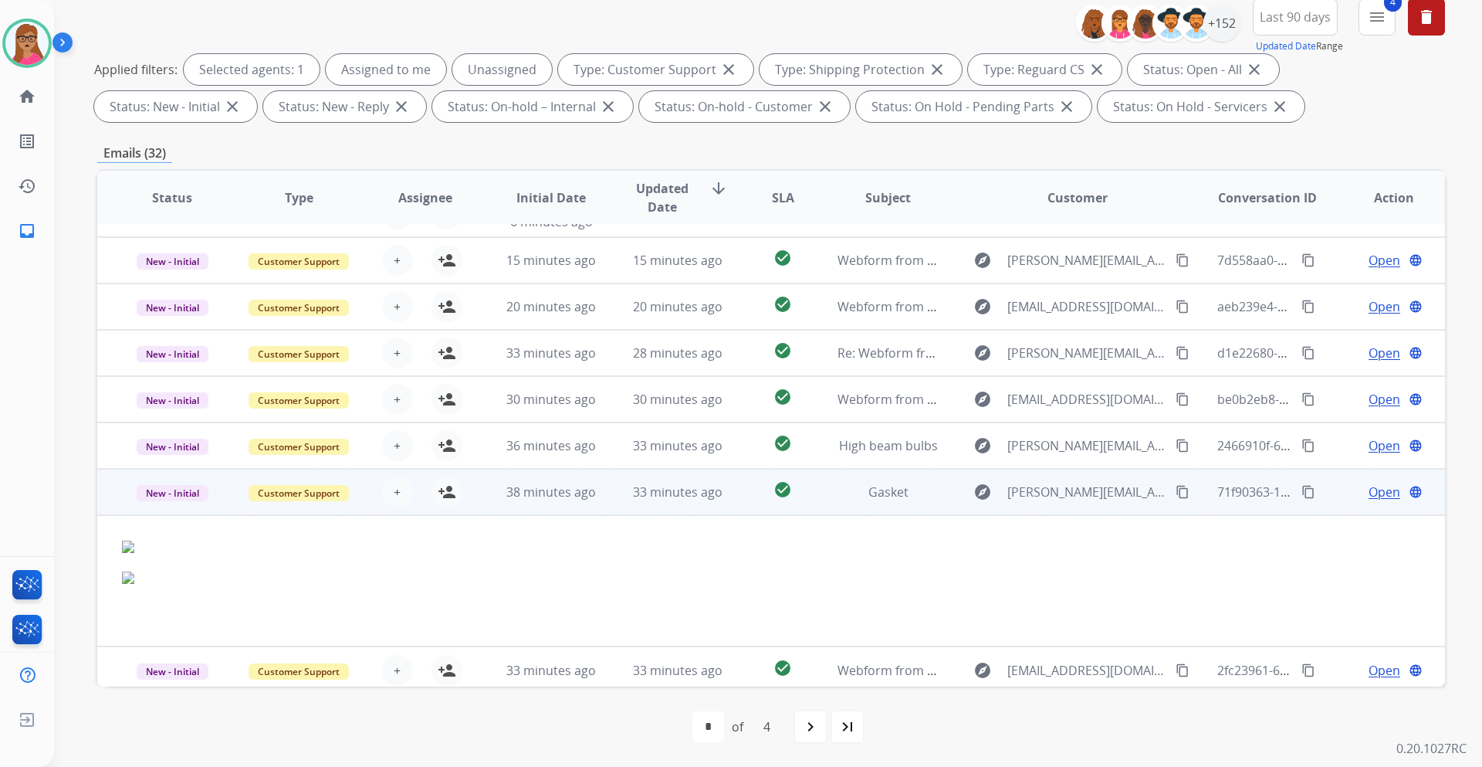
scroll to position [133, 0]
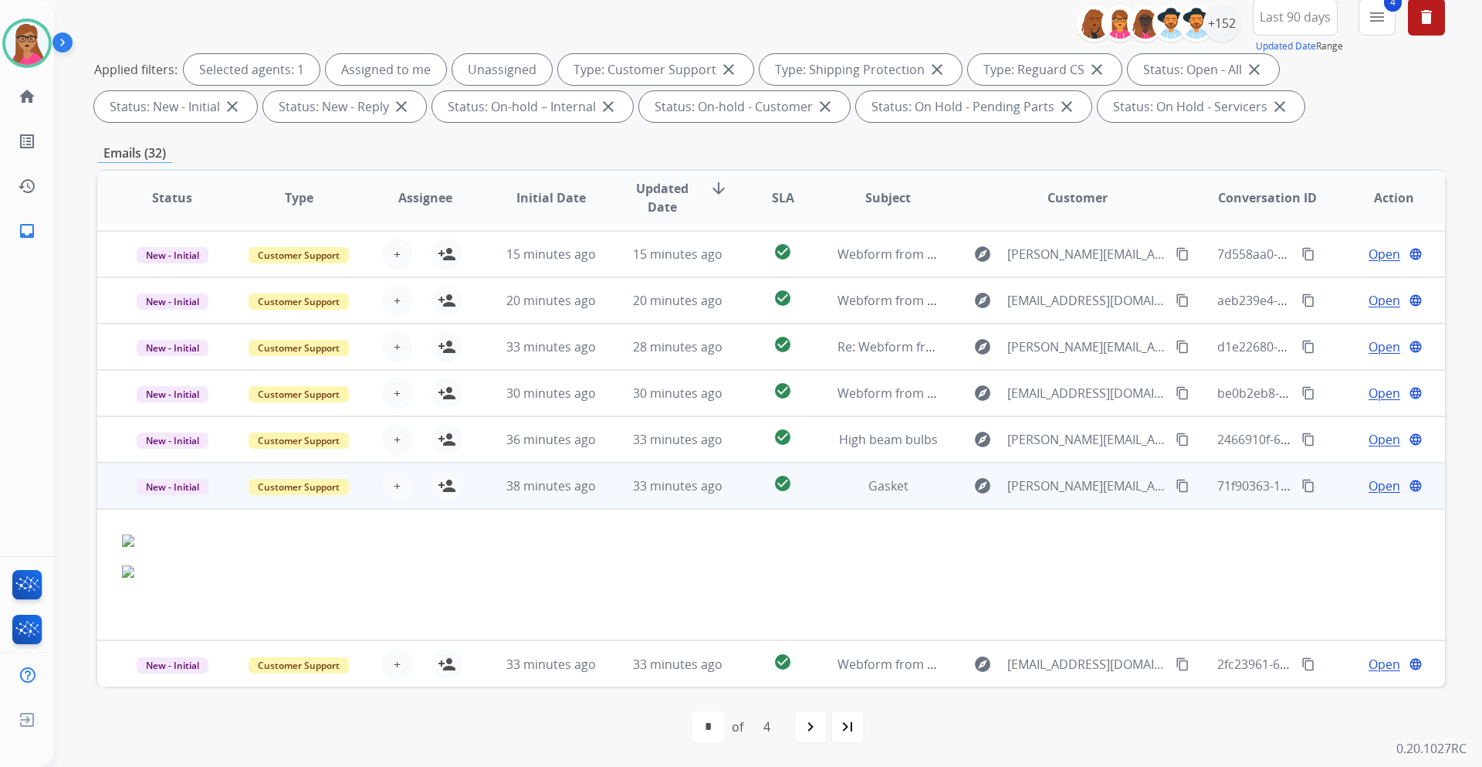
click at [179, 503] on td "New - Initial" at bounding box center [160, 486] width 127 height 46
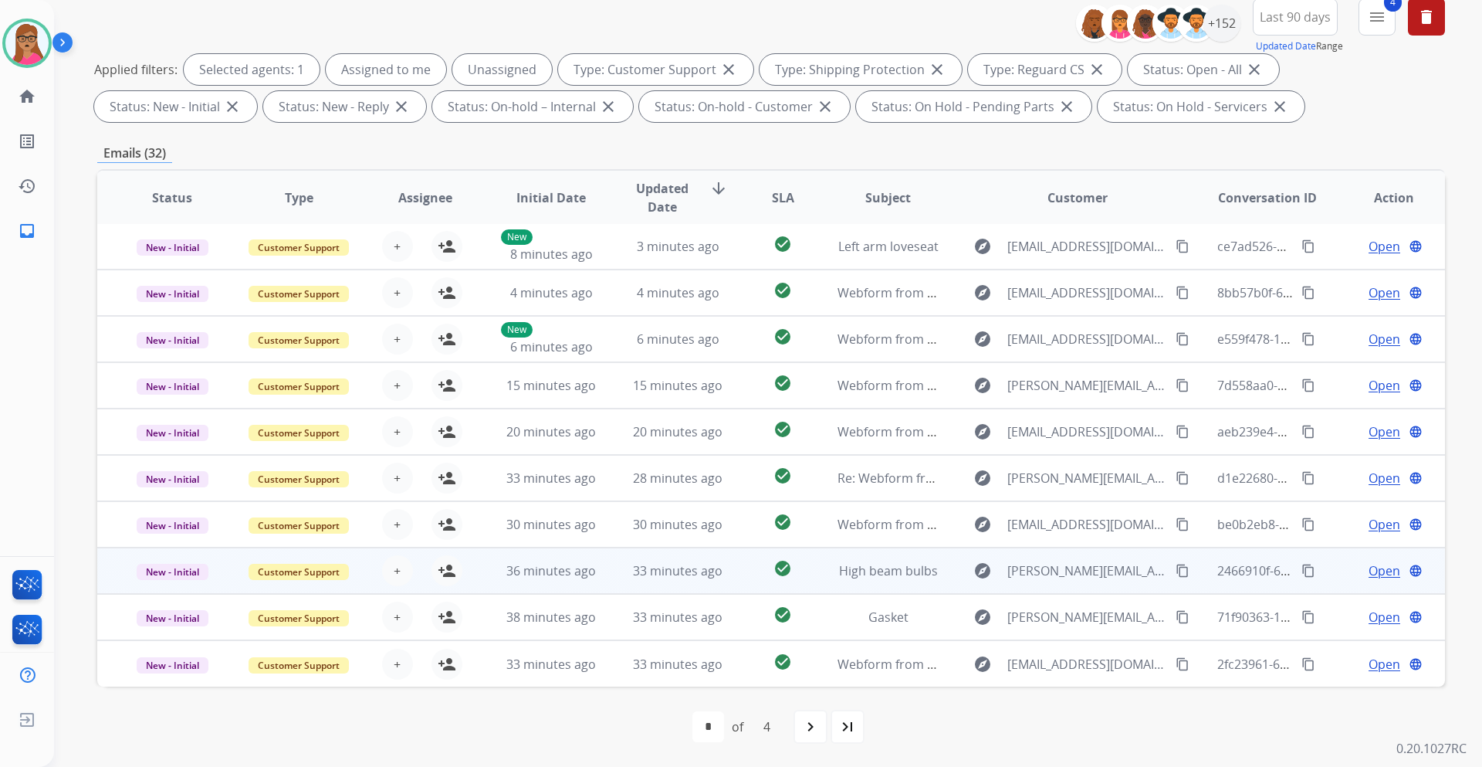
click at [177, 589] on td "New - Initial" at bounding box center [160, 570] width 127 height 46
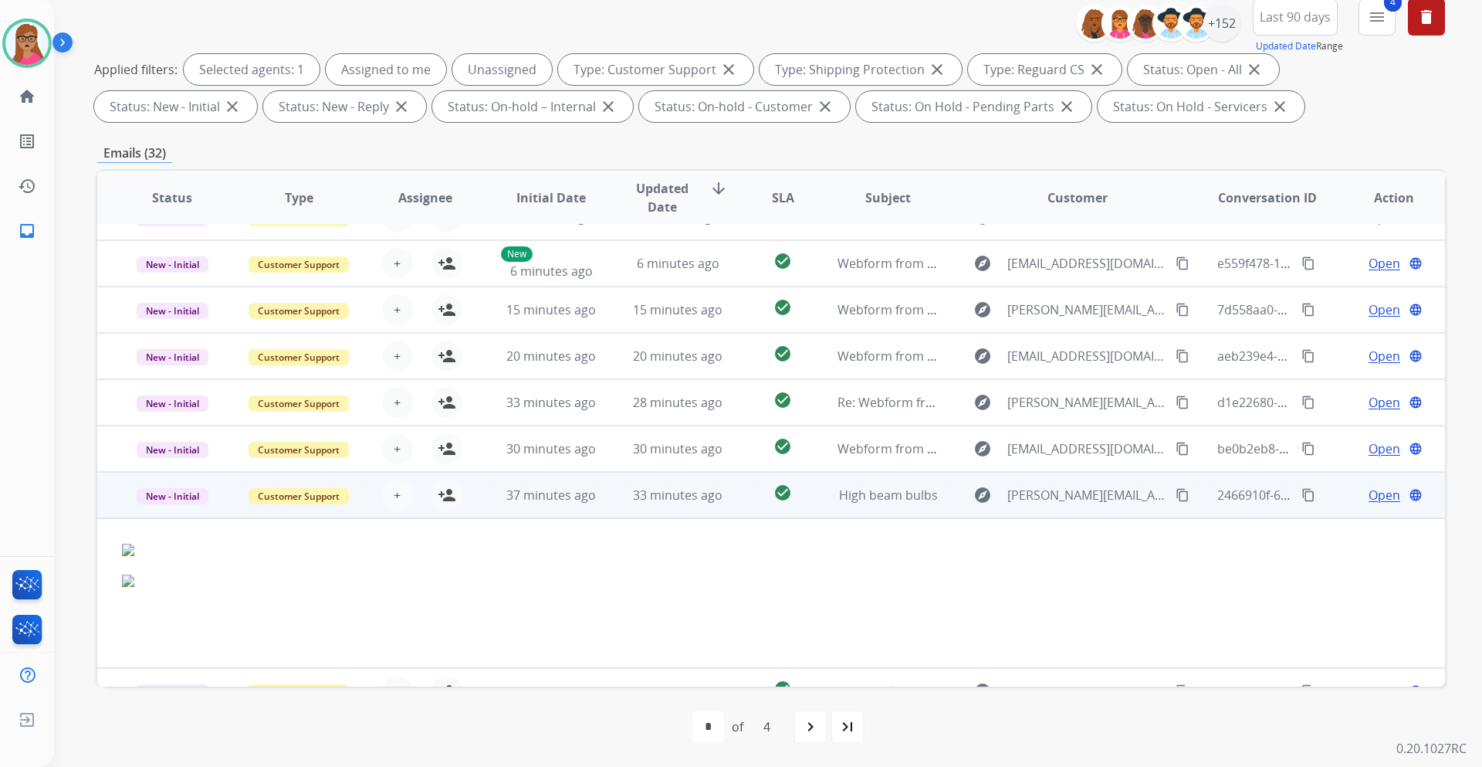
scroll to position [151, 0]
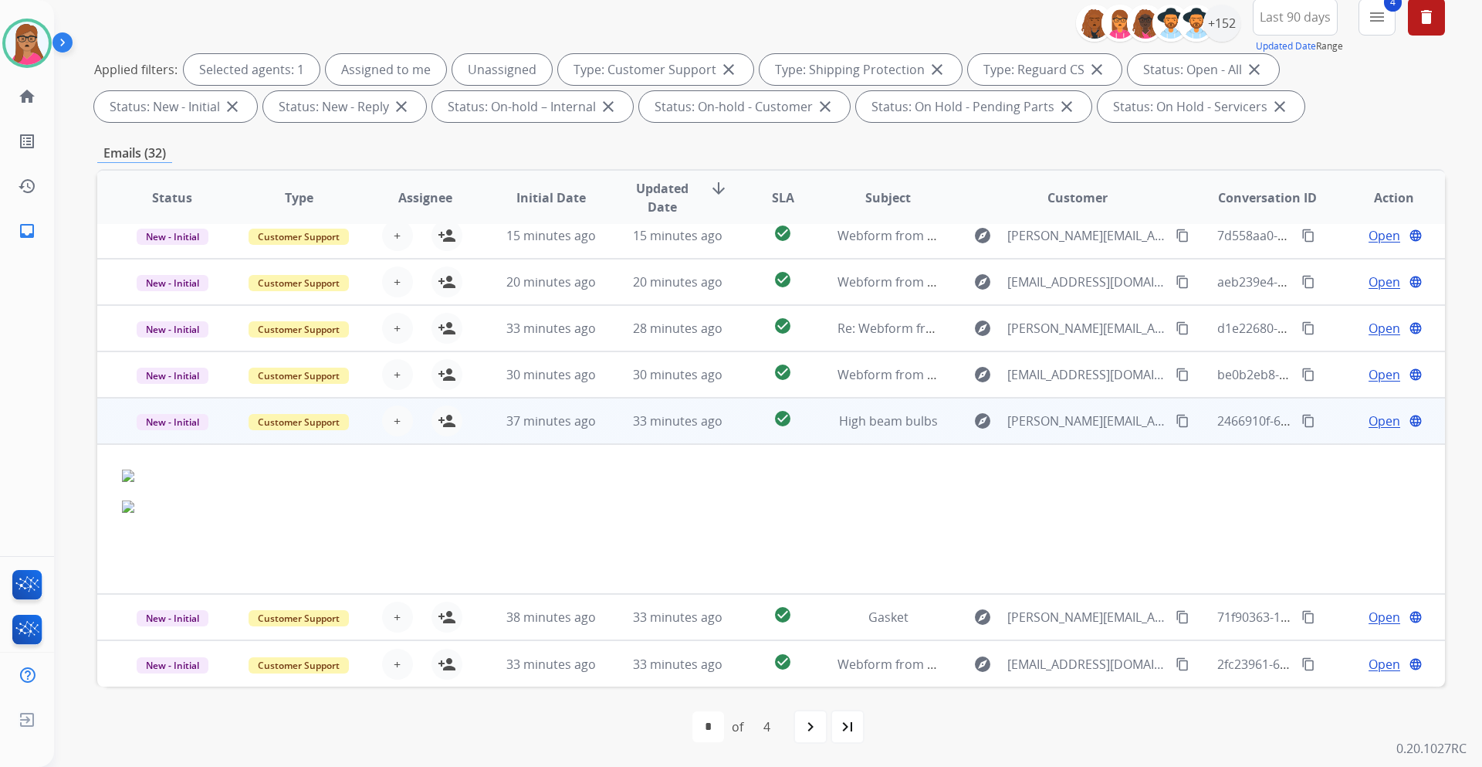
click at [176, 441] on td "New - Initial" at bounding box center [160, 421] width 127 height 46
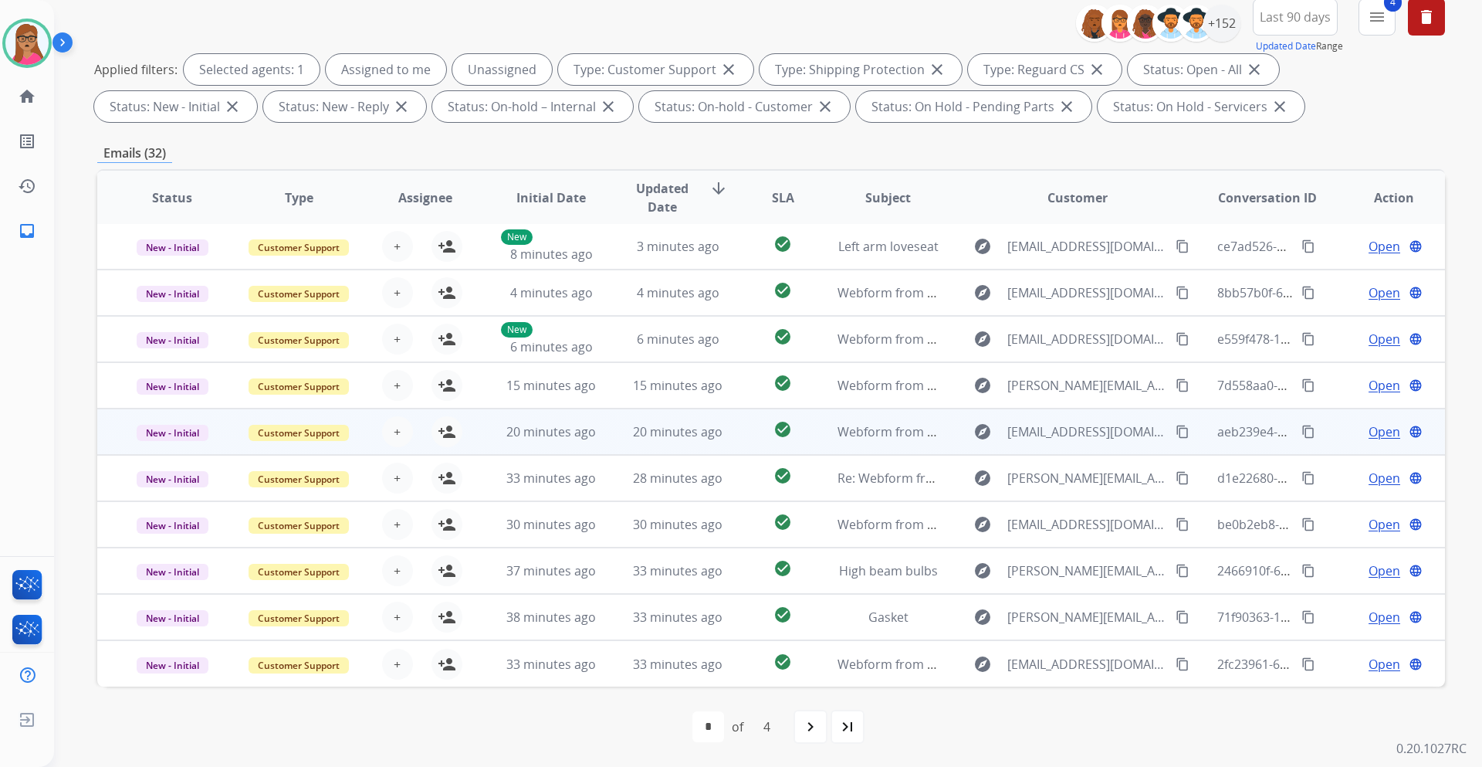
click at [185, 447] on td "New - Initial" at bounding box center [160, 431] width 127 height 46
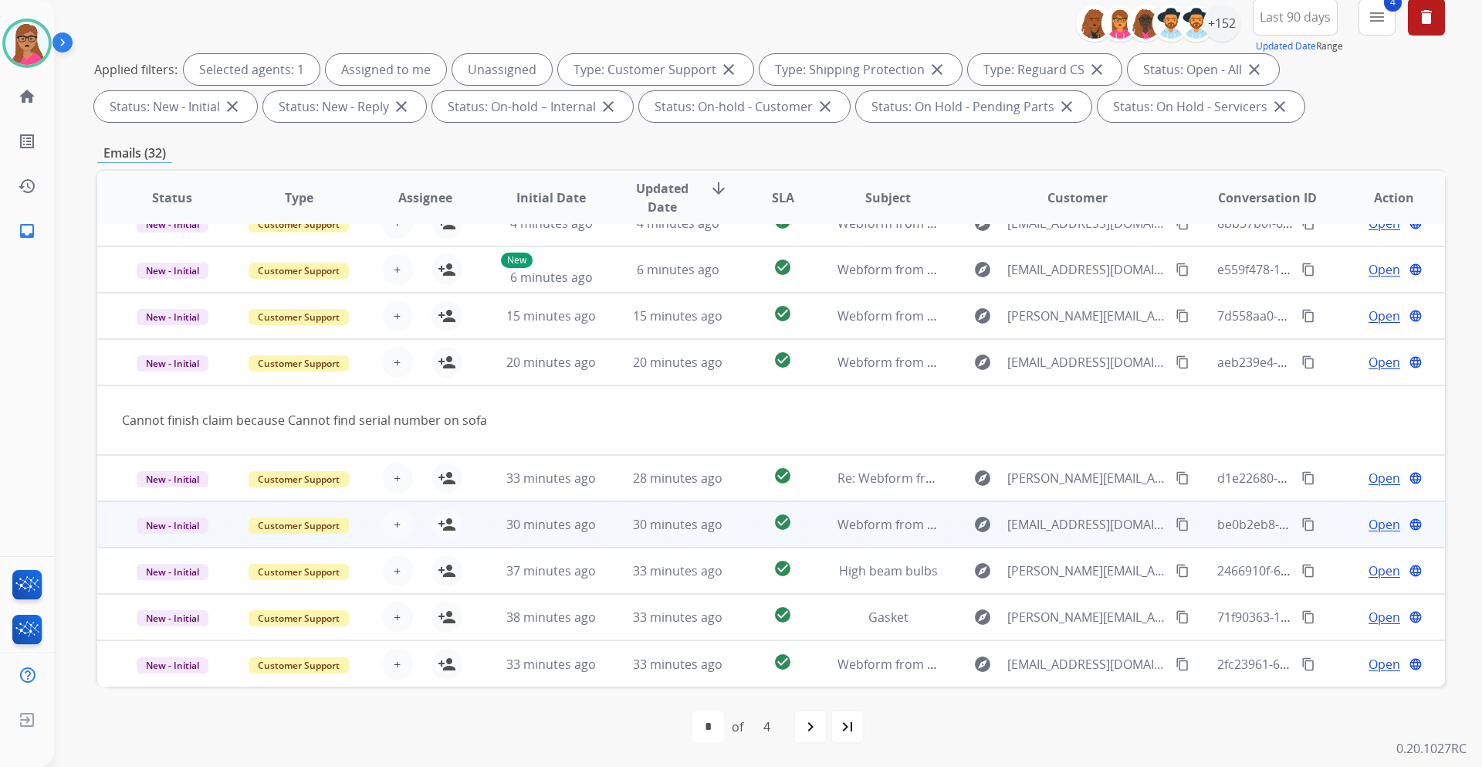
scroll to position [71, 0]
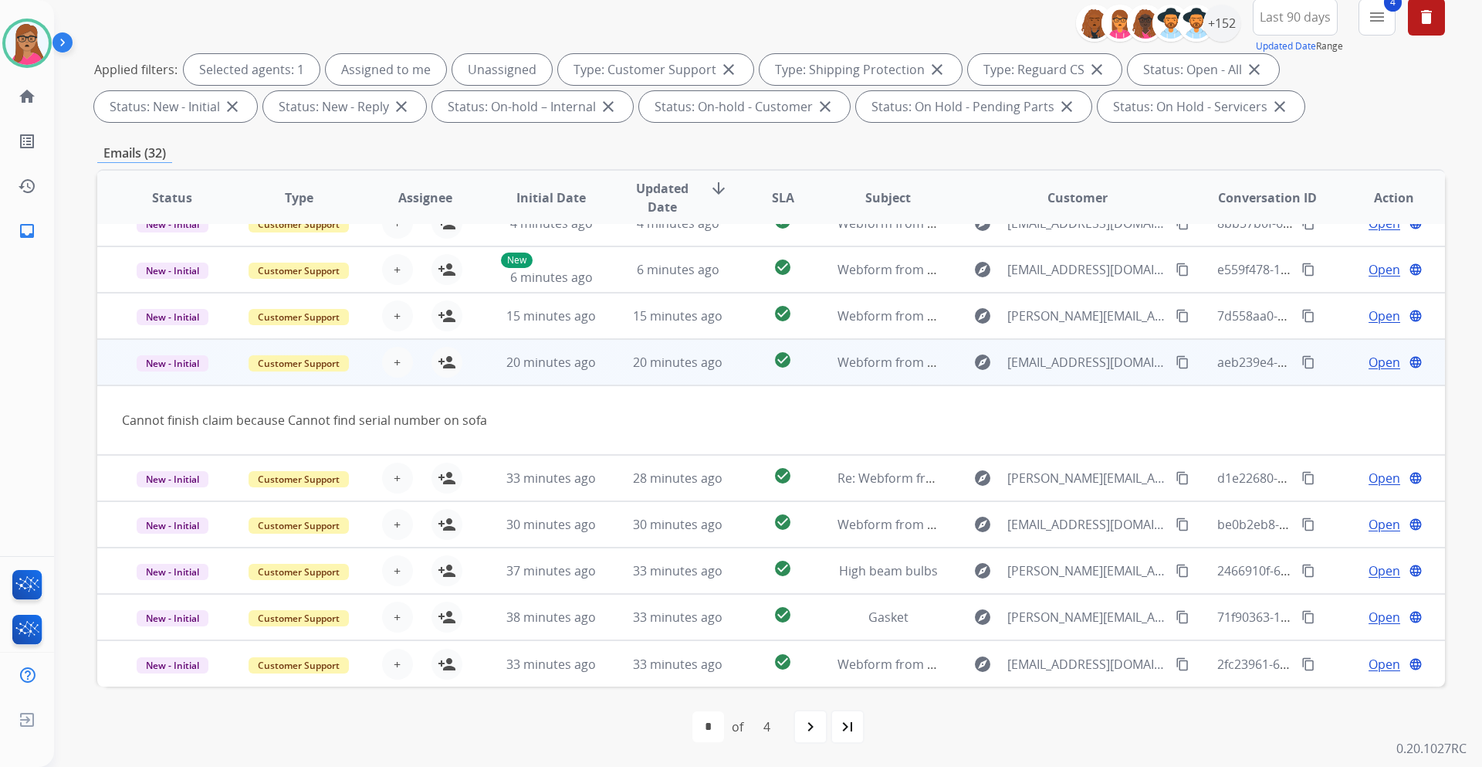
click at [158, 378] on td "New - Initial" at bounding box center [160, 362] width 127 height 46
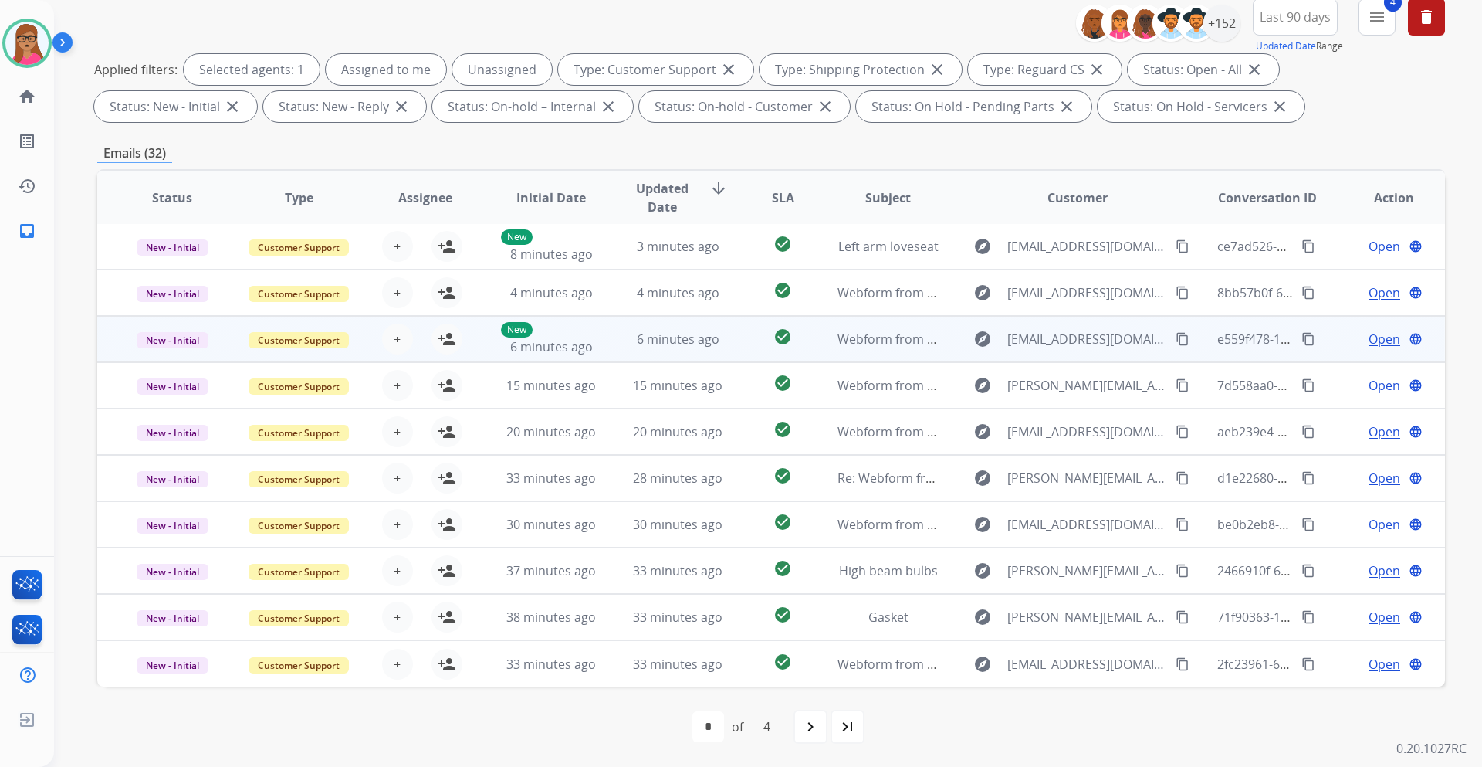
click at [185, 354] on td "New - Initial" at bounding box center [160, 339] width 127 height 46
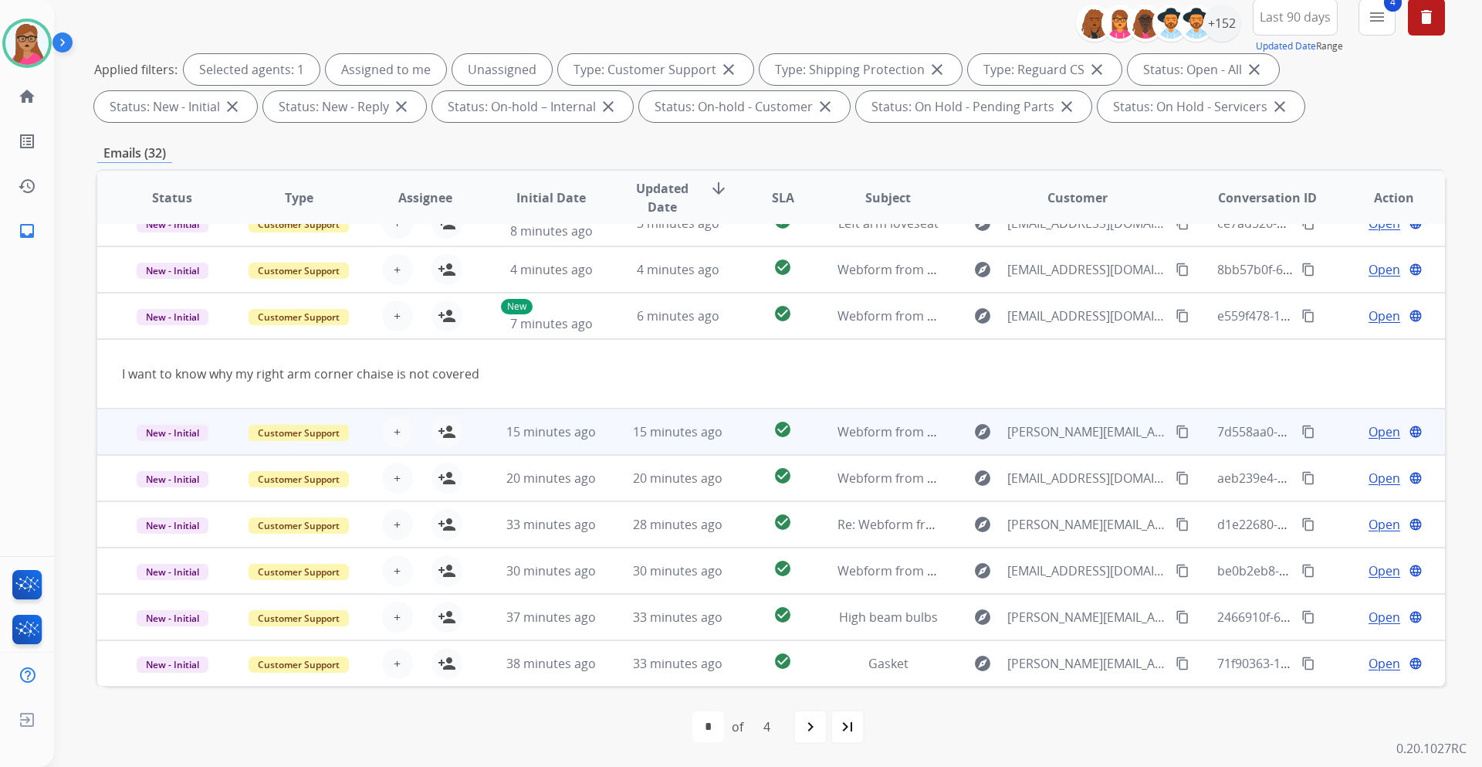
scroll to position [0, 0]
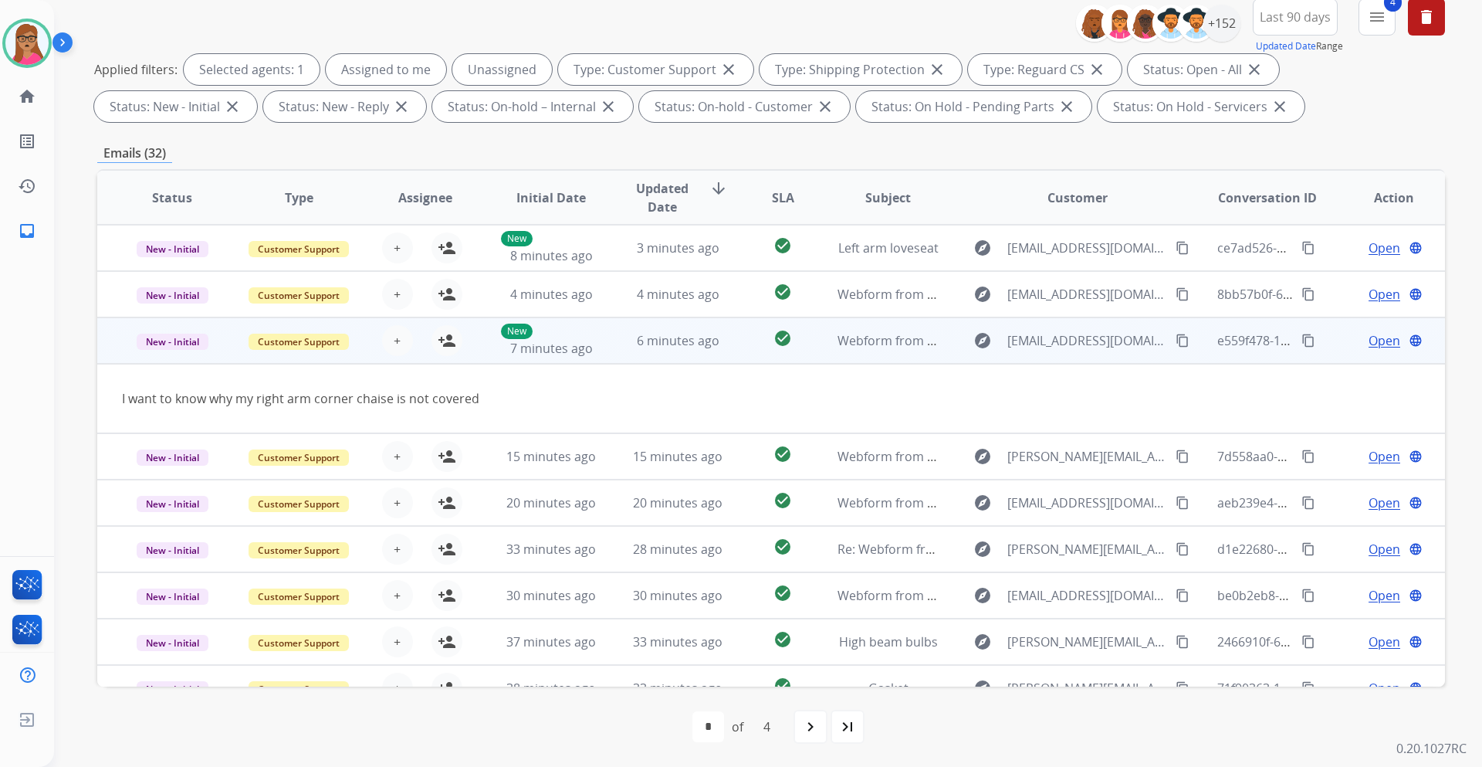
click at [1176, 344] on mat-icon "content_copy" at bounding box center [1183, 341] width 14 height 14
click at [170, 360] on td "New - Initial" at bounding box center [160, 340] width 127 height 46
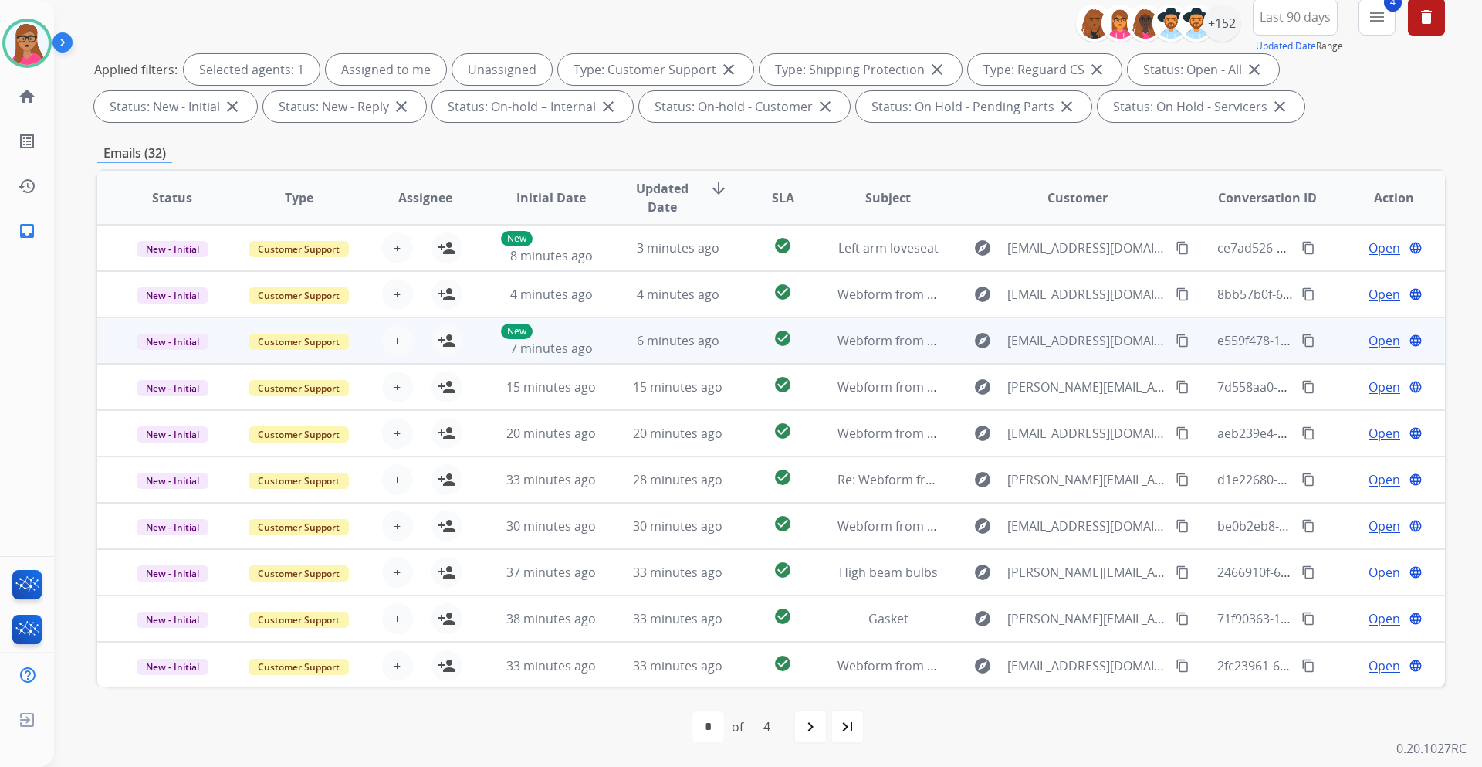
click at [170, 360] on td "New - Initial" at bounding box center [160, 340] width 127 height 46
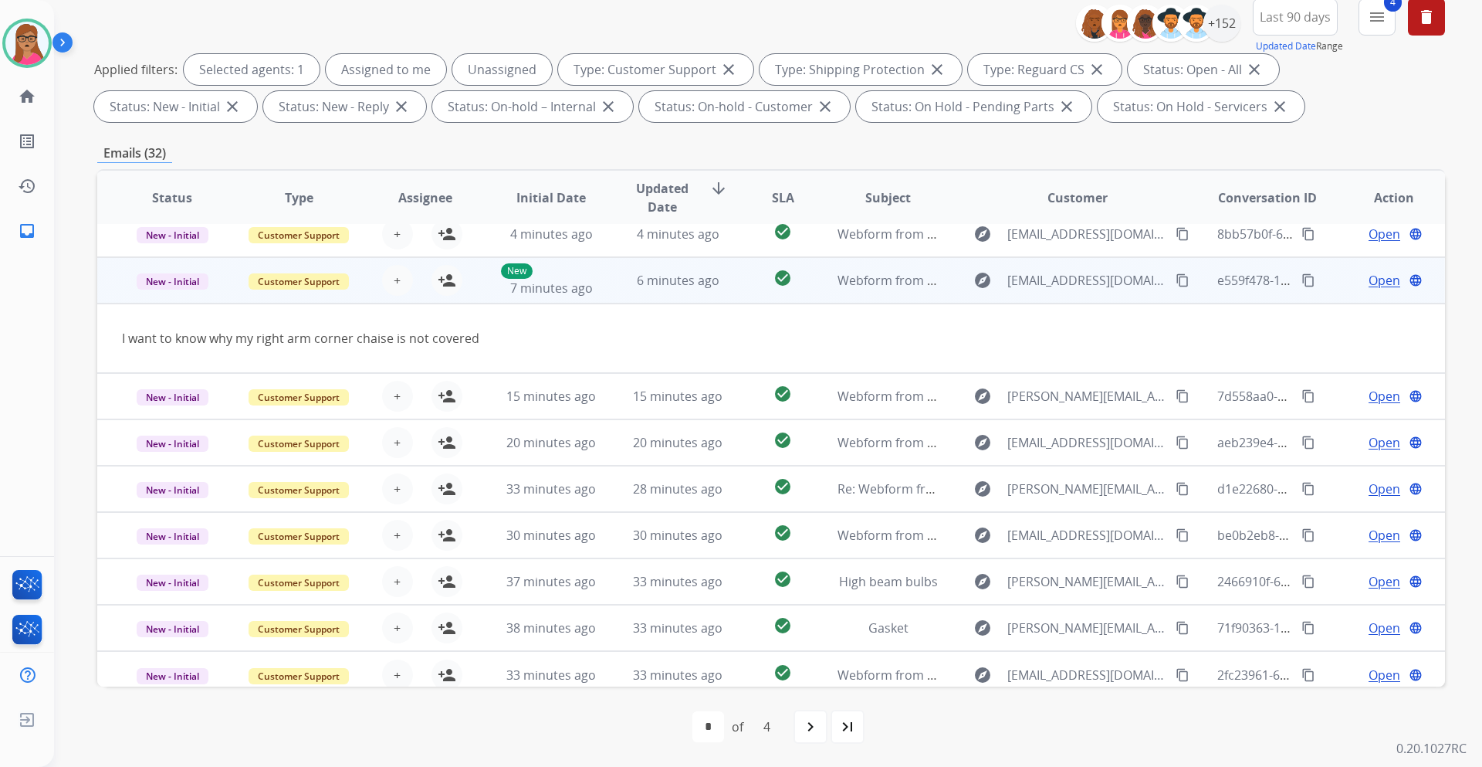
scroll to position [71, 0]
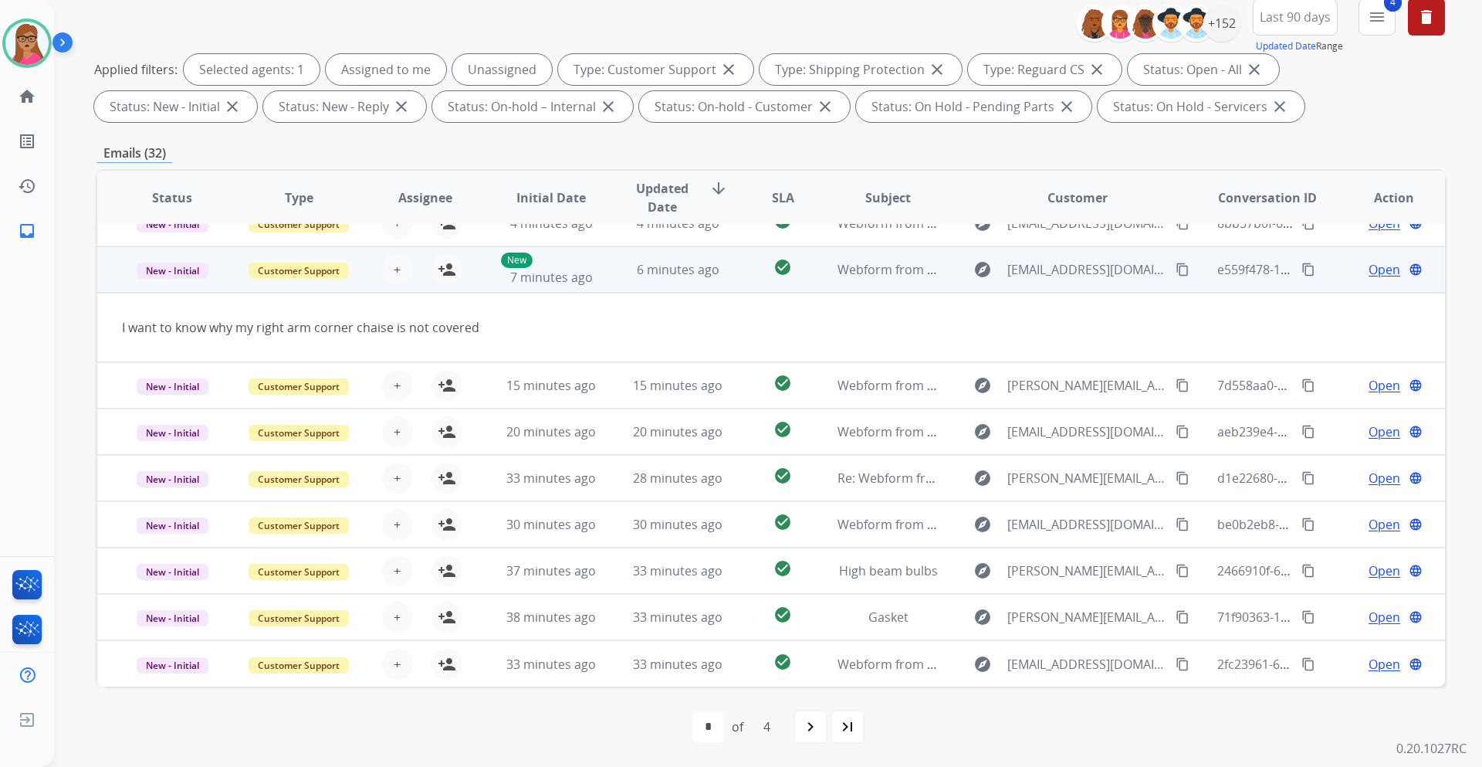
click at [180, 292] on td "New - Initial" at bounding box center [160, 269] width 127 height 46
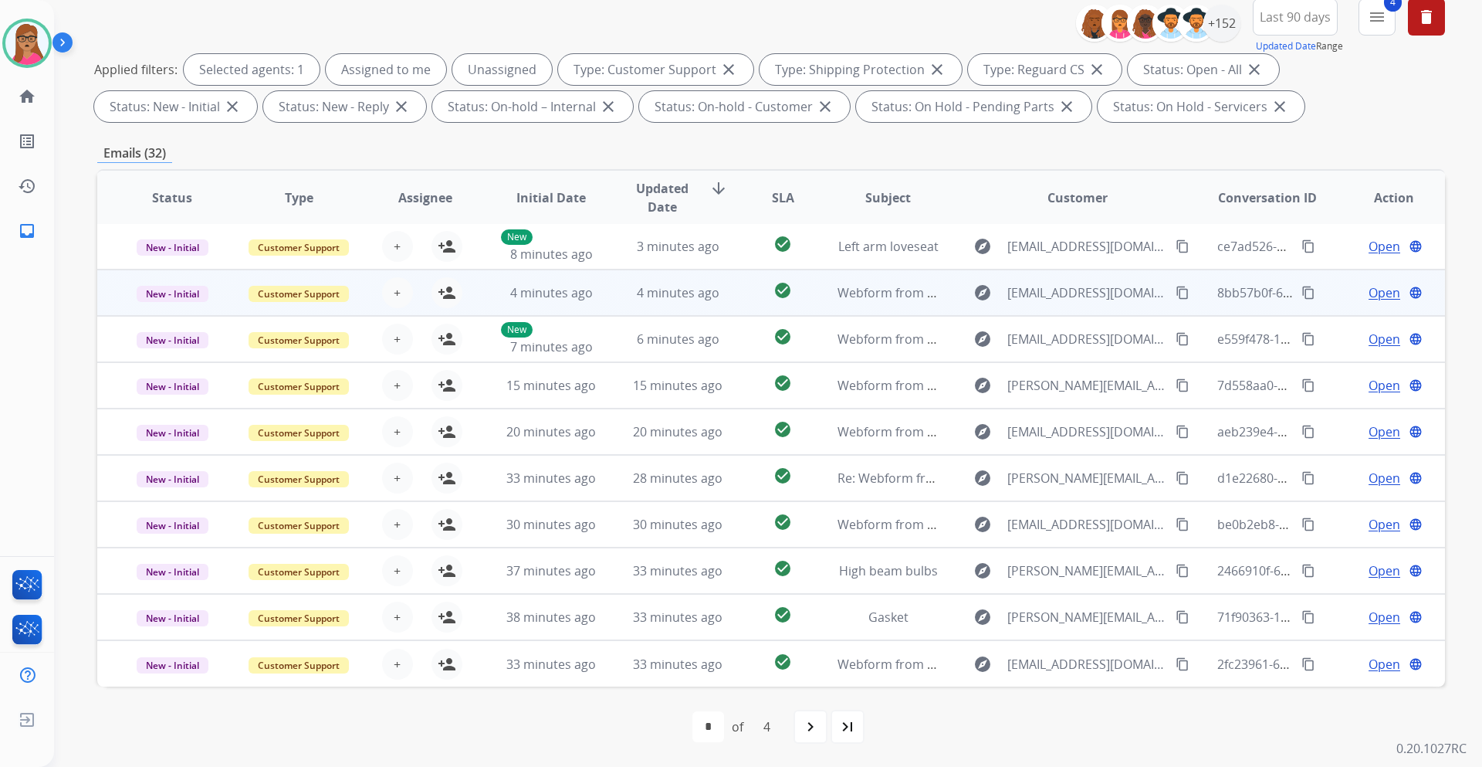
click at [164, 303] on td "New - Initial" at bounding box center [160, 292] width 127 height 46
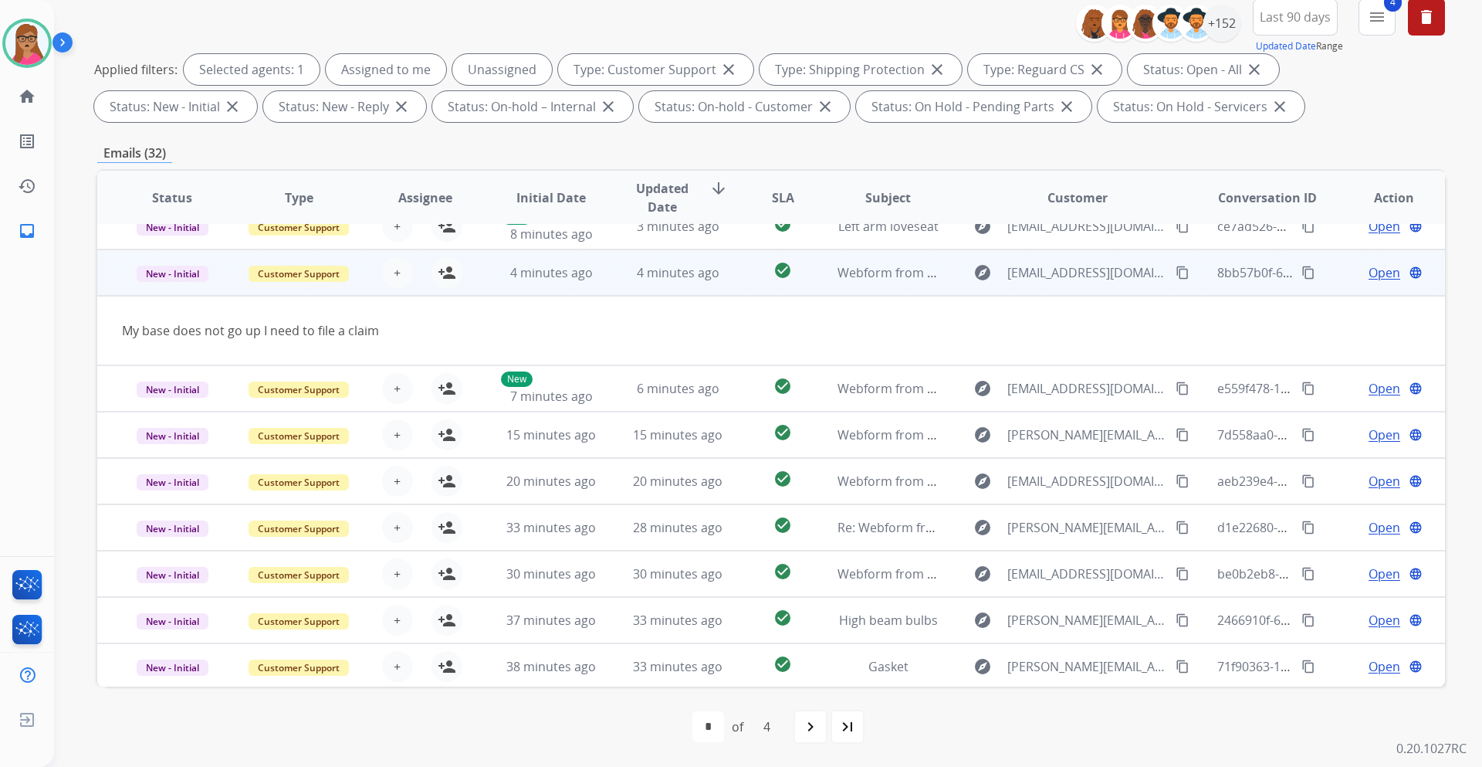
scroll to position [0, 0]
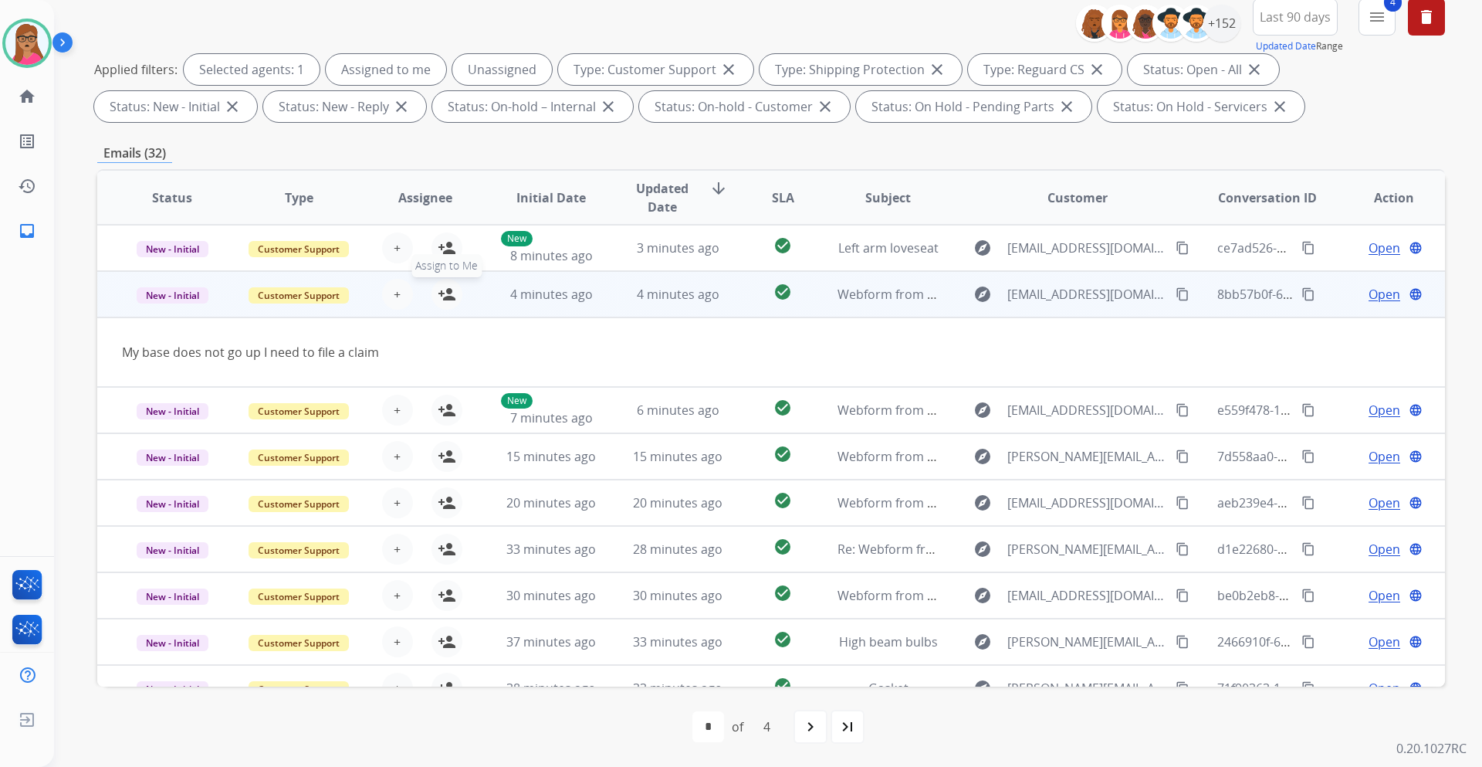
click at [445, 293] on mat-icon "person_add" at bounding box center [447, 294] width 19 height 19
click at [159, 310] on td "New - Initial" at bounding box center [160, 294] width 127 height 46
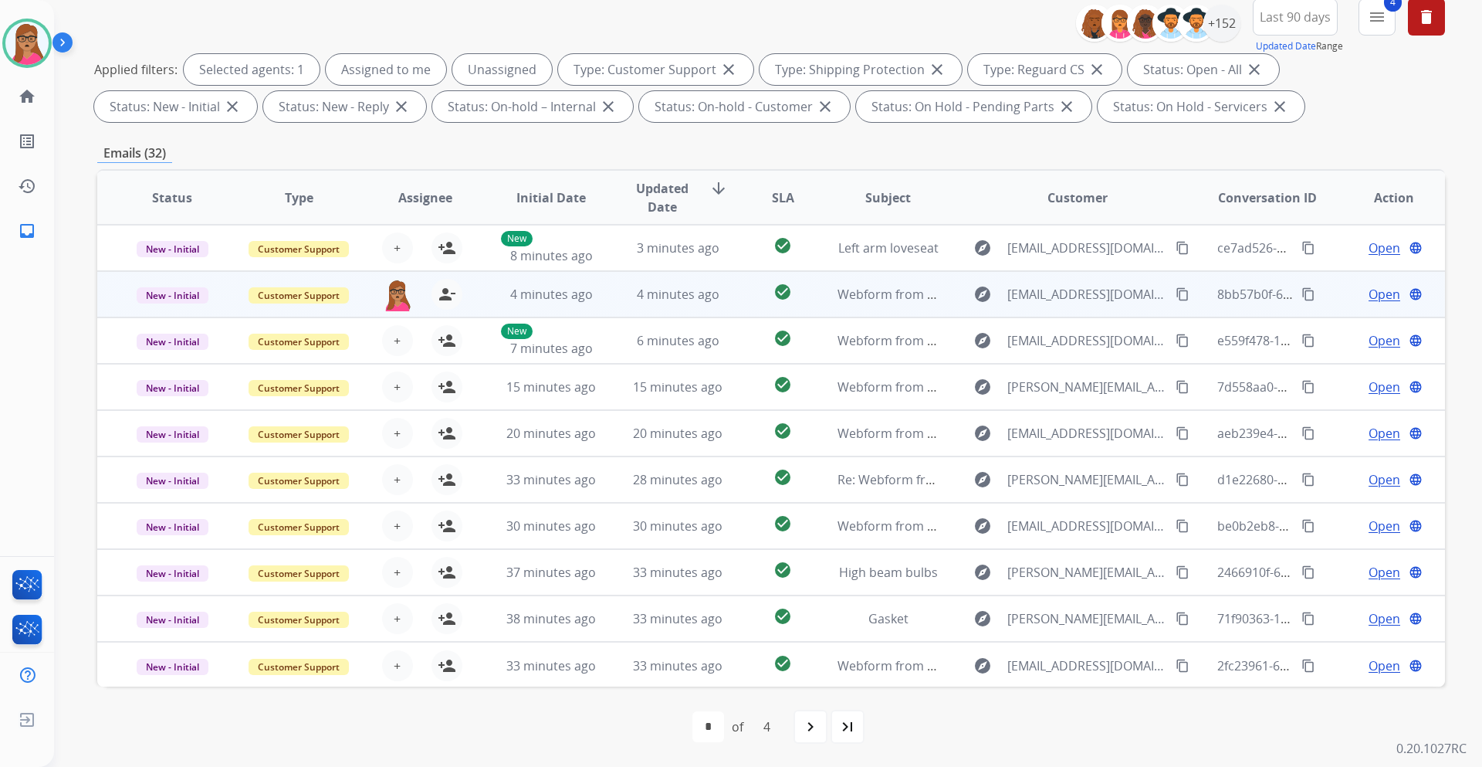
click at [1369, 291] on span "Open" at bounding box center [1385, 294] width 32 height 19
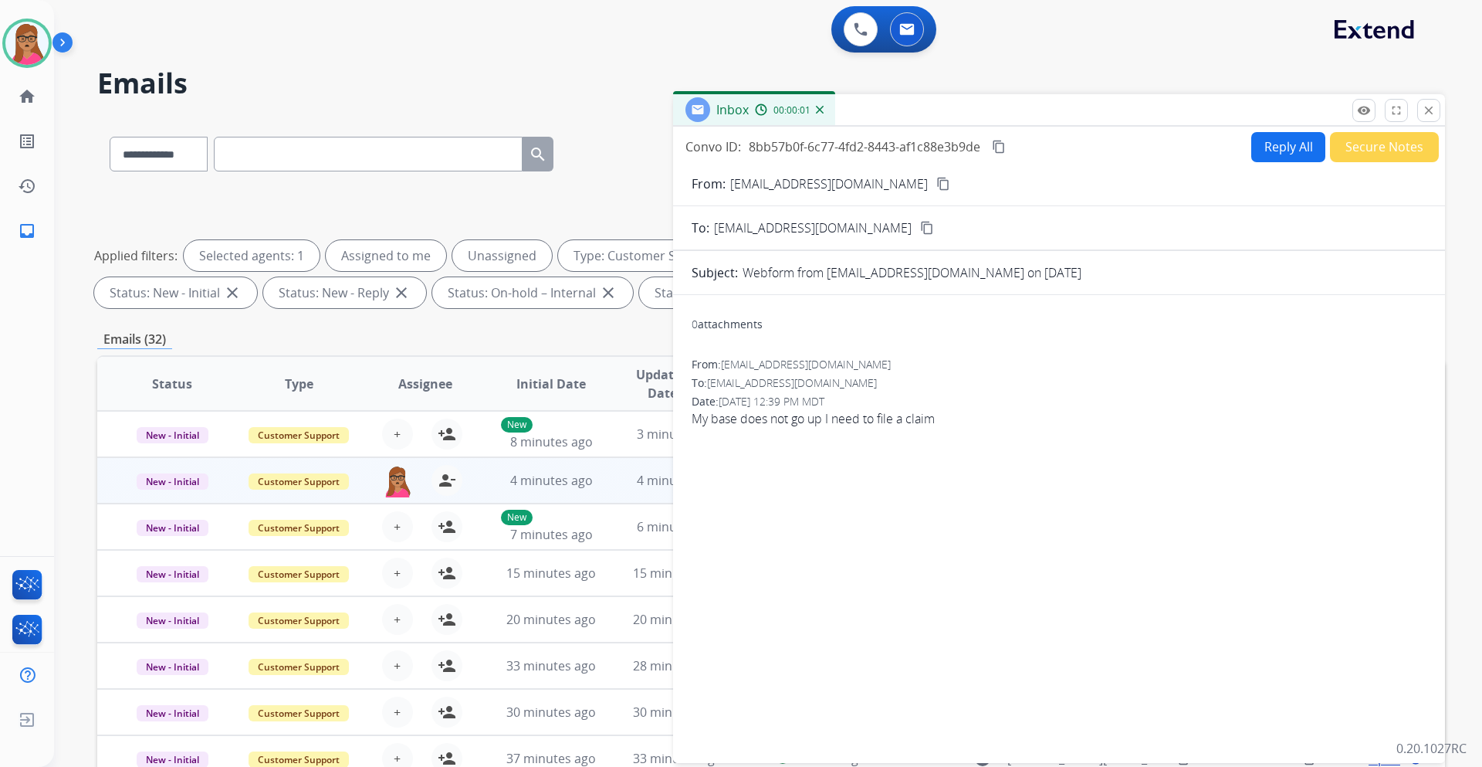
click at [937, 185] on mat-icon "content_copy" at bounding box center [944, 184] width 14 height 14
click at [1277, 144] on button "Reply All" at bounding box center [1289, 147] width 74 height 30
select select "**********"
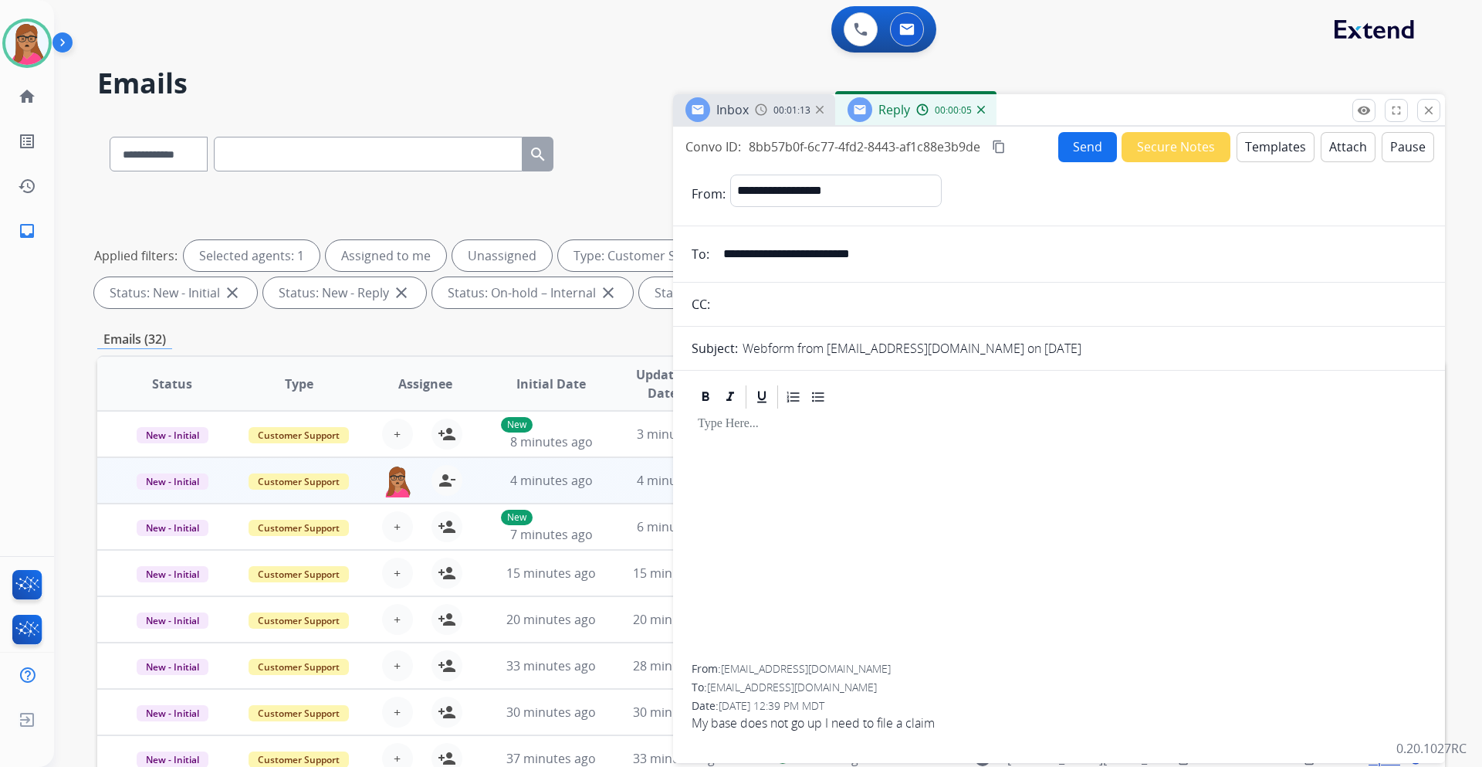
click at [1255, 147] on button "Templates" at bounding box center [1276, 147] width 78 height 30
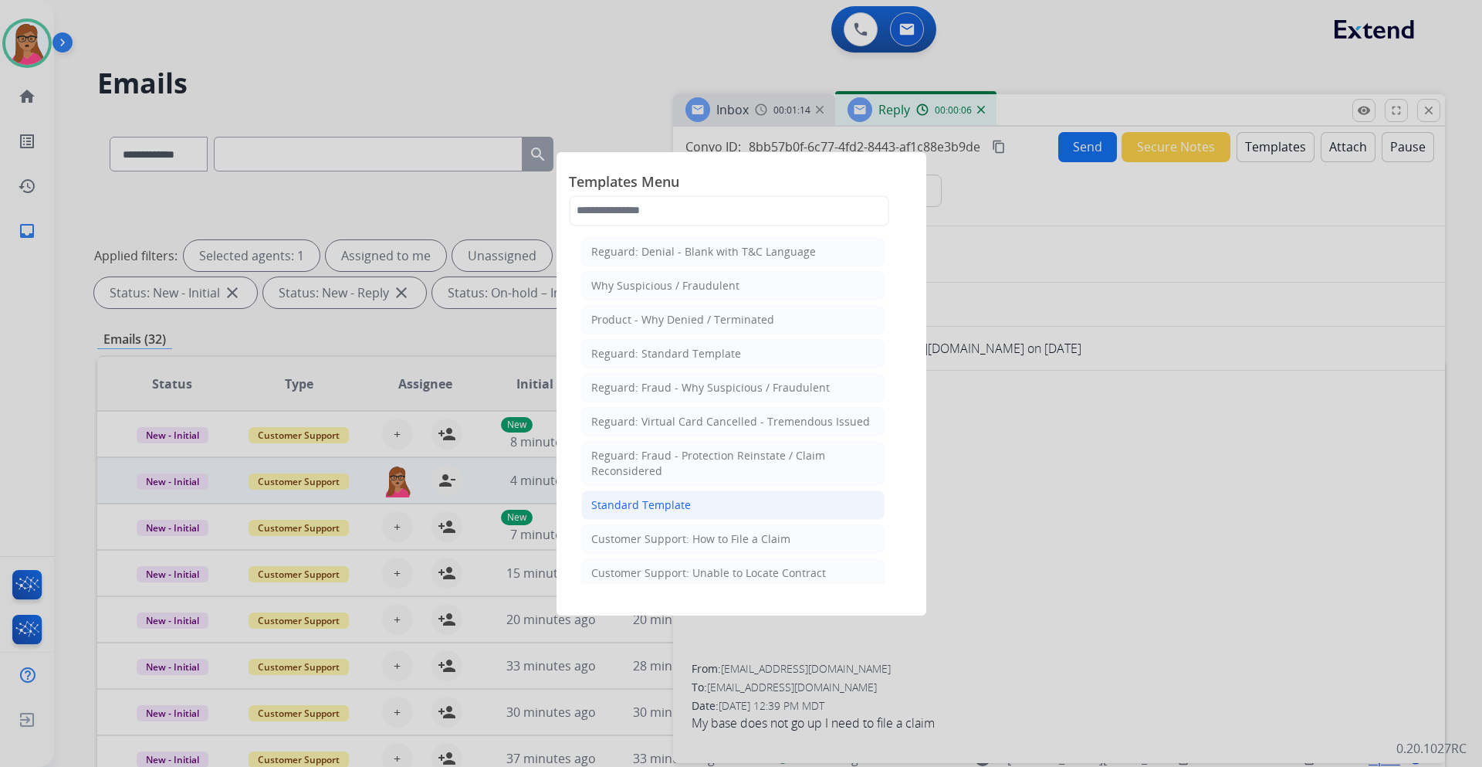
drag, startPoint x: 650, startPoint y: 510, endPoint x: 760, endPoint y: 473, distance: 115.7
click at [650, 509] on div "Standard Template" at bounding box center [641, 504] width 100 height 15
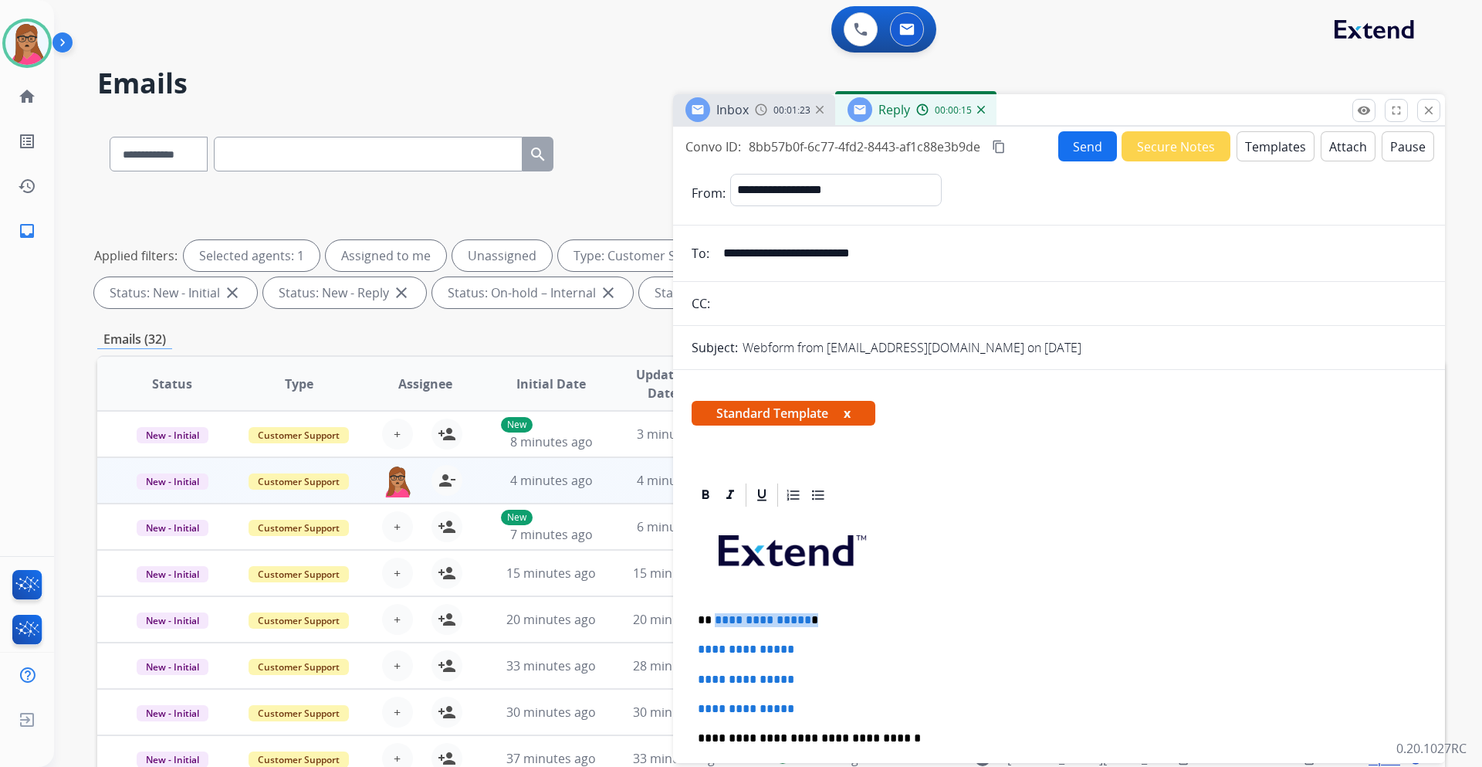
drag, startPoint x: 816, startPoint y: 623, endPoint x: 713, endPoint y: 617, distance: 103.6
click at [713, 617] on p "**********" at bounding box center [1053, 620] width 710 height 14
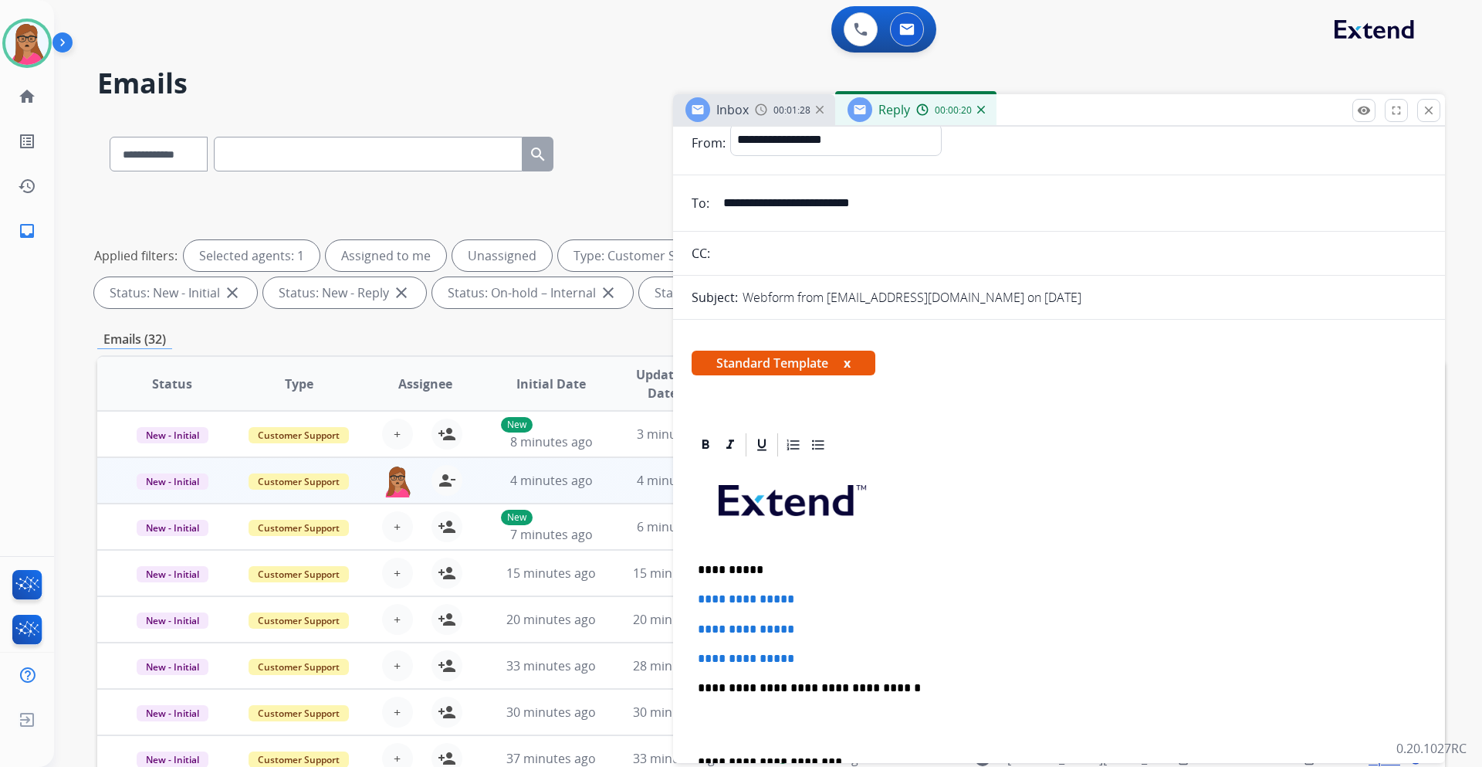
scroll to position [77, 0]
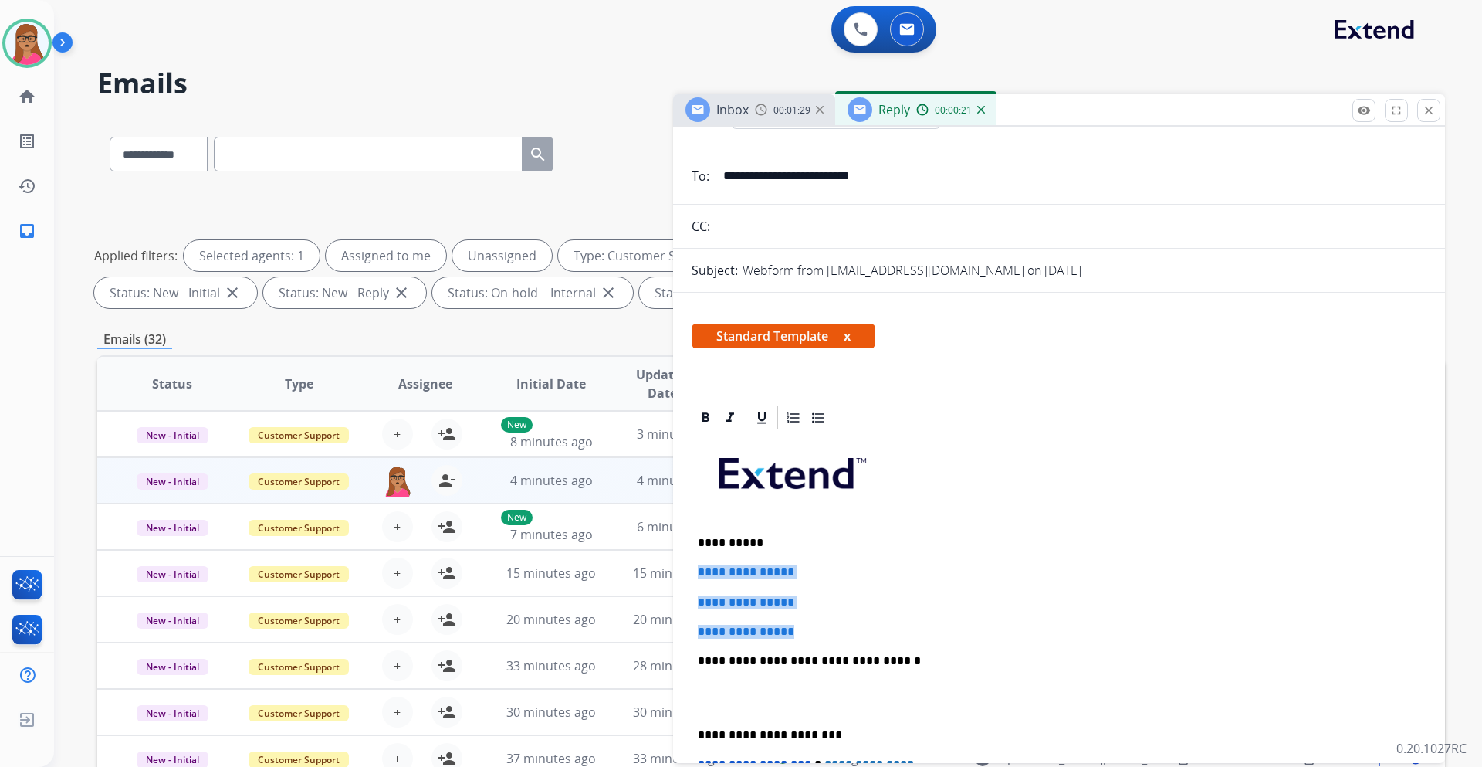
drag, startPoint x: 694, startPoint y: 569, endPoint x: 812, endPoint y: 619, distance: 128.4
click at [812, 619] on div "**********" at bounding box center [1059, 697] width 735 height 531
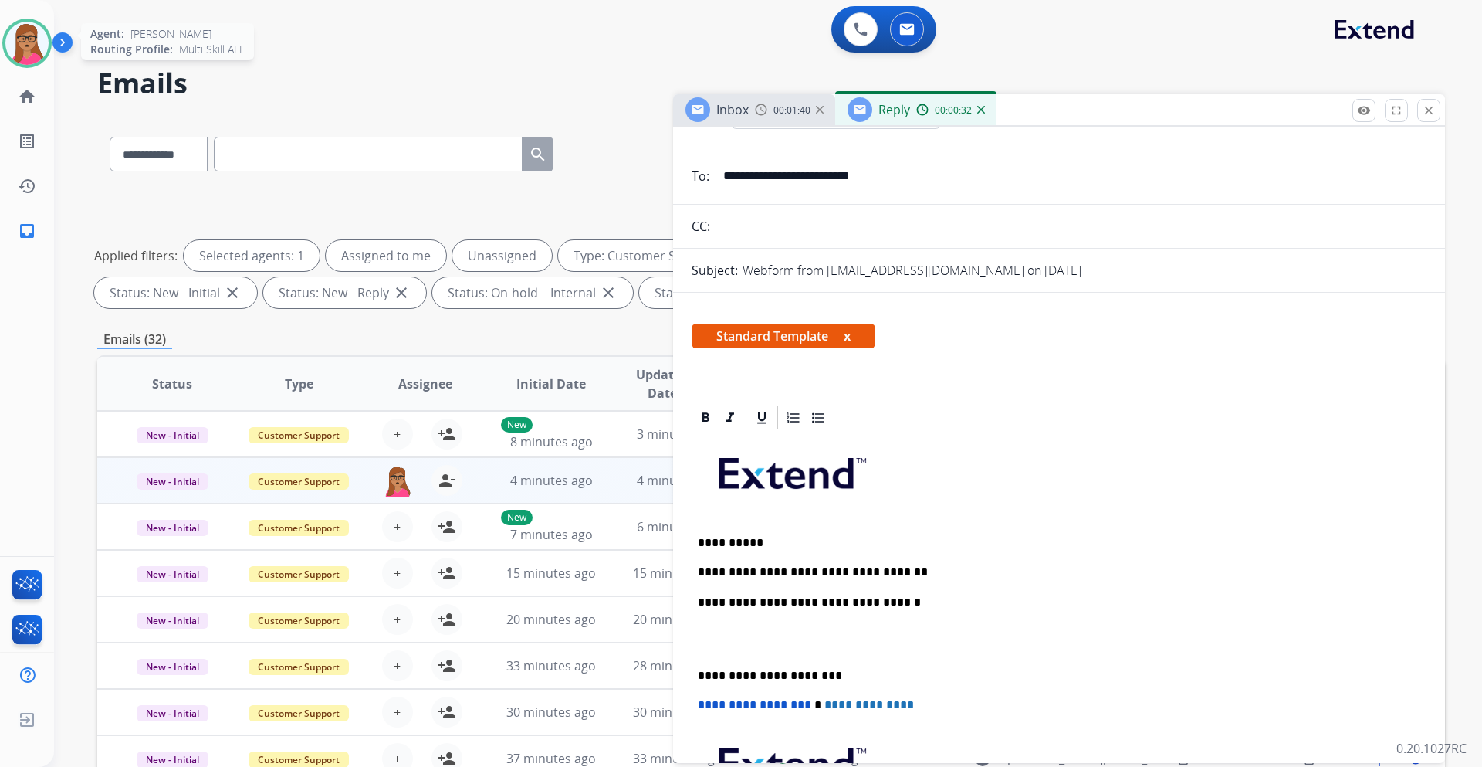
click at [20, 36] on img at bounding box center [26, 43] width 43 height 43
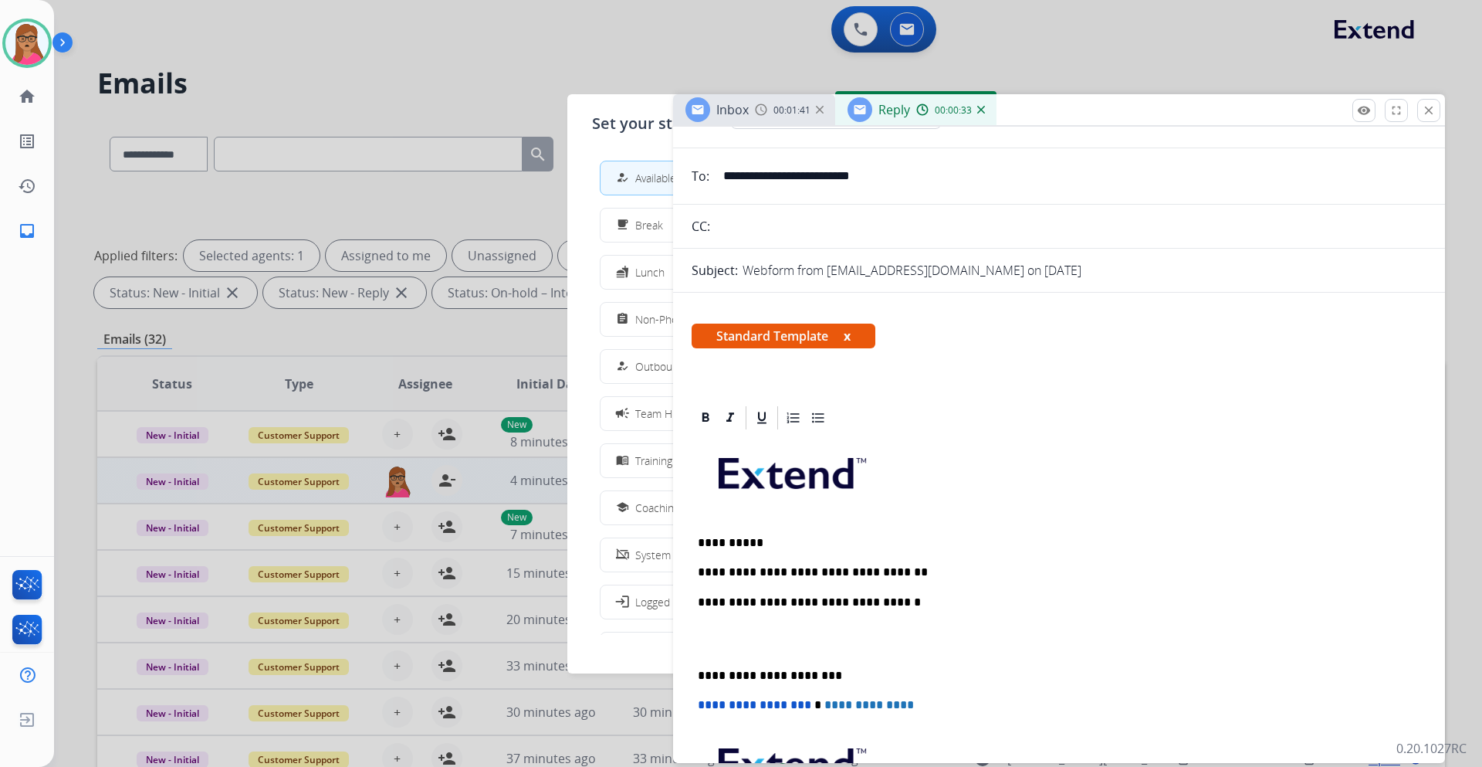
click at [360, 85] on div at bounding box center [741, 383] width 1482 height 767
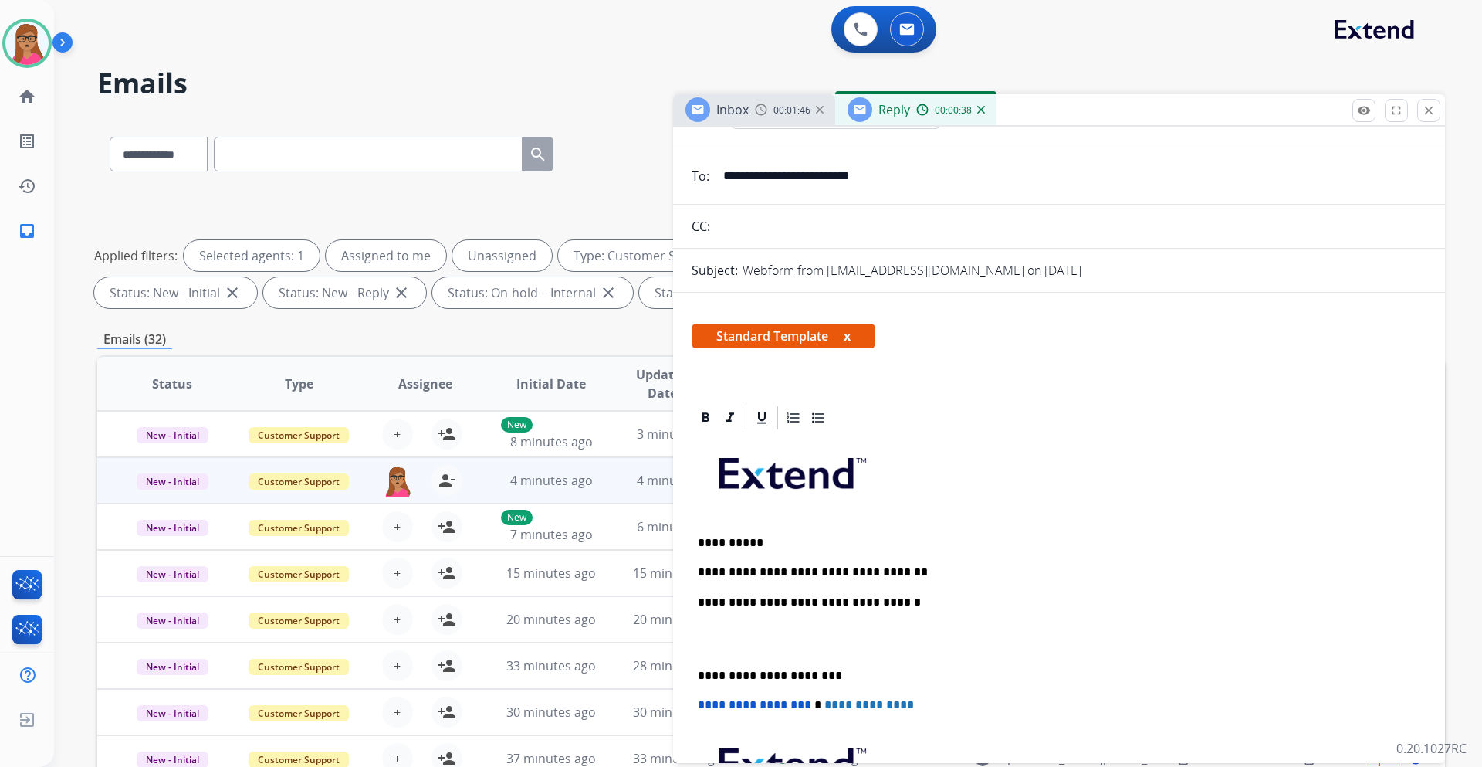
click at [732, 110] on span "Inbox" at bounding box center [733, 109] width 32 height 17
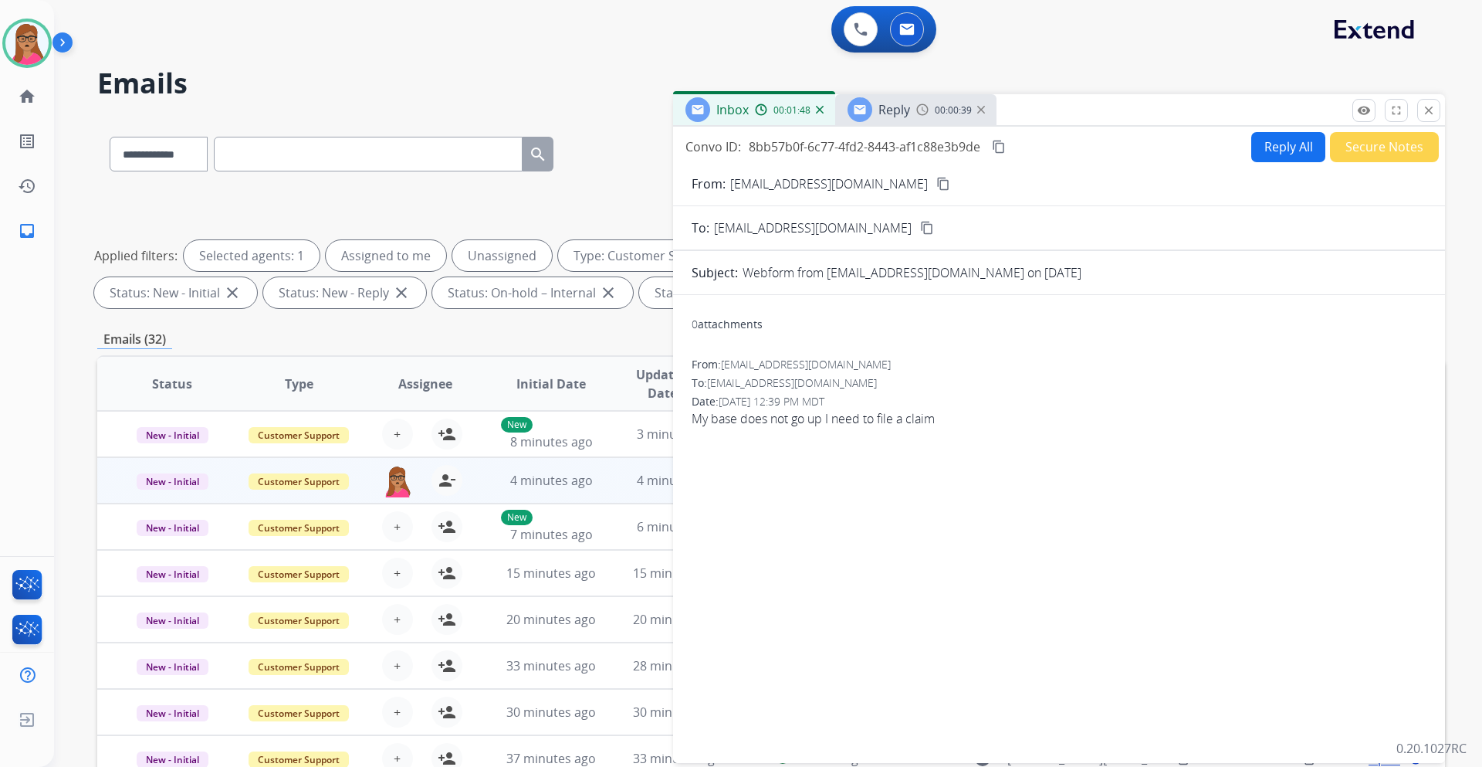
click at [894, 114] on span "Reply" at bounding box center [895, 109] width 32 height 17
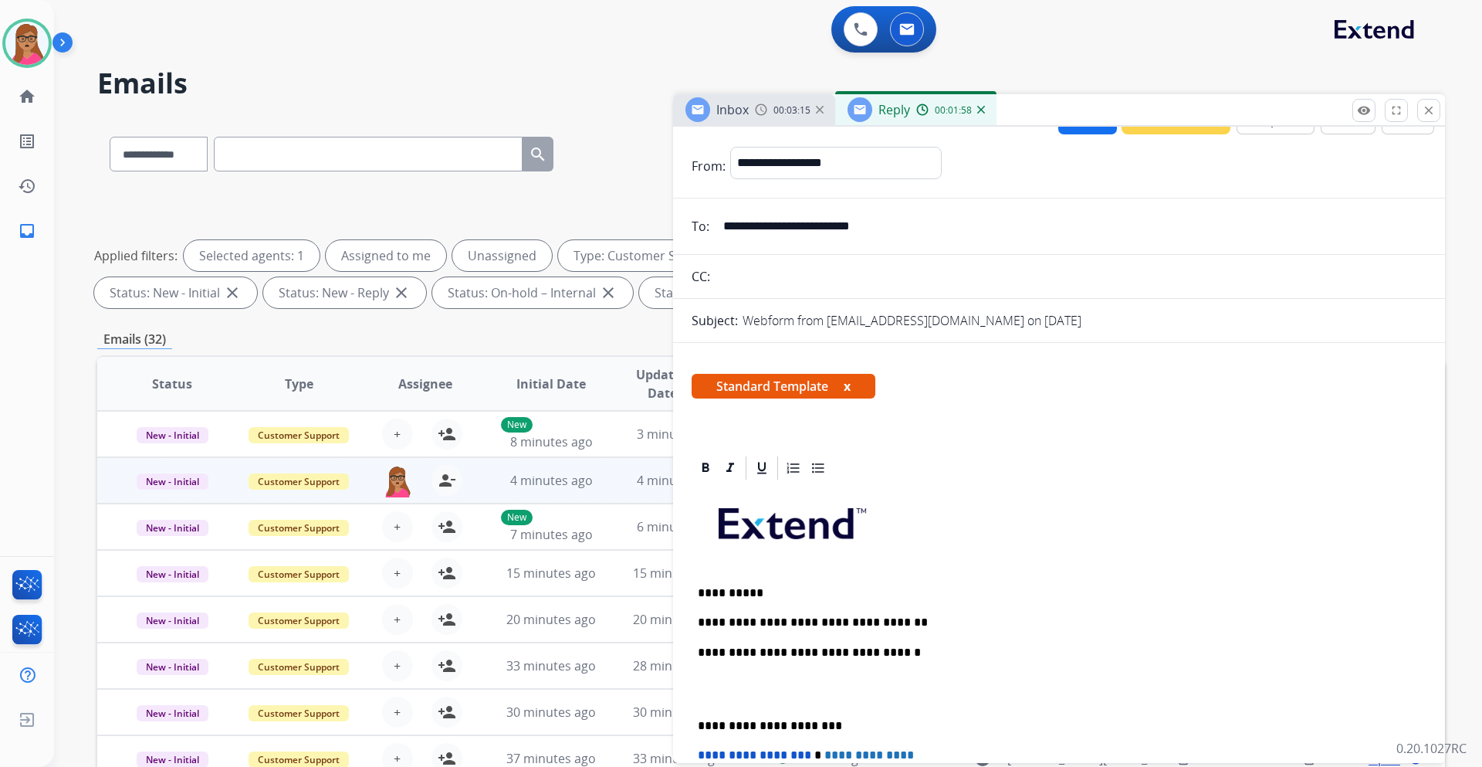
scroll to position [0, 0]
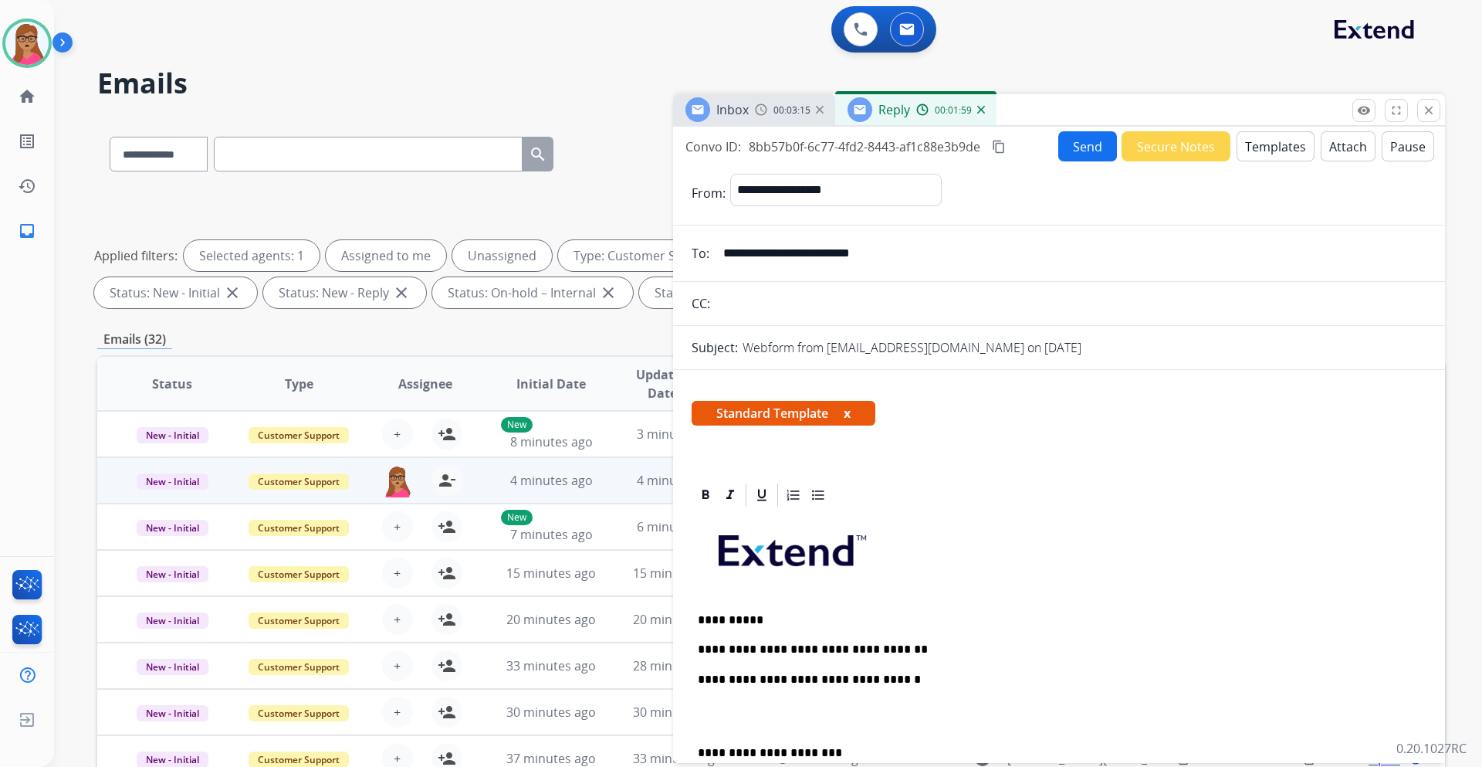
click at [1001, 145] on mat-icon "content_copy" at bounding box center [999, 147] width 14 height 14
click at [919, 657] on div "**********" at bounding box center [1059, 745] width 735 height 472
click at [910, 639] on div "**********" at bounding box center [1059, 745] width 735 height 472
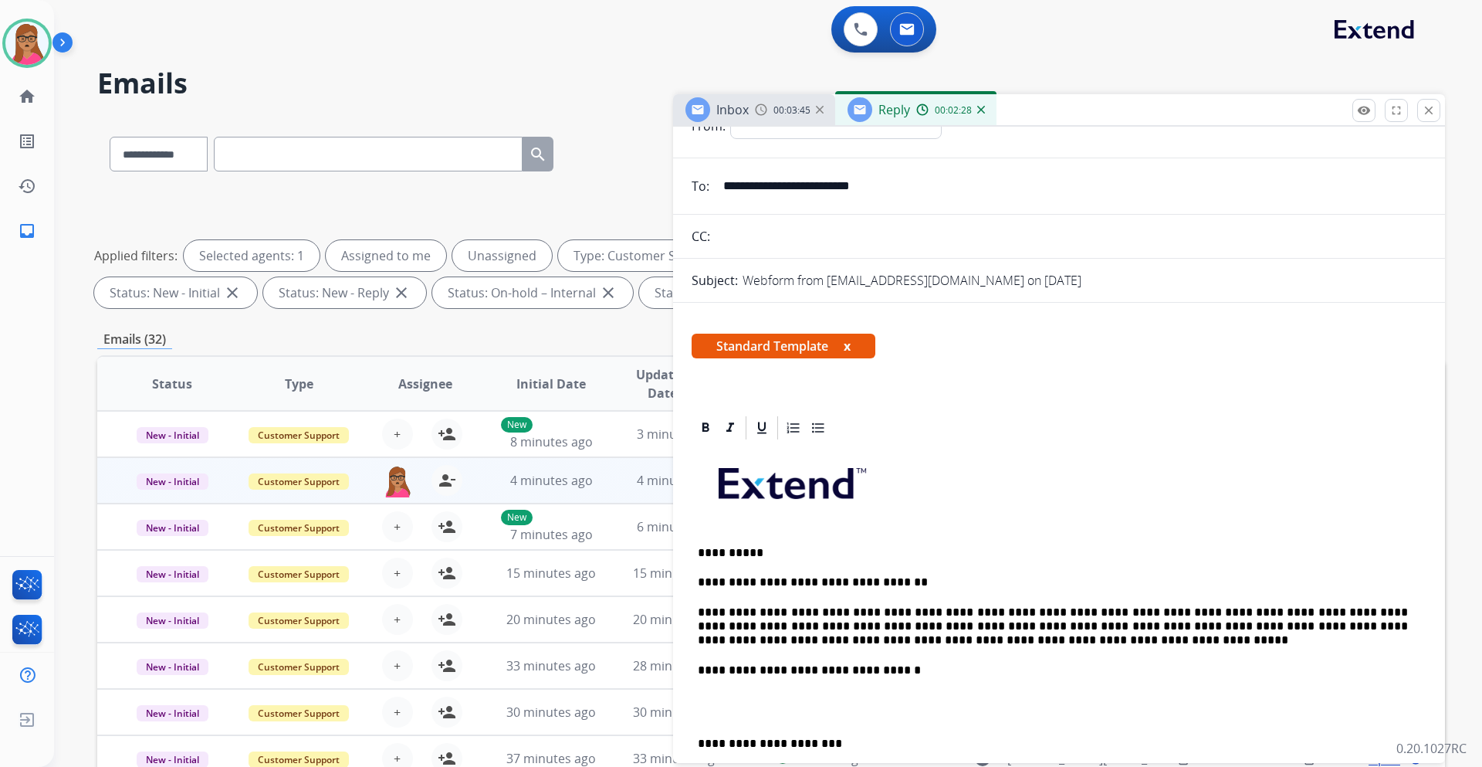
scroll to position [154, 0]
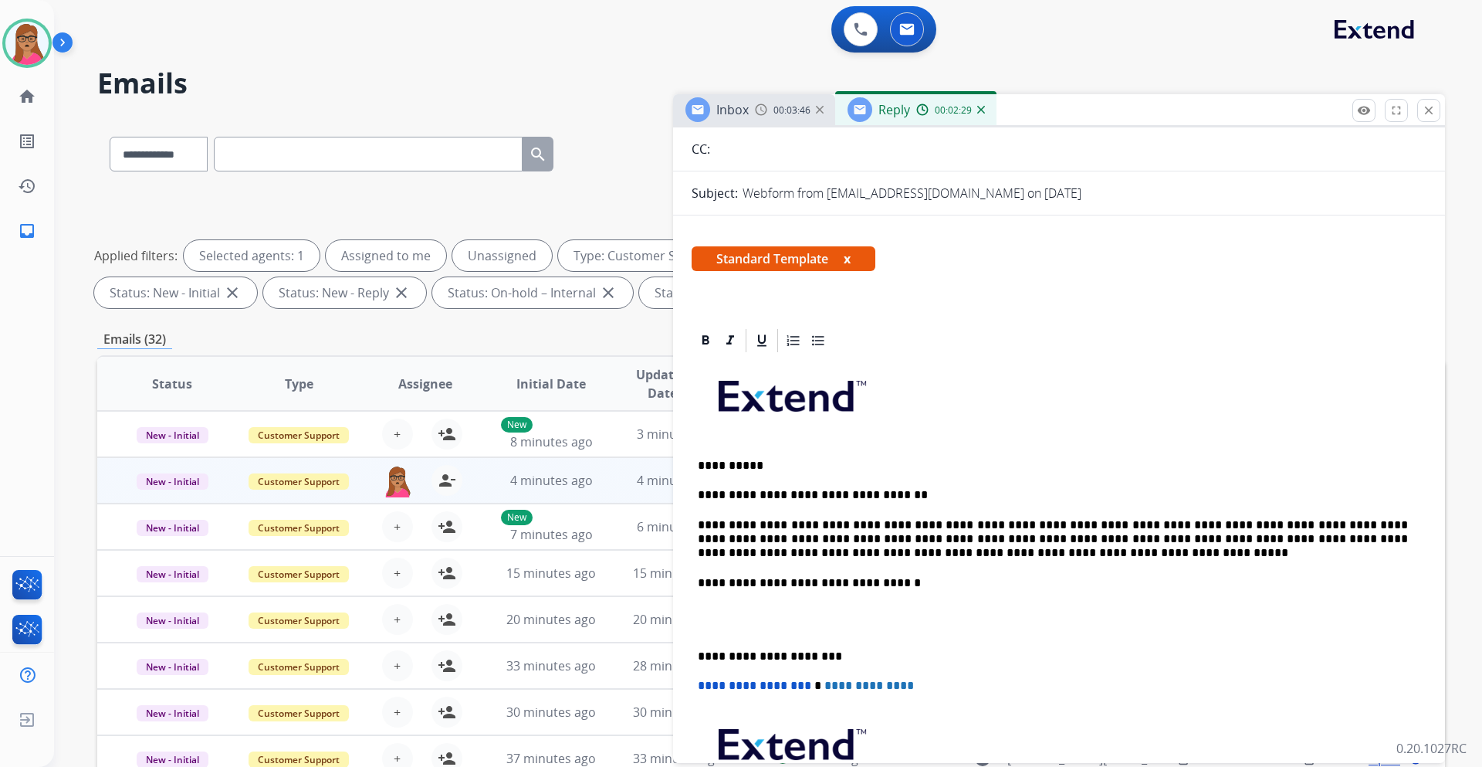
click at [696, 657] on div "**********" at bounding box center [1059, 619] width 735 height 530
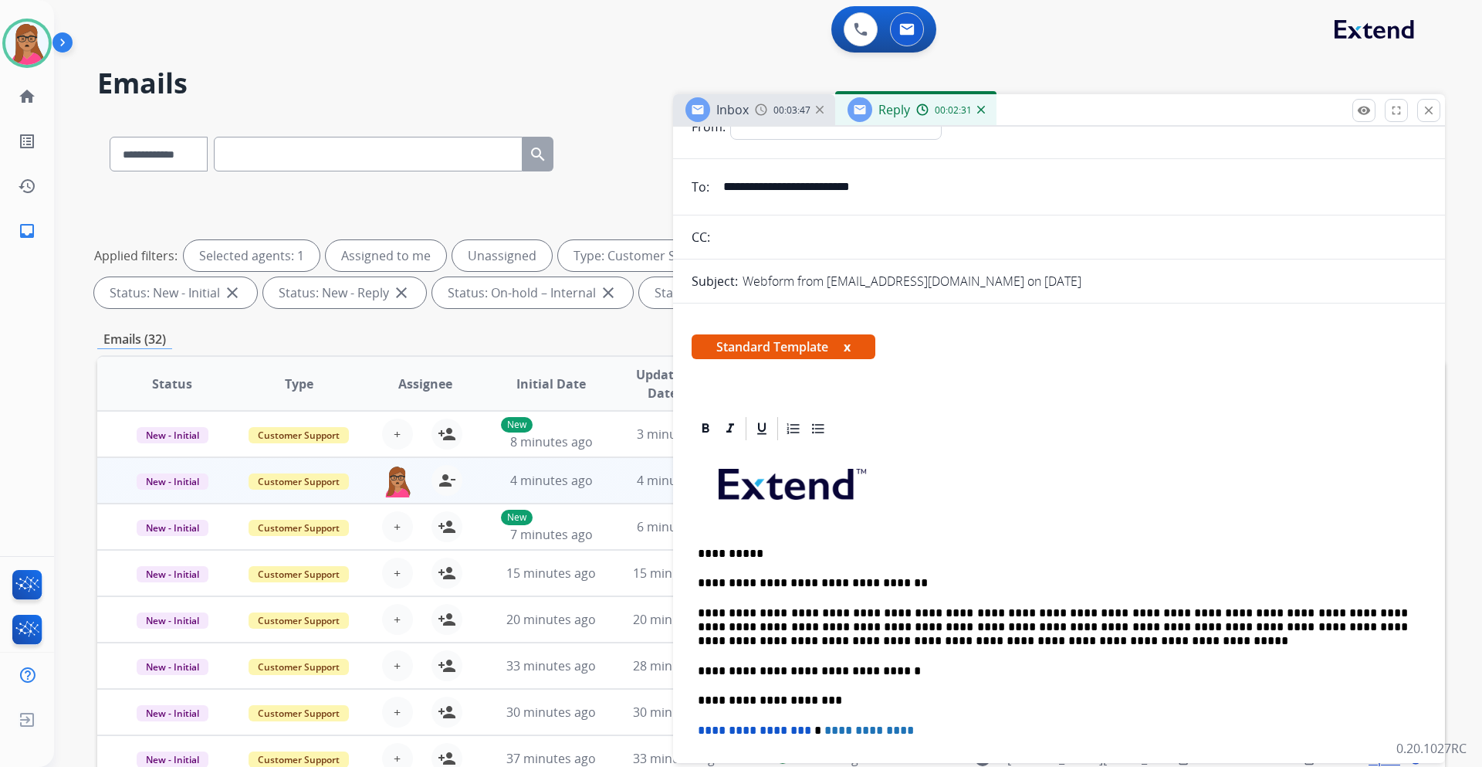
scroll to position [0, 0]
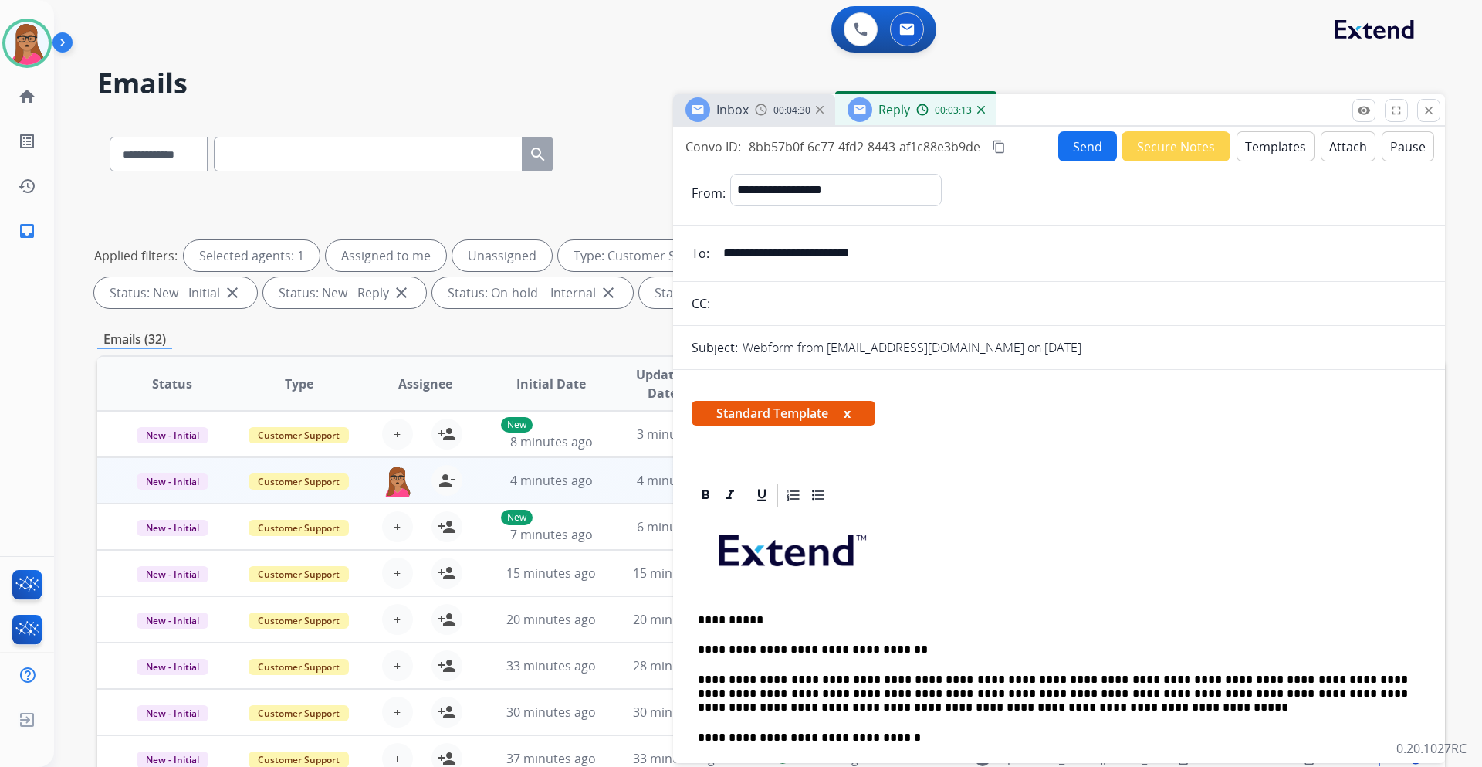
click at [1069, 154] on button "Send" at bounding box center [1088, 146] width 59 height 30
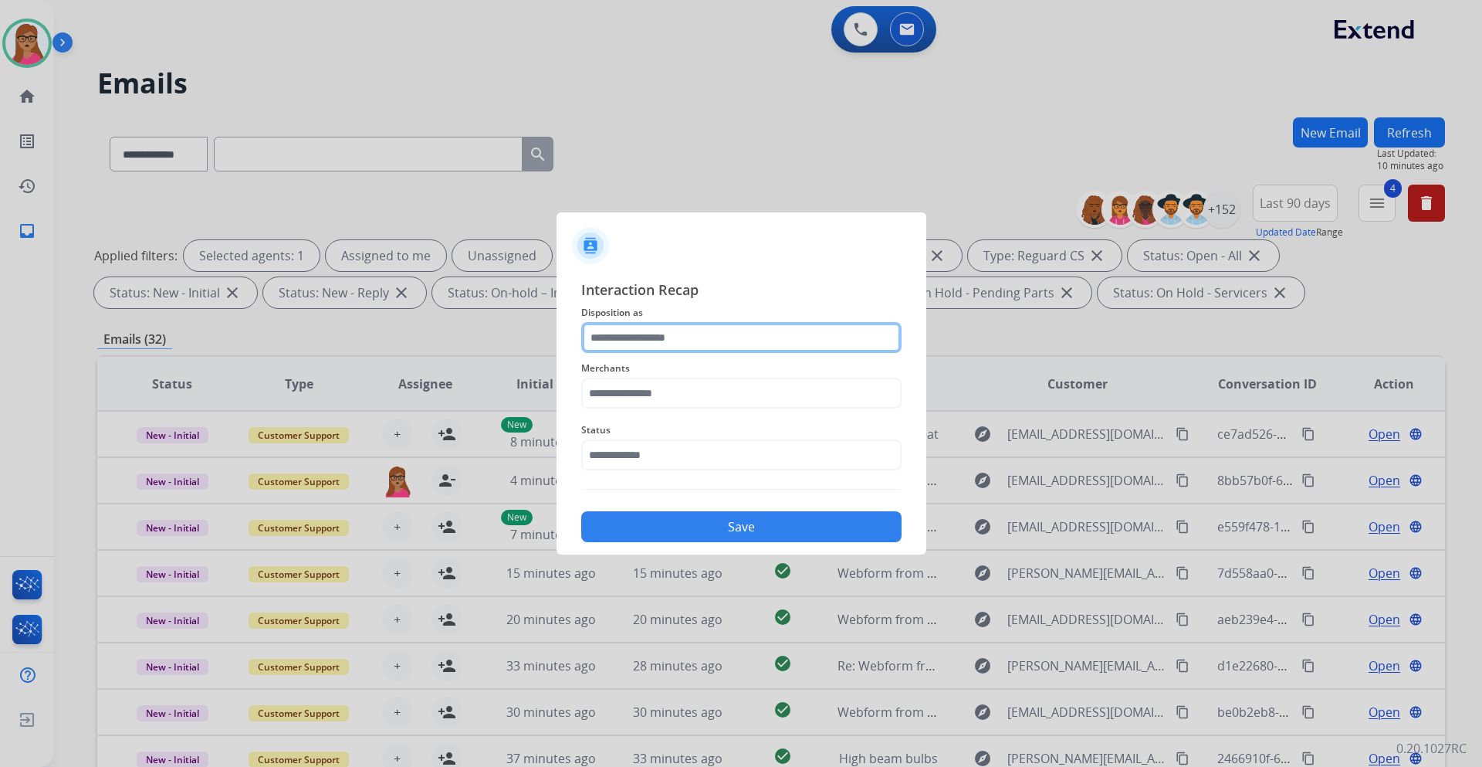
click at [706, 340] on input "text" at bounding box center [741, 337] width 320 height 31
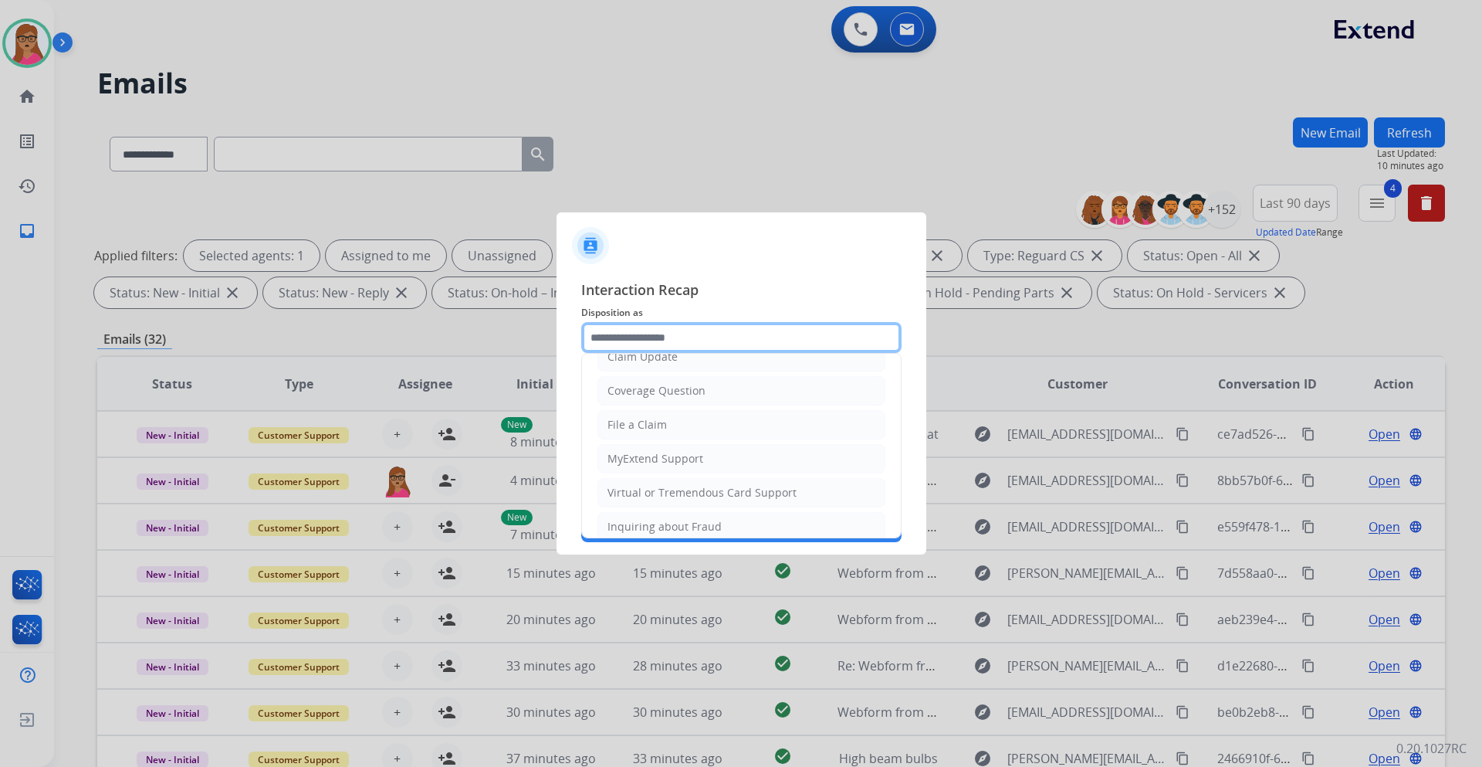
scroll to position [241, 0]
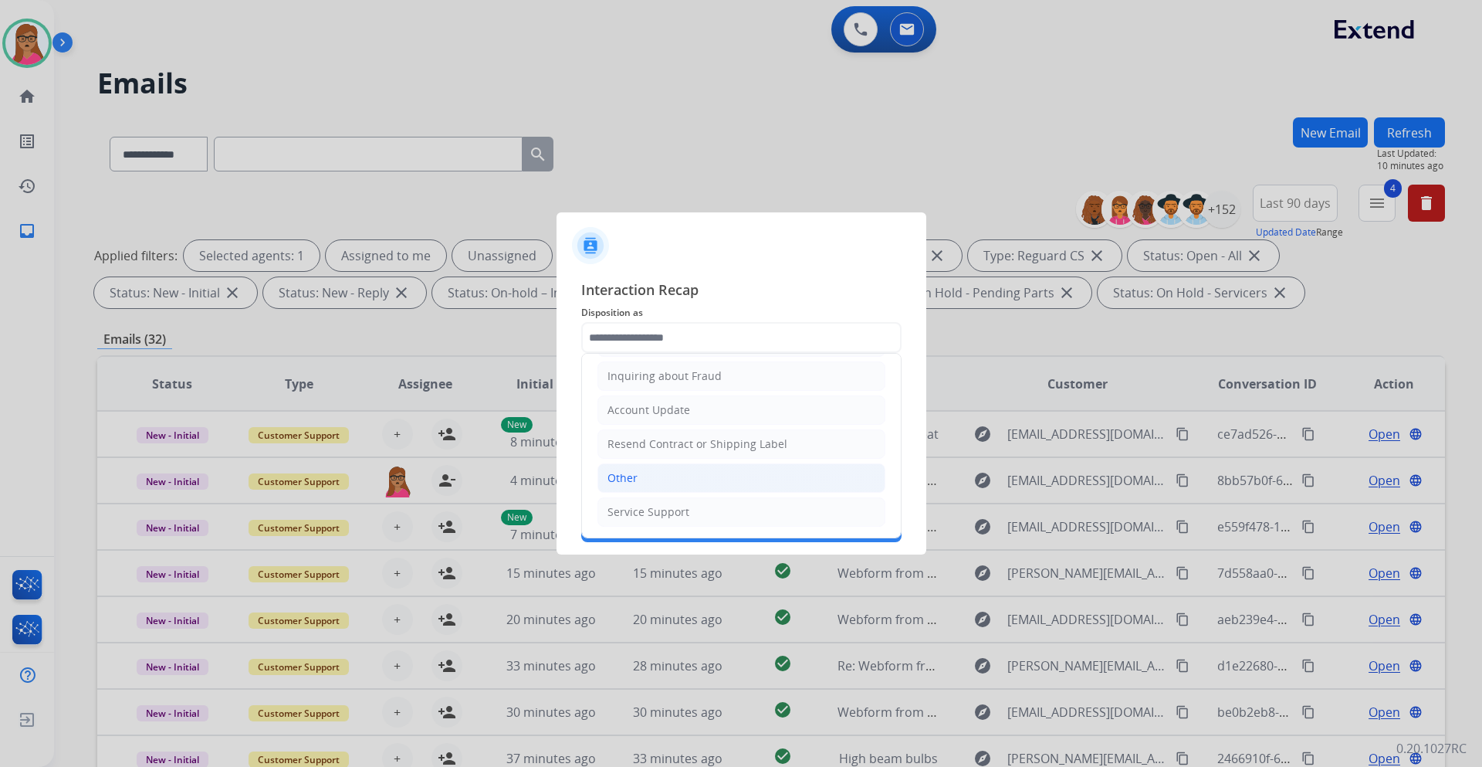
click at [605, 476] on li "Other" at bounding box center [742, 477] width 288 height 29
type input "*****"
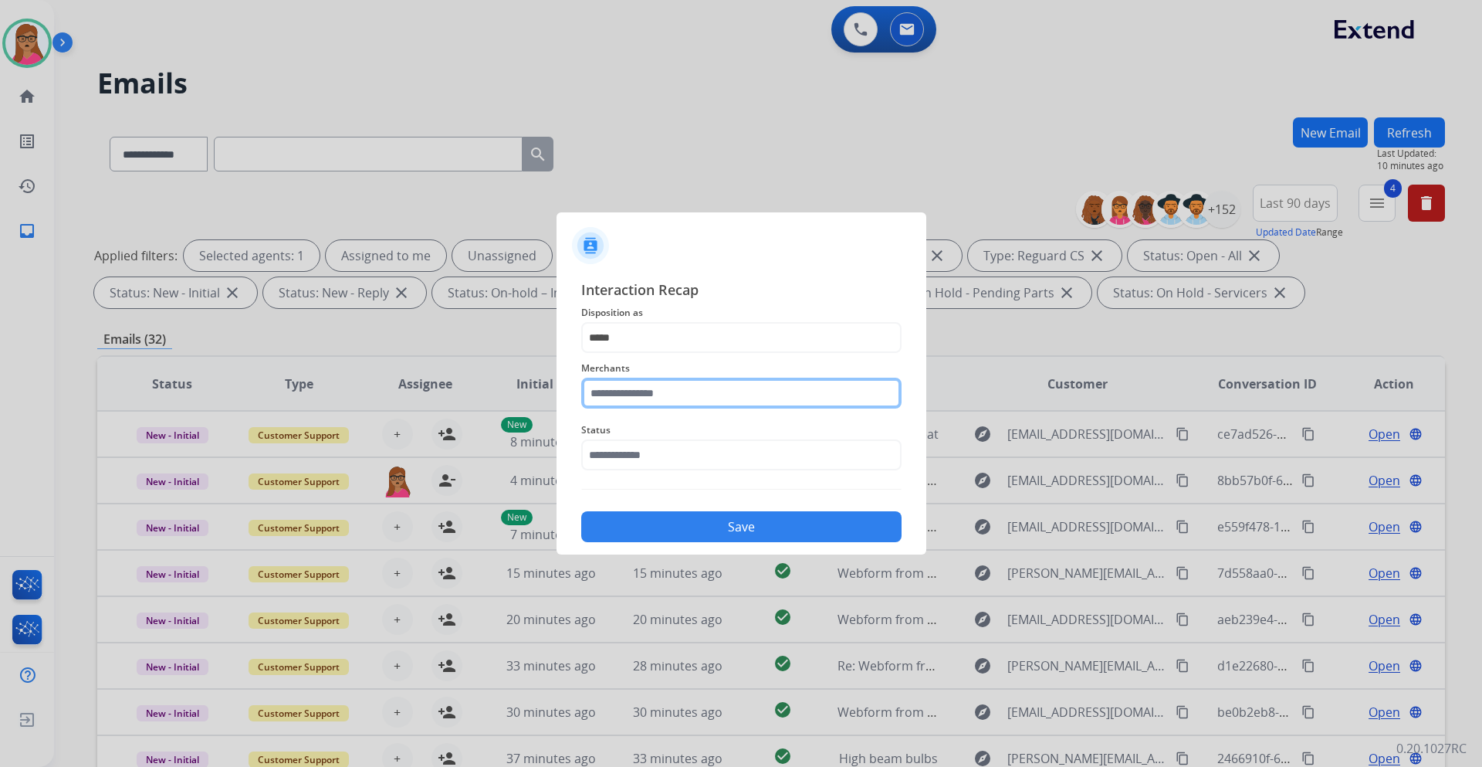
click at [666, 389] on input "text" at bounding box center [741, 393] width 320 height 31
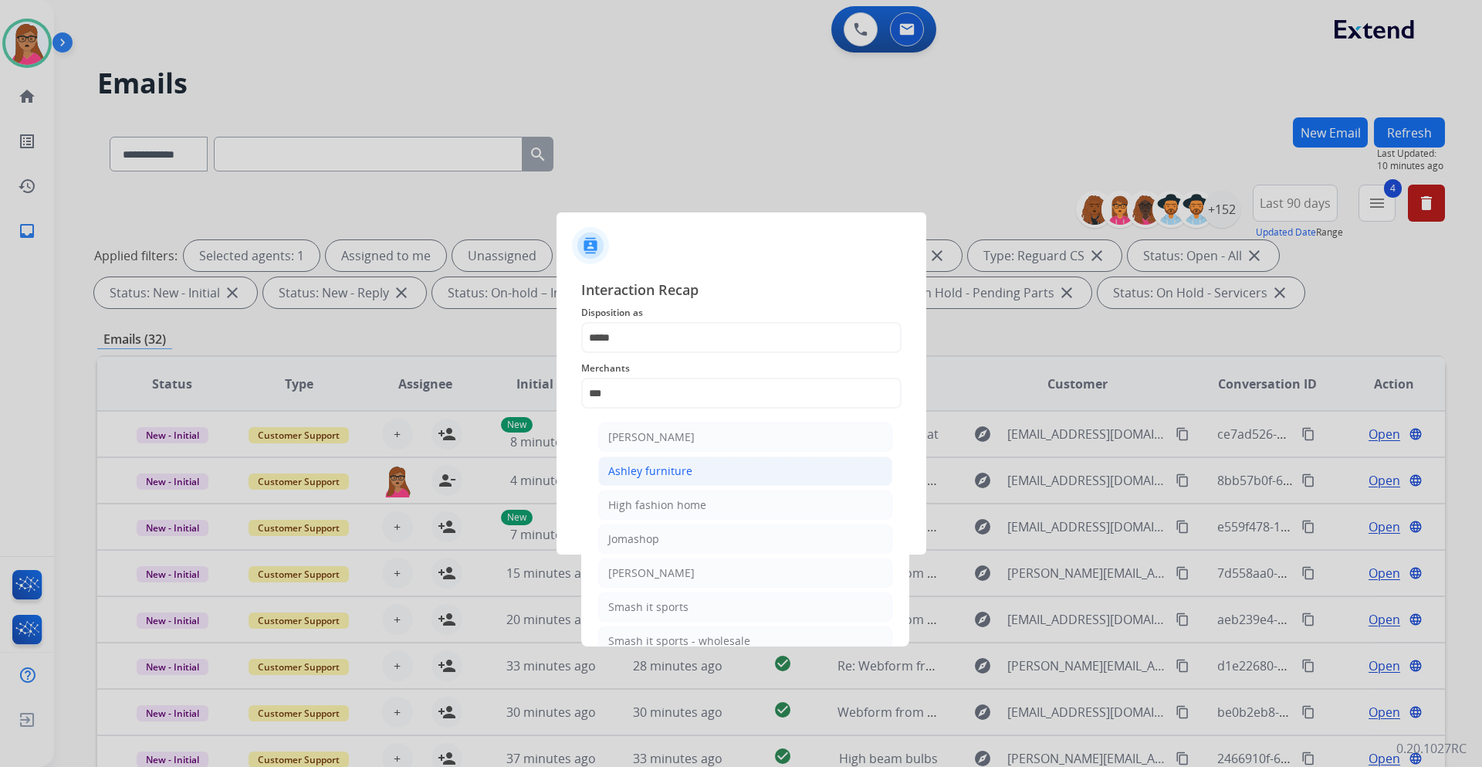
click at [673, 468] on div "Ashley furniture" at bounding box center [650, 470] width 84 height 15
type input "**********"
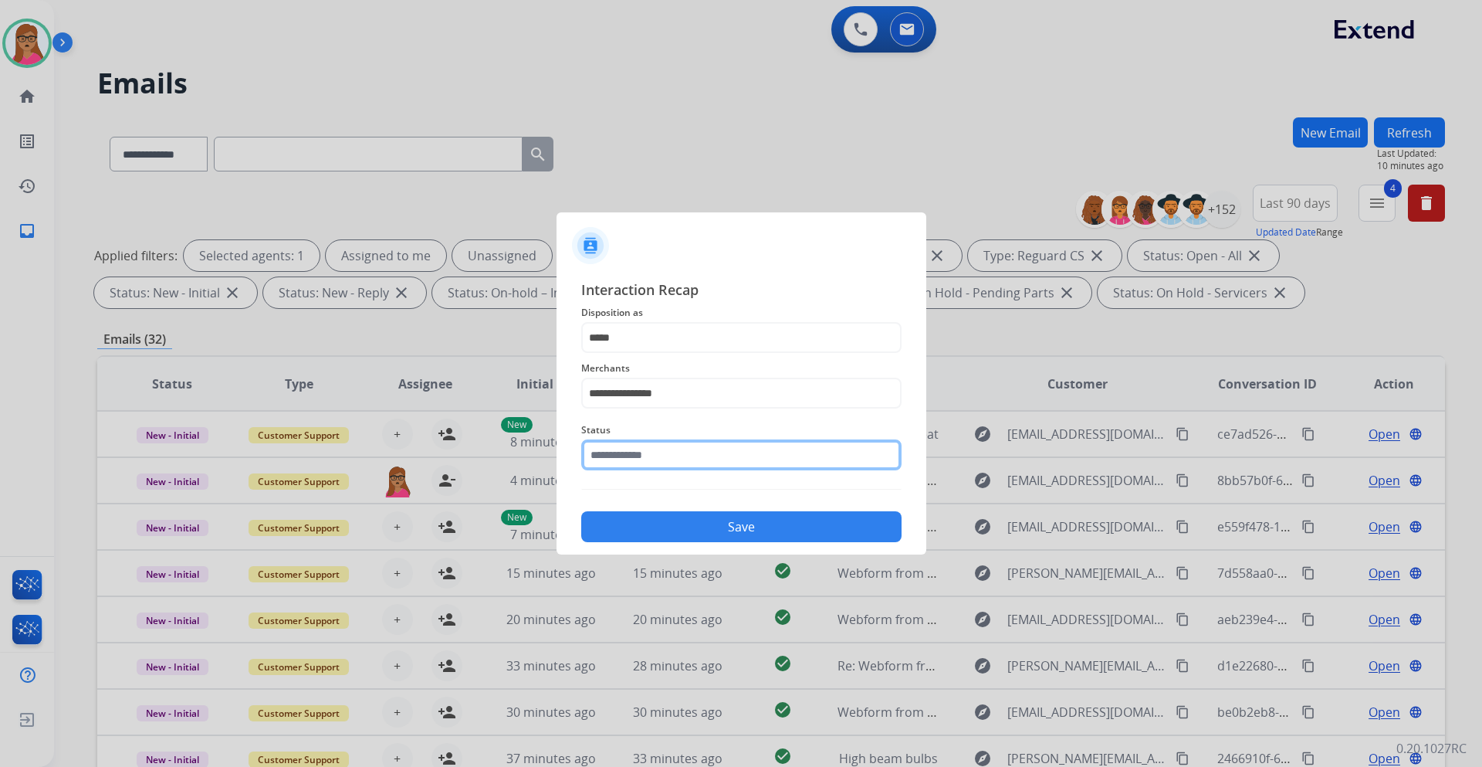
click at [659, 463] on input "text" at bounding box center [741, 454] width 320 height 31
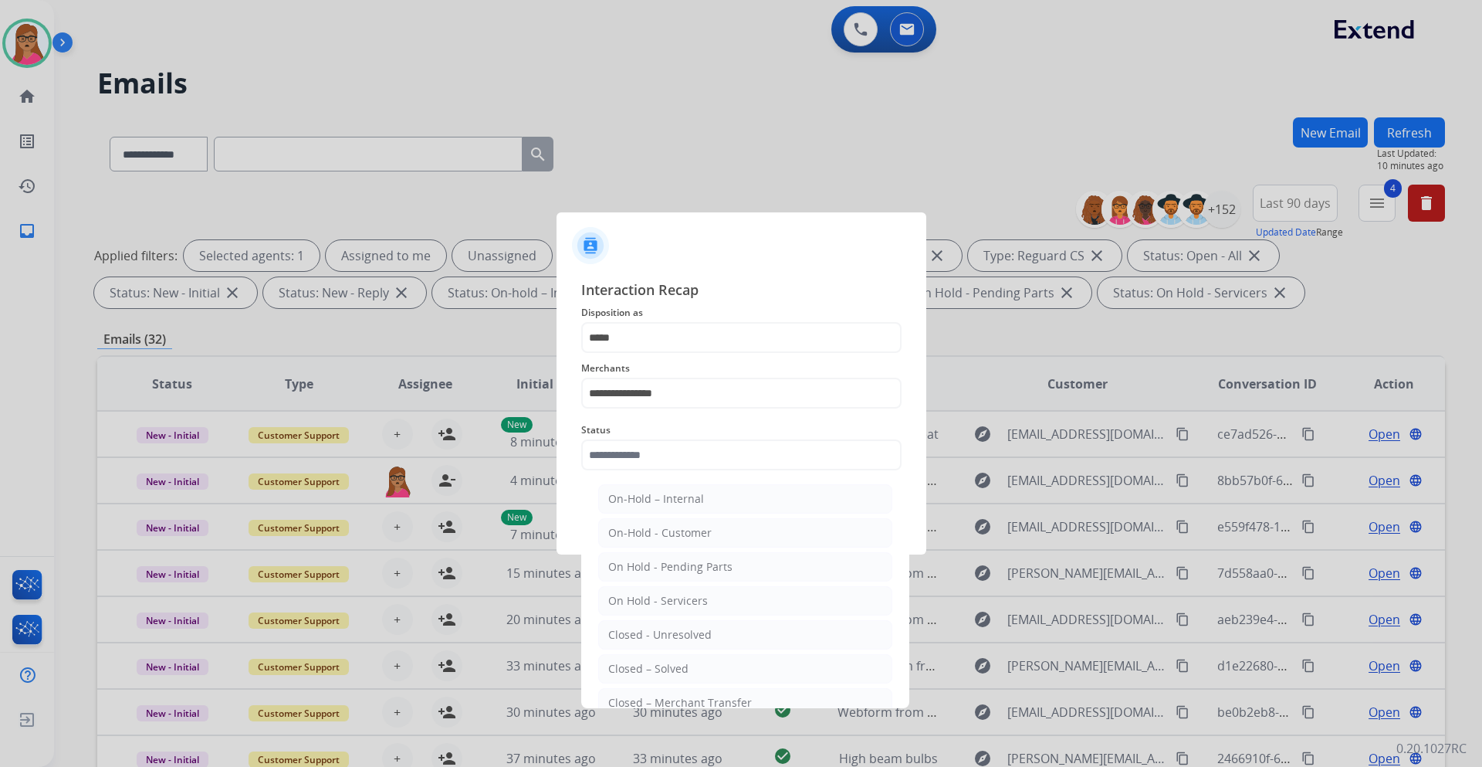
click at [680, 664] on div "Closed – Solved" at bounding box center [648, 668] width 80 height 15
type input "**********"
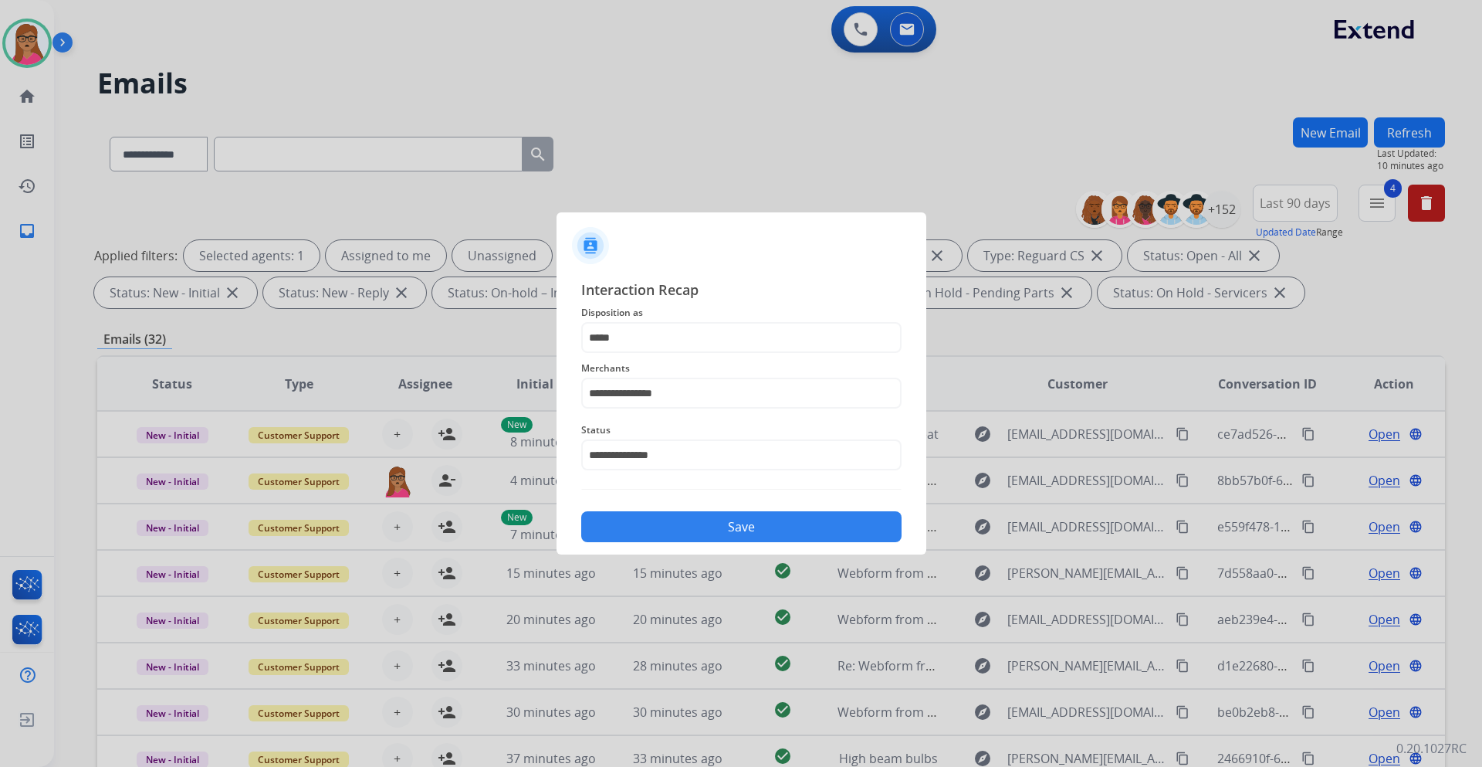
click at [703, 524] on button "Save" at bounding box center [741, 526] width 320 height 31
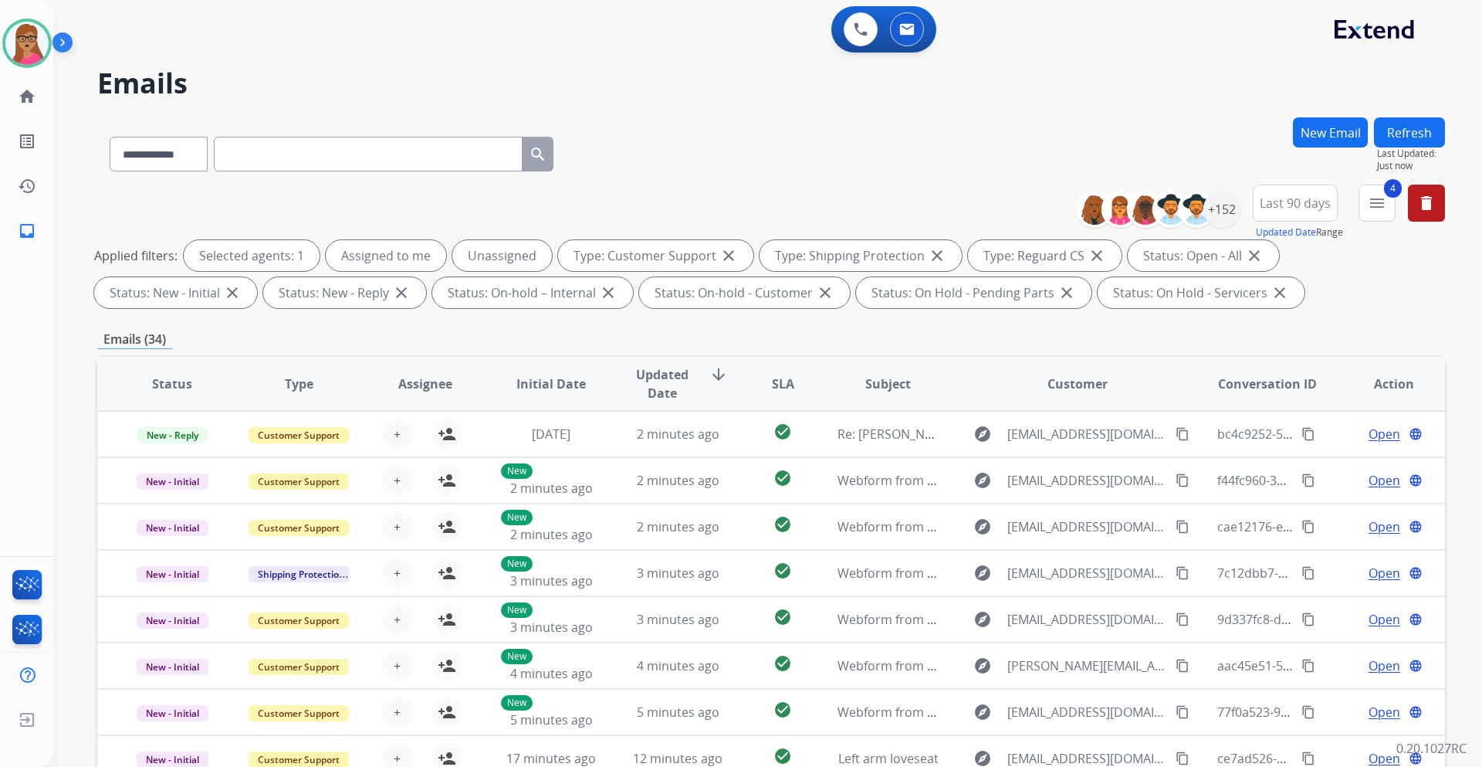
click at [1277, 204] on span "Last 90 days" at bounding box center [1295, 203] width 71 height 6
click at [1213, 154] on div "**********" at bounding box center [771, 150] width 1348 height 67
click at [1225, 210] on div "+152" at bounding box center [1222, 209] width 37 height 37
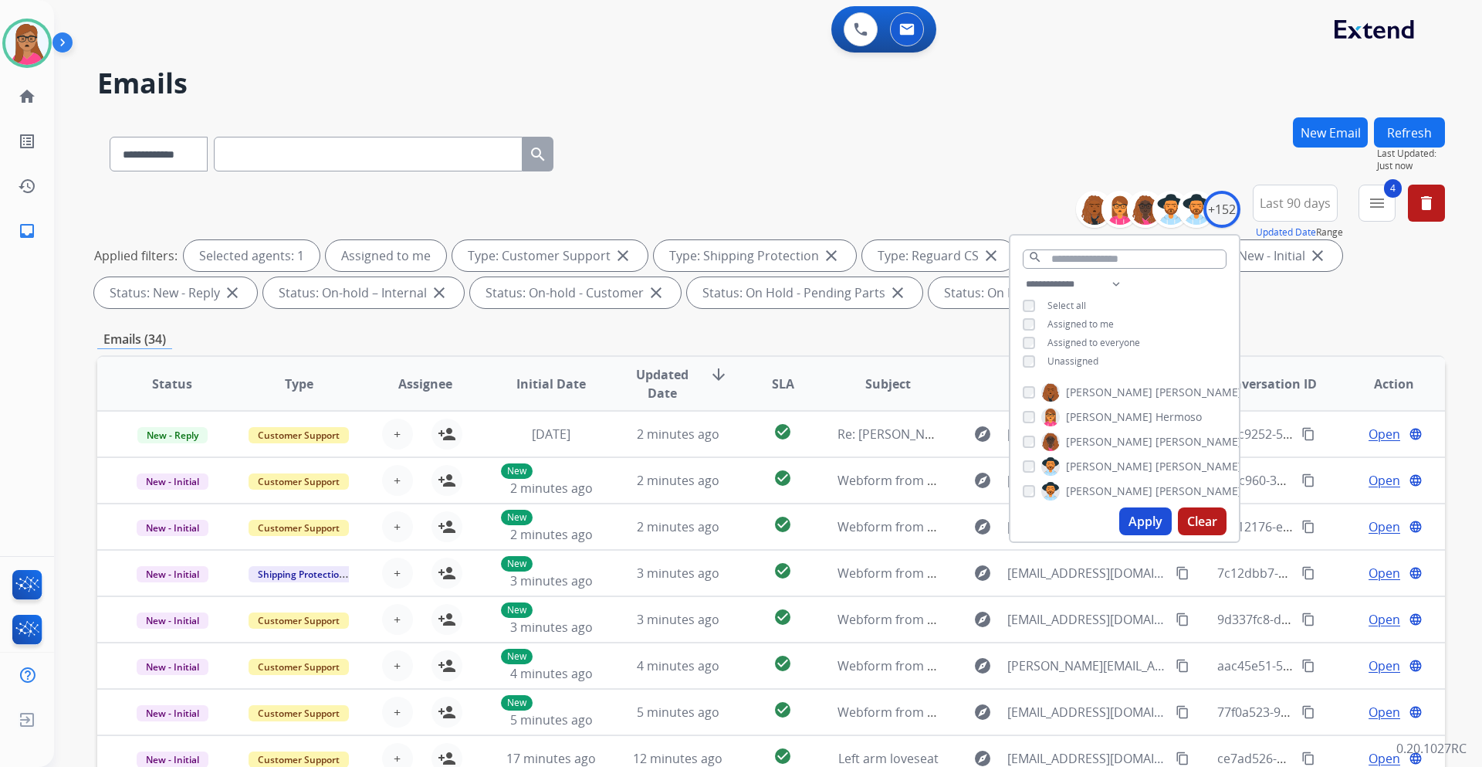
click at [1140, 523] on button "Apply" at bounding box center [1146, 521] width 53 height 28
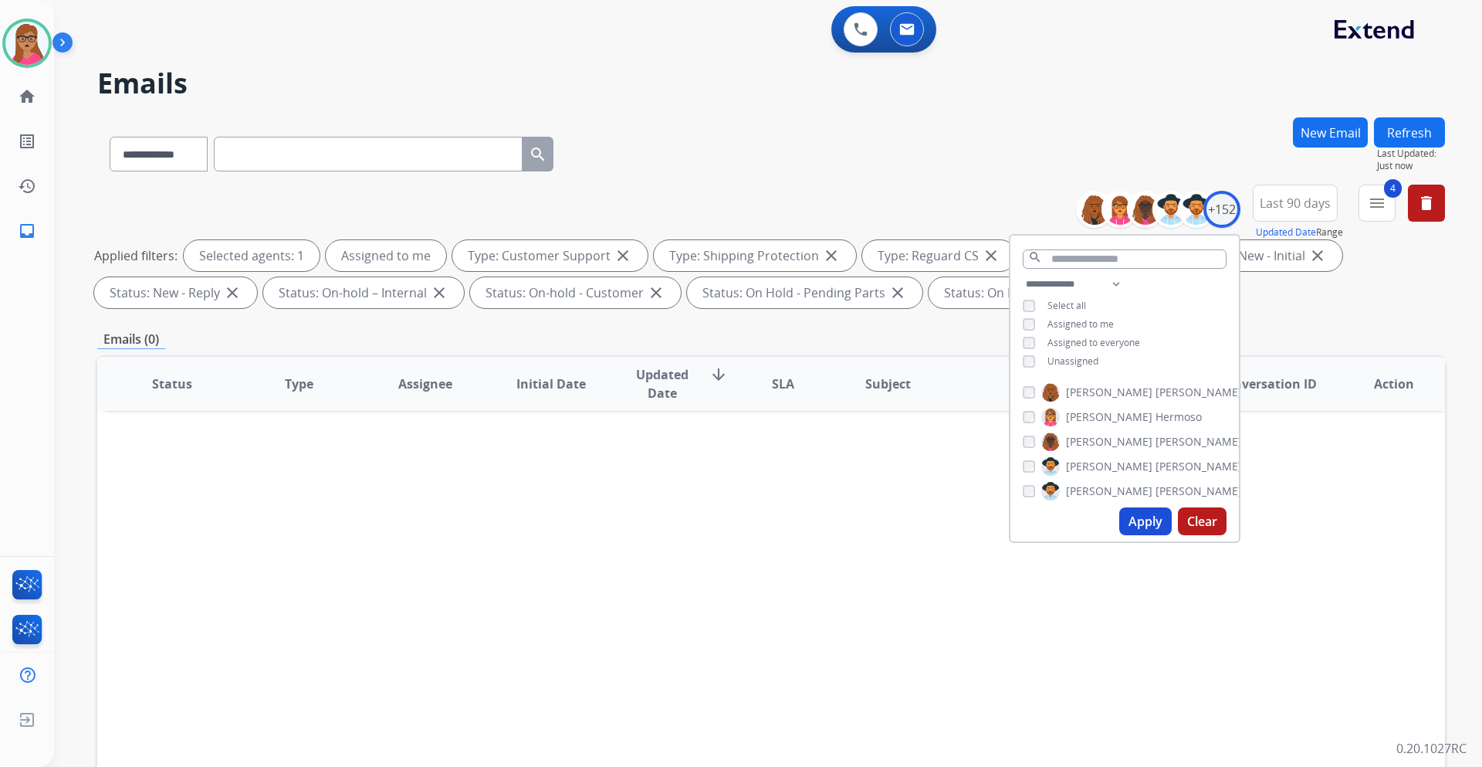
click at [886, 166] on div "**********" at bounding box center [771, 150] width 1348 height 67
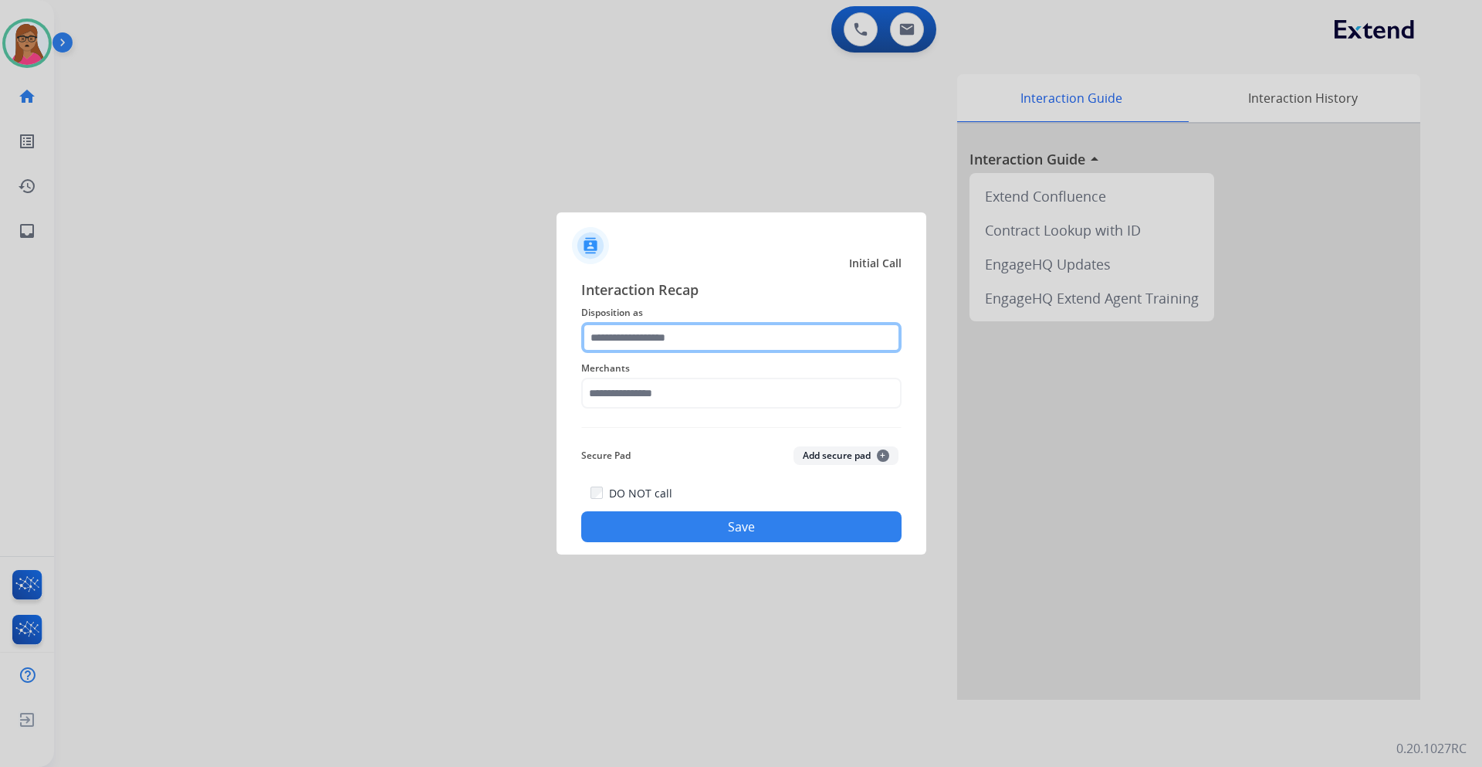
click at [690, 340] on input "text" at bounding box center [741, 337] width 320 height 31
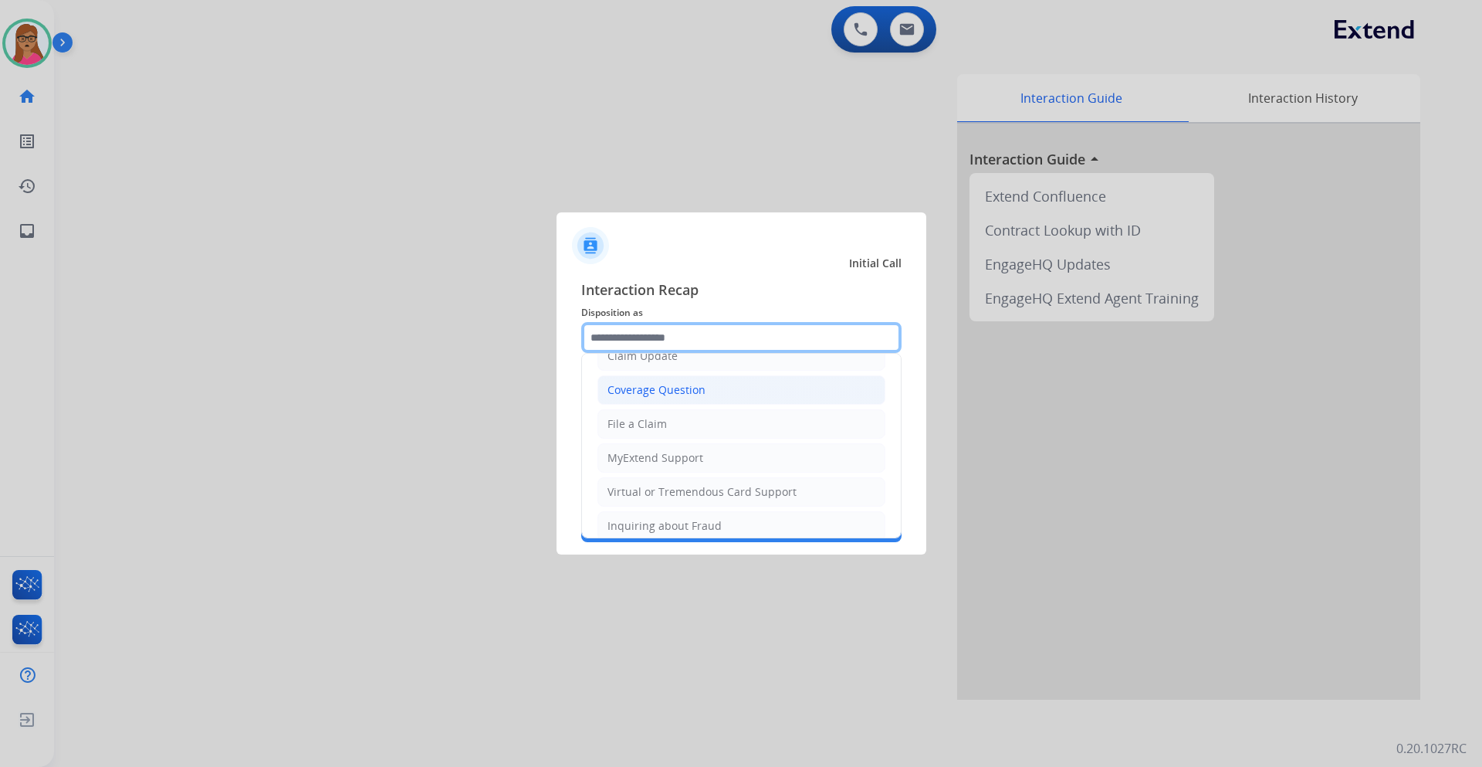
scroll to position [232, 0]
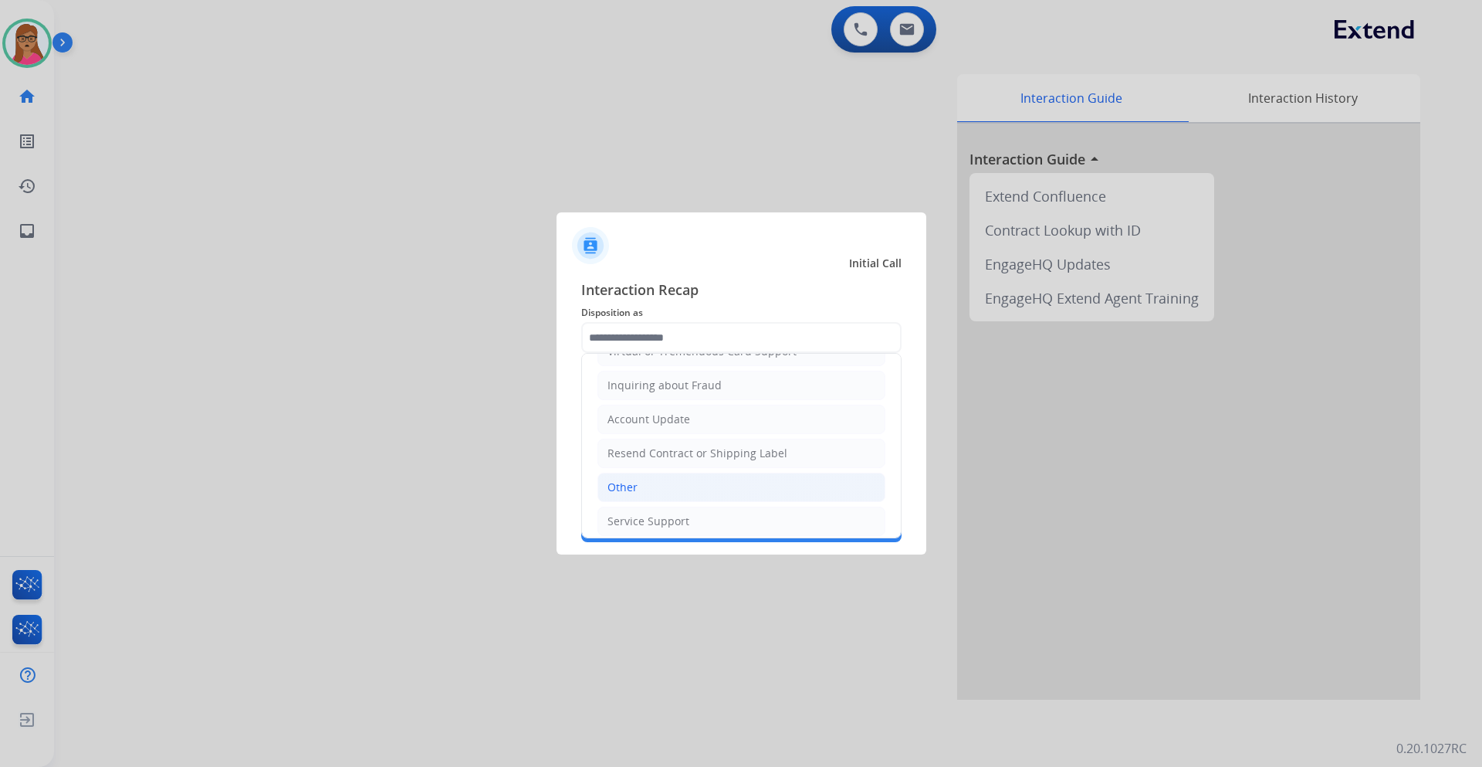
click at [649, 481] on li "Other" at bounding box center [742, 487] width 288 height 29
type input "*****"
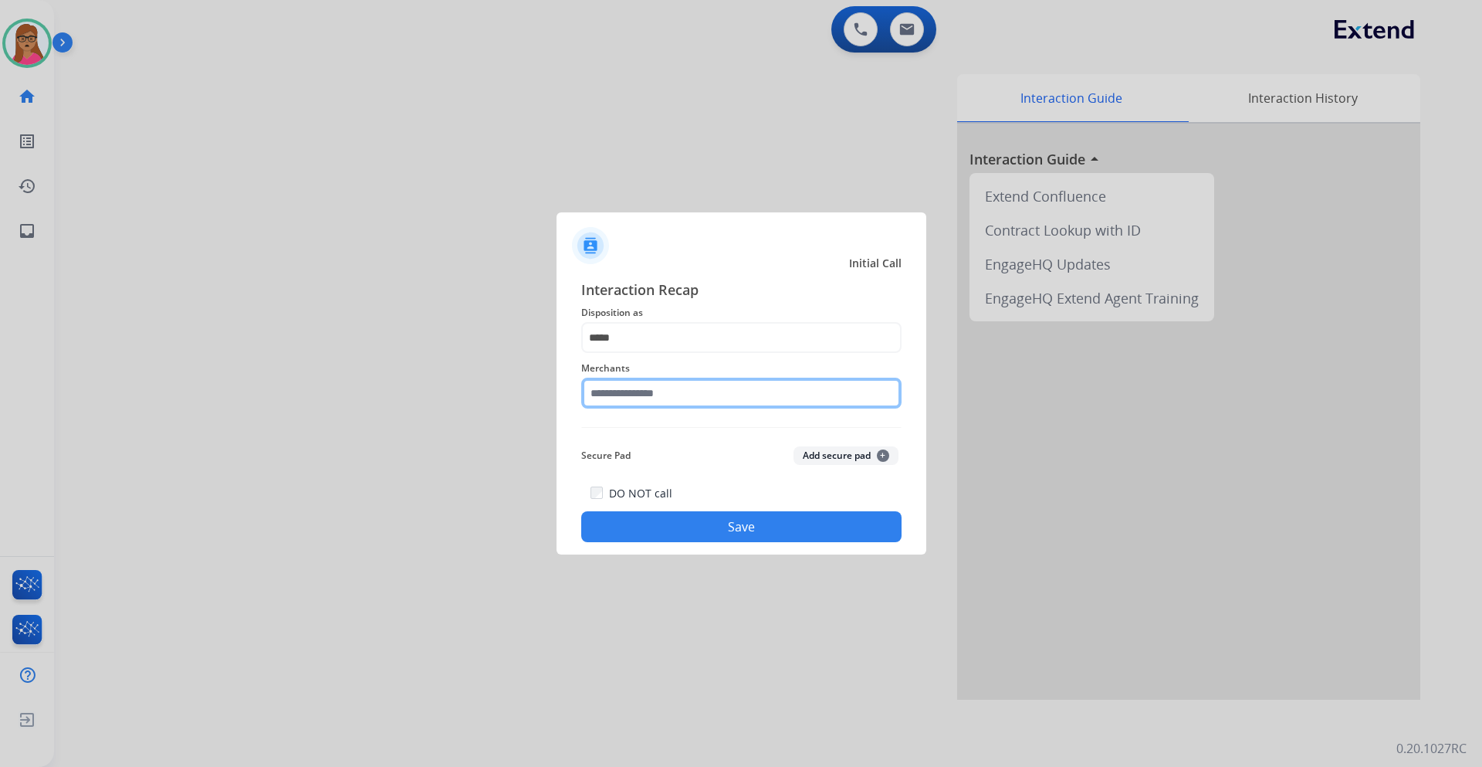
click at [710, 397] on input "text" at bounding box center [741, 393] width 320 height 31
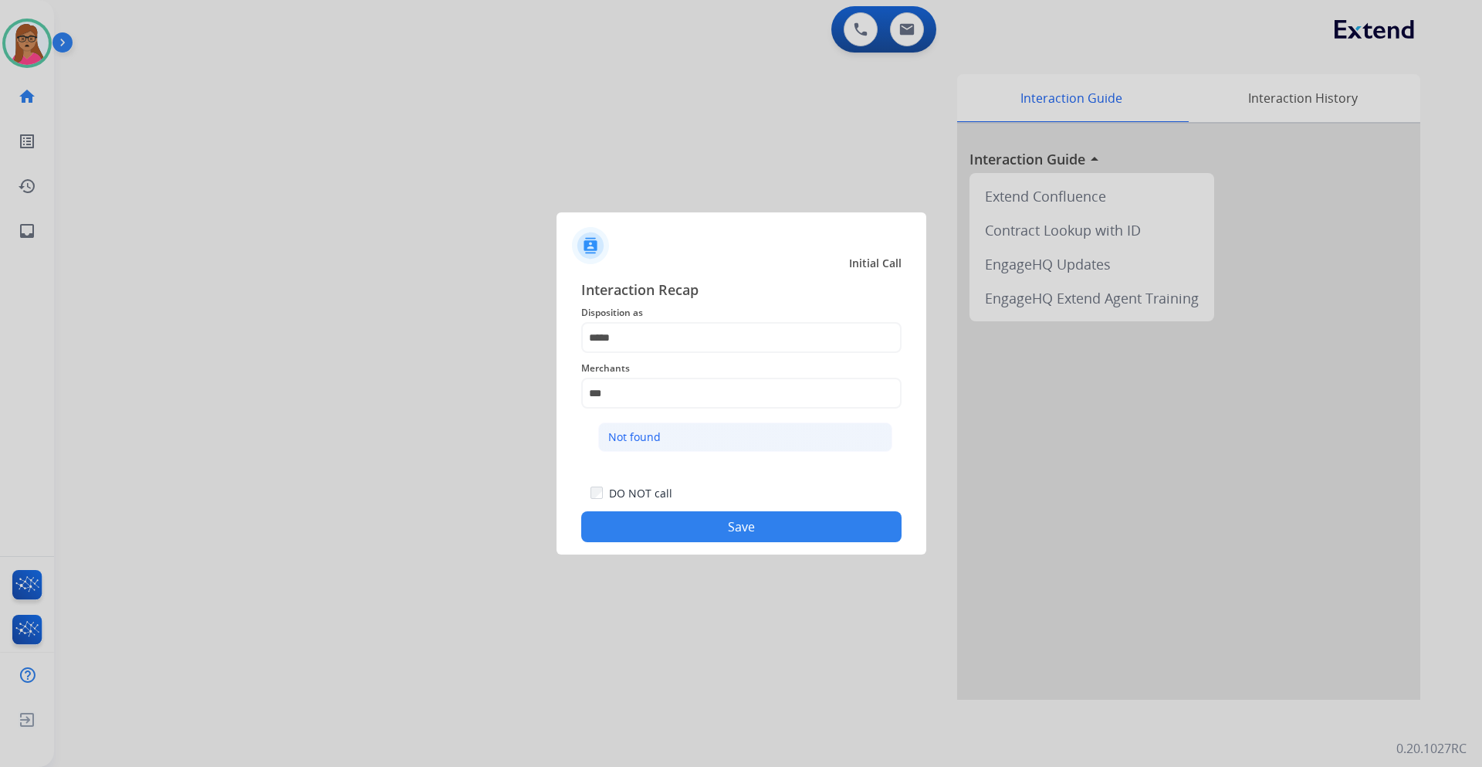
click at [662, 435] on li "Not found" at bounding box center [745, 436] width 294 height 29
type input "*********"
click at [744, 527] on button "Save" at bounding box center [741, 526] width 320 height 31
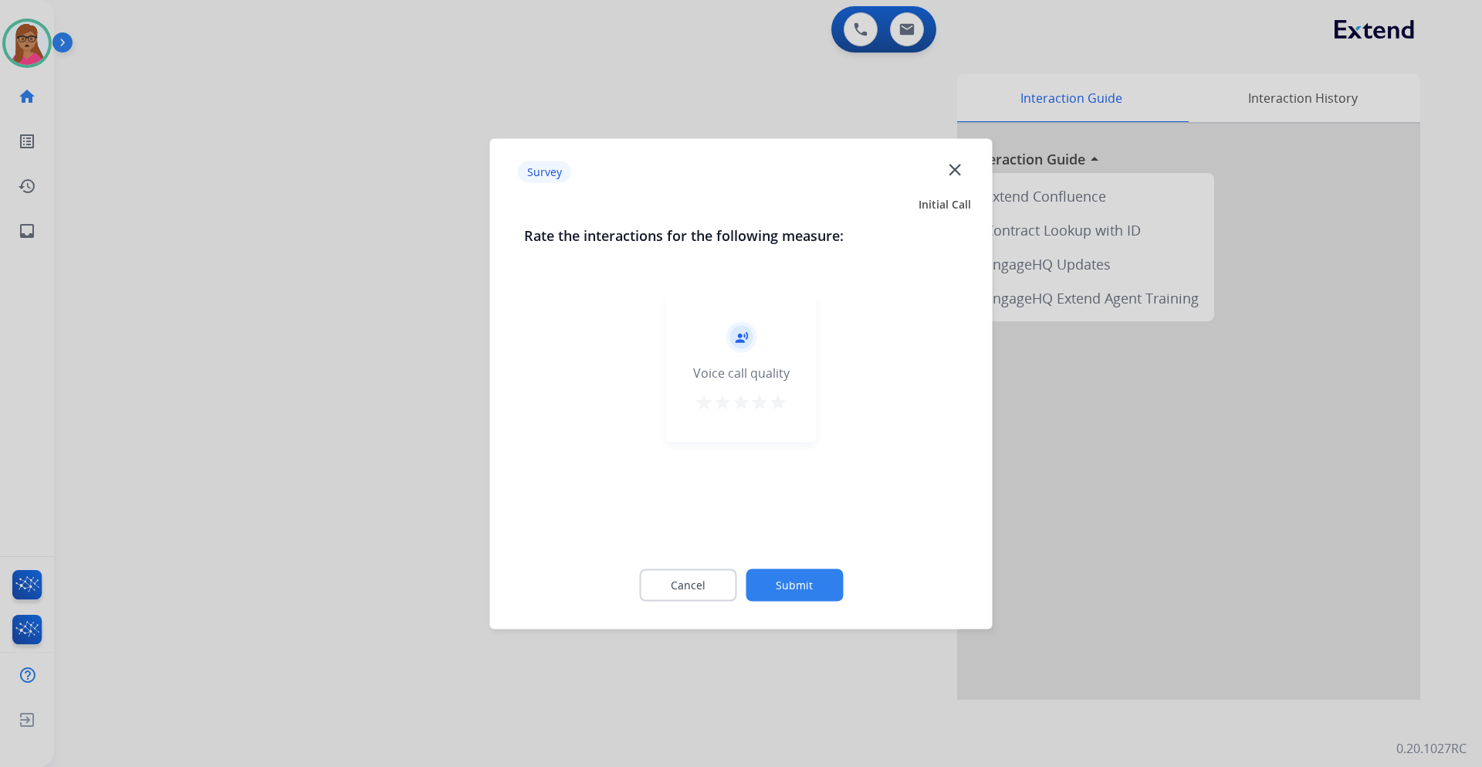
click at [369, 413] on div at bounding box center [741, 383] width 1482 height 767
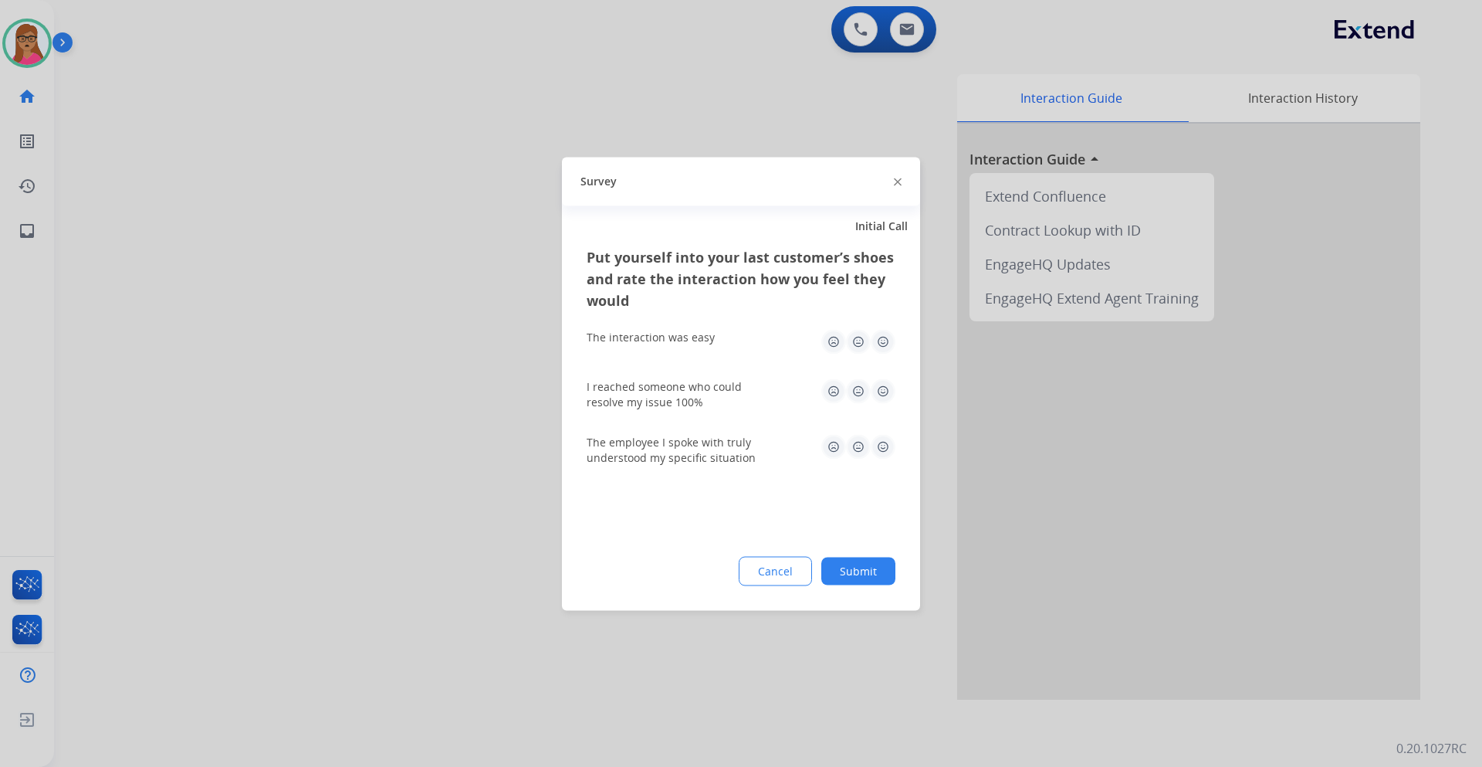
click at [368, 412] on div at bounding box center [741, 383] width 1482 height 767
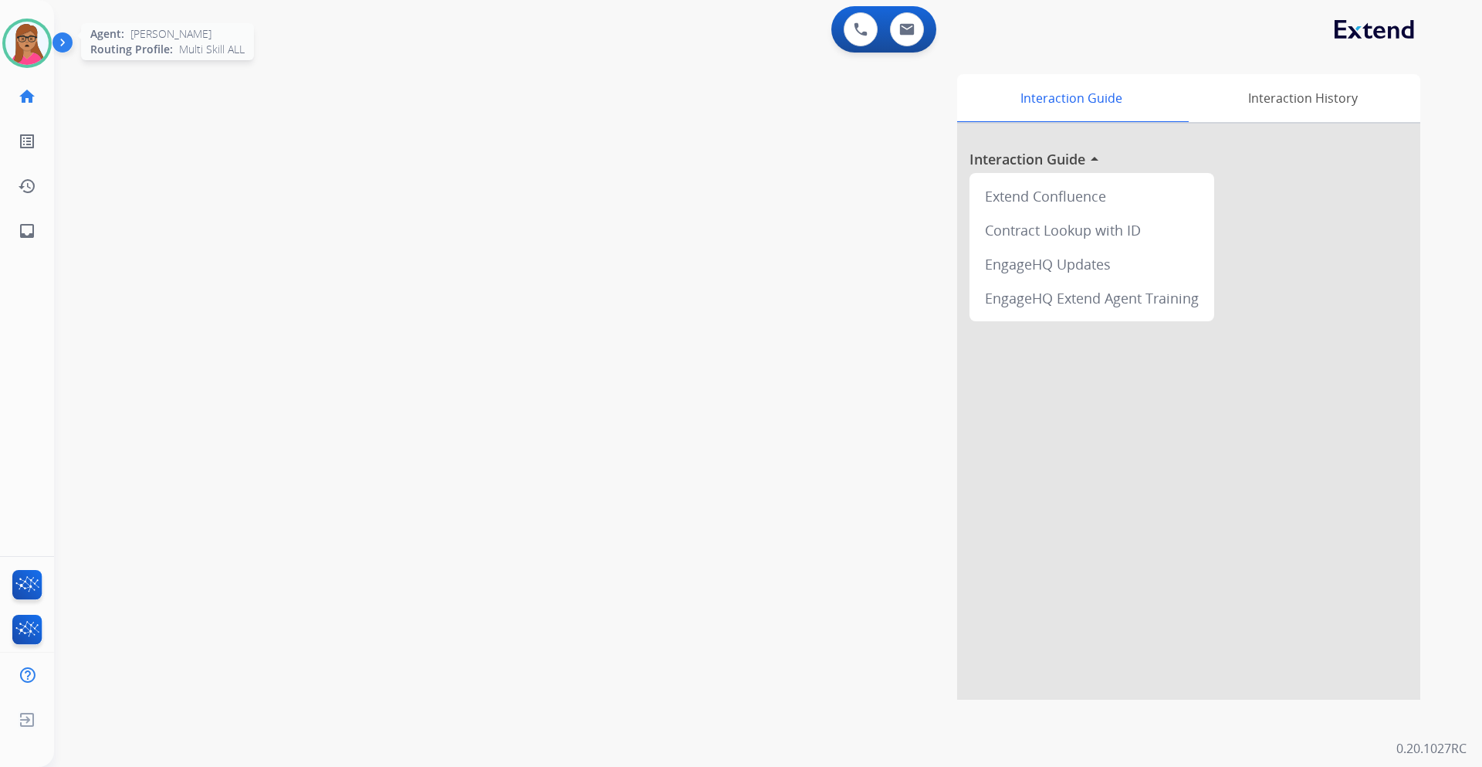
click at [33, 42] on img at bounding box center [26, 43] width 43 height 43
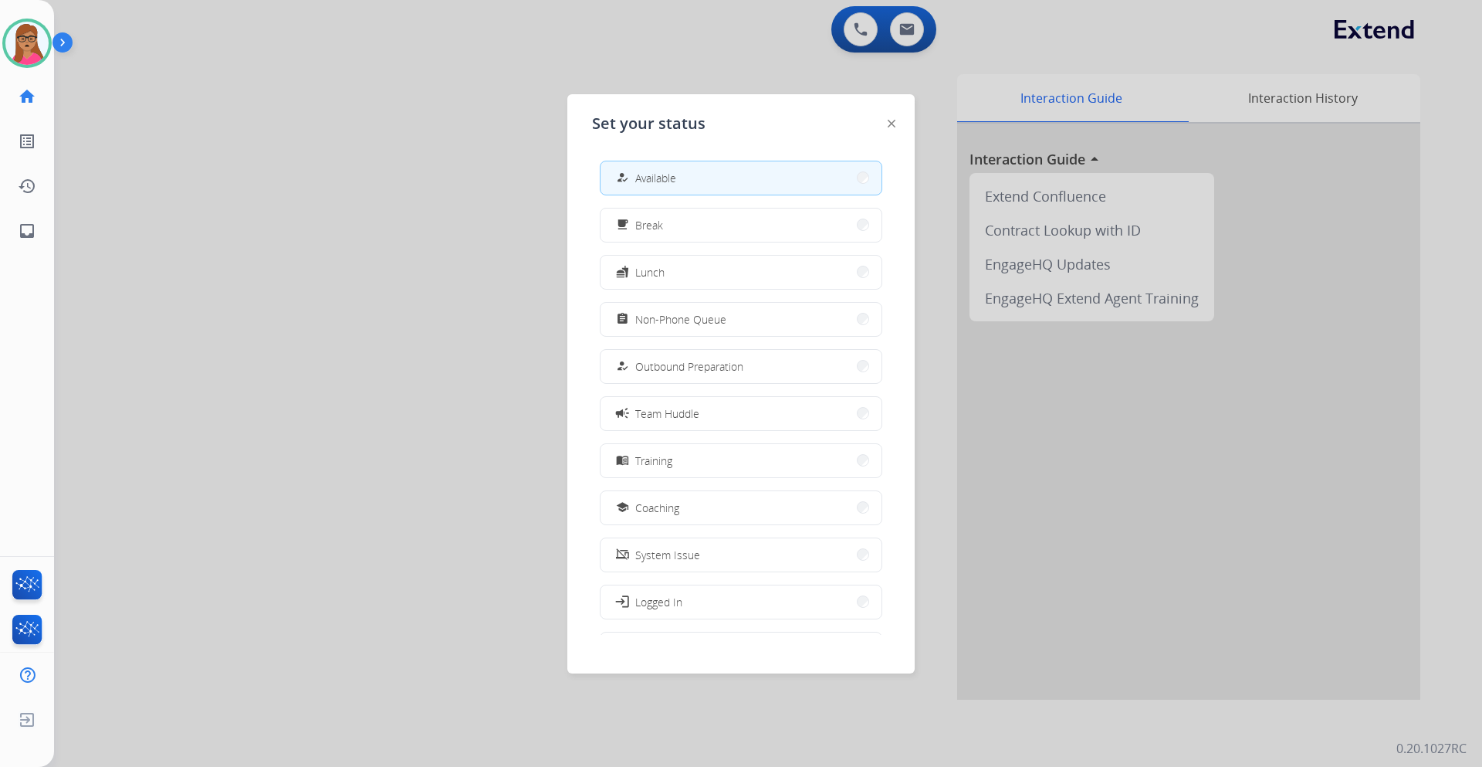
click at [280, 174] on div at bounding box center [741, 383] width 1482 height 767
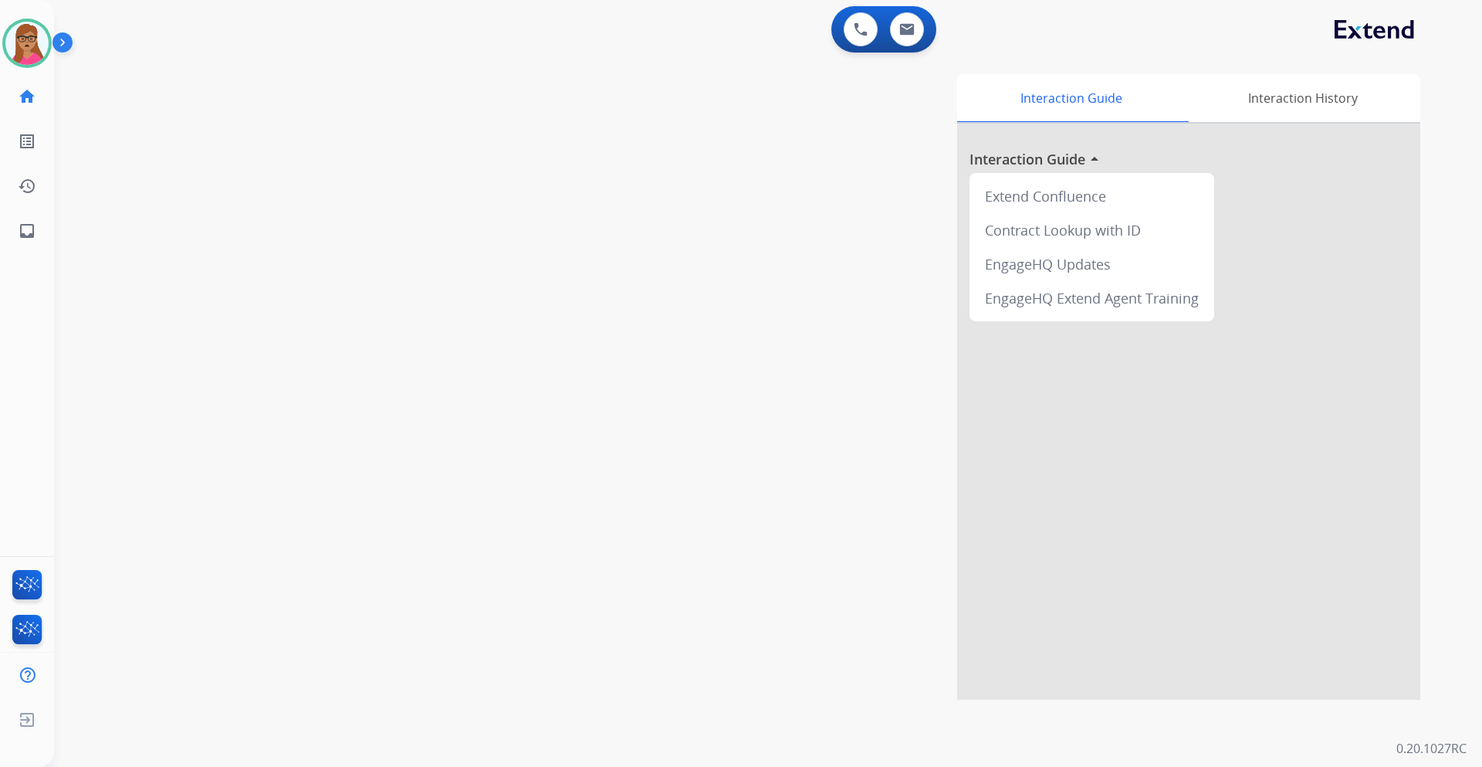
click at [53, 43] on img at bounding box center [66, 45] width 26 height 29
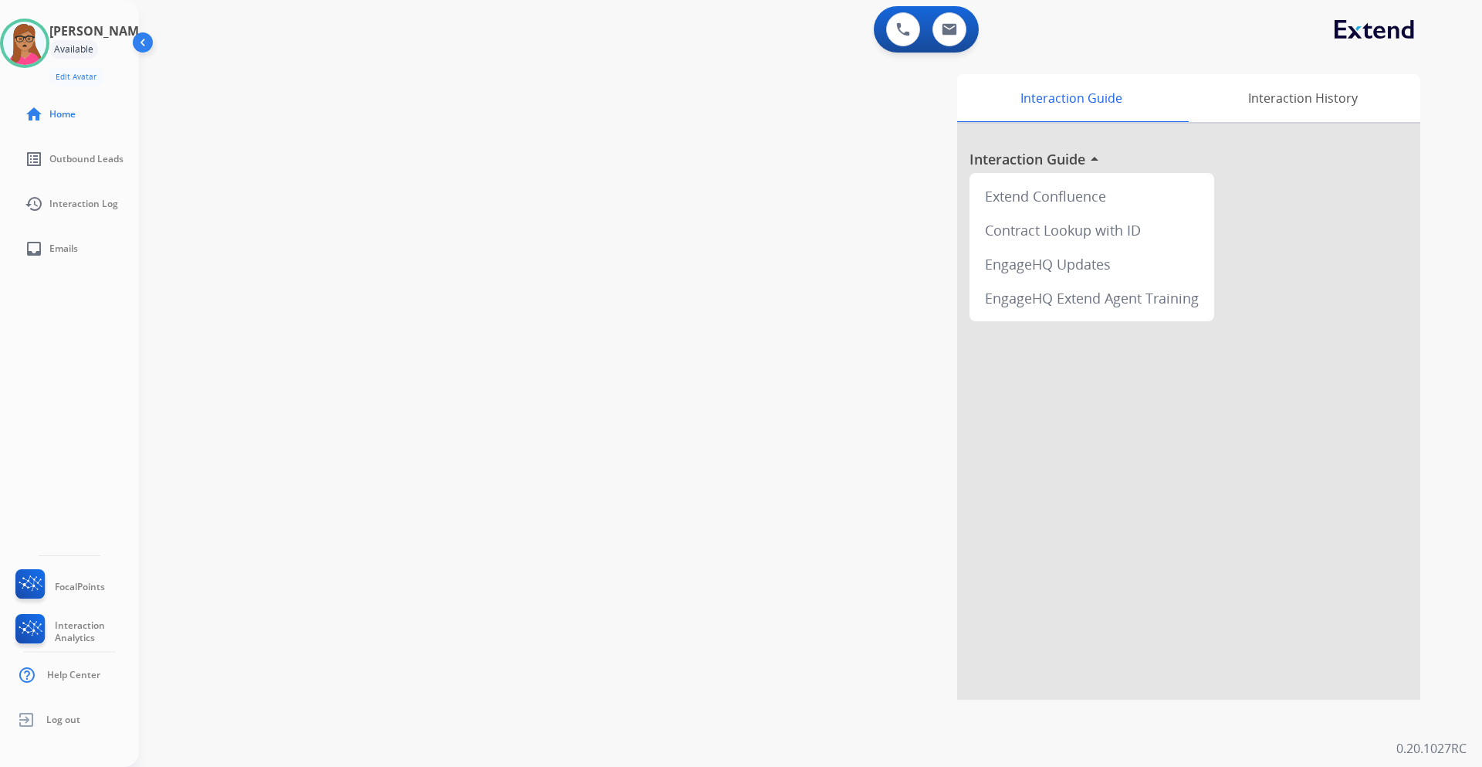
click at [62, 46] on div "[PERSON_NAME] Available Edit Avatar Agent: [PERSON_NAME] Profile: Multi Skill A…" at bounding box center [69, 52] width 139 height 67
click at [32, 42] on img at bounding box center [24, 43] width 43 height 43
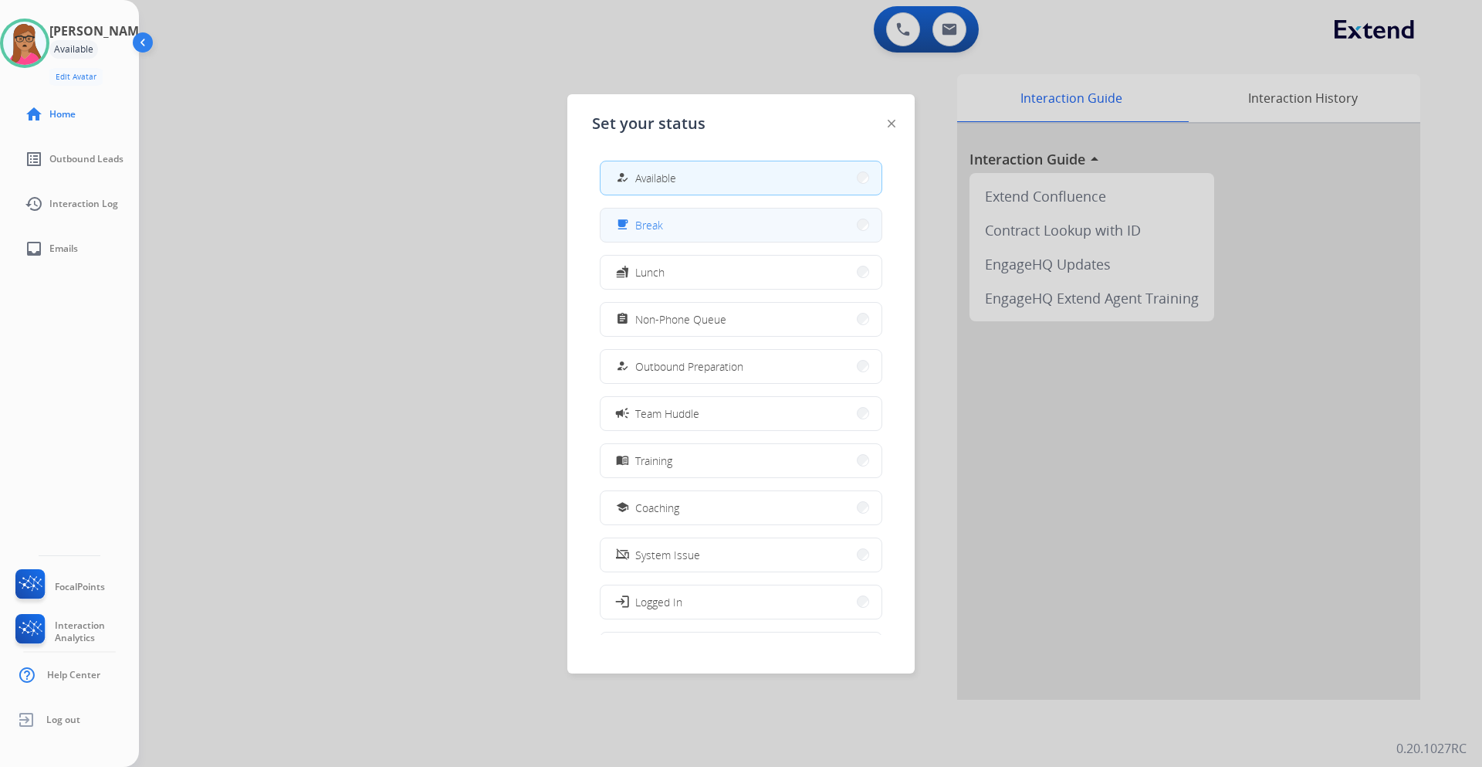
click at [726, 223] on button "free_breakfast Break" at bounding box center [741, 224] width 281 height 33
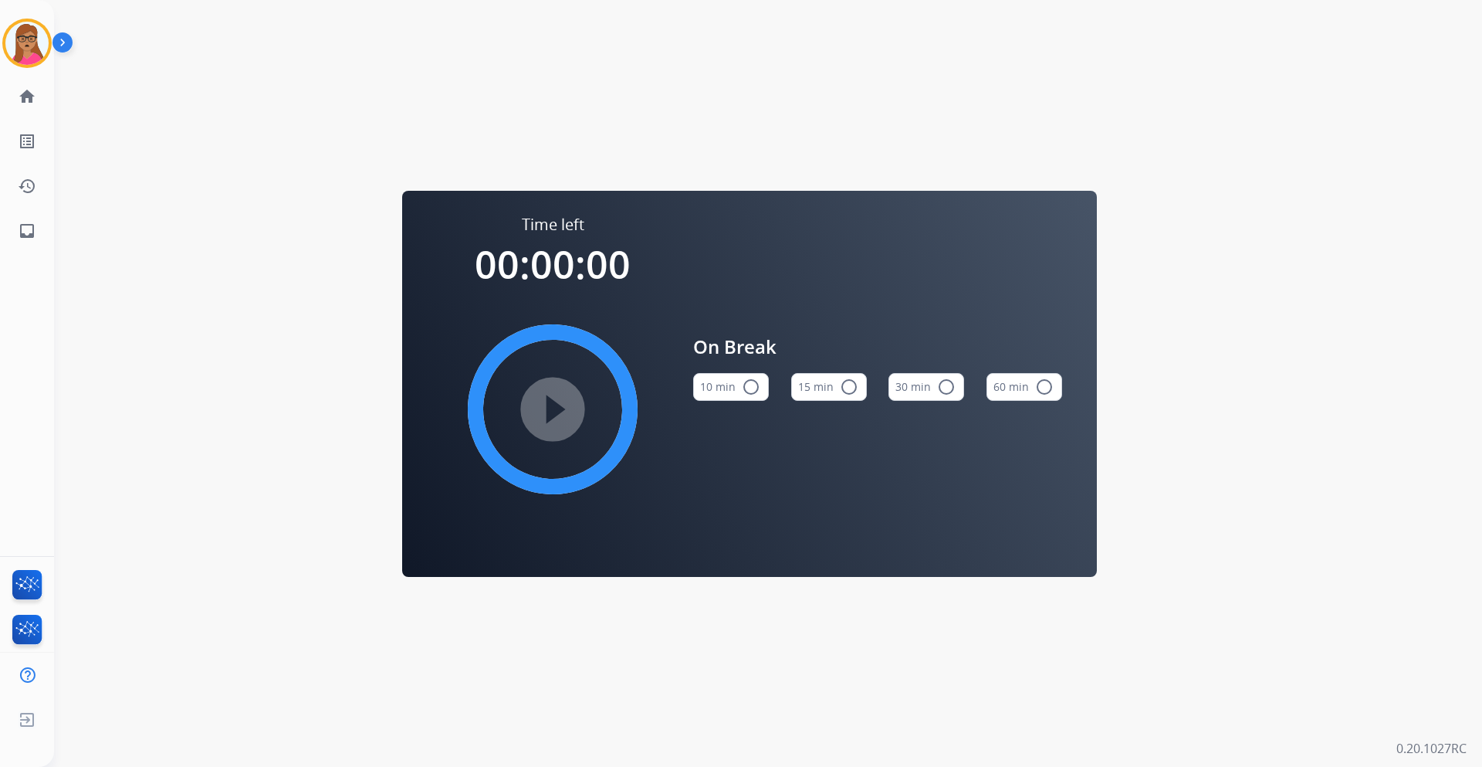
click at [848, 385] on mat-icon "radio_button_unchecked" at bounding box center [849, 387] width 19 height 19
click at [544, 413] on mat-icon "play_circle_filled" at bounding box center [553, 409] width 19 height 19
click at [33, 44] on img at bounding box center [26, 43] width 43 height 43
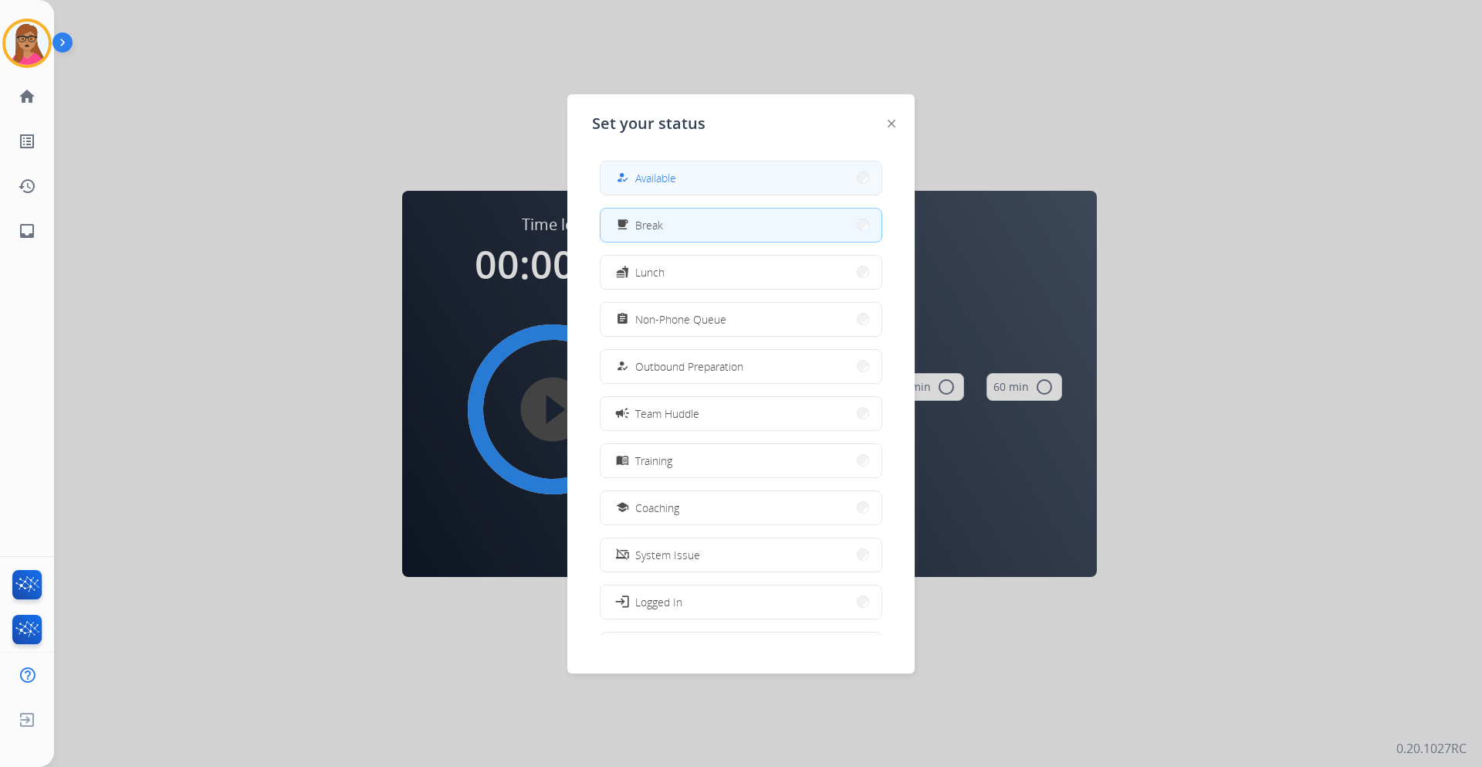
click at [666, 171] on span "Available" at bounding box center [655, 178] width 41 height 16
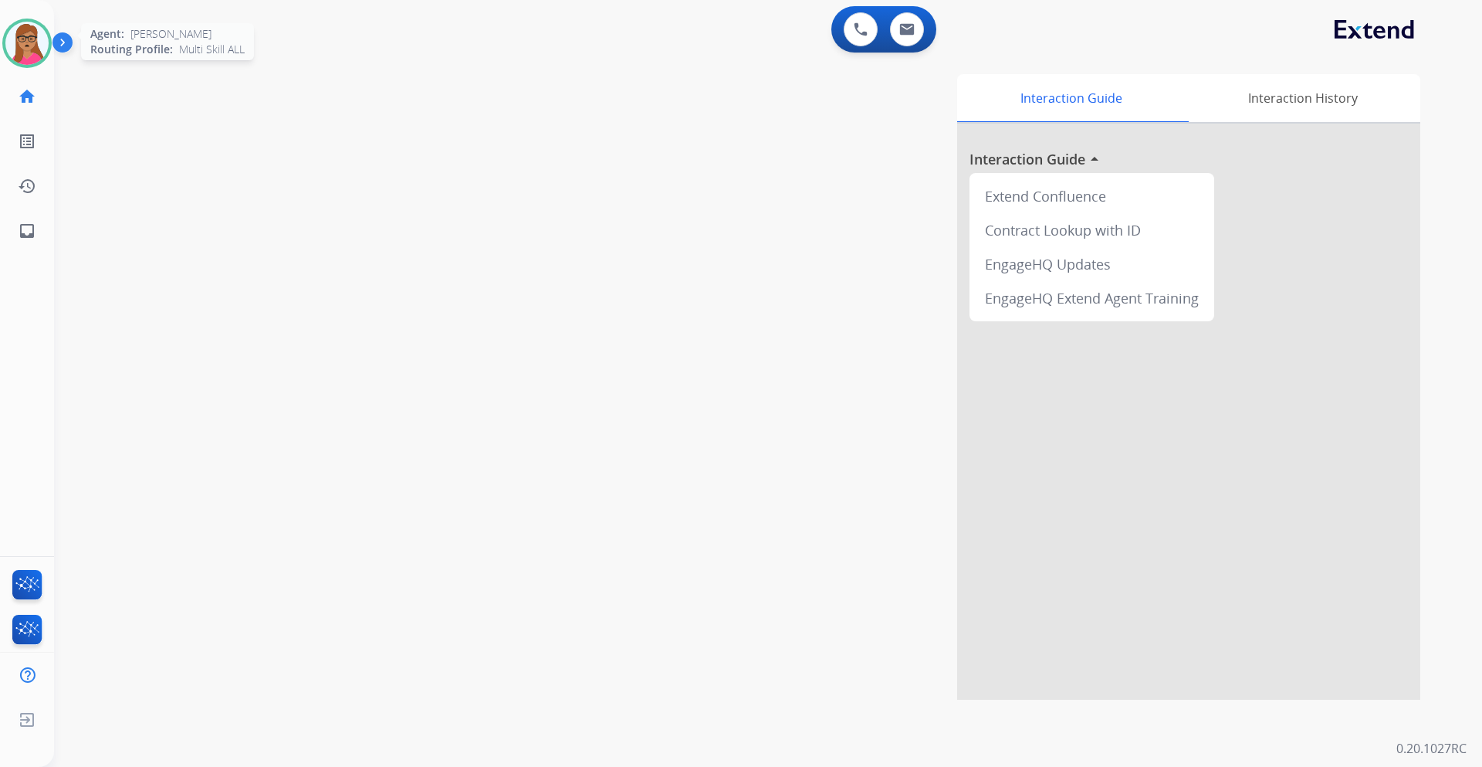
click at [20, 34] on img at bounding box center [26, 43] width 43 height 43
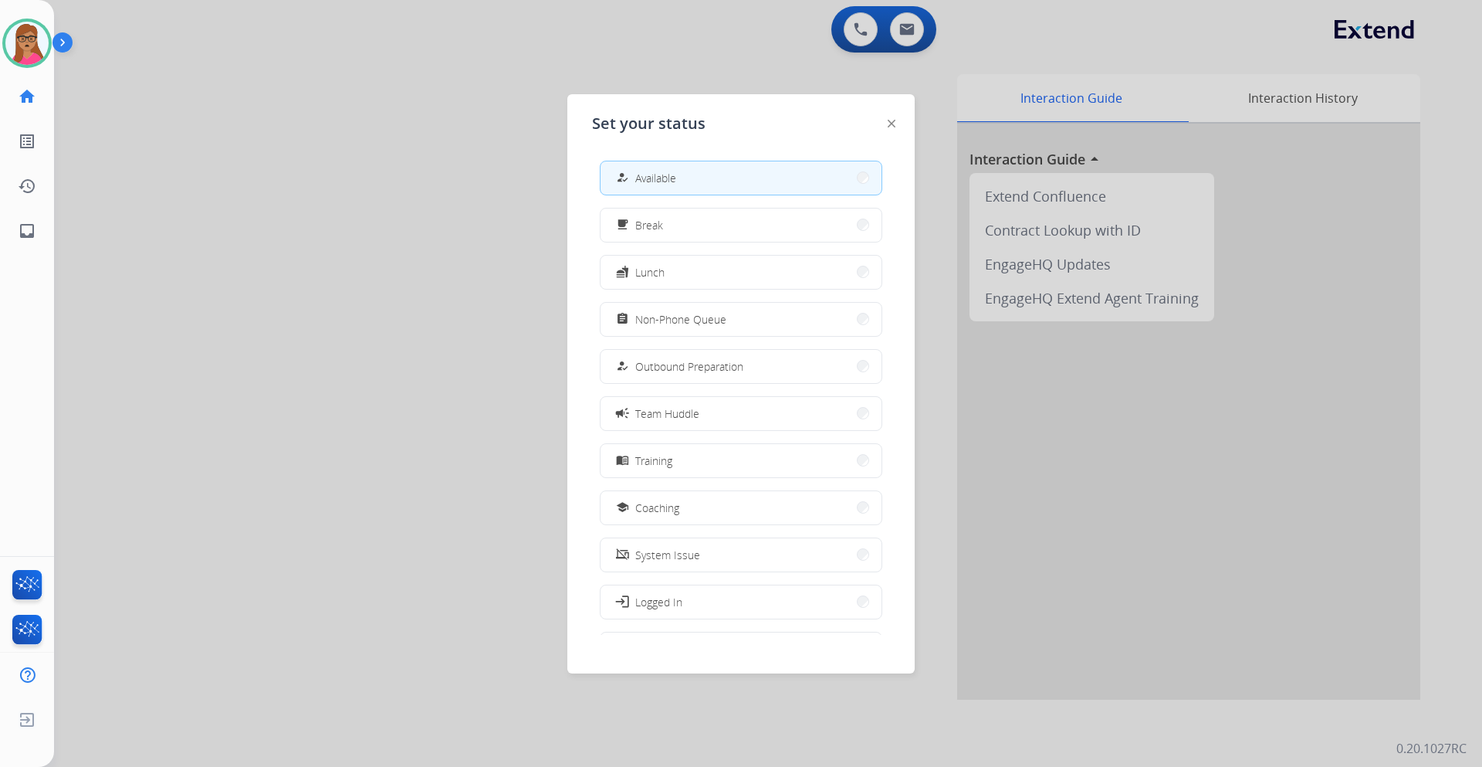
click at [381, 142] on div at bounding box center [741, 383] width 1482 height 767
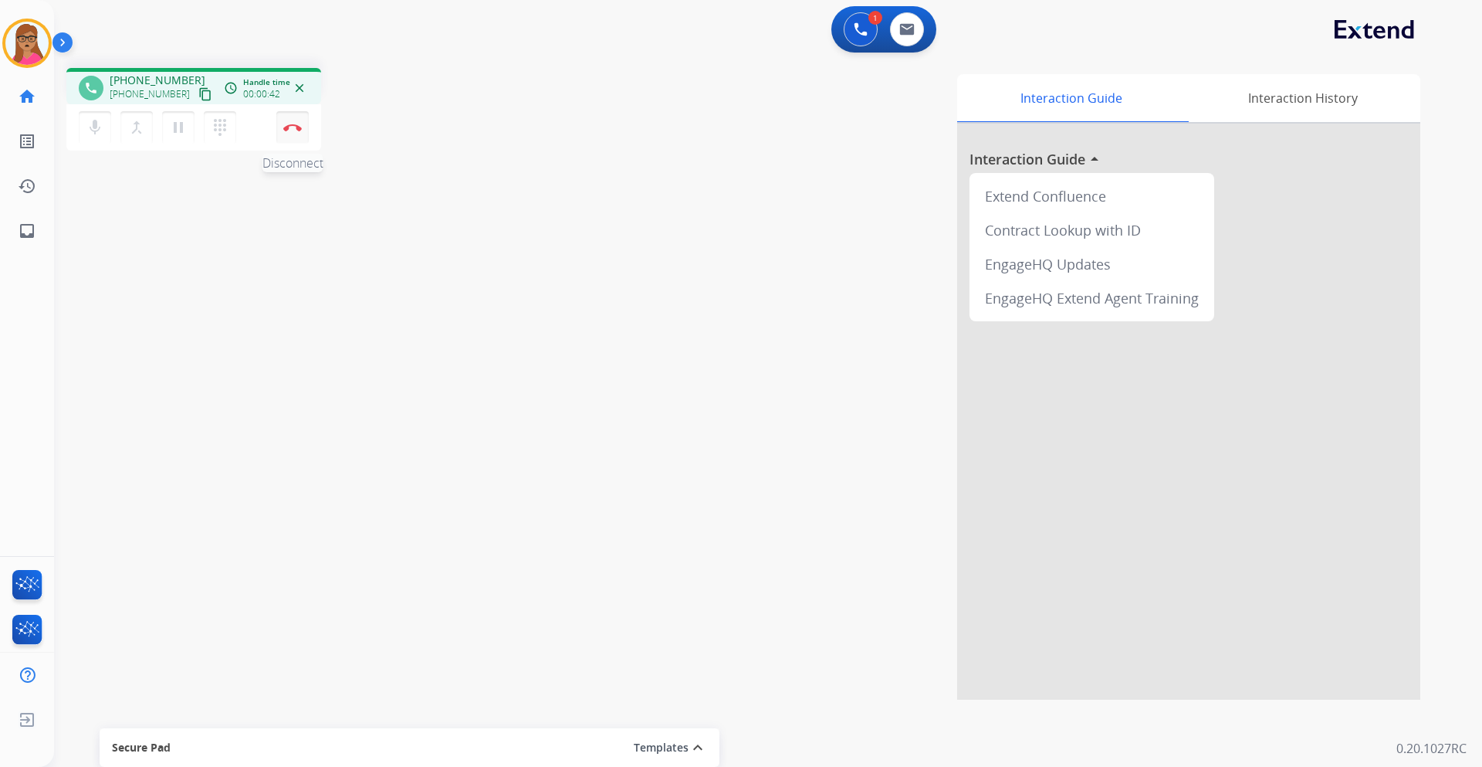
click at [299, 132] on button "Disconnect" at bounding box center [292, 127] width 32 height 32
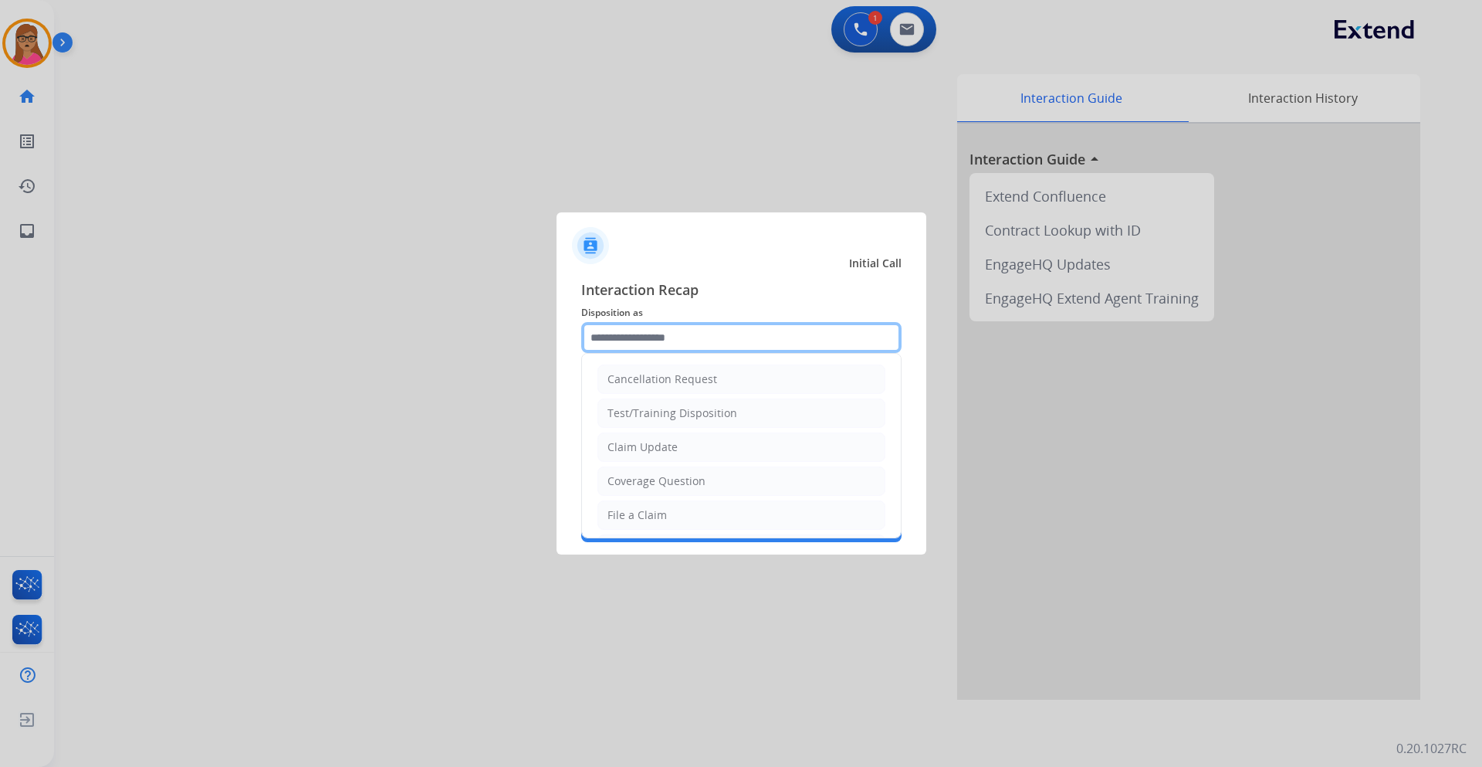
click at [689, 322] on input "text" at bounding box center [741, 337] width 320 height 31
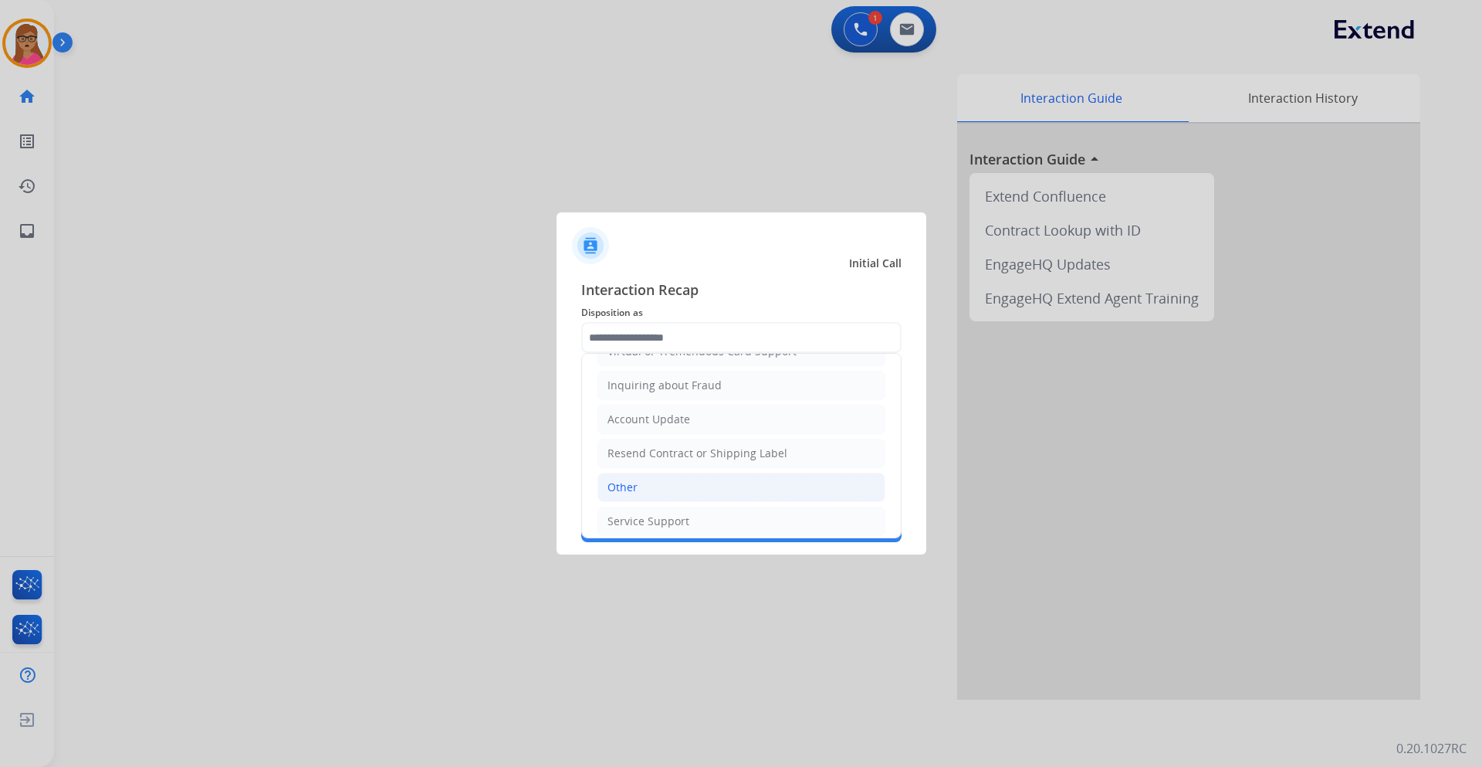
click at [644, 487] on li "Other" at bounding box center [742, 487] width 288 height 29
type input "*****"
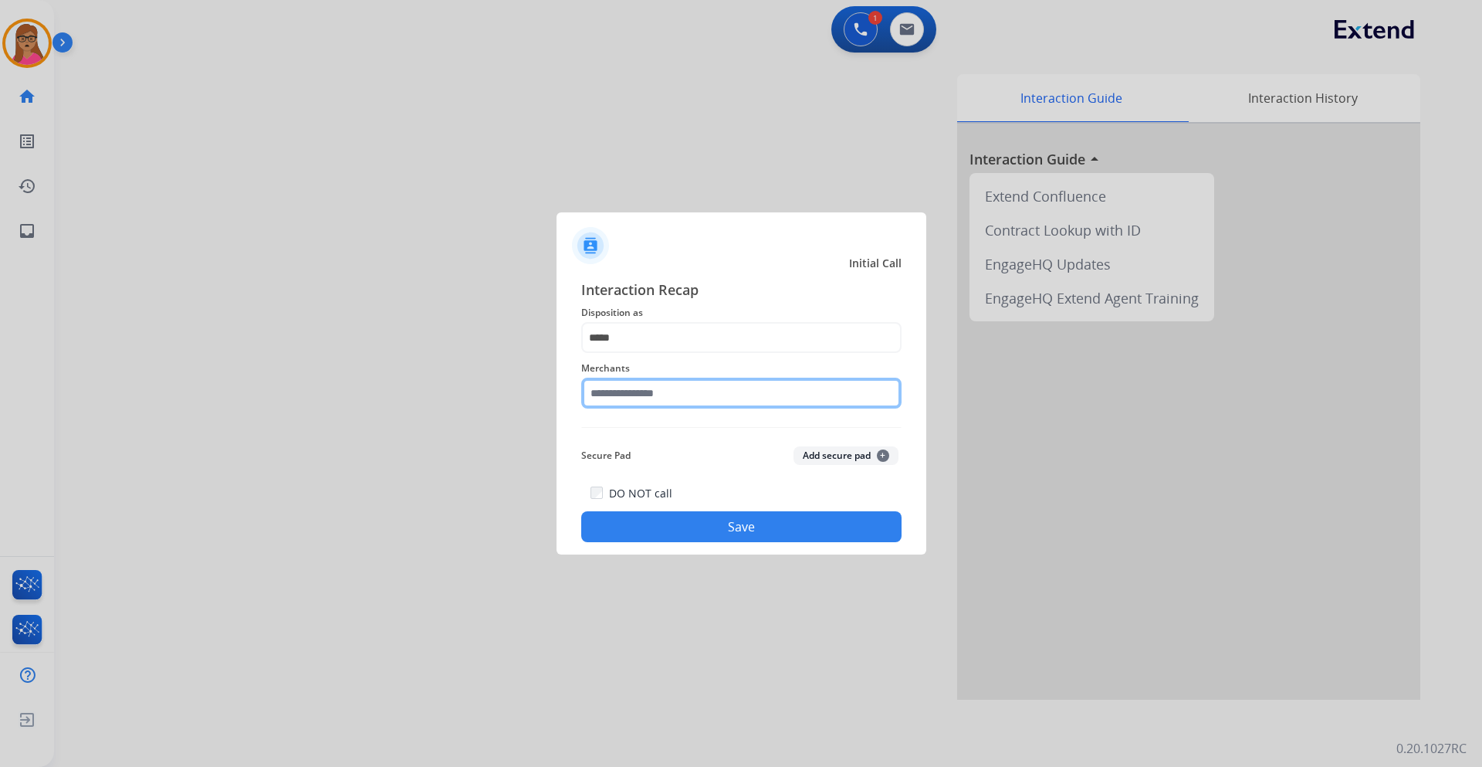
click at [698, 391] on input "text" at bounding box center [741, 393] width 320 height 31
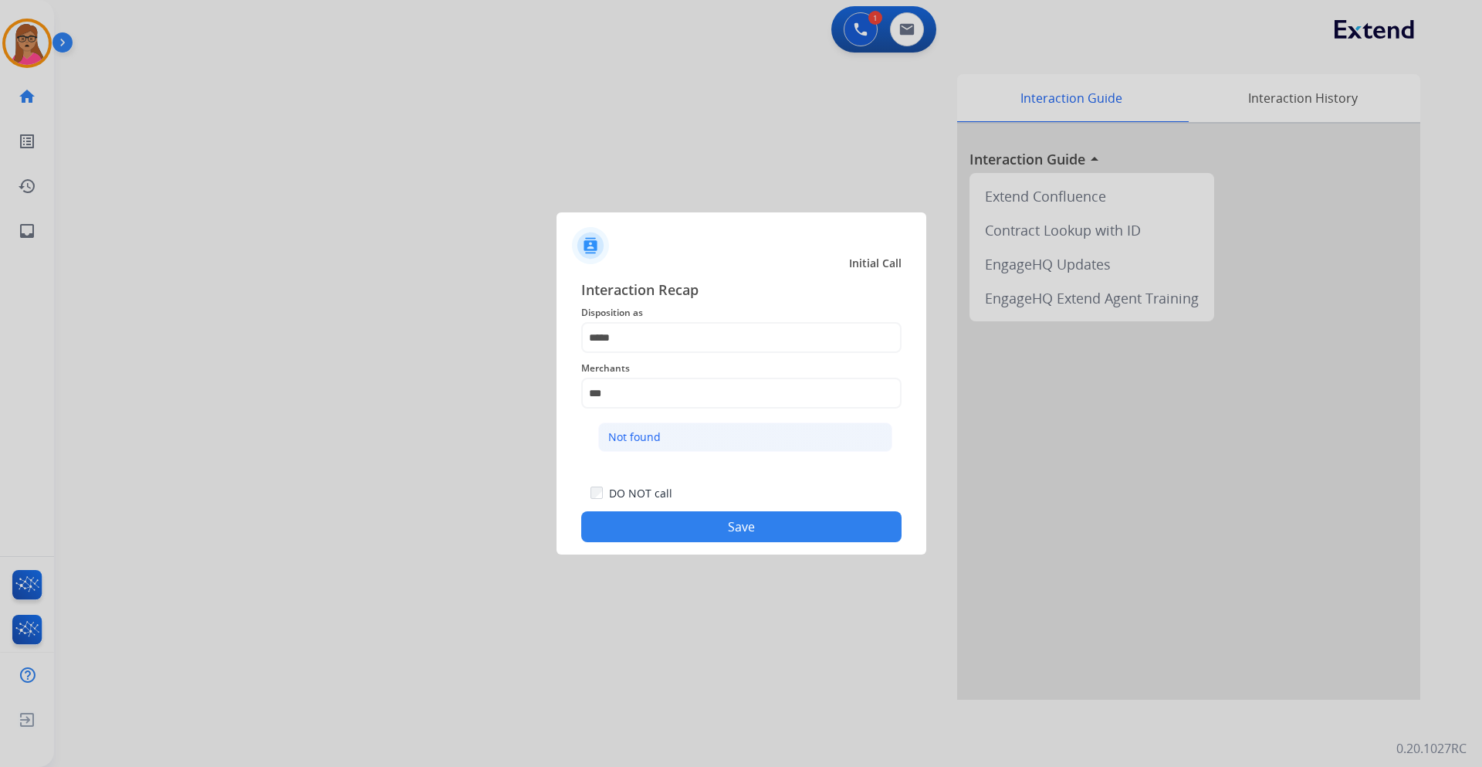
click at [670, 434] on li "Not found" at bounding box center [745, 436] width 294 height 29
type input "*********"
click at [747, 534] on button "Save" at bounding box center [741, 526] width 320 height 31
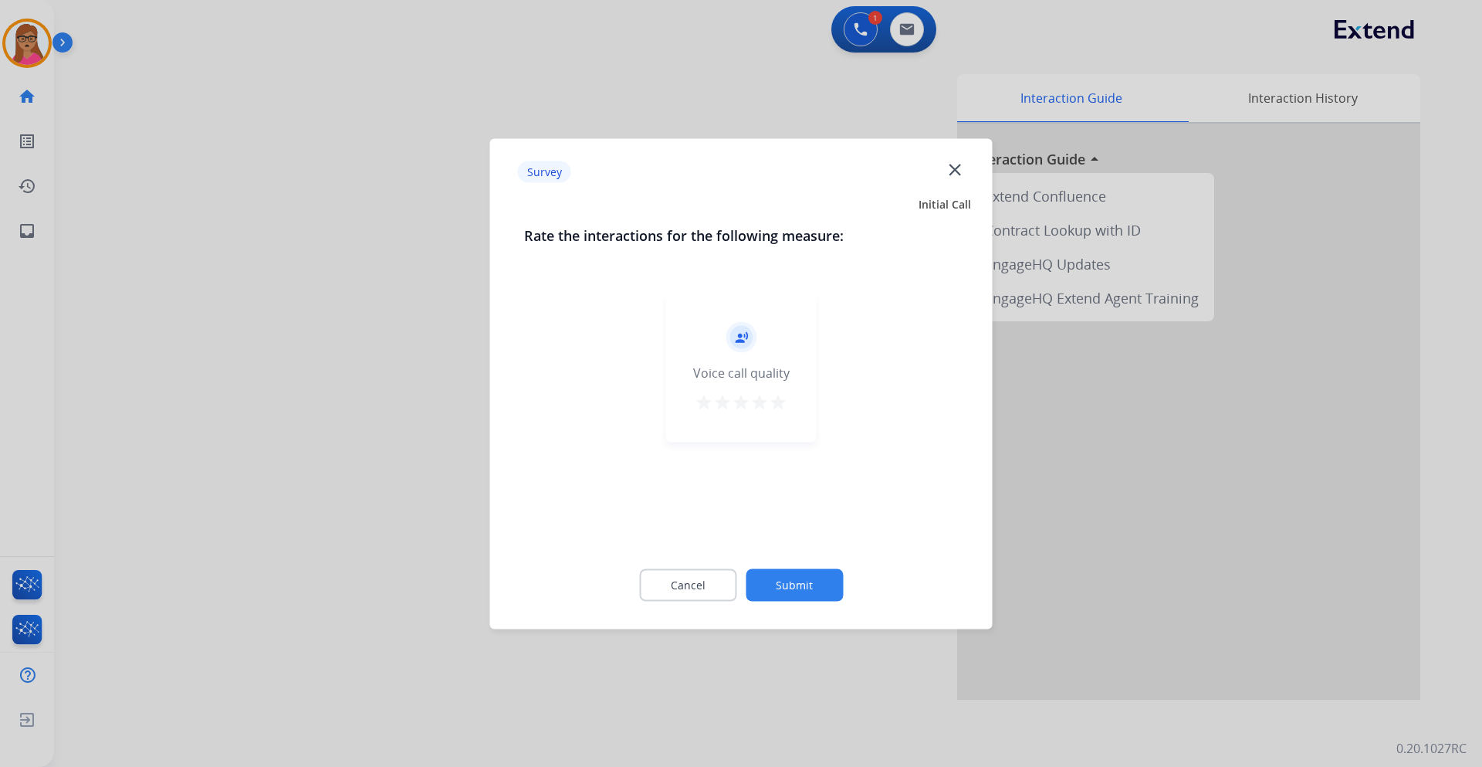
click at [398, 268] on div at bounding box center [741, 383] width 1482 height 767
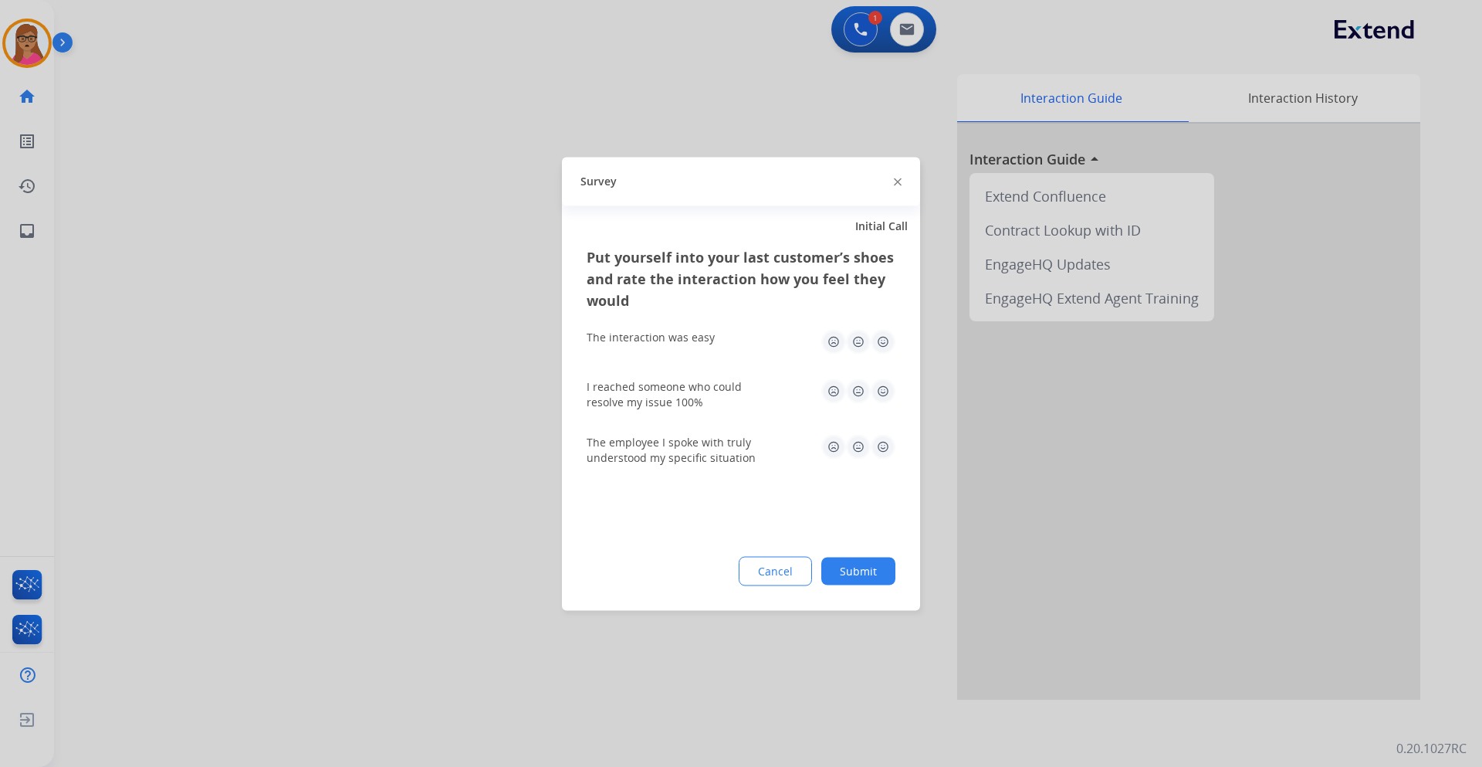
click at [398, 268] on div at bounding box center [741, 383] width 1482 height 767
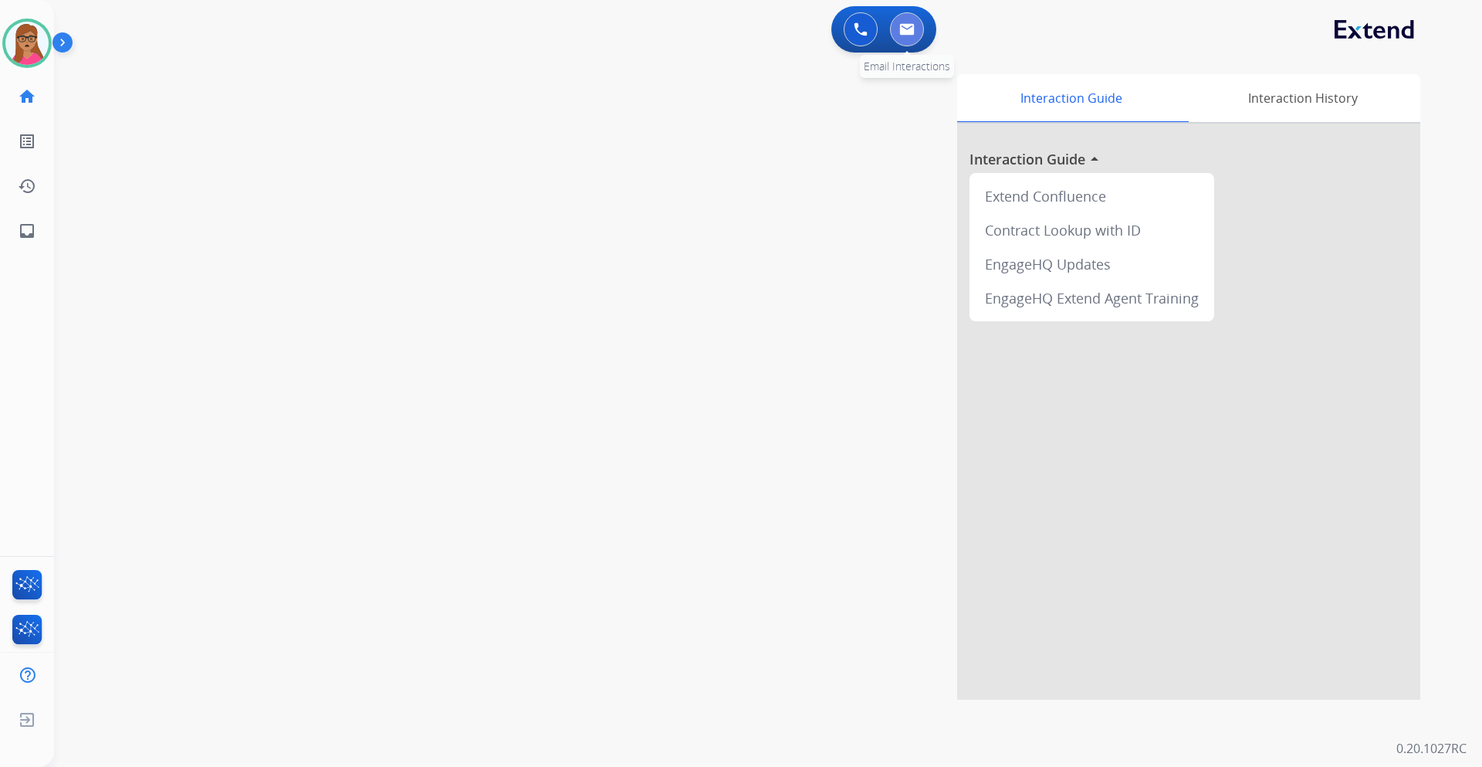
click at [916, 42] on button at bounding box center [907, 29] width 34 height 34
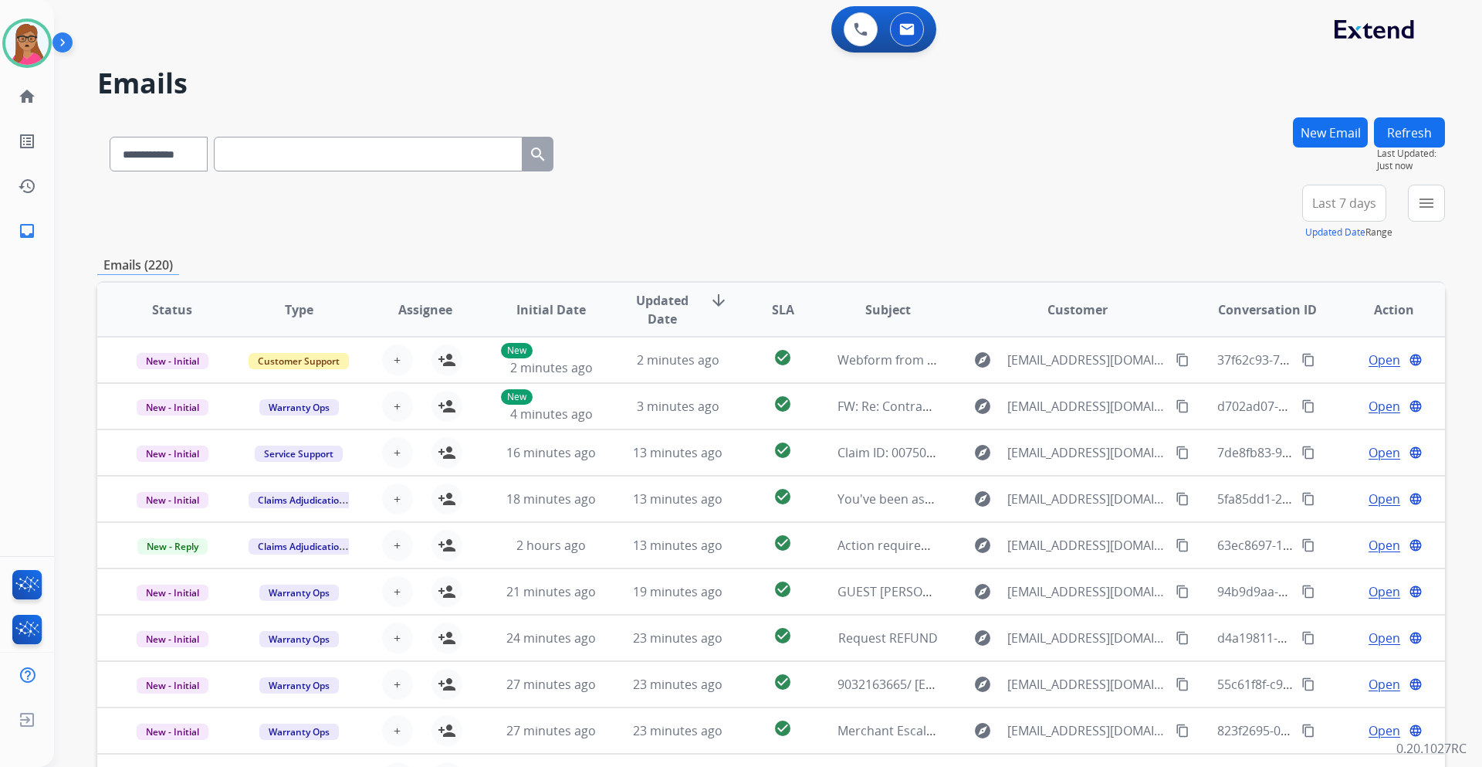
click at [1351, 205] on span "Last 7 days" at bounding box center [1345, 203] width 64 height 6
click at [1317, 388] on div "Last 90 days" at bounding box center [1339, 390] width 85 height 23
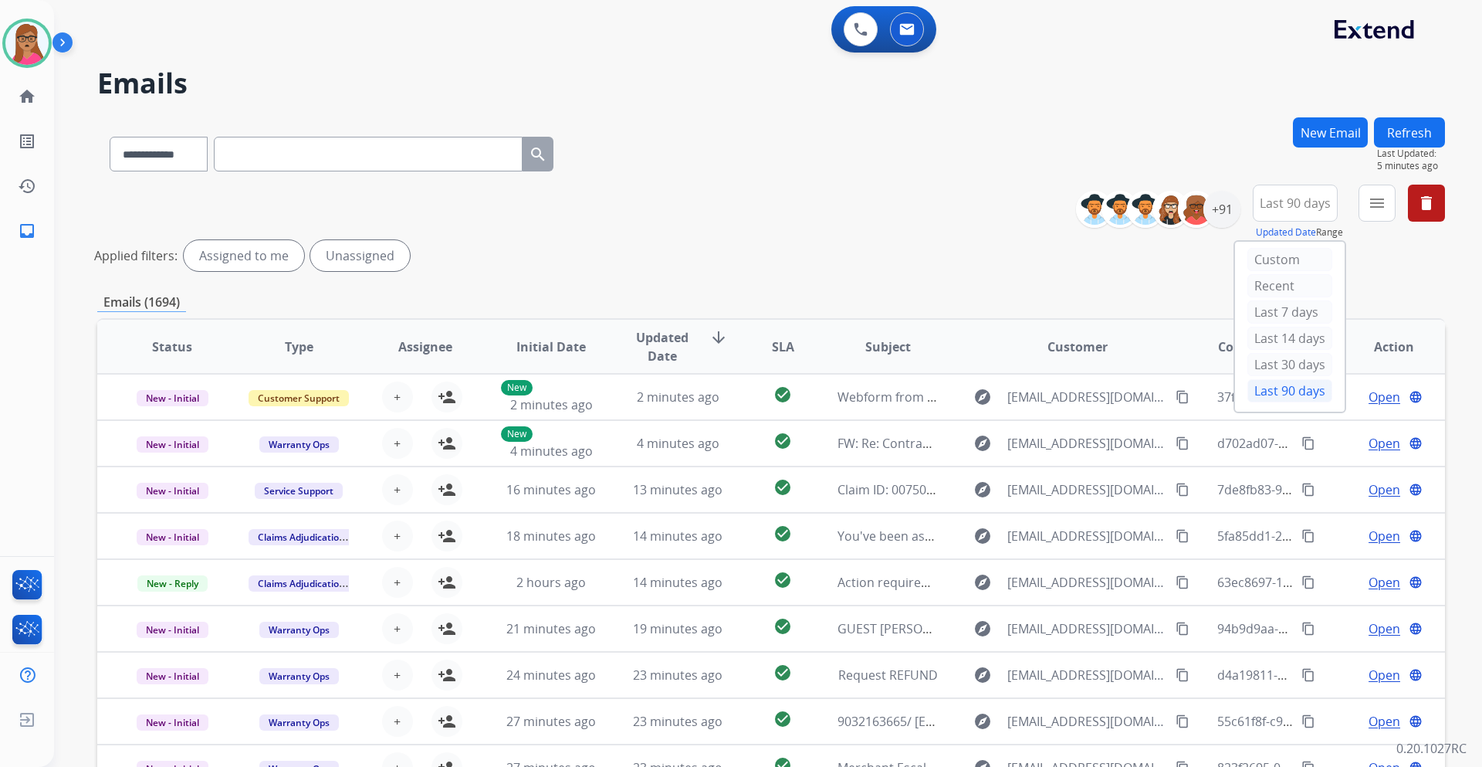
click at [660, 155] on div "**********" at bounding box center [771, 150] width 1348 height 67
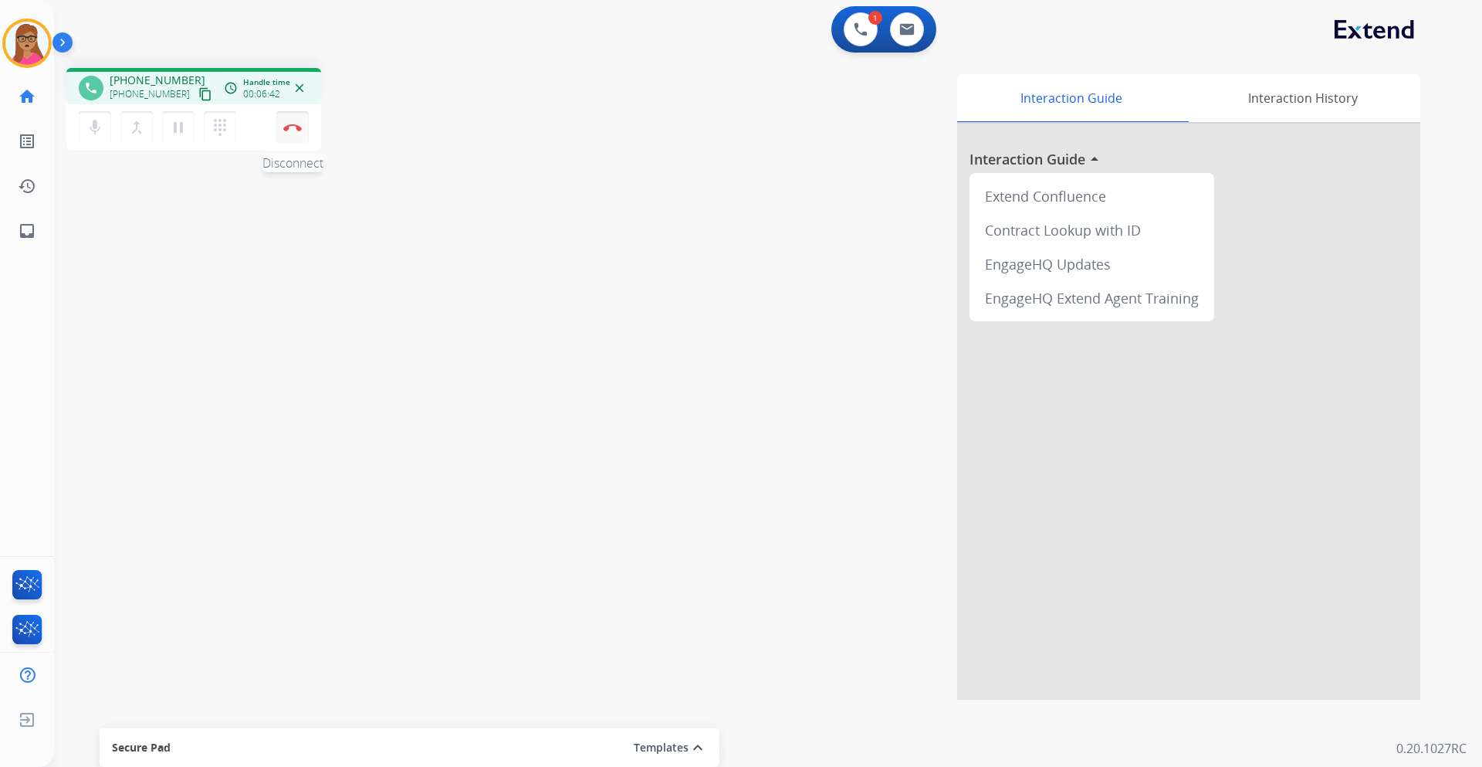
click at [295, 129] on img at bounding box center [292, 128] width 19 height 8
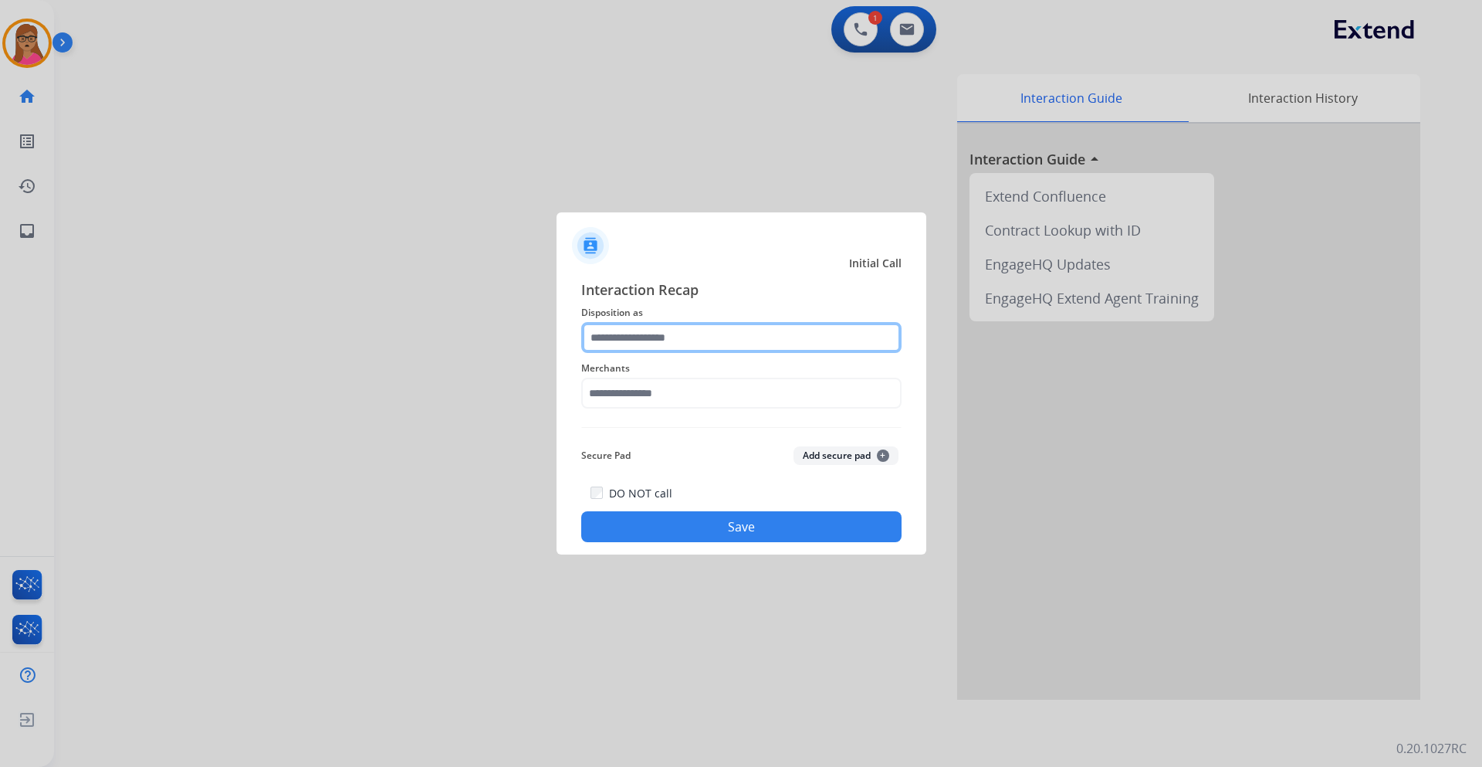
click at [656, 333] on input "text" at bounding box center [741, 337] width 320 height 31
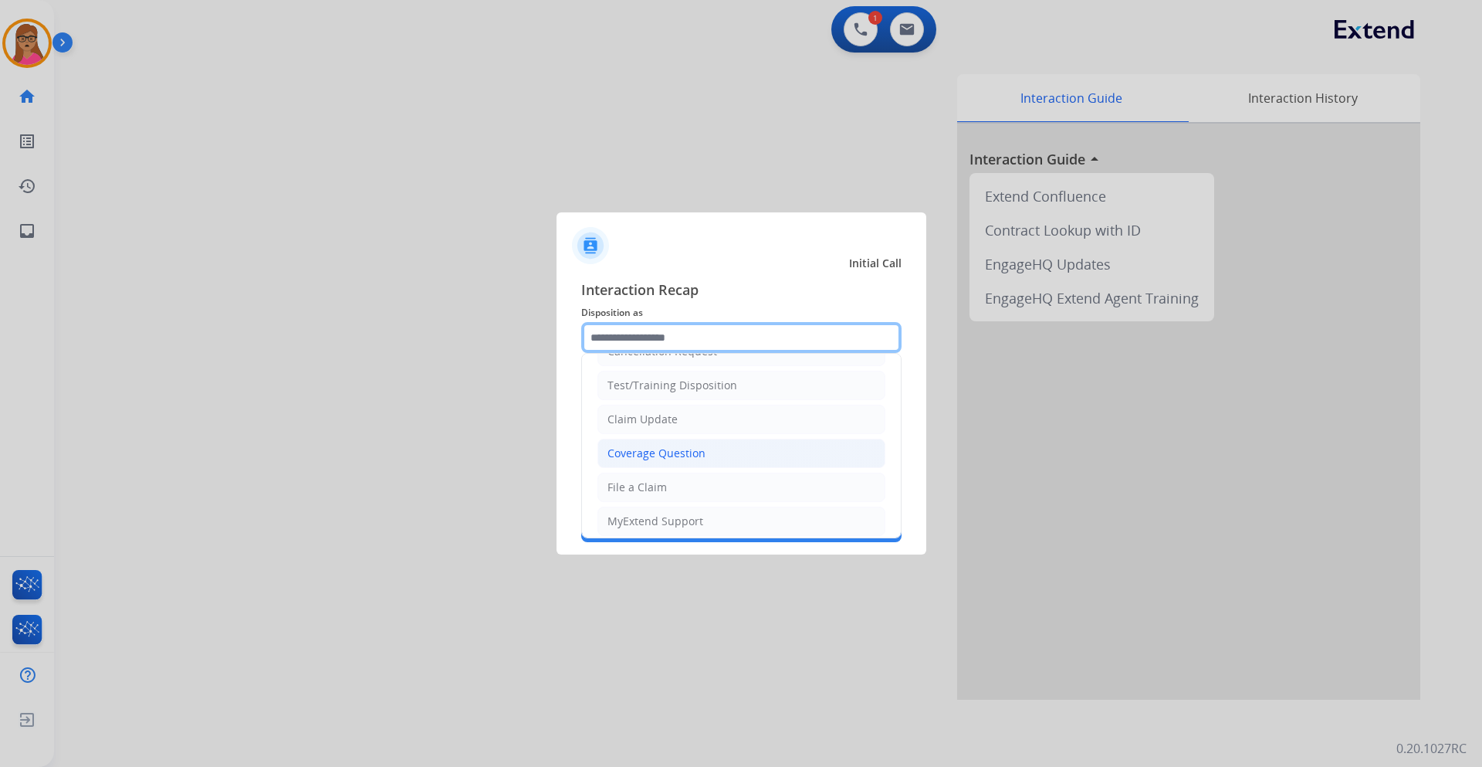
scroll to position [77, 0]
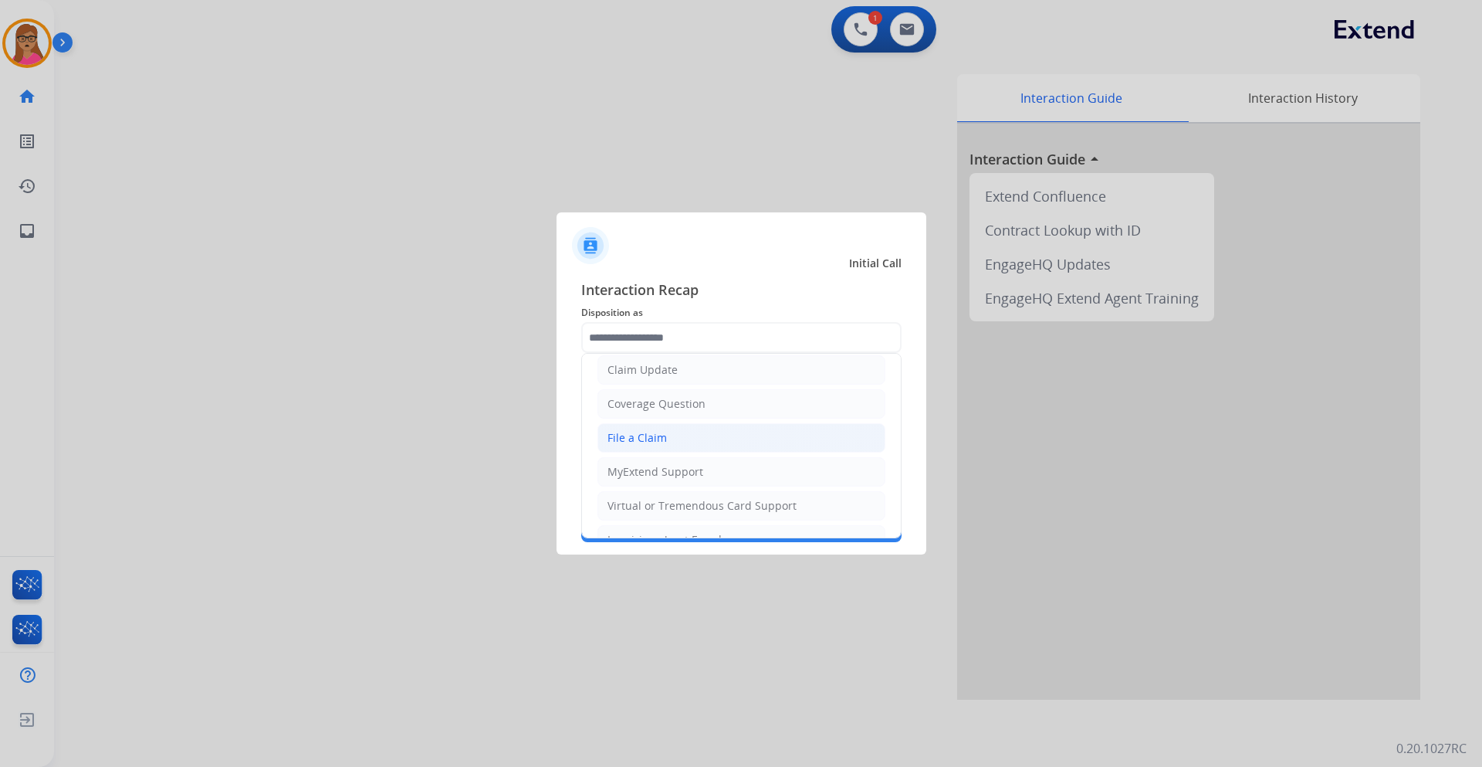
click at [662, 433] on div "File a Claim" at bounding box center [637, 437] width 59 height 15
type input "**********"
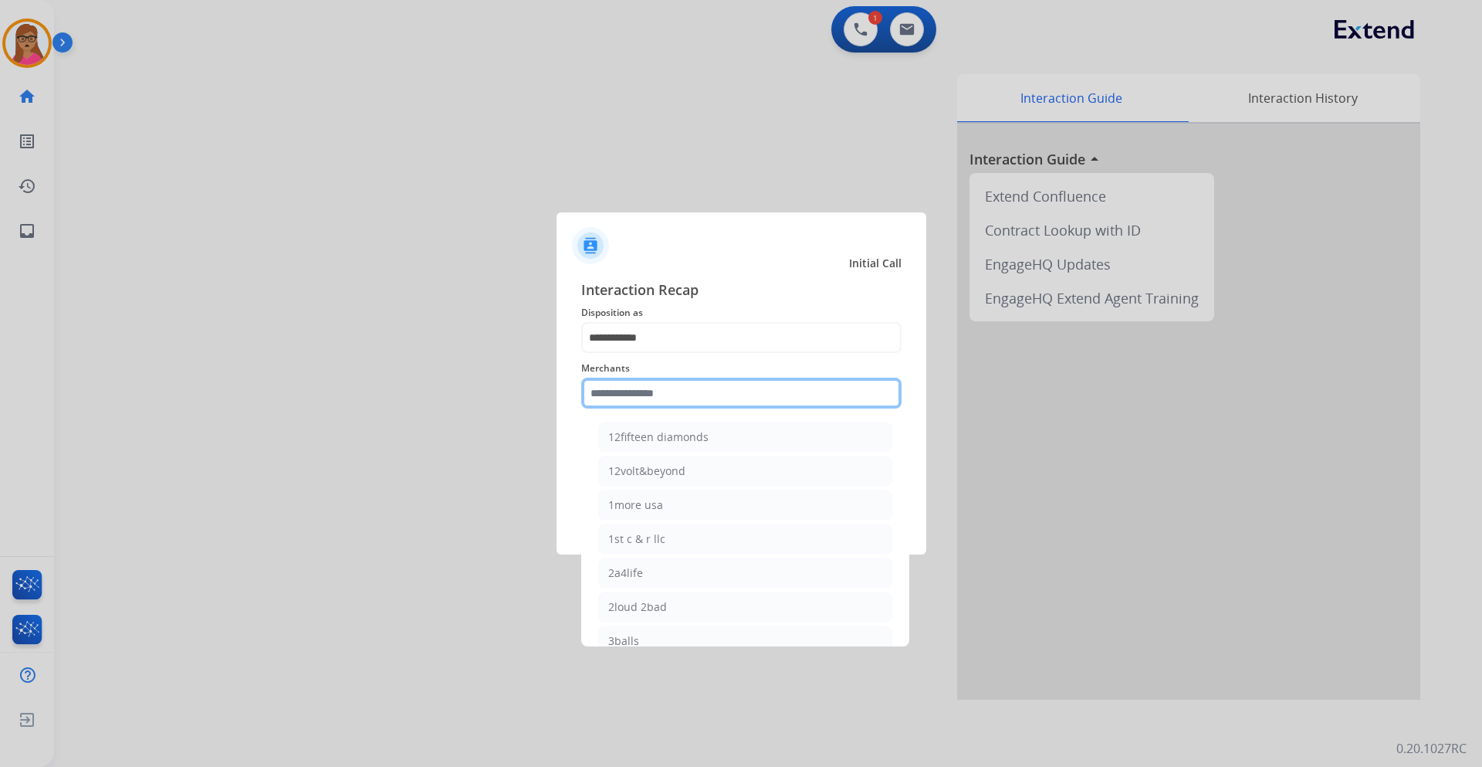
click at [653, 402] on input "text" at bounding box center [741, 393] width 320 height 31
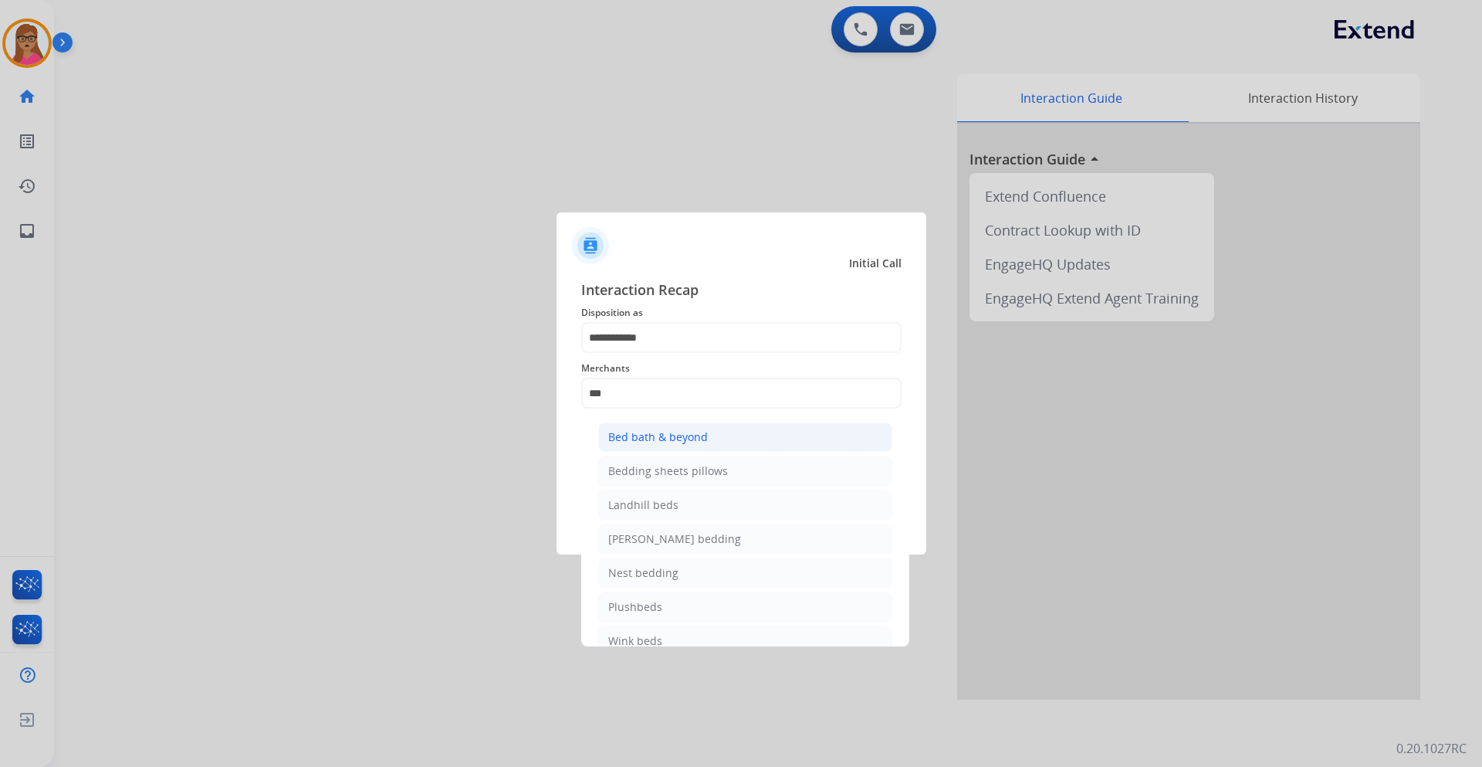
click at [659, 434] on div "Bed bath & beyond" at bounding box center [658, 436] width 100 height 15
type input "**********"
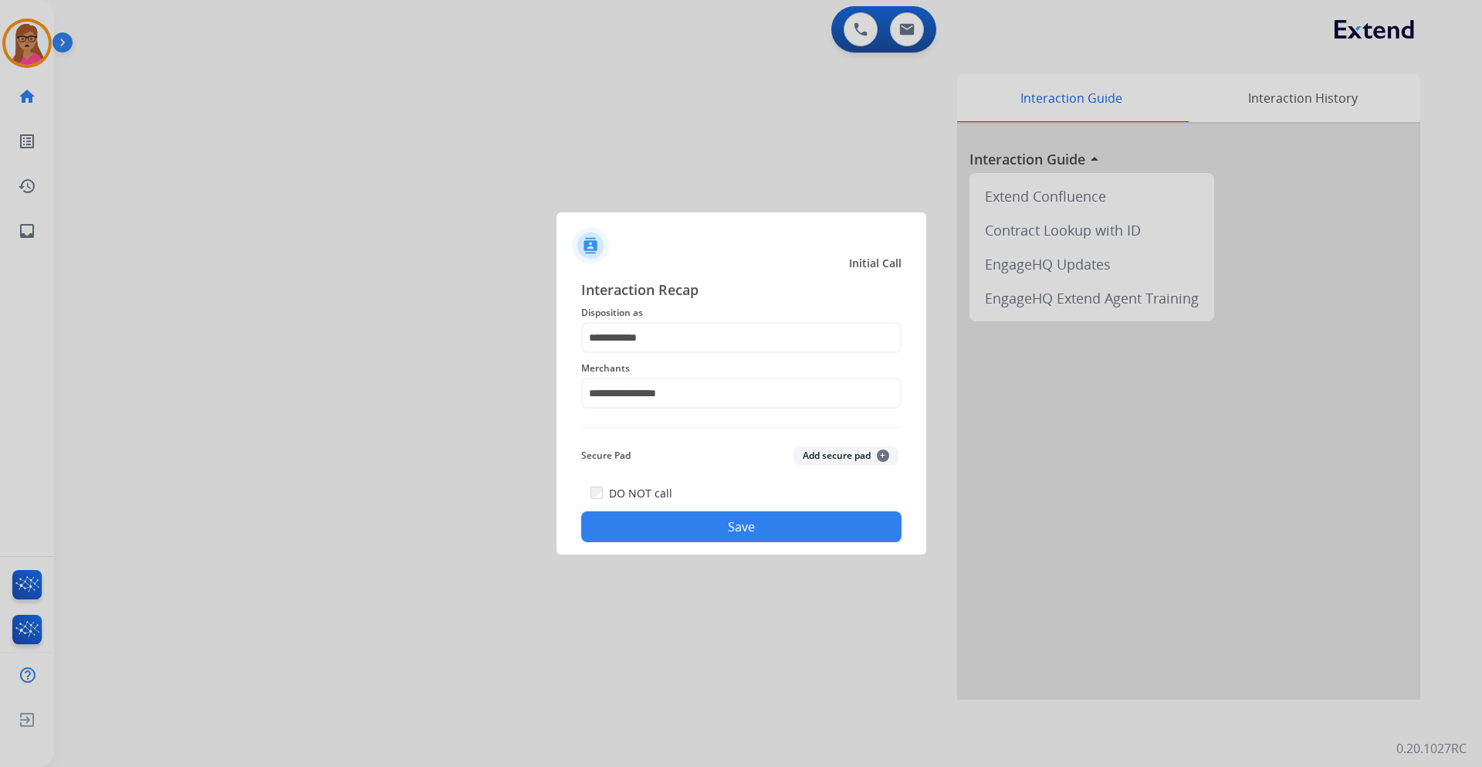
click at [749, 533] on button "Save" at bounding box center [741, 526] width 320 height 31
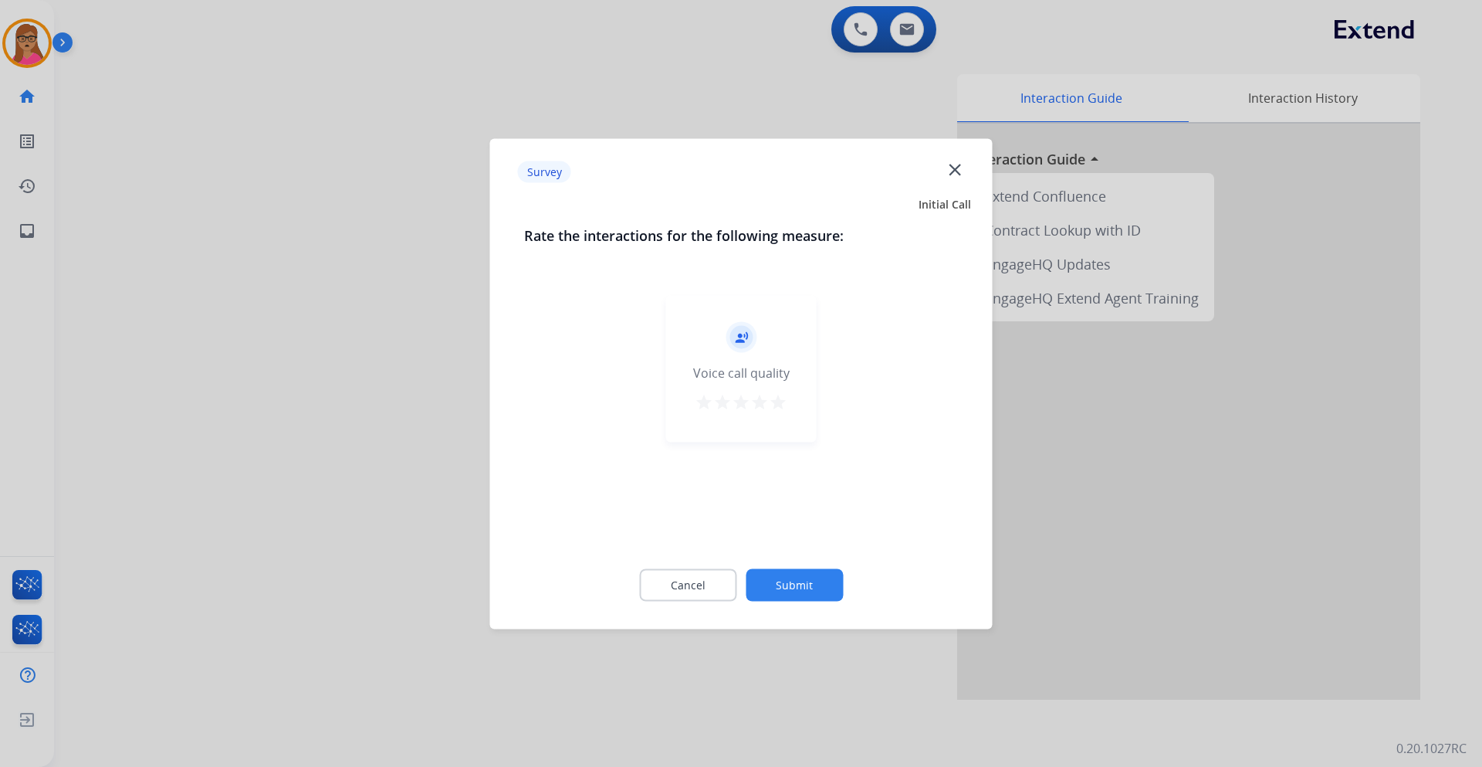
click at [17, 193] on div at bounding box center [741, 383] width 1482 height 767
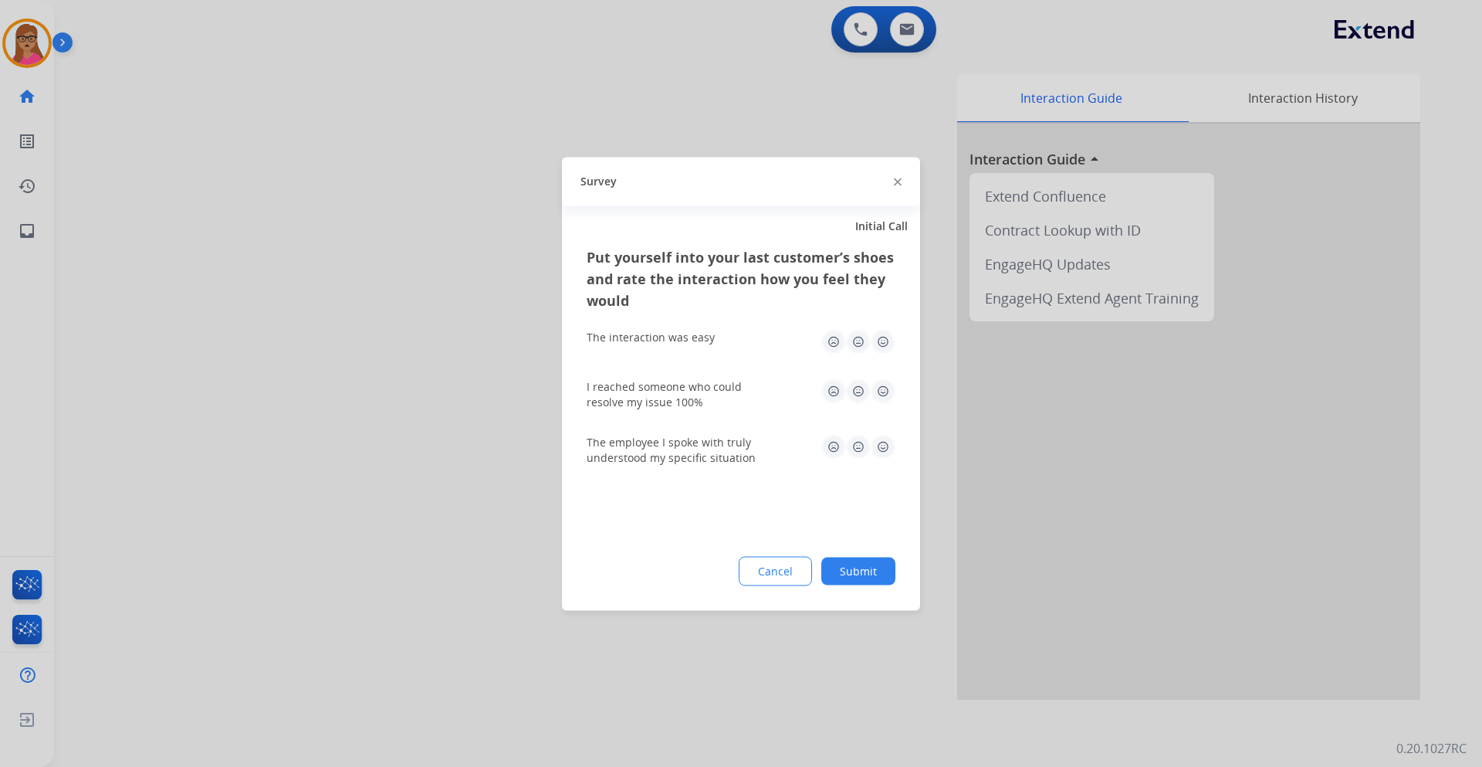
click at [175, 214] on div at bounding box center [741, 383] width 1482 height 767
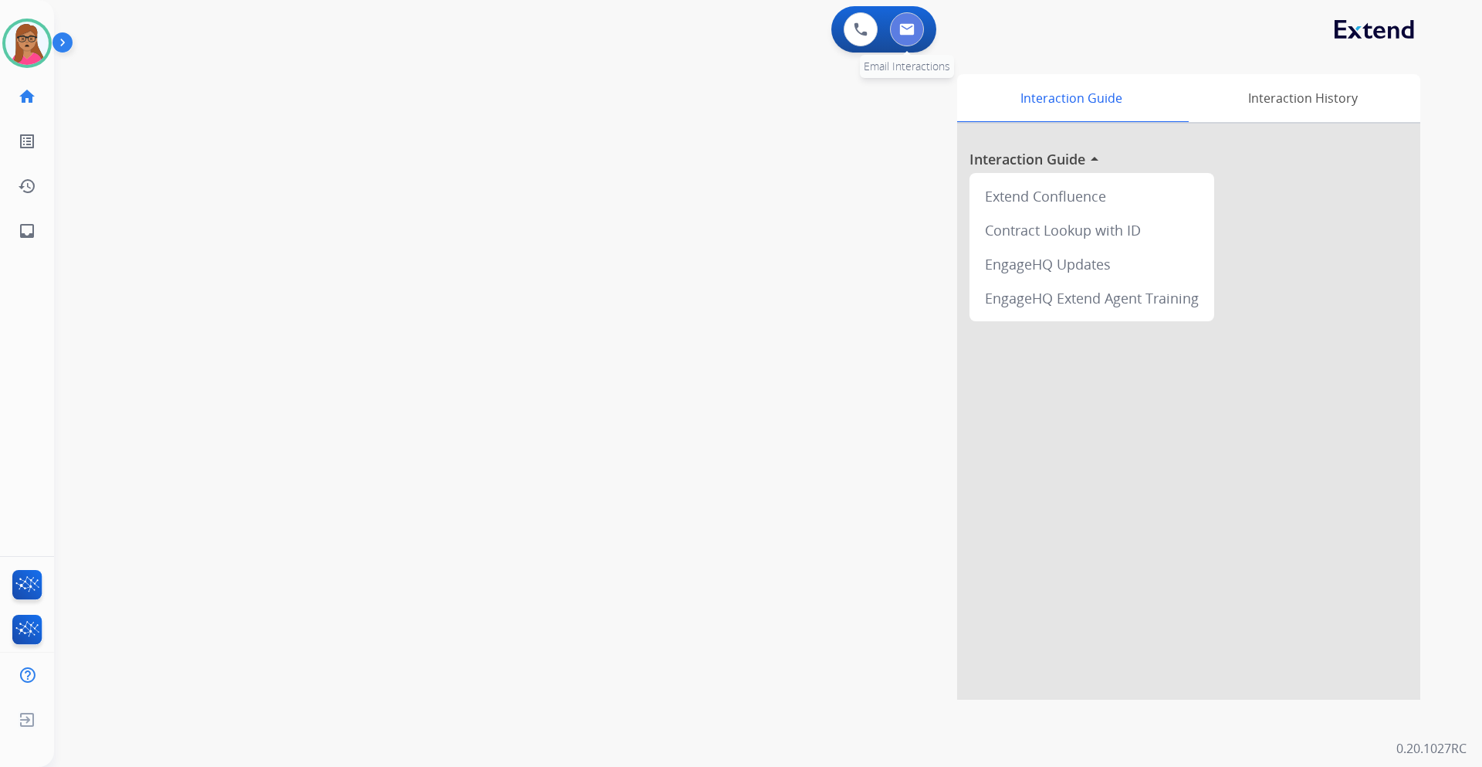
click at [910, 25] on img at bounding box center [907, 29] width 15 height 12
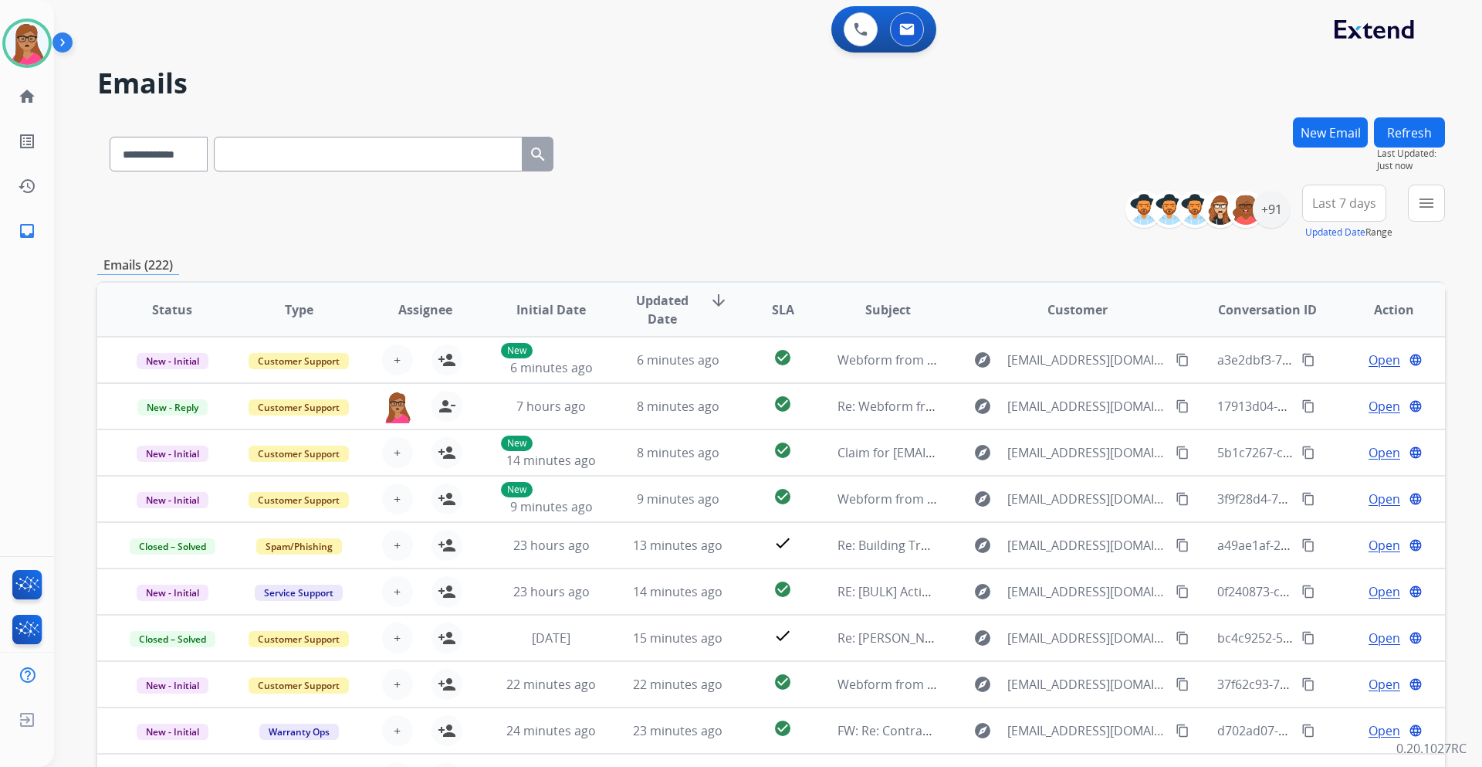
click at [1341, 204] on span "Last 7 days" at bounding box center [1345, 203] width 64 height 6
click at [1337, 391] on div "Last 90 days" at bounding box center [1339, 390] width 85 height 23
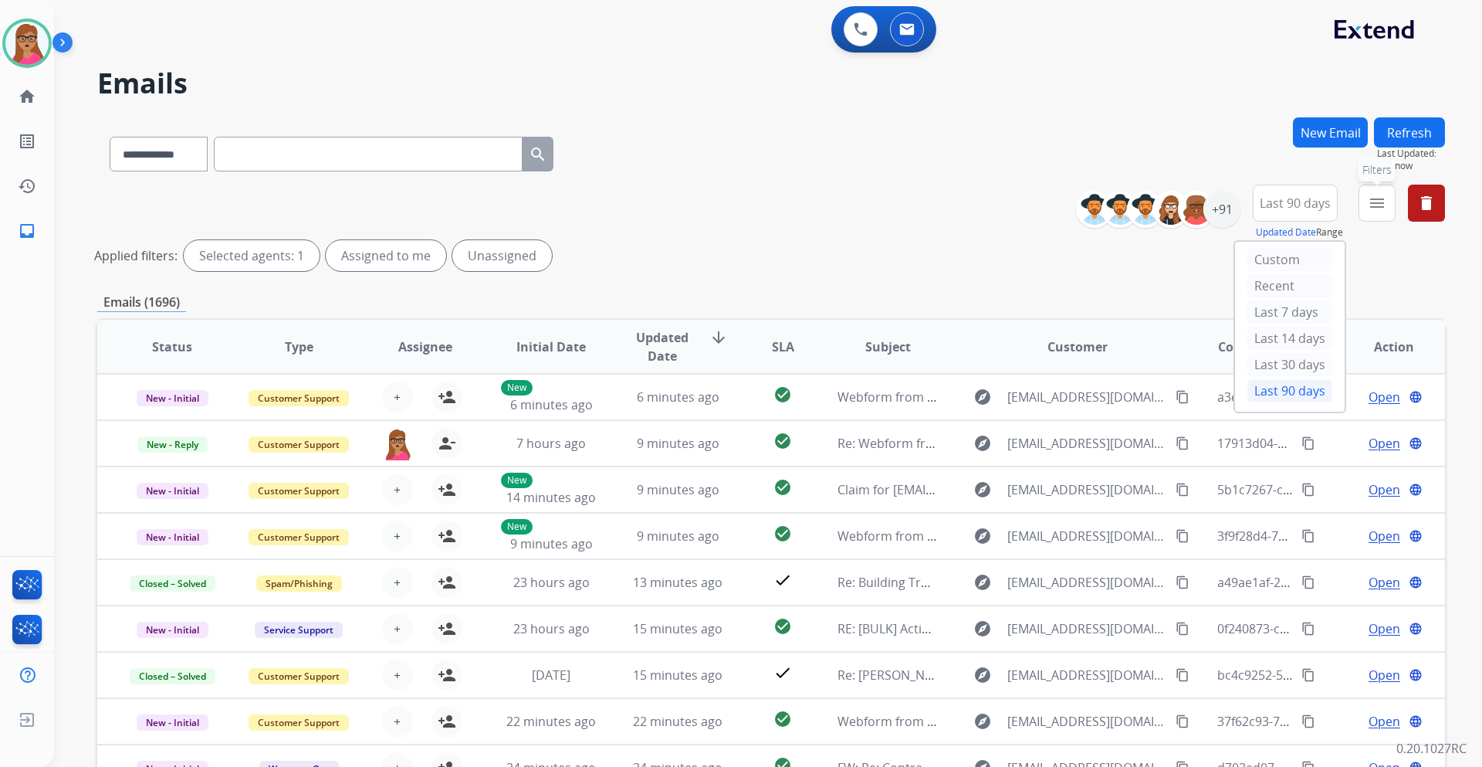
click at [1374, 205] on mat-icon "menu" at bounding box center [1377, 203] width 19 height 19
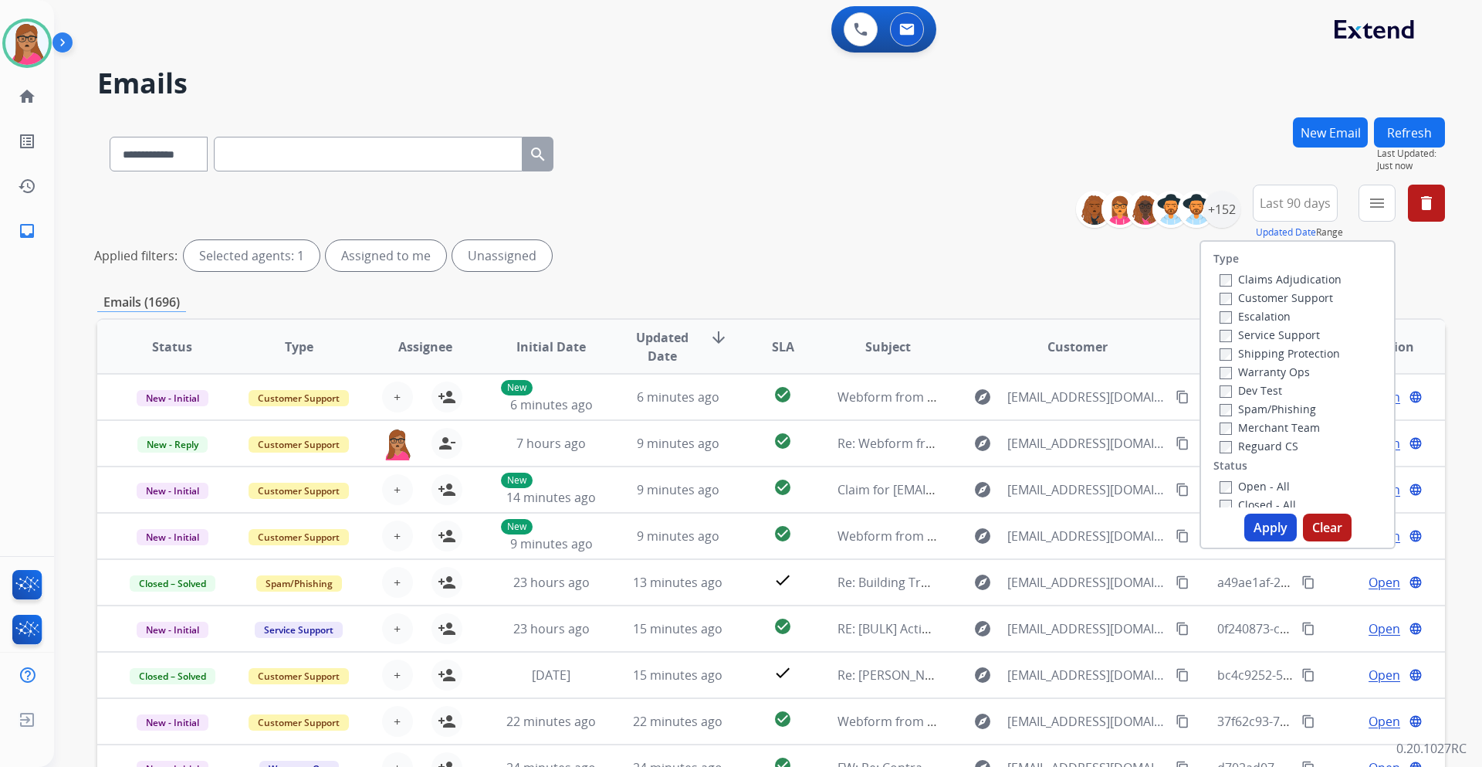
click at [1310, 292] on label "Customer Support" at bounding box center [1277, 297] width 114 height 15
click at [1310, 357] on label "Shipping Protection" at bounding box center [1280, 353] width 120 height 15
click at [1271, 449] on label "Reguard CS" at bounding box center [1259, 446] width 79 height 15
click at [1248, 490] on label "Open - All" at bounding box center [1255, 486] width 70 height 15
click at [1270, 531] on button "Apply" at bounding box center [1271, 527] width 53 height 28
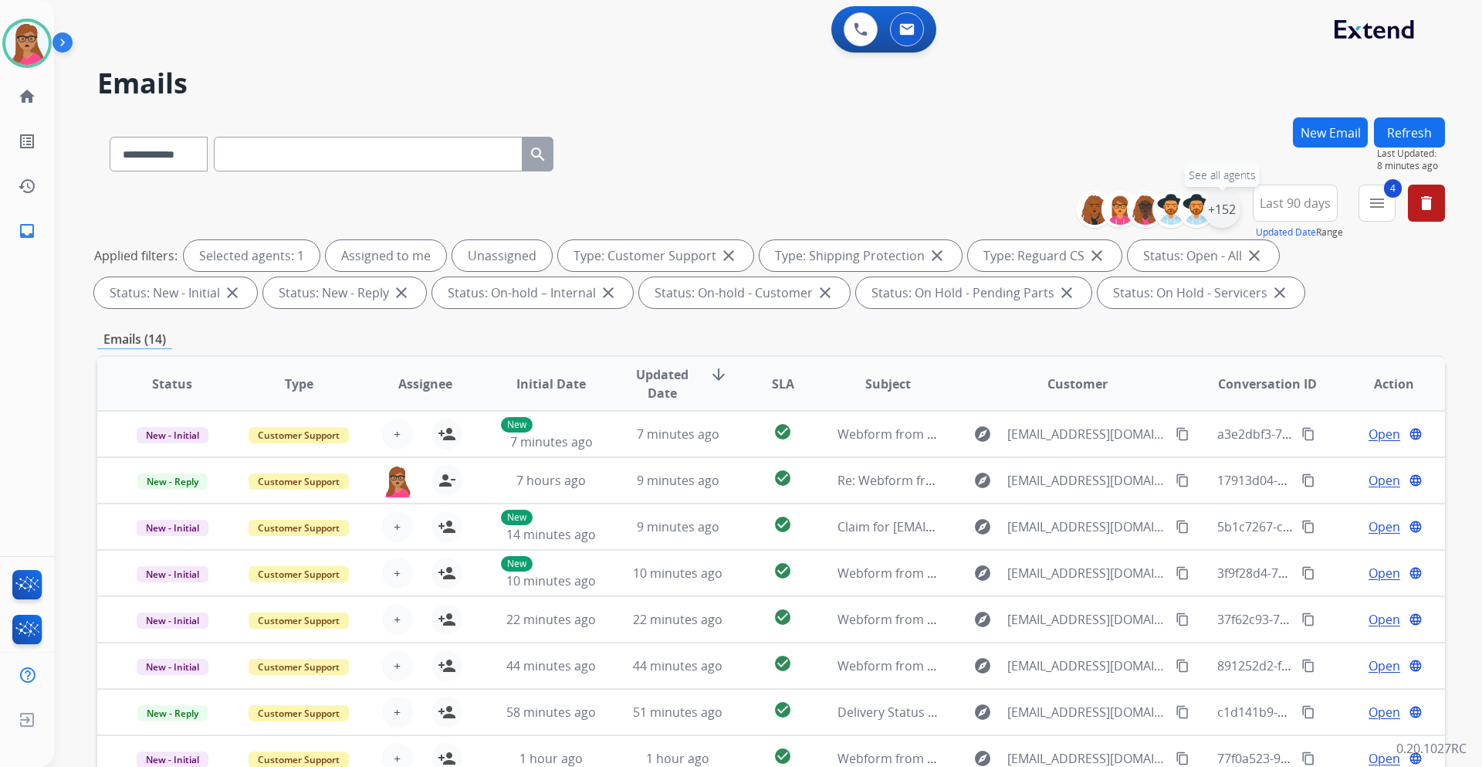
click at [1222, 214] on div "+152" at bounding box center [1222, 209] width 37 height 37
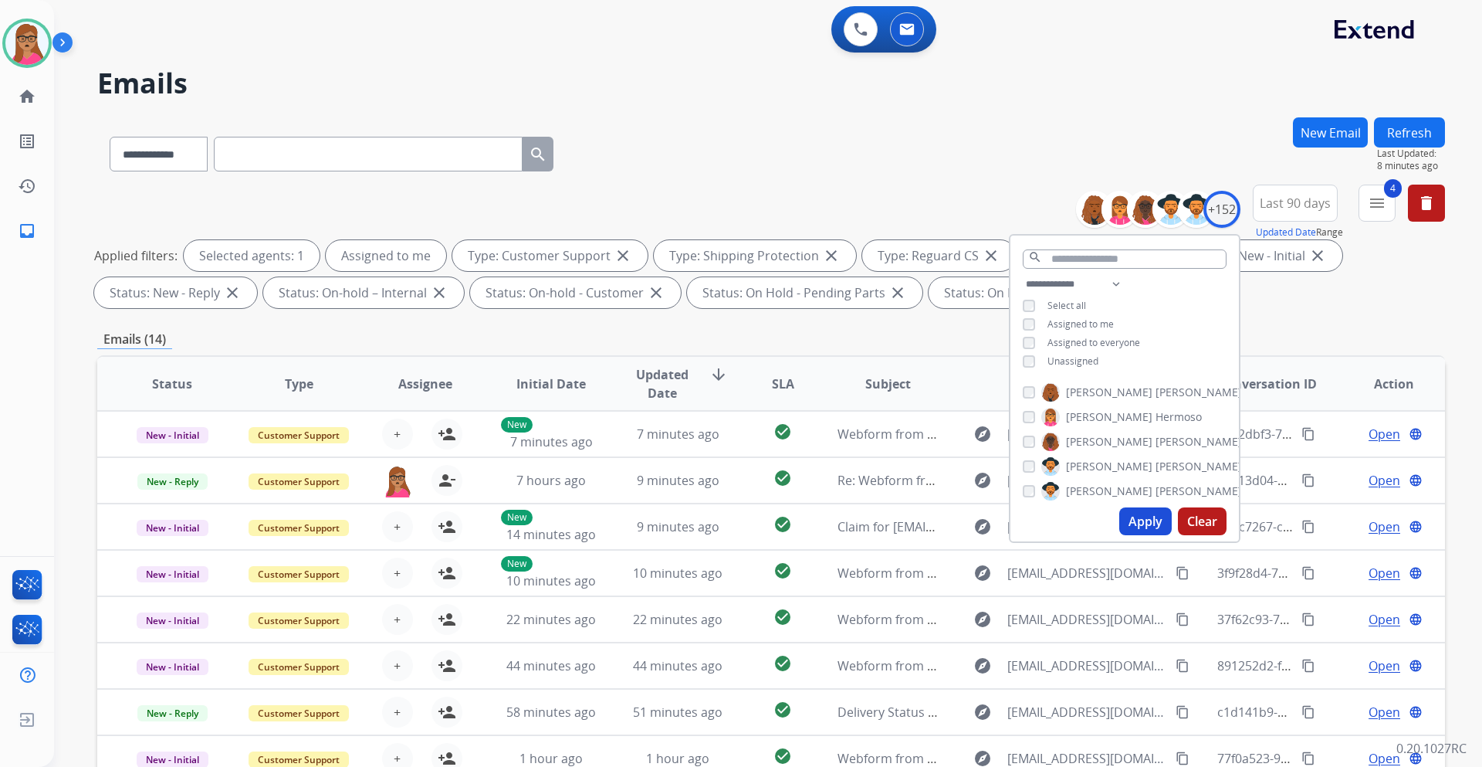
click at [1134, 520] on button "Apply" at bounding box center [1146, 521] width 53 height 28
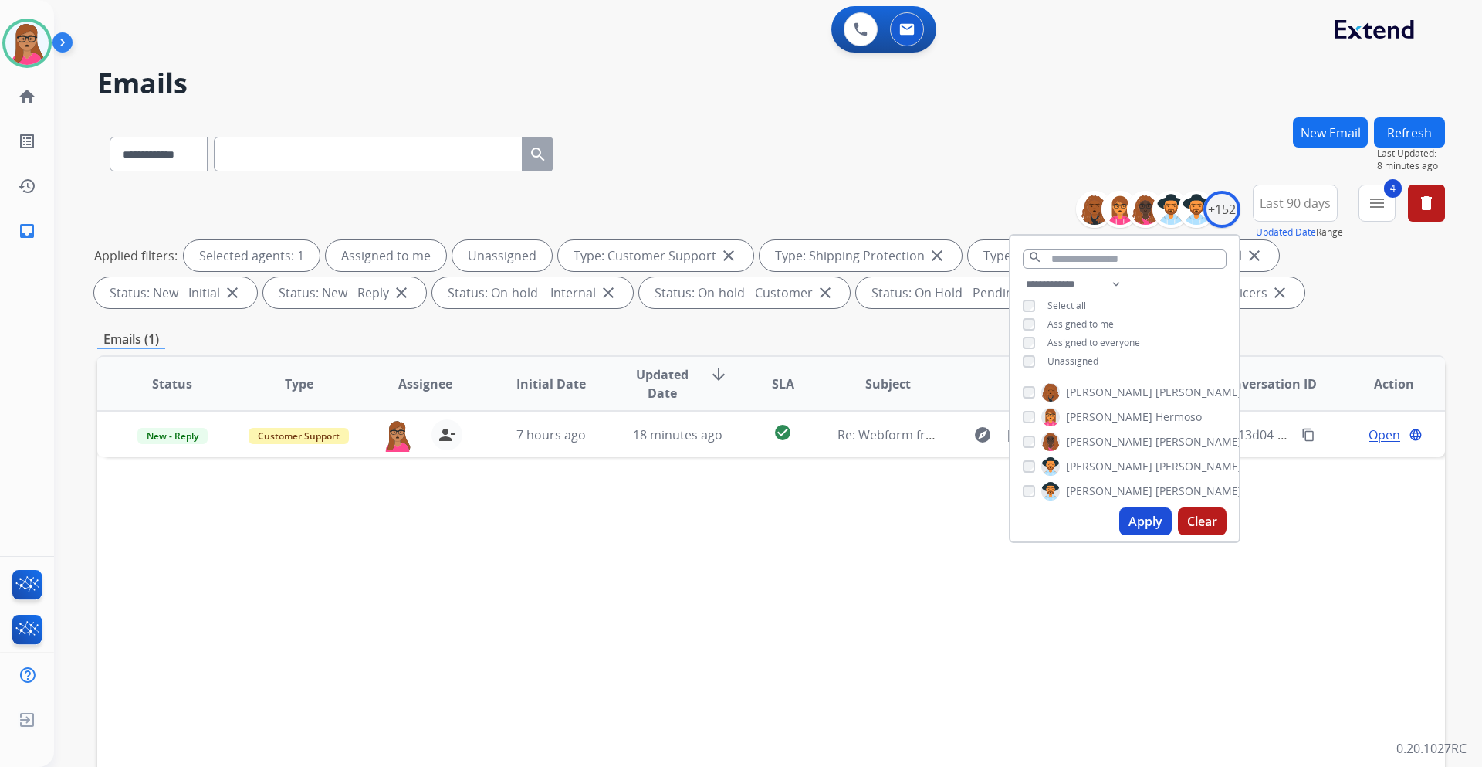
click at [1137, 528] on button "Apply" at bounding box center [1146, 521] width 53 height 28
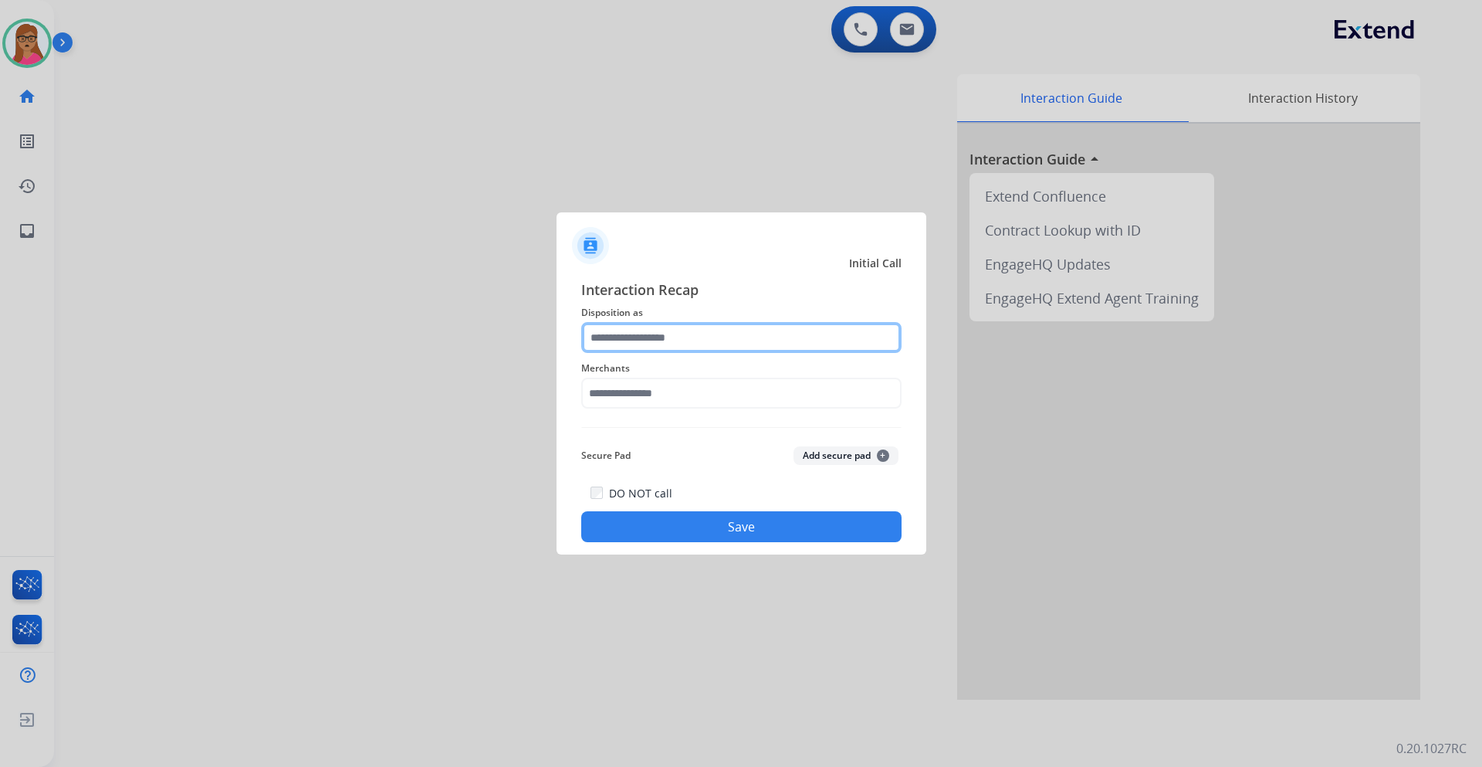
click at [734, 341] on input "text" at bounding box center [741, 337] width 320 height 31
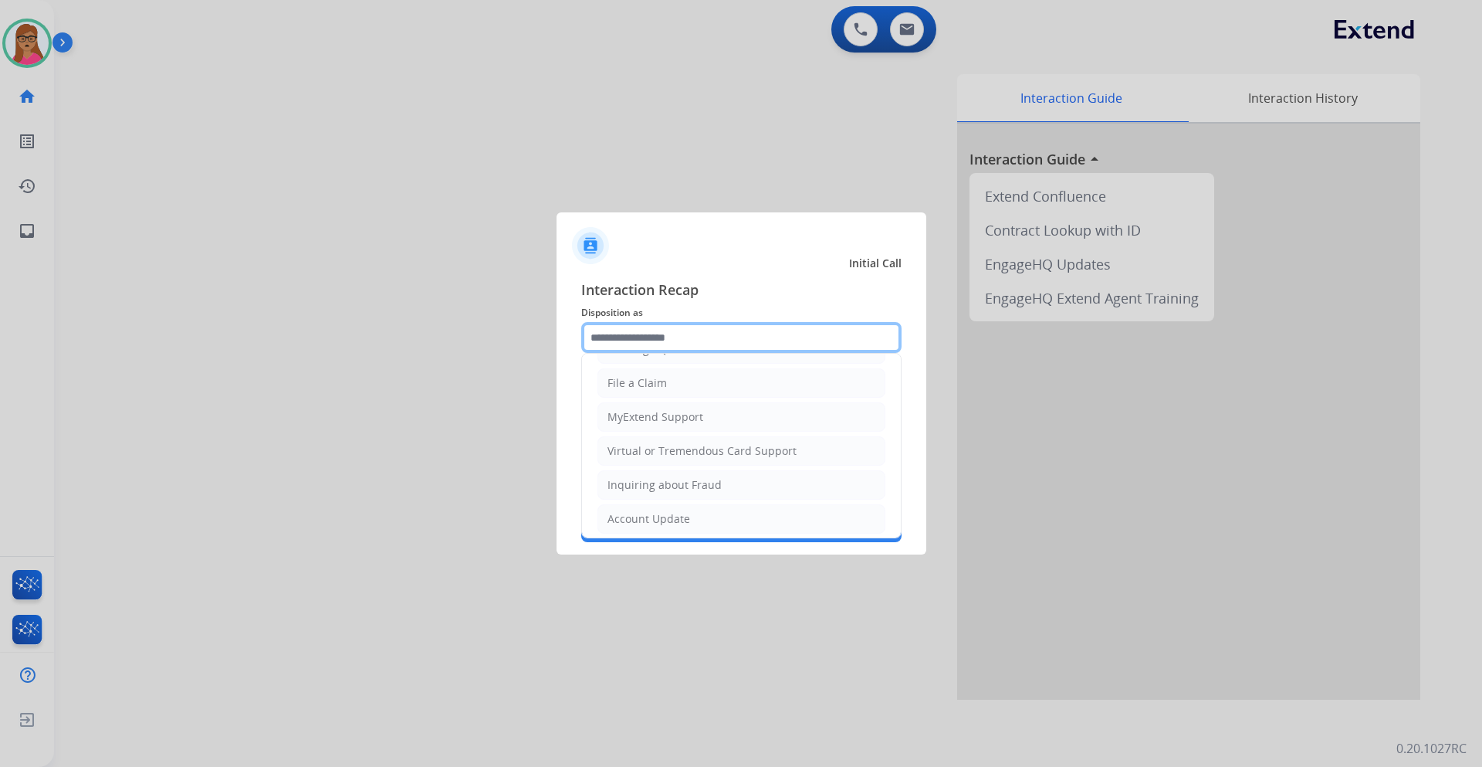
scroll to position [241, 0]
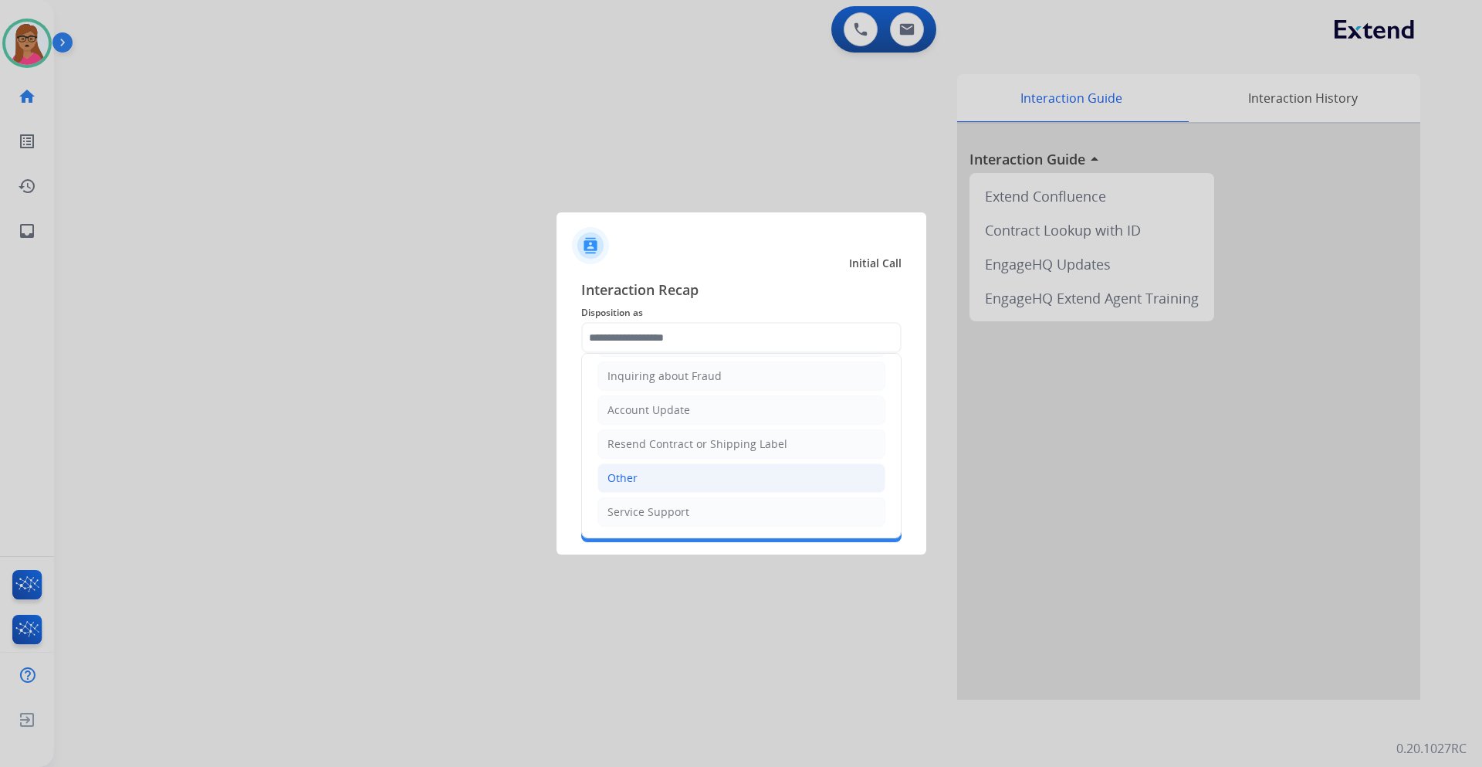
click at [646, 481] on li "Other" at bounding box center [742, 477] width 288 height 29
type input "*****"
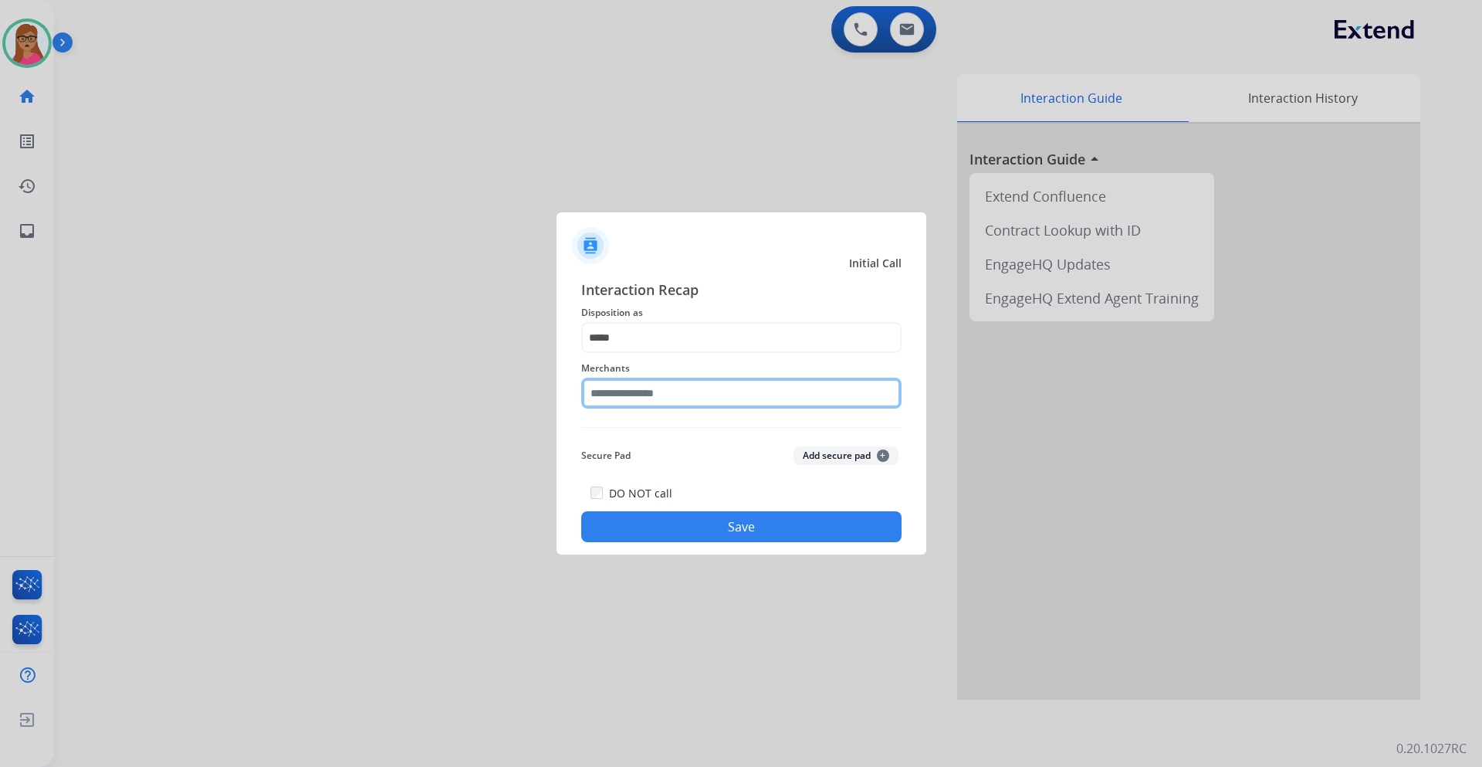
click at [661, 395] on input "text" at bounding box center [741, 393] width 320 height 31
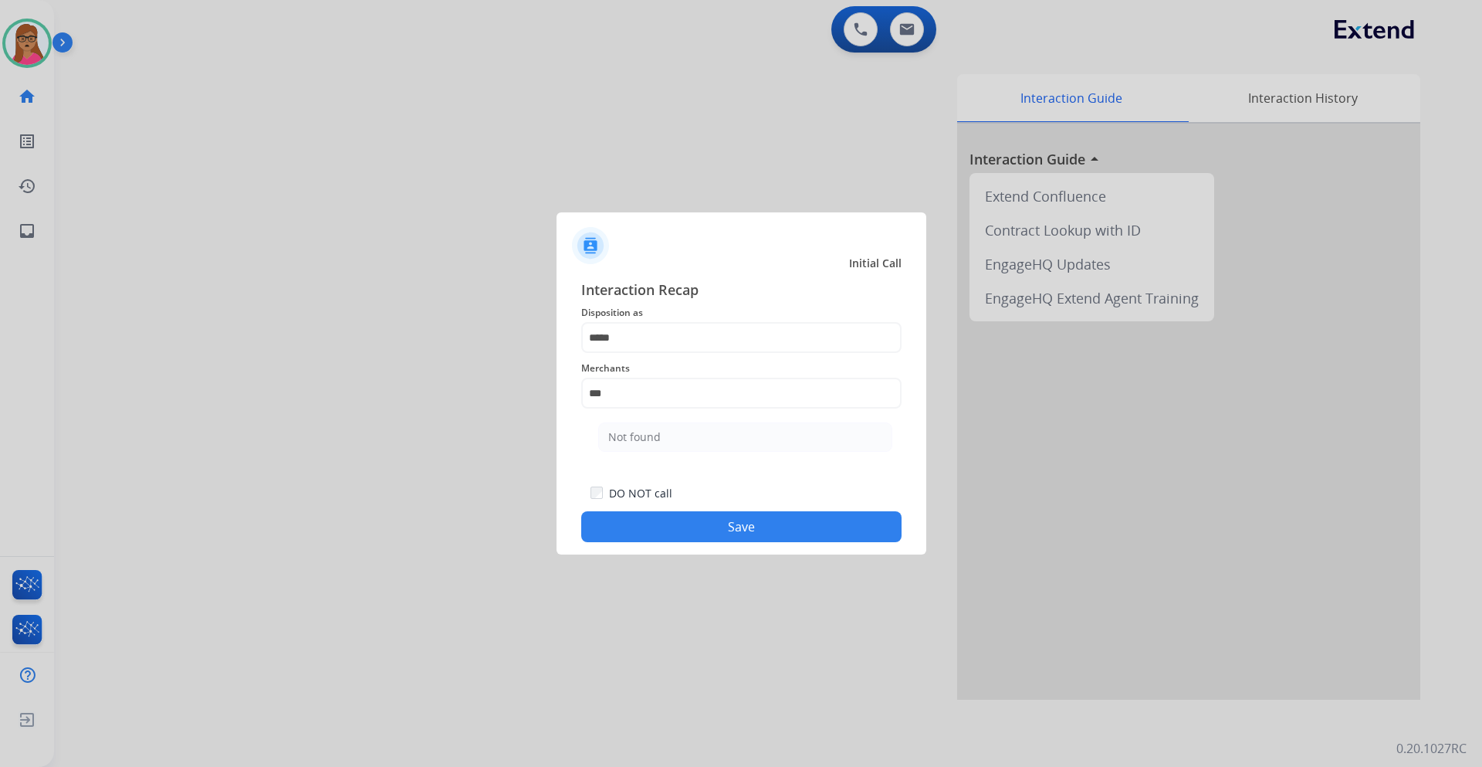
drag, startPoint x: 659, startPoint y: 426, endPoint x: 708, endPoint y: 469, distance: 64.6
click at [659, 427] on li "Not found" at bounding box center [745, 436] width 294 height 29
type input "*********"
click at [737, 516] on button "Save" at bounding box center [741, 526] width 320 height 31
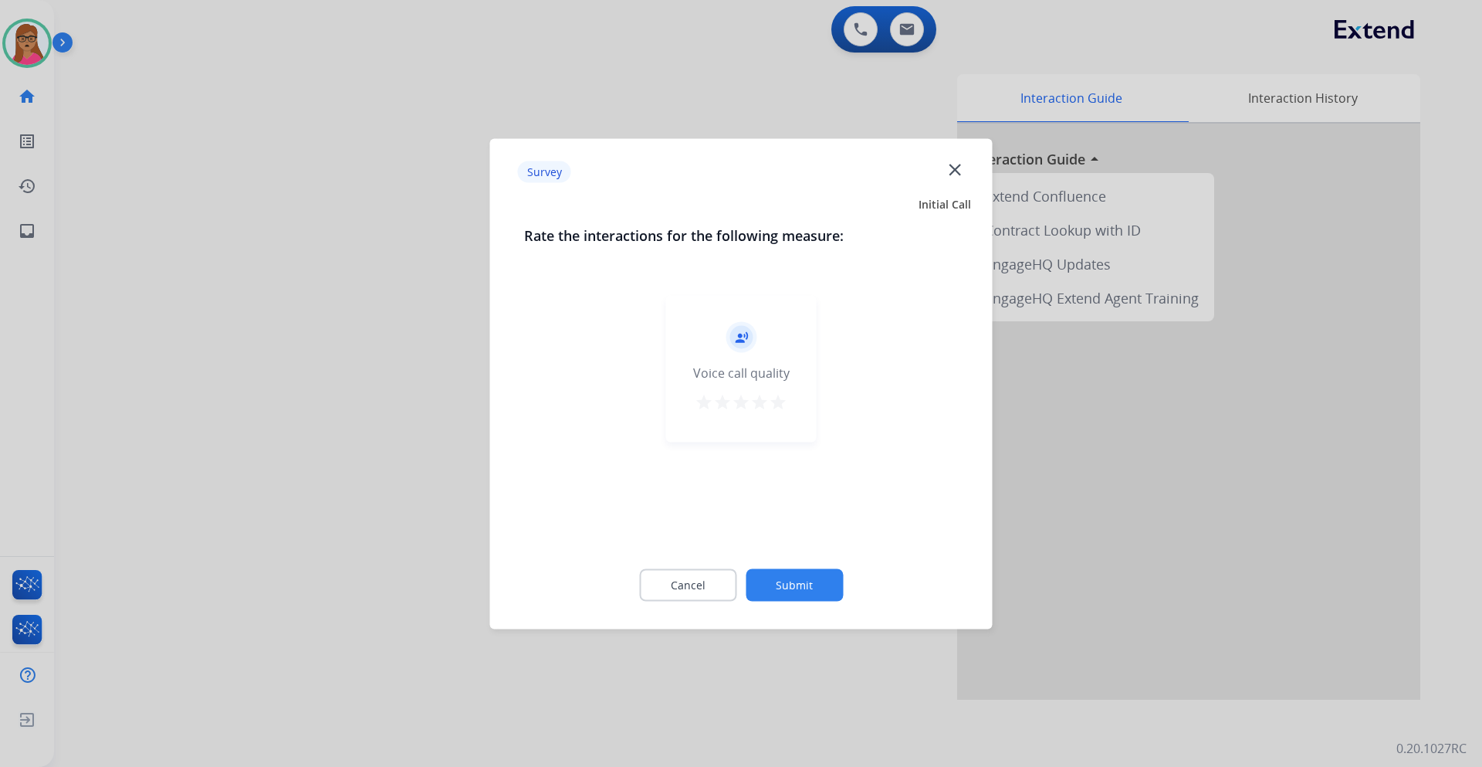
click at [289, 378] on div at bounding box center [741, 383] width 1482 height 767
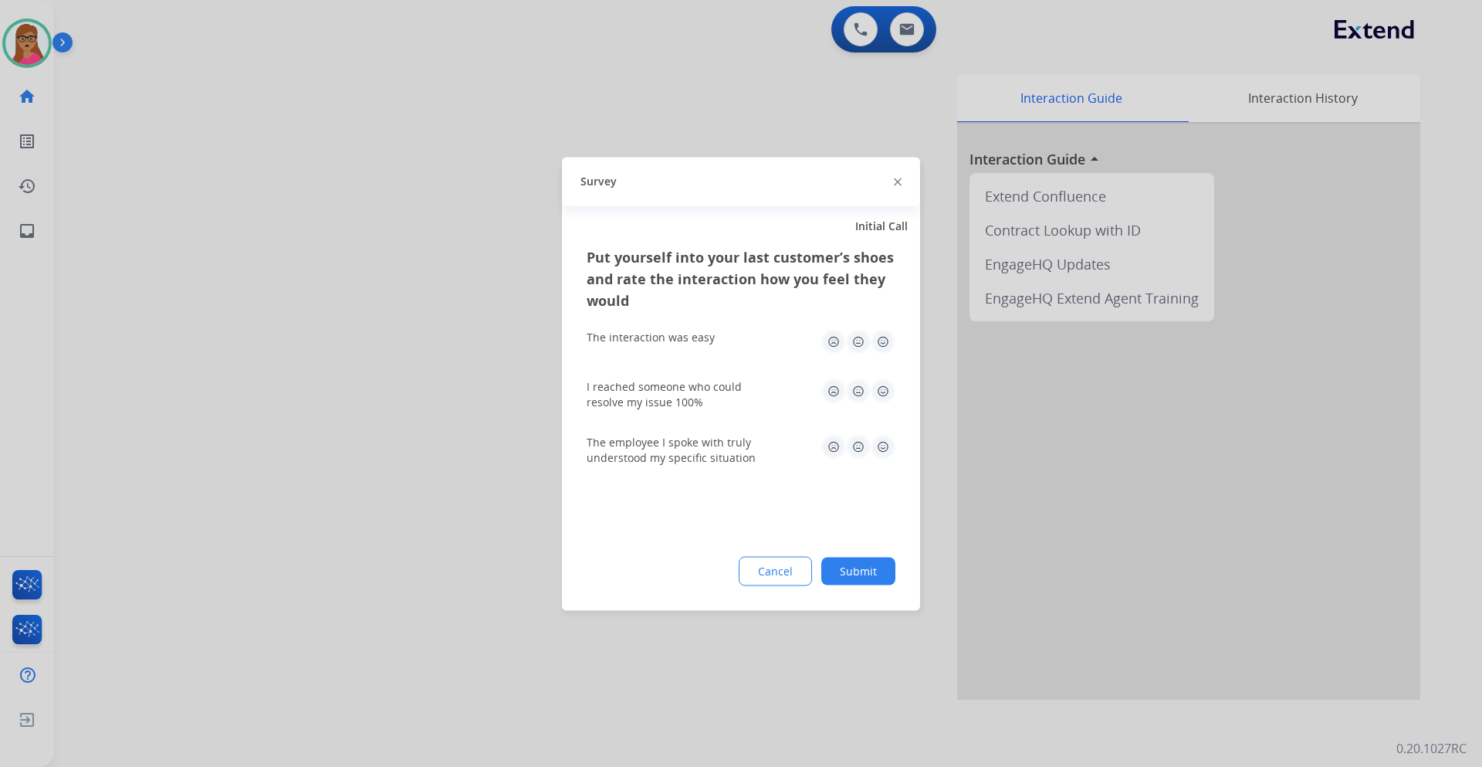
drag, startPoint x: 289, startPoint y: 378, endPoint x: 103, endPoint y: 75, distance: 355.6
click at [288, 364] on div at bounding box center [741, 383] width 1482 height 767
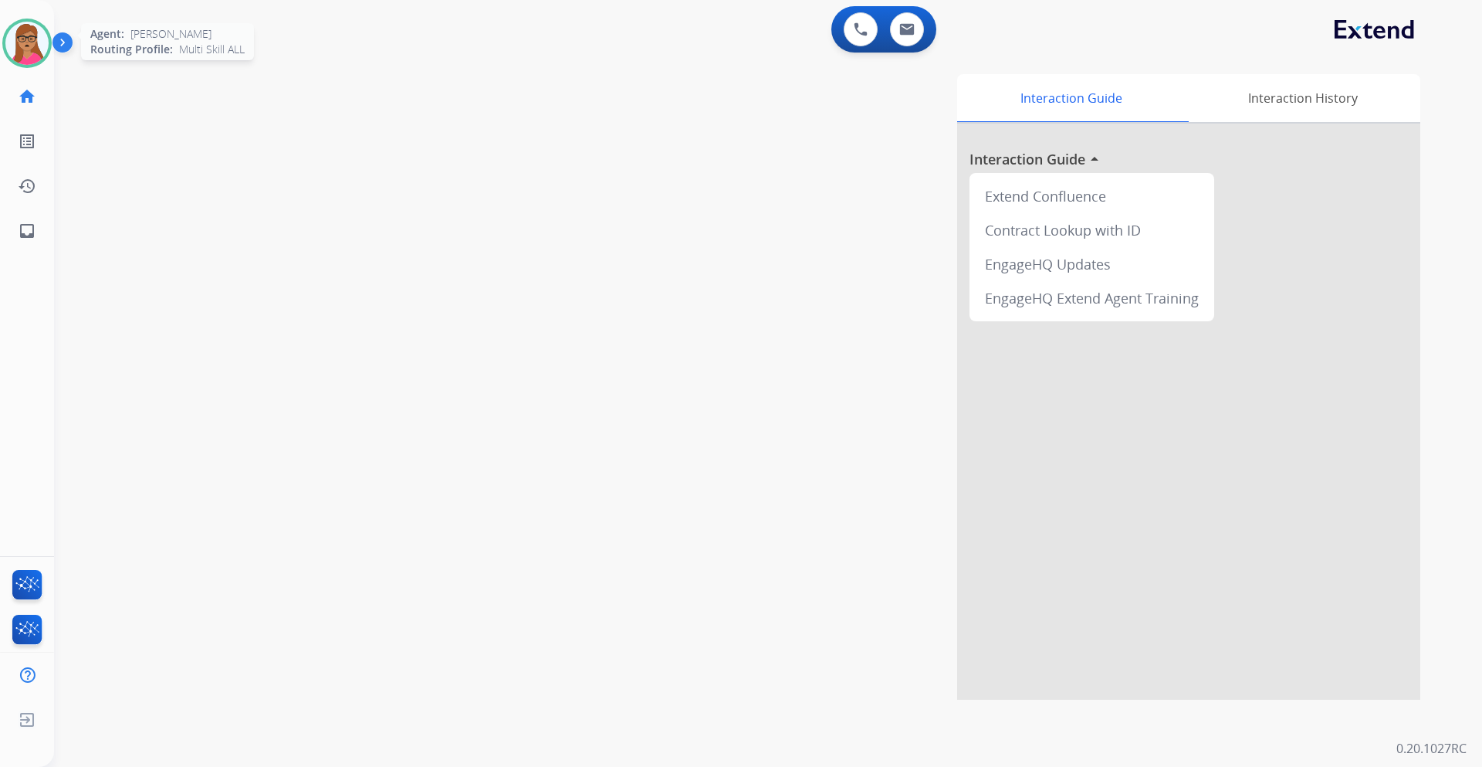
click at [24, 42] on img at bounding box center [26, 43] width 43 height 43
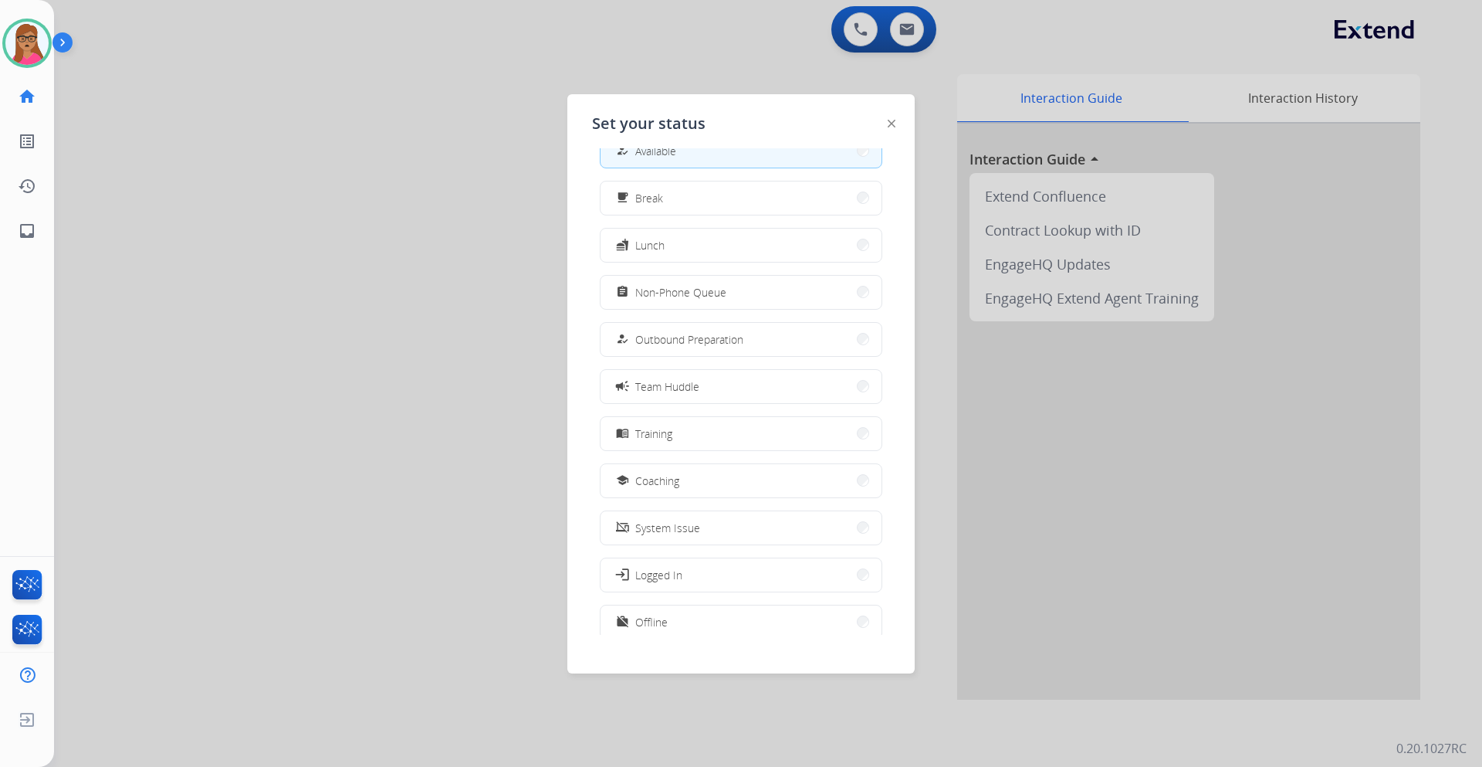
scroll to position [52, 0]
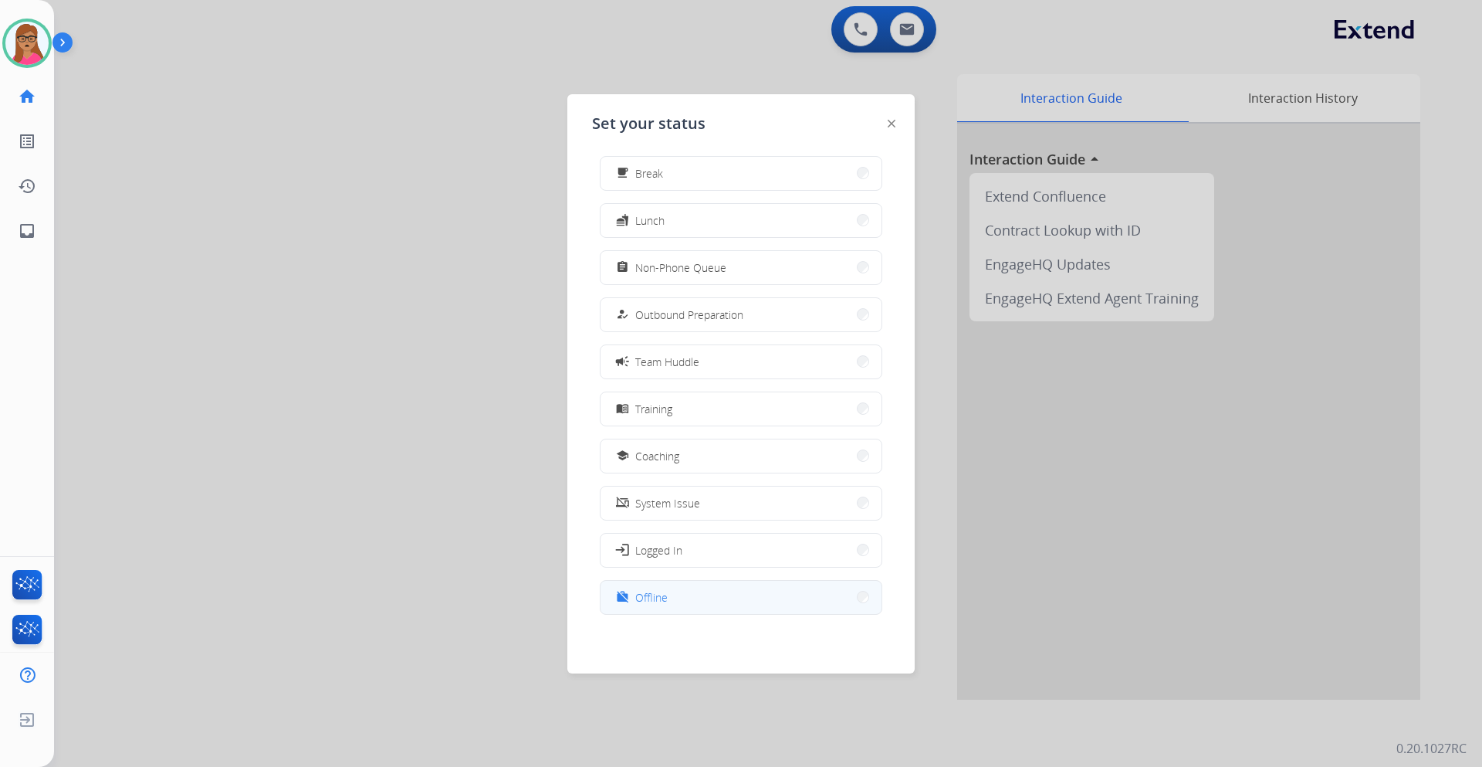
click at [686, 592] on button "work_off Offline" at bounding box center [741, 597] width 281 height 33
